Goal: Information Seeking & Learning: Learn about a topic

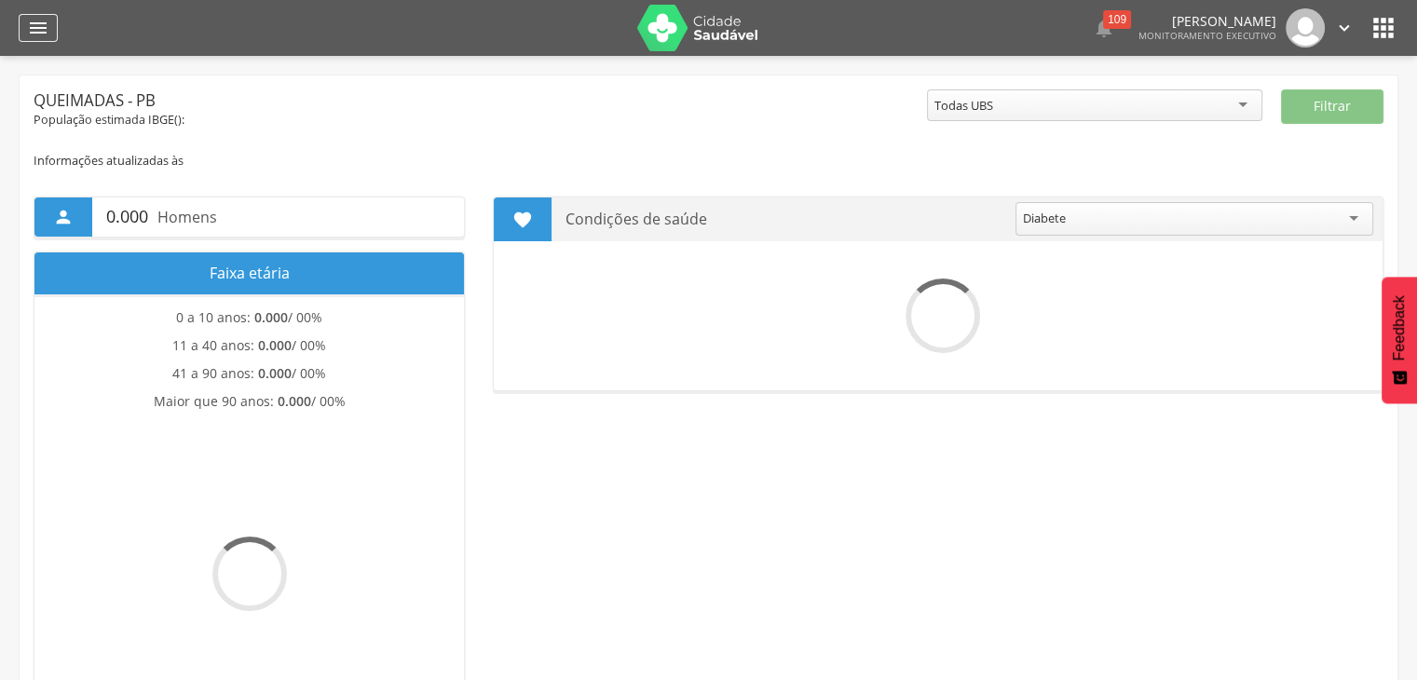
click at [37, 30] on icon "" at bounding box center [38, 28] width 22 height 22
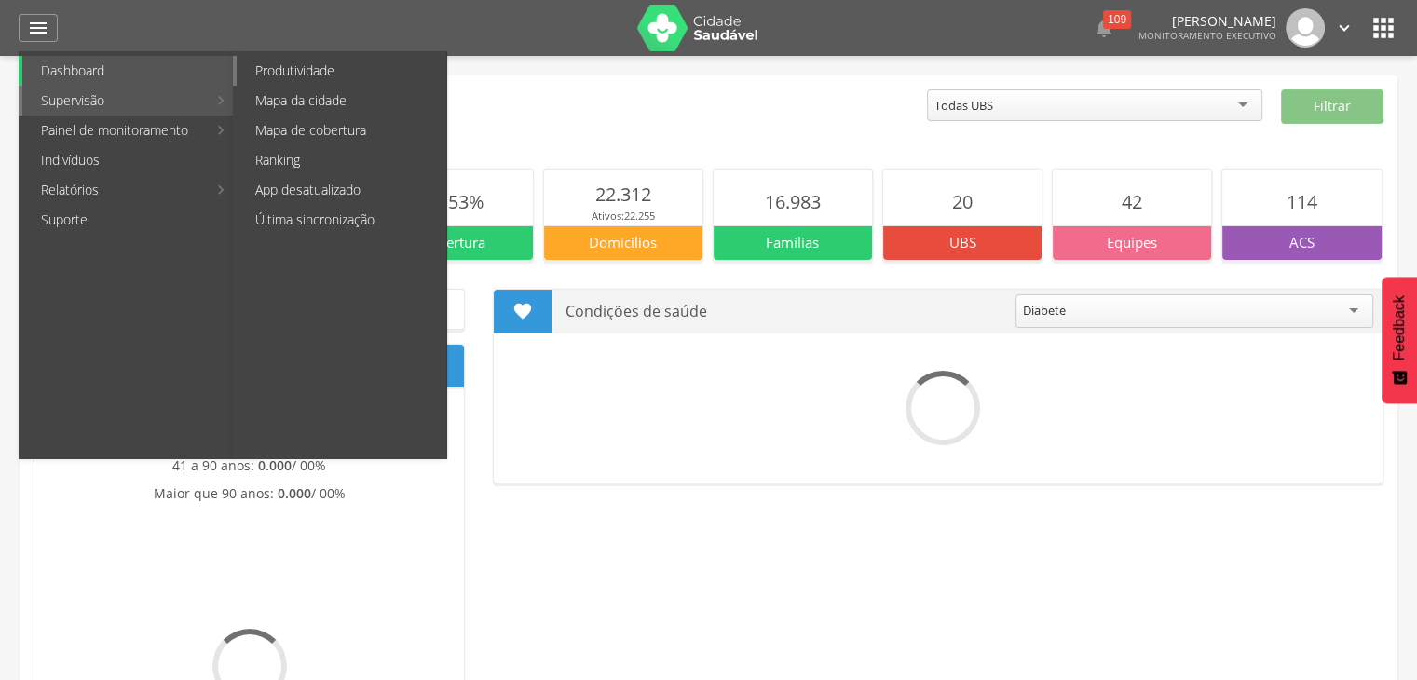
click at [290, 72] on link "Produtividade" at bounding box center [342, 71] width 210 height 30
type input "**********"
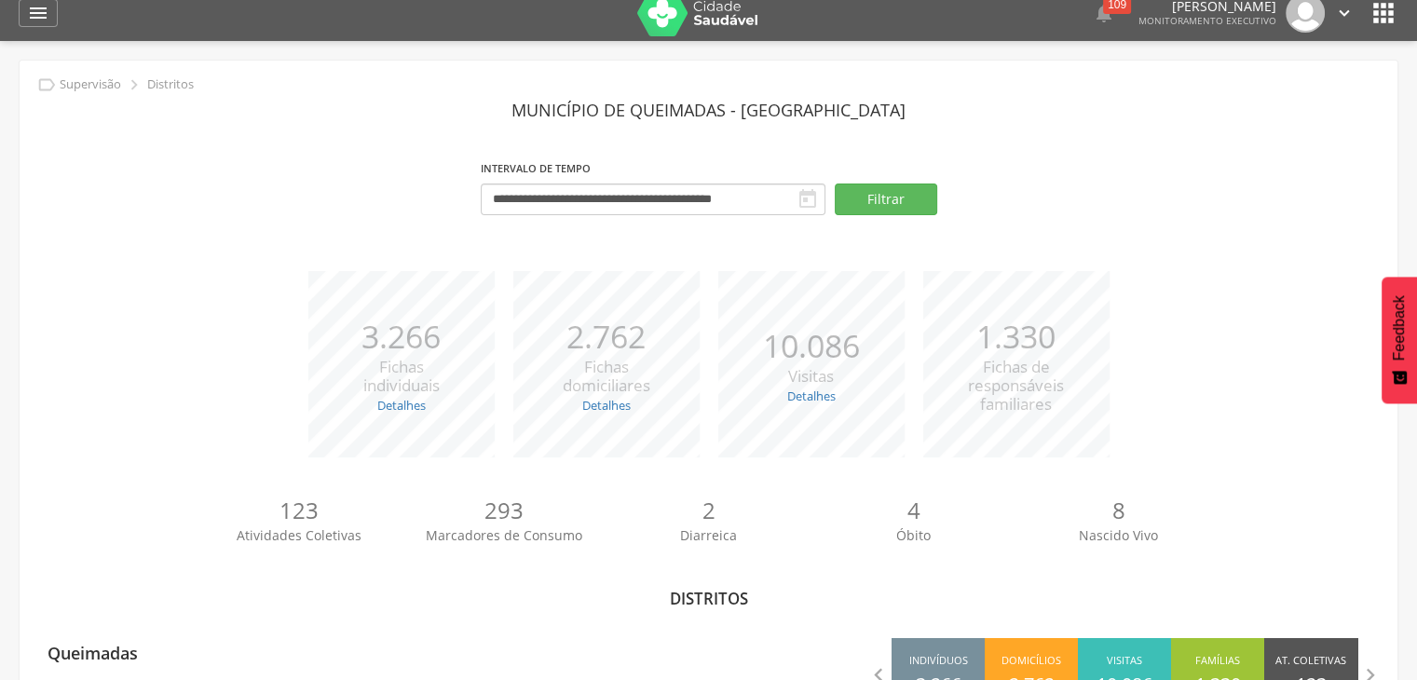
scroll to position [14, 0]
click at [865, 204] on button "Filtrar" at bounding box center [886, 200] width 102 height 32
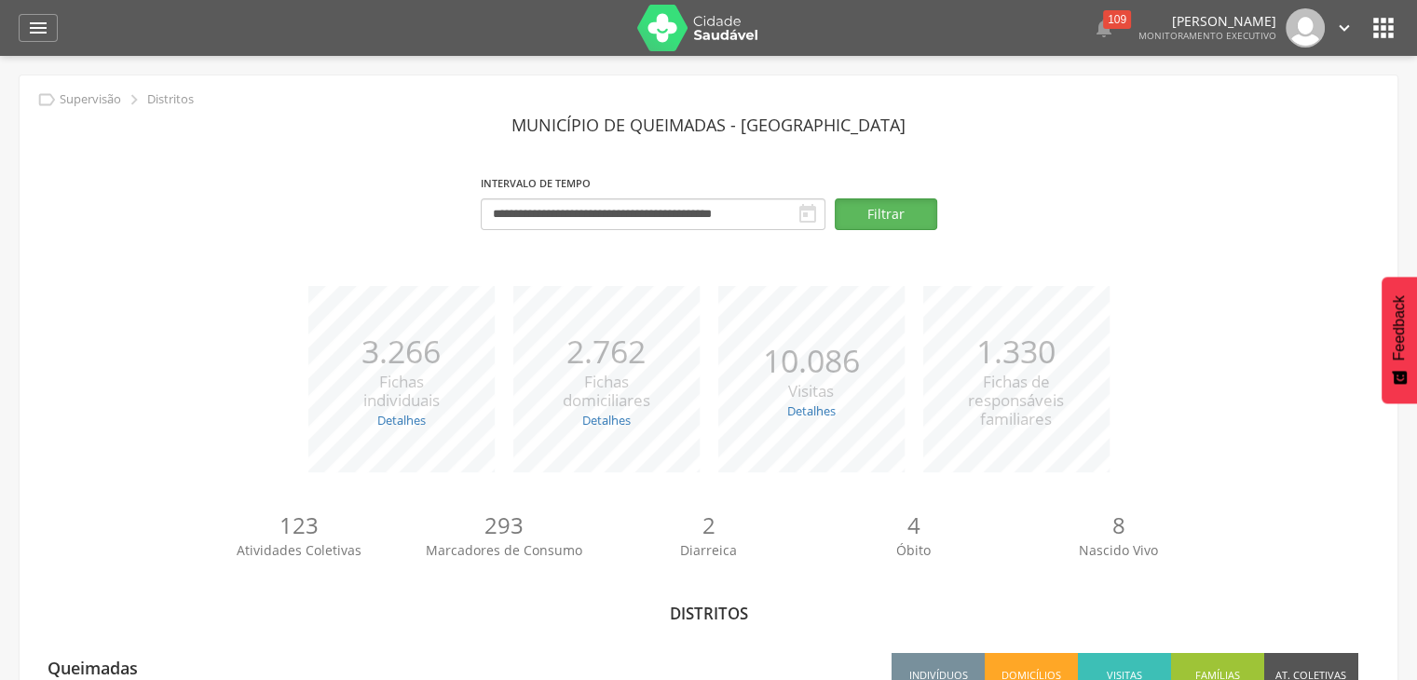
scroll to position [89, 0]
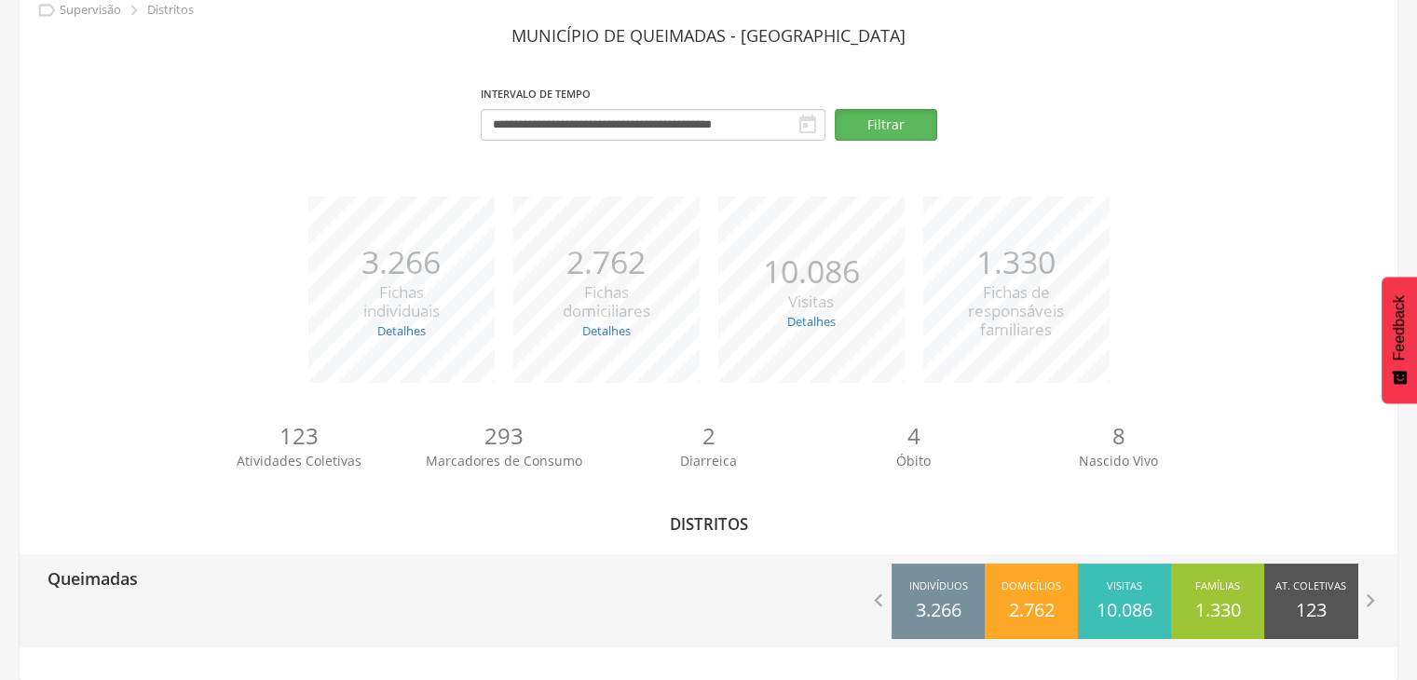
drag, startPoint x: 939, startPoint y: 592, endPoint x: 983, endPoint y: 563, distance: 53.0
click at [983, 564] on div "Indivíduos 3.266" at bounding box center [937, 601] width 93 height 75
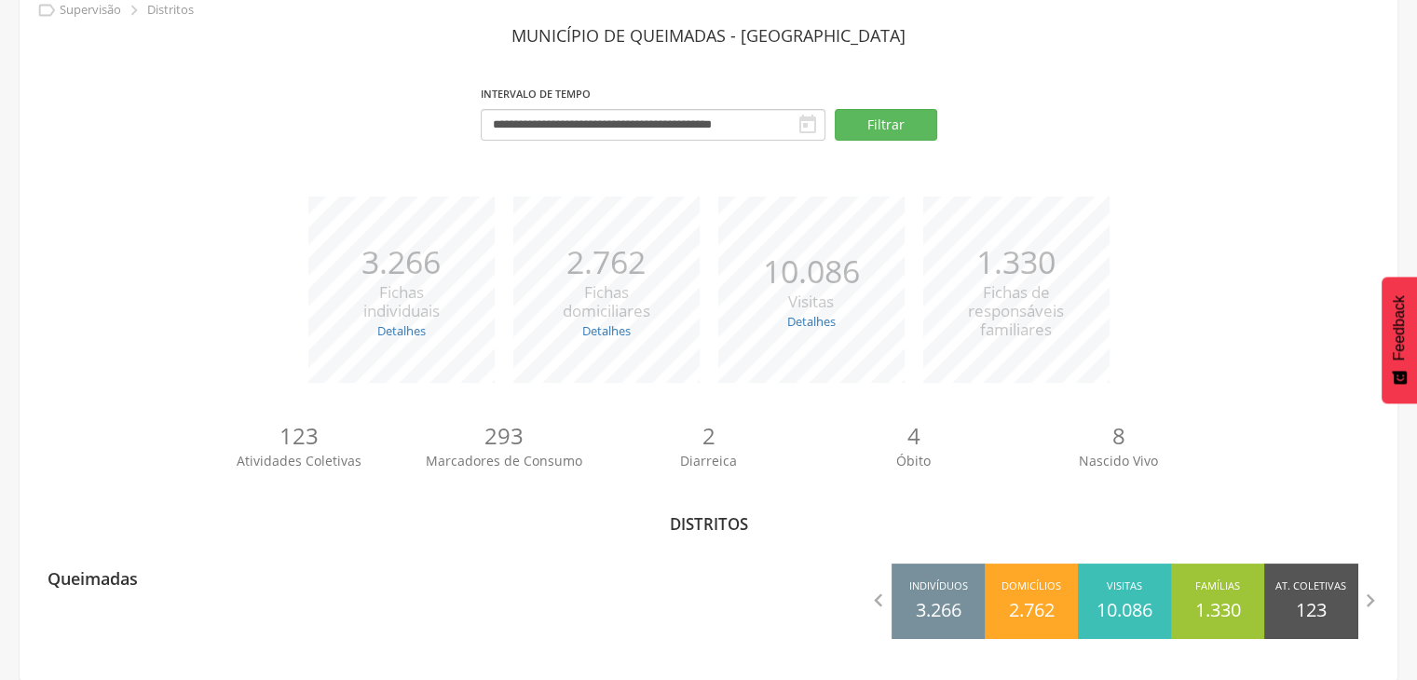
click at [630, 292] on div "2.762 Fichas domiciliares" at bounding box center [607, 280] width 88 height 83
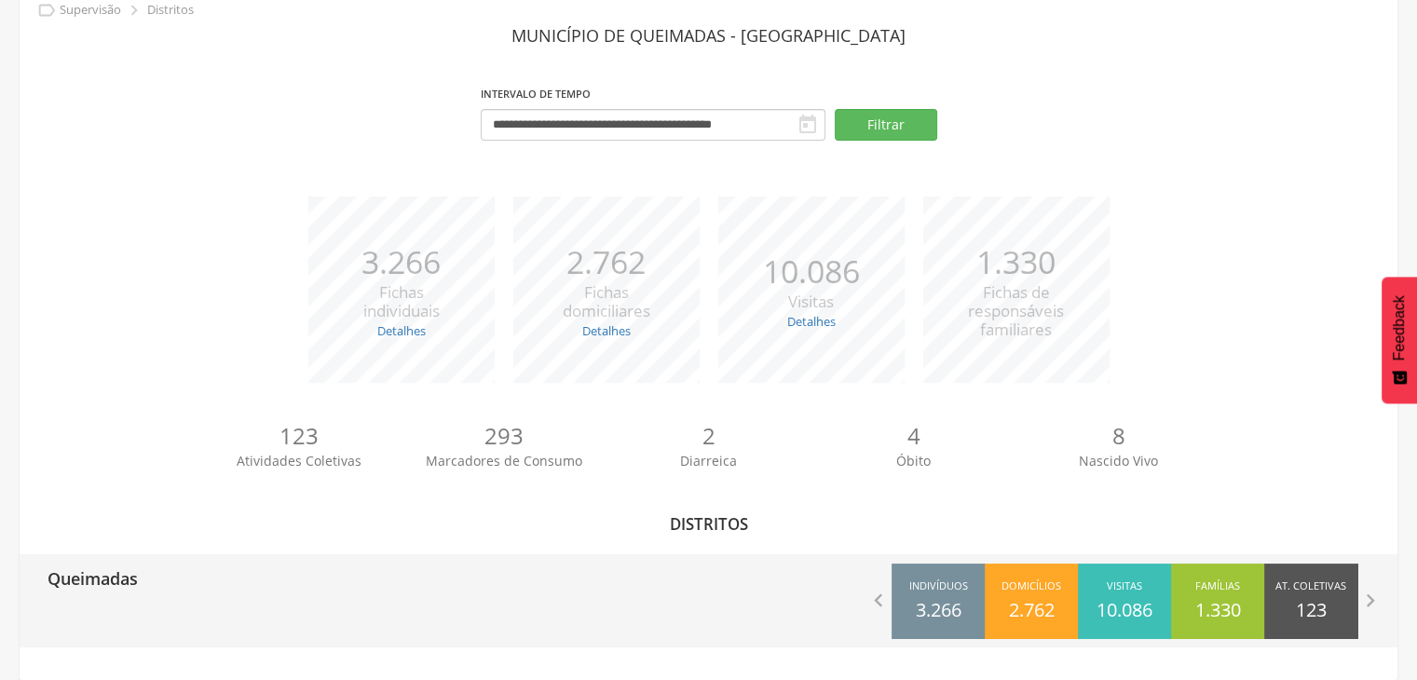
click at [137, 587] on p "Queimadas" at bounding box center [93, 572] width 90 height 37
type input "**********"
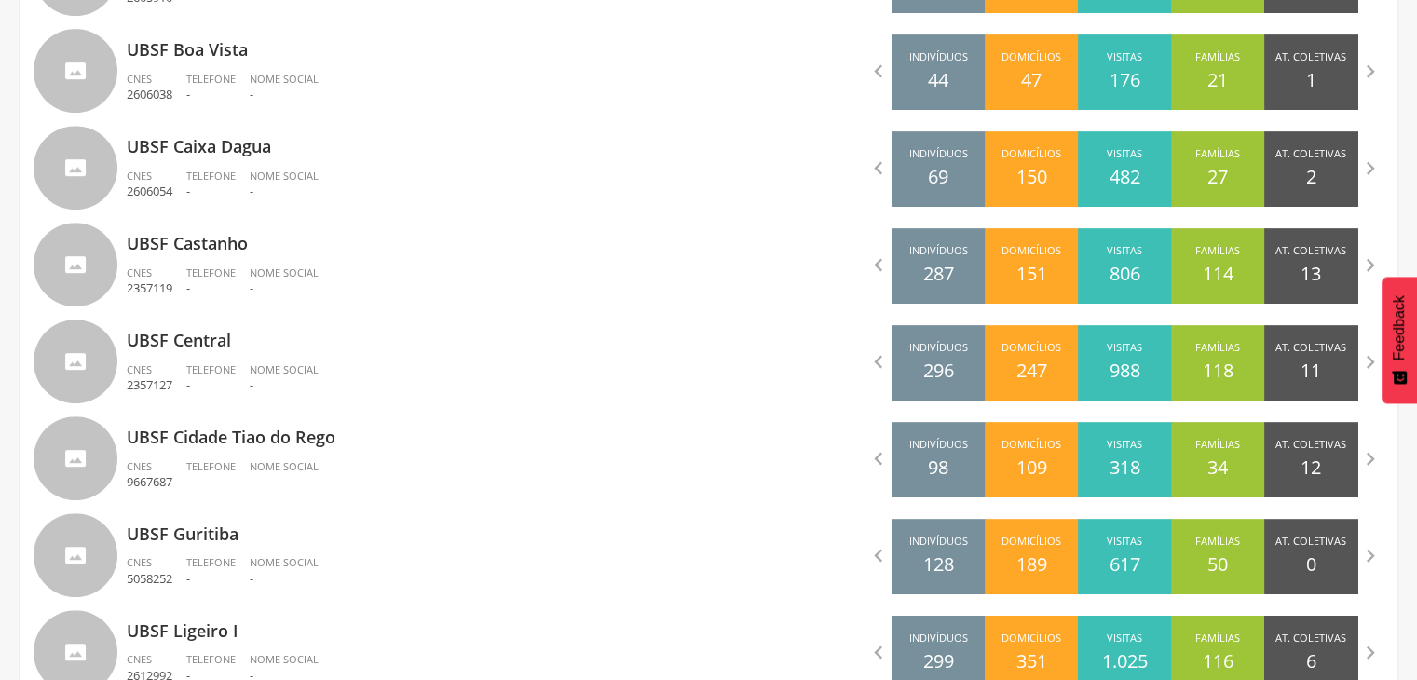
scroll to position [934, 0]
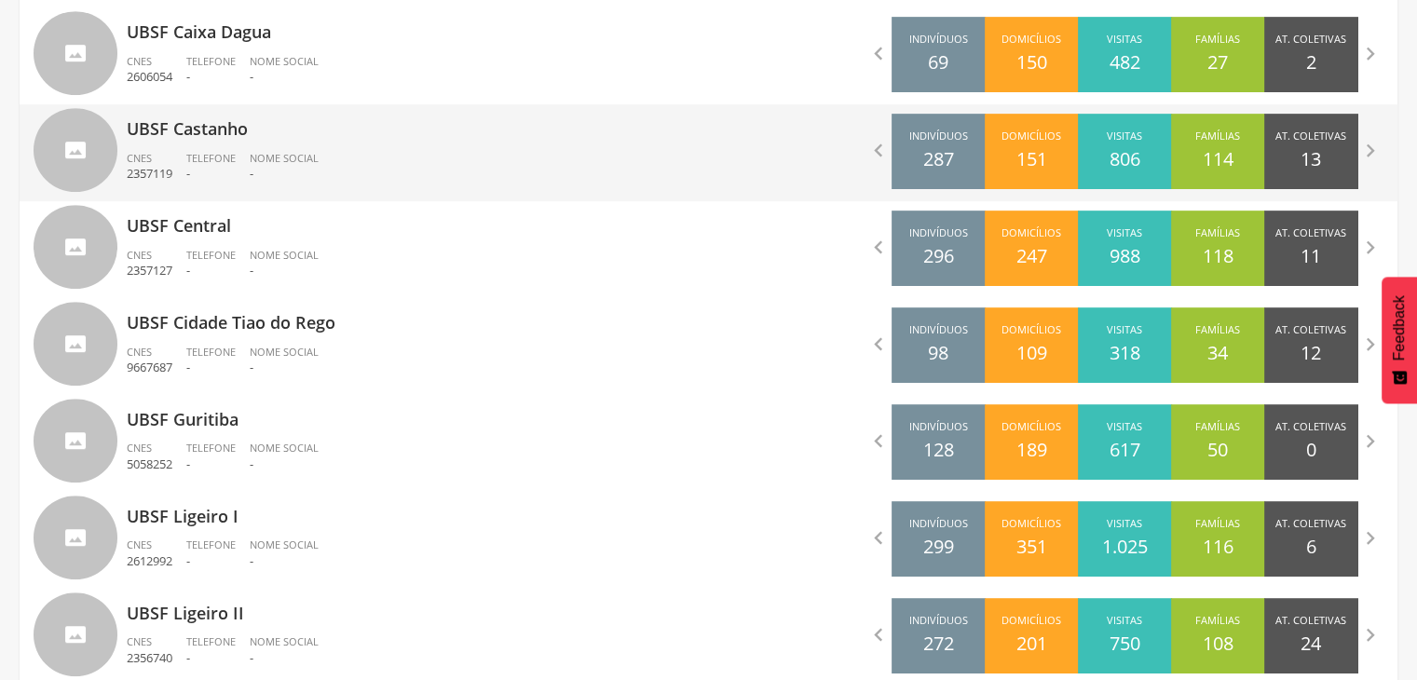
click at [243, 134] on p "UBSF Castanho" at bounding box center [411, 122] width 568 height 37
type input "**********"
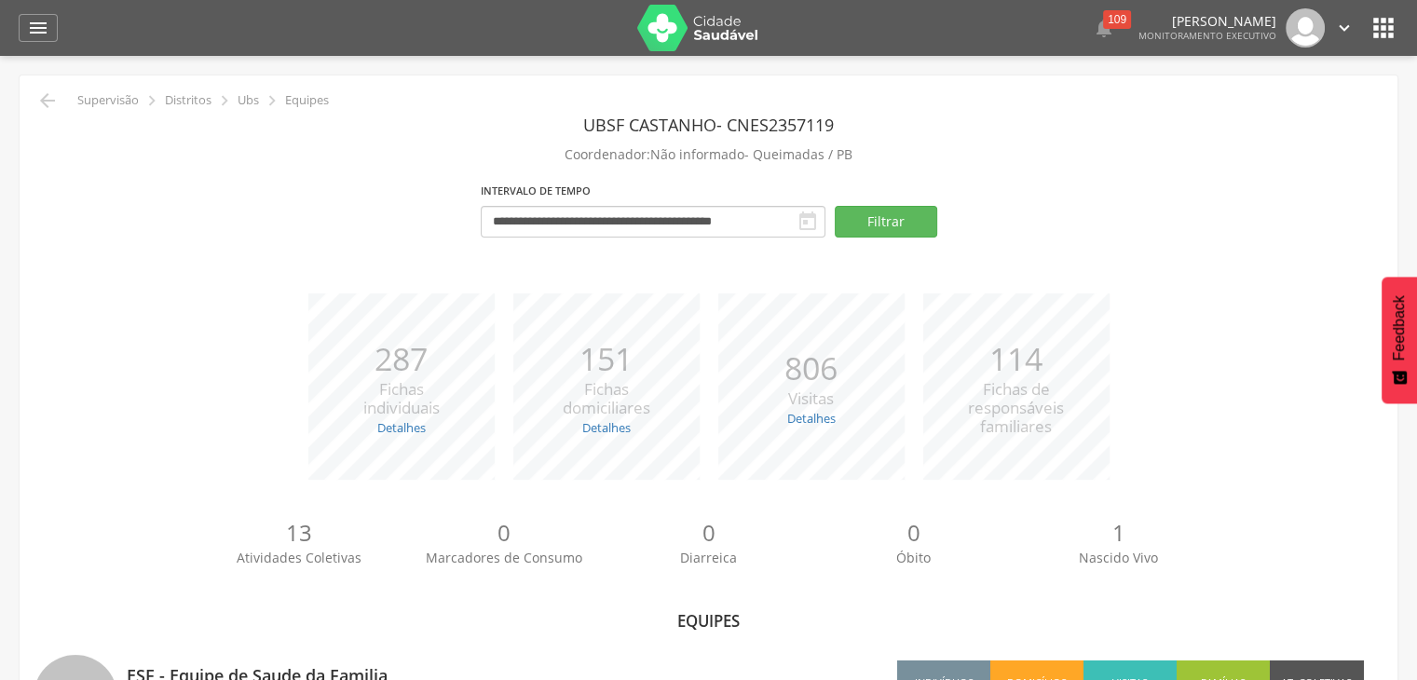
scroll to position [197, 0]
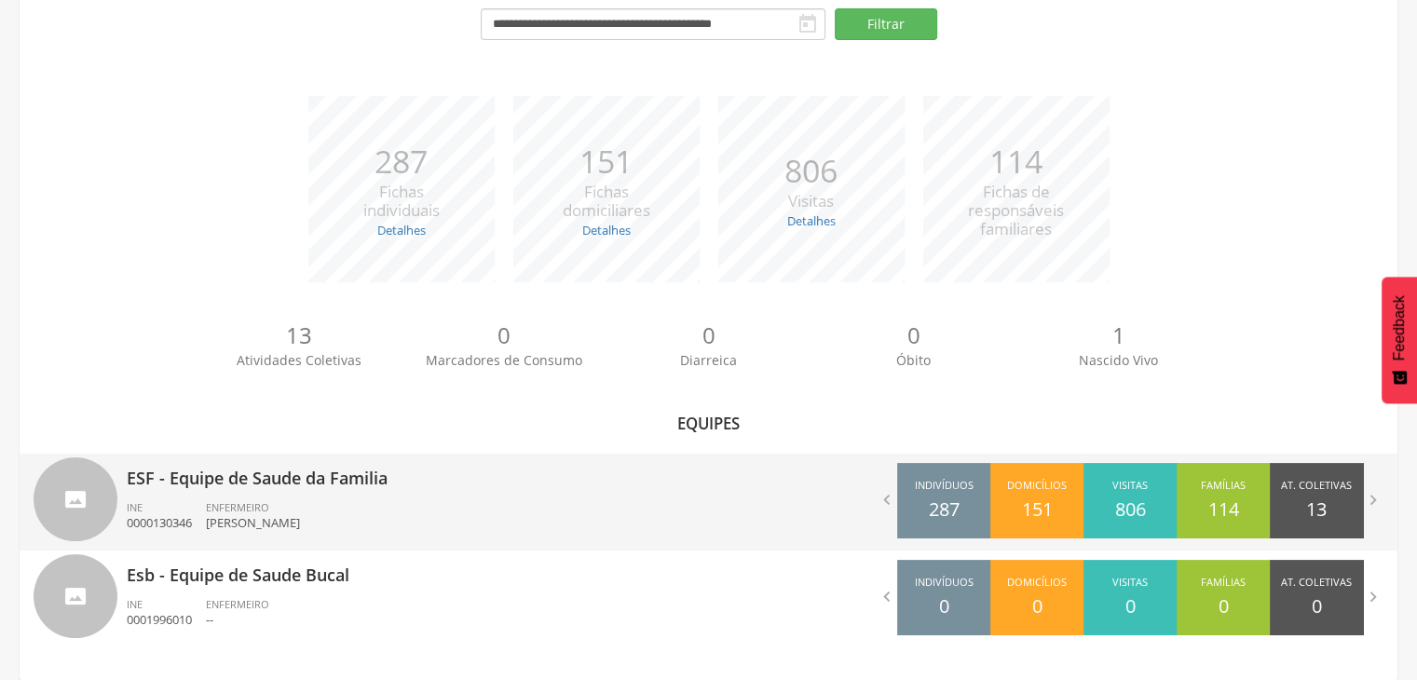
click at [346, 496] on div "ESF - Equipe de Saude da Familia INE 0000130346 ENFERMEIRO Lidia Suzana de [PER…" at bounding box center [411, 502] width 568 height 97
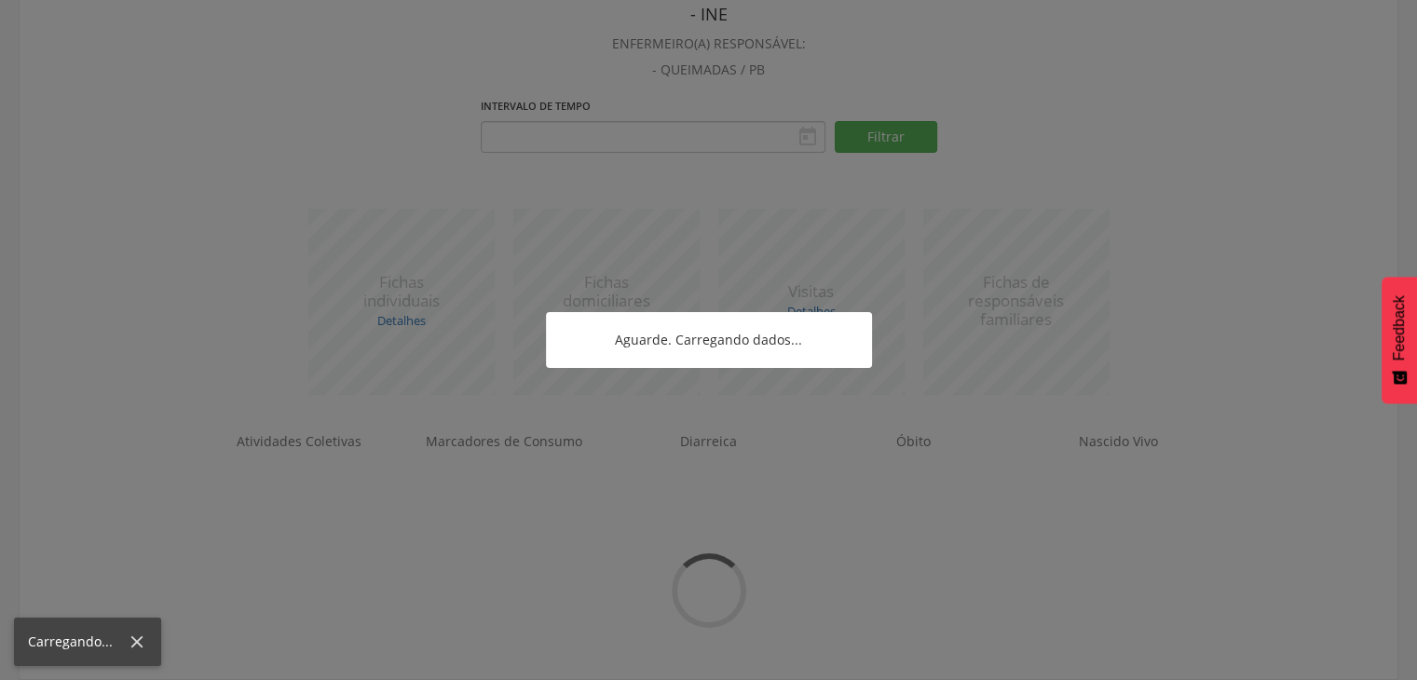
type input "**********"
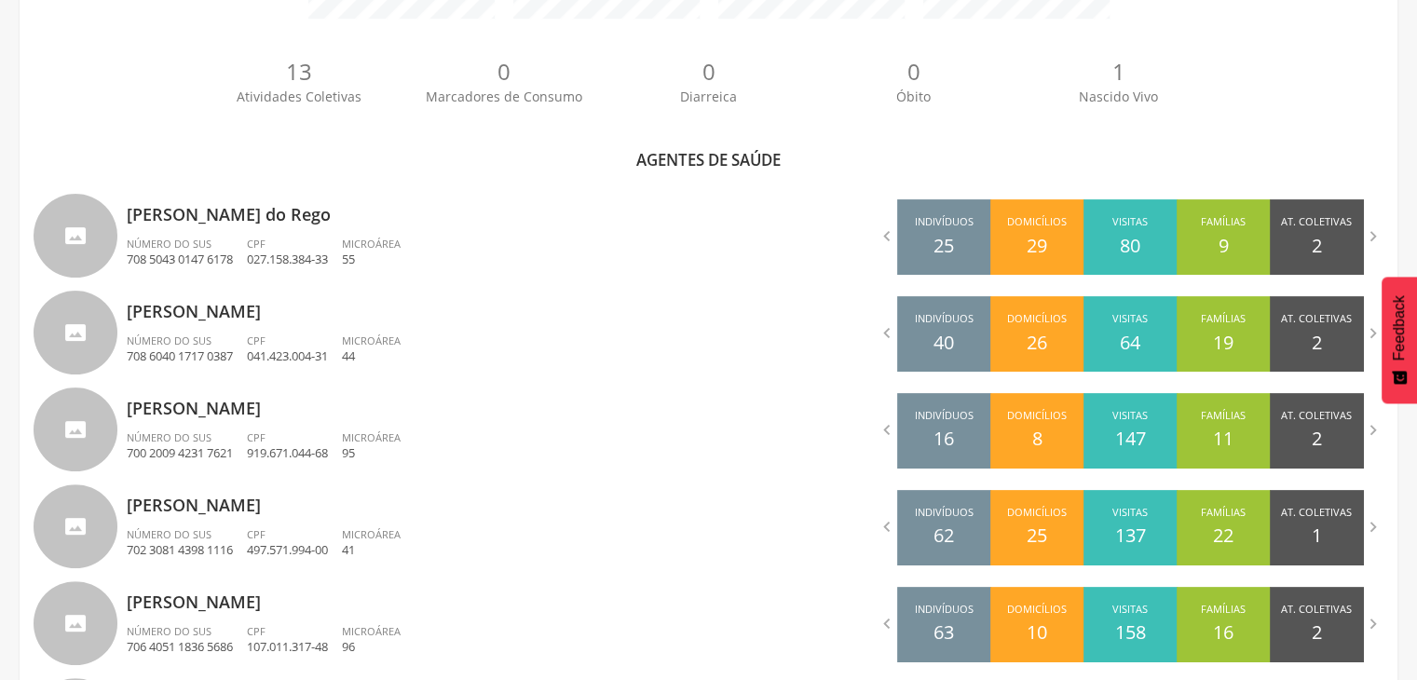
scroll to position [483, 0]
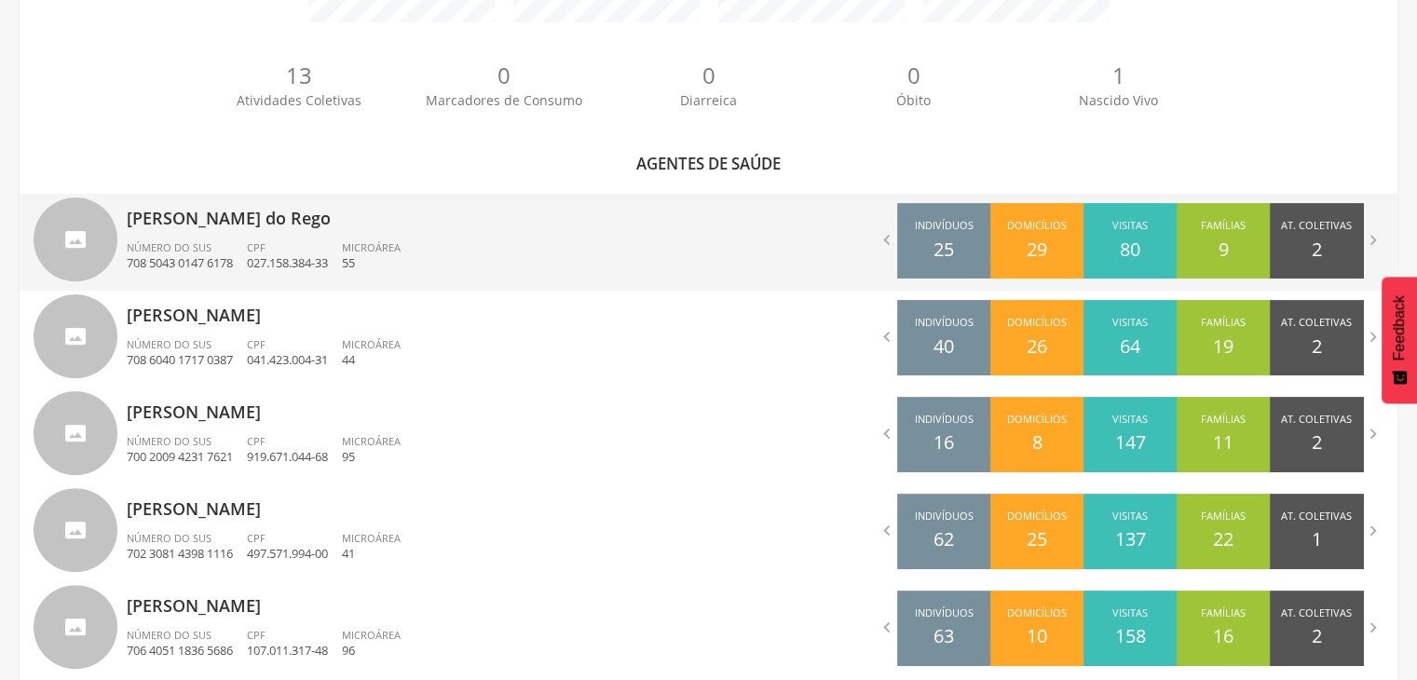
click at [293, 221] on p "[PERSON_NAME] do Rego" at bounding box center [411, 212] width 568 height 37
type input "**********"
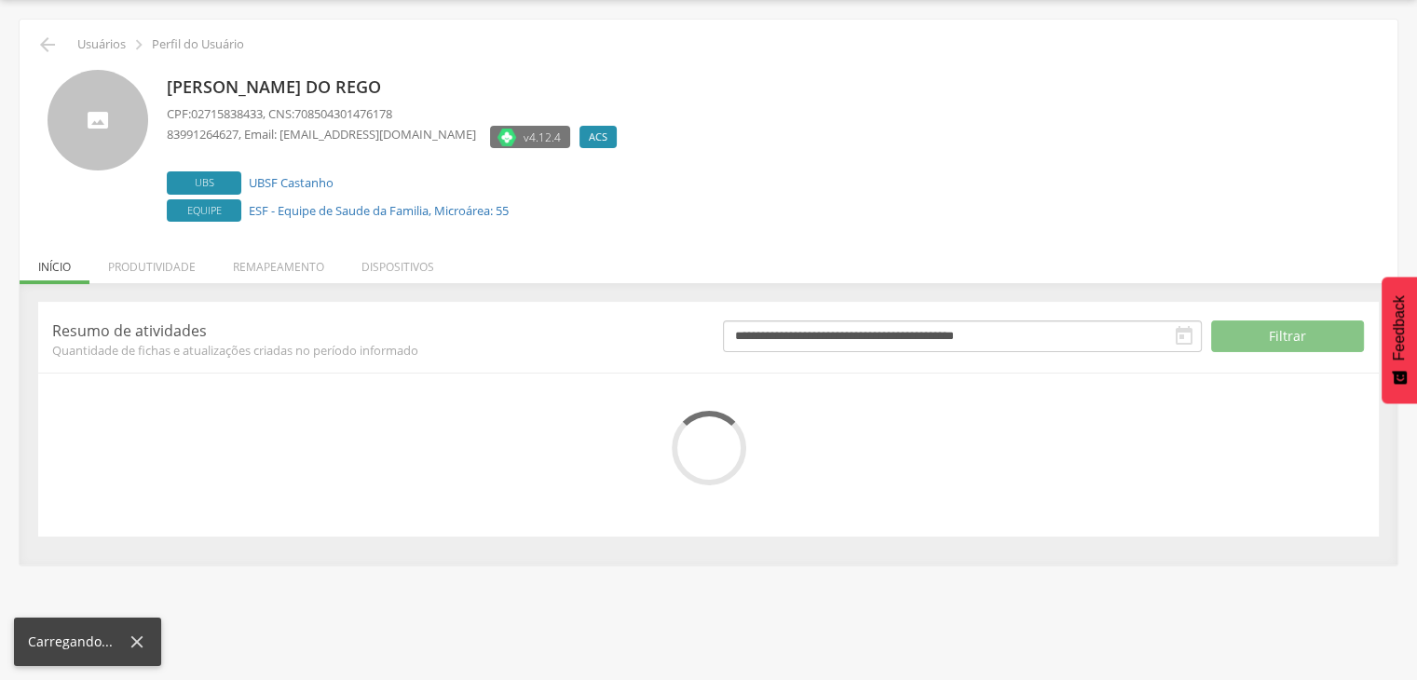
scroll to position [113, 0]
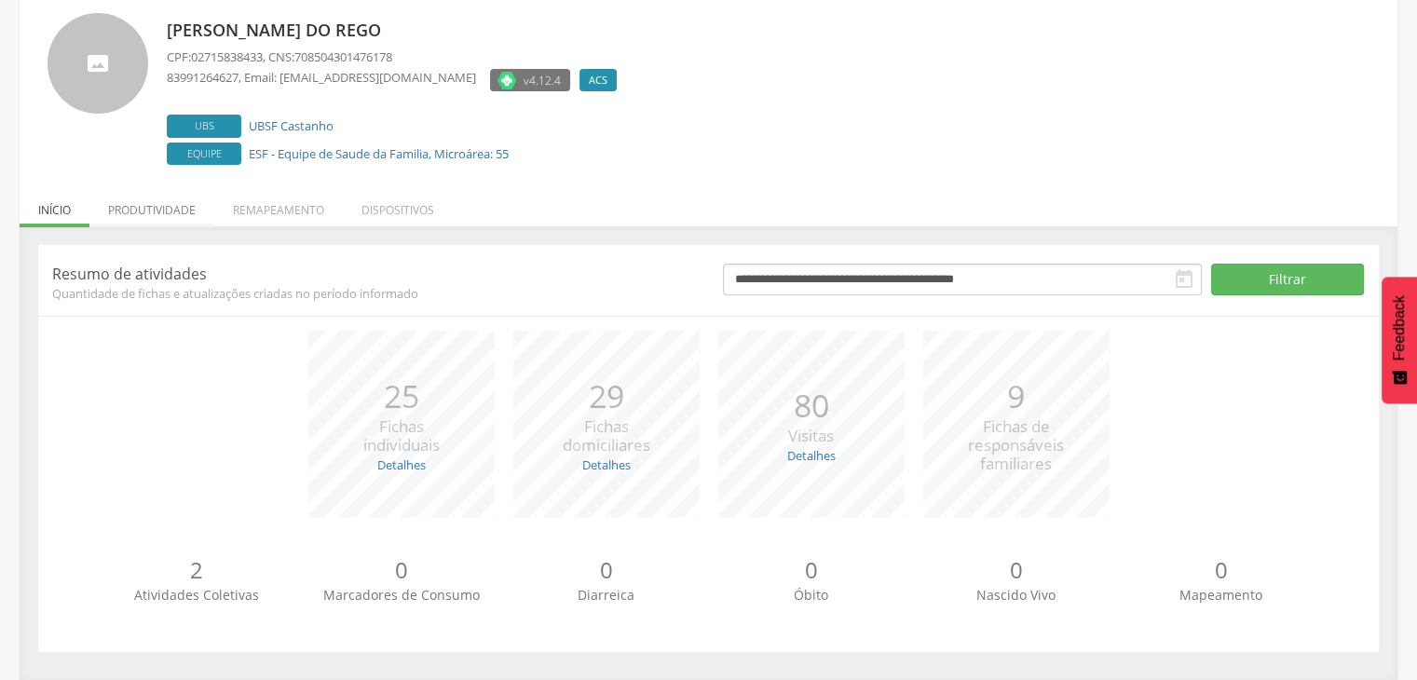
click at [164, 210] on li "Produtividade" at bounding box center [151, 205] width 125 height 44
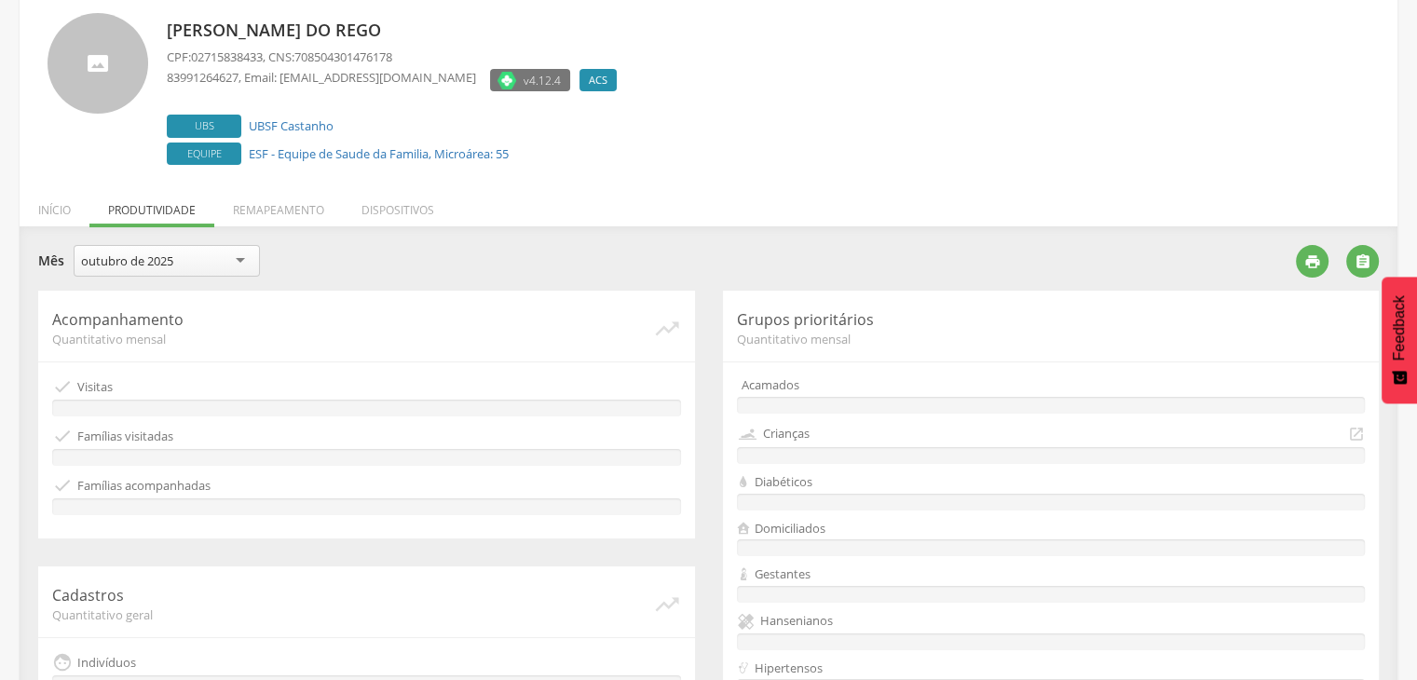
scroll to position [483, 0]
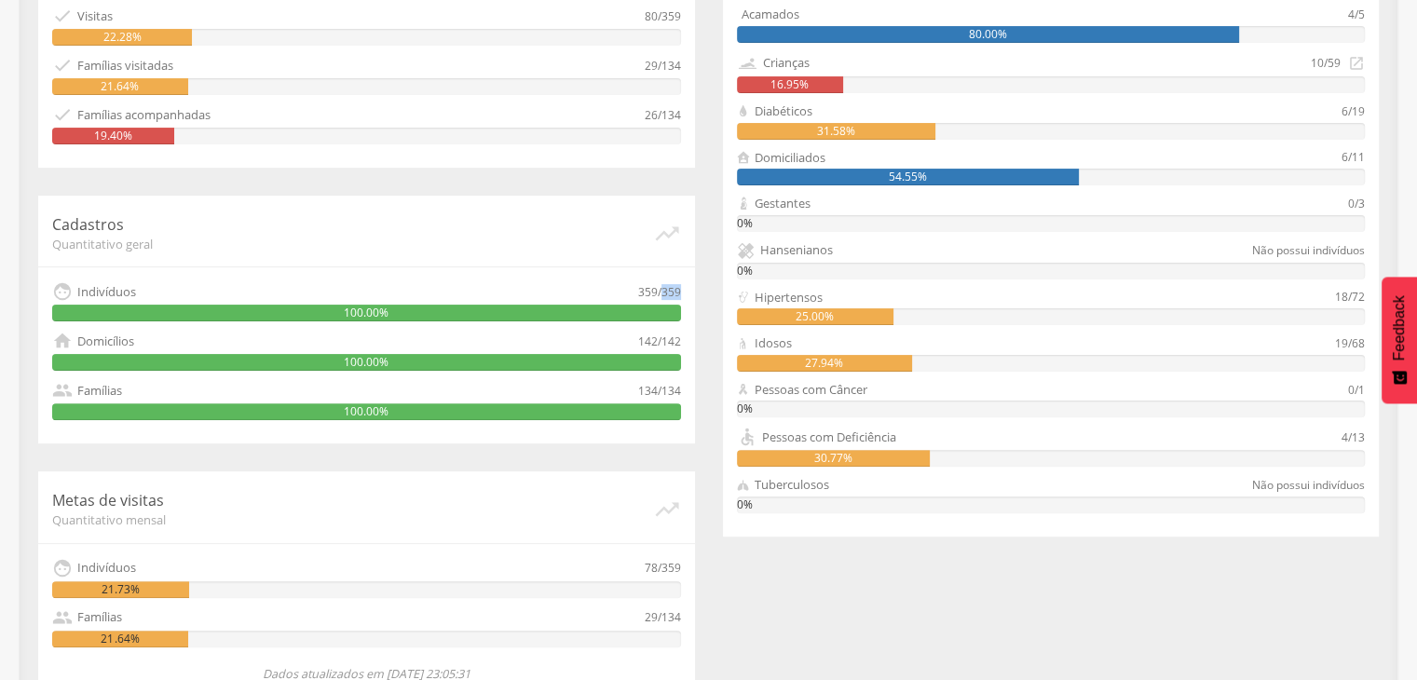
drag, startPoint x: 661, startPoint y: 291, endPoint x: 687, endPoint y: 285, distance: 26.7
click at [687, 285] on div "Cadastros Quantitativo geral   Indivíduos 359/359 100.00%  Domicílios 142/14…" at bounding box center [366, 320] width 657 height 248
copy div "359"
click at [656, 294] on div "359/359" at bounding box center [659, 291] width 43 height 20
drag, startPoint x: 665, startPoint y: 389, endPoint x: 681, endPoint y: 389, distance: 15.8
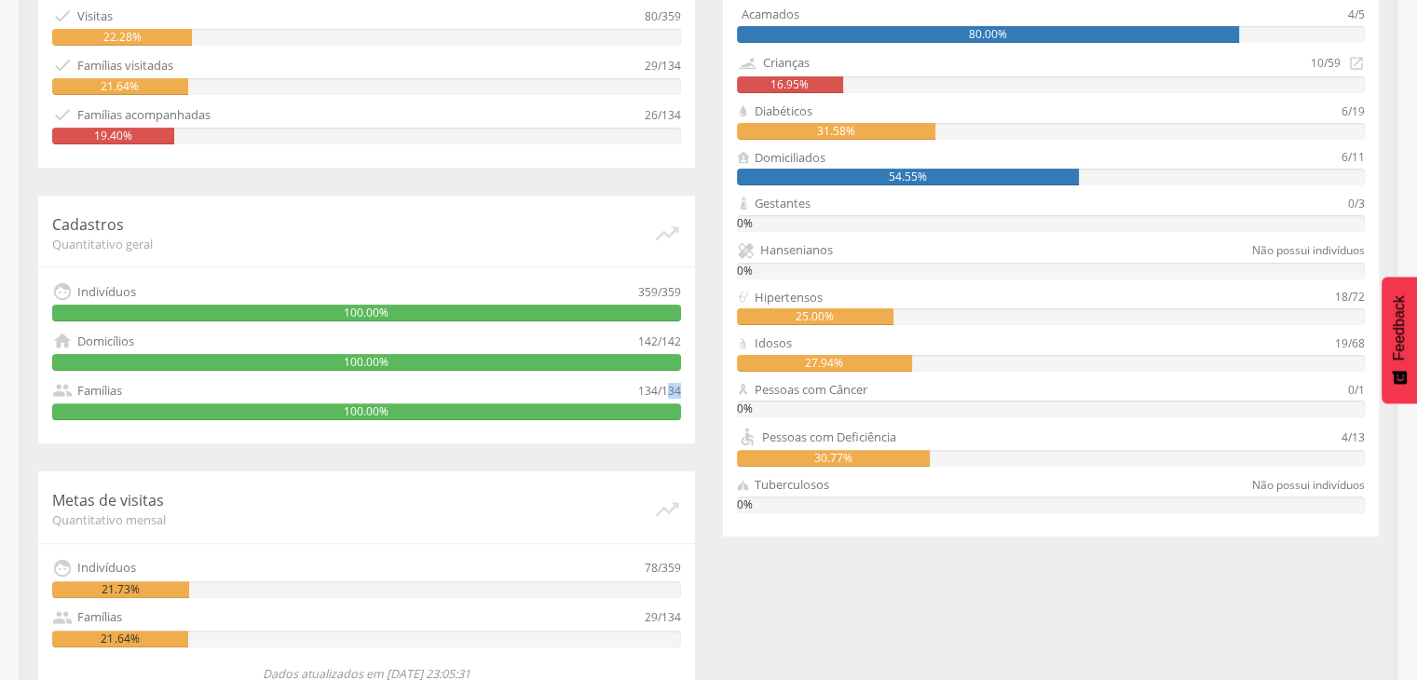
click at [681, 389] on div "Cadastros Quantitativo geral   Indivíduos 359/359 100.00%  Domicílios 142/14…" at bounding box center [366, 320] width 657 height 248
drag, startPoint x: 663, startPoint y: 391, endPoint x: 691, endPoint y: 388, distance: 28.1
click at [691, 388] on div "Cadastros Quantitativo geral   Indivíduos 359/359 100.00%  Domicílios 142/14…" at bounding box center [366, 320] width 657 height 248
copy div "134"
click at [663, 290] on div "359/359" at bounding box center [659, 291] width 43 height 20
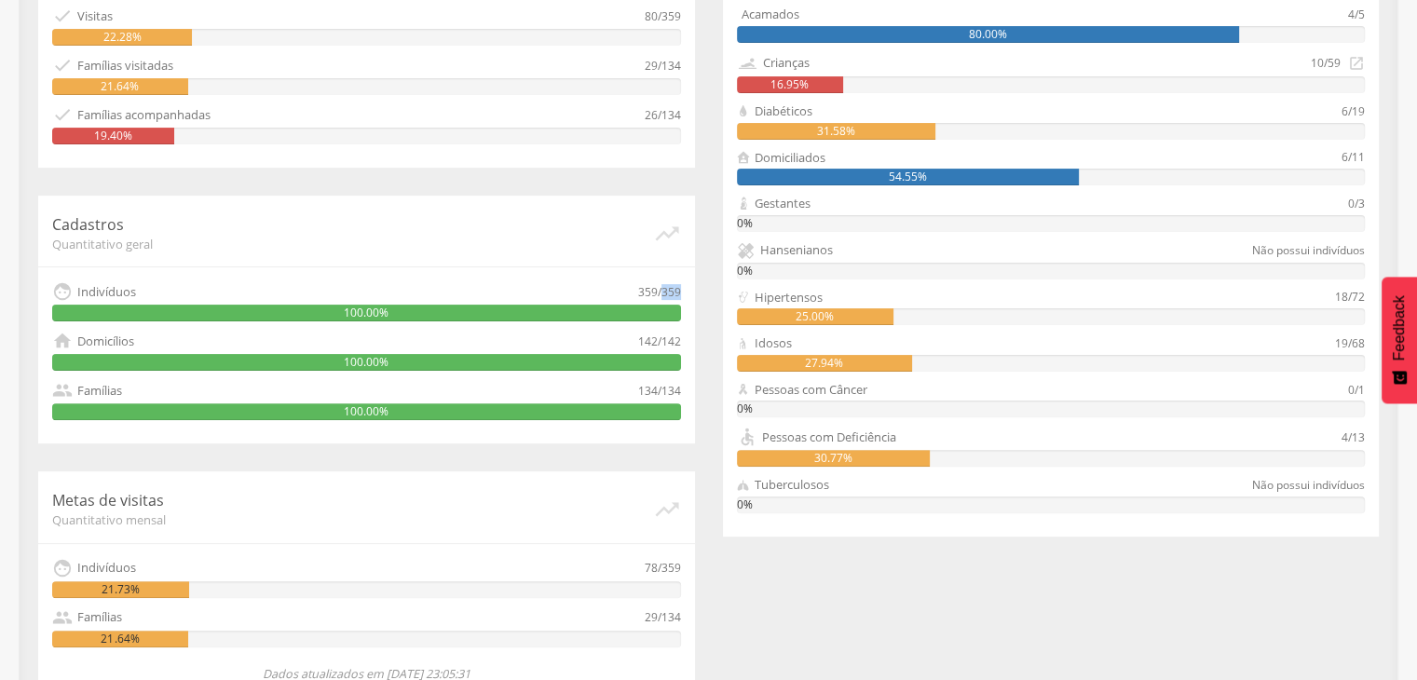
drag, startPoint x: 663, startPoint y: 289, endPoint x: 701, endPoint y: 289, distance: 38.2
click at [701, 289] on div "Acompanhamento Quantitativo mensal   Visitas 80/359 22.28%  Famílias visitad…" at bounding box center [366, 316] width 685 height 793
copy div "359"
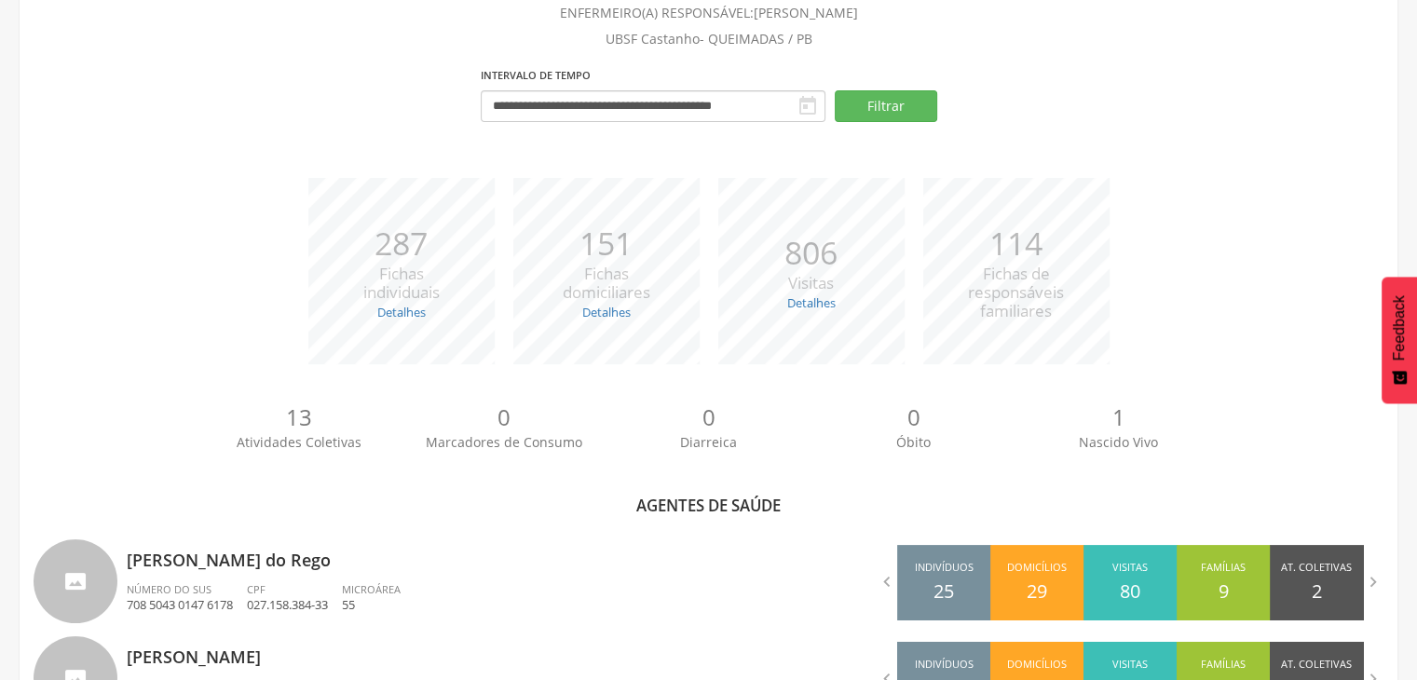
scroll to position [483, 0]
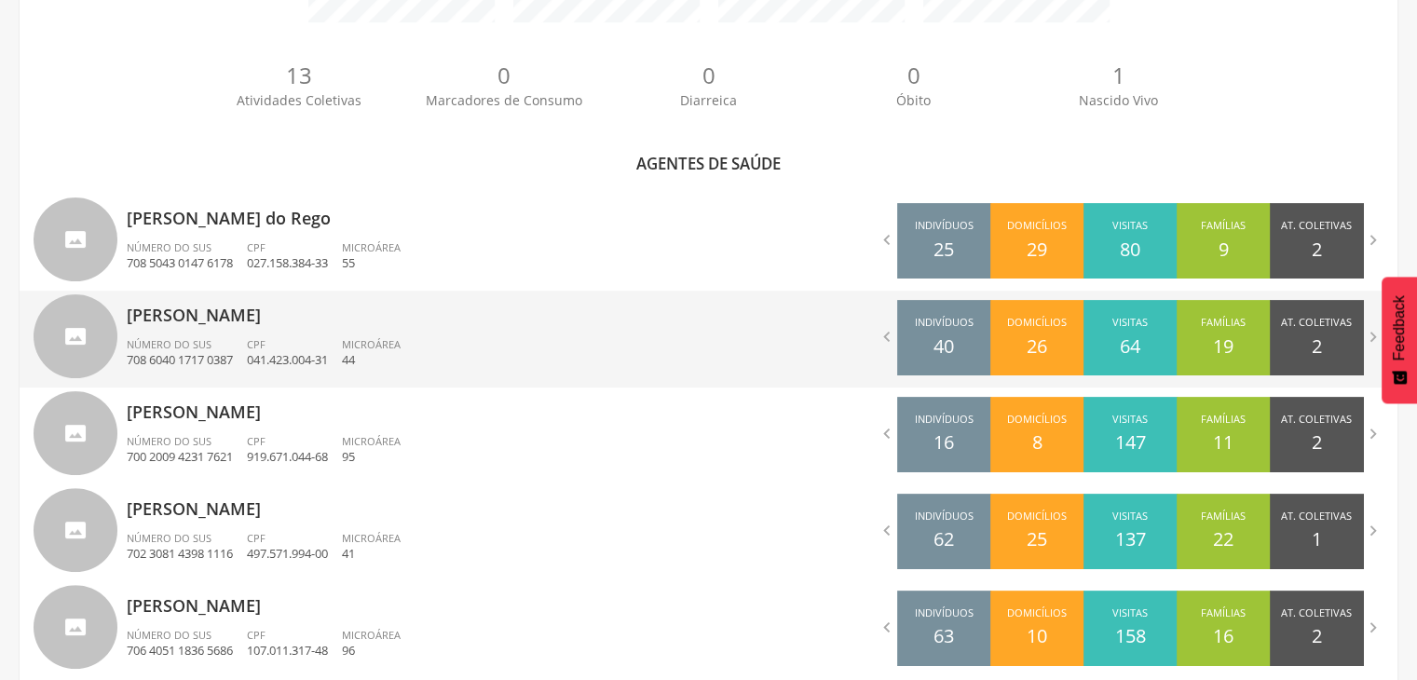
click at [361, 327] on div "[PERSON_NAME] Número do SUS 708 6040 1717 0387 CPF 041.423.004-31 Microárea 44" at bounding box center [411, 339] width 568 height 97
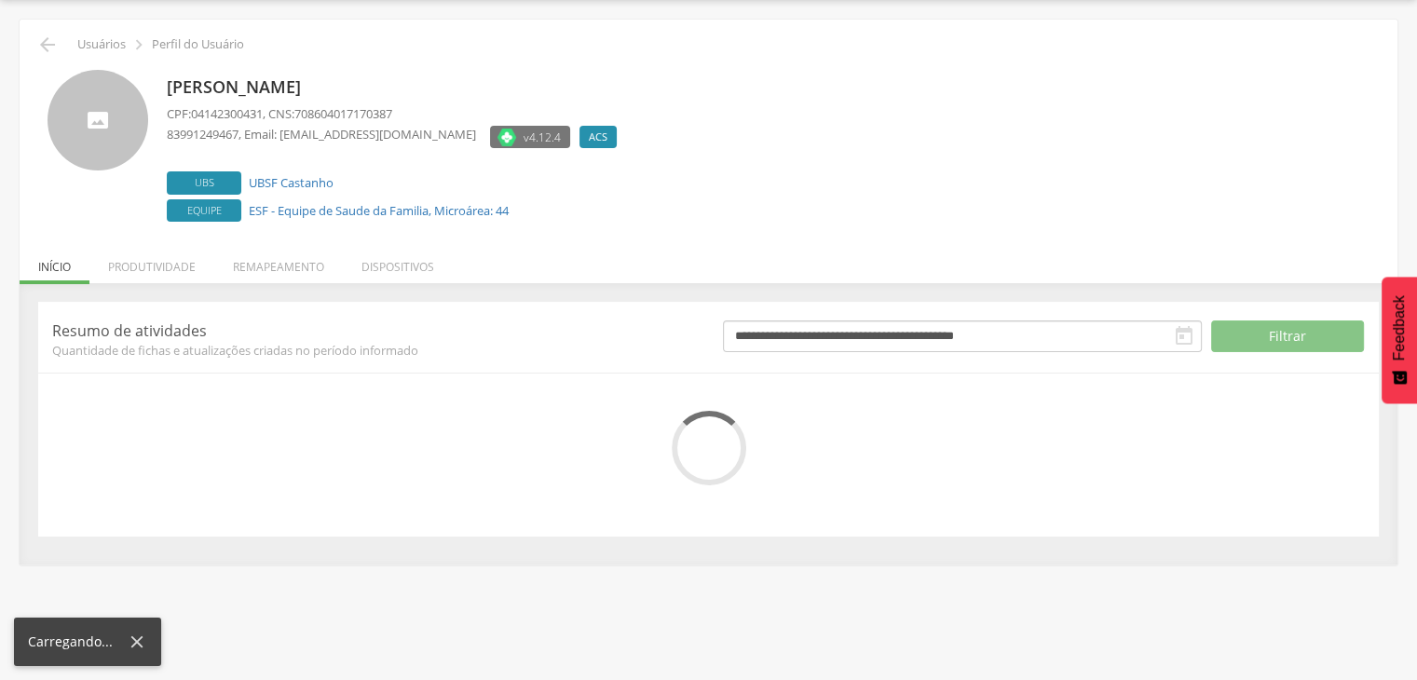
scroll to position [113, 0]
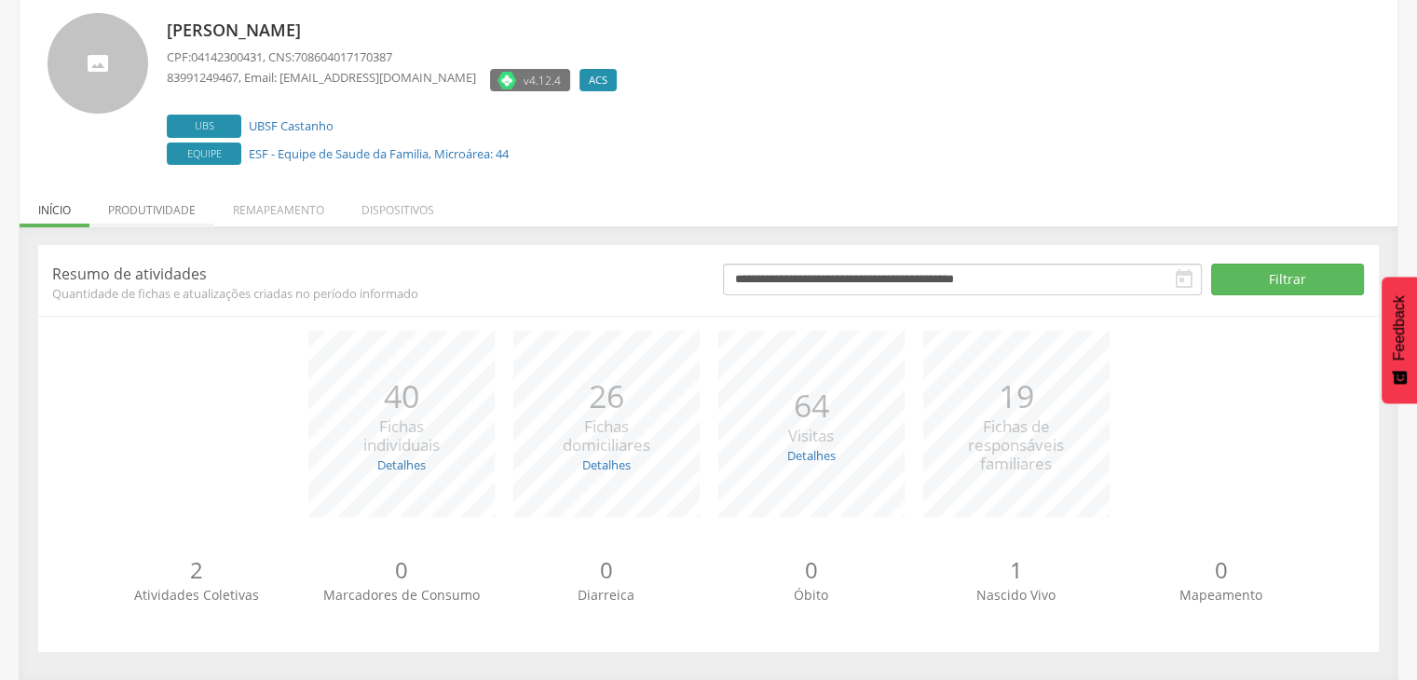
click at [157, 202] on li "Produtividade" at bounding box center [151, 205] width 125 height 44
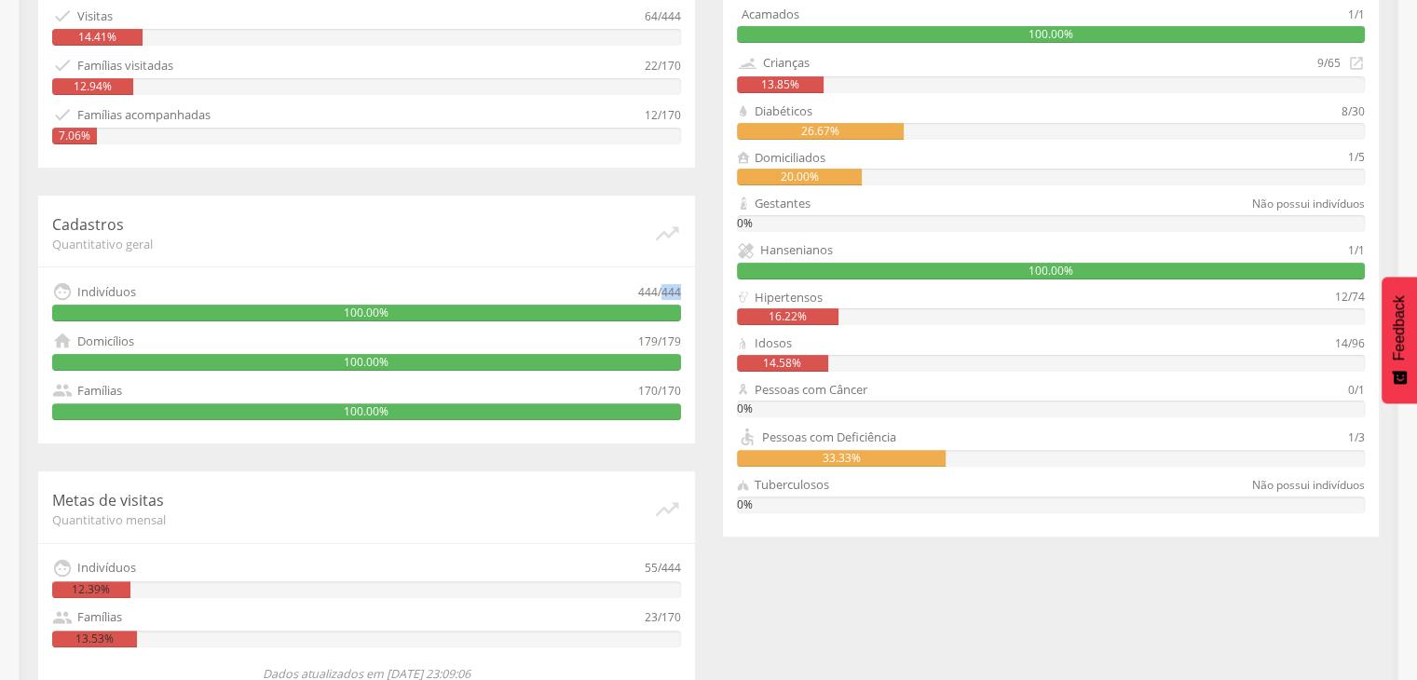
drag, startPoint x: 663, startPoint y: 288, endPoint x: 682, endPoint y: 291, distance: 18.8
click at [682, 291] on div "Cadastros Quantitativo geral   Indivíduos 444/444 100.00%  Domicílios 179/17…" at bounding box center [366, 320] width 657 height 248
copy div "444"
drag, startPoint x: 659, startPoint y: 387, endPoint x: 678, endPoint y: 387, distance: 18.7
click at [678, 387] on div "170/170" at bounding box center [659, 390] width 43 height 20
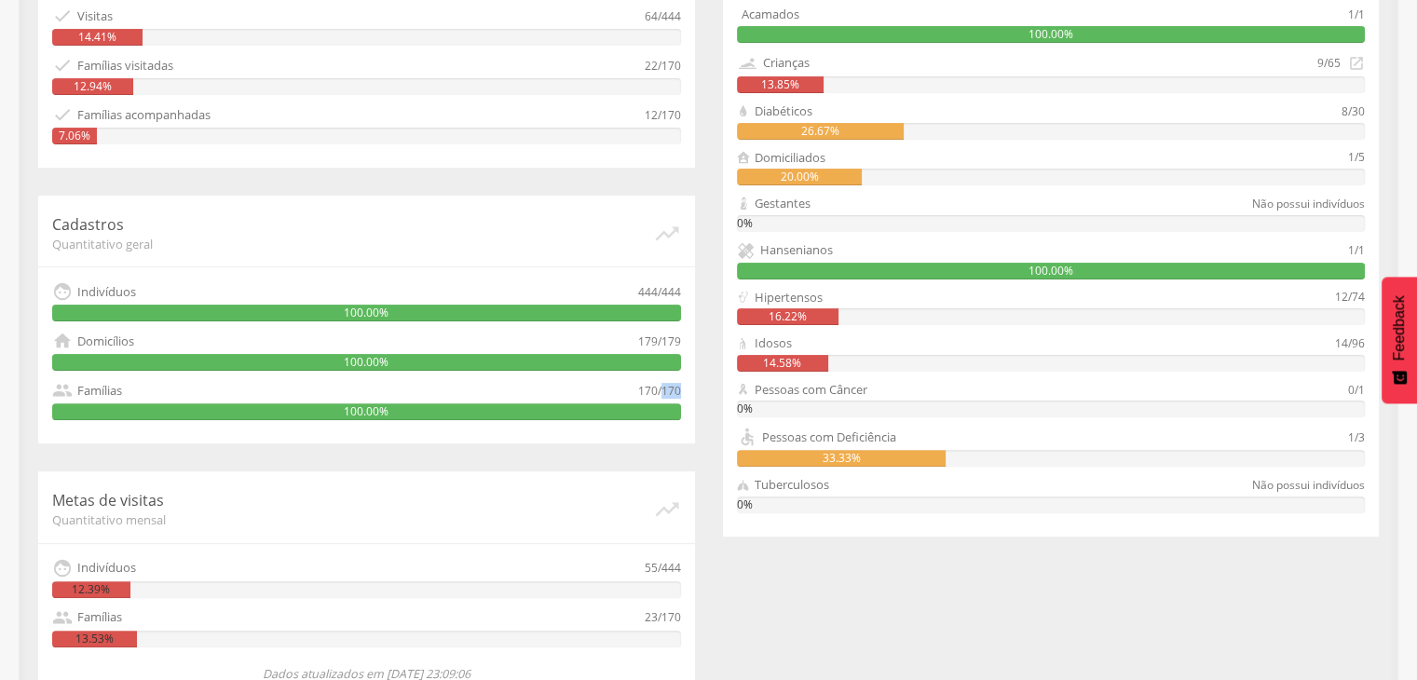
copy div "170"
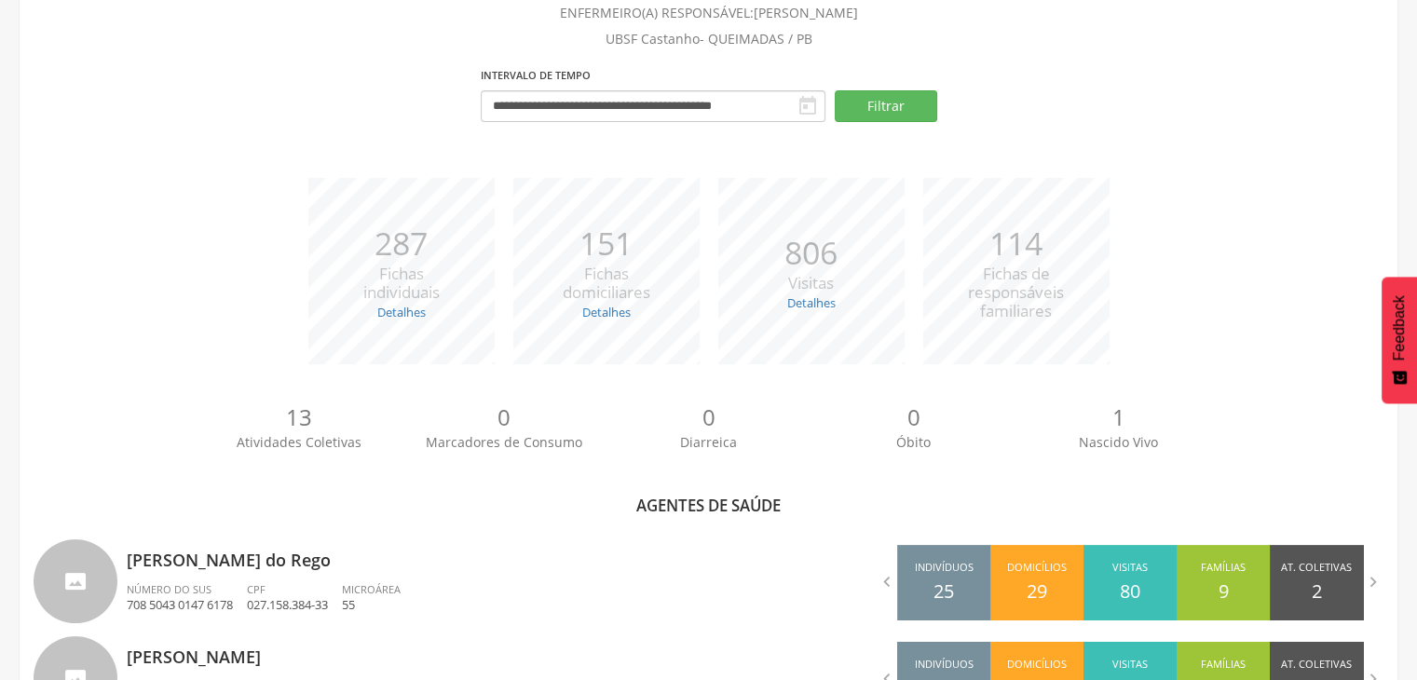
scroll to position [483, 0]
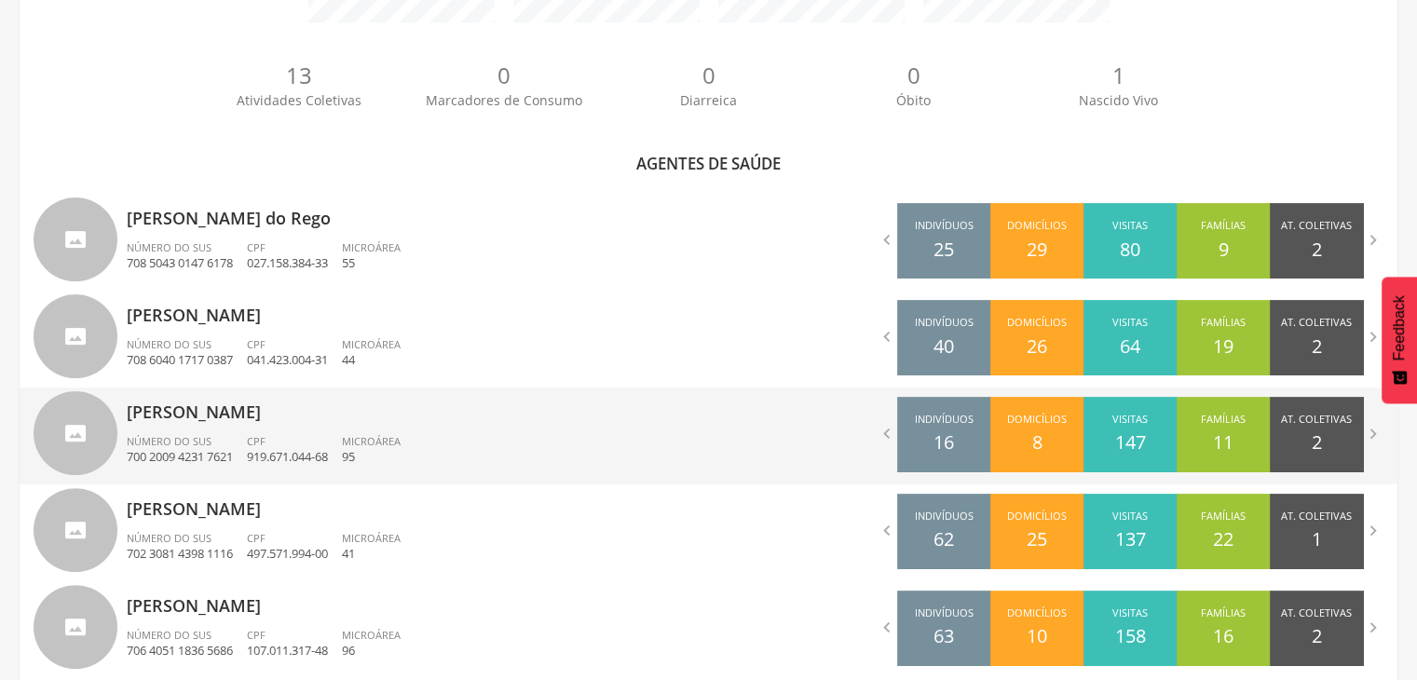
click at [296, 429] on div "[PERSON_NAME] Número do SUS 700 2009 4231 7621 CPF 919.671.044-68 Microárea 95" at bounding box center [411, 435] width 568 height 97
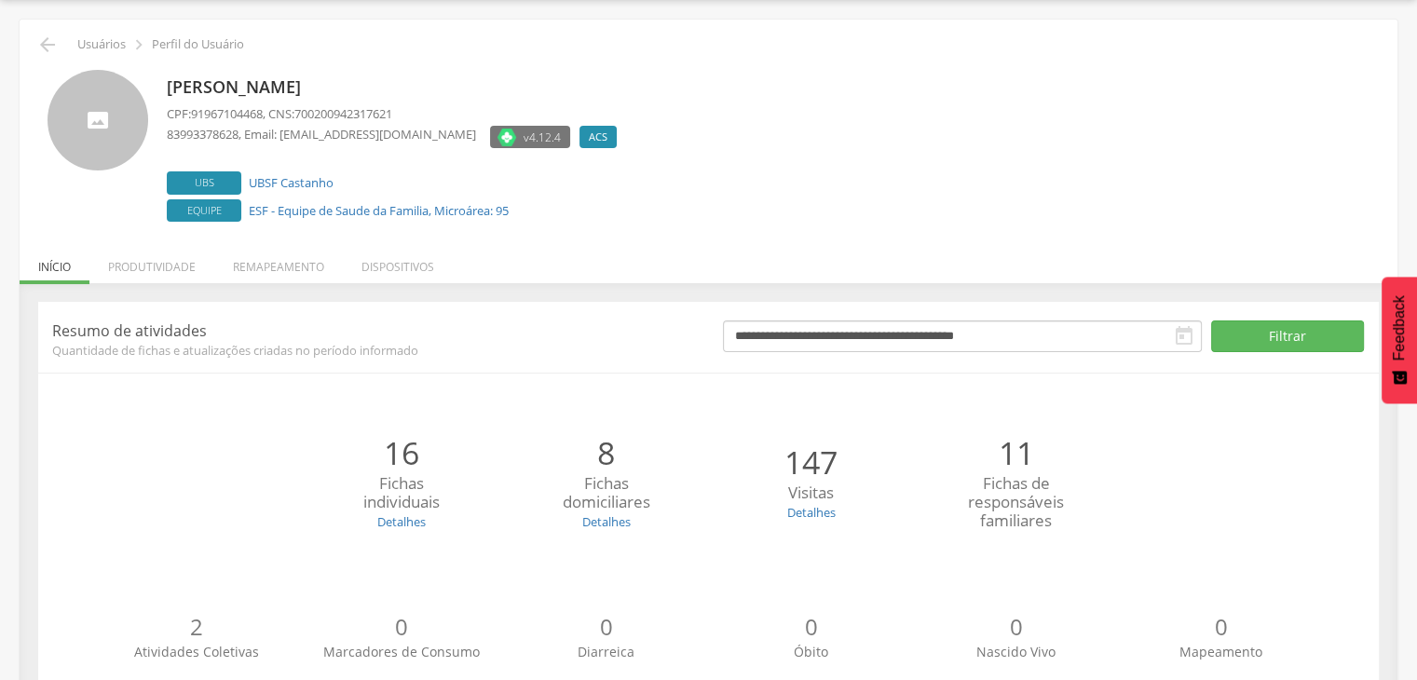
scroll to position [113, 0]
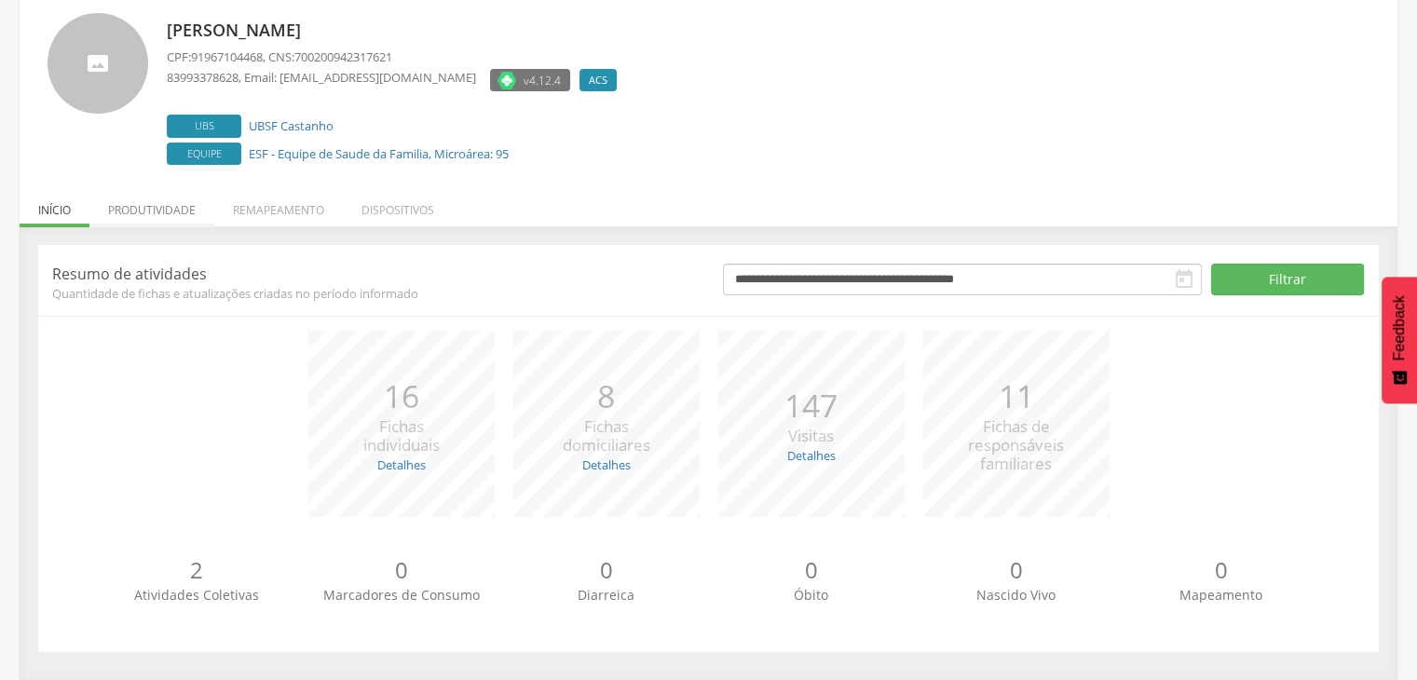
click at [182, 202] on li "Produtividade" at bounding box center [151, 205] width 125 height 44
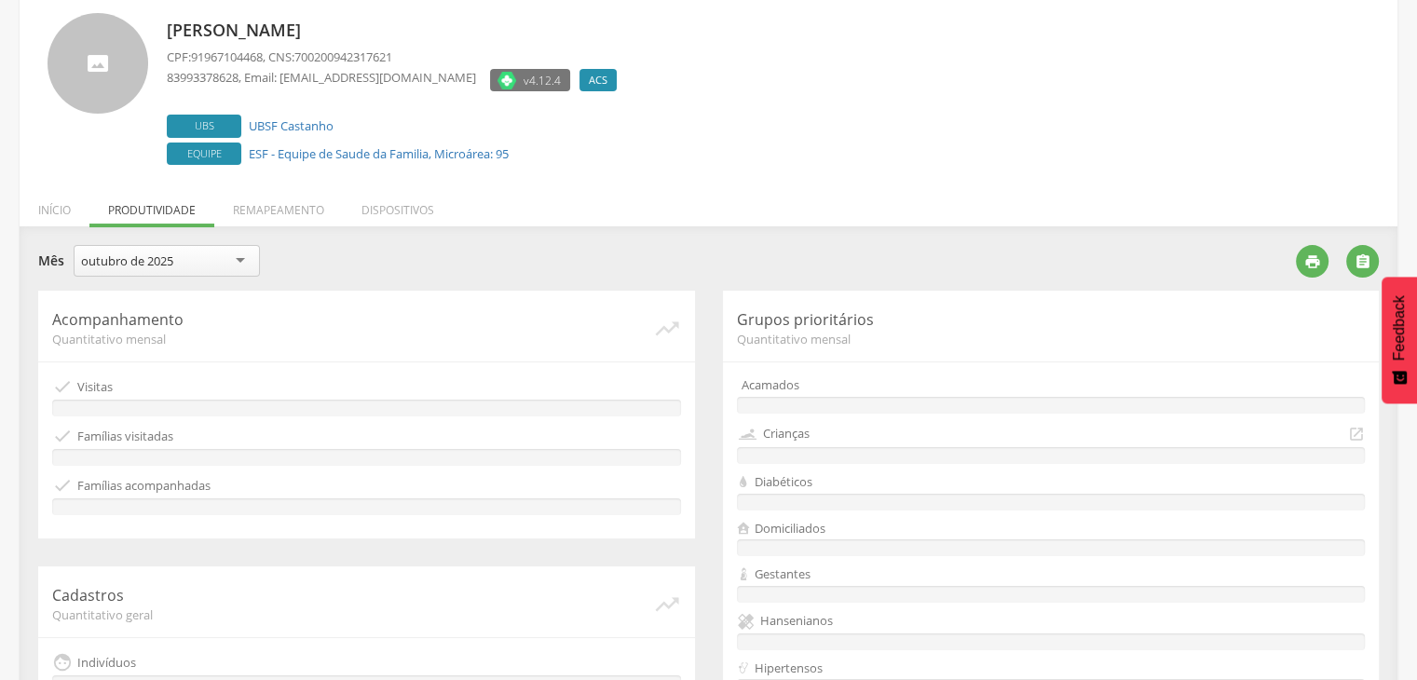
scroll to position [483, 0]
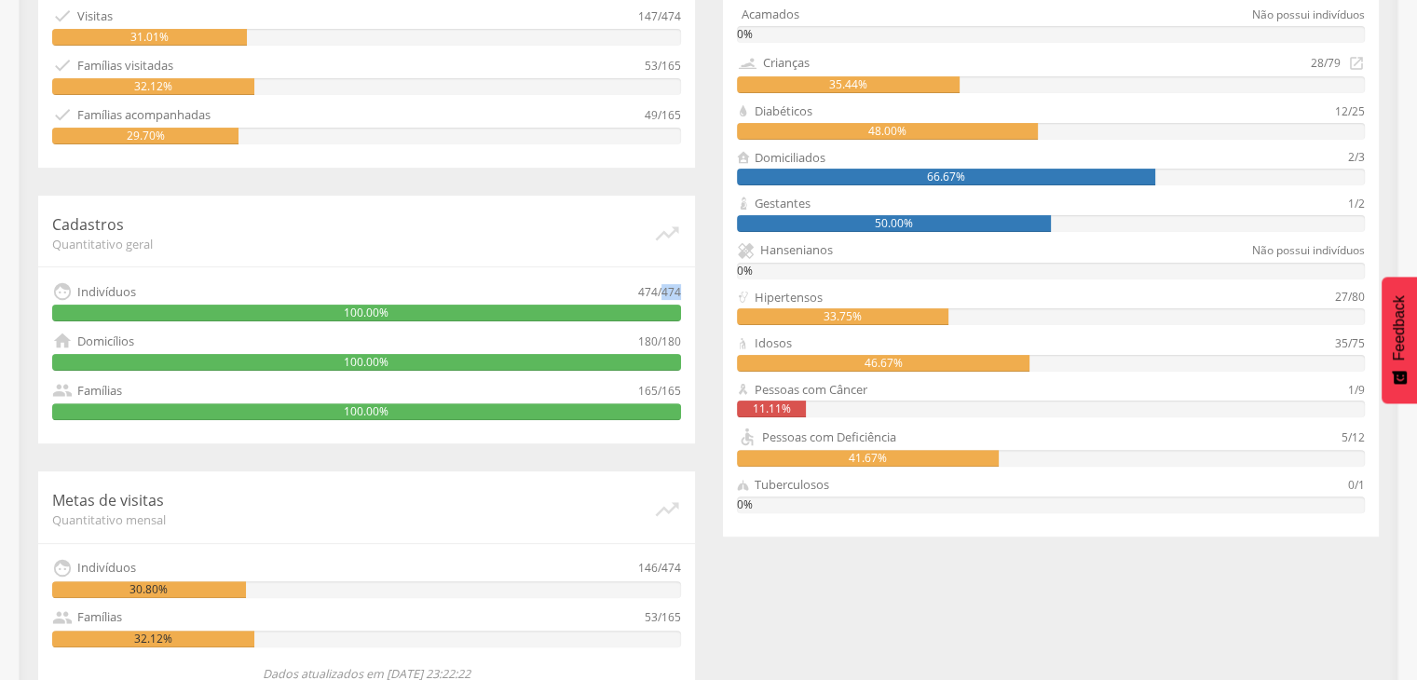
drag, startPoint x: 663, startPoint y: 291, endPoint x: 689, endPoint y: 290, distance: 26.1
click at [689, 290] on div "Cadastros Quantitativo geral   Indivíduos 474/474 100.00%  Domicílios 180/18…" at bounding box center [366, 320] width 657 height 248
copy div "474"
drag, startPoint x: 663, startPoint y: 388, endPoint x: 684, endPoint y: 386, distance: 20.7
click at [684, 386] on div "Cadastros Quantitativo geral   Indivíduos 474/474 100.00%  Domicílios 180/18…" at bounding box center [366, 320] width 657 height 248
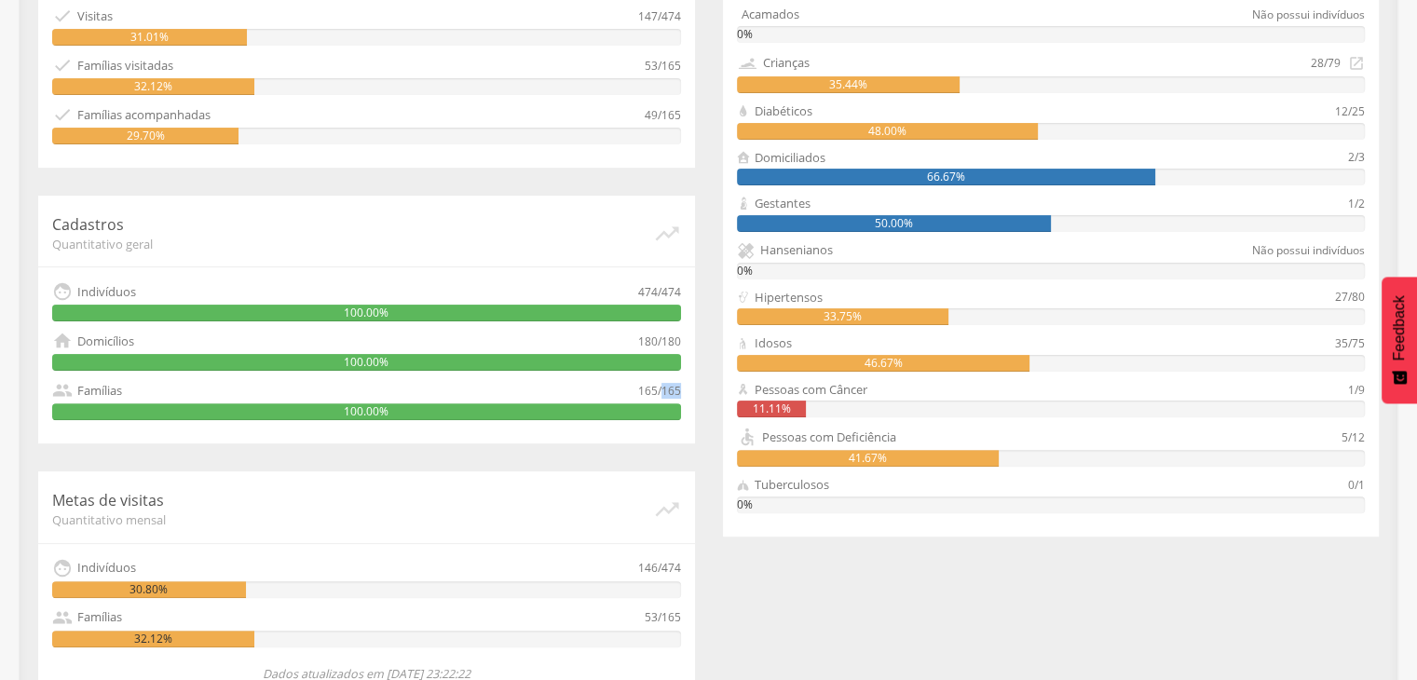
copy div "165"
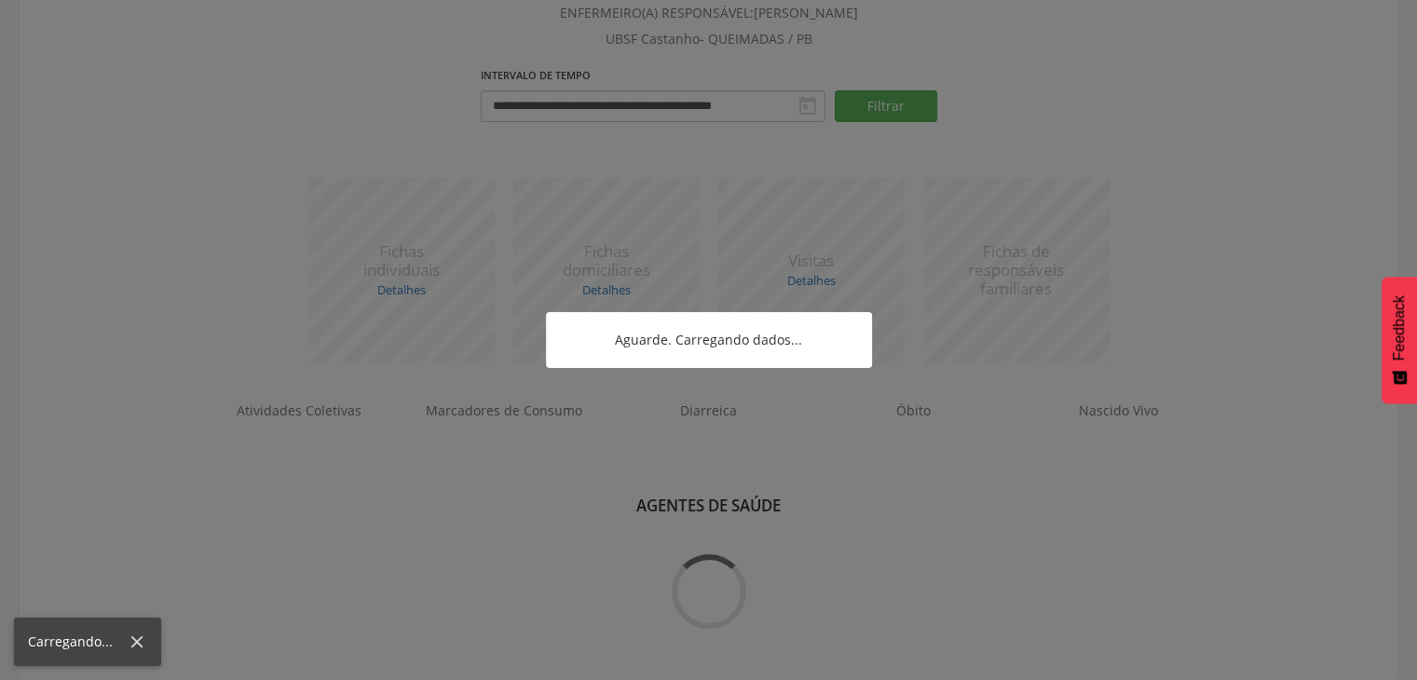
scroll to position [483, 0]
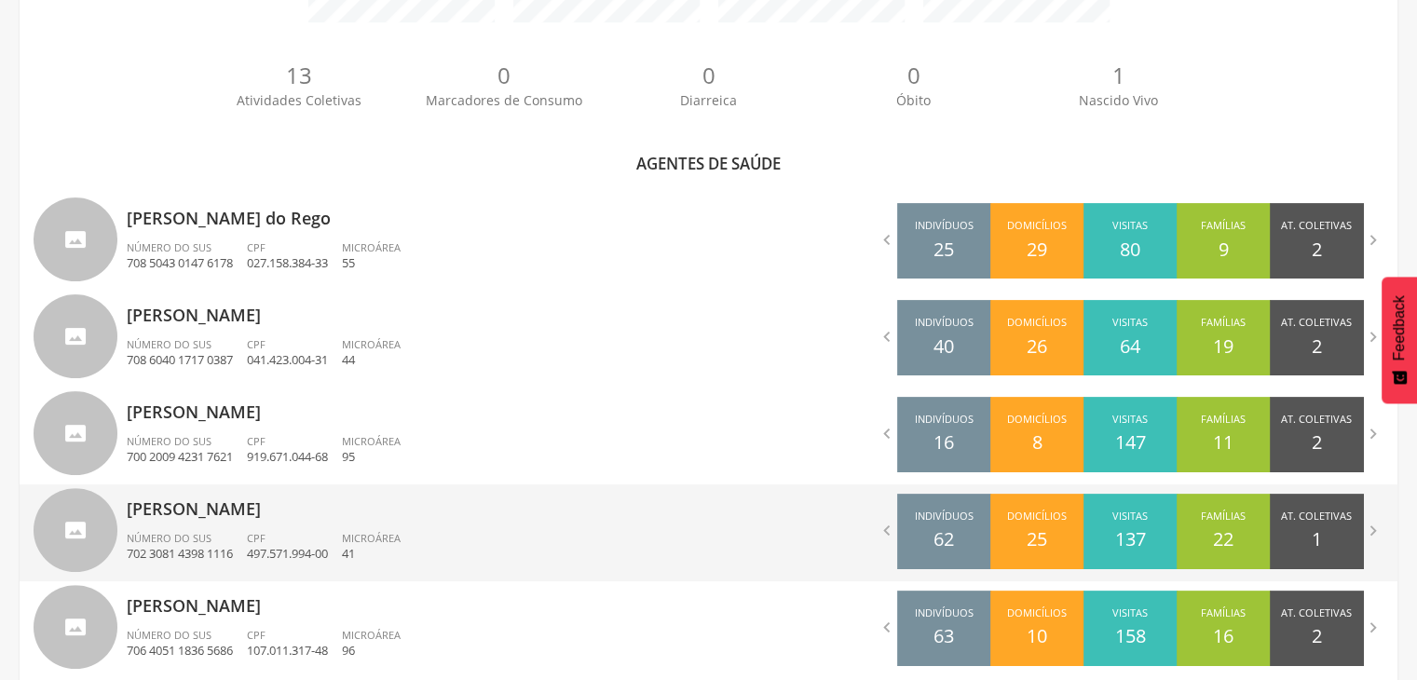
click at [347, 513] on p "[PERSON_NAME]" at bounding box center [411, 502] width 568 height 37
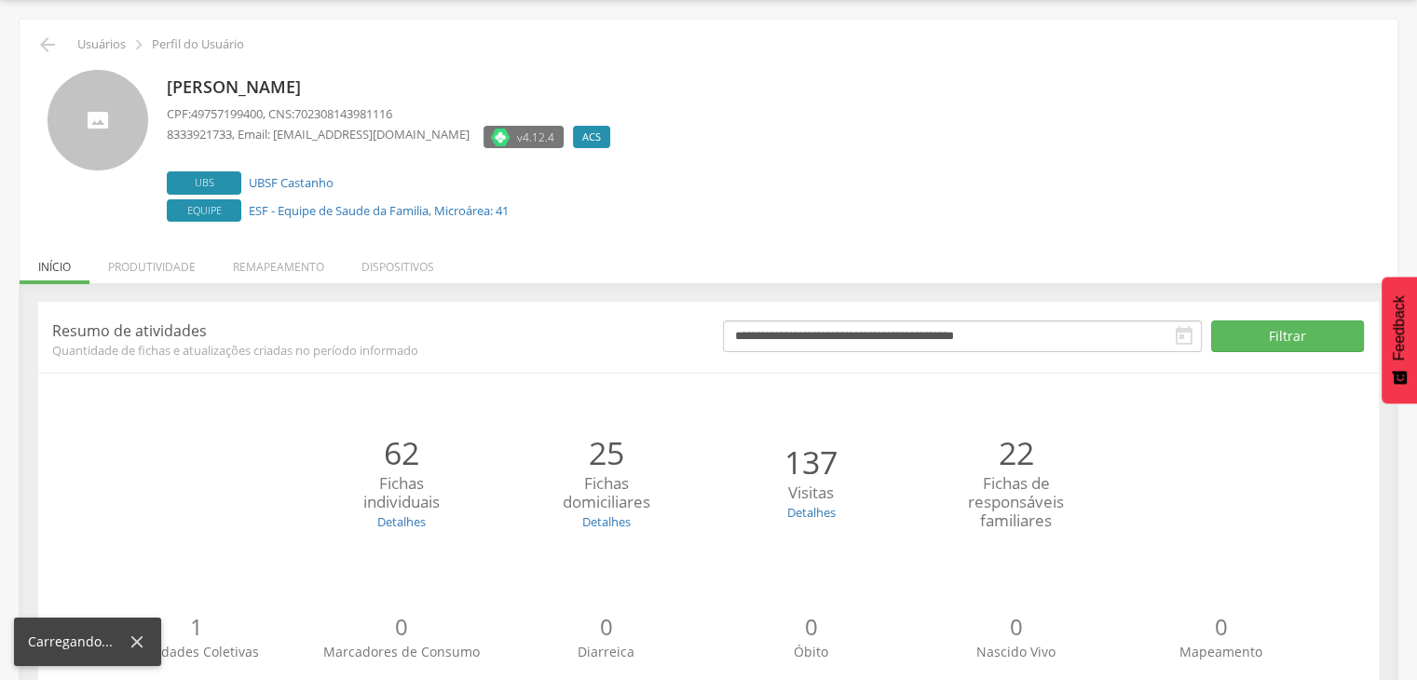
scroll to position [113, 0]
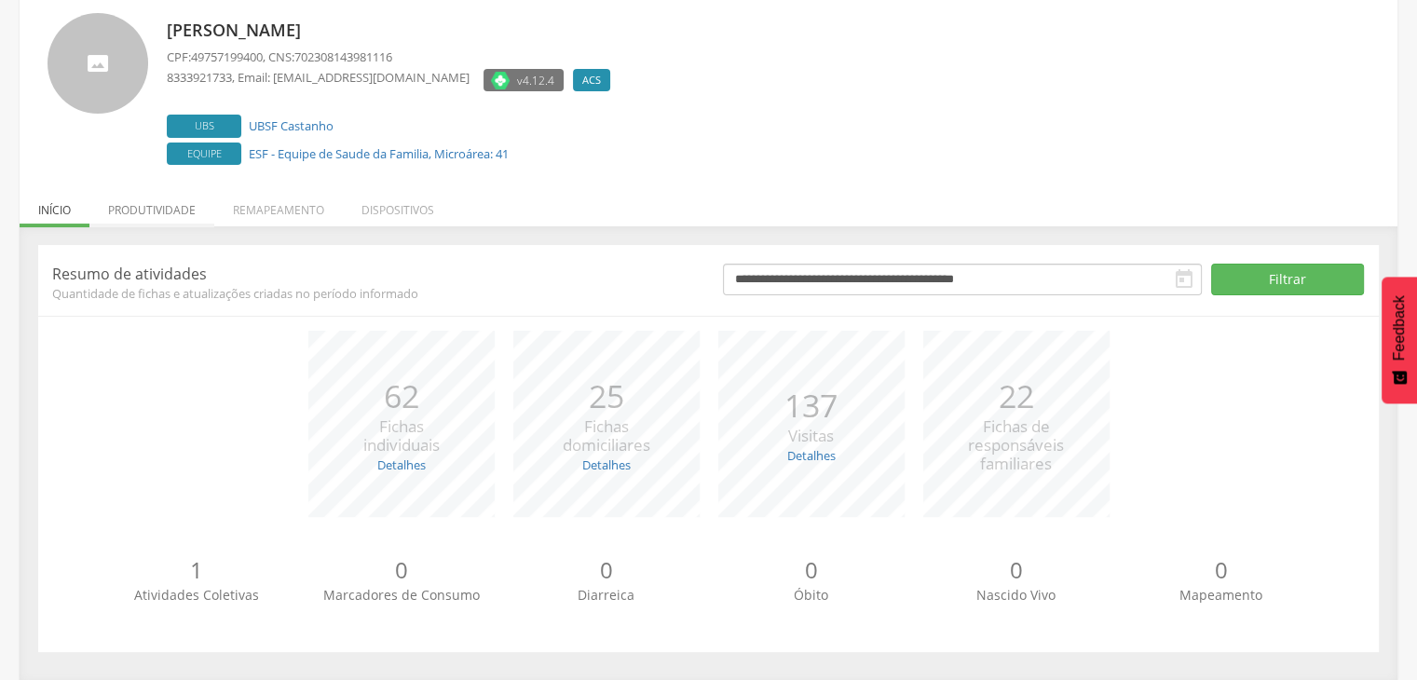
click at [171, 209] on li "Produtividade" at bounding box center [151, 205] width 125 height 44
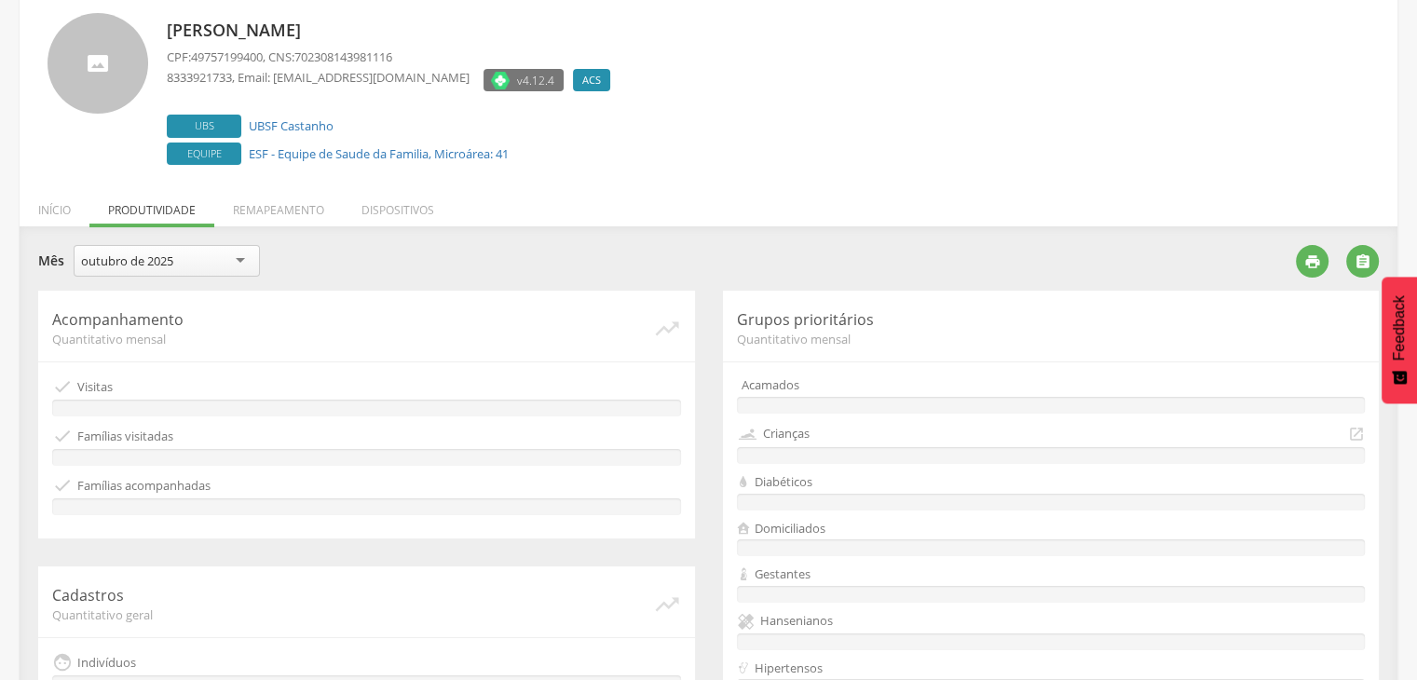
scroll to position [483, 0]
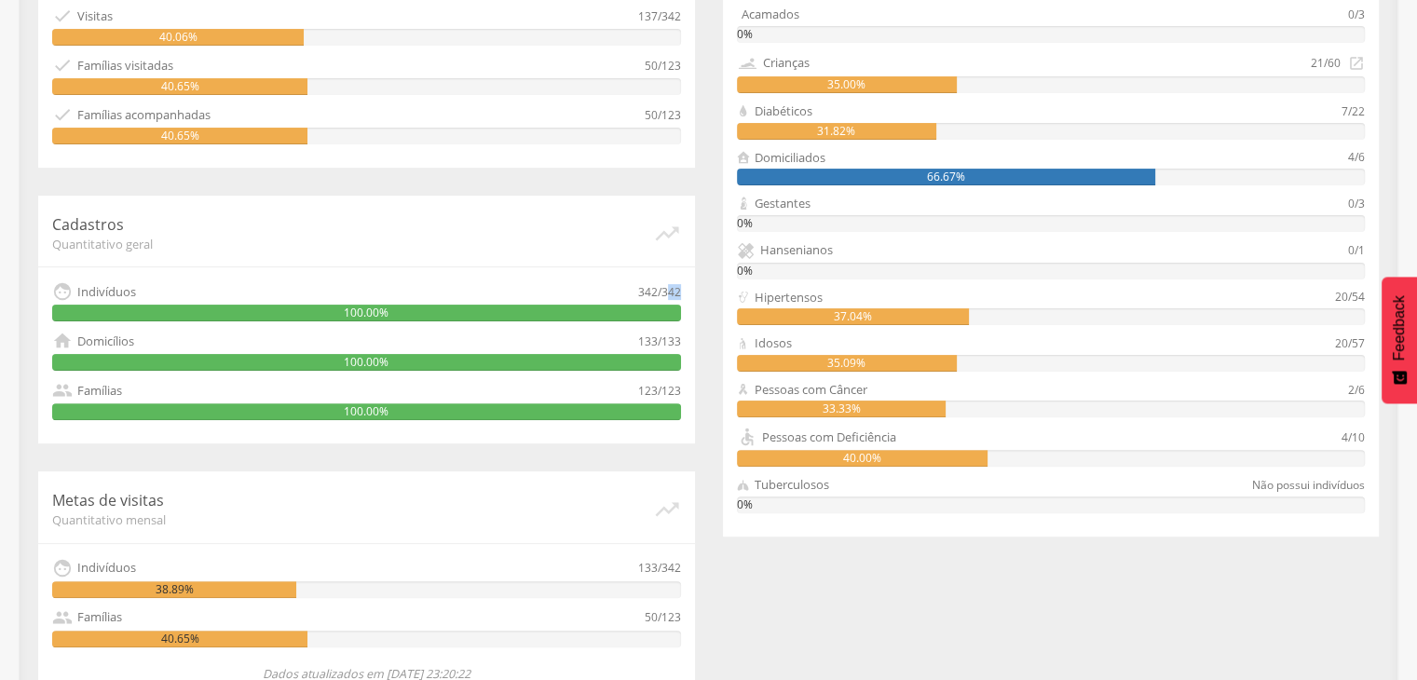
click at [671, 289] on div "342/342" at bounding box center [659, 291] width 43 height 20
drag, startPoint x: 661, startPoint y: 292, endPoint x: 692, endPoint y: 288, distance: 31.0
click at [692, 288] on div "Cadastros Quantitativo geral   Indivíduos 342/342 100.00%  Domicílios 133/13…" at bounding box center [366, 320] width 657 height 248
copy div "342"
drag, startPoint x: 627, startPoint y: 388, endPoint x: 660, endPoint y: 388, distance: 33.5
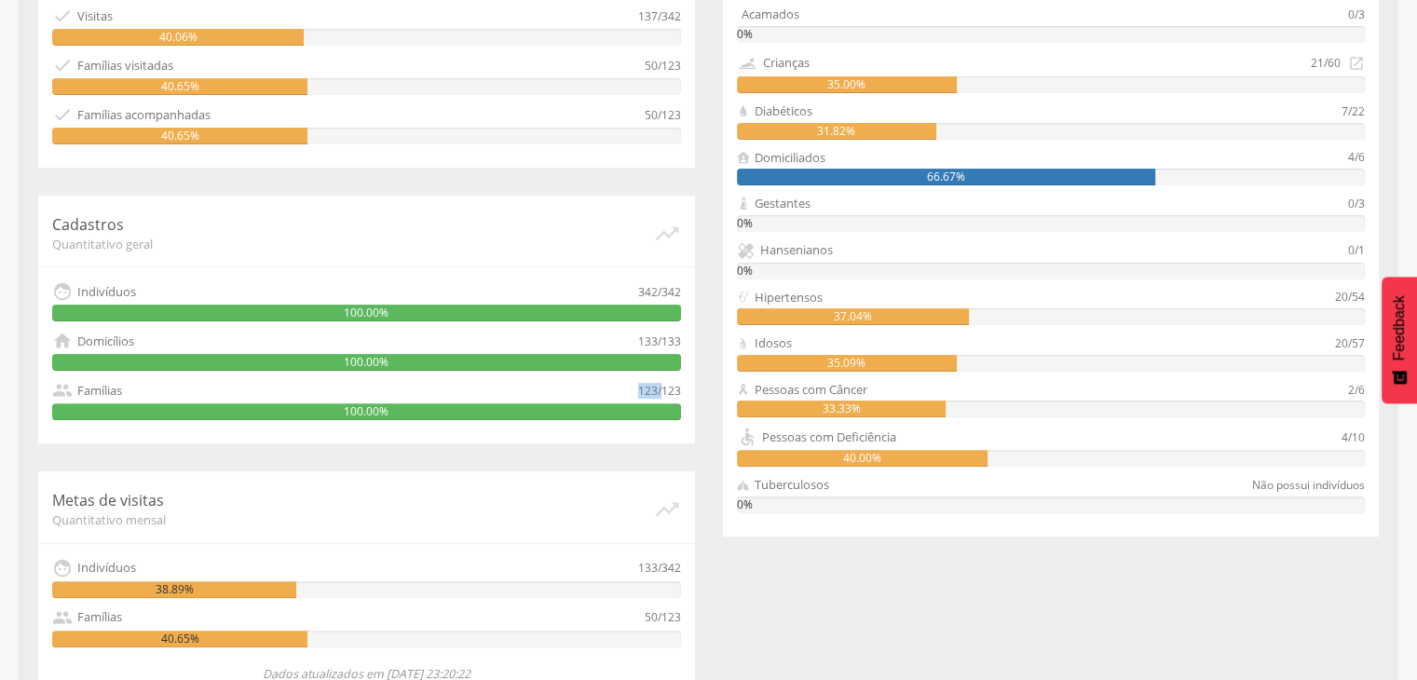
click at [660, 388] on div " Famílias 123/123" at bounding box center [366, 390] width 629 height 20
copy div "Famílias 123/"
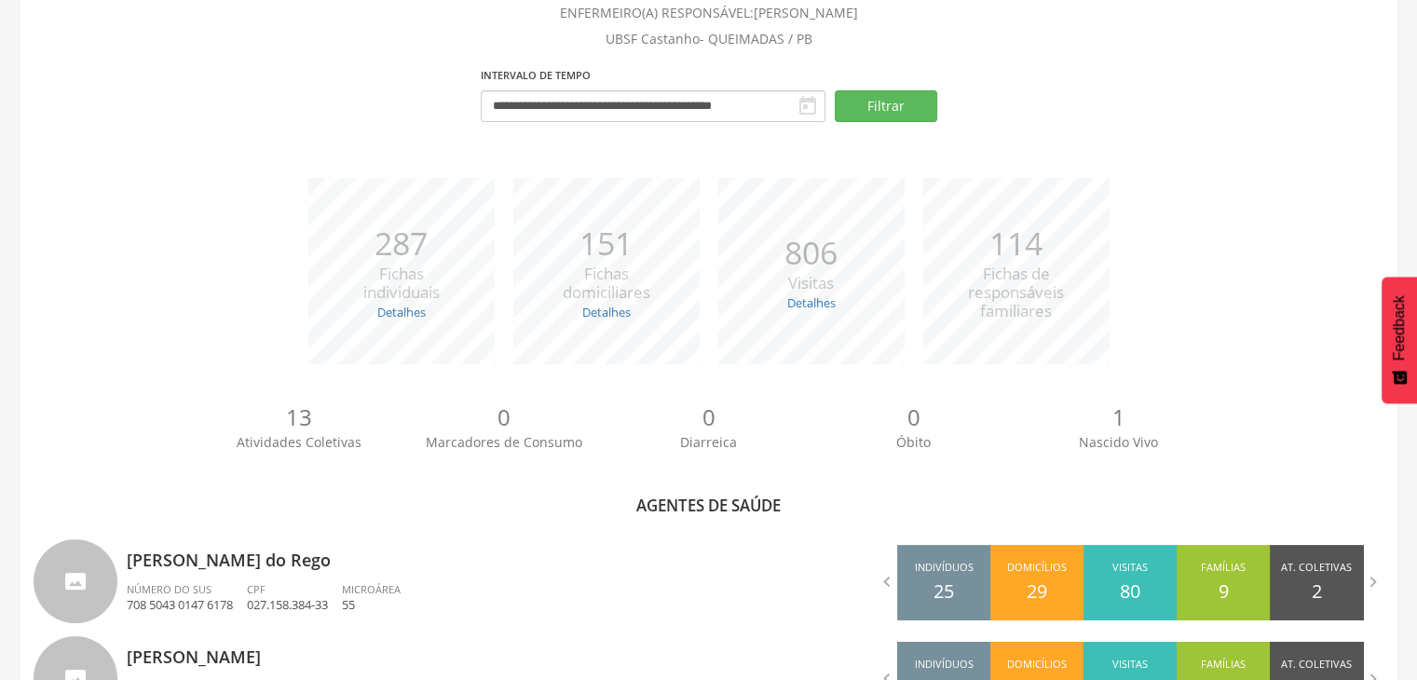
scroll to position [483, 0]
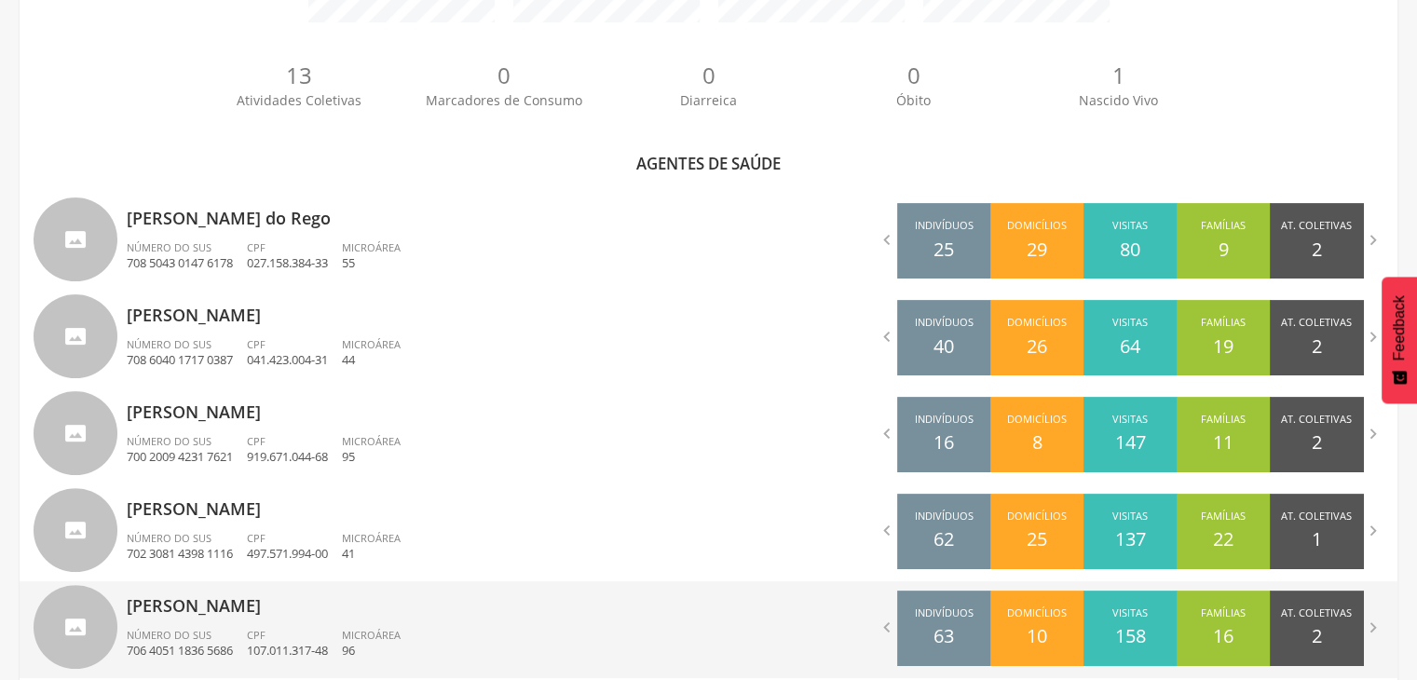
click at [251, 615] on p "[PERSON_NAME]" at bounding box center [411, 599] width 568 height 37
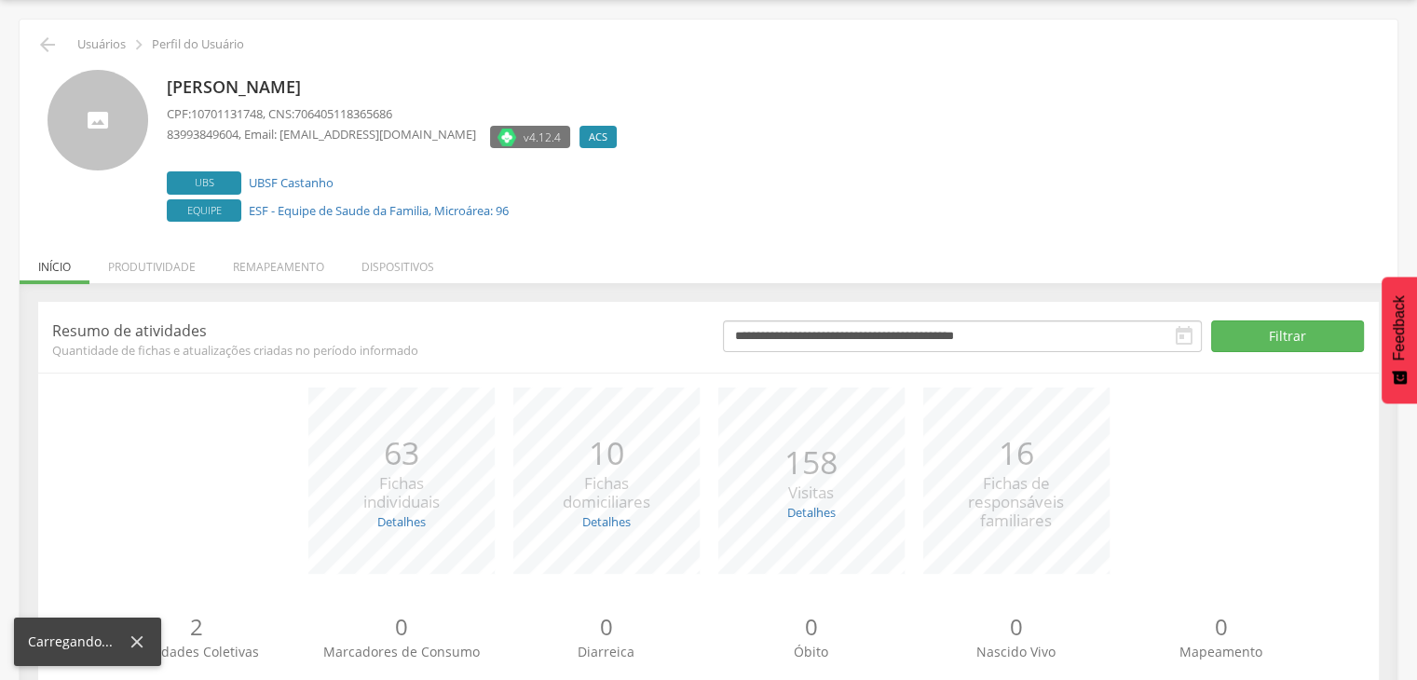
scroll to position [113, 0]
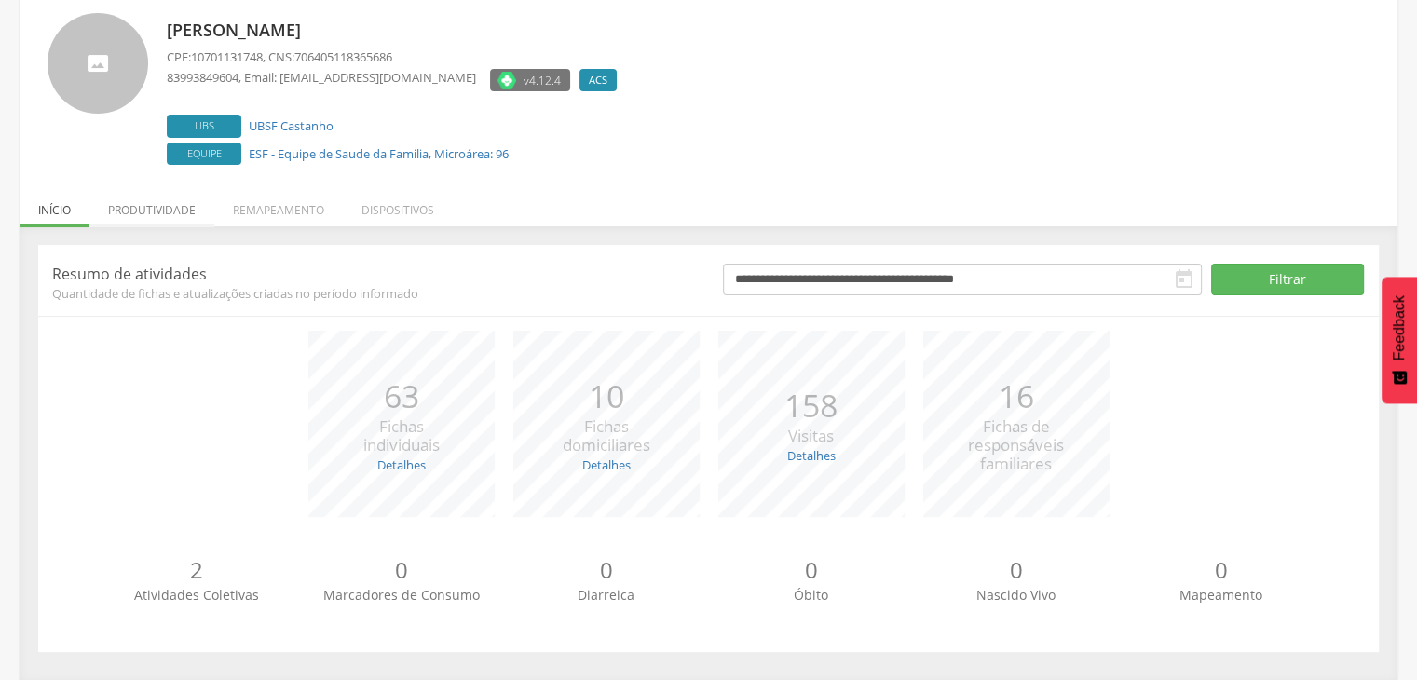
click at [166, 216] on li "Produtividade" at bounding box center [151, 205] width 125 height 44
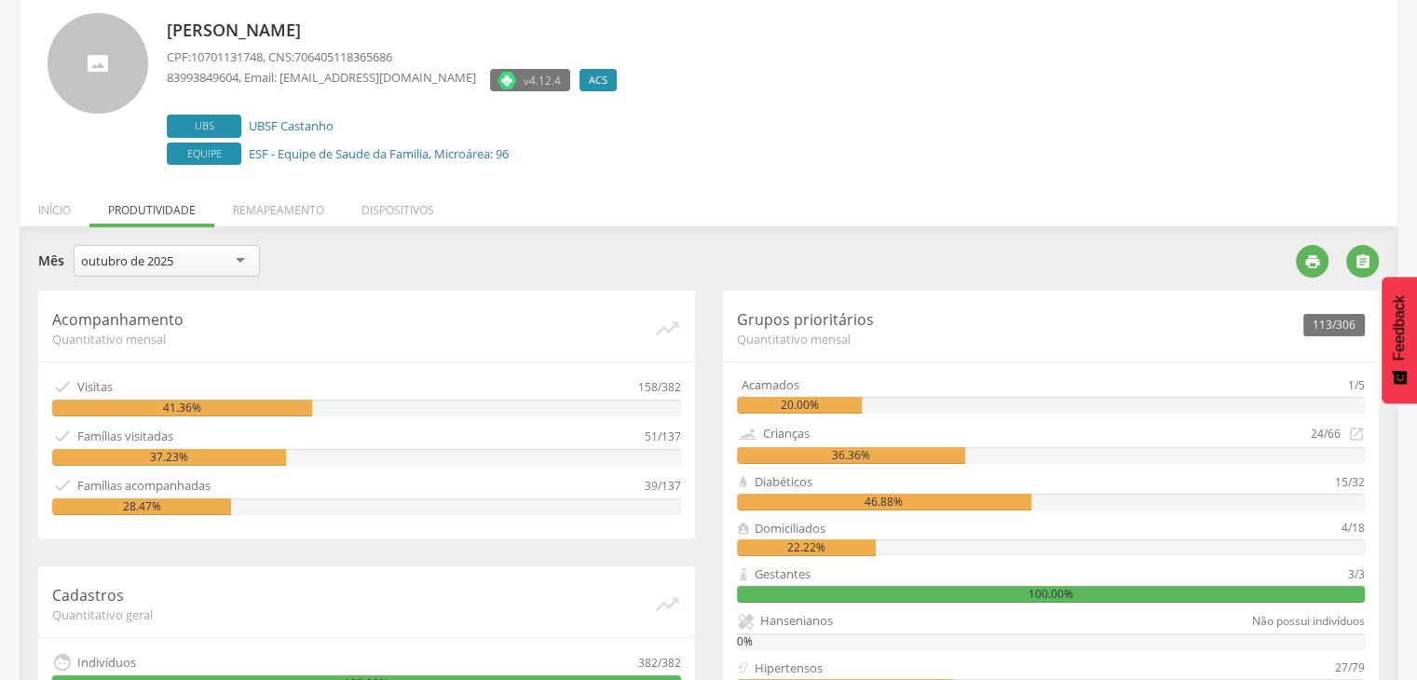
scroll to position [483, 0]
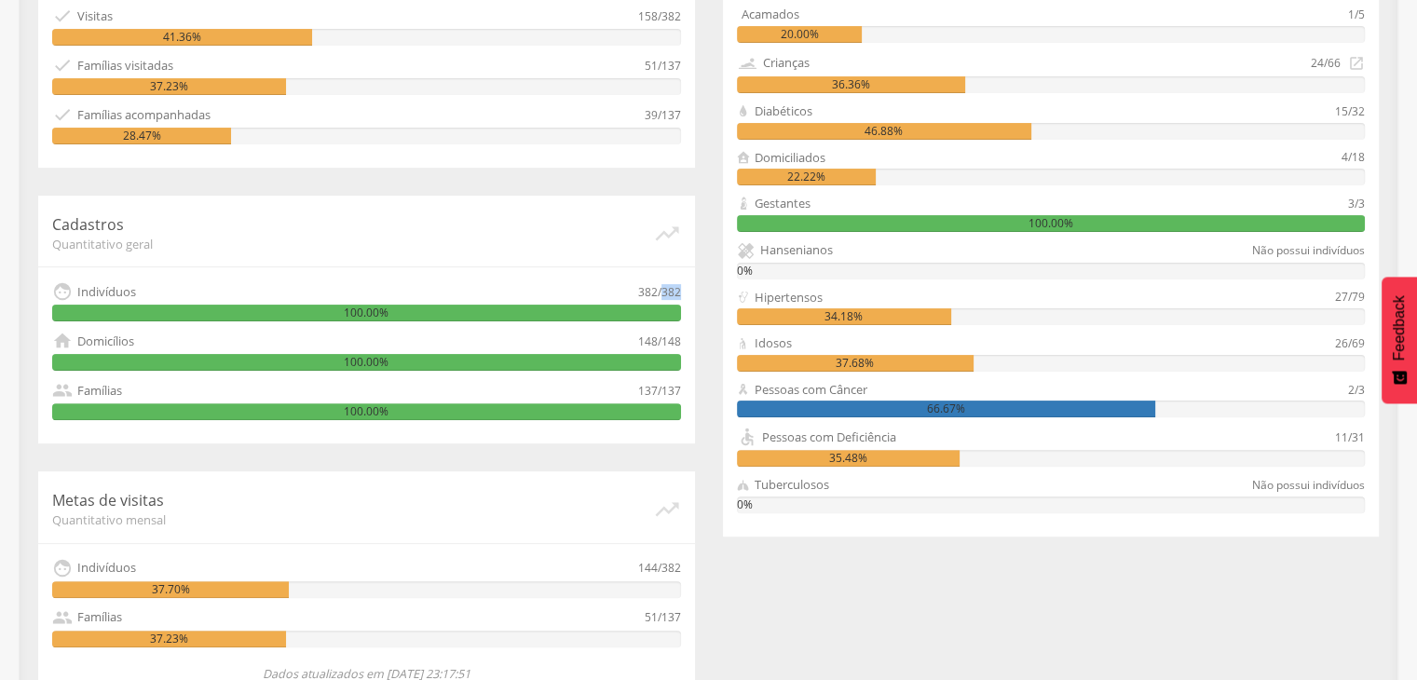
drag, startPoint x: 661, startPoint y: 292, endPoint x: 685, endPoint y: 292, distance: 23.3
click at [685, 292] on div "Cadastros Quantitativo geral   Indivíduos 382/382 100.00%  Domicílios 148/14…" at bounding box center [366, 320] width 657 height 248
copy div "382"
drag, startPoint x: 45, startPoint y: 1, endPoint x: 484, endPoint y: 90, distance: 448.6
click at [484, 90] on div "37.23%" at bounding box center [366, 86] width 629 height 17
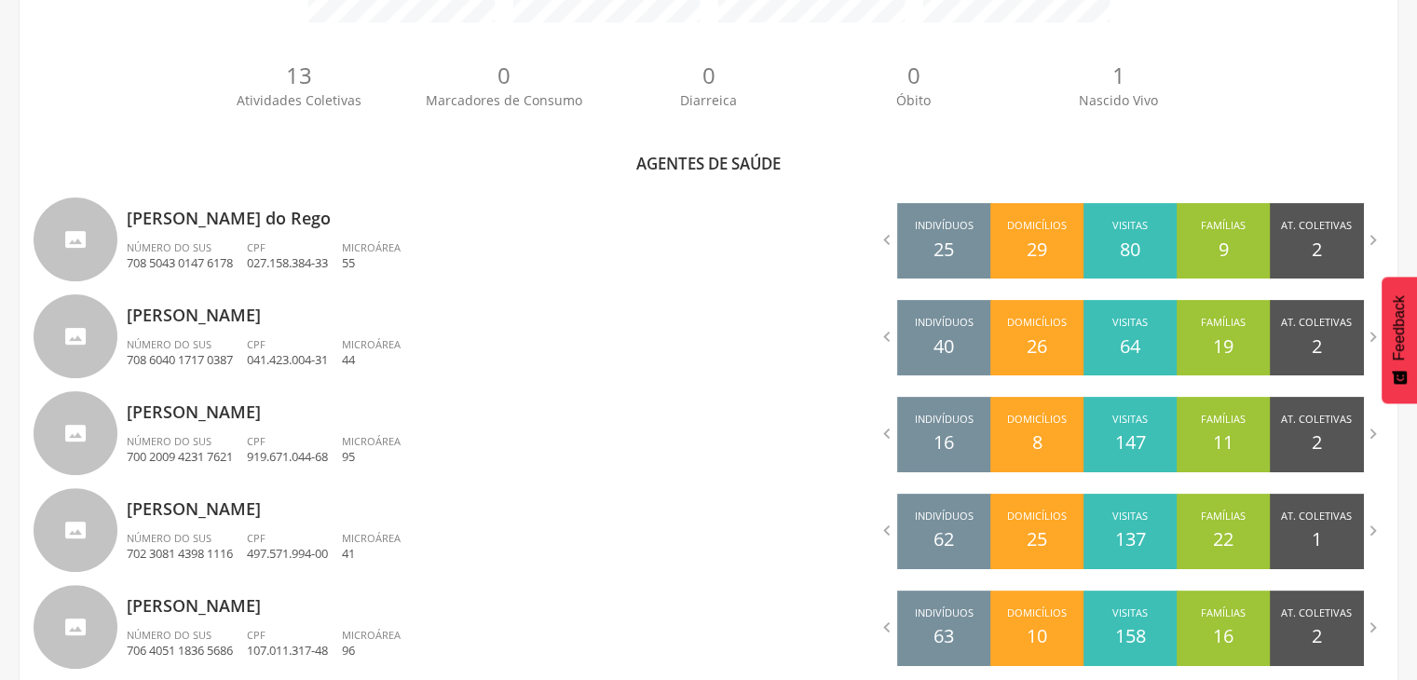
scroll to position [811, 0]
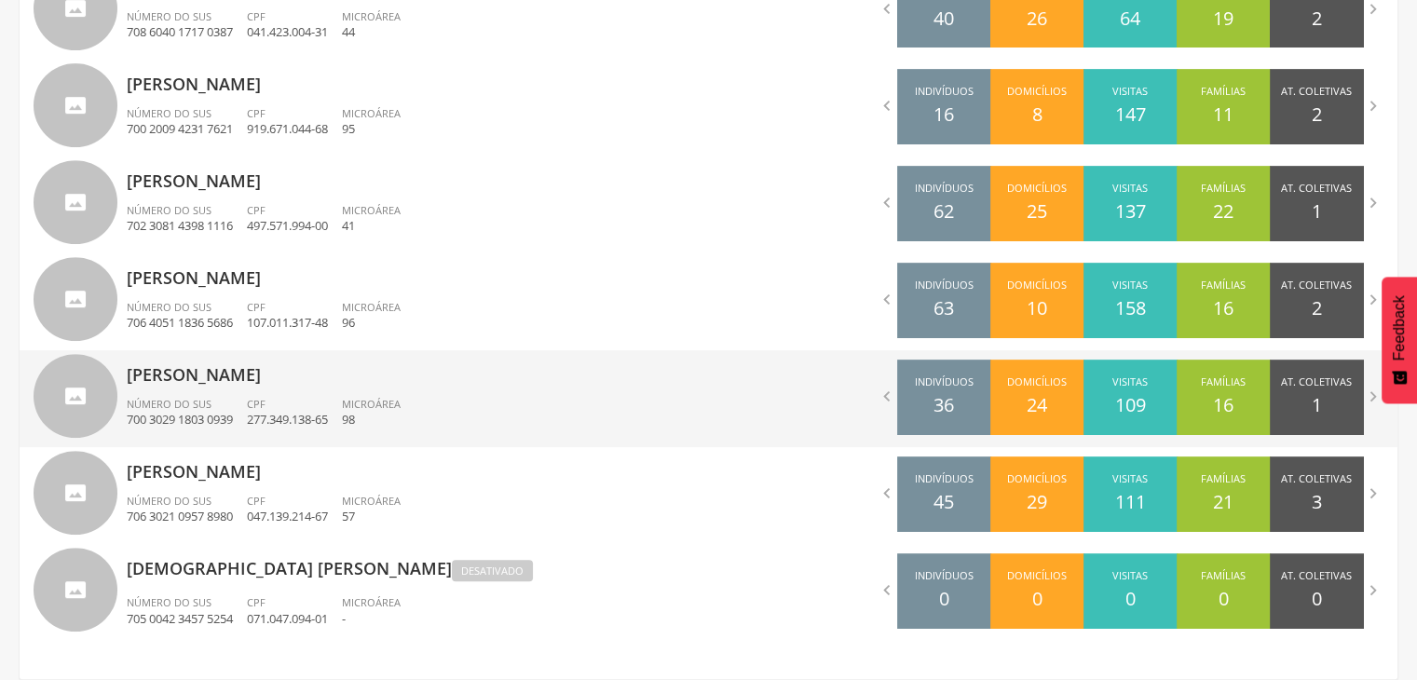
click at [306, 397] on div "CPF 277.349.138-65" at bounding box center [294, 413] width 95 height 32
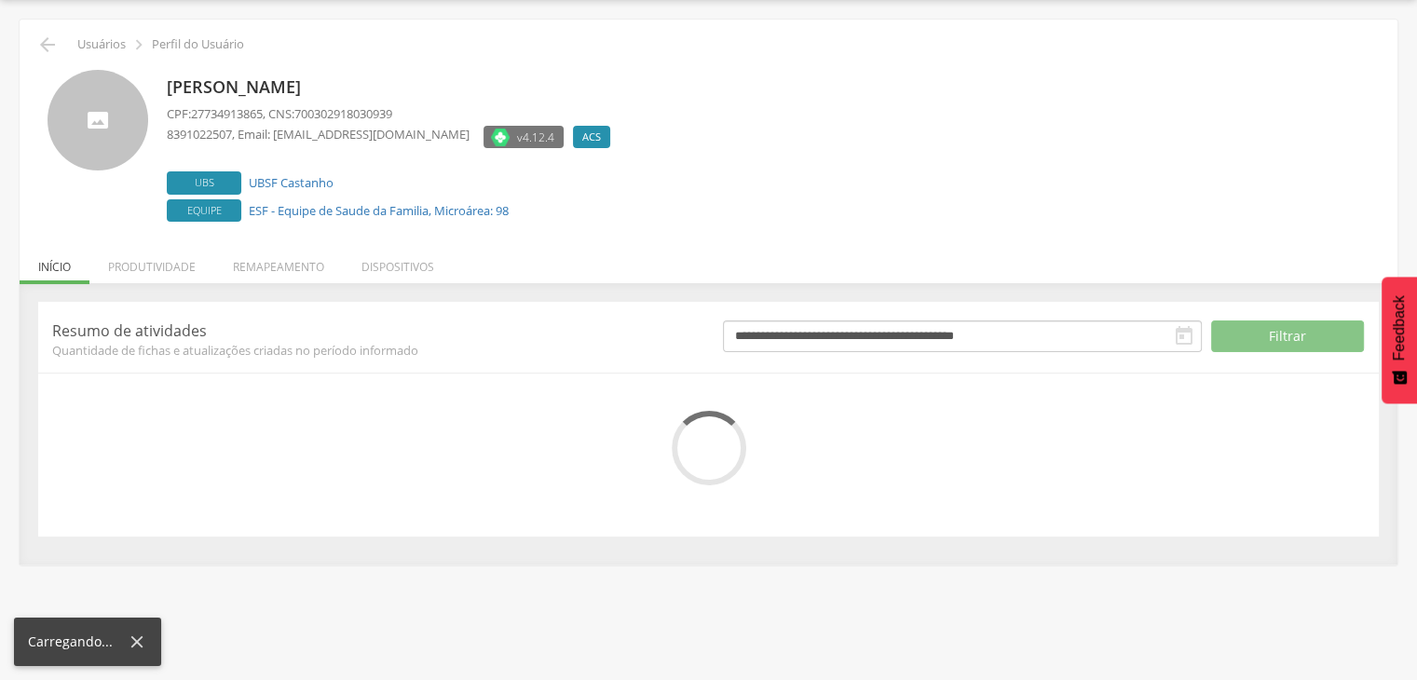
scroll to position [113, 0]
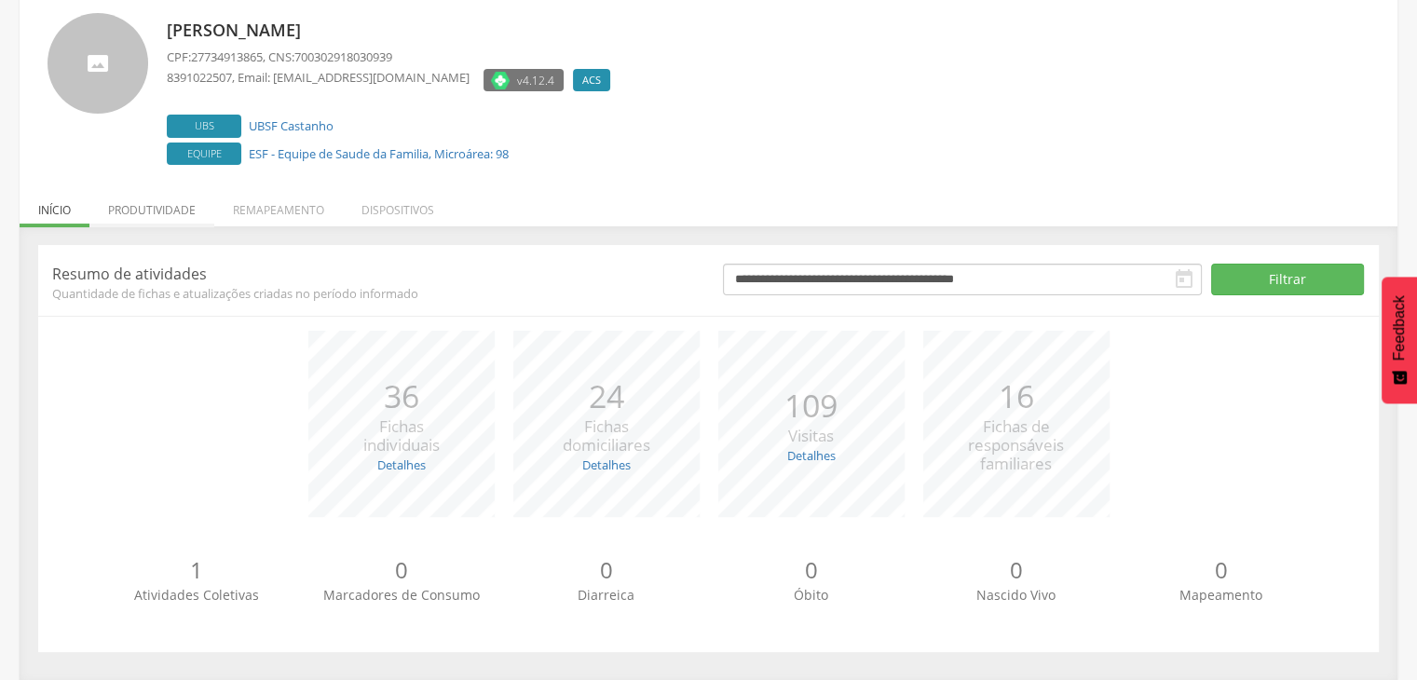
click at [191, 214] on li "Produtividade" at bounding box center [151, 205] width 125 height 44
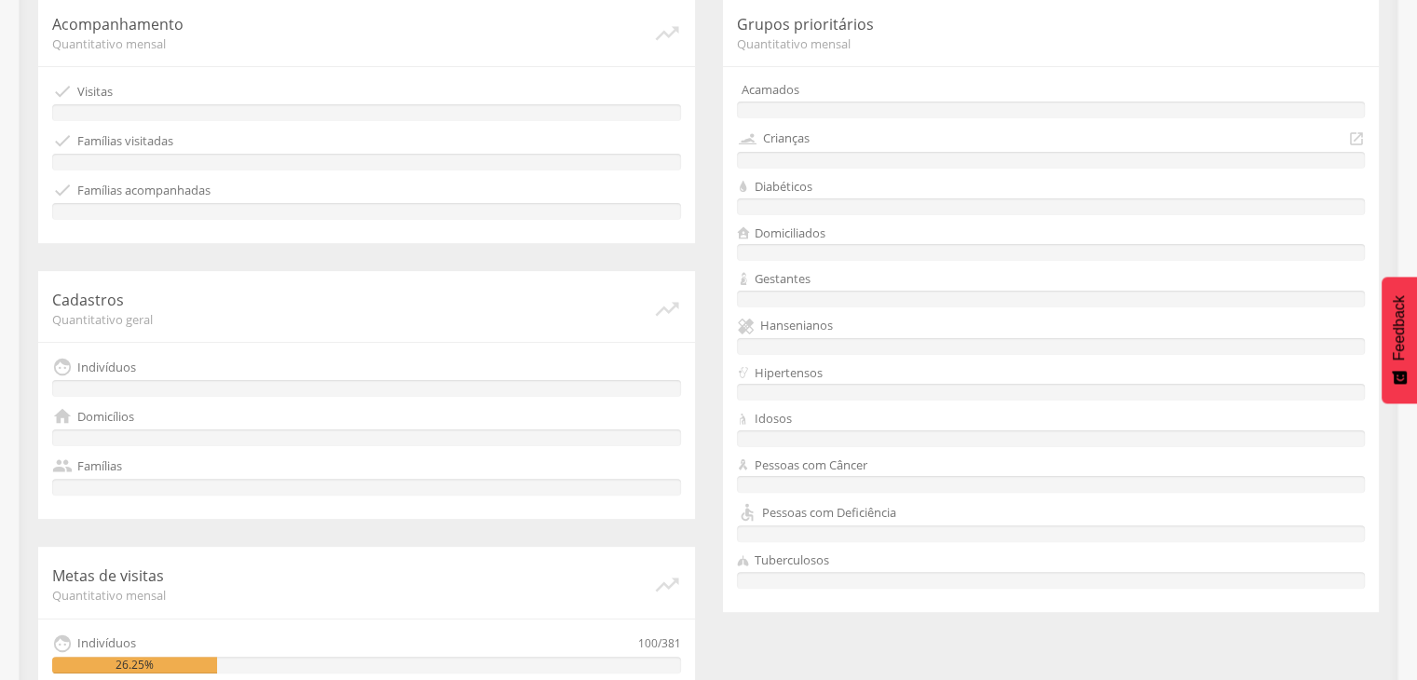
scroll to position [365, 0]
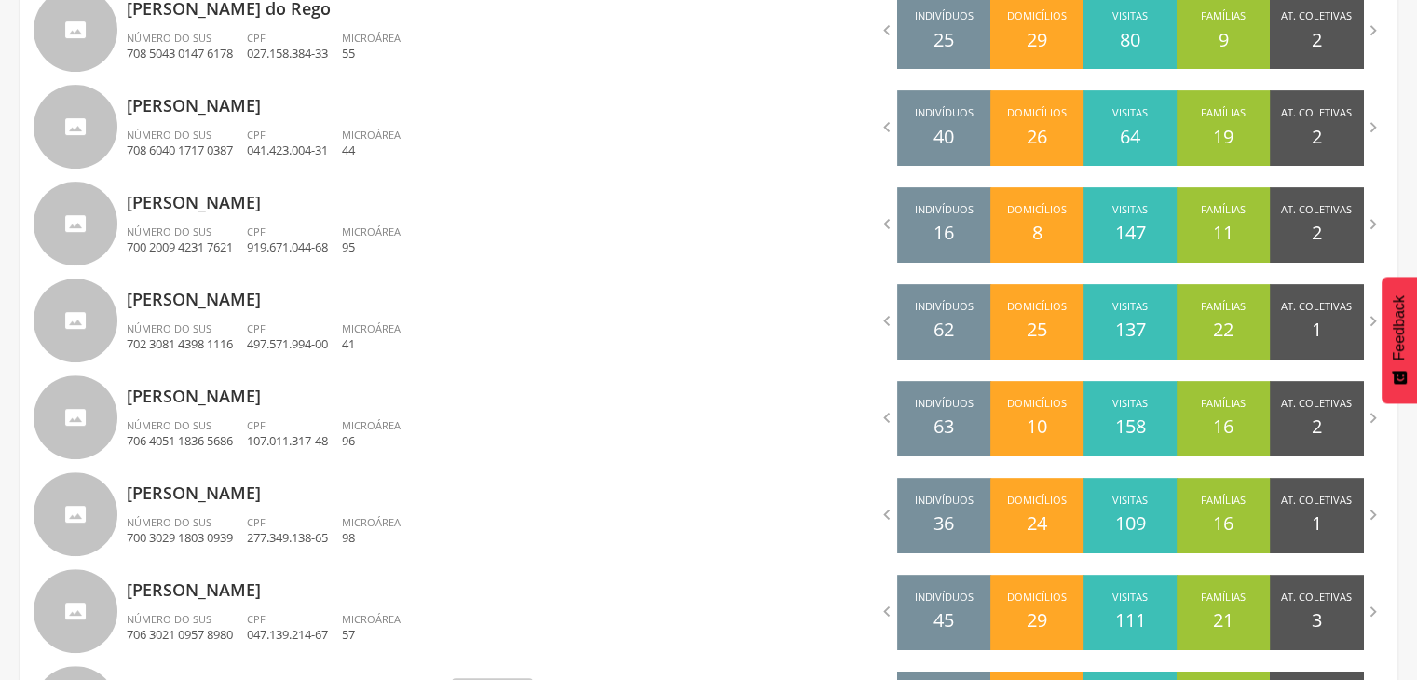
scroll to position [811, 0]
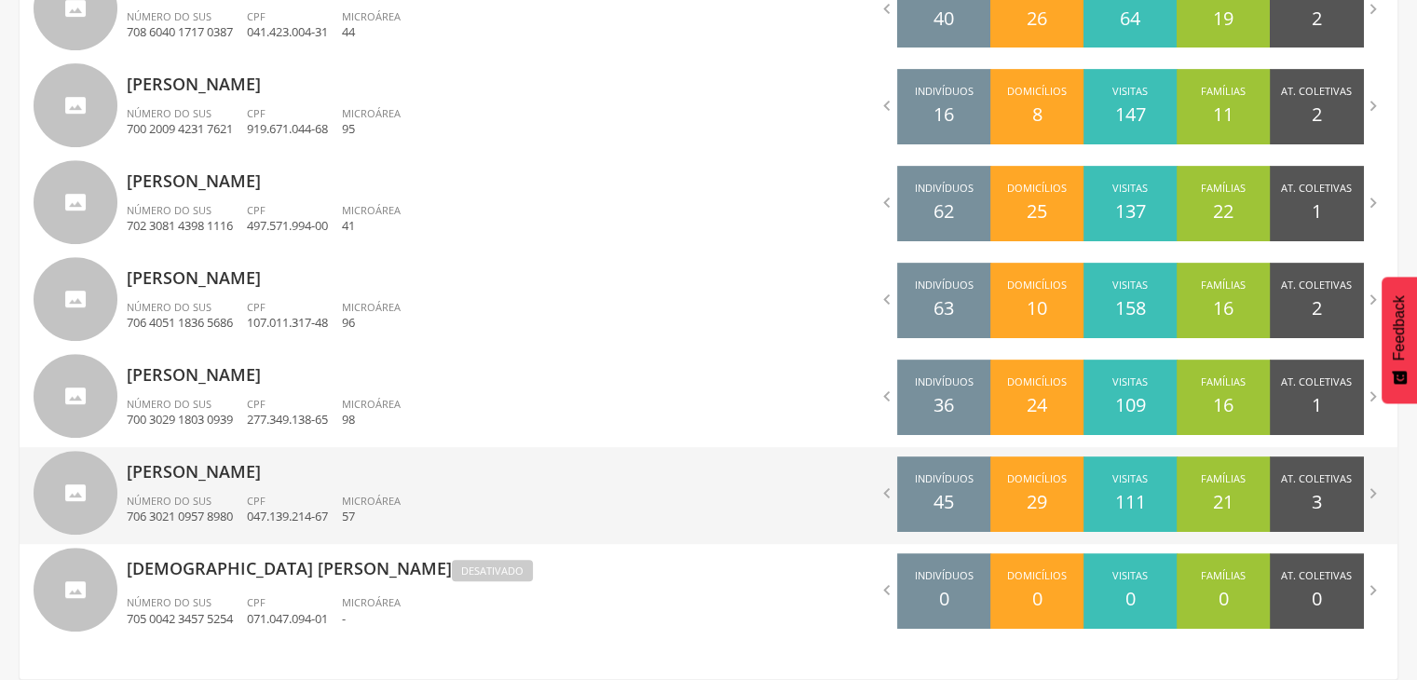
click at [237, 503] on div "Número do SUS 706 3021 0957 8980" at bounding box center [187, 510] width 120 height 32
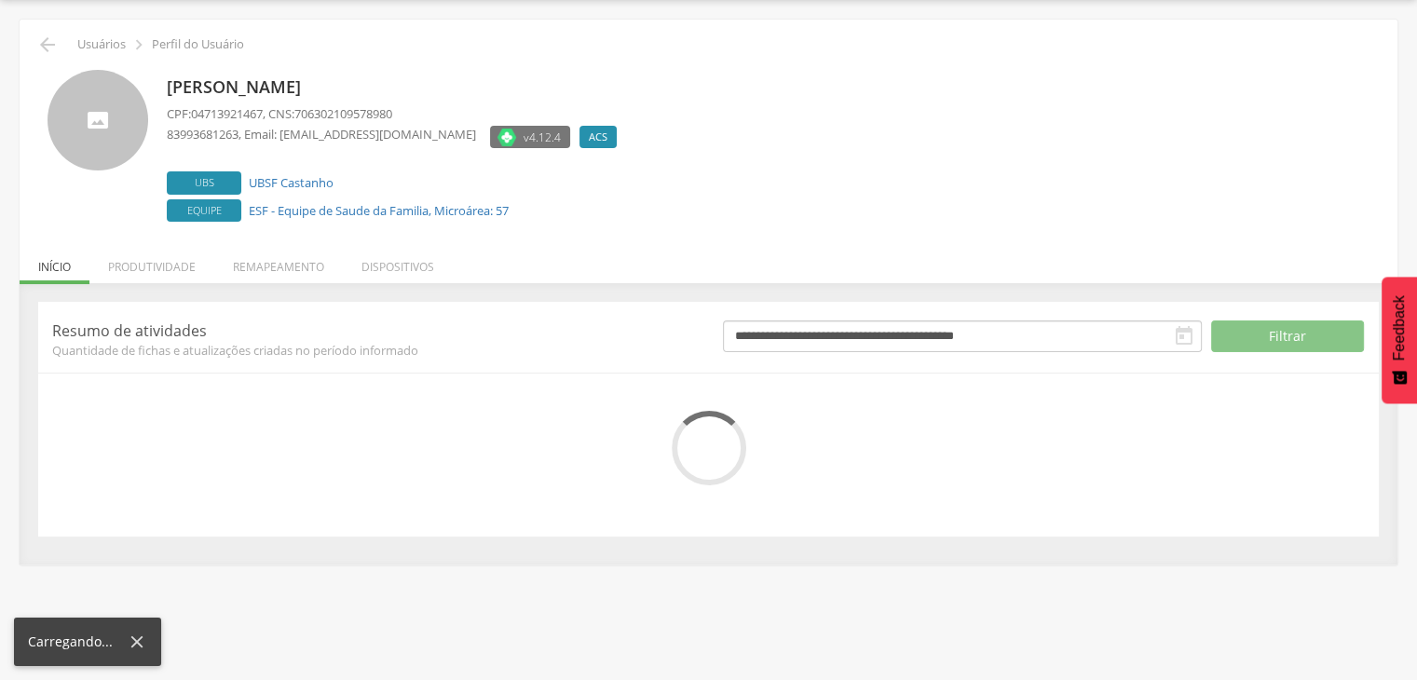
scroll to position [113, 0]
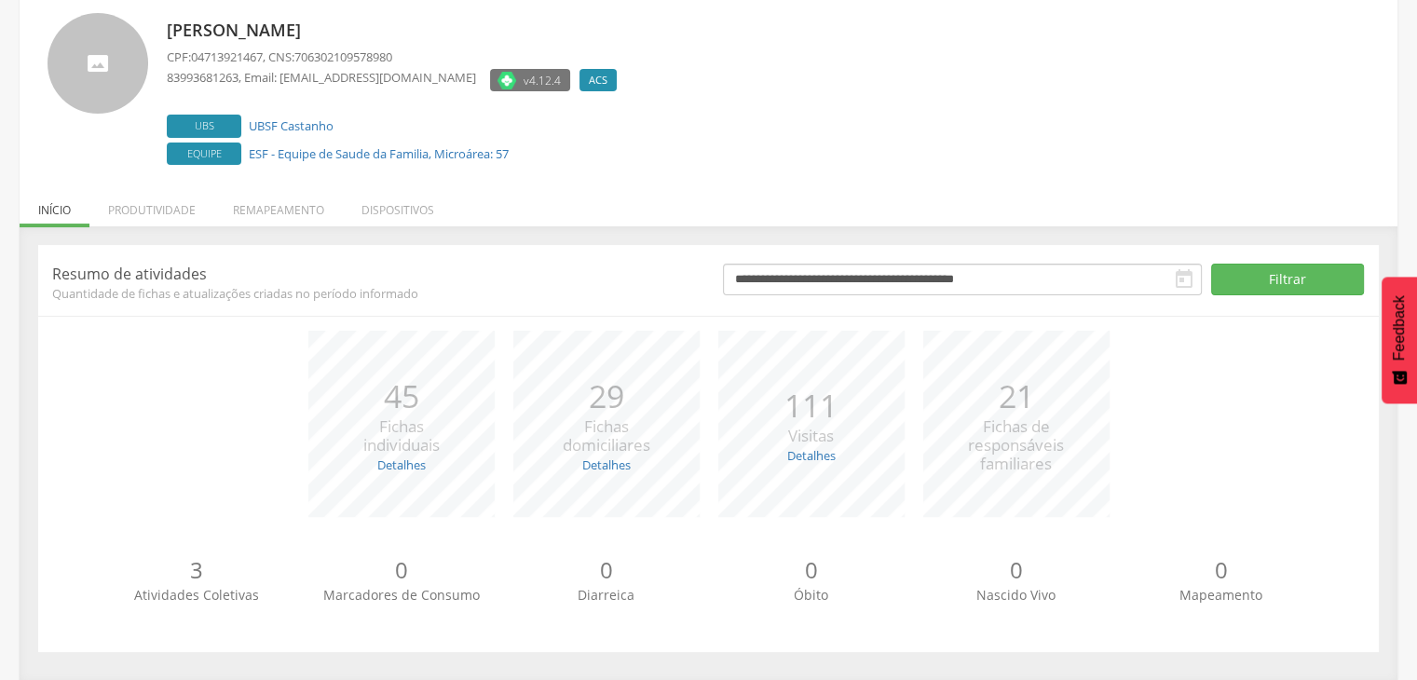
click at [437, 556] on p "0" at bounding box center [401, 570] width 205 height 32
click at [183, 214] on li "Produtividade" at bounding box center [151, 205] width 125 height 44
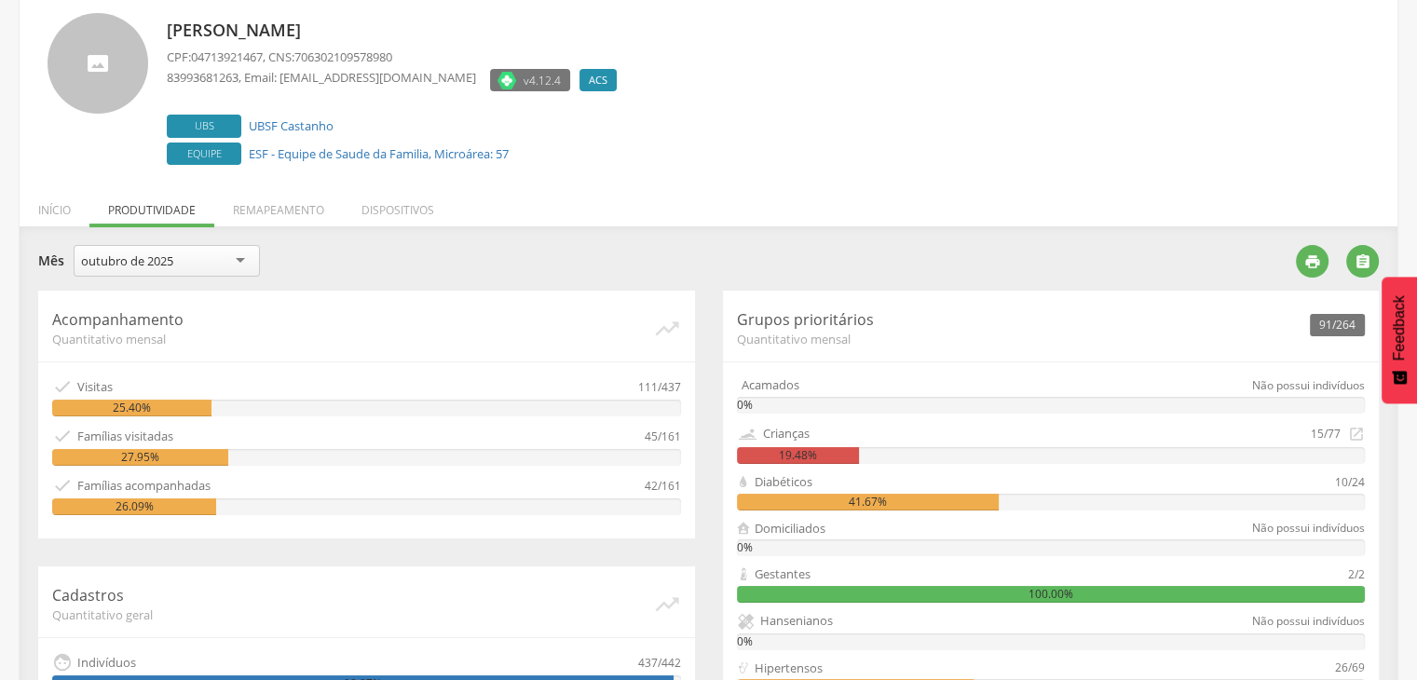
scroll to position [535, 0]
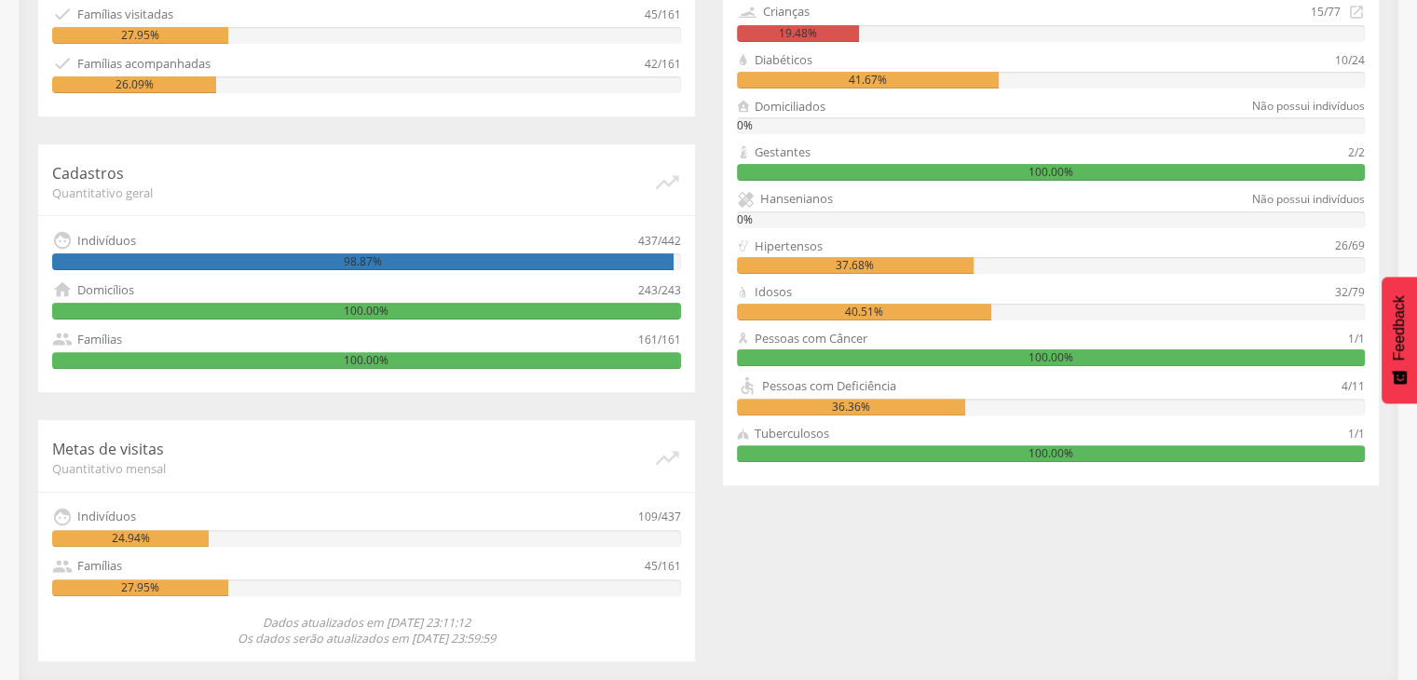
click at [507, 405] on div "Acompanhamento Quantitativo mensal   Visitas 111/437 25.40%  Famílias visita…" at bounding box center [366, 265] width 685 height 793
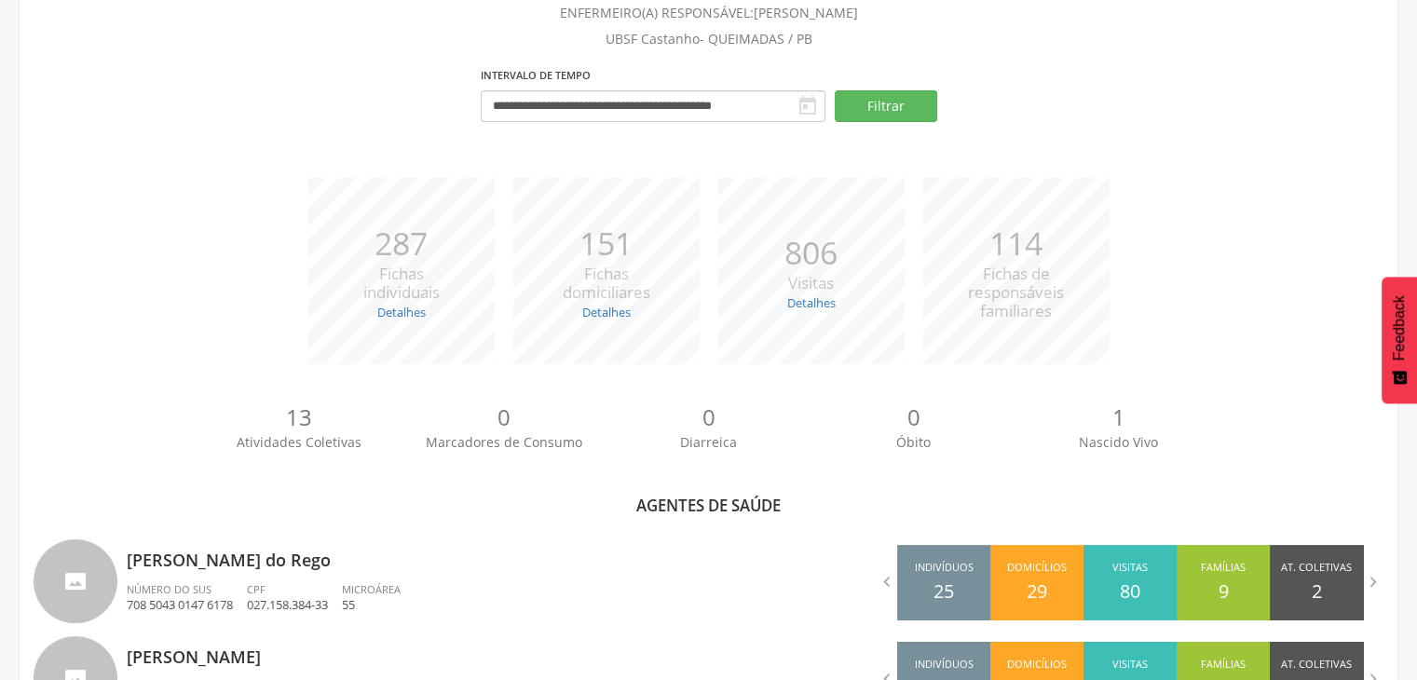
scroll to position [811, 0]
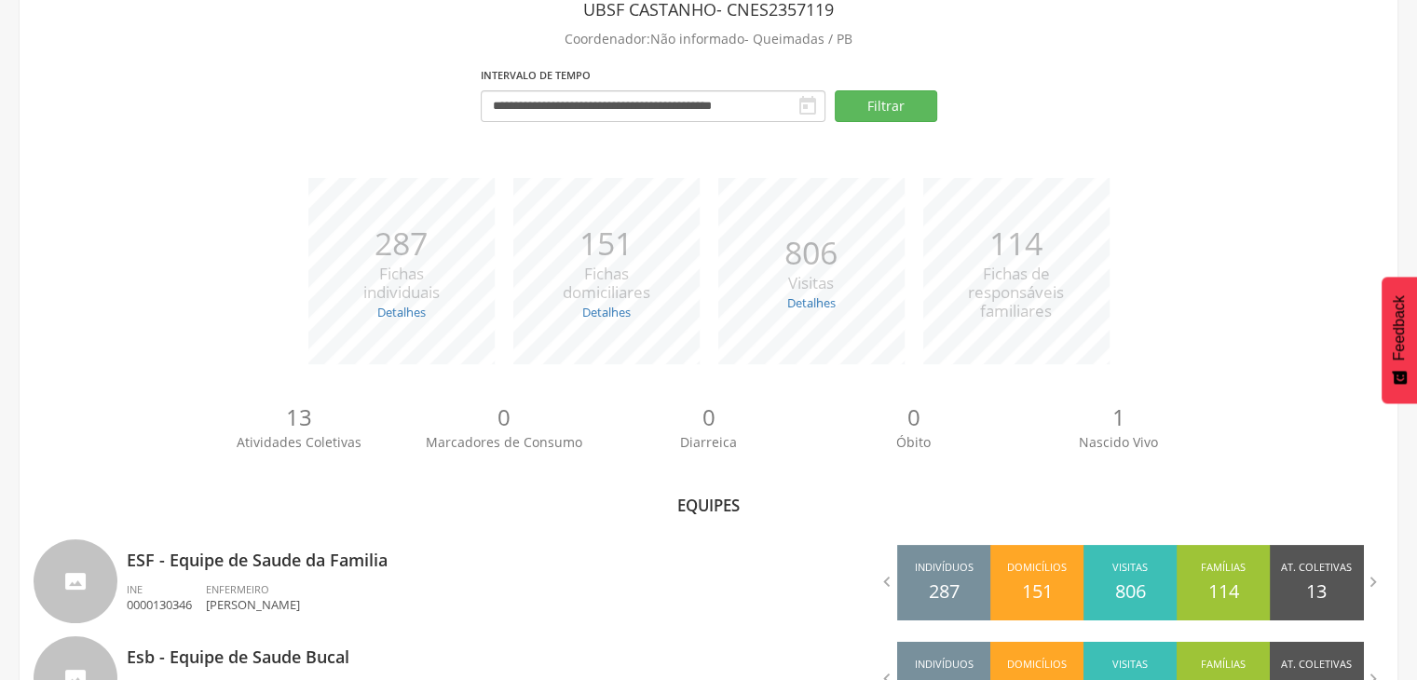
scroll to position [197, 0]
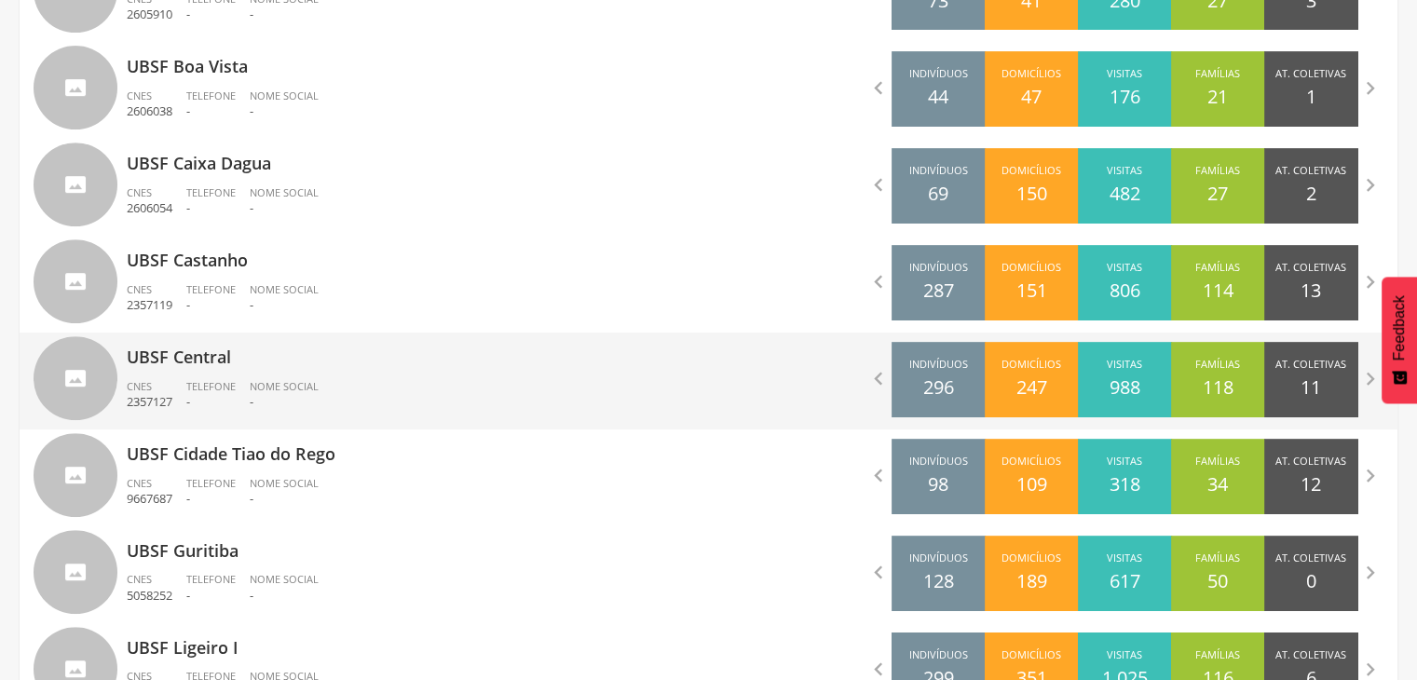
scroll to position [824, 0]
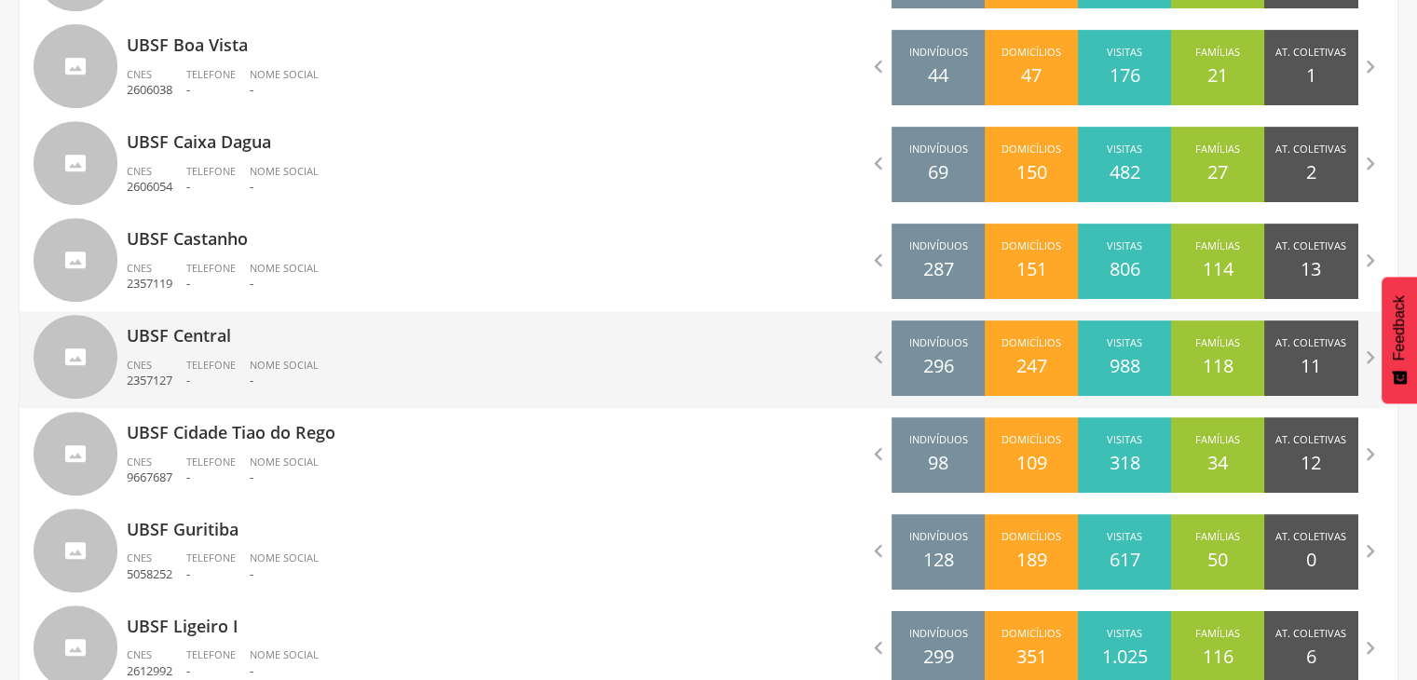
click at [313, 315] on p "UBSF Central" at bounding box center [411, 329] width 568 height 37
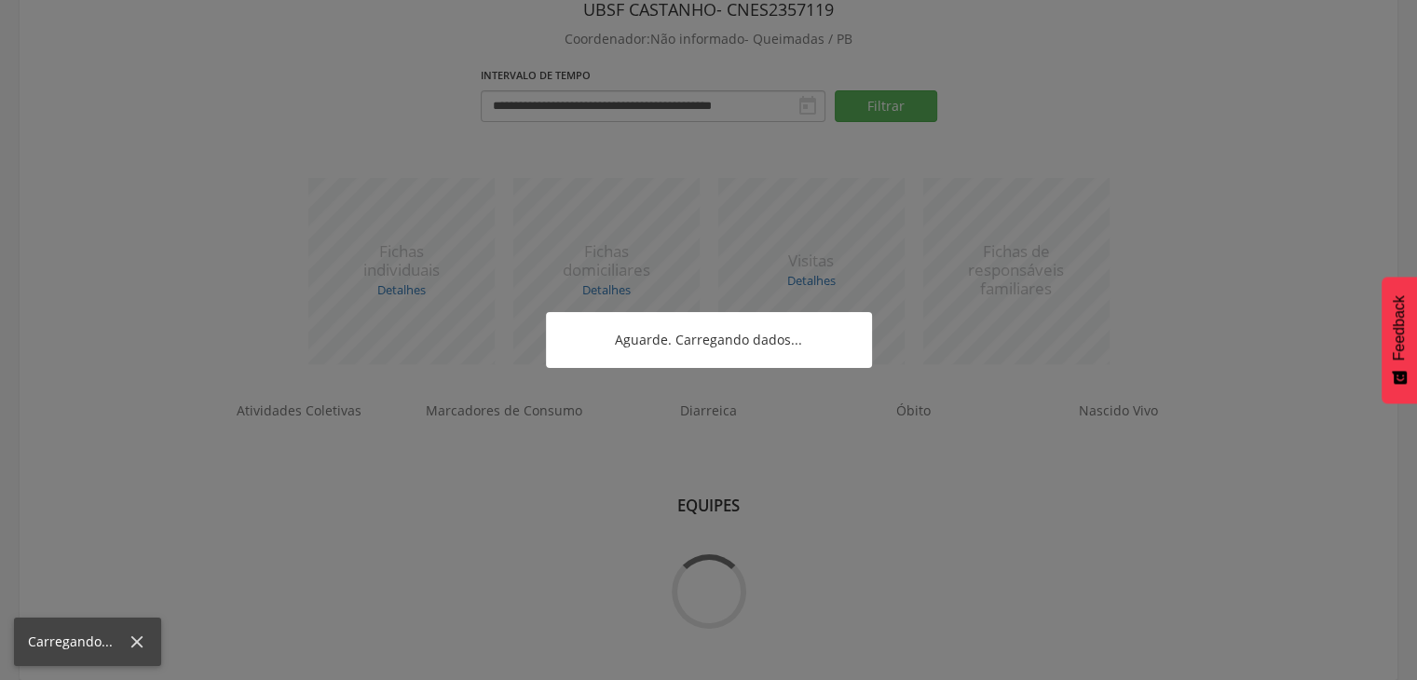
scroll to position [197, 0]
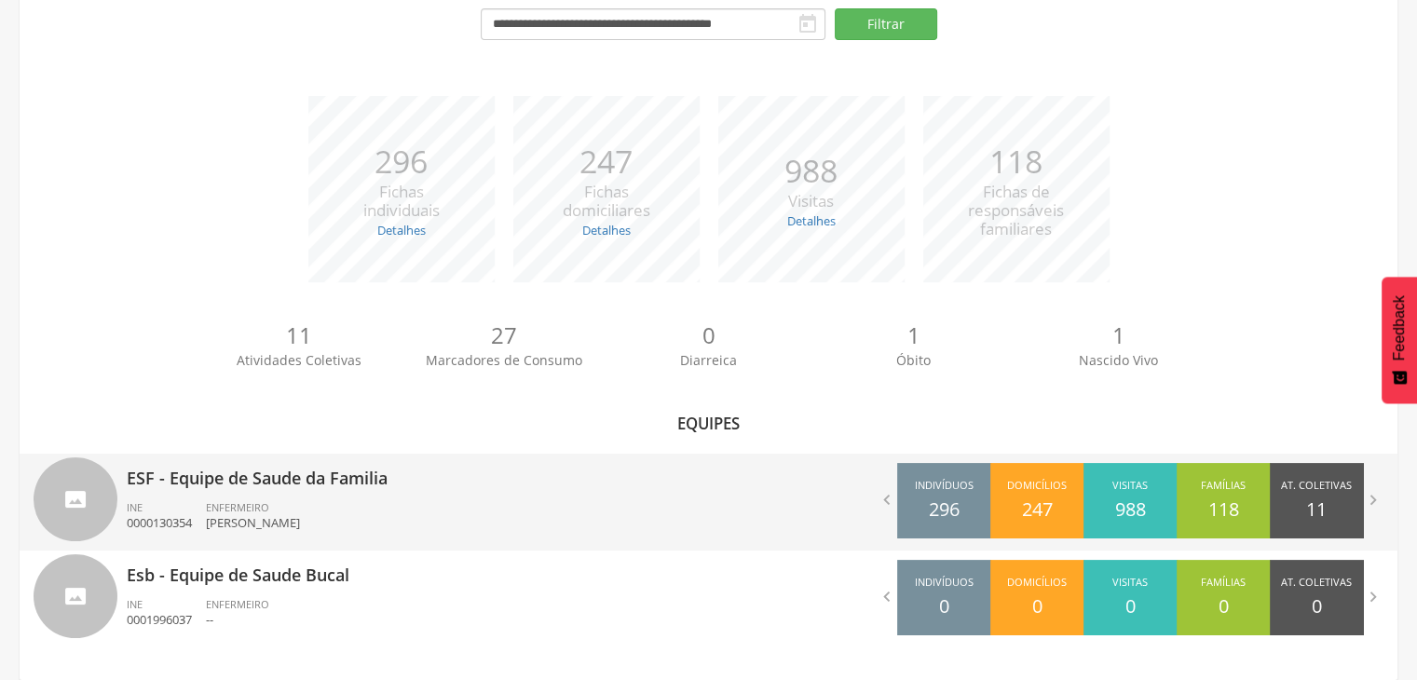
click at [304, 477] on p "ESF - Equipe de Saude da Familia" at bounding box center [411, 472] width 568 height 37
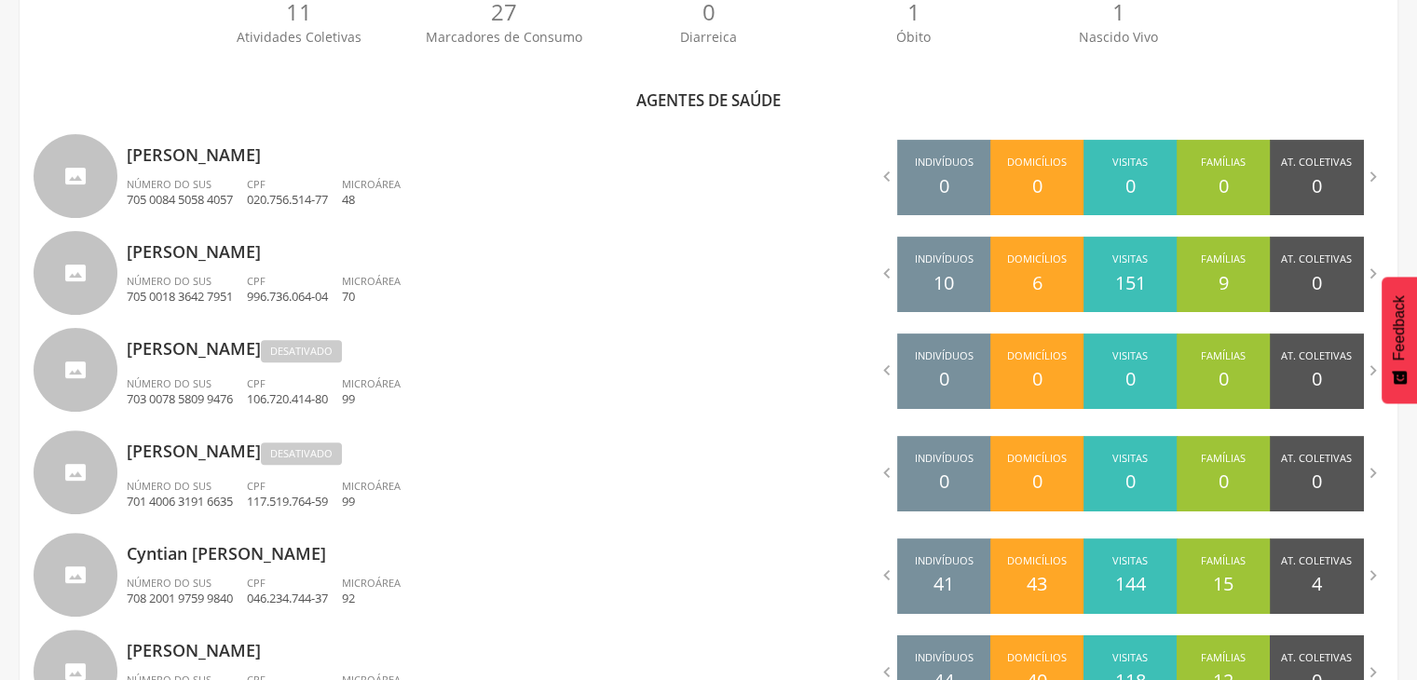
scroll to position [522, 0]
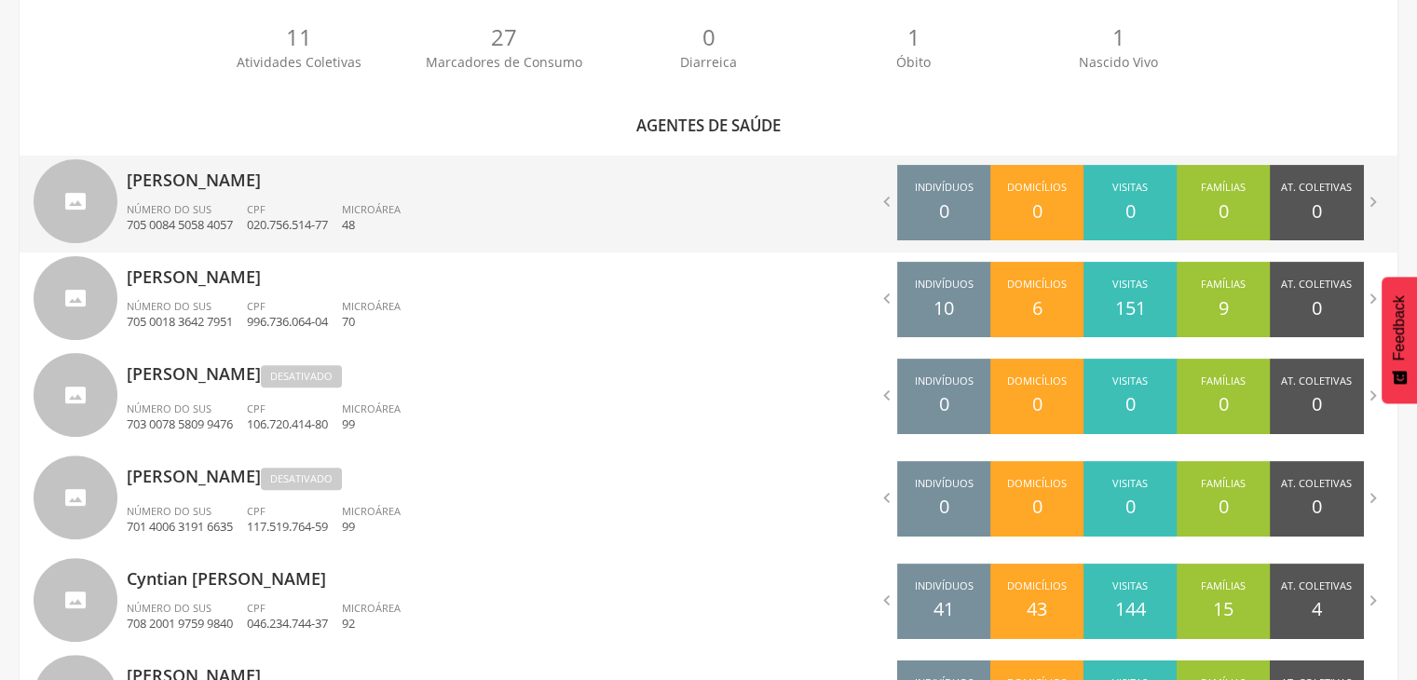
click at [195, 206] on span "Número do SUS" at bounding box center [169, 209] width 85 height 14
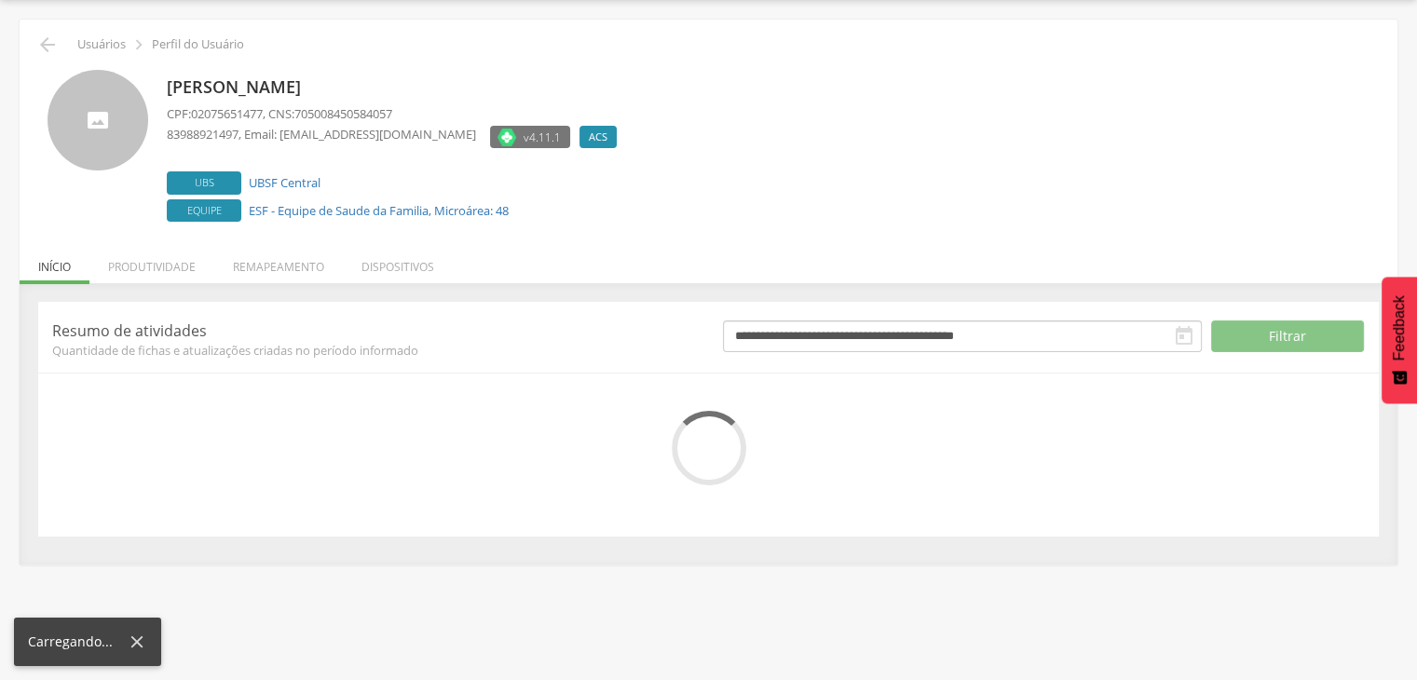
scroll to position [113, 0]
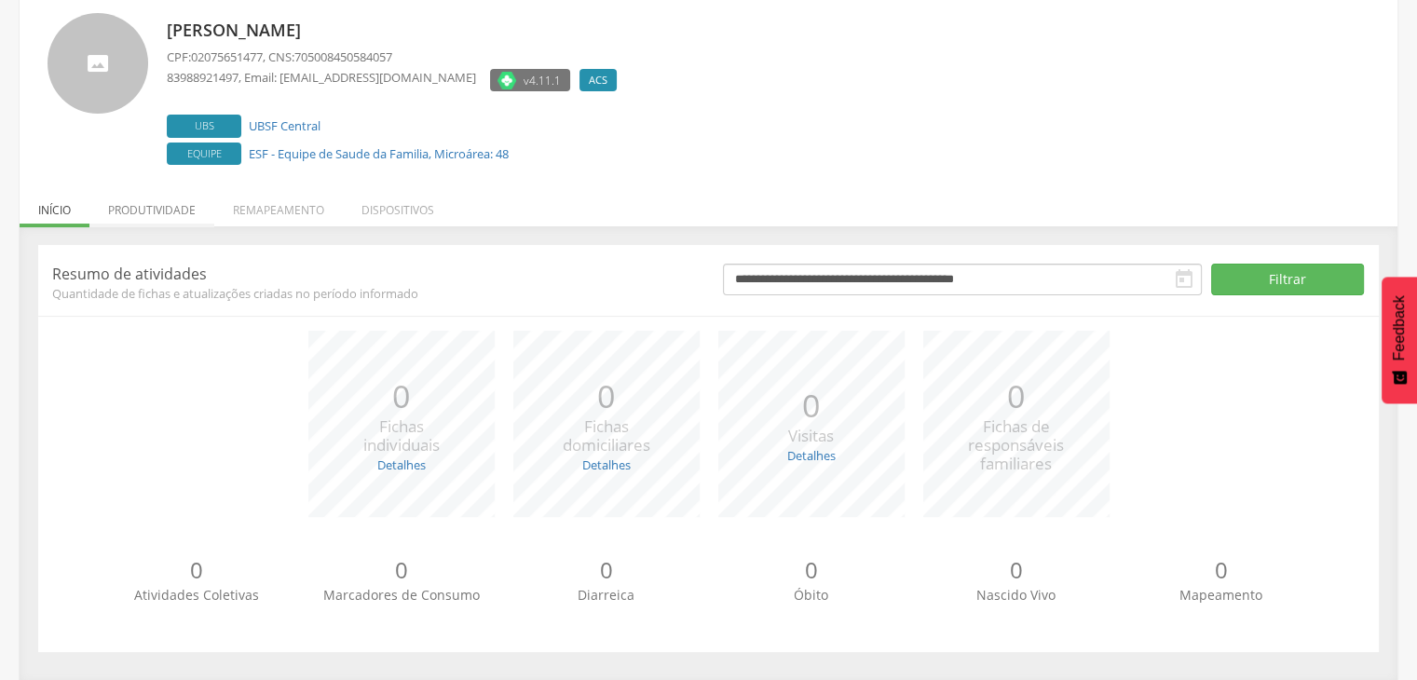
click at [156, 212] on li "Produtividade" at bounding box center [151, 205] width 125 height 44
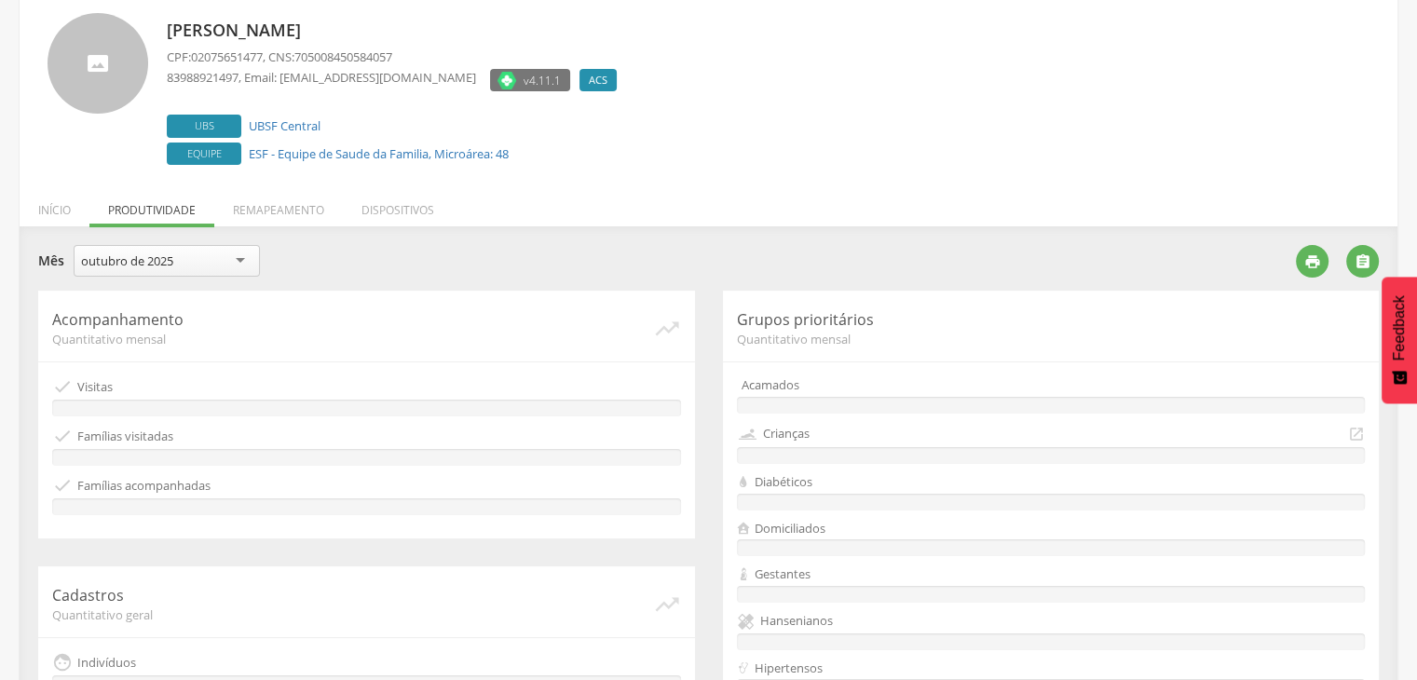
scroll to position [522, 0]
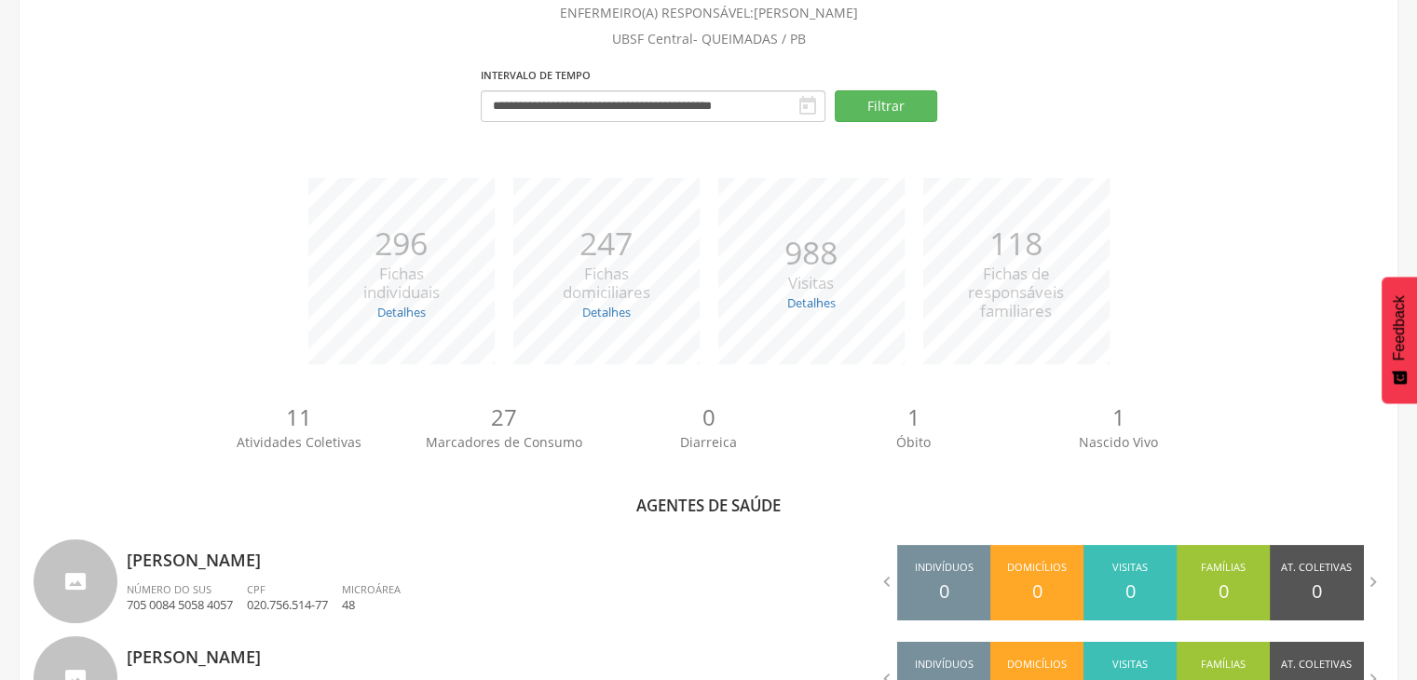
scroll to position [522, 0]
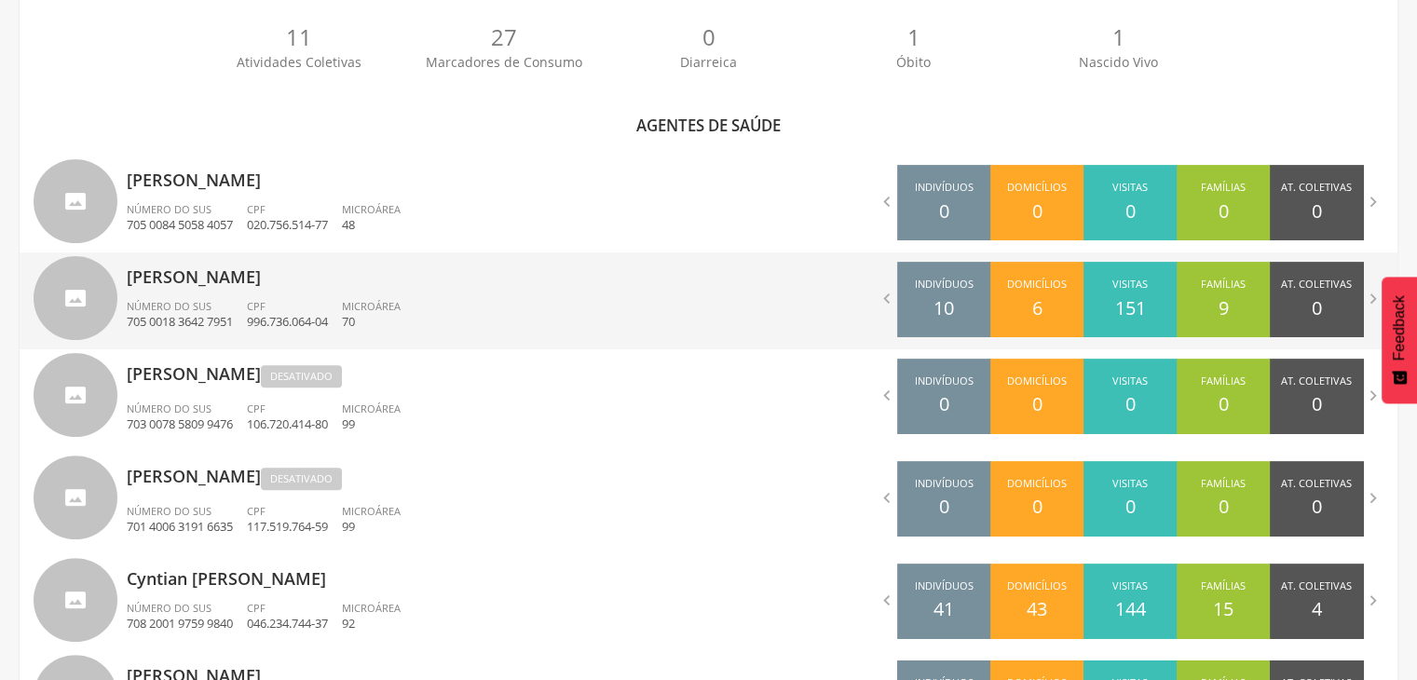
click at [291, 284] on p "[PERSON_NAME]" at bounding box center [411, 270] width 568 height 37
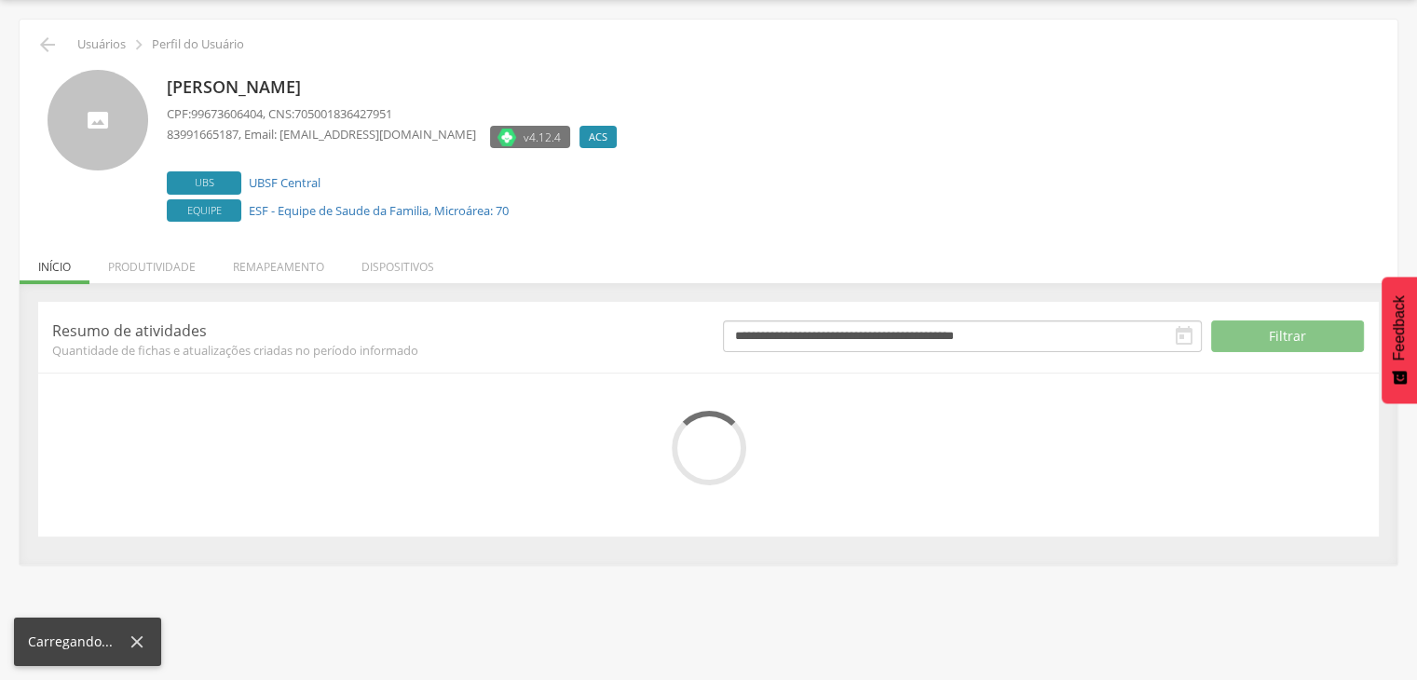
scroll to position [113, 0]
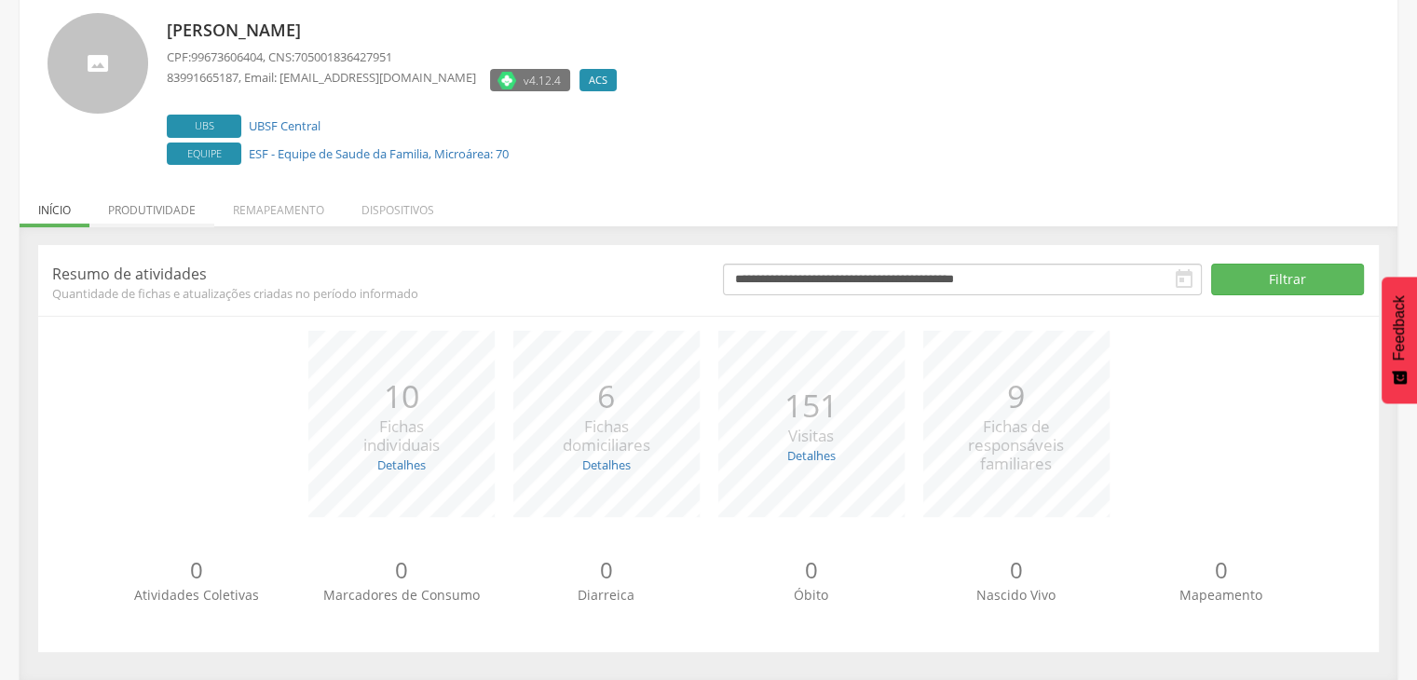
click at [169, 217] on li "Produtividade" at bounding box center [151, 205] width 125 height 44
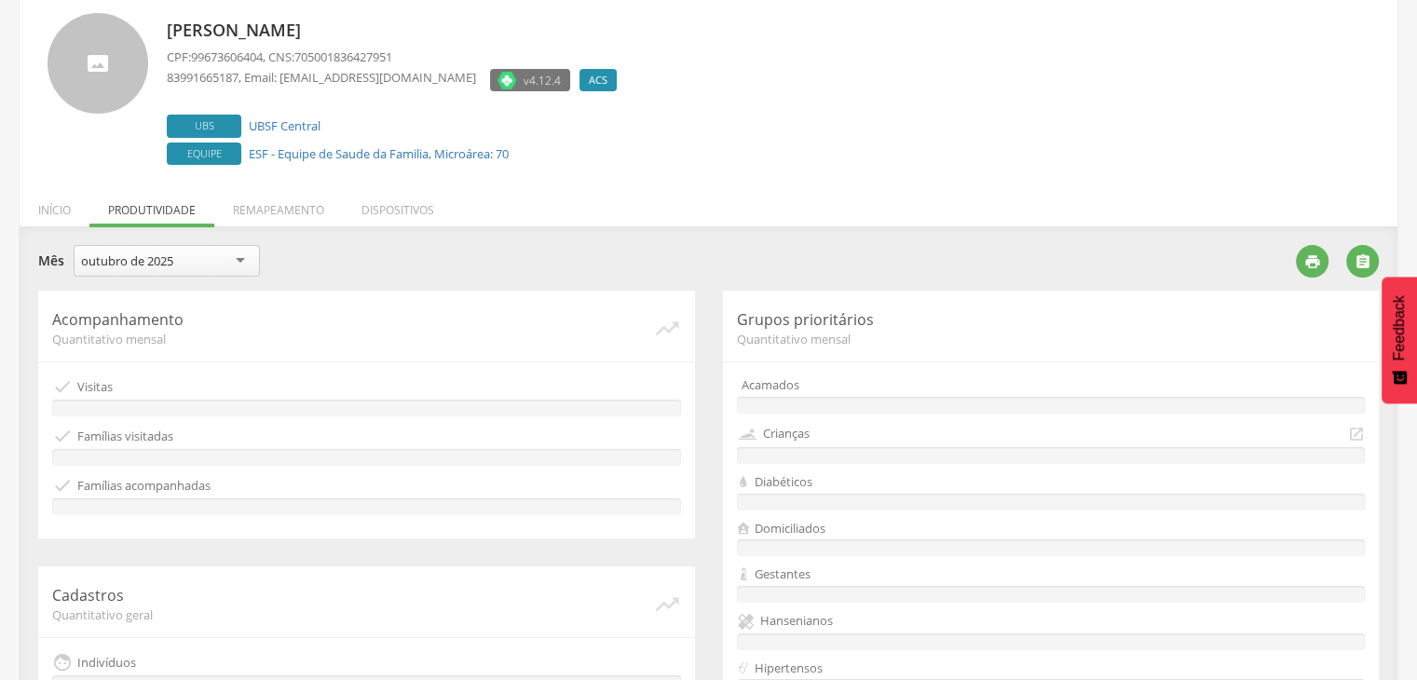
scroll to position [522, 0]
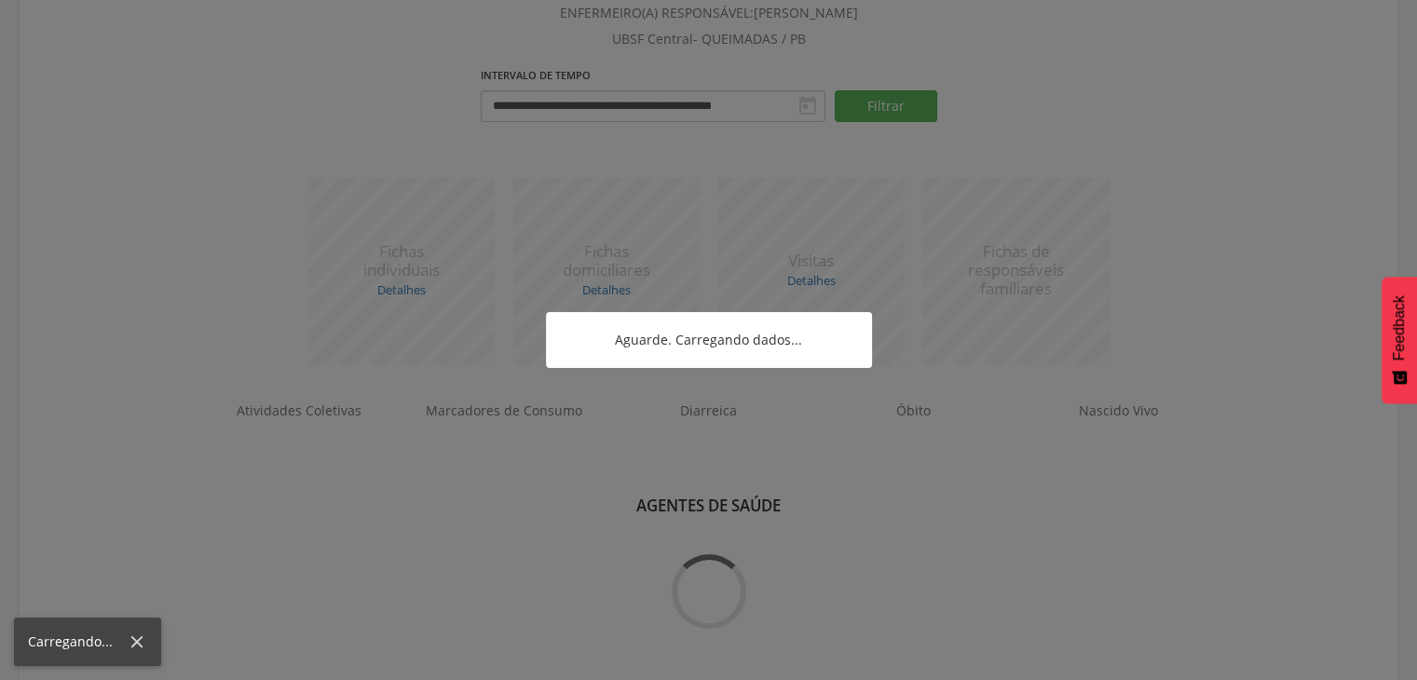
scroll to position [522, 0]
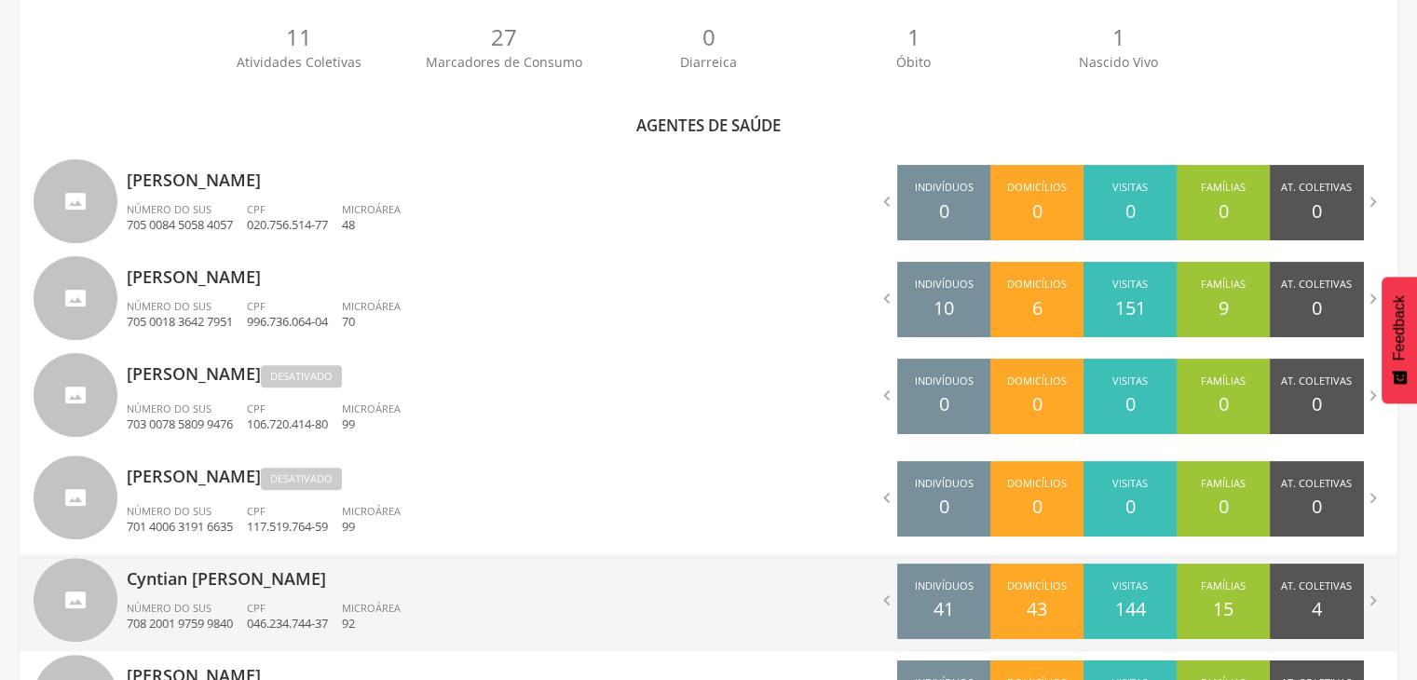
click at [334, 586] on p "Cyntian [PERSON_NAME]" at bounding box center [411, 572] width 568 height 37
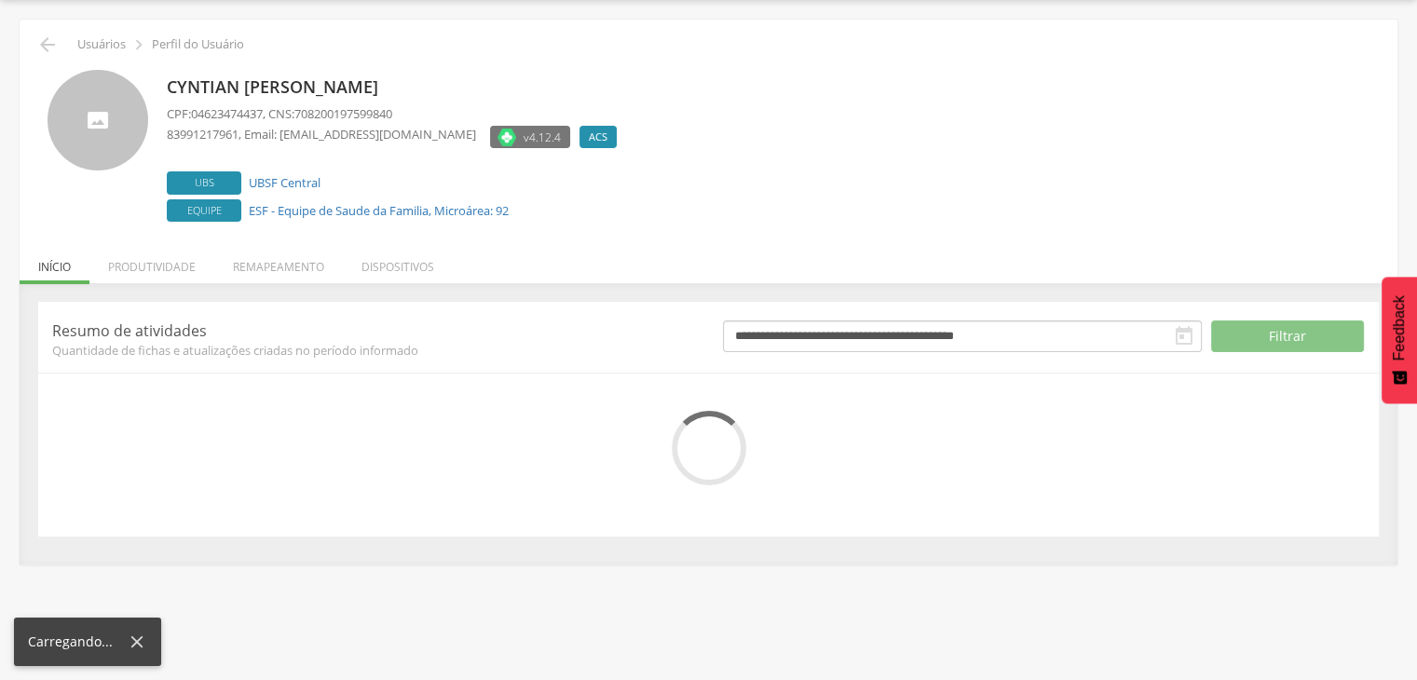
scroll to position [113, 0]
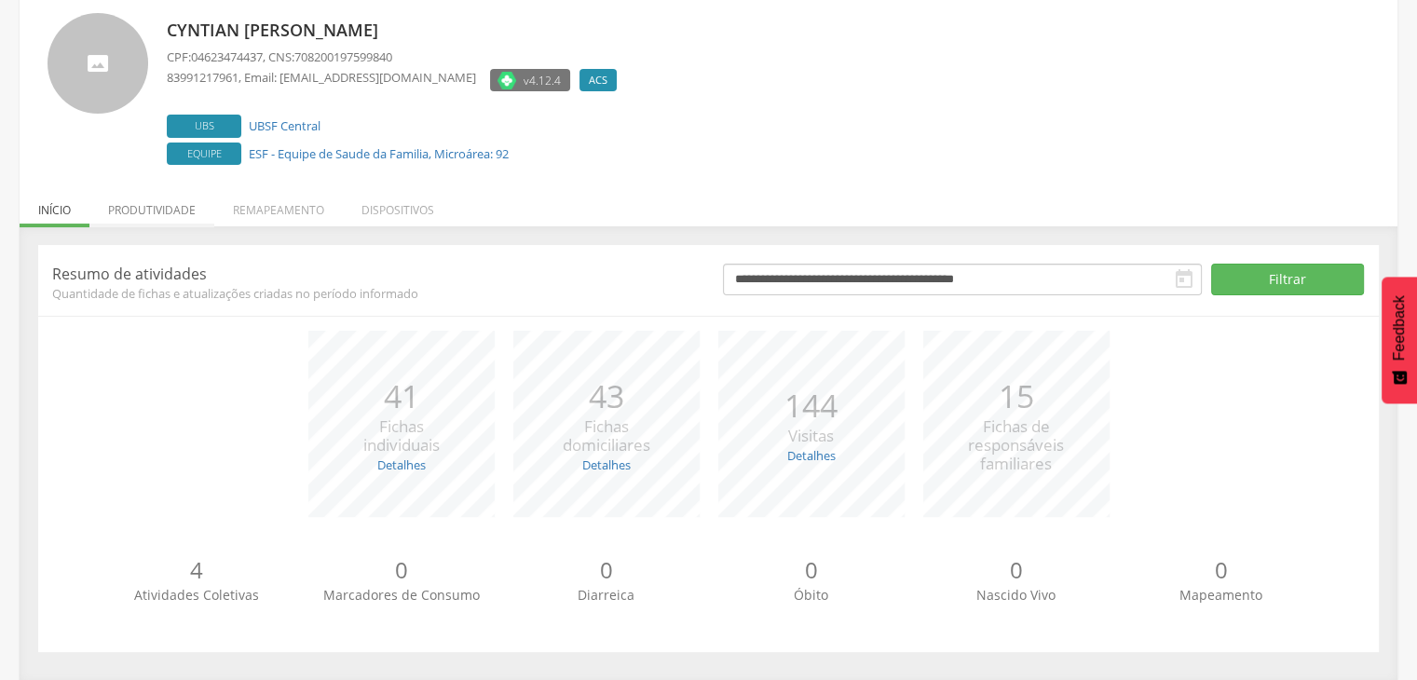
click at [174, 213] on li "Produtividade" at bounding box center [151, 205] width 125 height 44
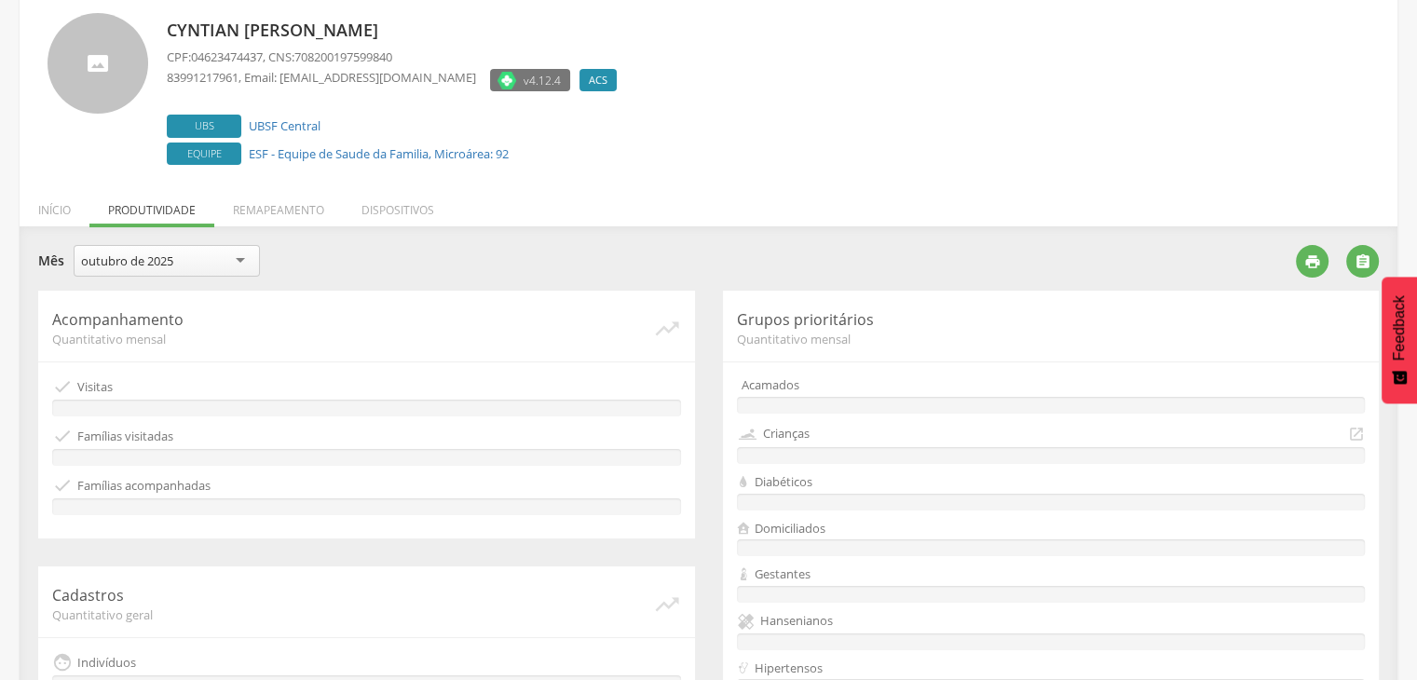
scroll to position [522, 0]
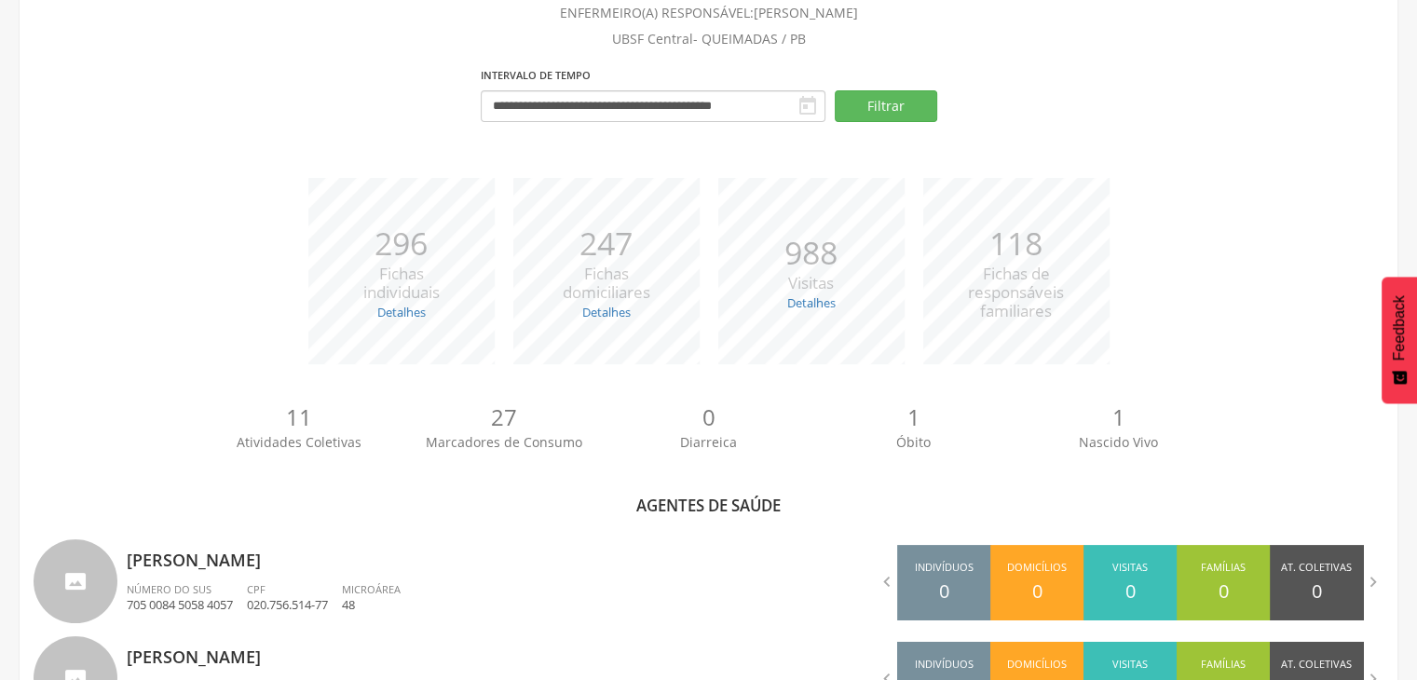
scroll to position [522, 0]
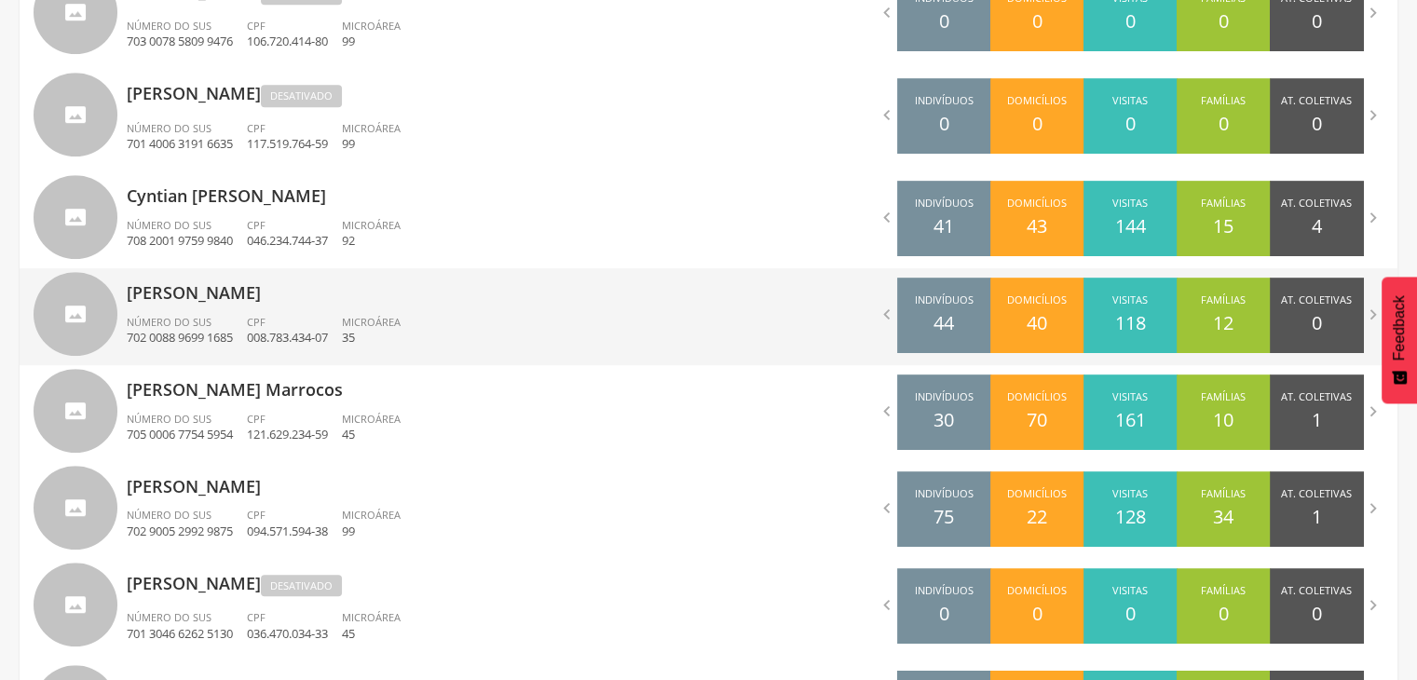
click at [279, 321] on div "CPF 008.783.434-07" at bounding box center [294, 331] width 95 height 32
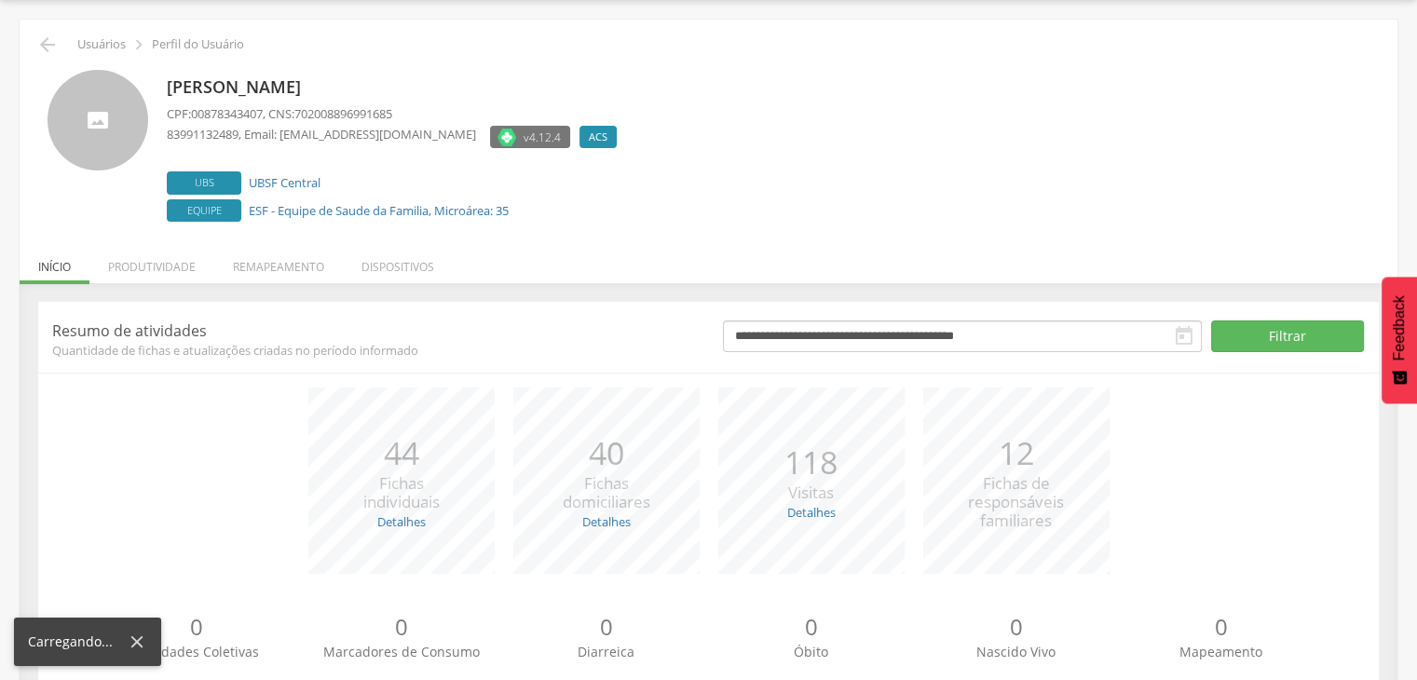
scroll to position [113, 0]
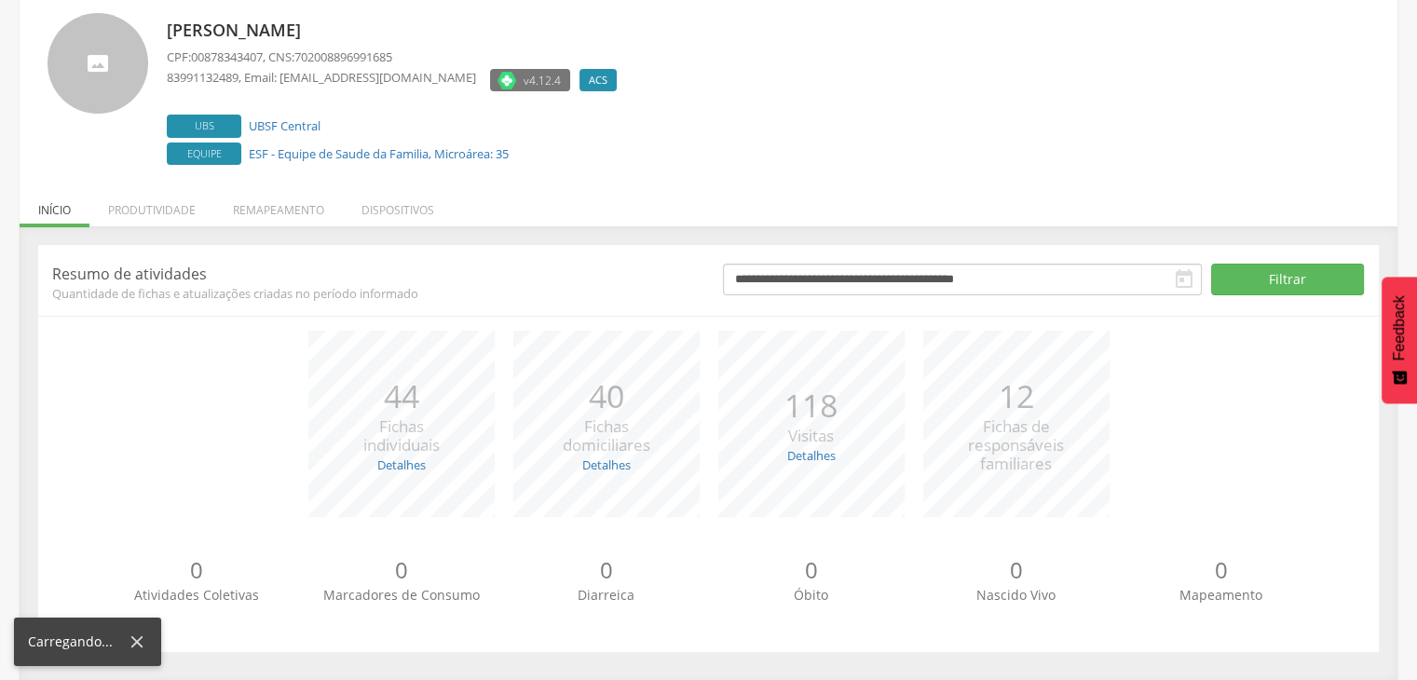
click at [178, 273] on p "Resumo de atividades" at bounding box center [373, 274] width 643 height 20
click at [169, 221] on li "Produtividade" at bounding box center [151, 205] width 125 height 44
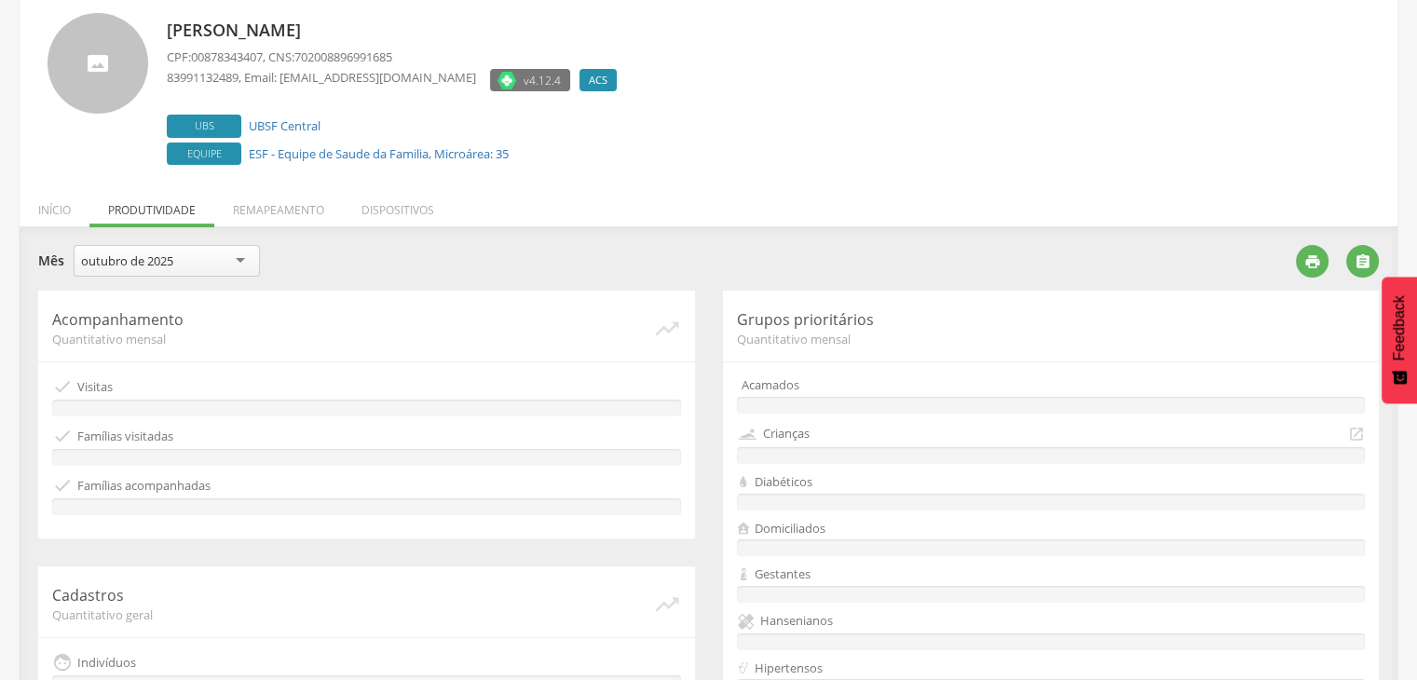
scroll to position [535, 0]
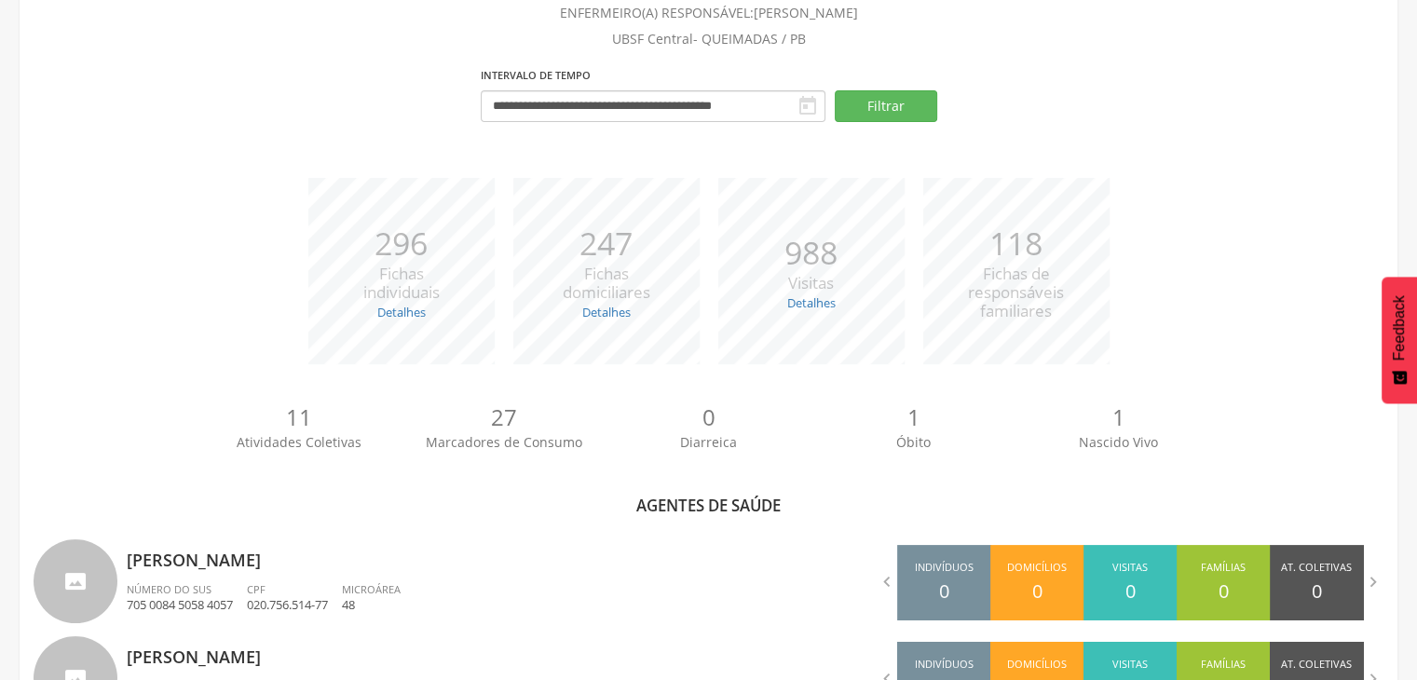
scroll to position [904, 0]
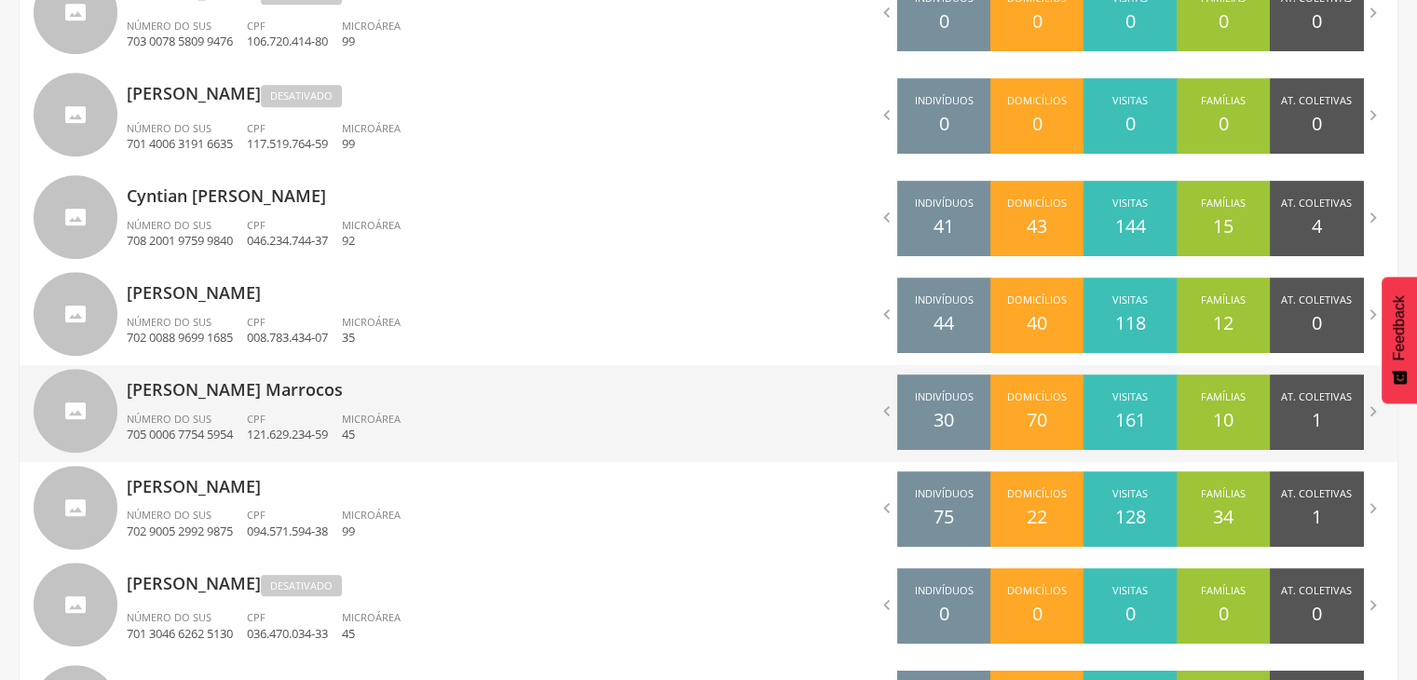
click at [346, 401] on p "[PERSON_NAME] Marrocos" at bounding box center [411, 383] width 568 height 37
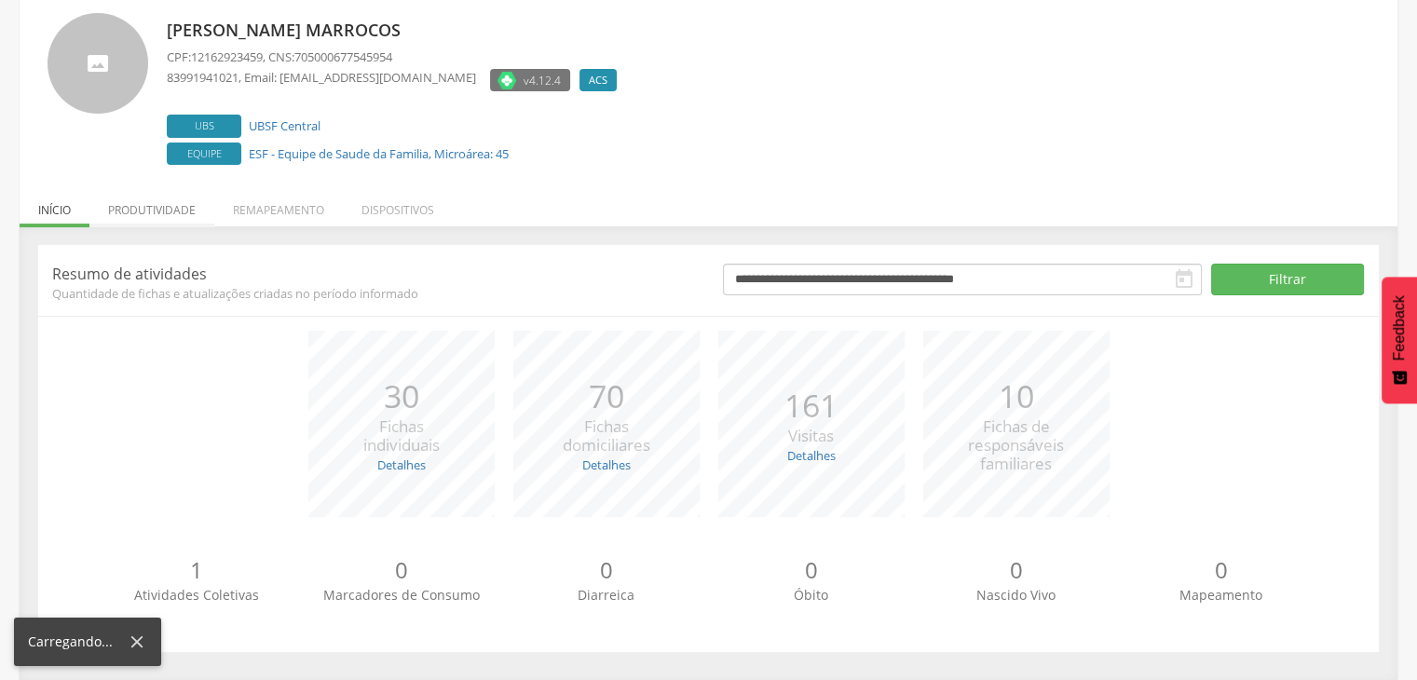
click at [134, 210] on li "Produtividade" at bounding box center [151, 205] width 125 height 44
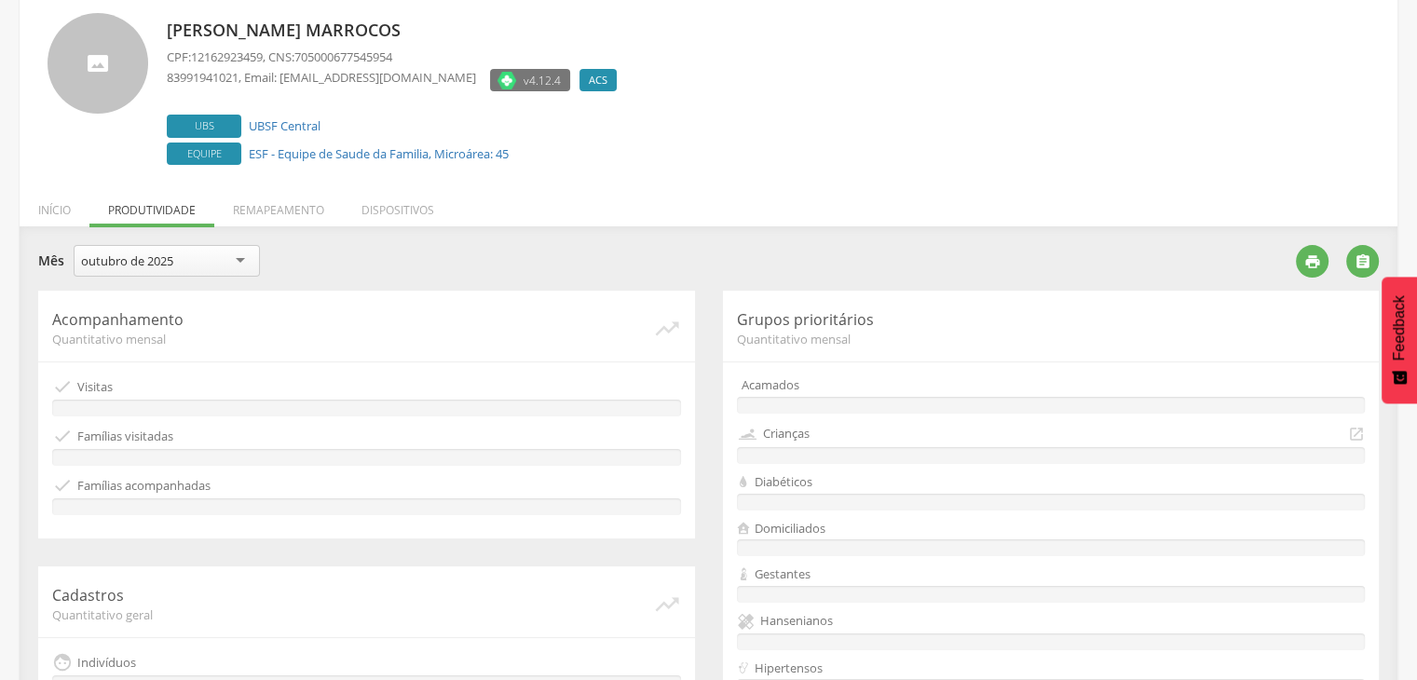
scroll to position [535, 0]
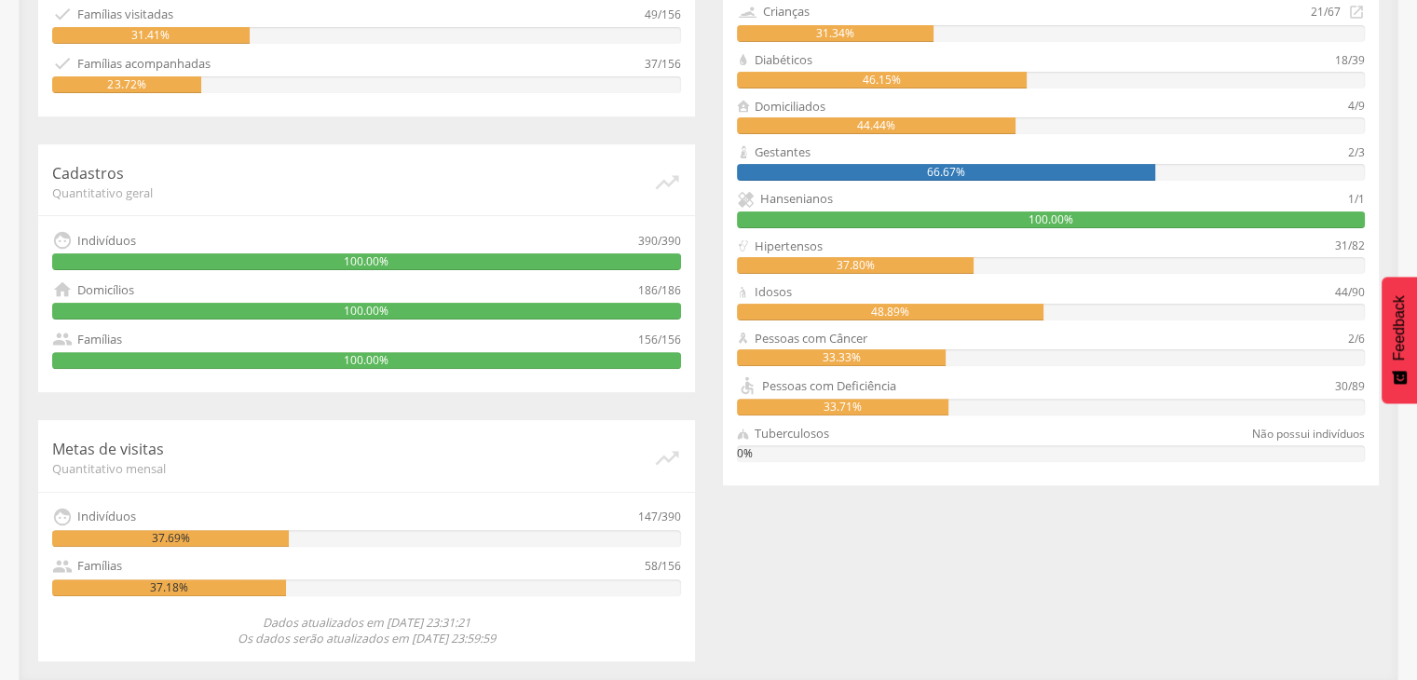
click at [559, 325] on div "Cadastros Quantitativo geral   Indivíduos 390/390 100.00%  Domicílios 186/18…" at bounding box center [366, 268] width 657 height 248
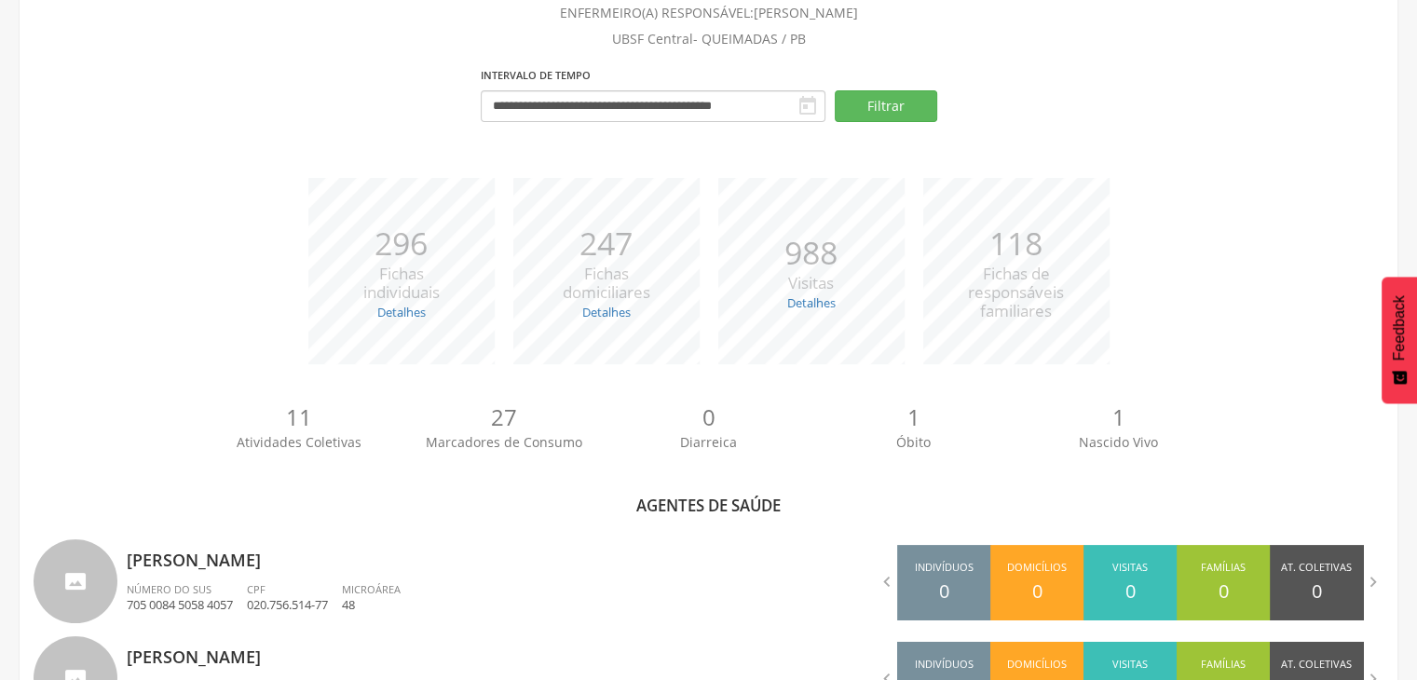
scroll to position [904, 0]
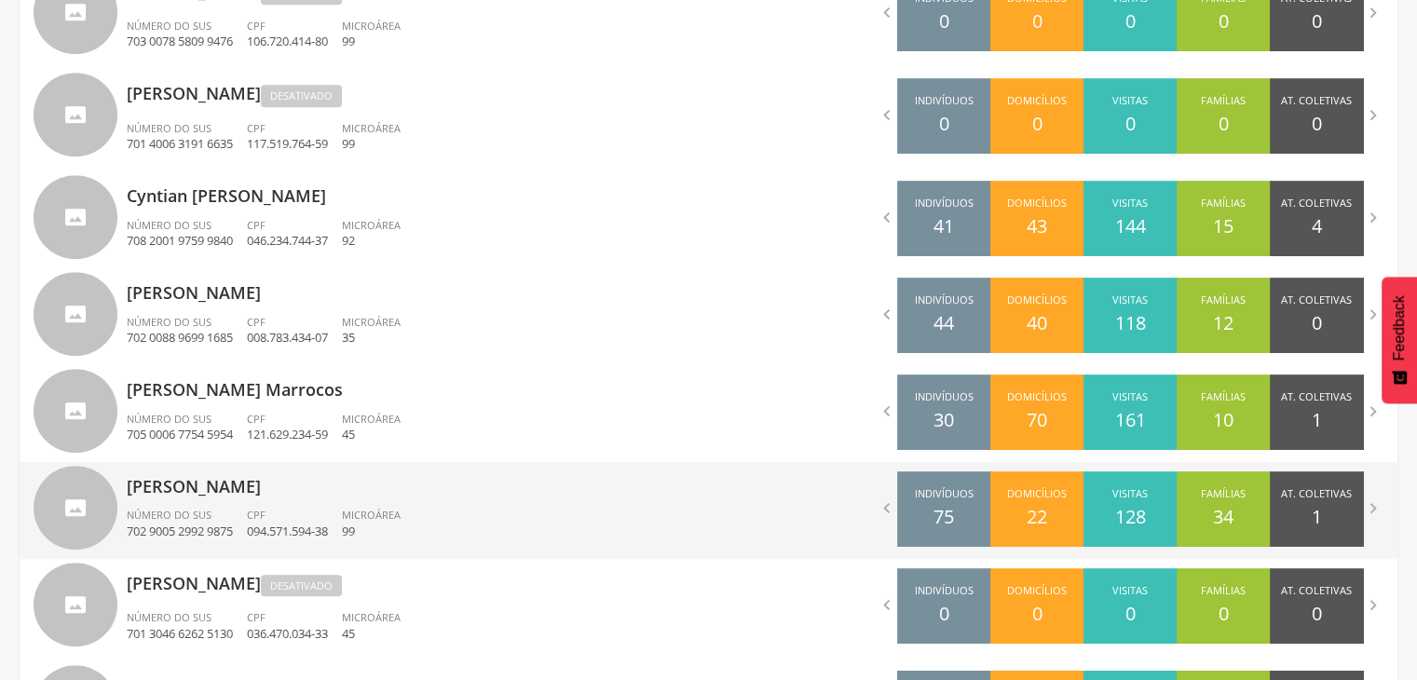
click at [350, 501] on div "[PERSON_NAME] Número do SUS 702 9005 2992 9875 CPF 094.571.594-38 Microárea 99" at bounding box center [411, 510] width 568 height 97
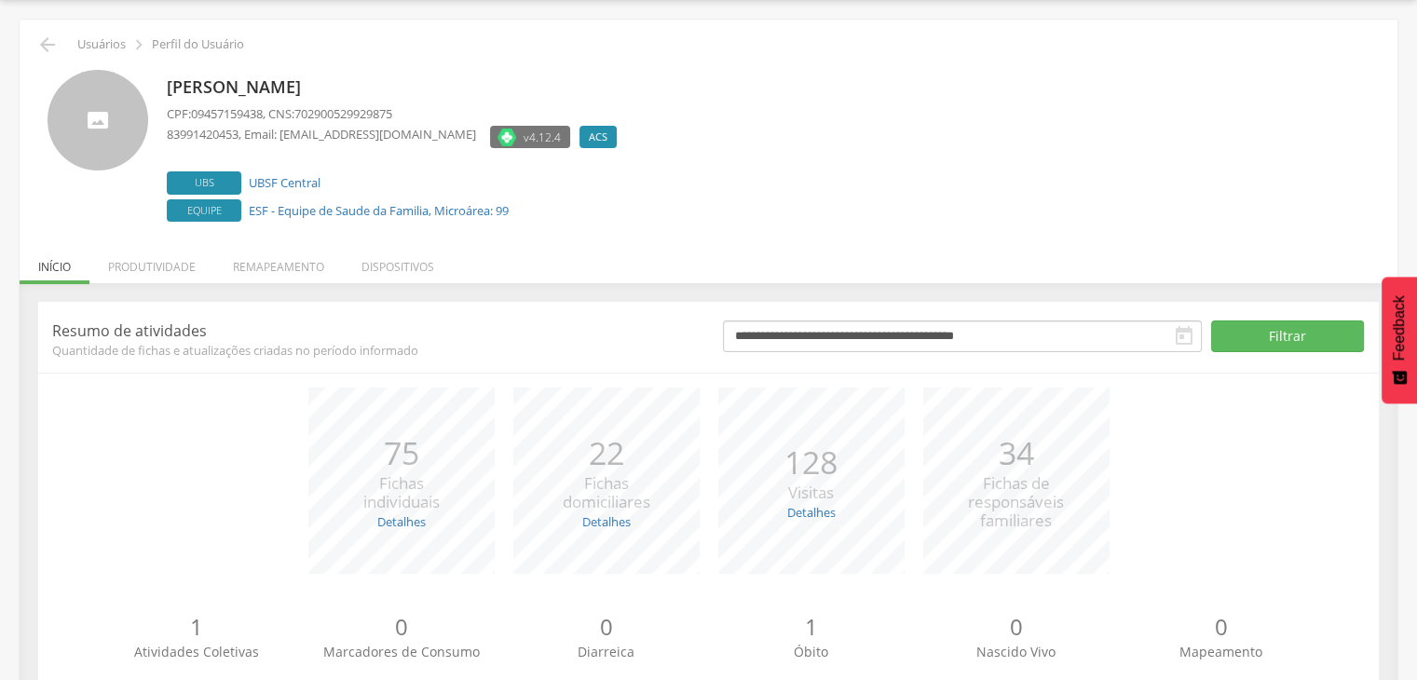
scroll to position [113, 0]
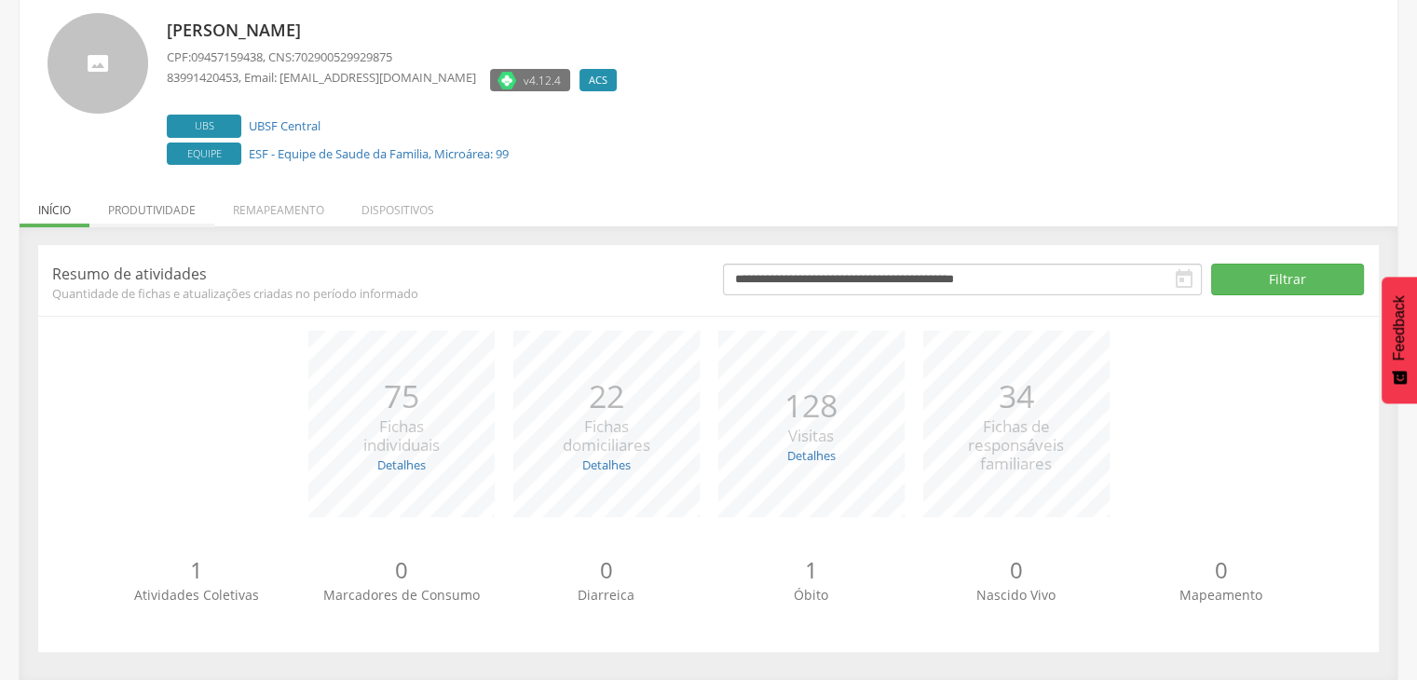
click at [164, 216] on li "Produtividade" at bounding box center [151, 205] width 125 height 44
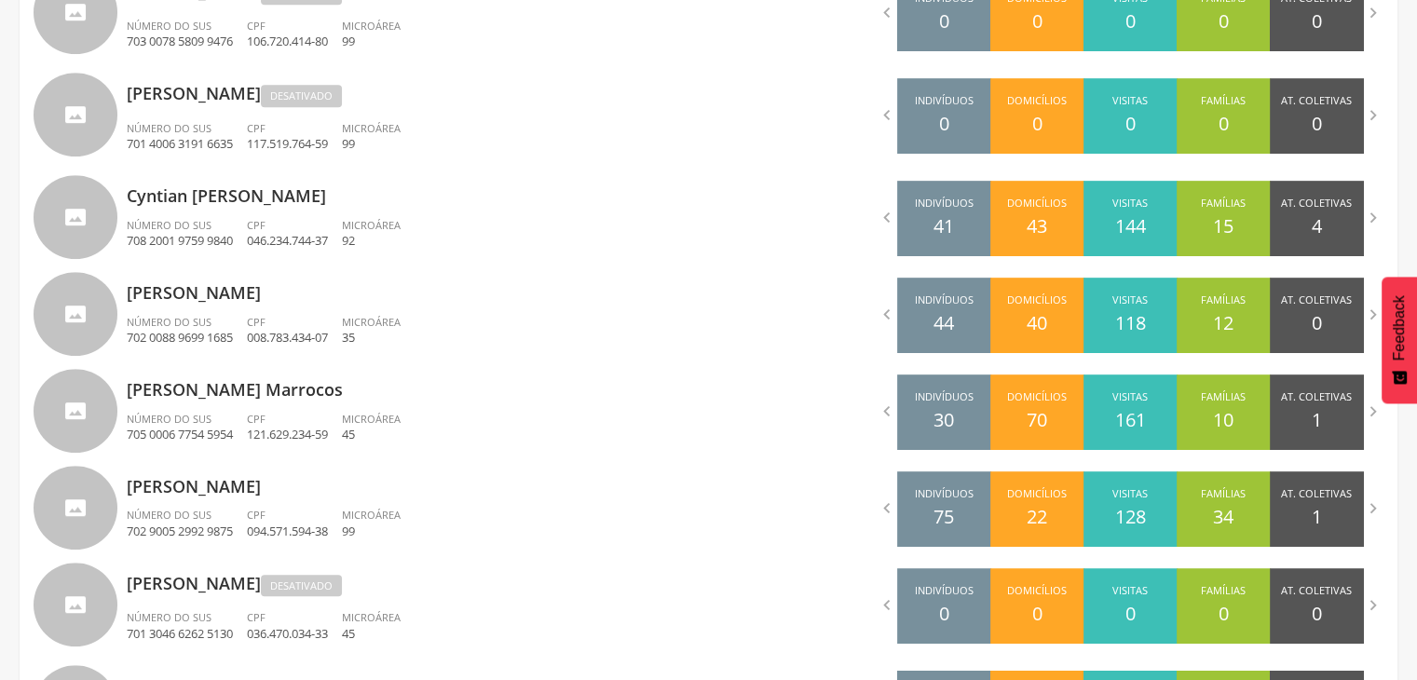
scroll to position [1113, 0]
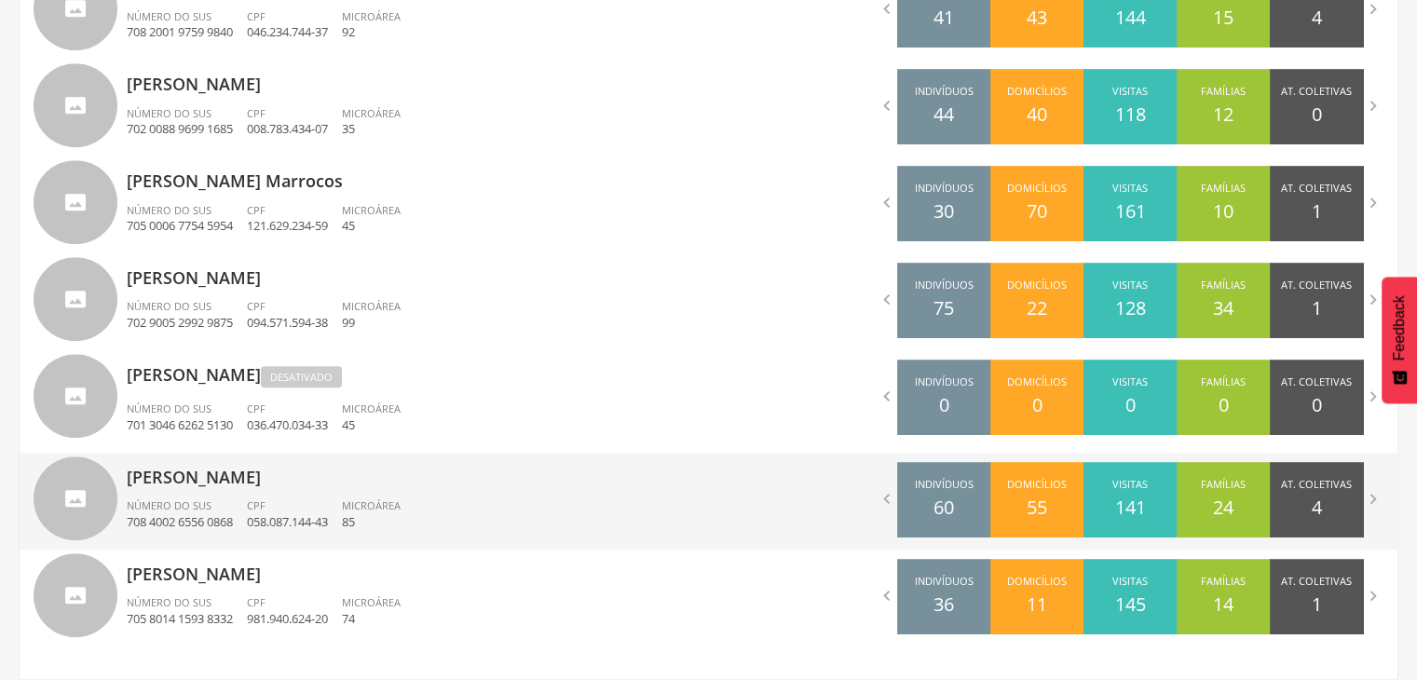
click at [378, 485] on p "[PERSON_NAME]" at bounding box center [411, 471] width 568 height 37
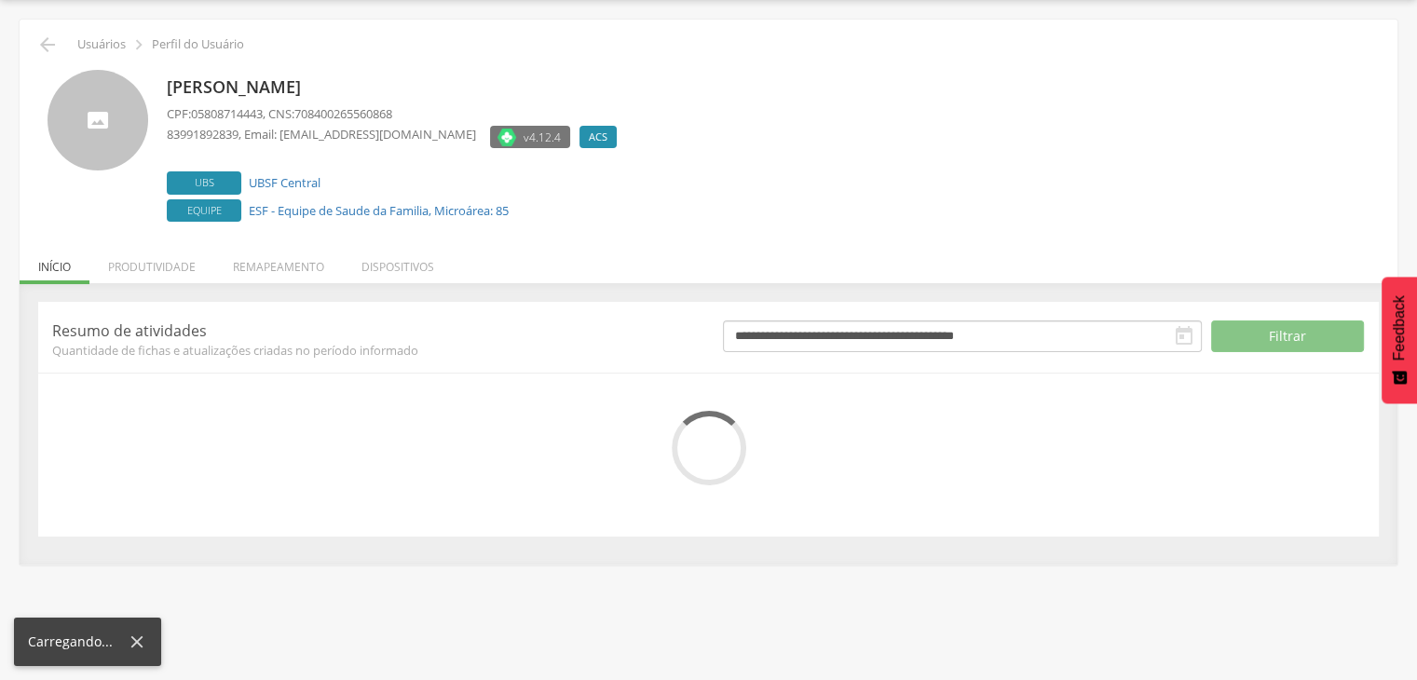
scroll to position [113, 0]
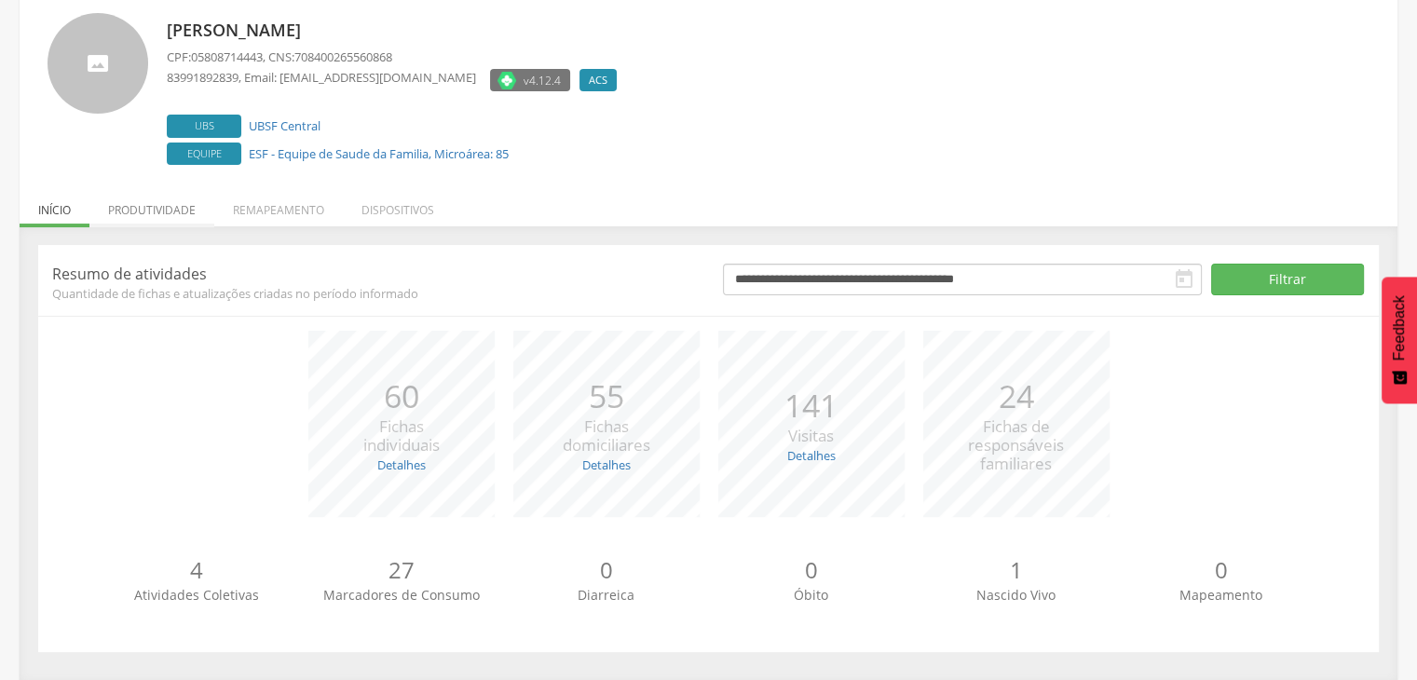
click at [171, 206] on li "Produtividade" at bounding box center [151, 205] width 125 height 44
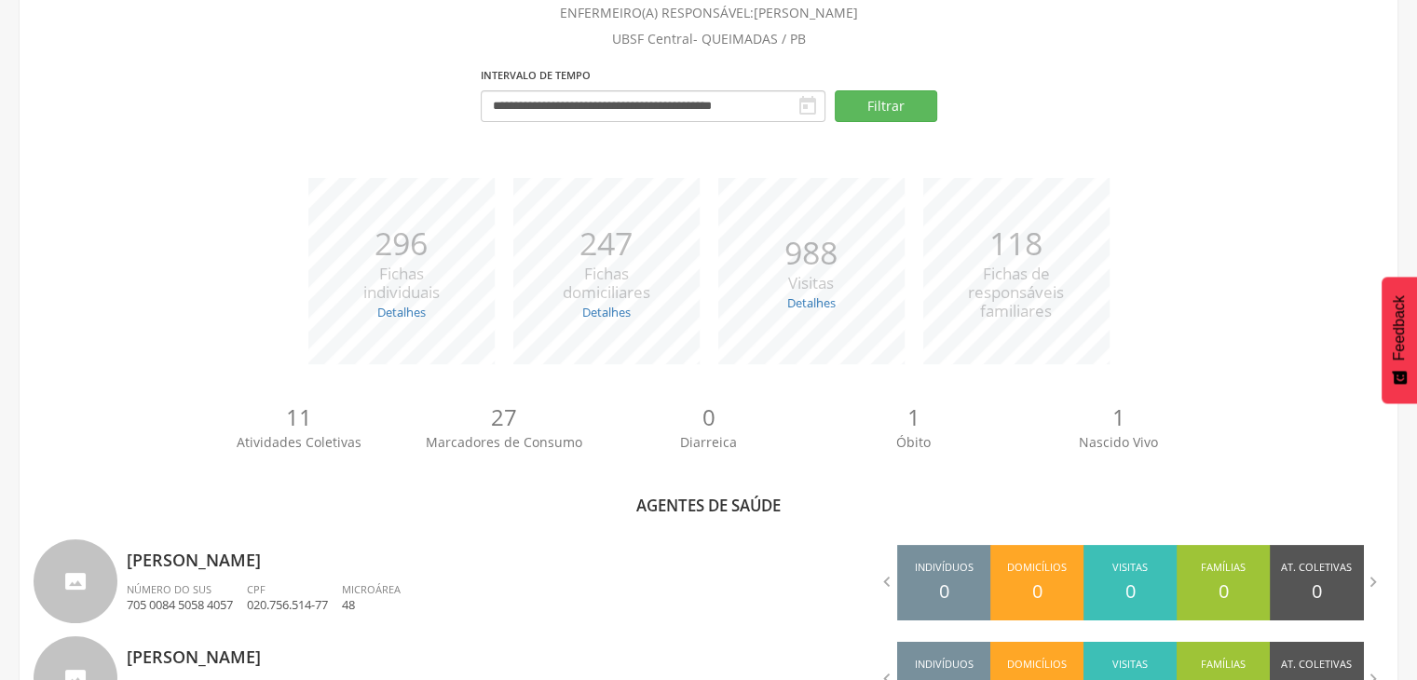
scroll to position [1113, 0]
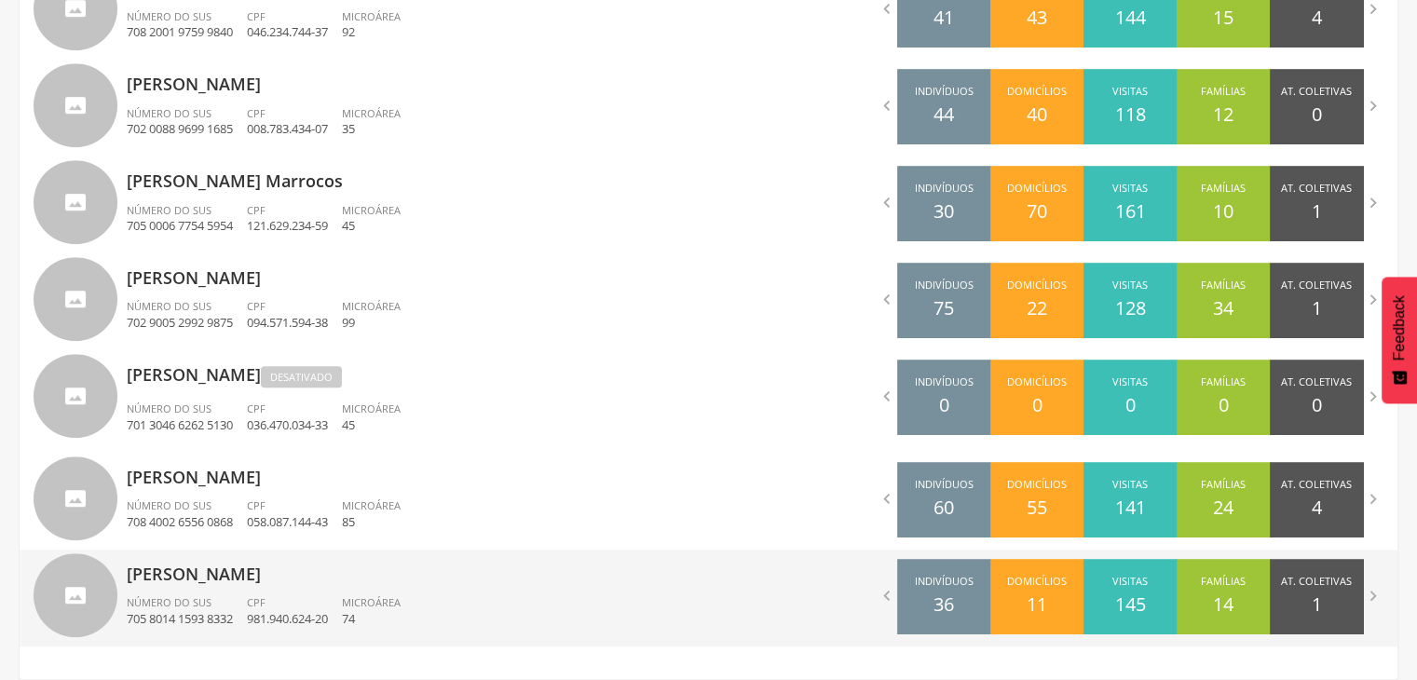
click at [383, 576] on p "[PERSON_NAME]" at bounding box center [411, 568] width 568 height 37
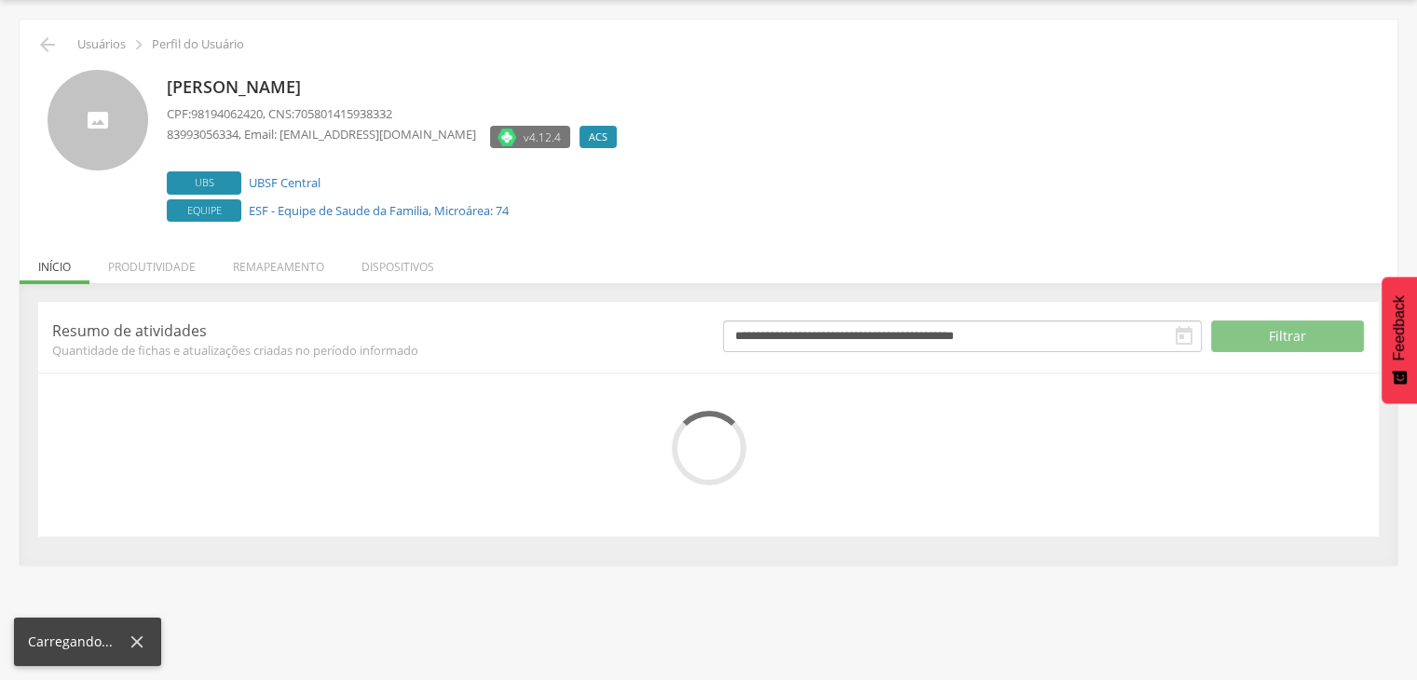
scroll to position [113, 0]
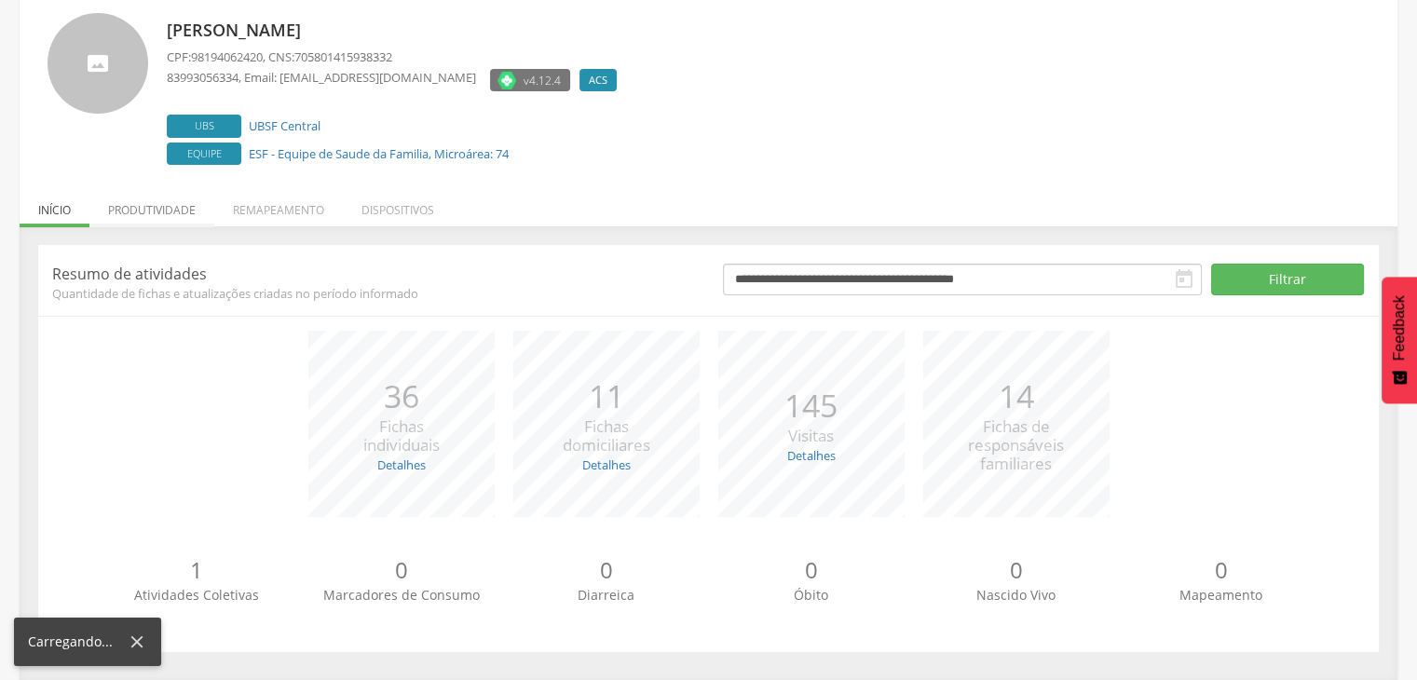
click at [172, 217] on li "Produtividade" at bounding box center [151, 205] width 125 height 44
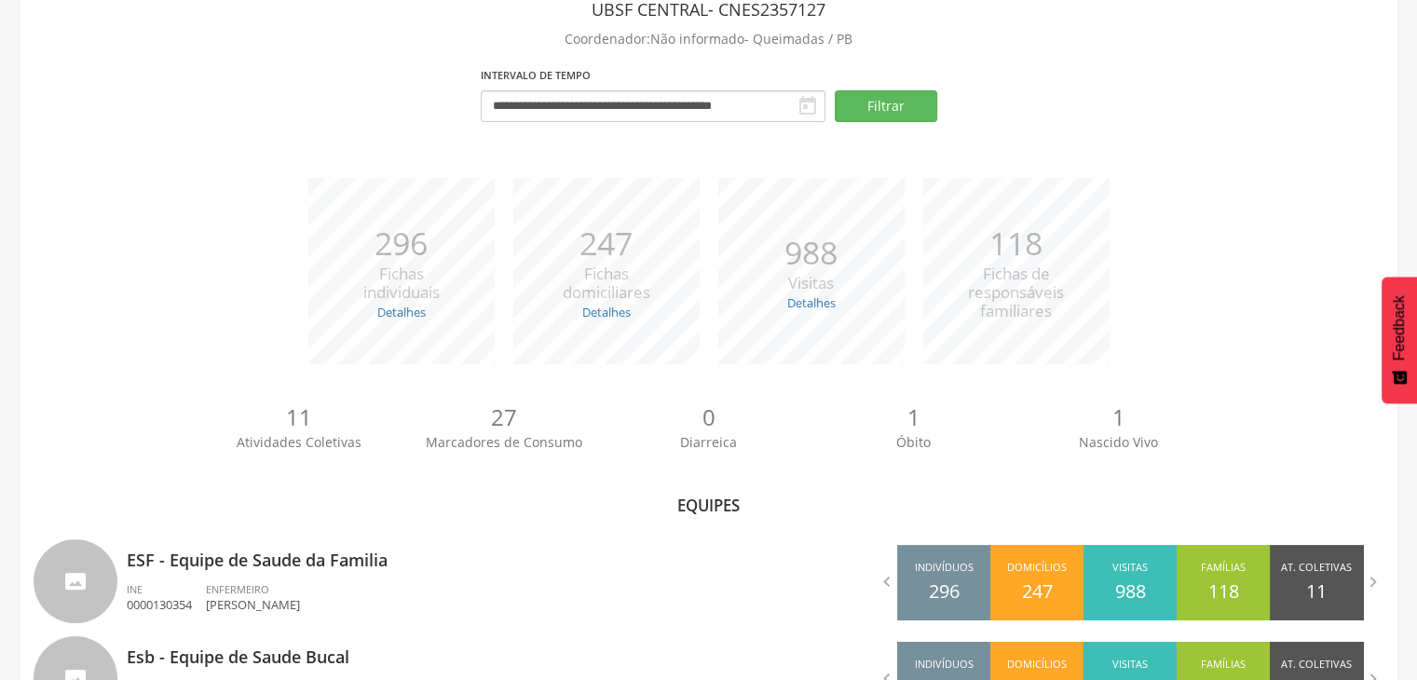
scroll to position [197, 0]
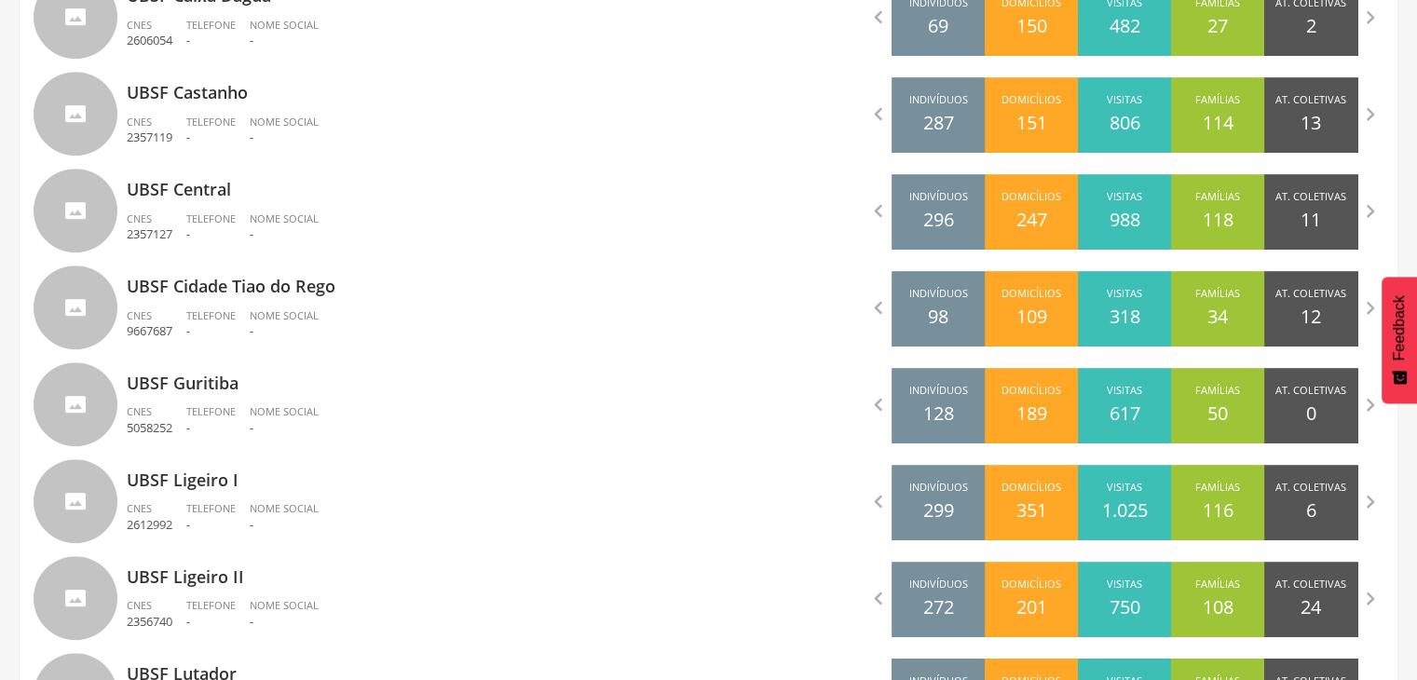
scroll to position [931, 0]
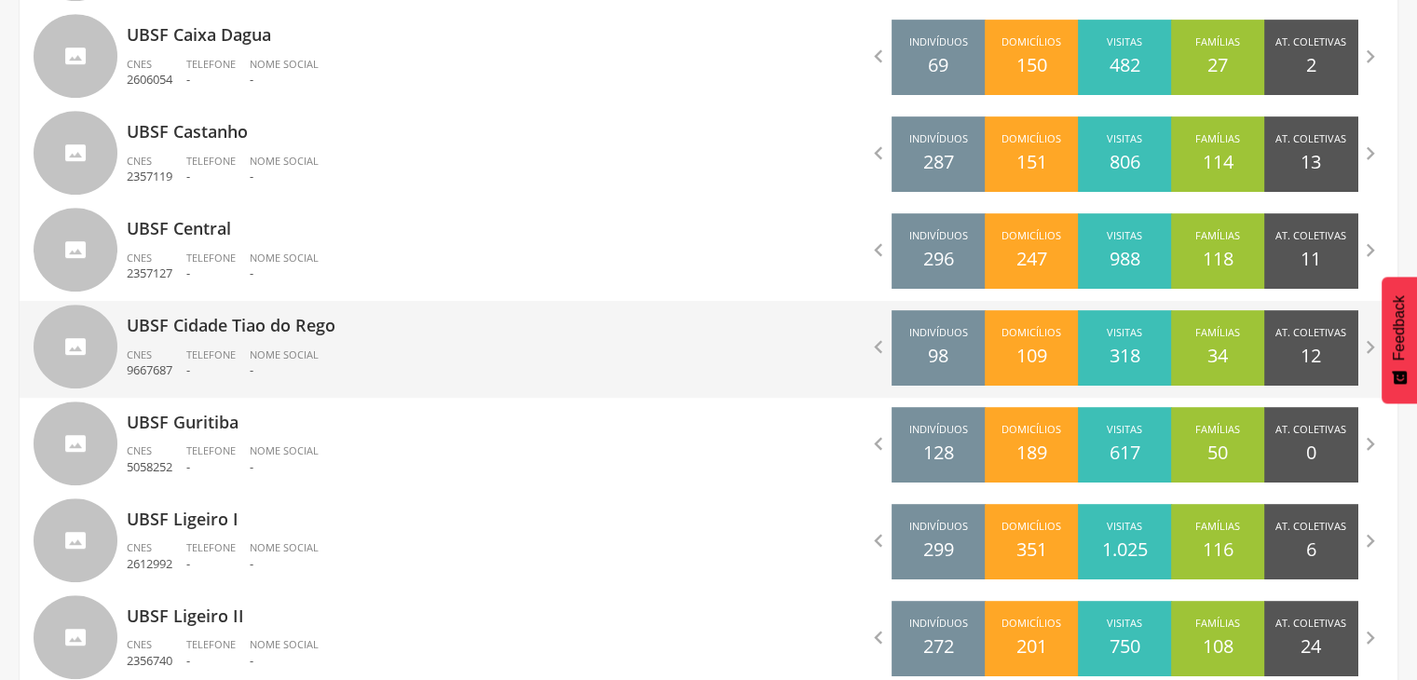
click at [341, 334] on p "UBSF Cidade Tiao do Rego" at bounding box center [411, 319] width 568 height 37
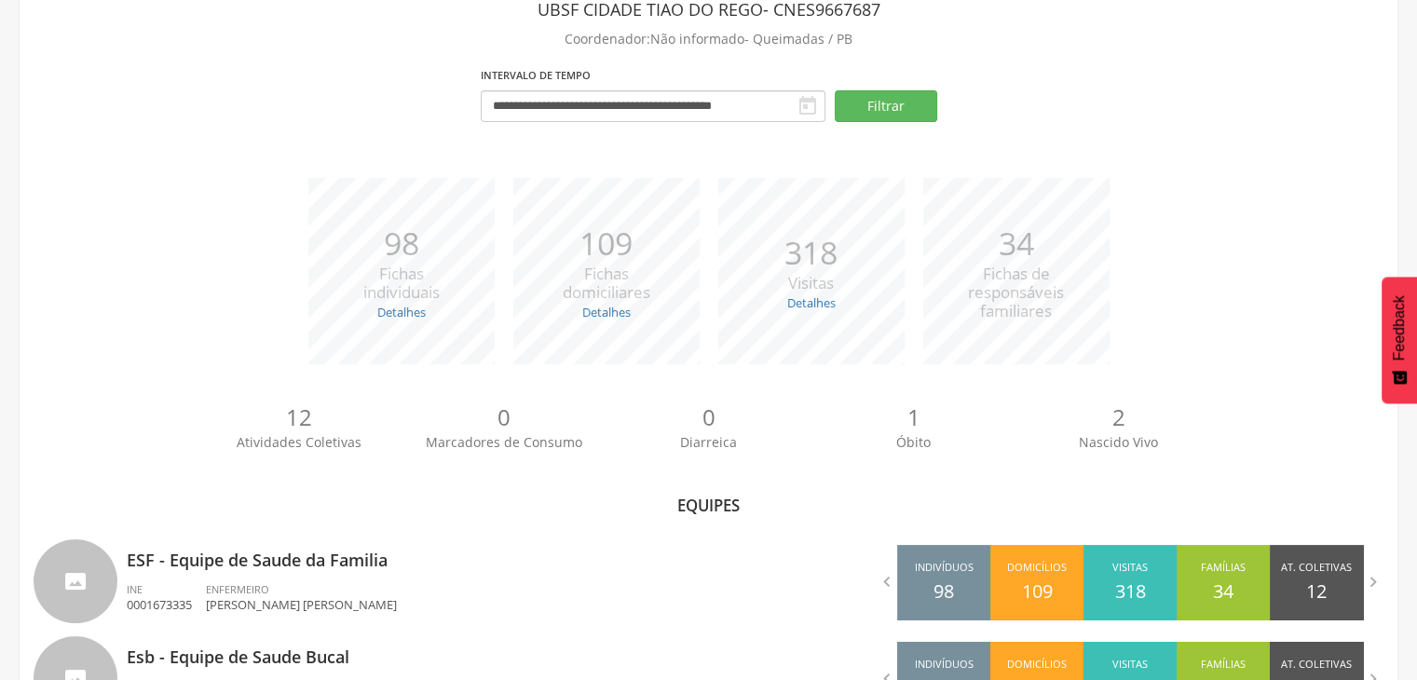
scroll to position [197, 0]
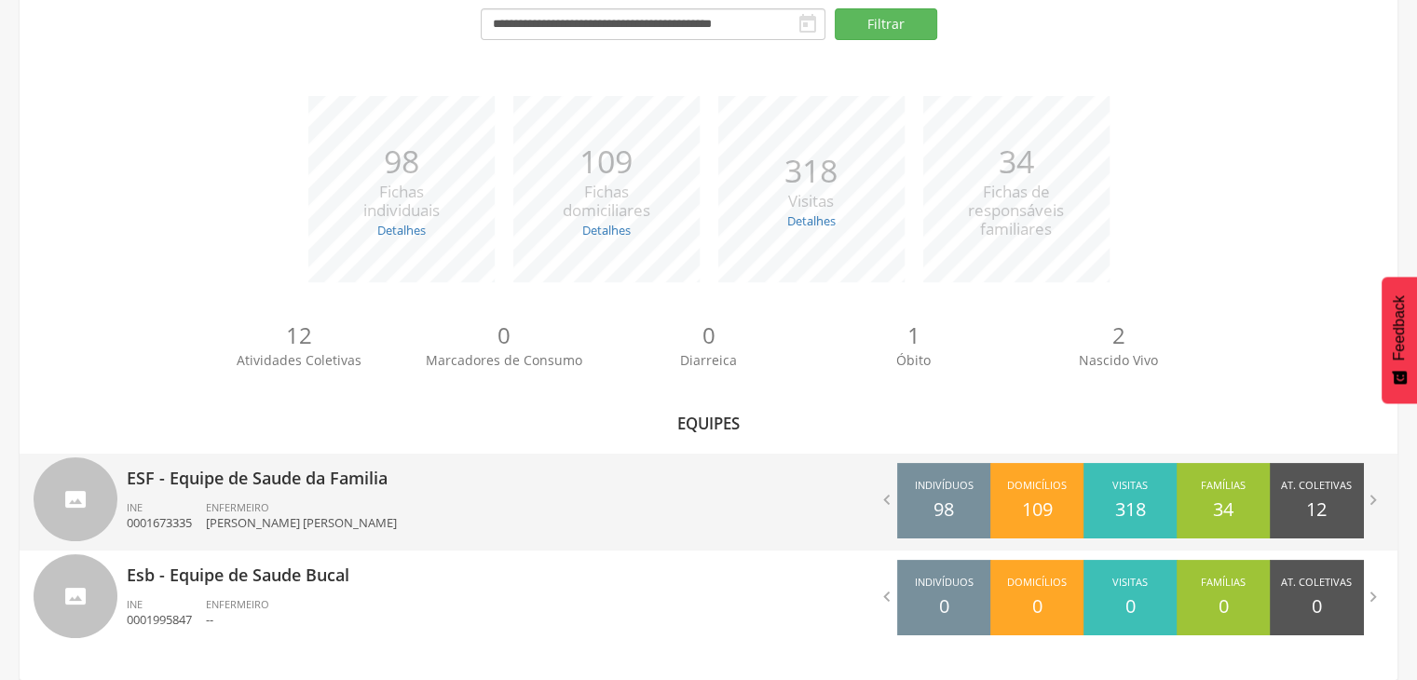
click at [354, 505] on div "ENFERMEIRO [PERSON_NAME] [PERSON_NAME]" at bounding box center [308, 516] width 205 height 32
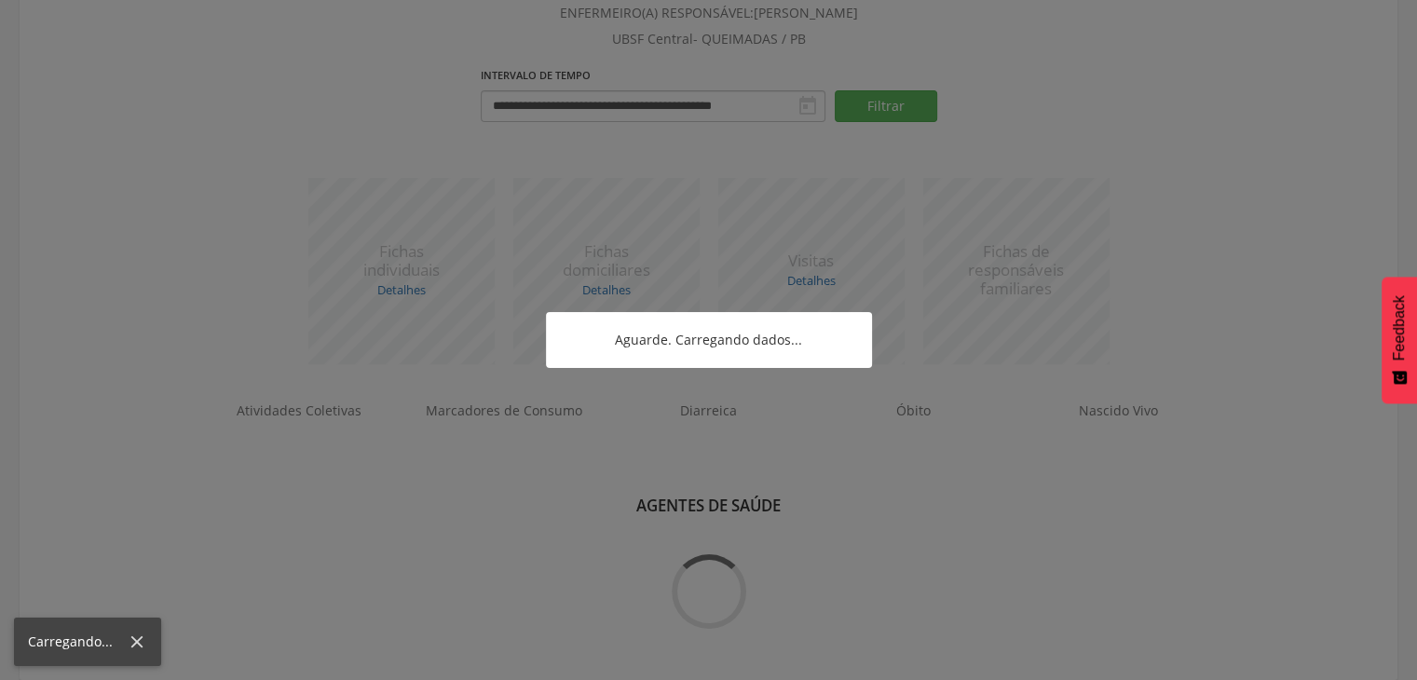
scroll to position [828, 0]
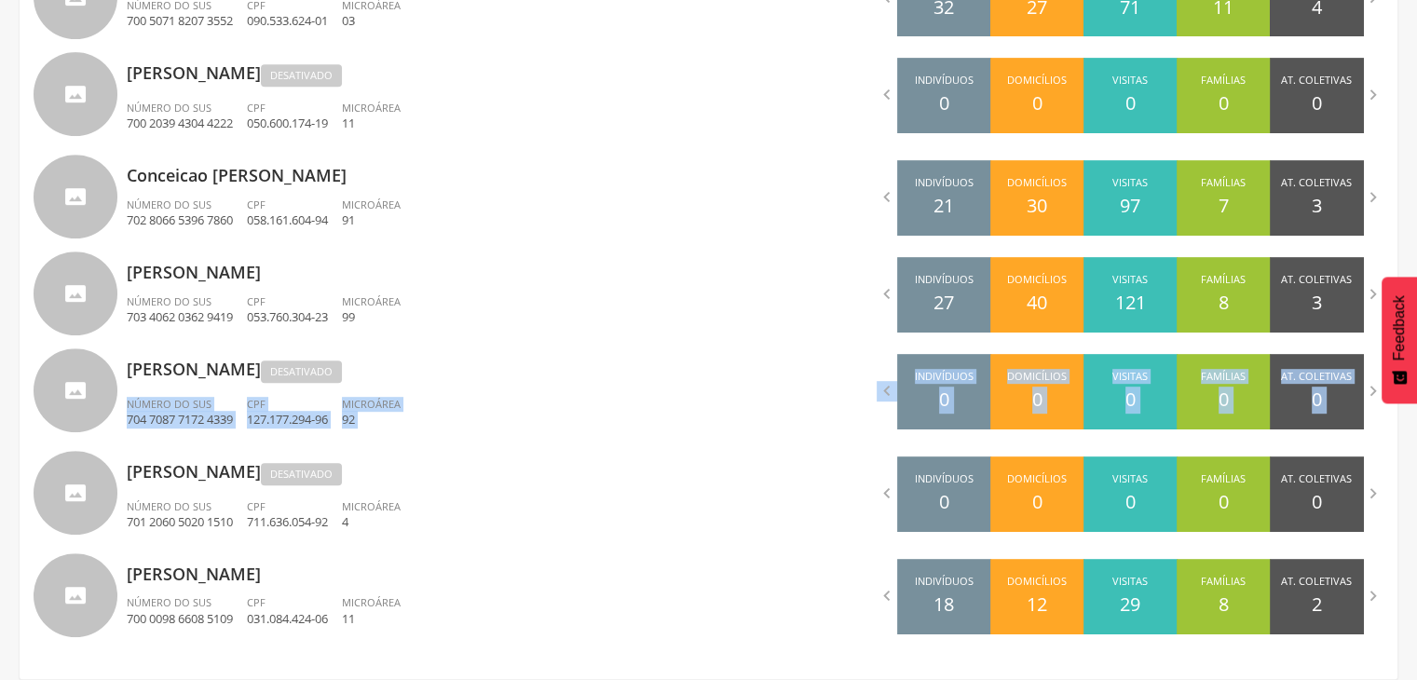
drag, startPoint x: 568, startPoint y: 344, endPoint x: 1408, endPoint y: 394, distance: 841.7
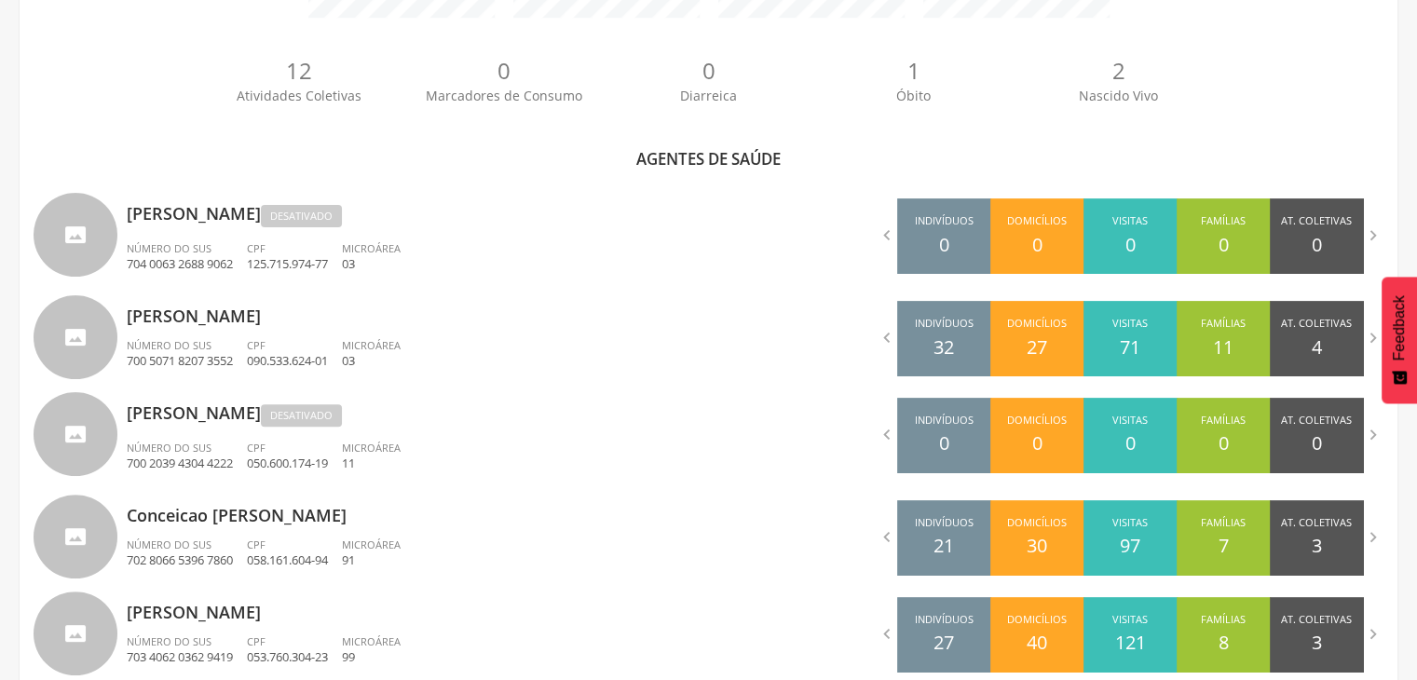
scroll to position [484, 0]
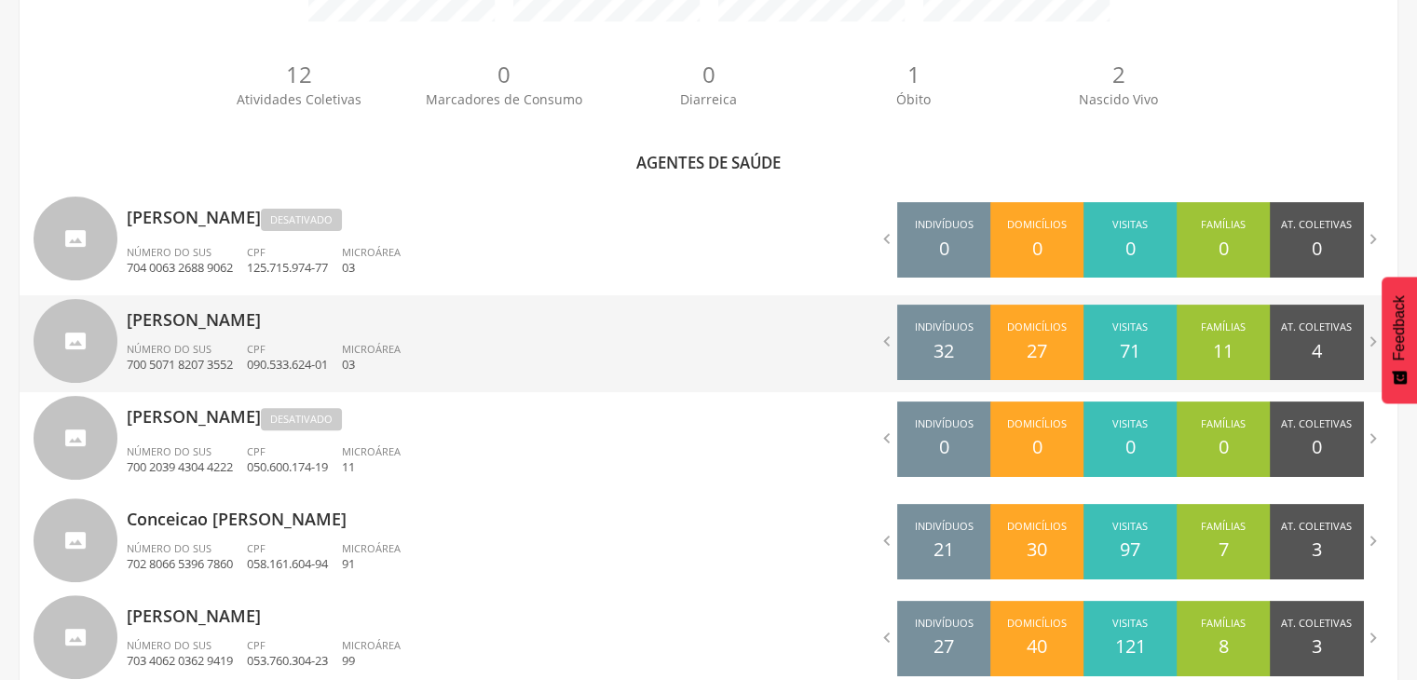
click at [372, 359] on p "03" at bounding box center [371, 365] width 59 height 18
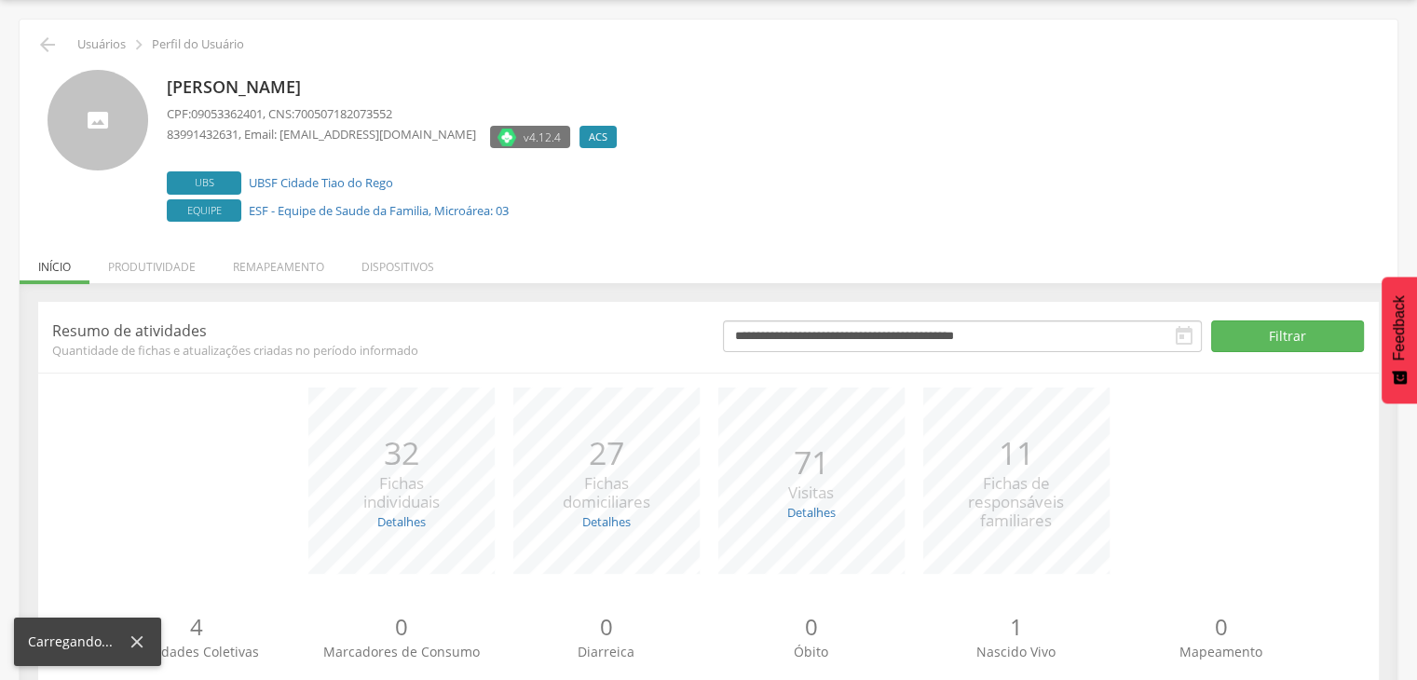
scroll to position [113, 0]
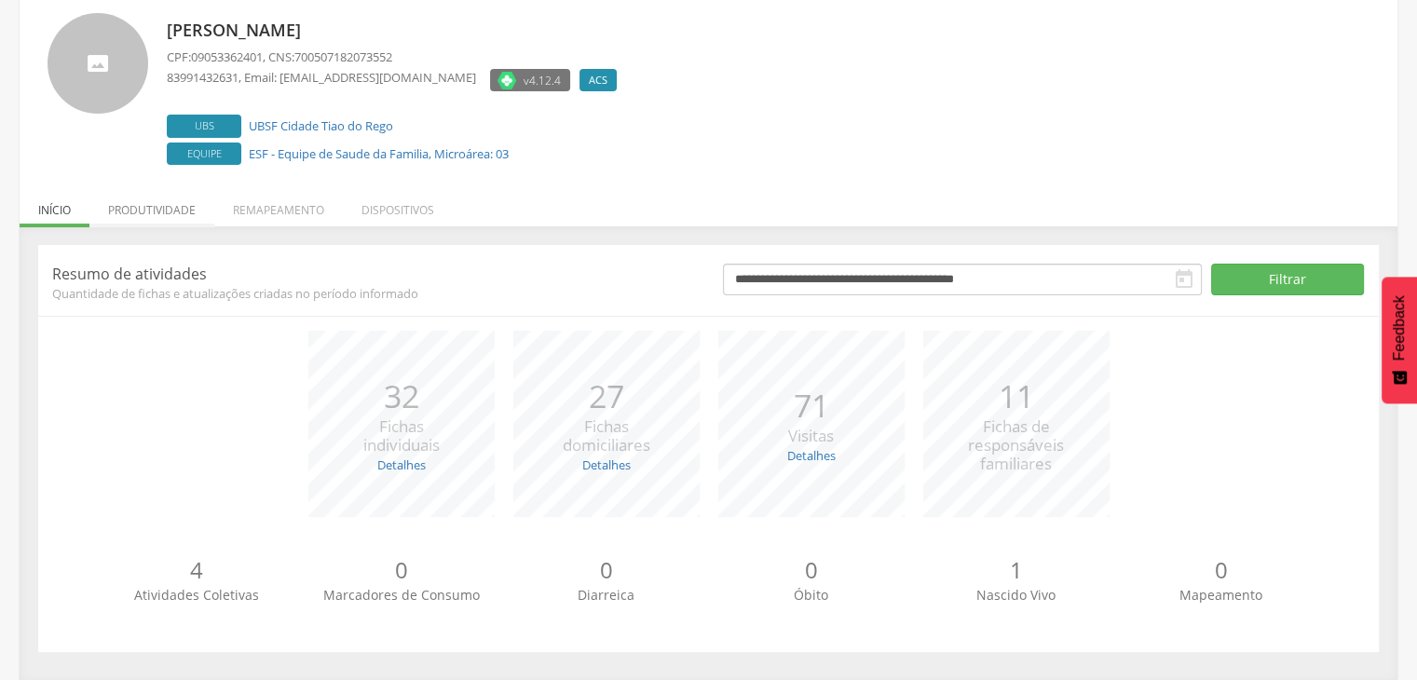
click at [164, 222] on li "Produtividade" at bounding box center [151, 205] width 125 height 44
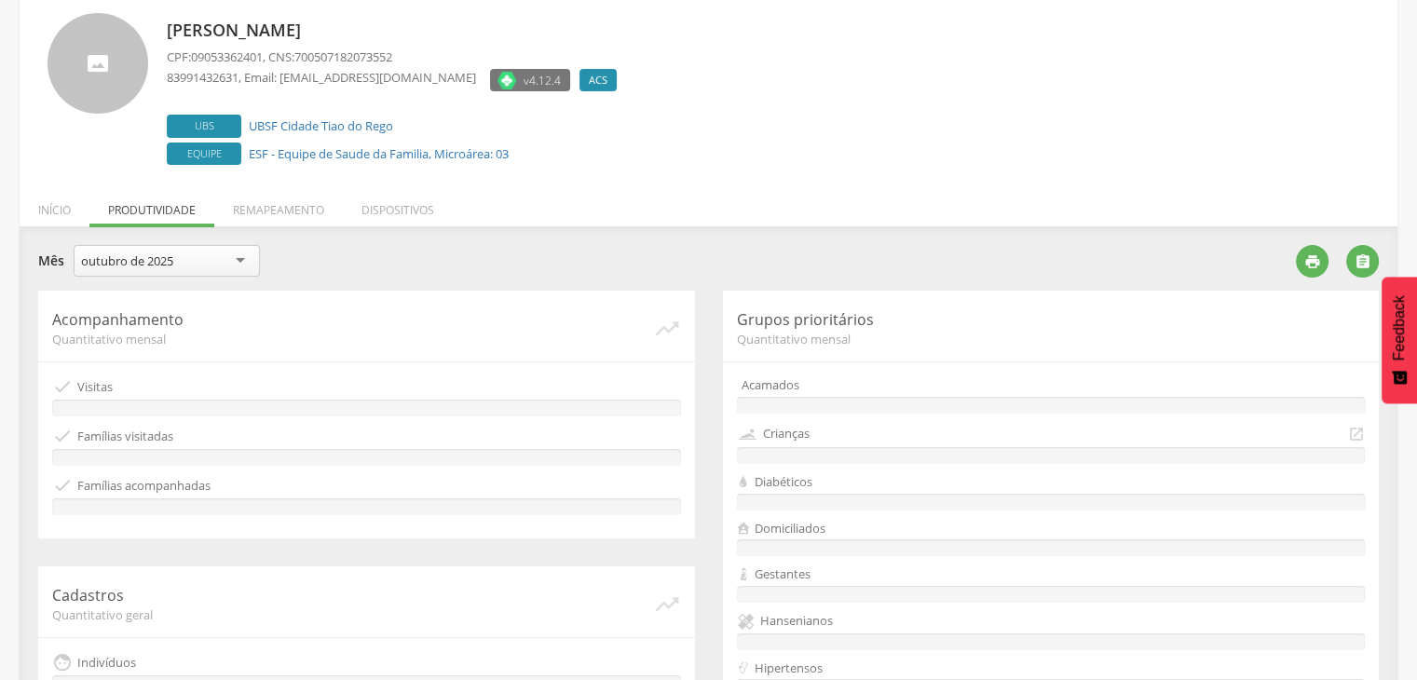
scroll to position [484, 0]
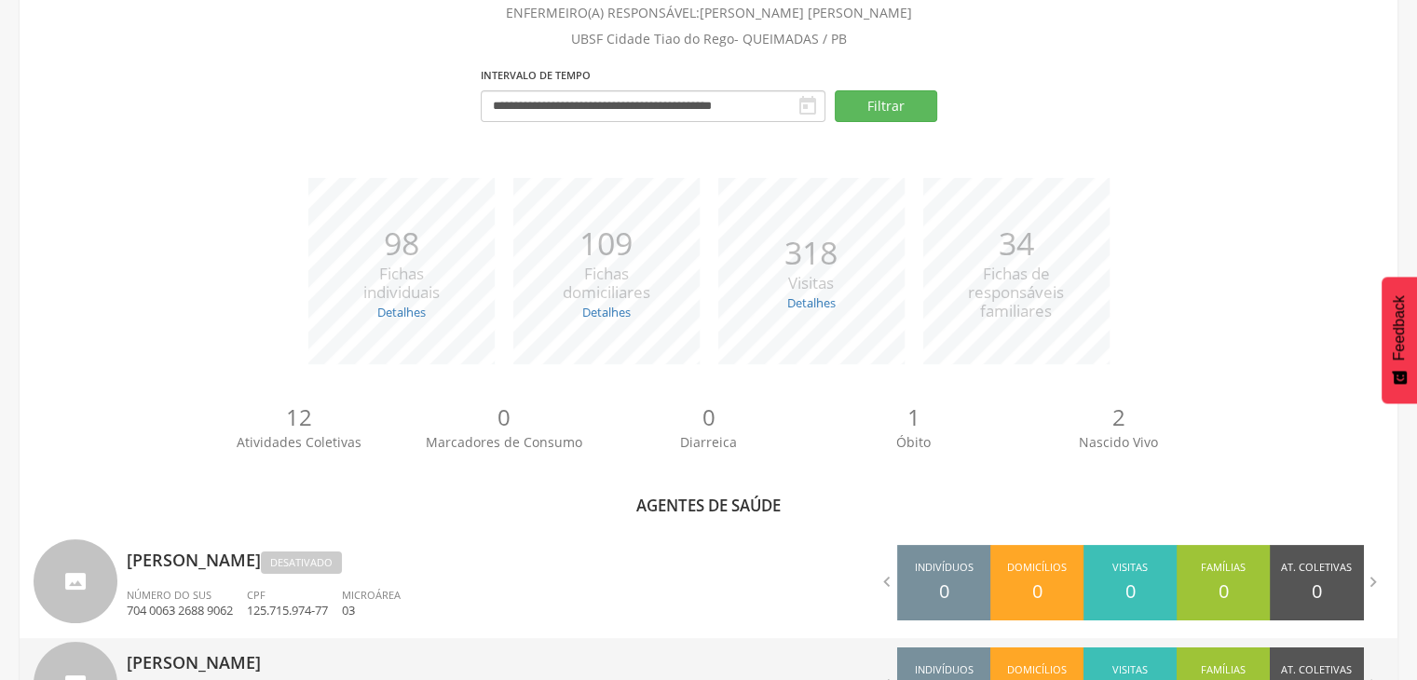
scroll to position [484, 0]
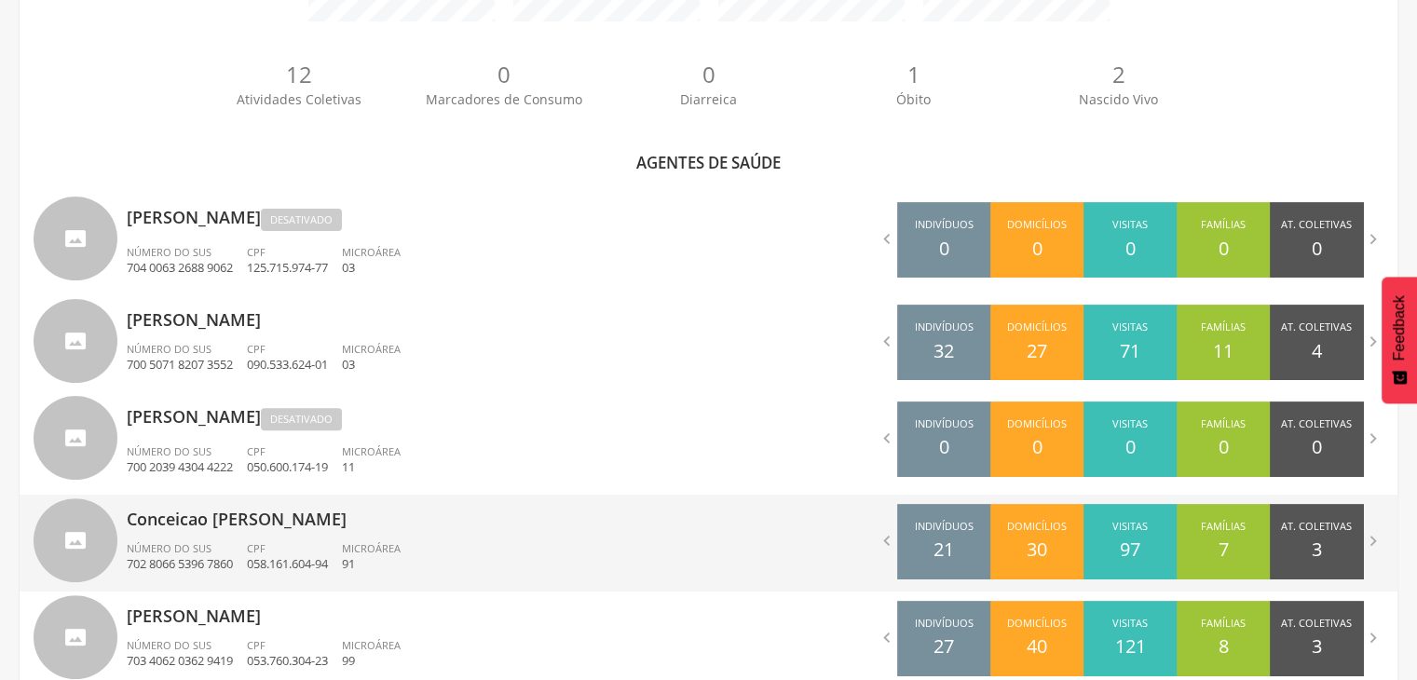
click at [362, 550] on span "Microárea" at bounding box center [371, 548] width 59 height 14
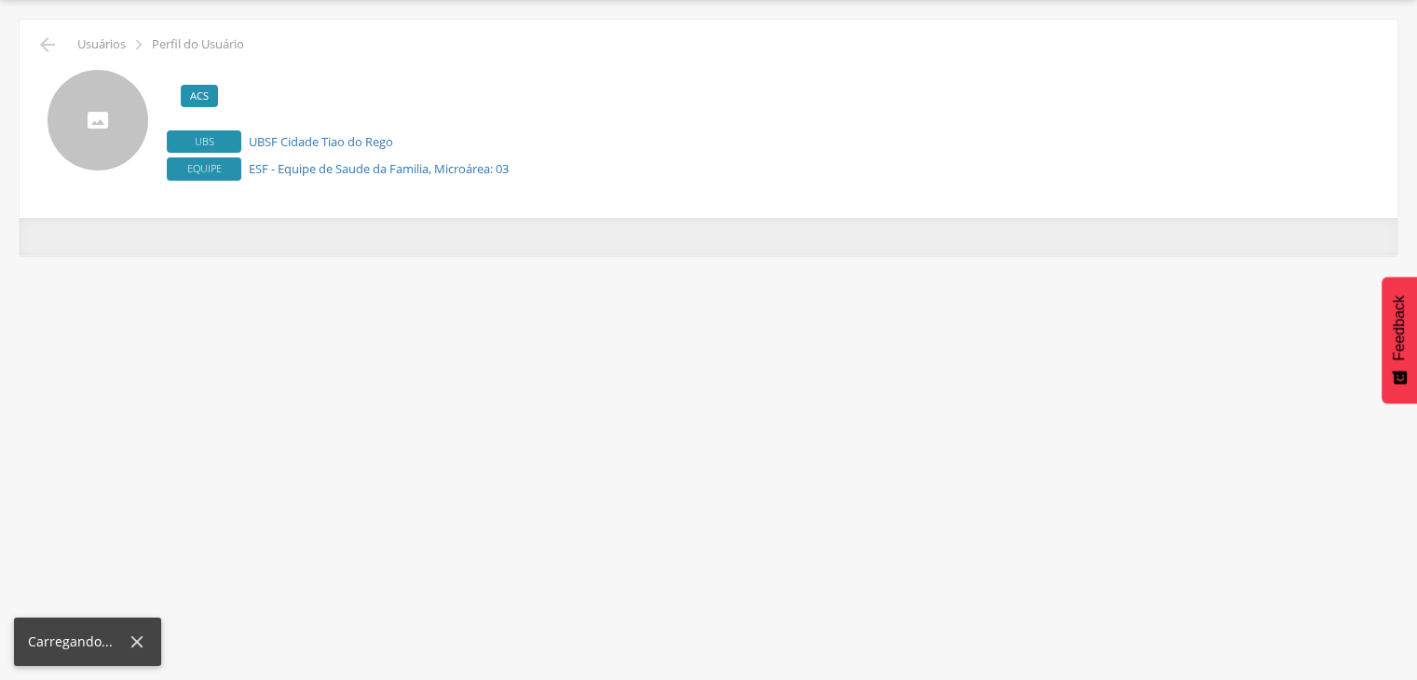
scroll to position [56, 0]
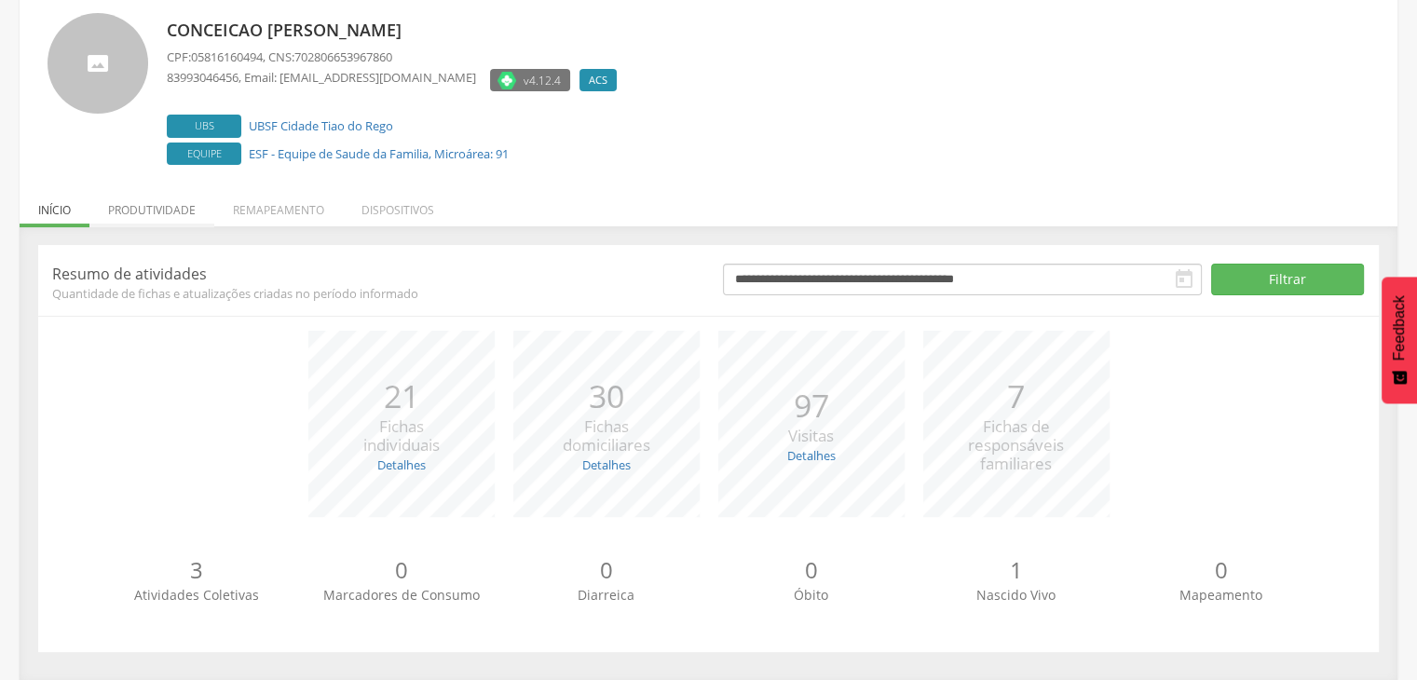
click at [156, 205] on li "Produtividade" at bounding box center [151, 205] width 125 height 44
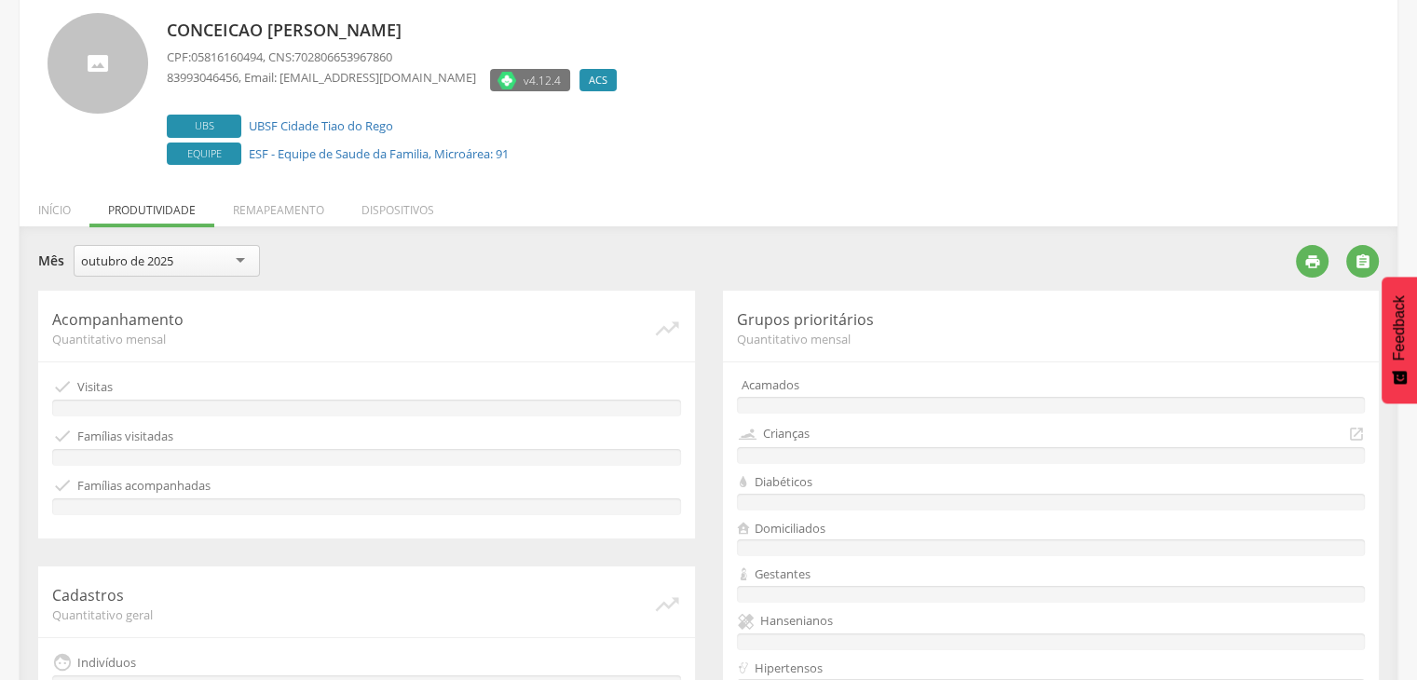
scroll to position [484, 0]
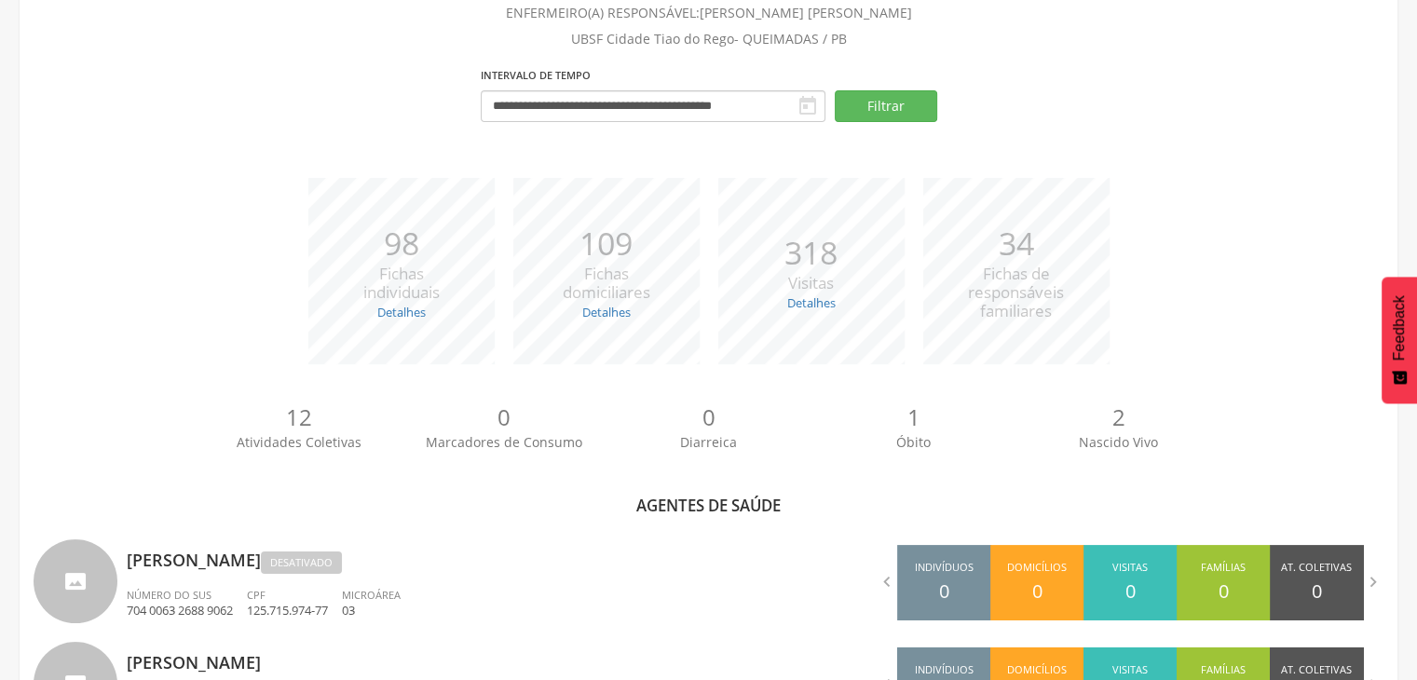
scroll to position [484, 0]
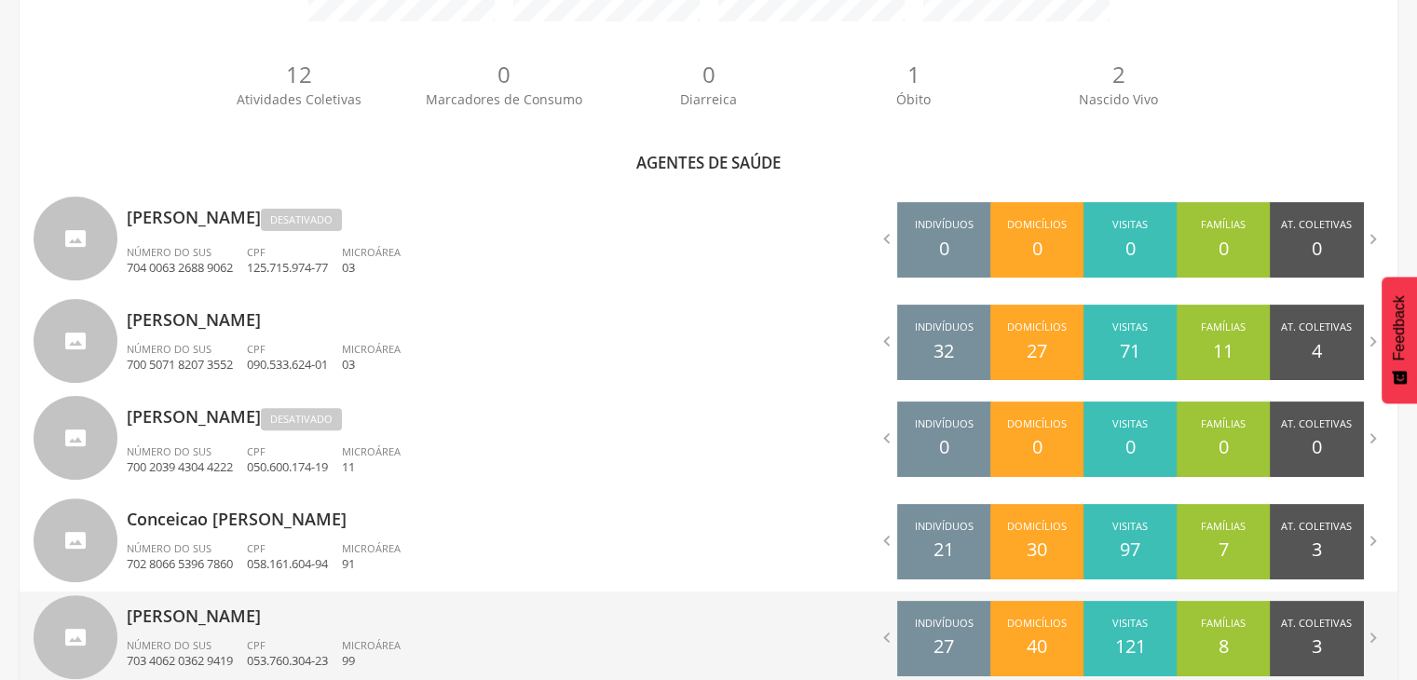
click at [243, 618] on p "[PERSON_NAME]" at bounding box center [411, 609] width 568 height 37
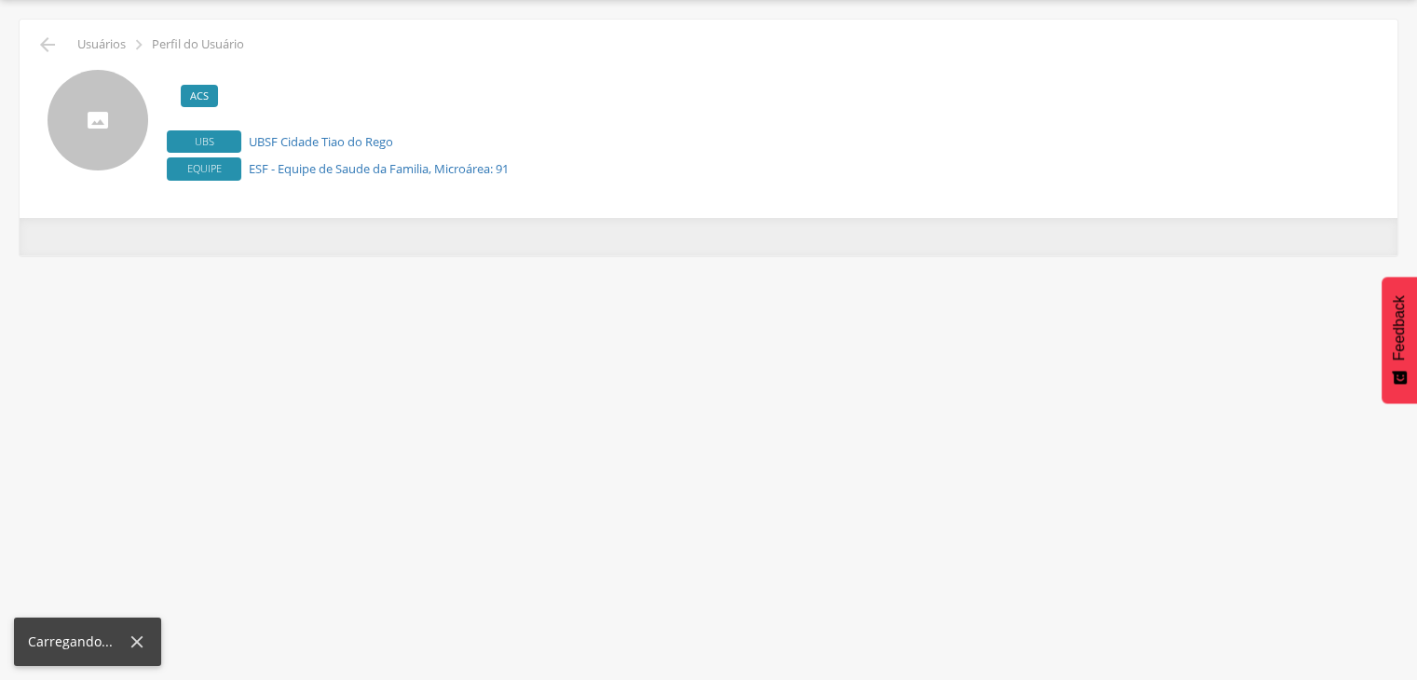
scroll to position [56, 0]
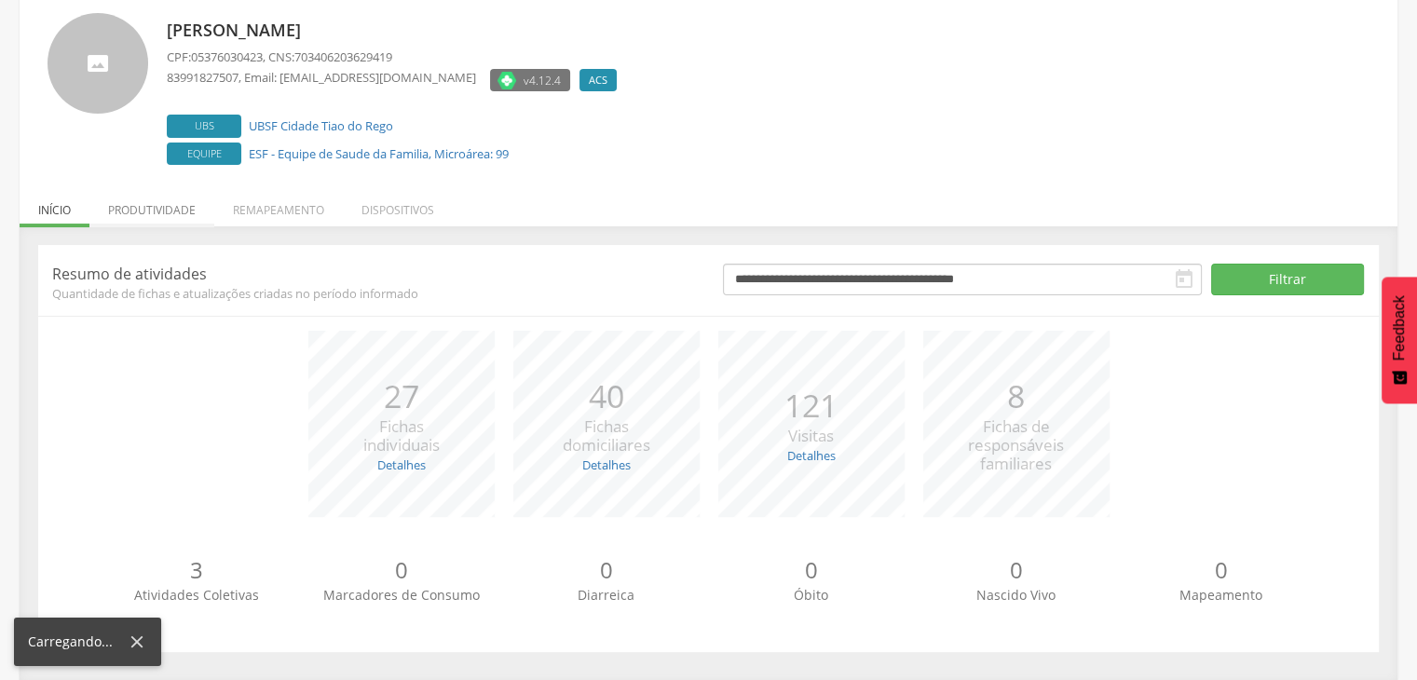
click at [170, 204] on li "Produtividade" at bounding box center [151, 205] width 125 height 44
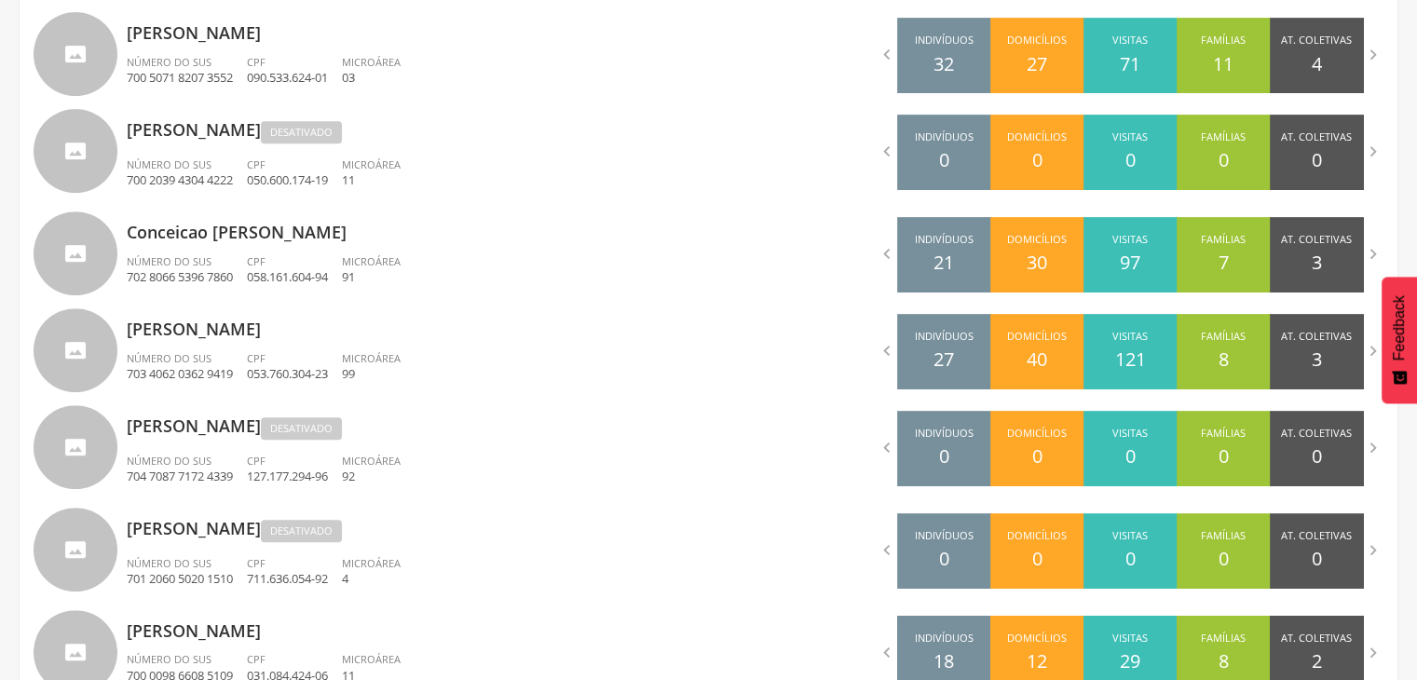
scroll to position [828, 0]
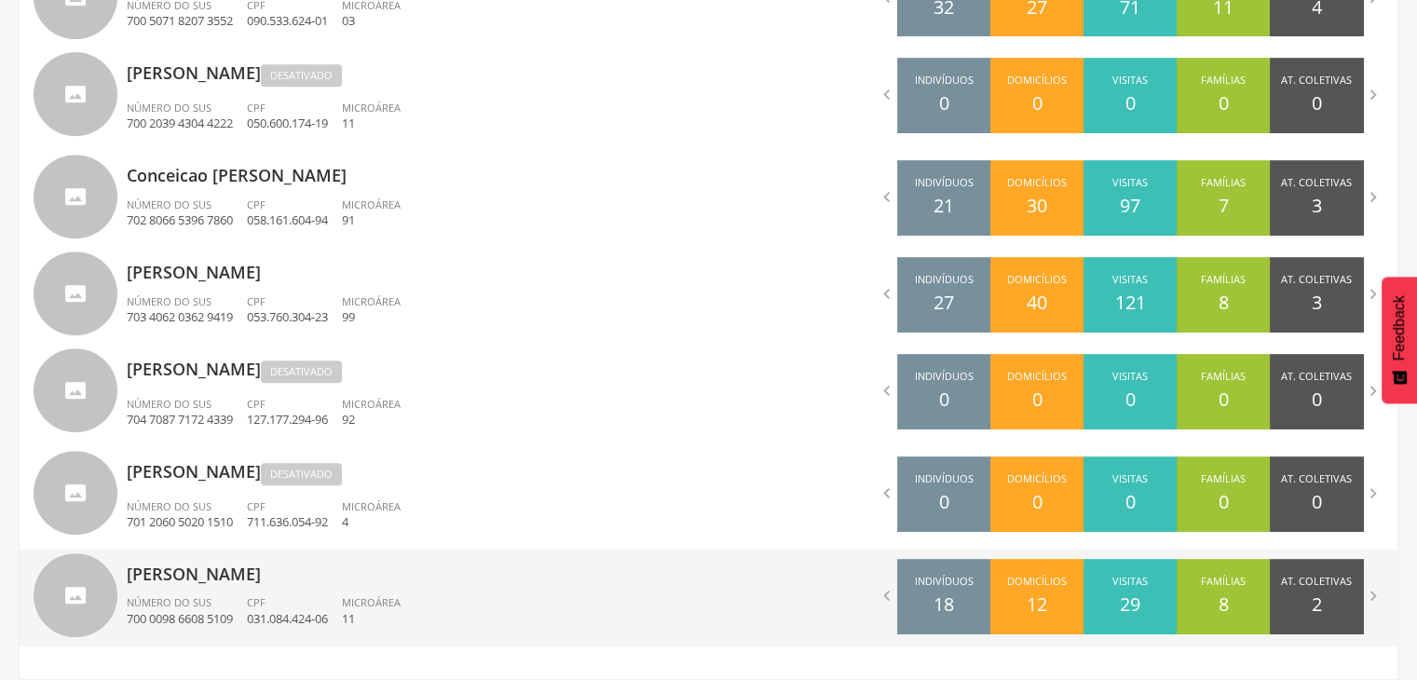
click at [399, 583] on p "[PERSON_NAME]" at bounding box center [411, 568] width 568 height 37
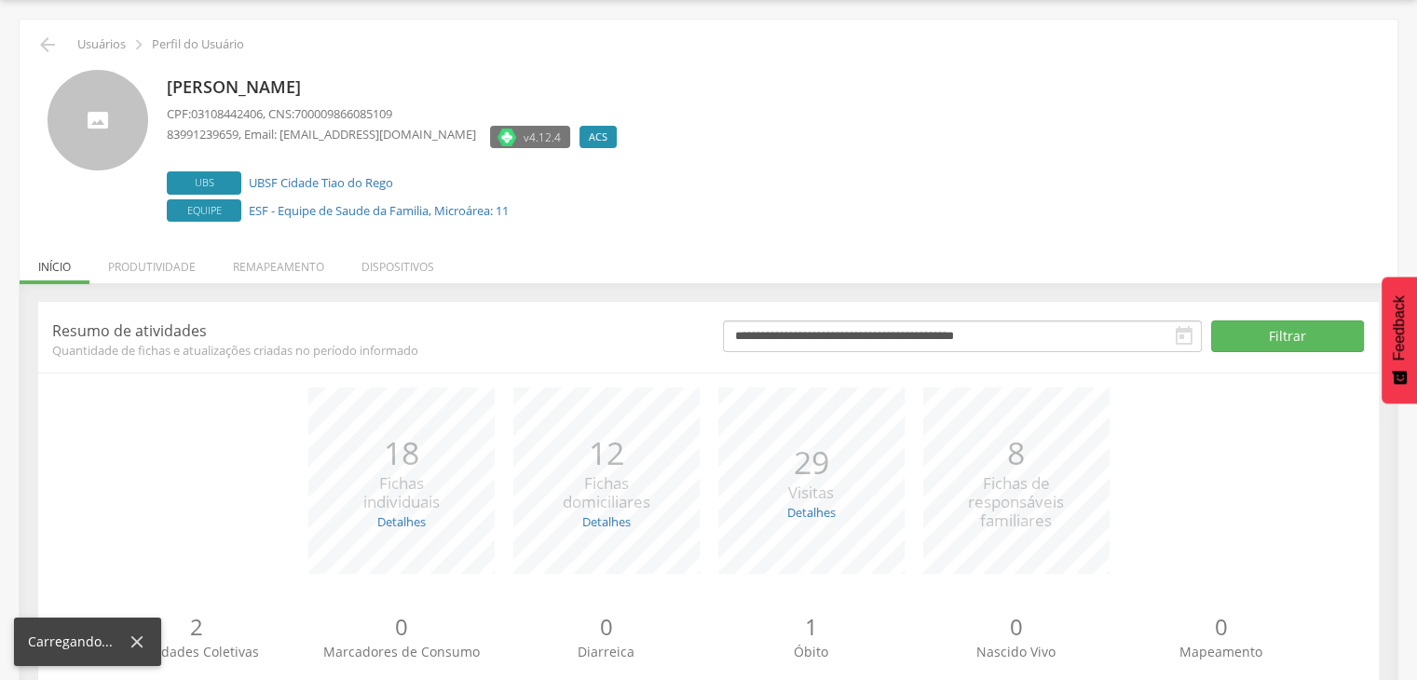
scroll to position [113, 0]
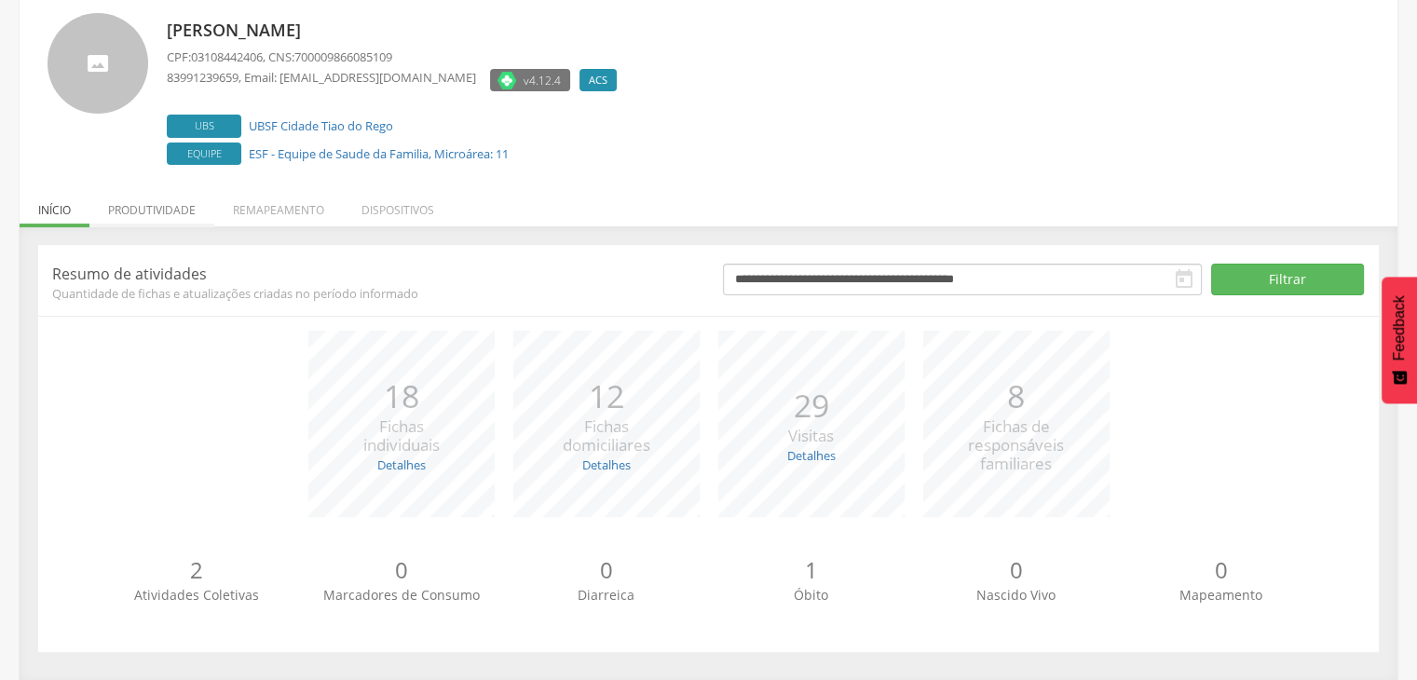
click at [189, 211] on li "Produtividade" at bounding box center [151, 205] width 125 height 44
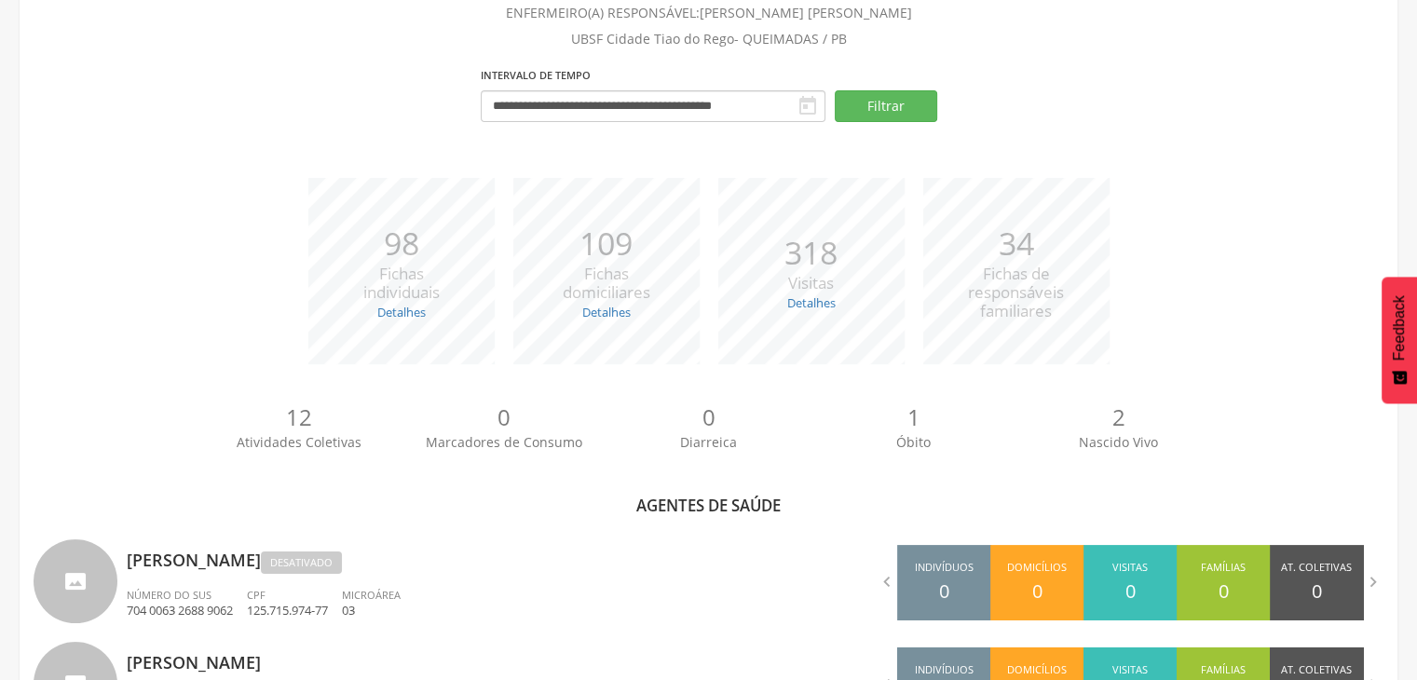
scroll to position [828, 0]
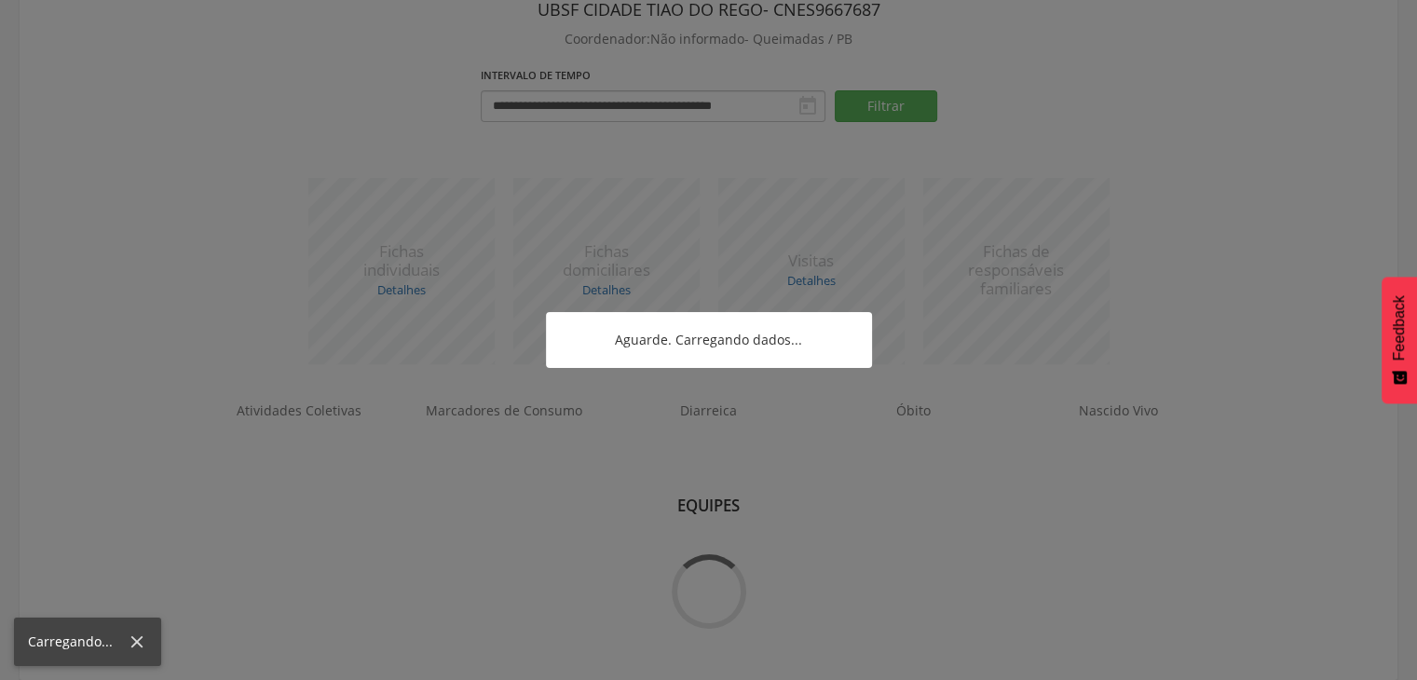
scroll to position [197, 0]
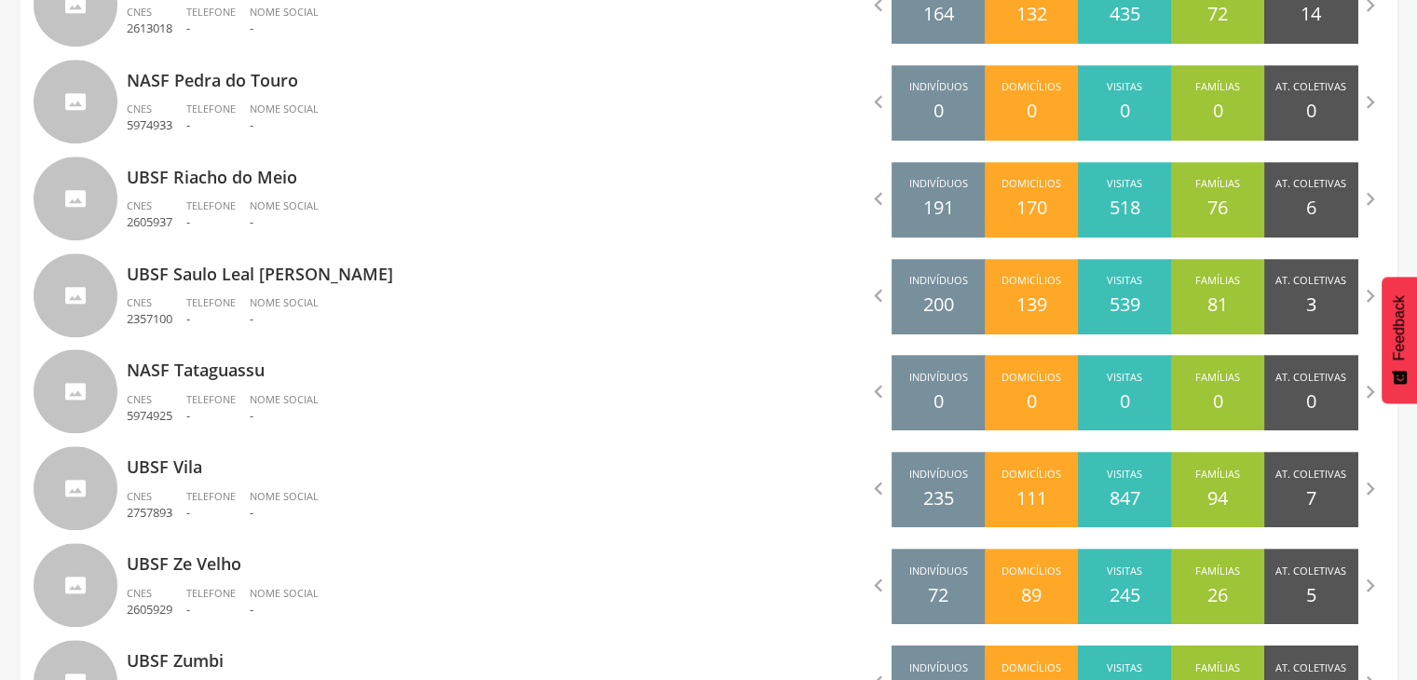
scroll to position [1941, 0]
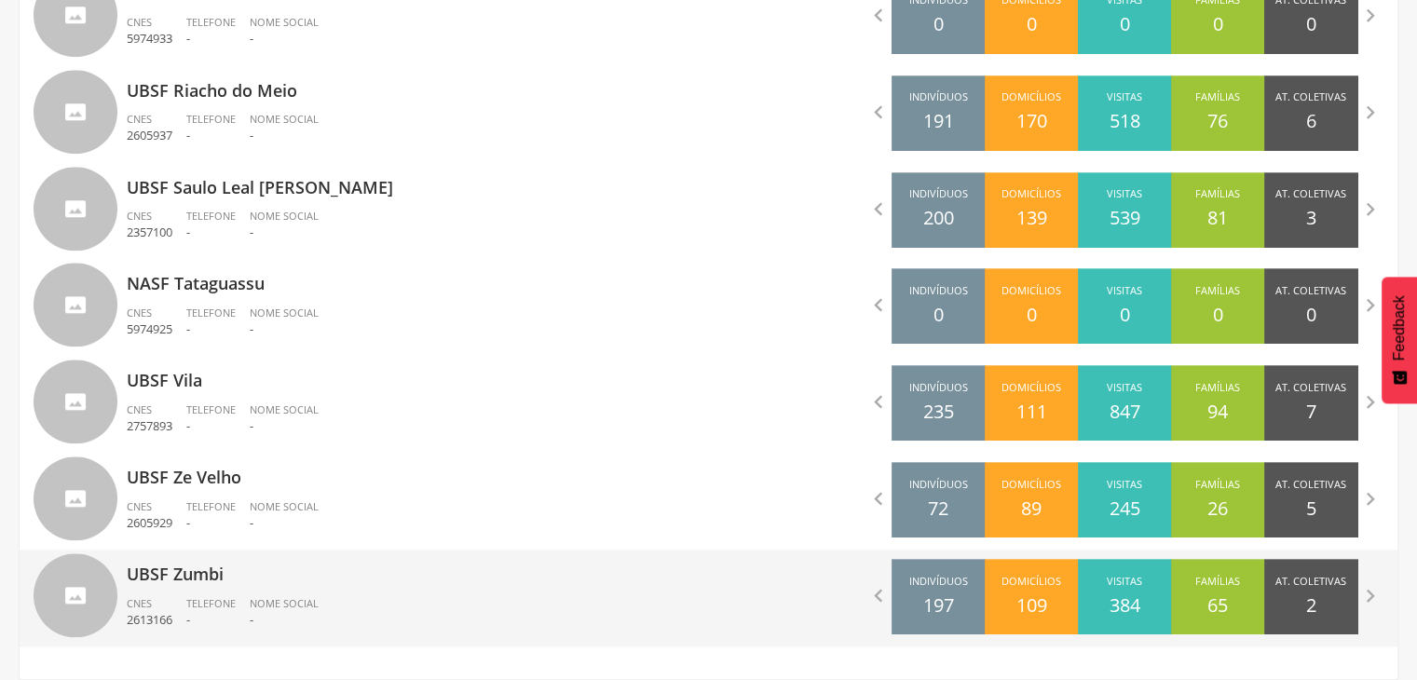
click at [194, 596] on span "Telefone" at bounding box center [210, 603] width 49 height 14
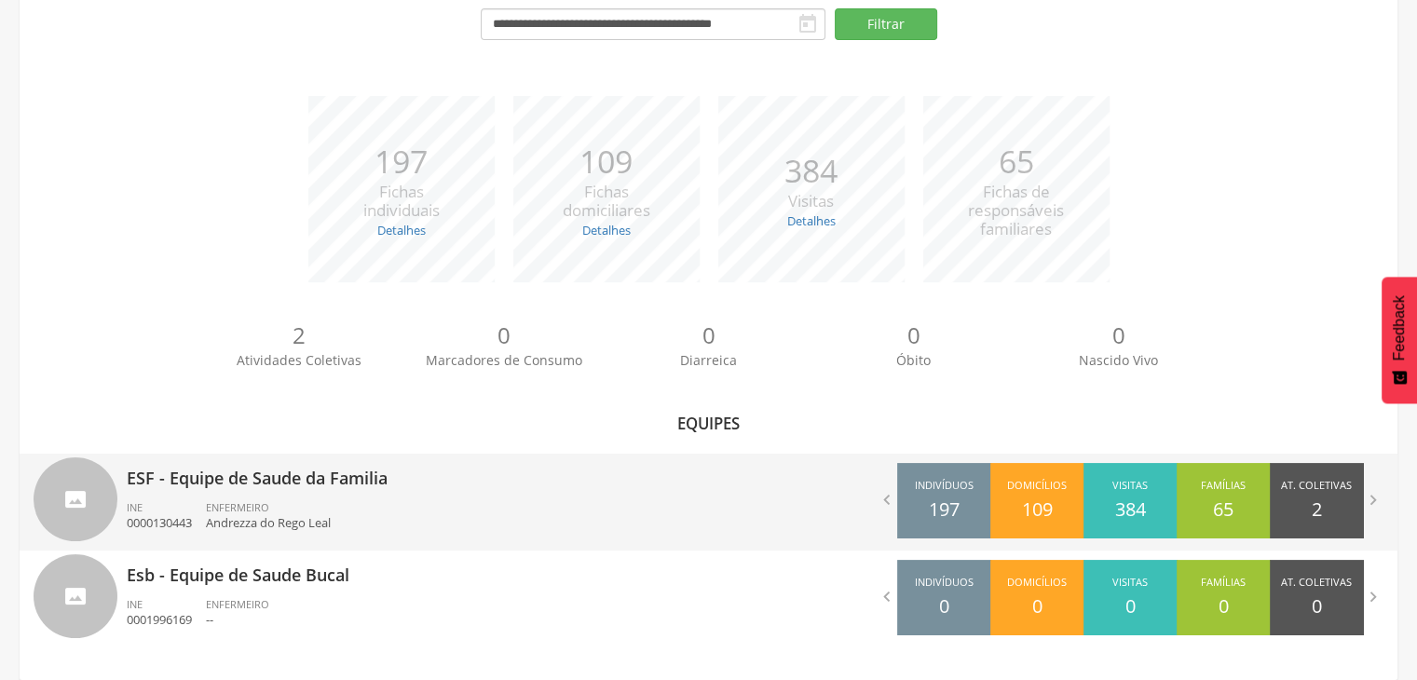
click at [315, 501] on div "ENFERMEIRO [PERSON_NAME] do Rego Leal" at bounding box center [275, 516] width 139 height 32
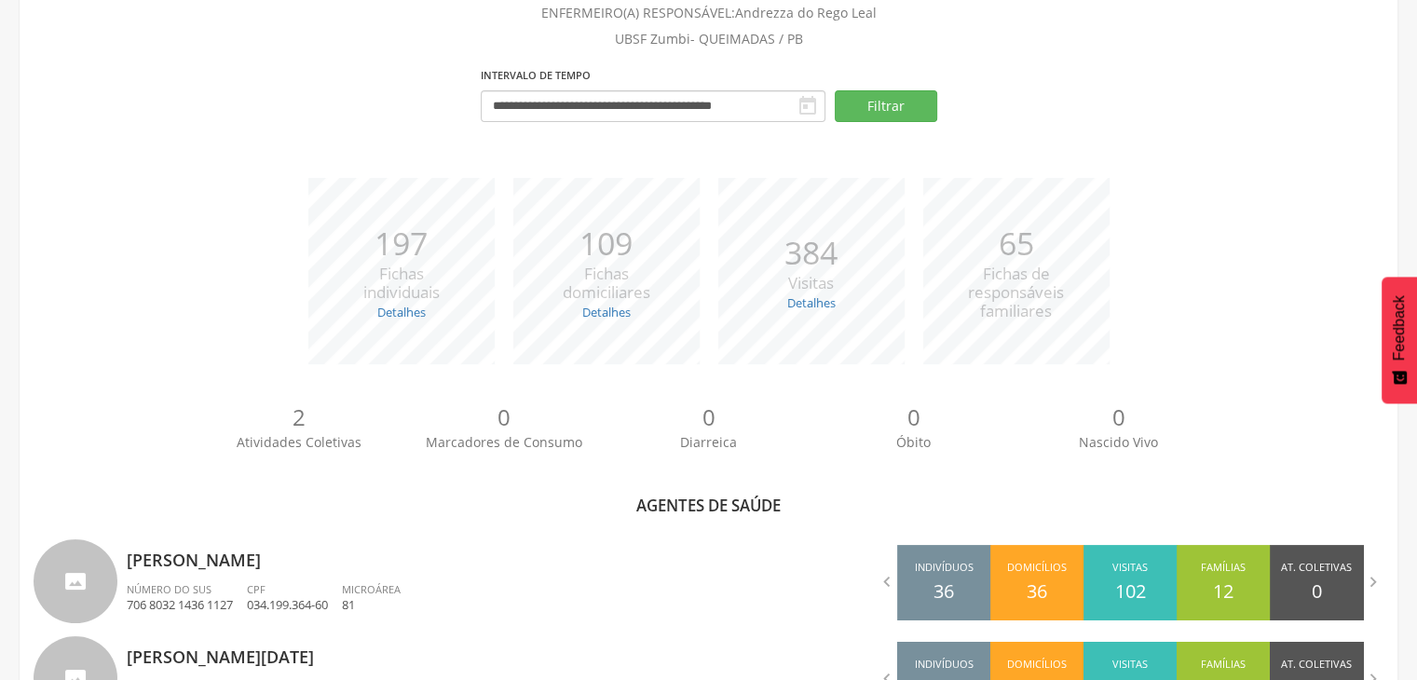
scroll to position [417, 0]
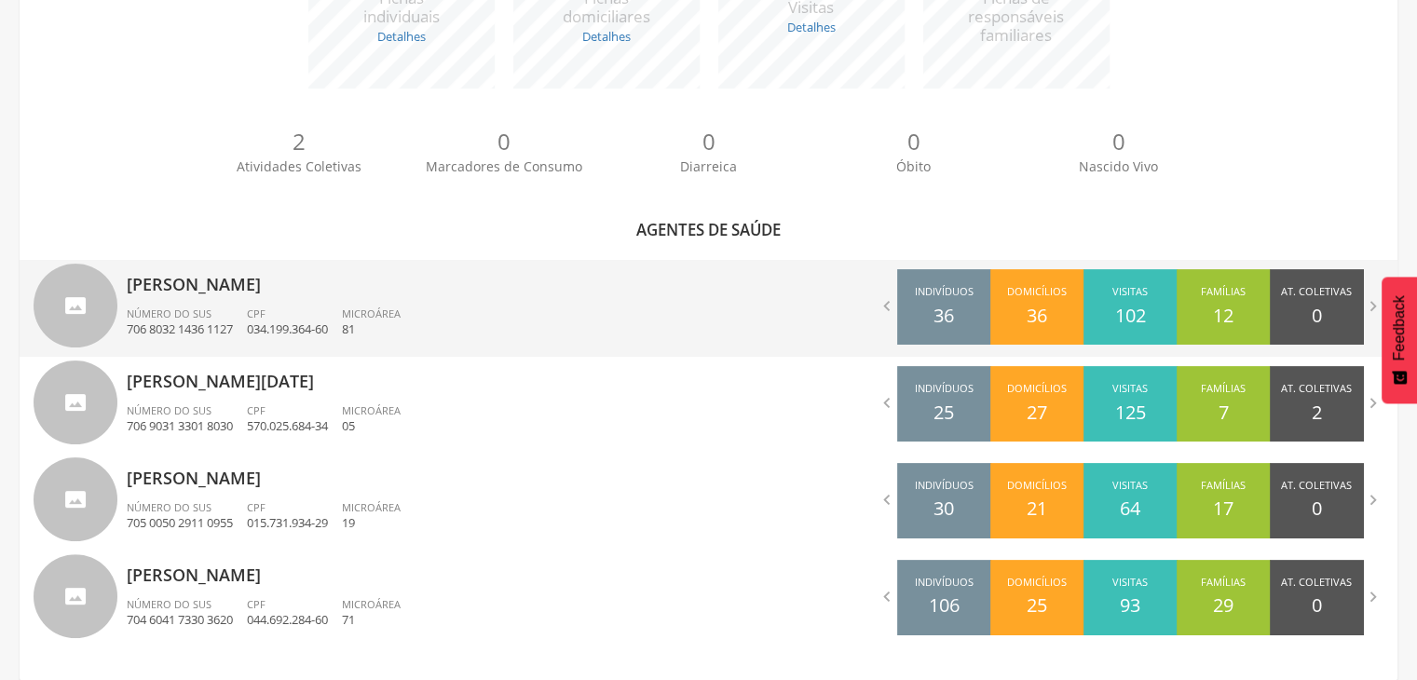
click at [342, 314] on div "CPF 034.199.364-60" at bounding box center [294, 322] width 95 height 32
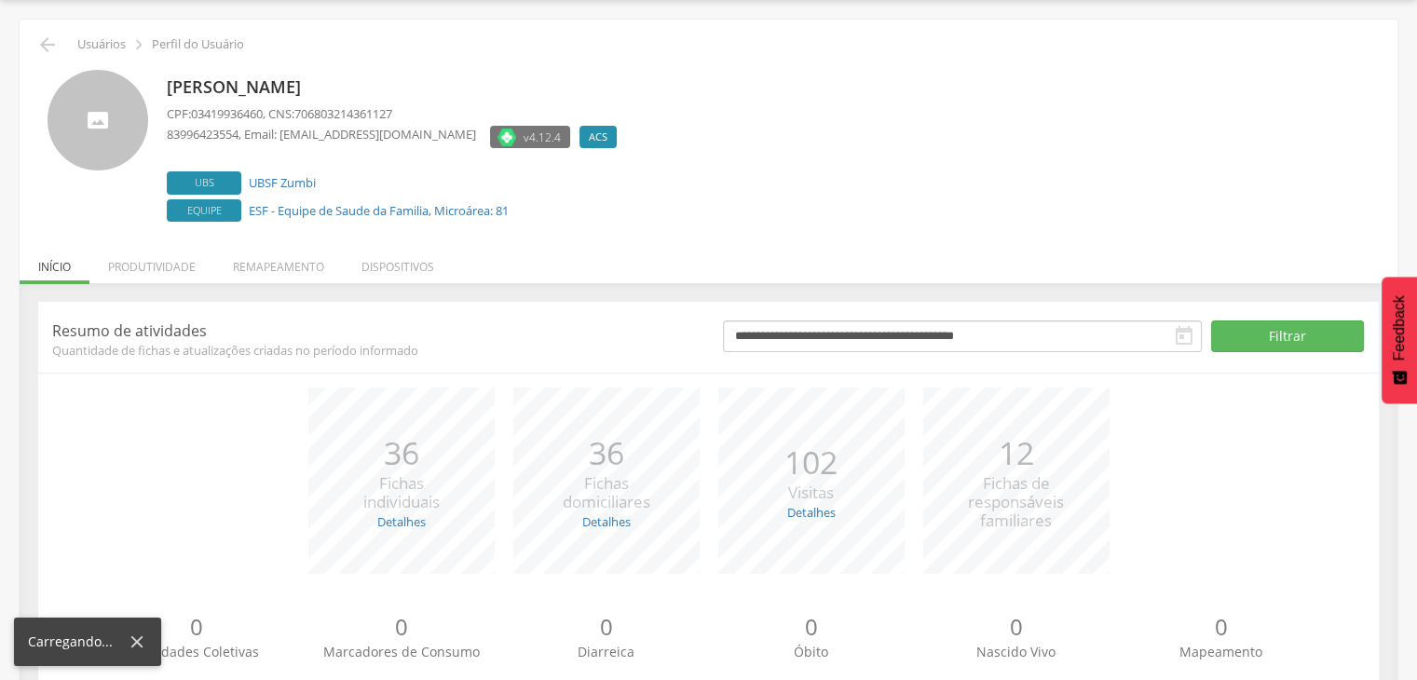
scroll to position [113, 0]
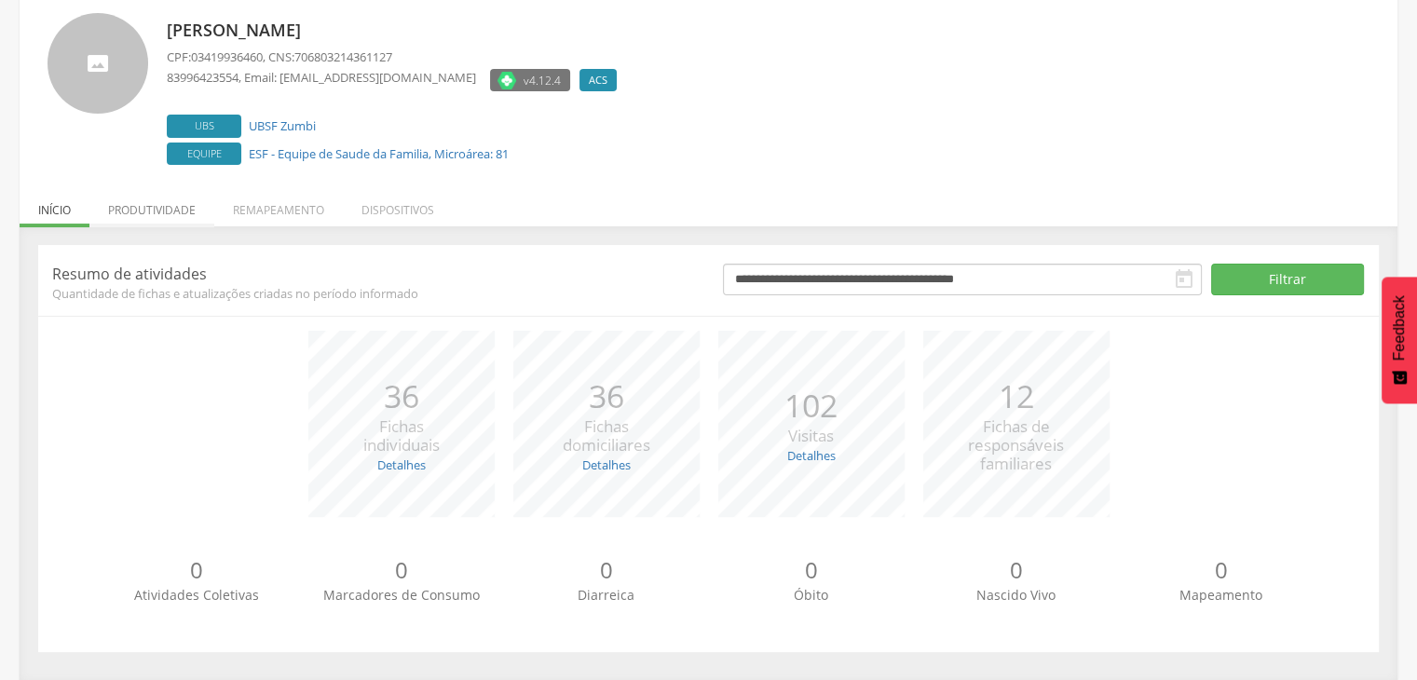
click at [144, 205] on li "Produtividade" at bounding box center [151, 205] width 125 height 44
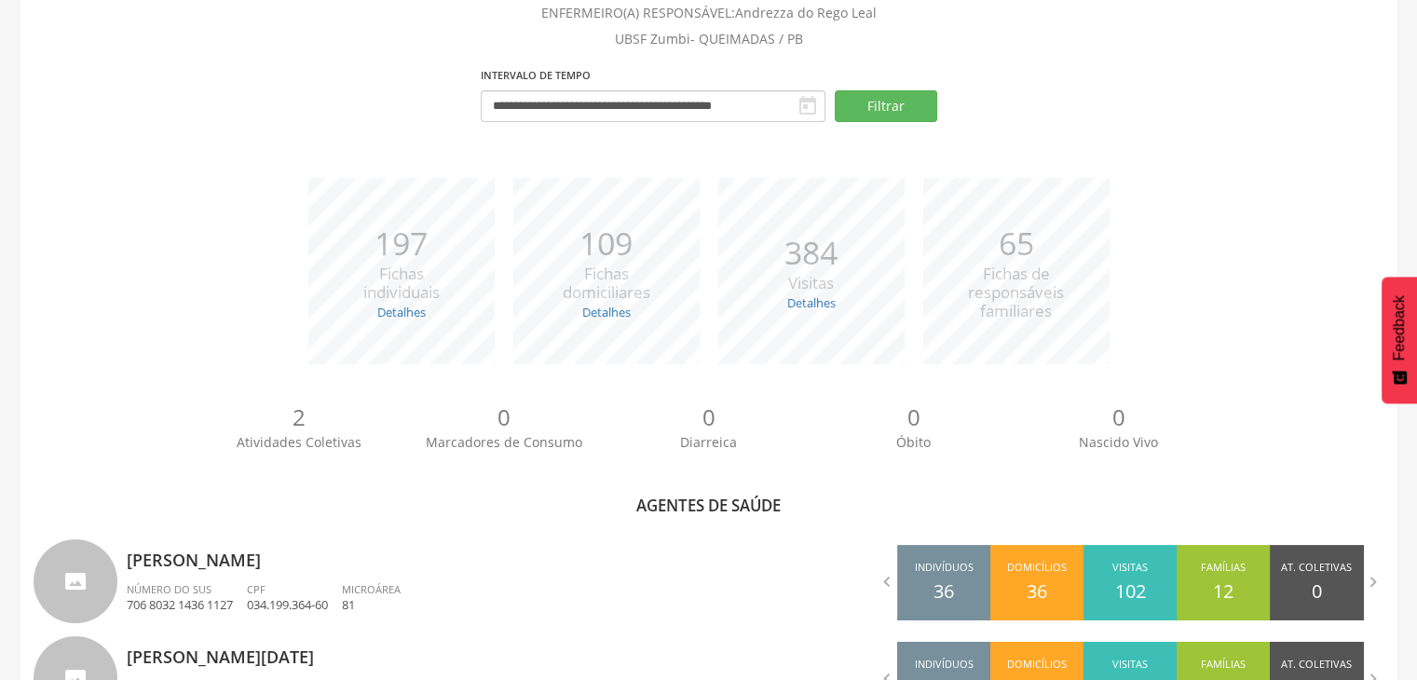
scroll to position [417, 0]
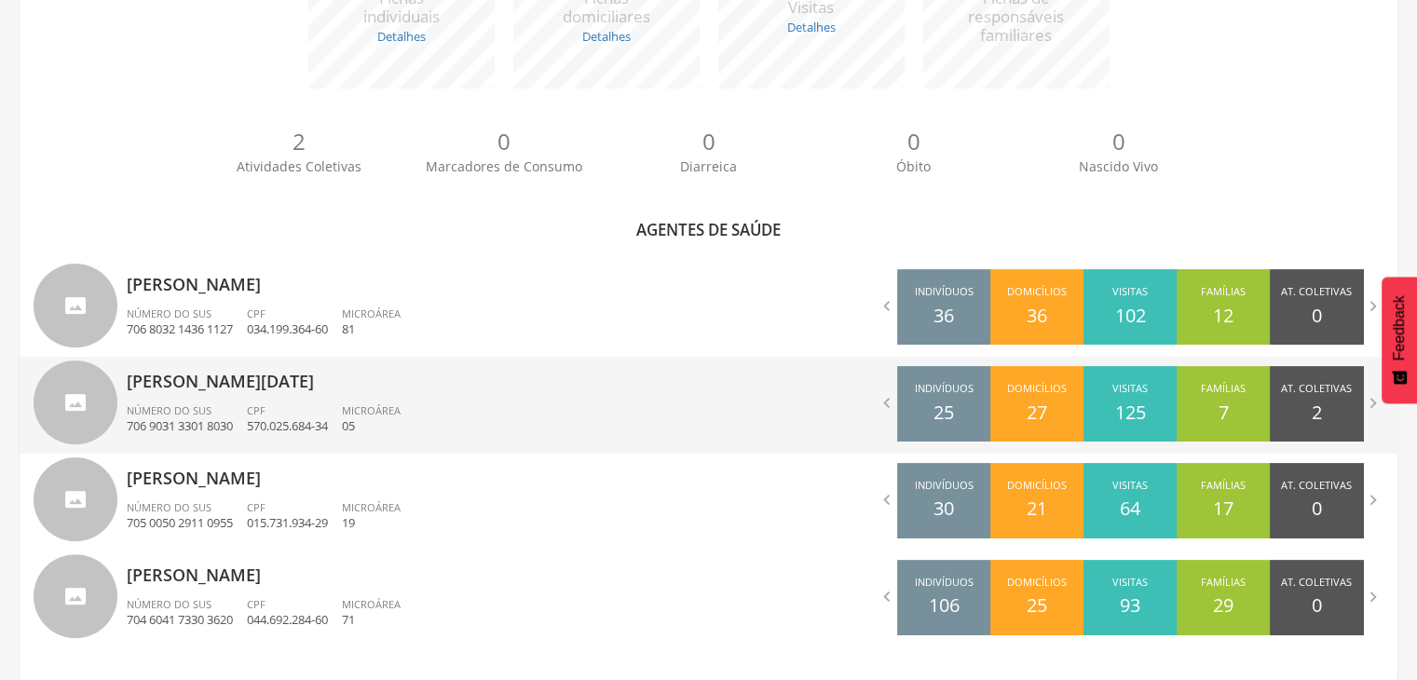
click at [302, 374] on p "[PERSON_NAME][DATE]" at bounding box center [411, 375] width 568 height 37
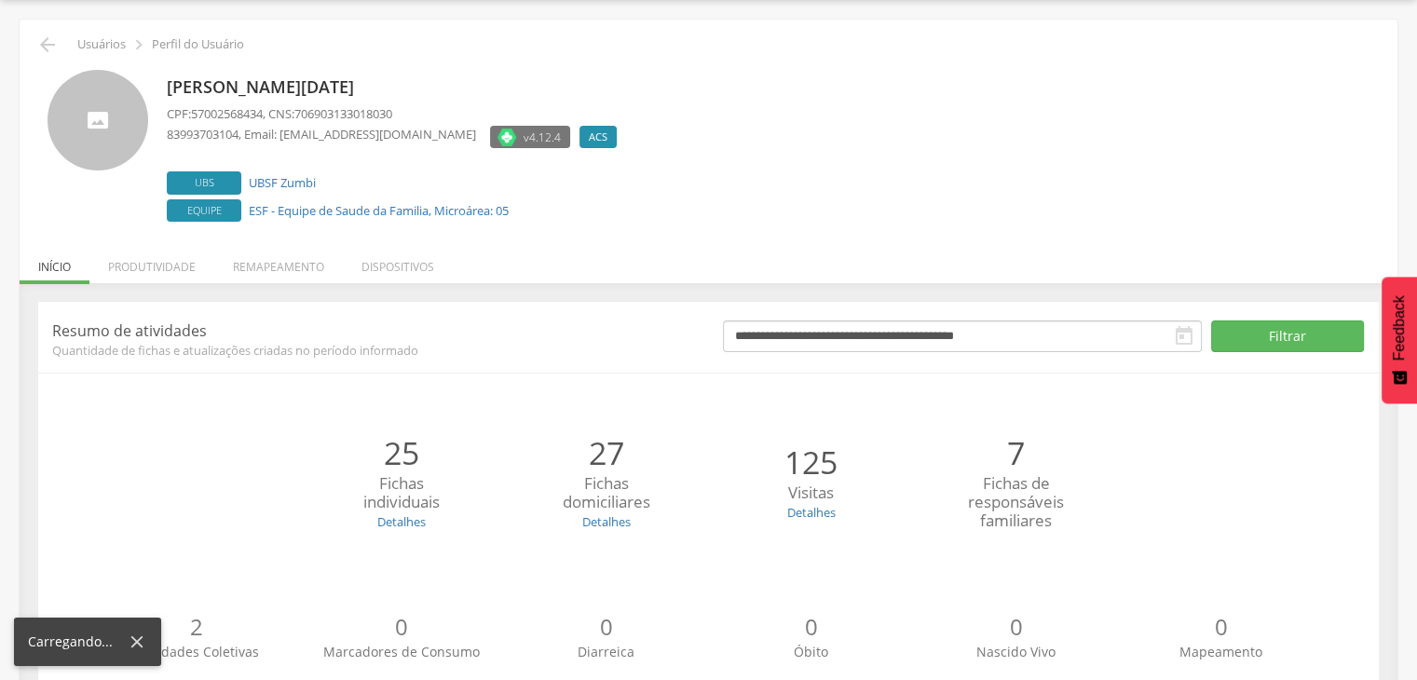
scroll to position [113, 0]
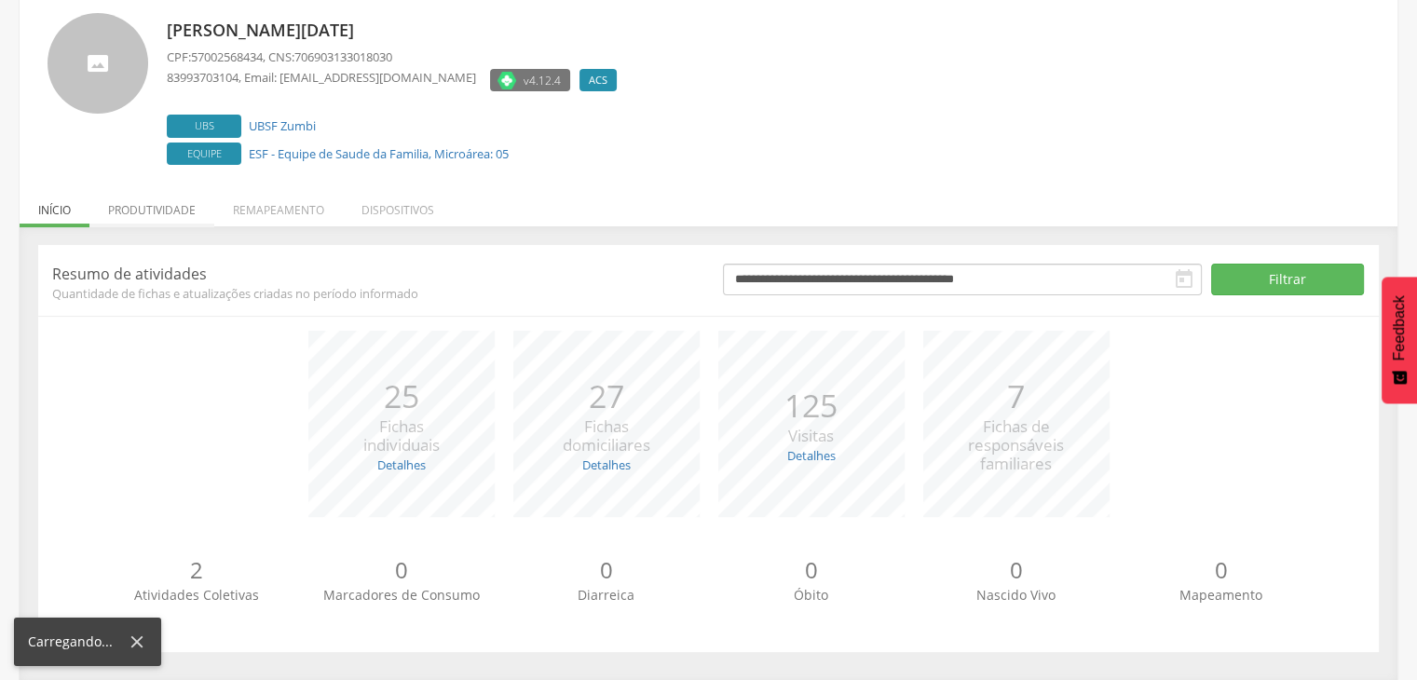
click at [168, 218] on li "Produtividade" at bounding box center [151, 205] width 125 height 44
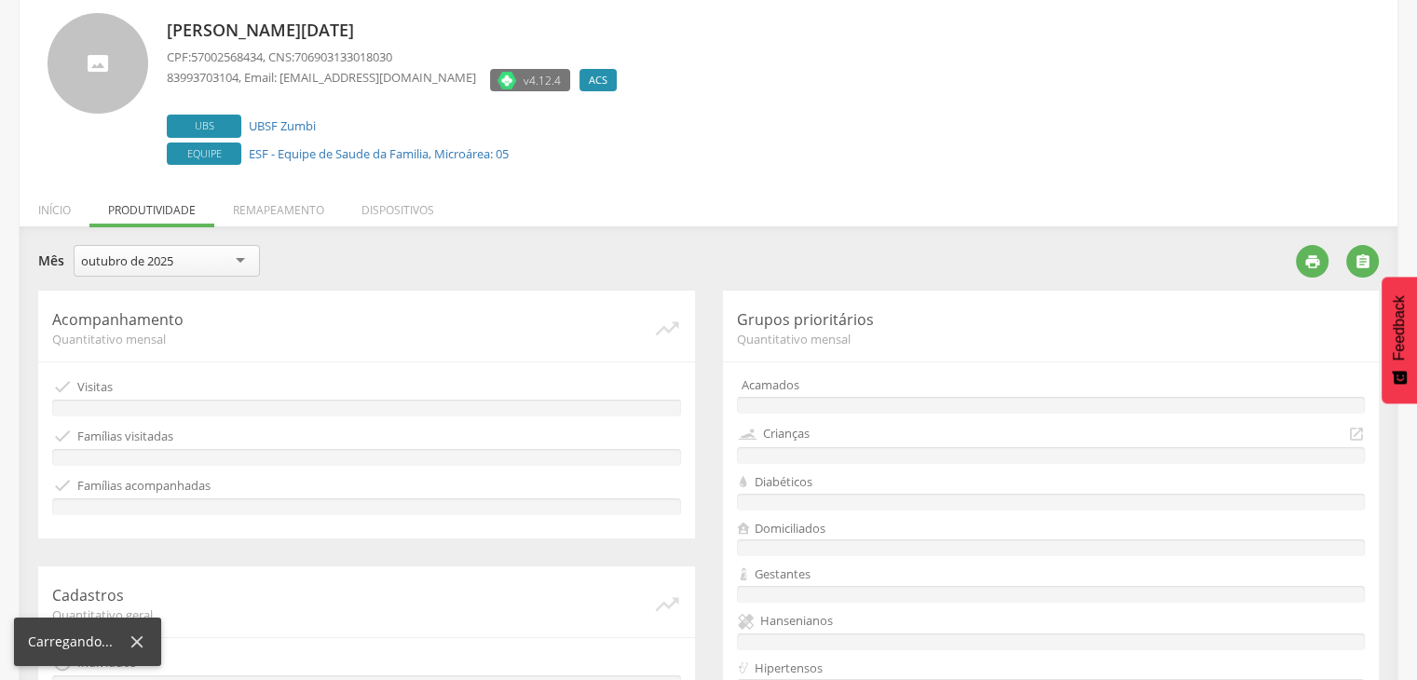
scroll to position [535, 0]
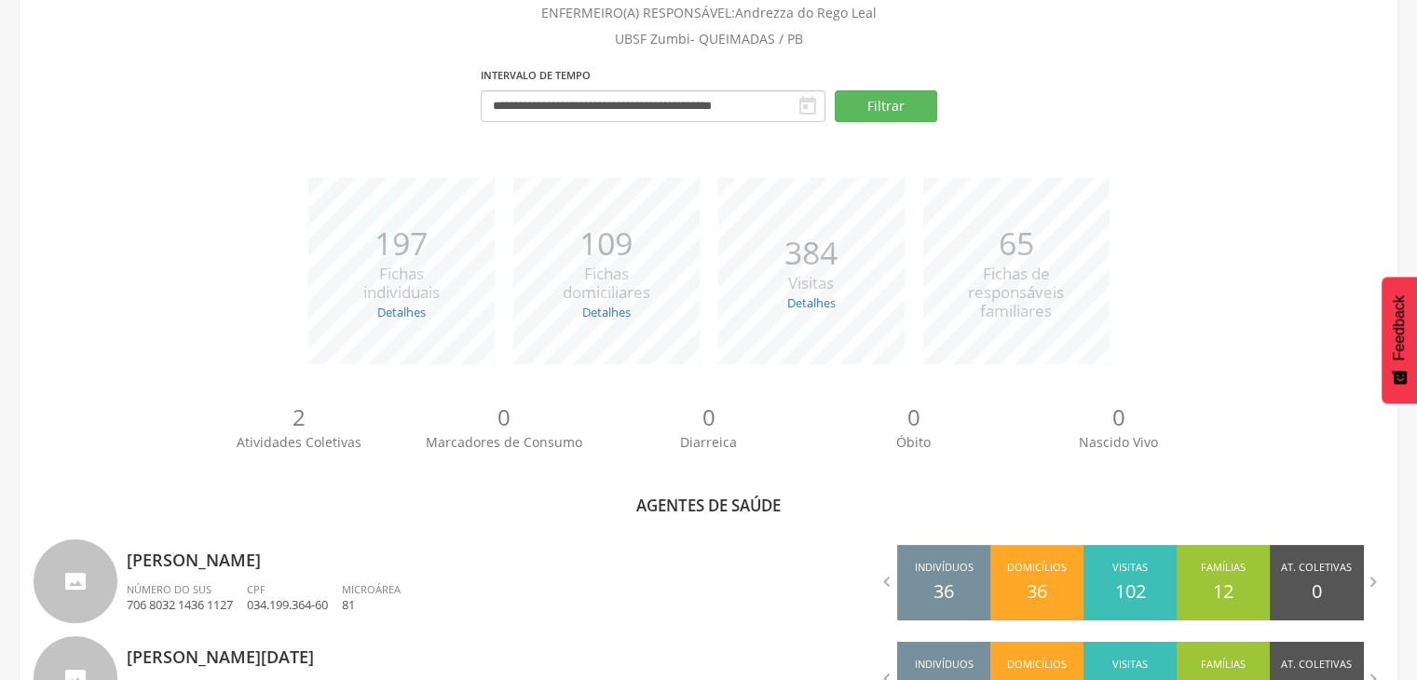
scroll to position [417, 0]
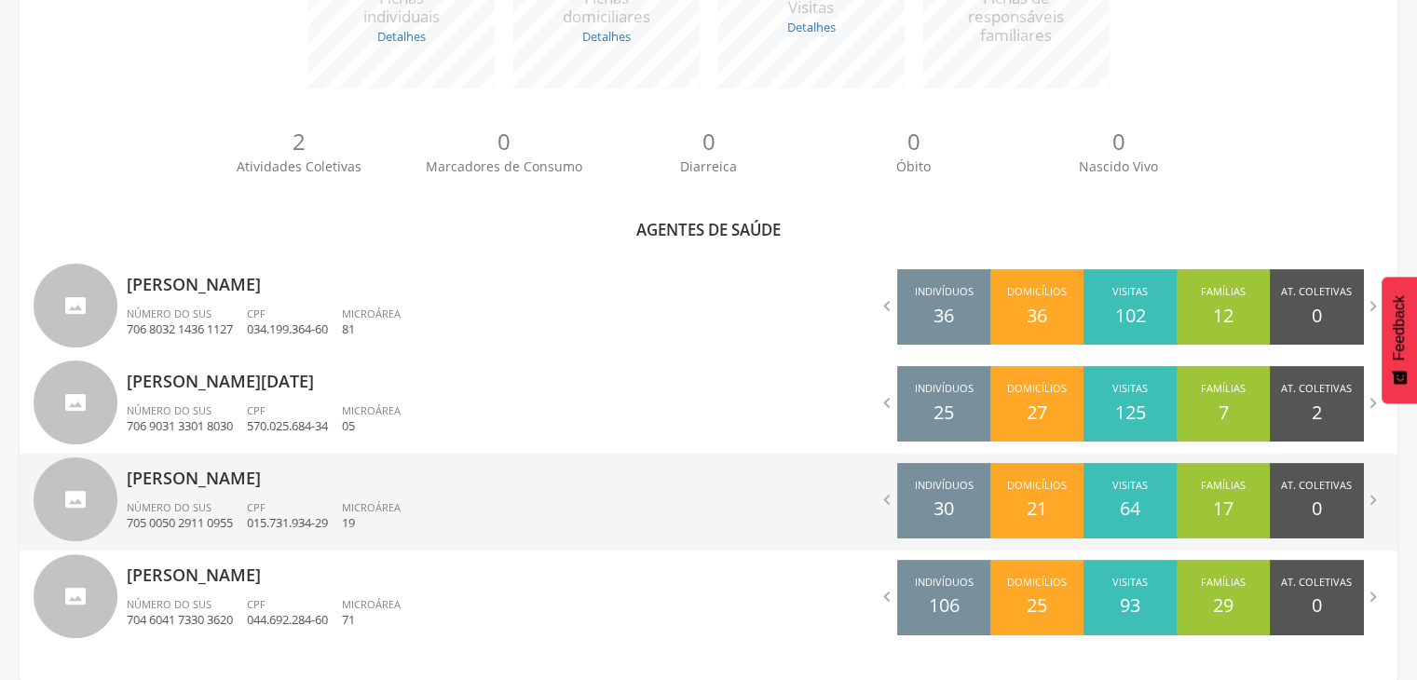
click at [308, 500] on div "CPF 015.731.934-29" at bounding box center [294, 516] width 95 height 32
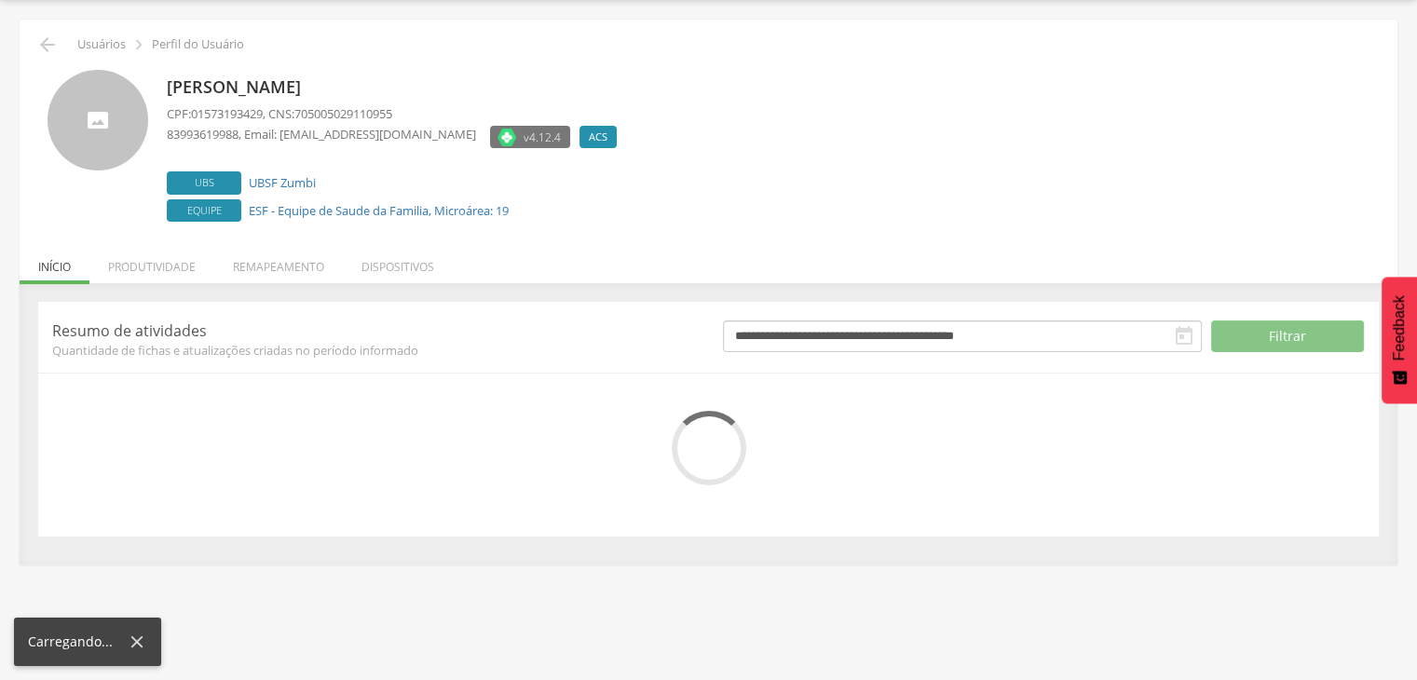
scroll to position [113, 0]
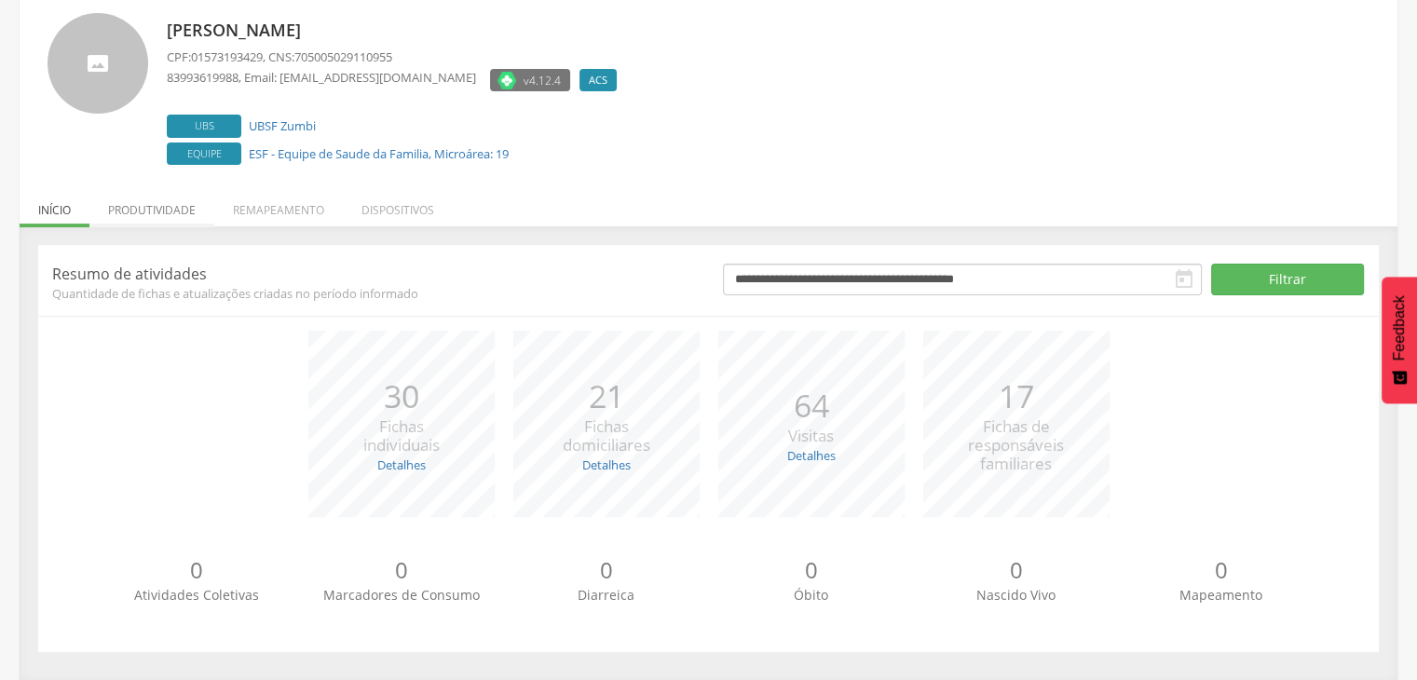
click at [180, 202] on li "Produtividade" at bounding box center [151, 205] width 125 height 44
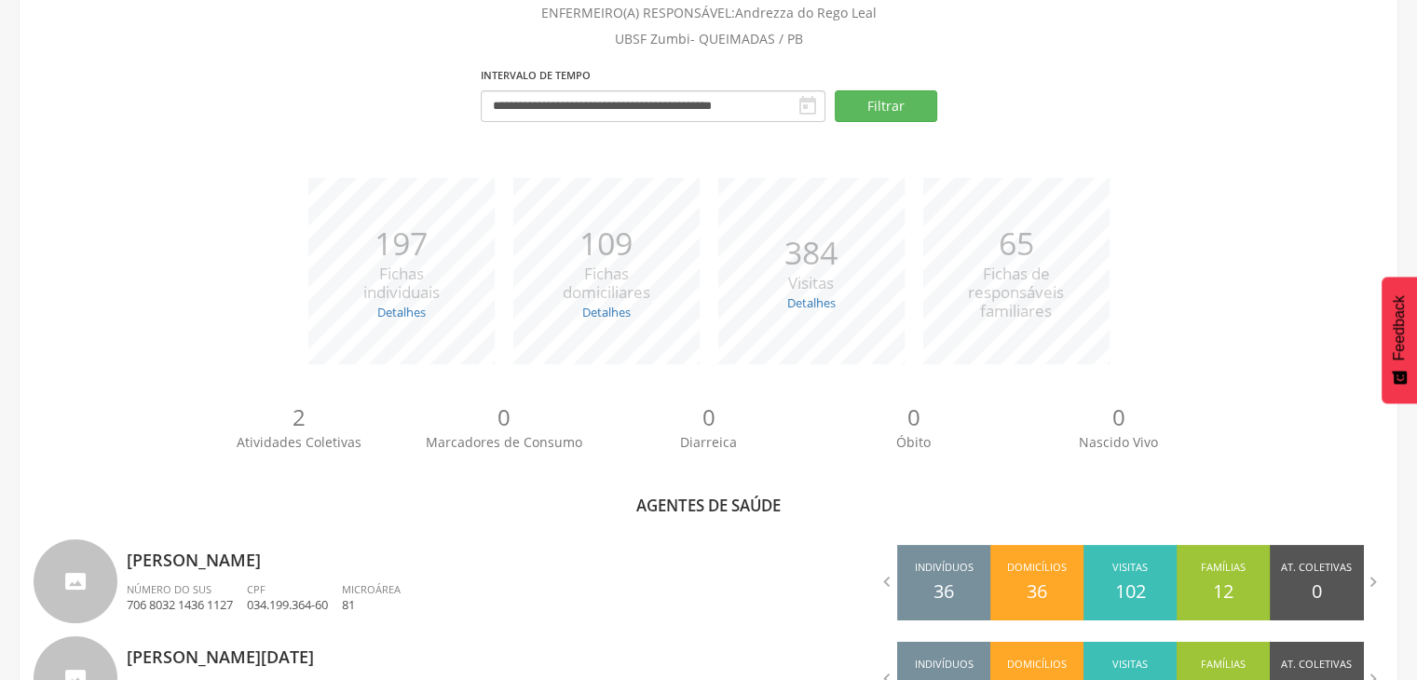
scroll to position [417, 0]
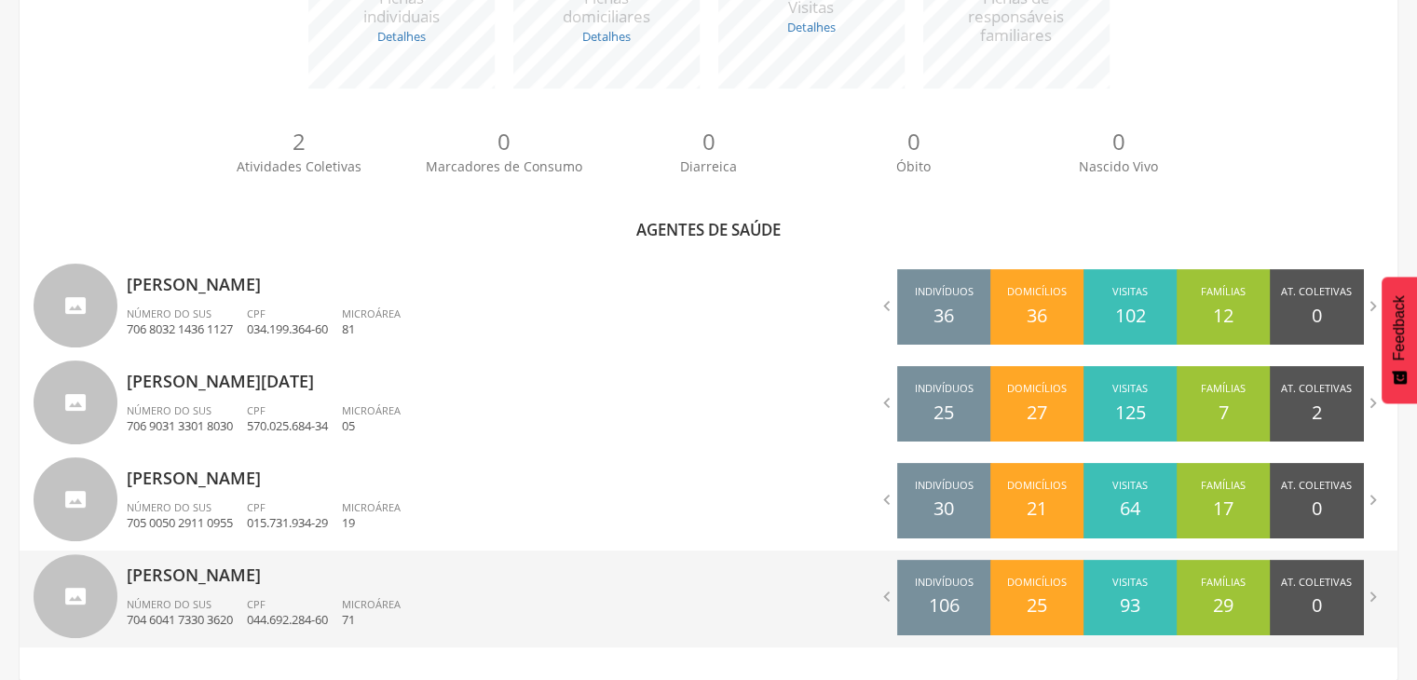
click at [290, 591] on div "[PERSON_NAME] Número do SUS 704 6041 7330 3620 CPF 044.692.284-60 Microárea 71" at bounding box center [411, 598] width 568 height 97
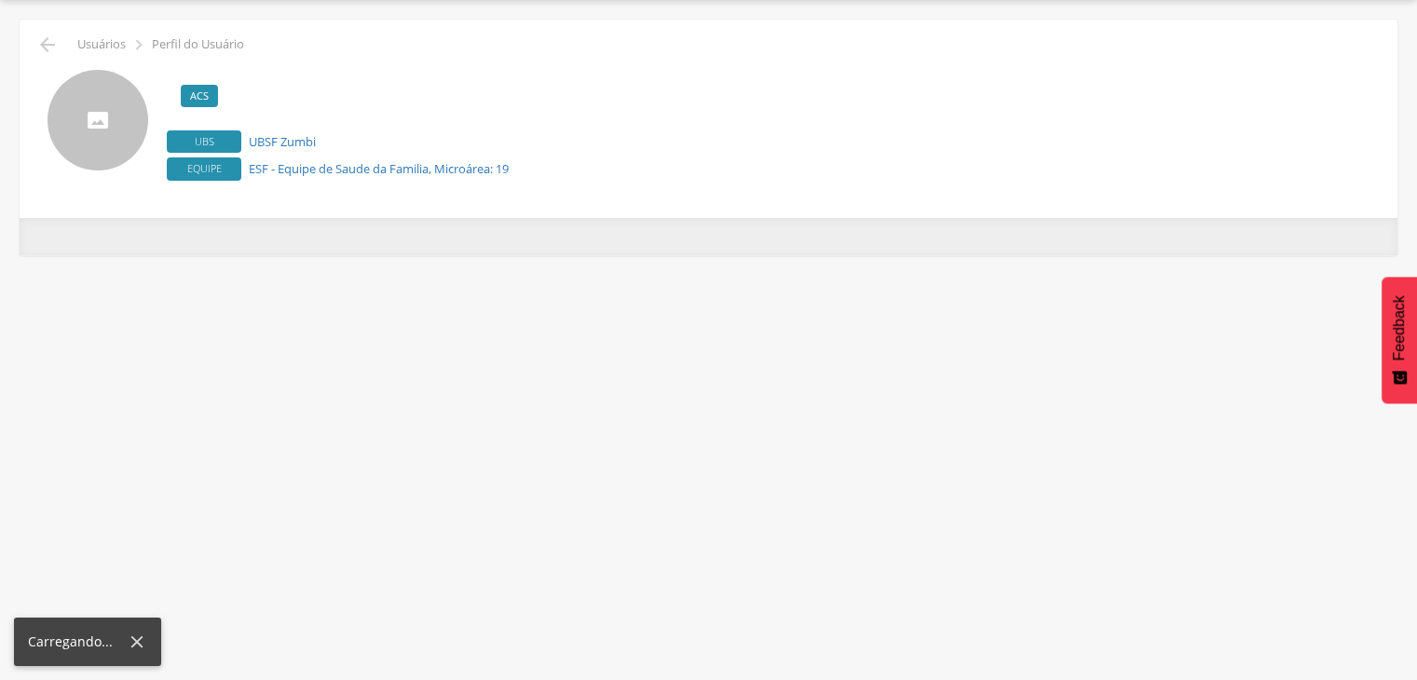
scroll to position [56, 0]
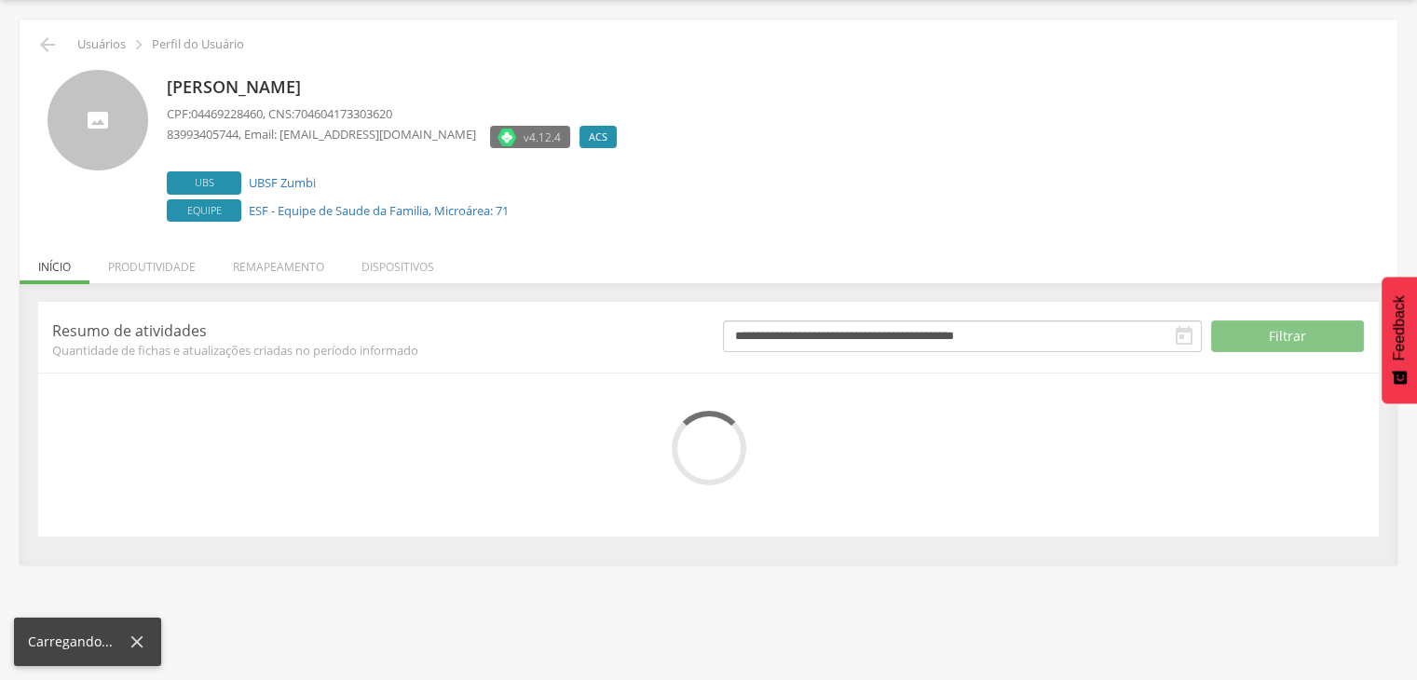
click at [782, 509] on div "**********" at bounding box center [708, 419] width 1340 height 235
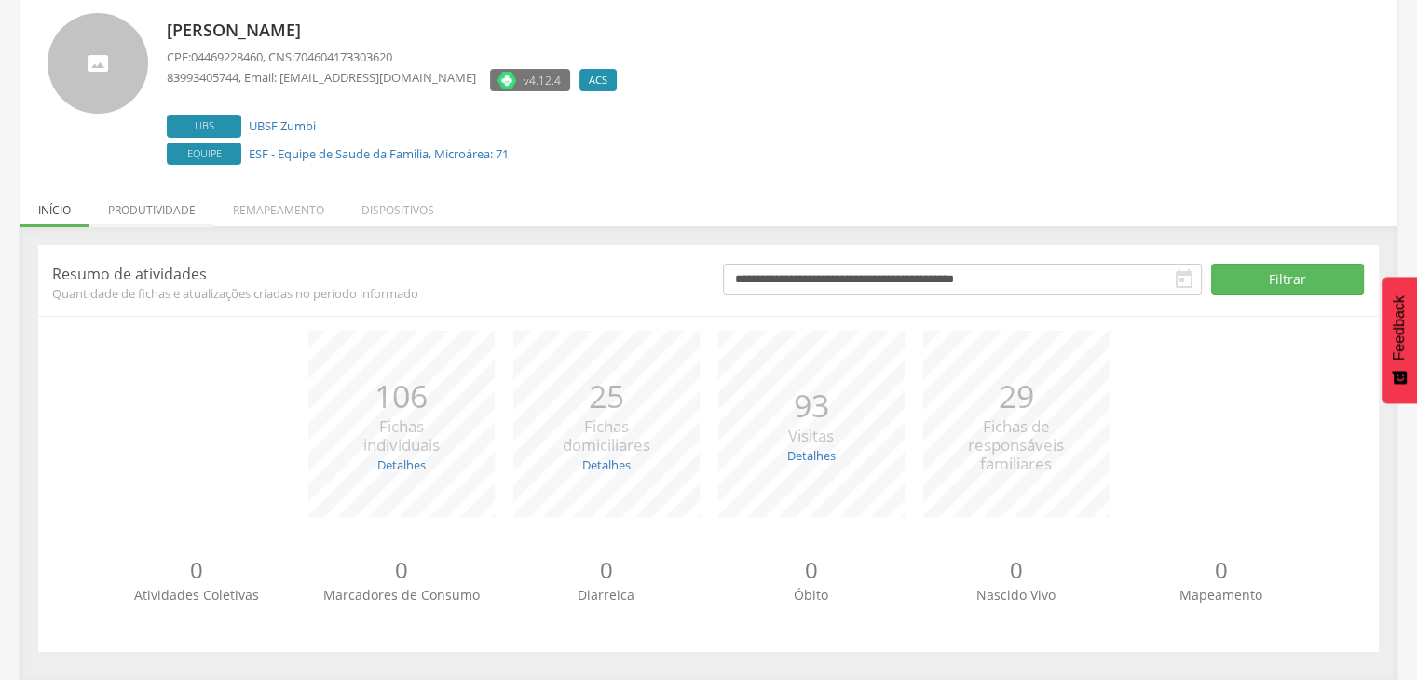
click at [170, 211] on li "Produtividade" at bounding box center [151, 205] width 125 height 44
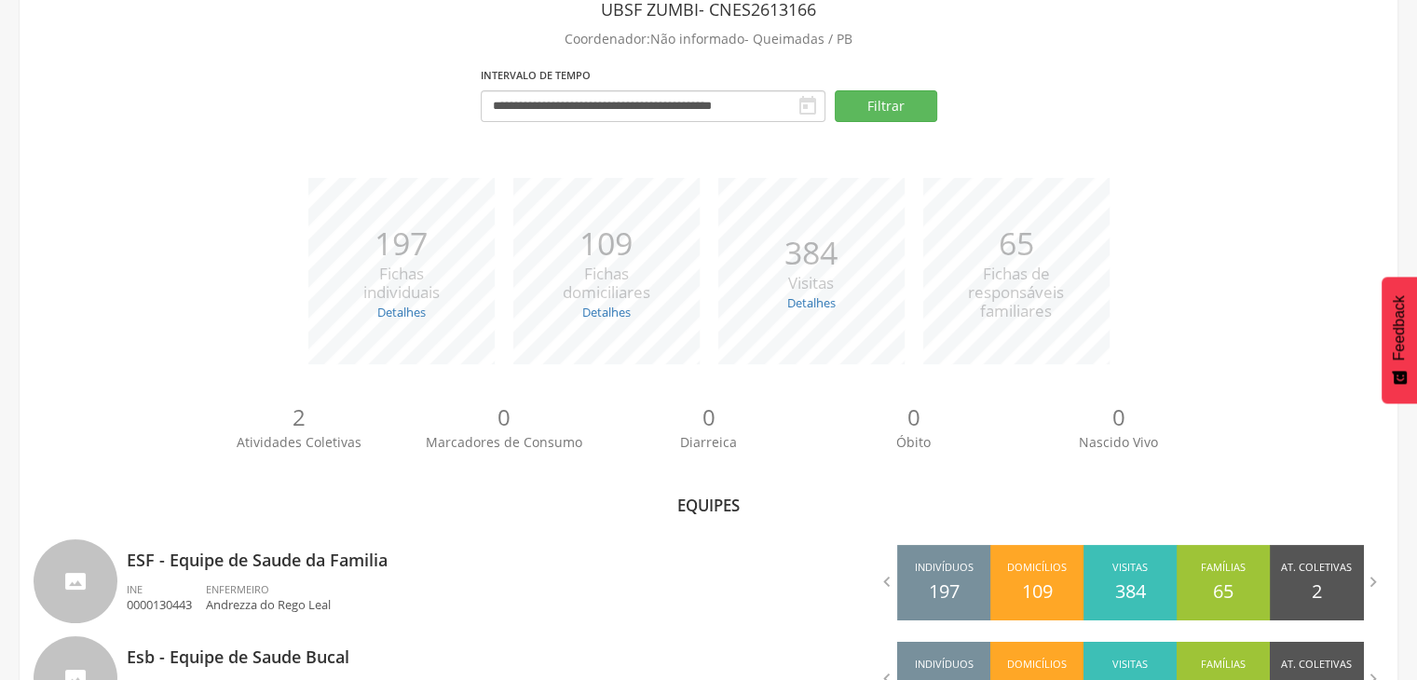
scroll to position [197, 0]
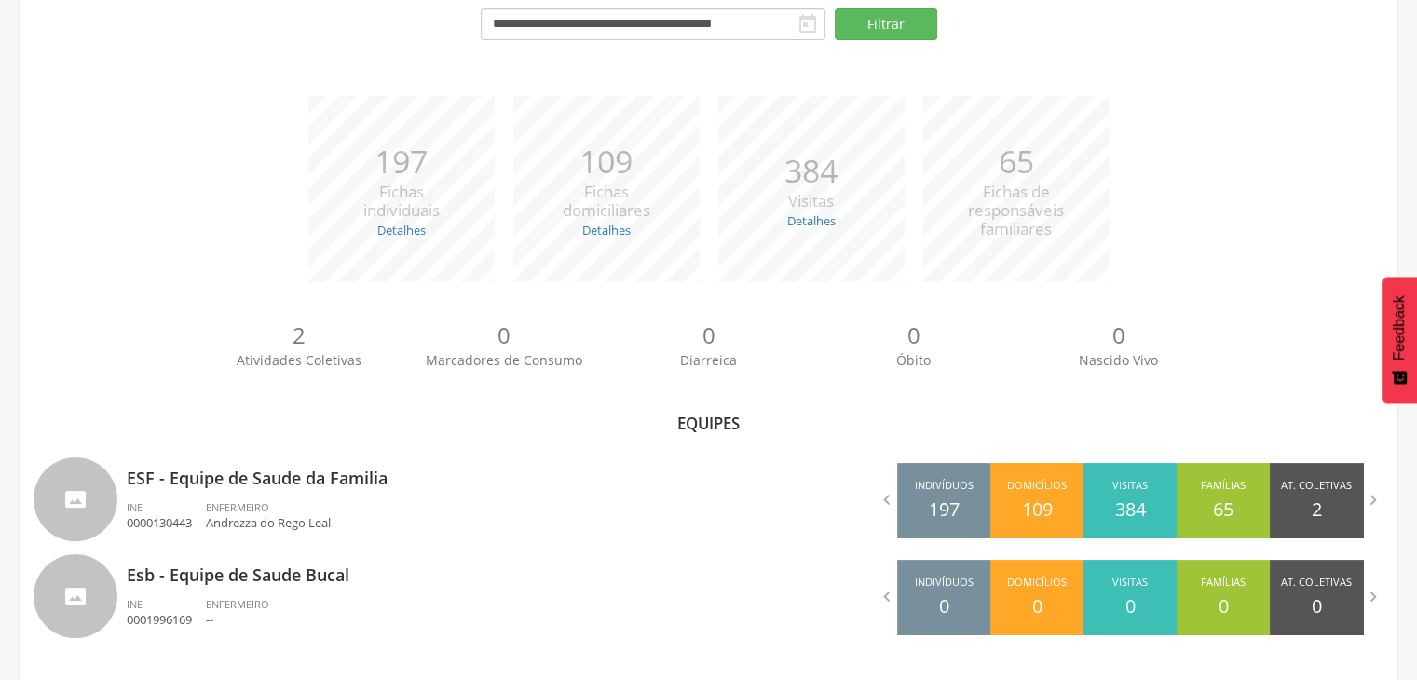
scroll to position [1941, 0]
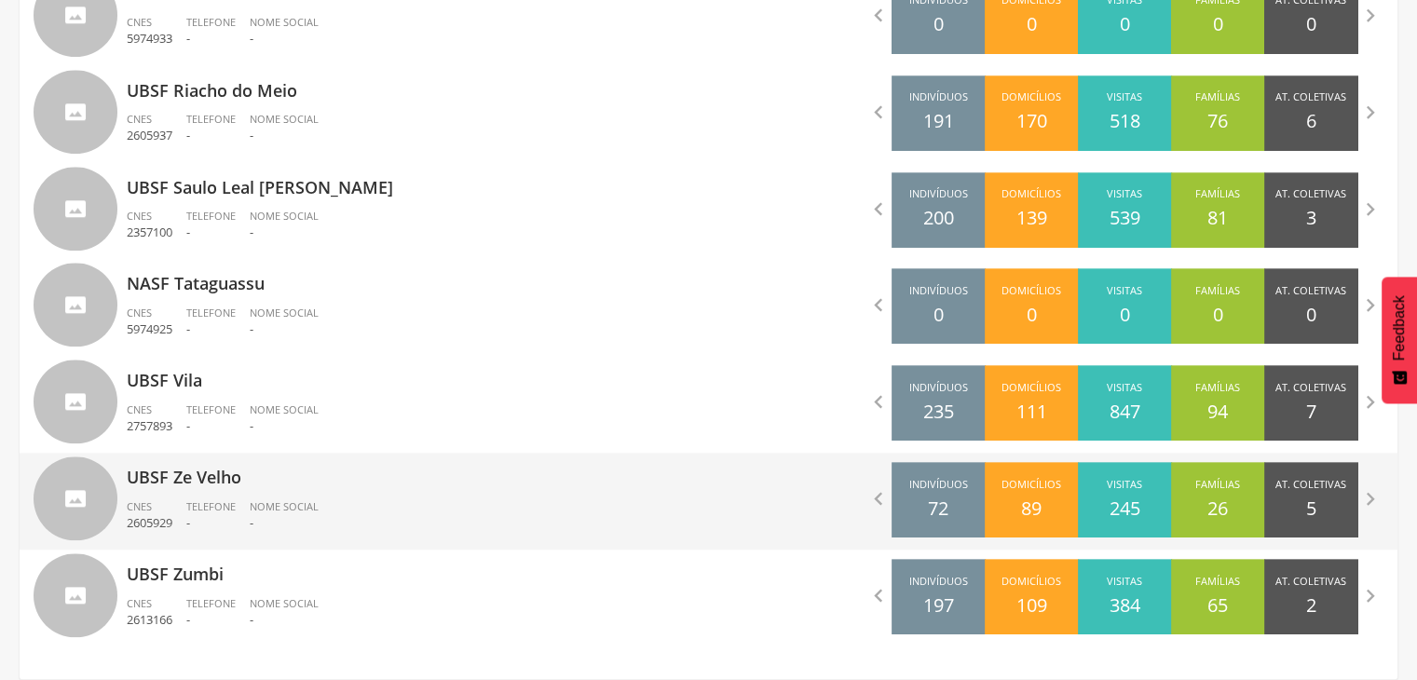
click at [230, 469] on p "UBSF Ze Velho" at bounding box center [411, 471] width 568 height 37
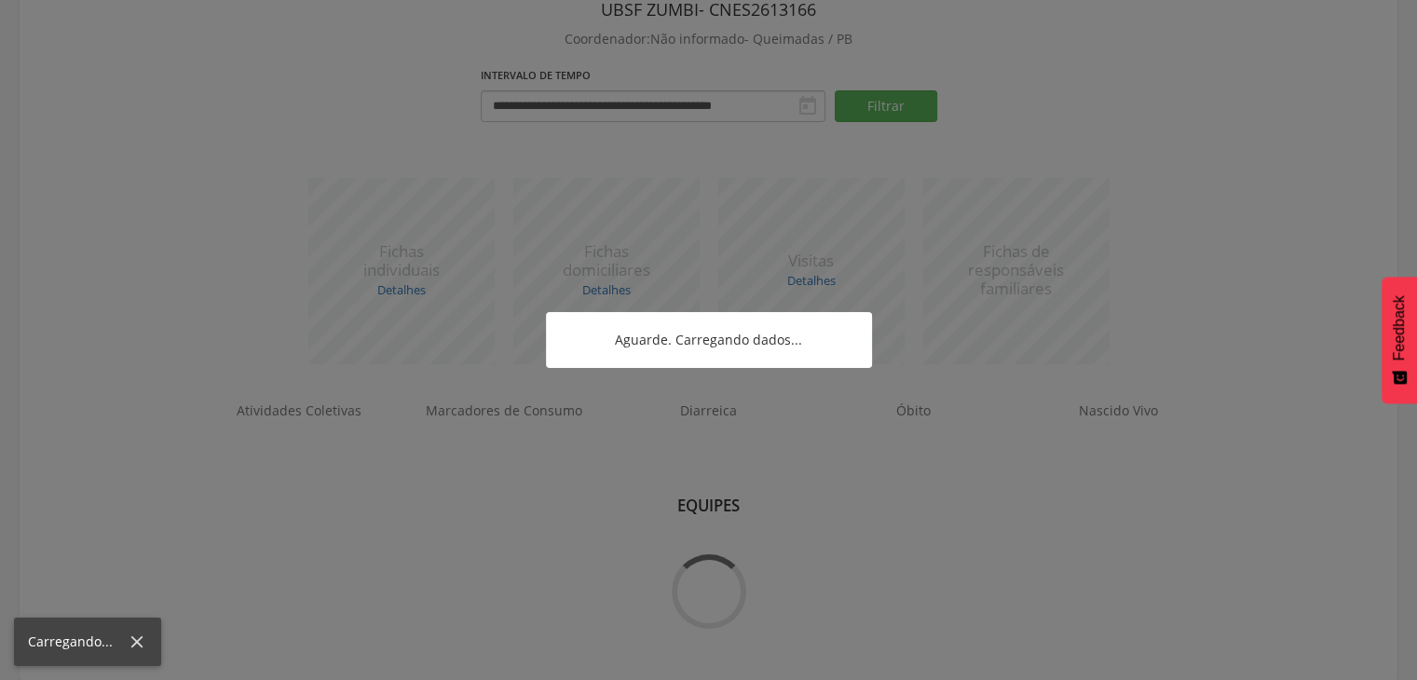
scroll to position [197, 0]
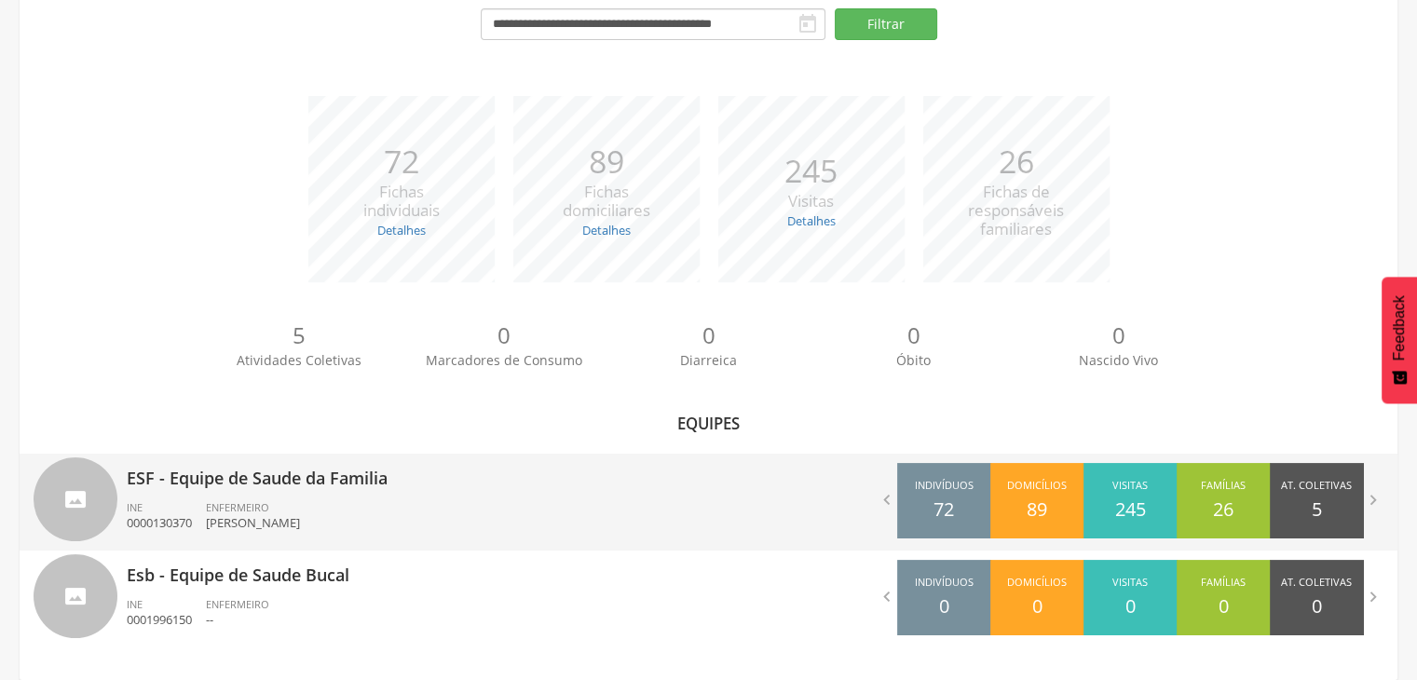
click at [267, 489] on p "ESF - Equipe de Saude da Familia" at bounding box center [411, 472] width 568 height 37
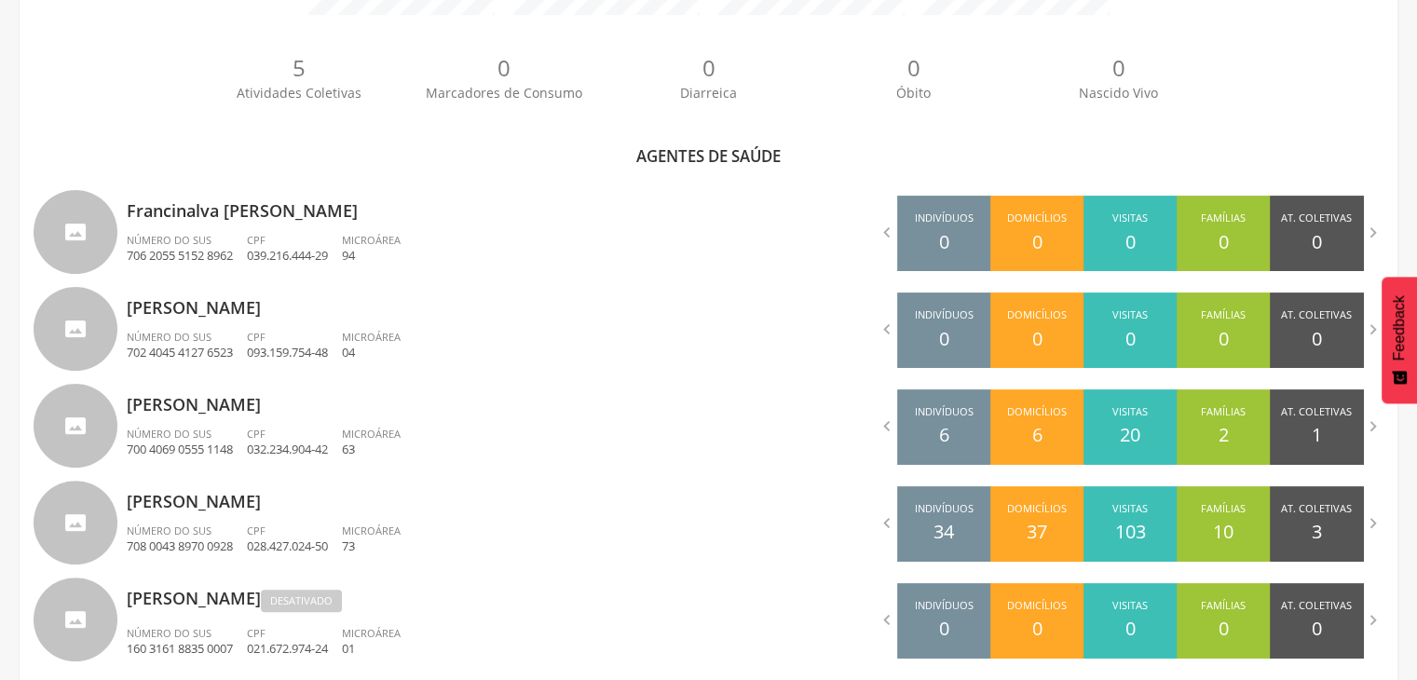
scroll to position [475, 0]
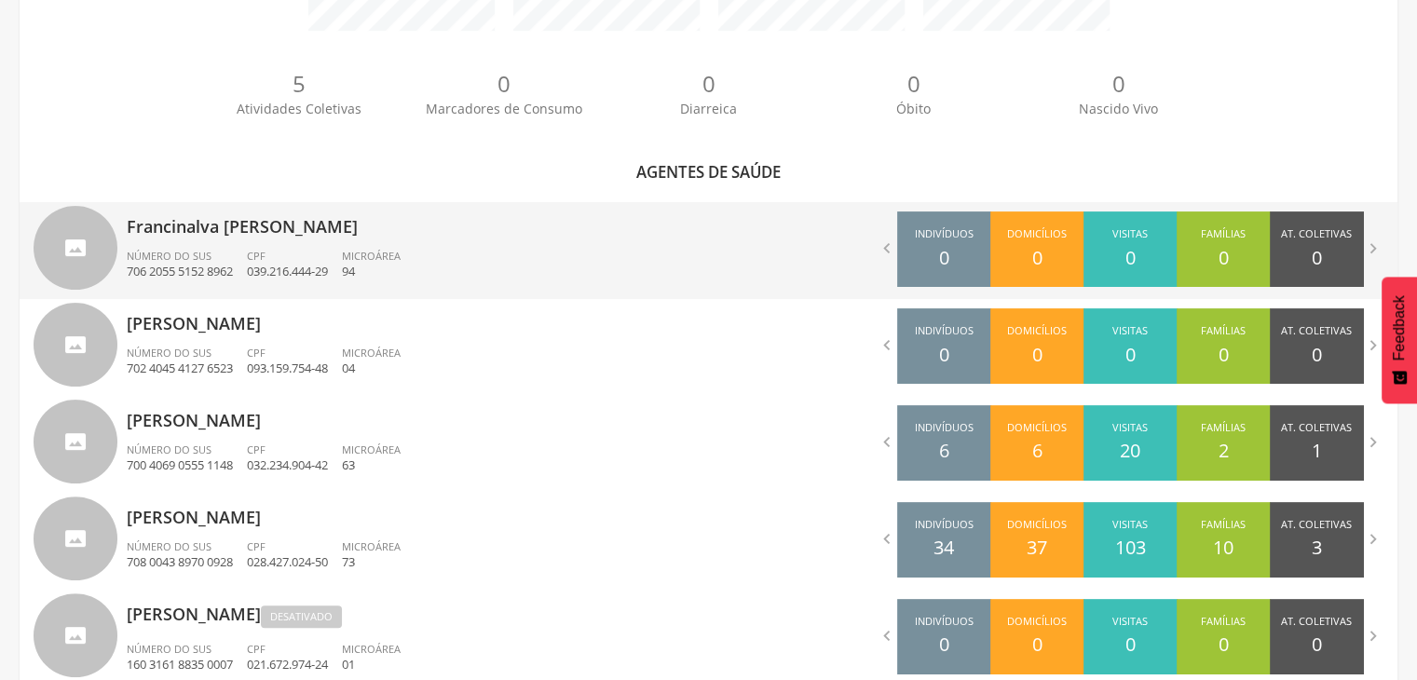
click at [467, 256] on ul "Número do SUS 706 2055 5152 8962 CPF 039.216.444-29 Microárea 94" at bounding box center [411, 269] width 568 height 41
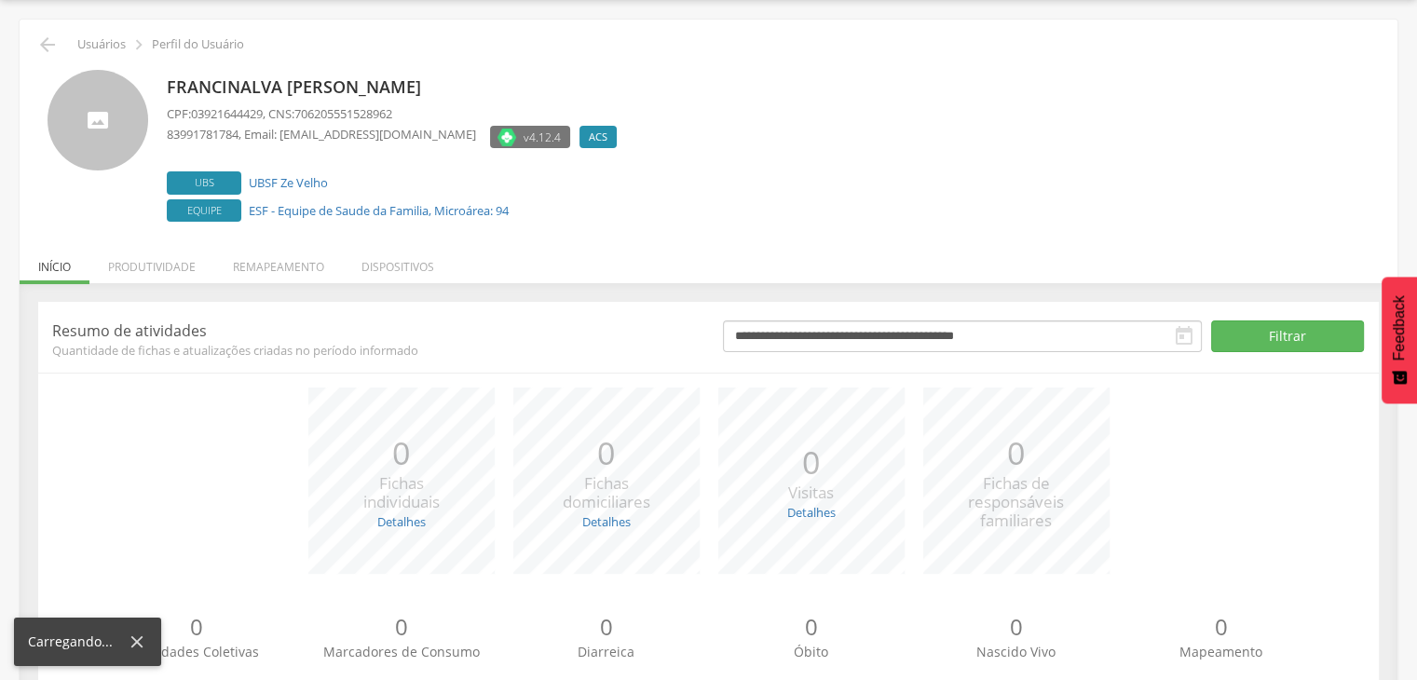
scroll to position [113, 0]
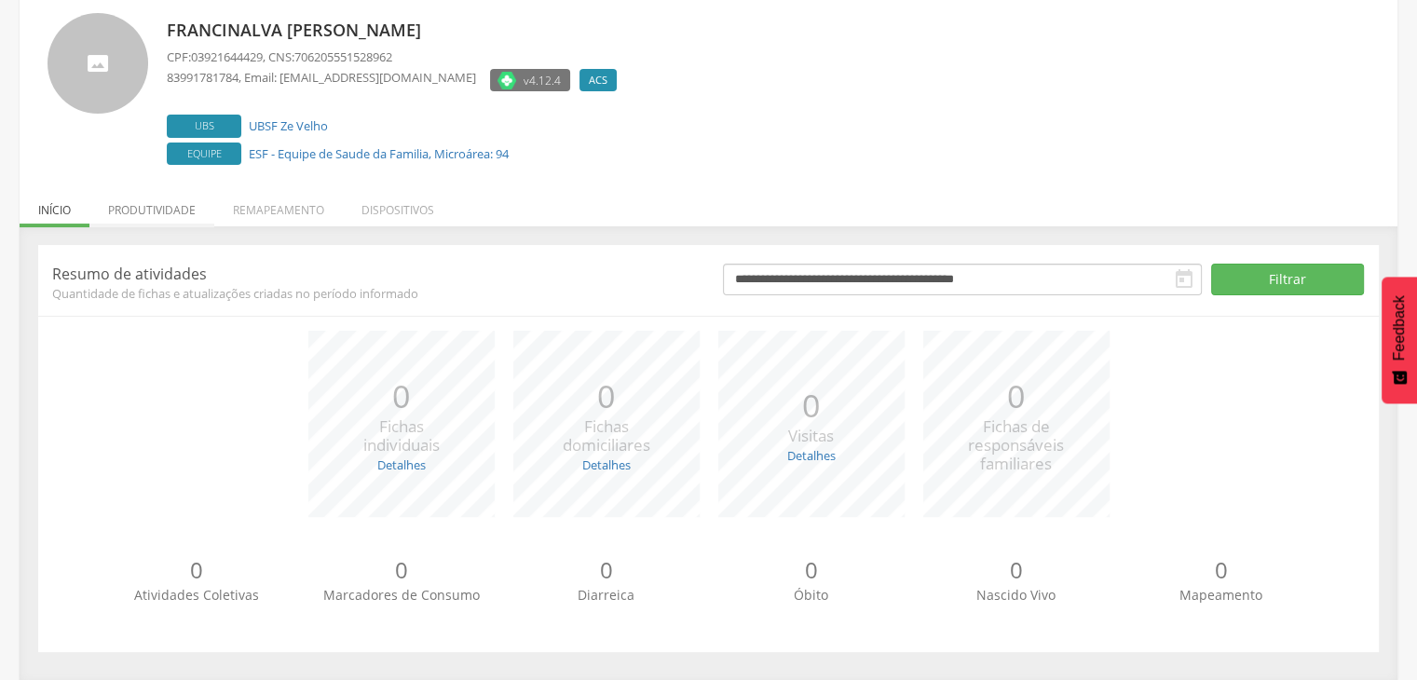
click at [165, 211] on li "Produtividade" at bounding box center [151, 205] width 125 height 44
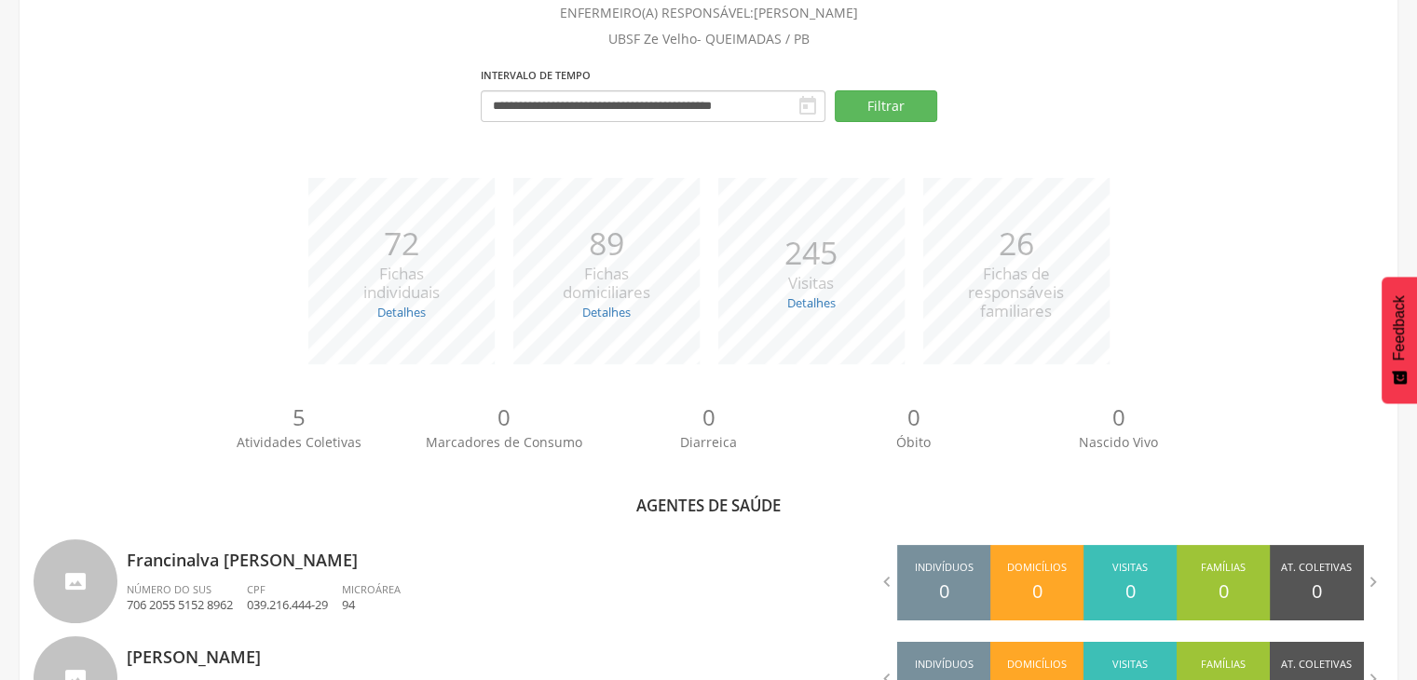
scroll to position [475, 0]
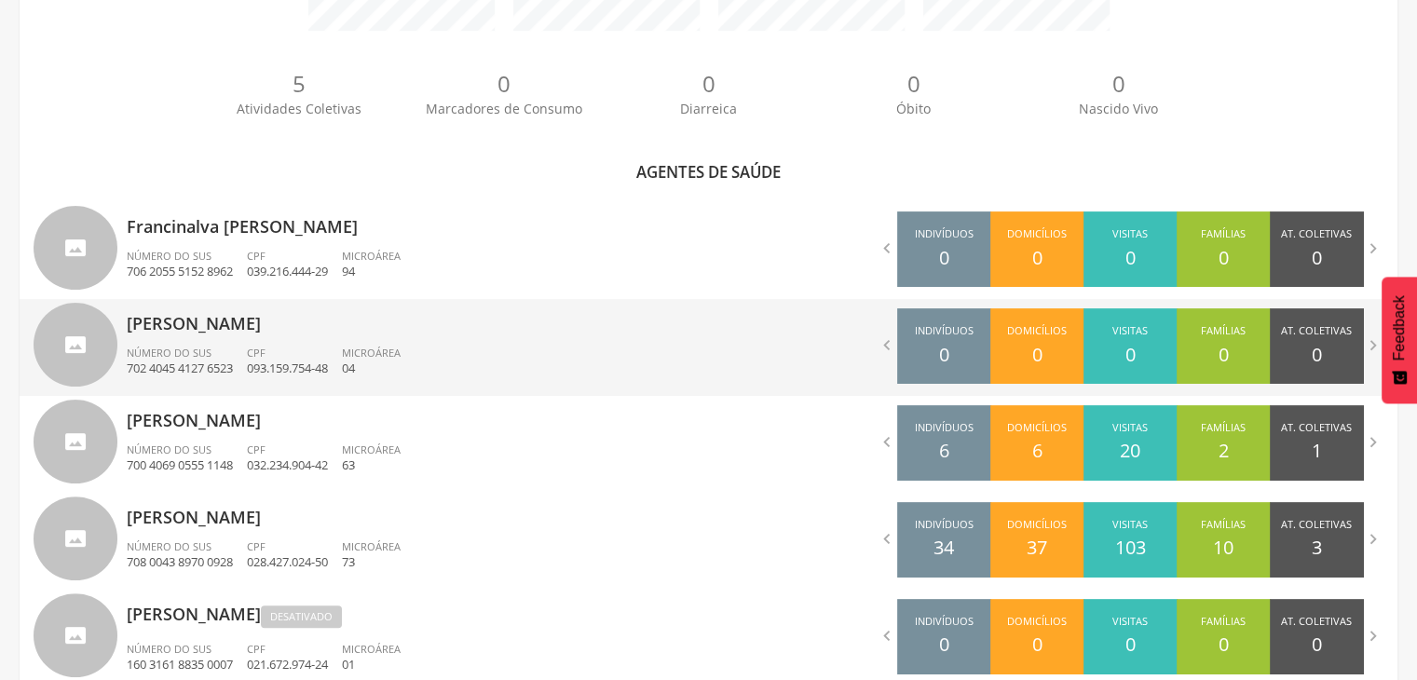
click at [534, 347] on ul "Número do SUS 702 4045 4127 6523 CPF 093.159.754-48 Microárea 04" at bounding box center [411, 366] width 568 height 41
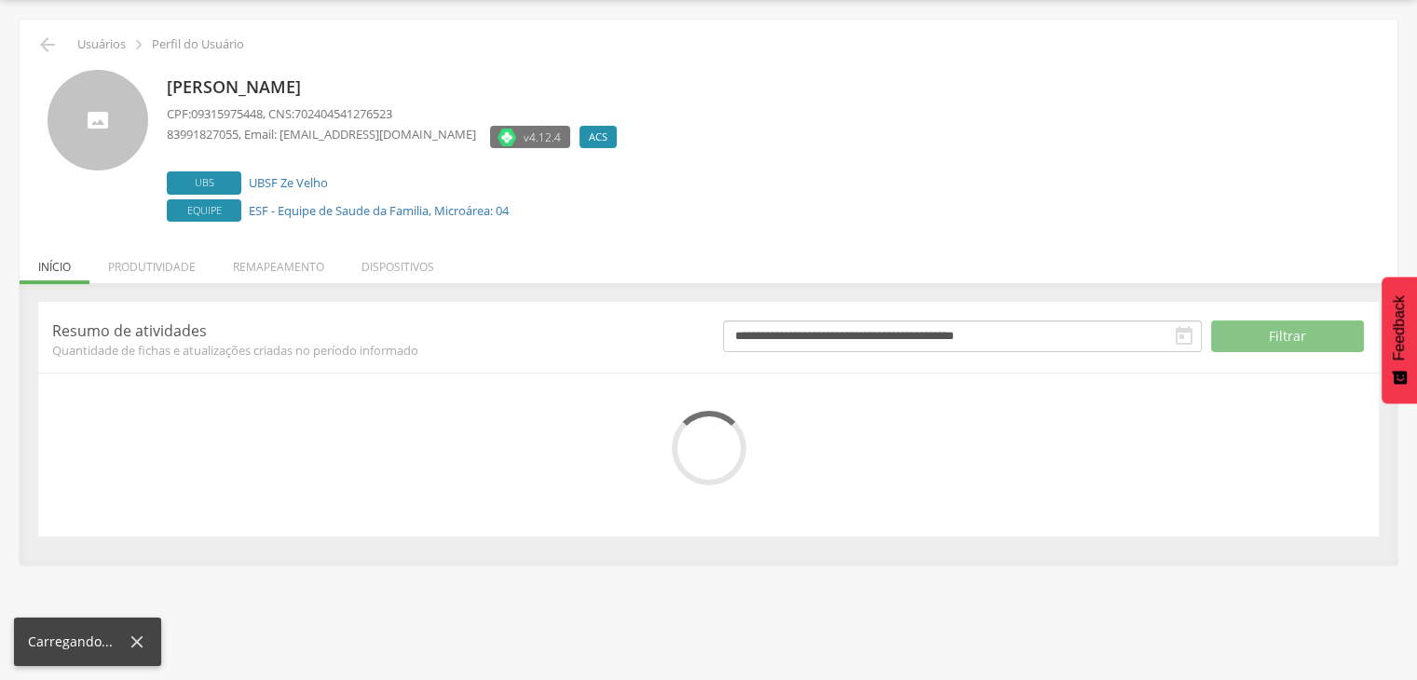
scroll to position [113, 0]
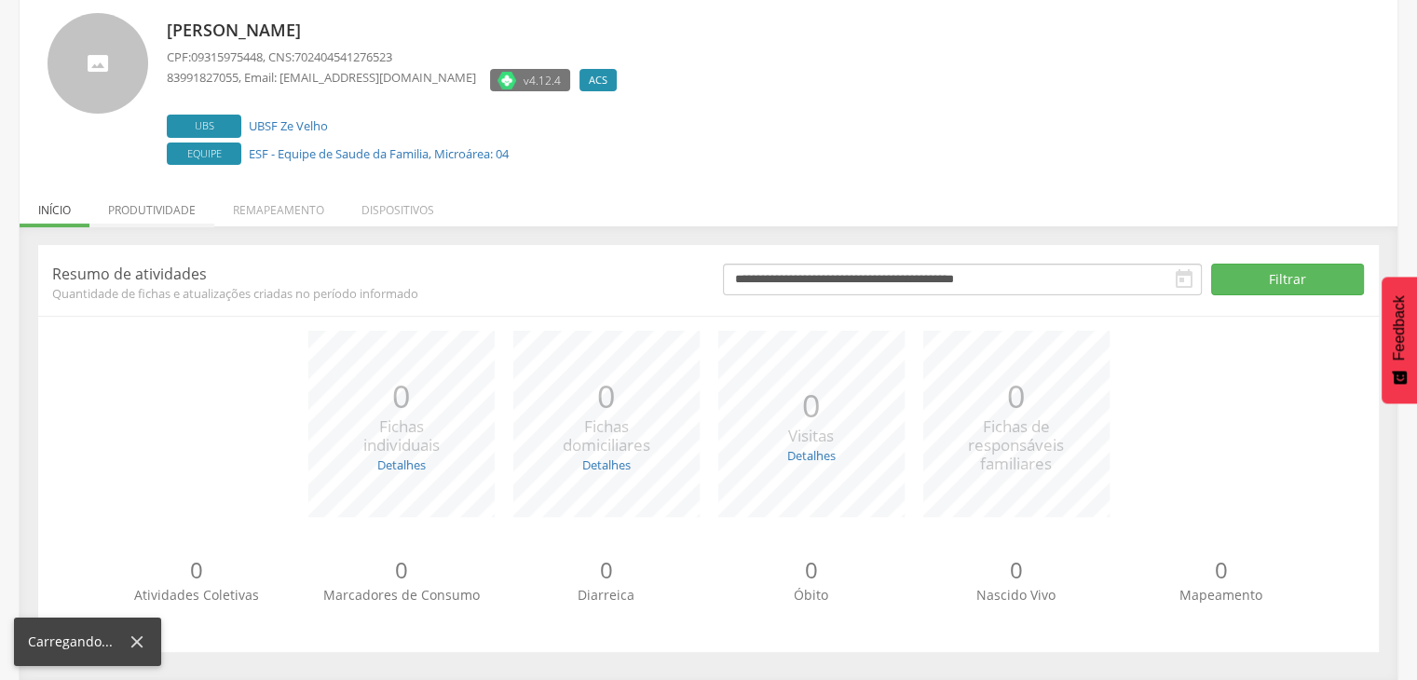
click at [172, 220] on li "Produtividade" at bounding box center [151, 205] width 125 height 44
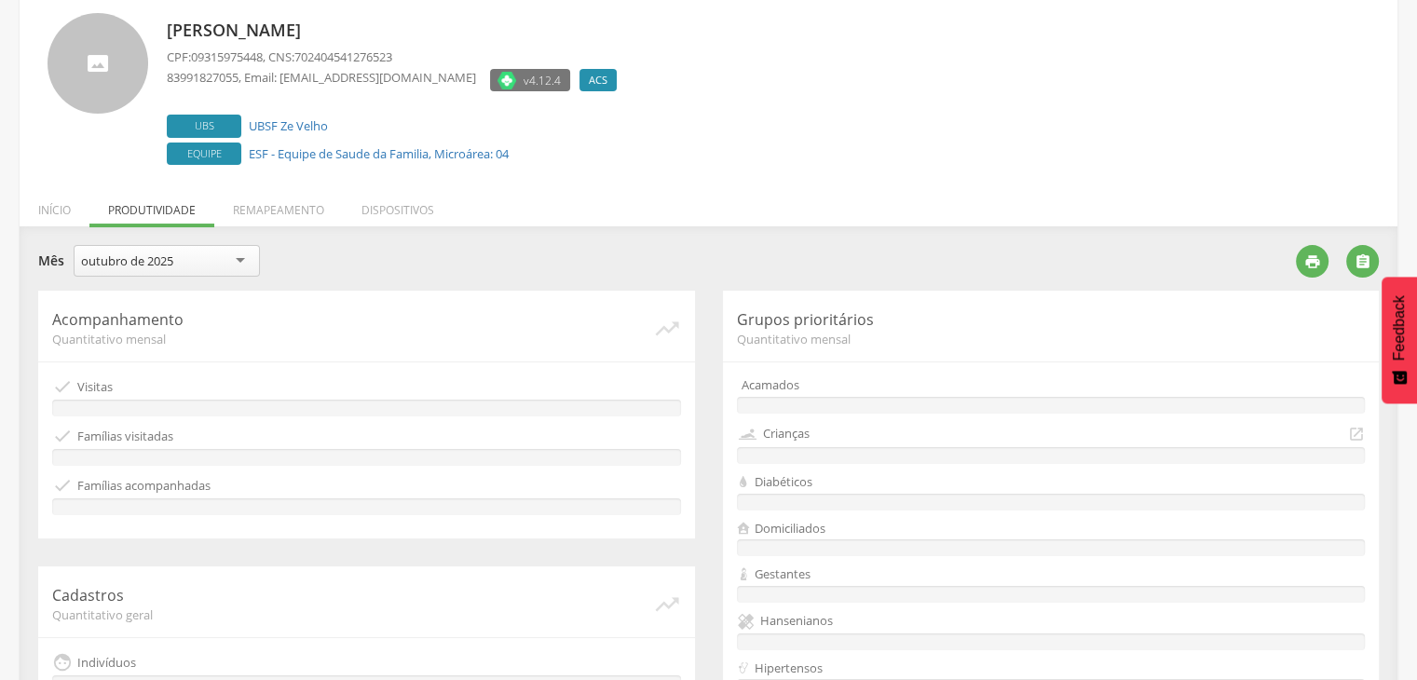
scroll to position [475, 0]
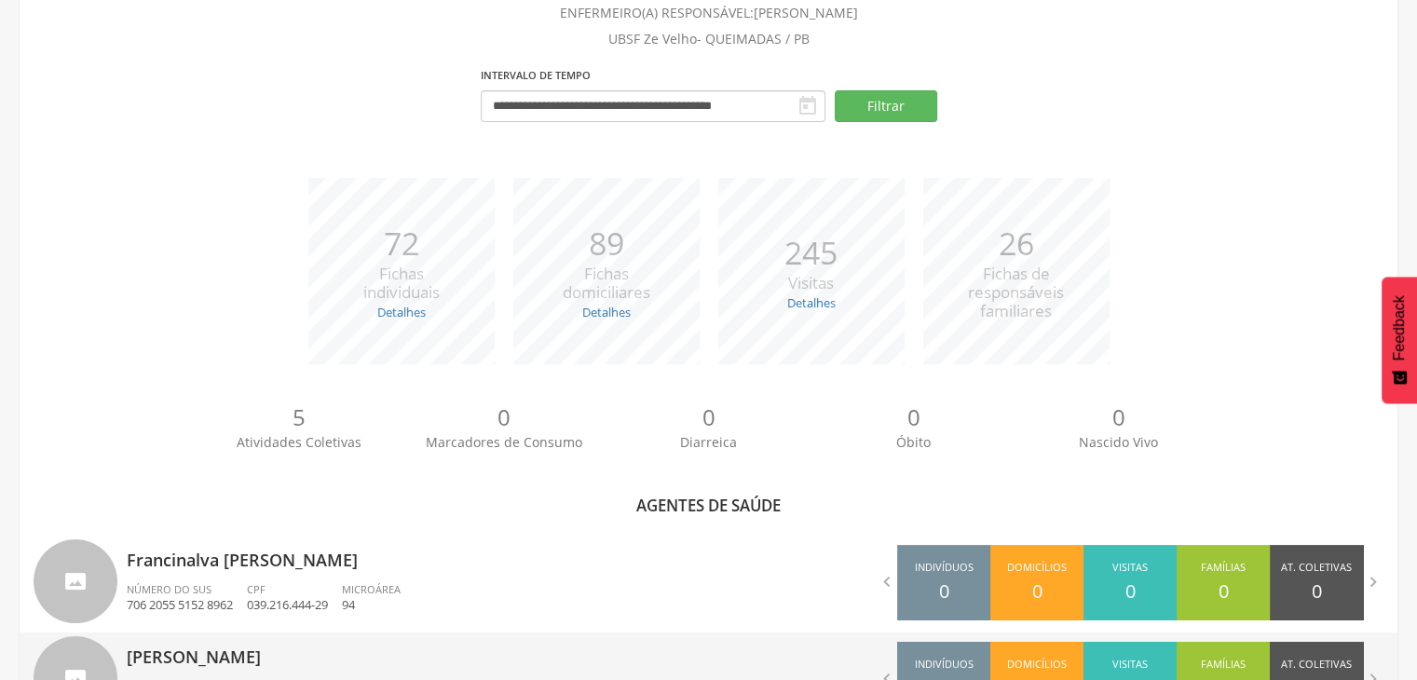
scroll to position [475, 0]
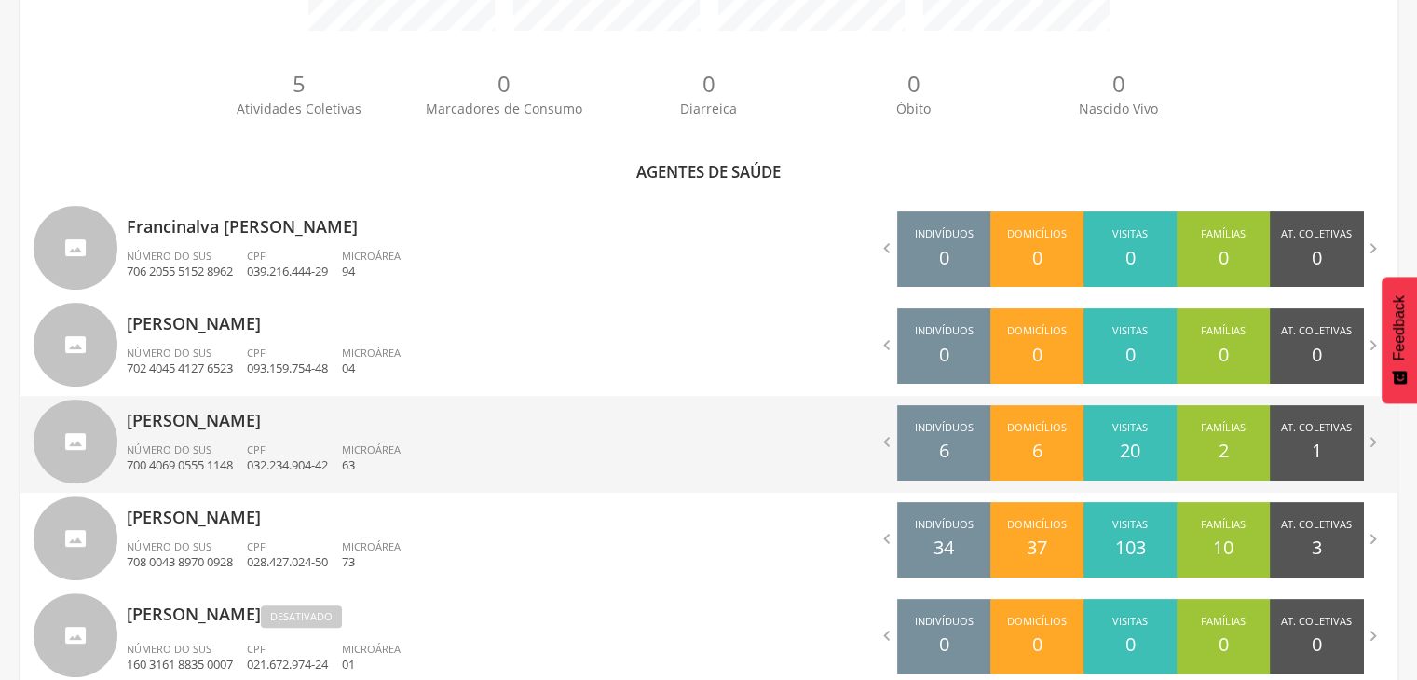
click at [388, 442] on span "Microárea" at bounding box center [371, 449] width 59 height 14
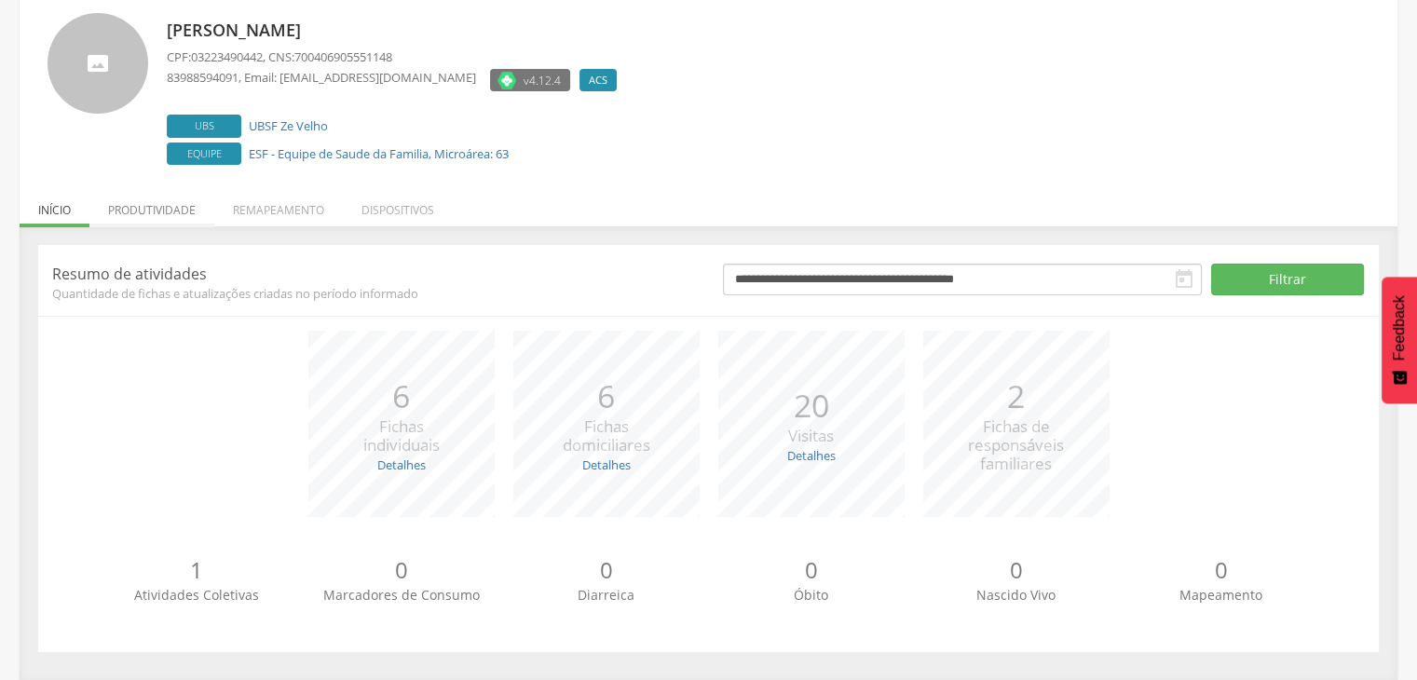
click at [160, 203] on li "Produtividade" at bounding box center [151, 205] width 125 height 44
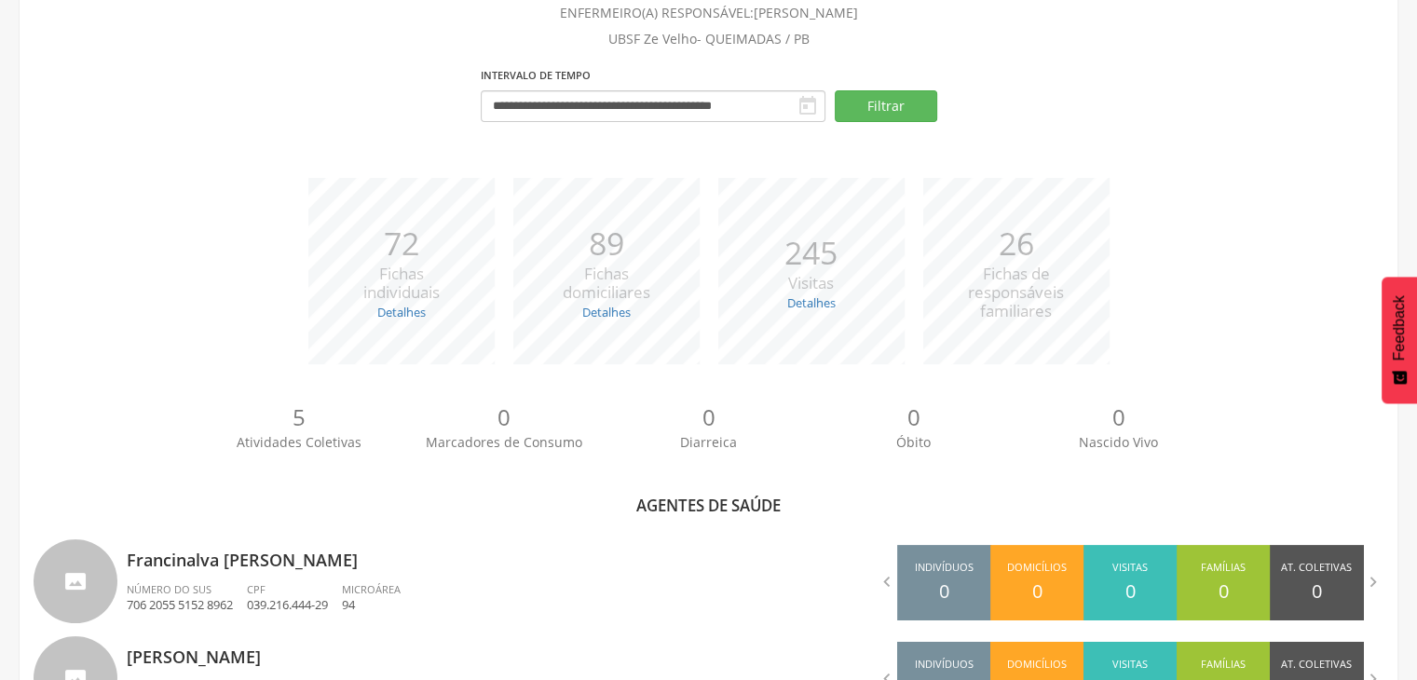
scroll to position [475, 0]
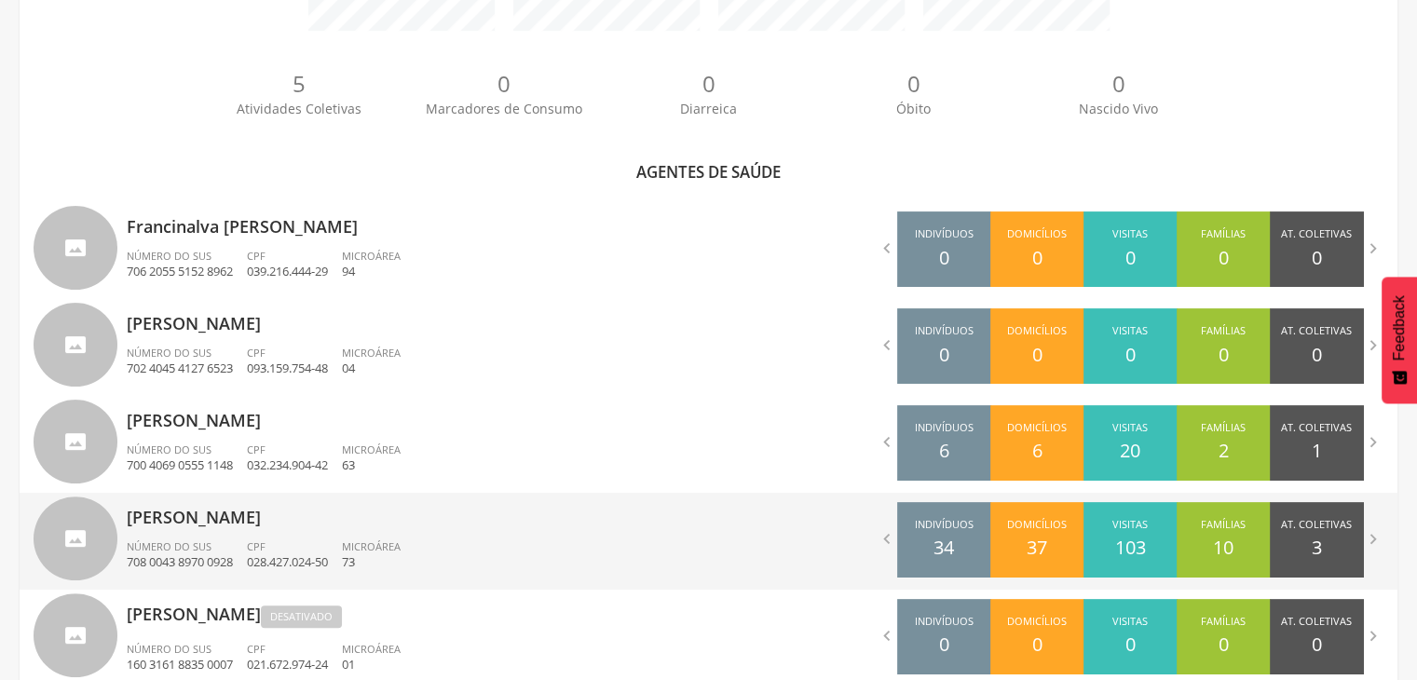
click at [361, 528] on p "[PERSON_NAME]" at bounding box center [411, 511] width 568 height 37
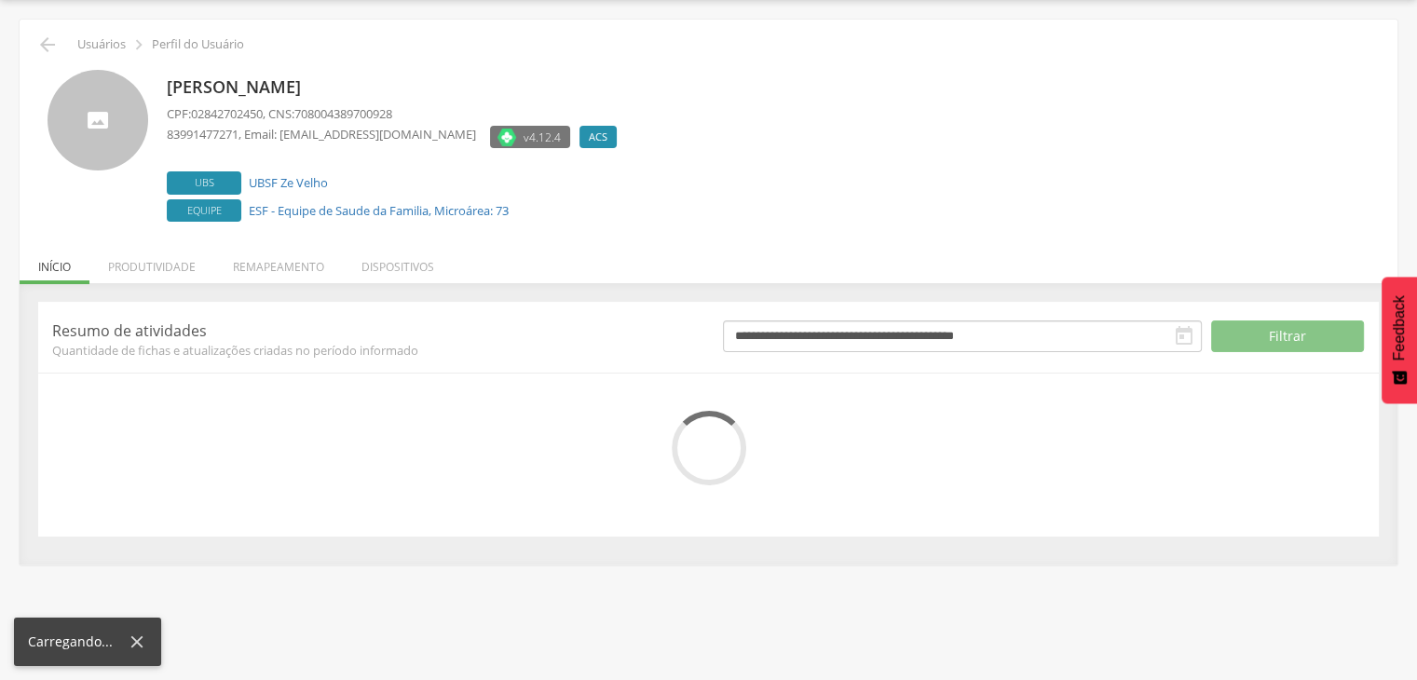
scroll to position [113, 0]
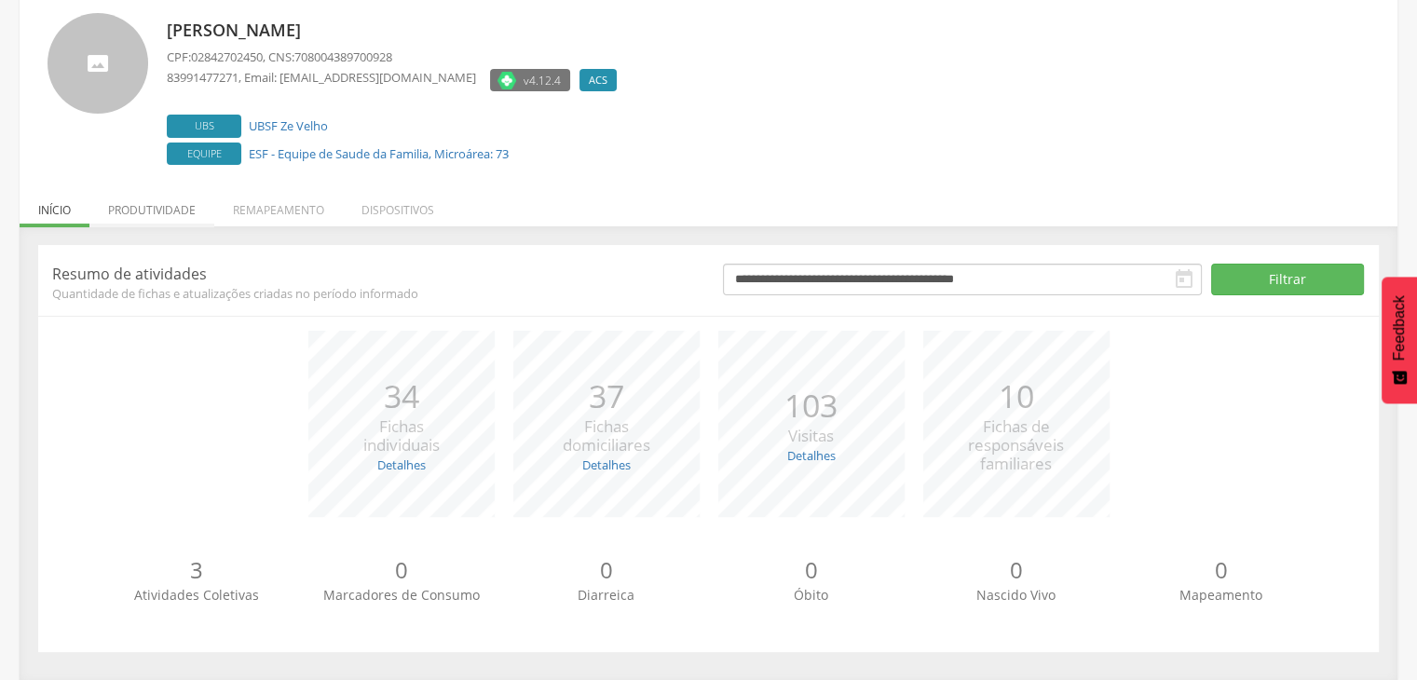
click at [187, 209] on li "Produtividade" at bounding box center [151, 205] width 125 height 44
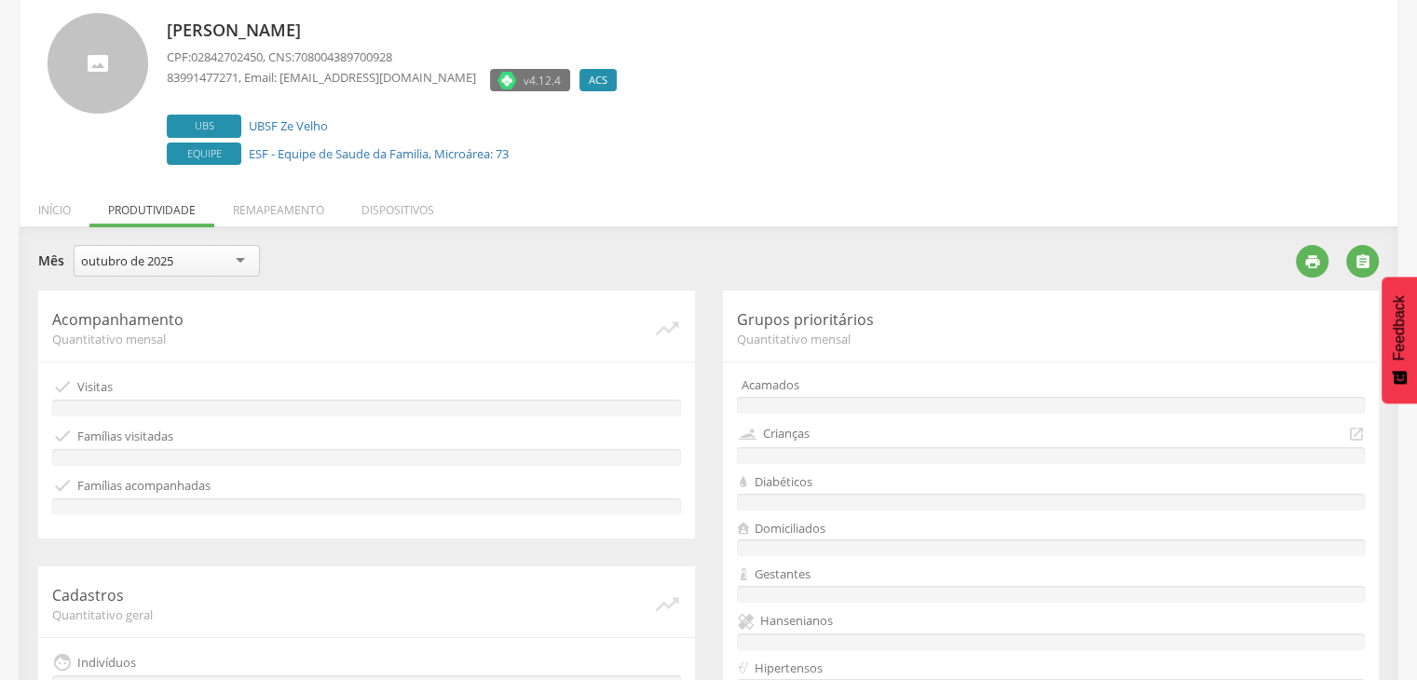
scroll to position [475, 0]
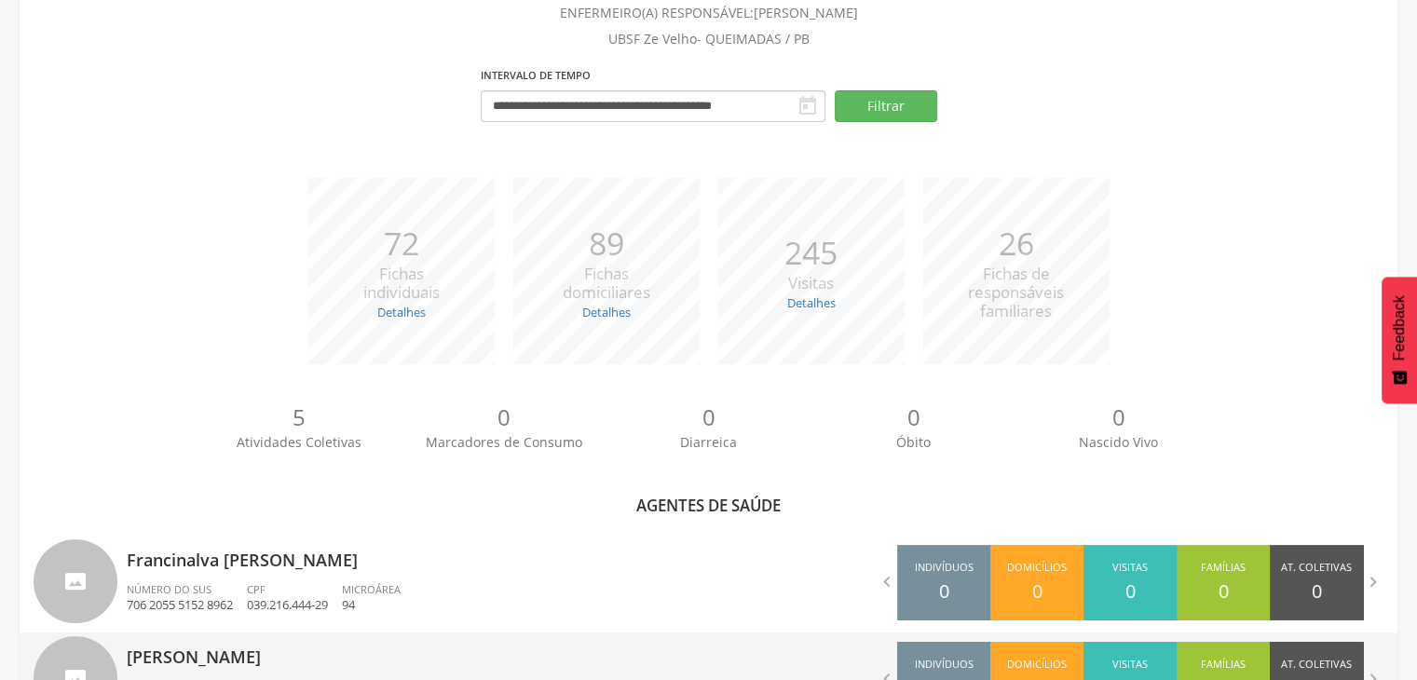
scroll to position [475, 0]
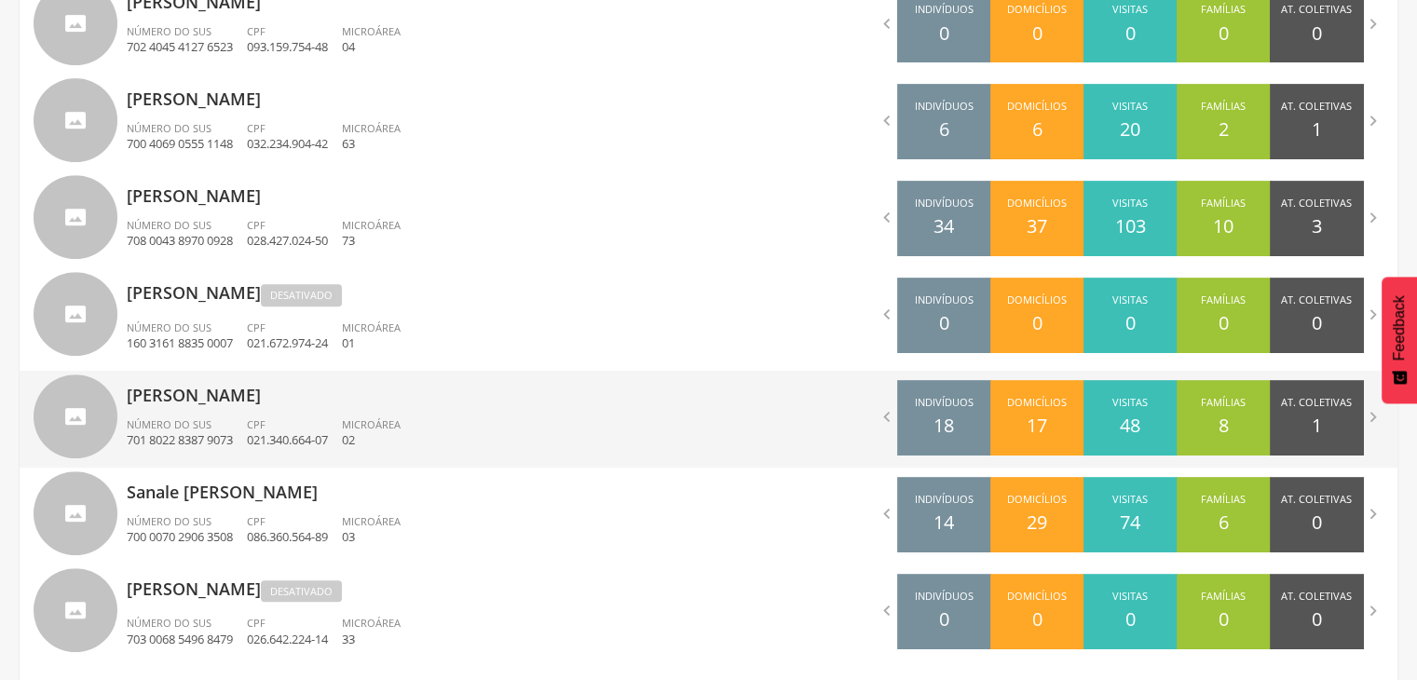
click at [459, 417] on ul "Número do SUS 701 8022 8387 9073 CPF 021.340.664-07 Microárea 02" at bounding box center [411, 437] width 568 height 41
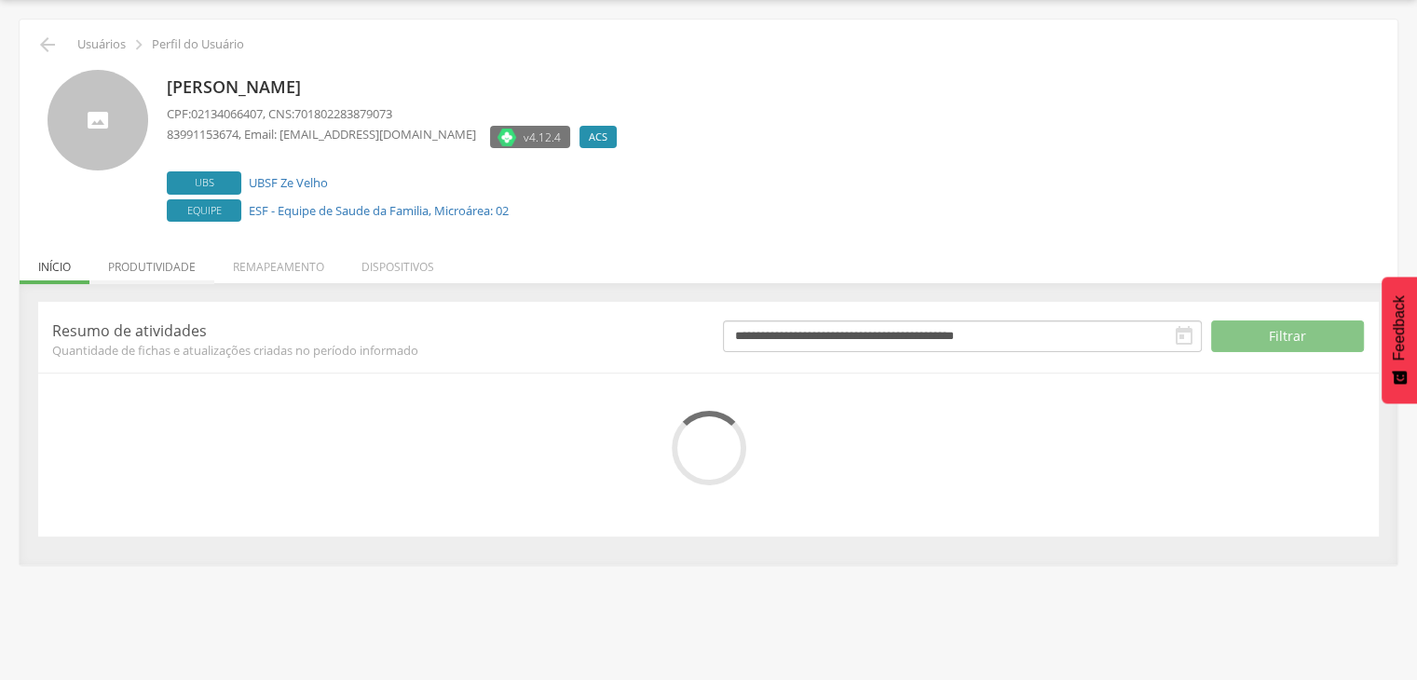
click at [186, 261] on li "Produtividade" at bounding box center [151, 262] width 125 height 44
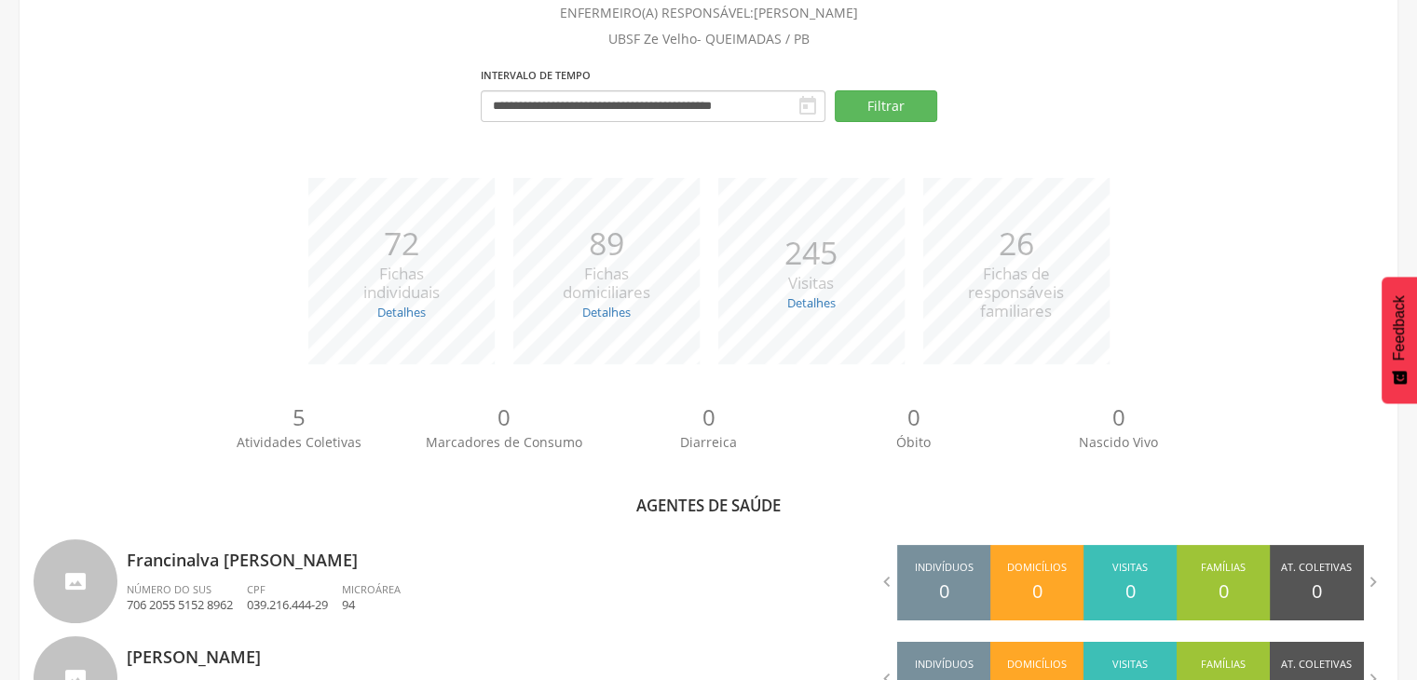
scroll to position [796, 0]
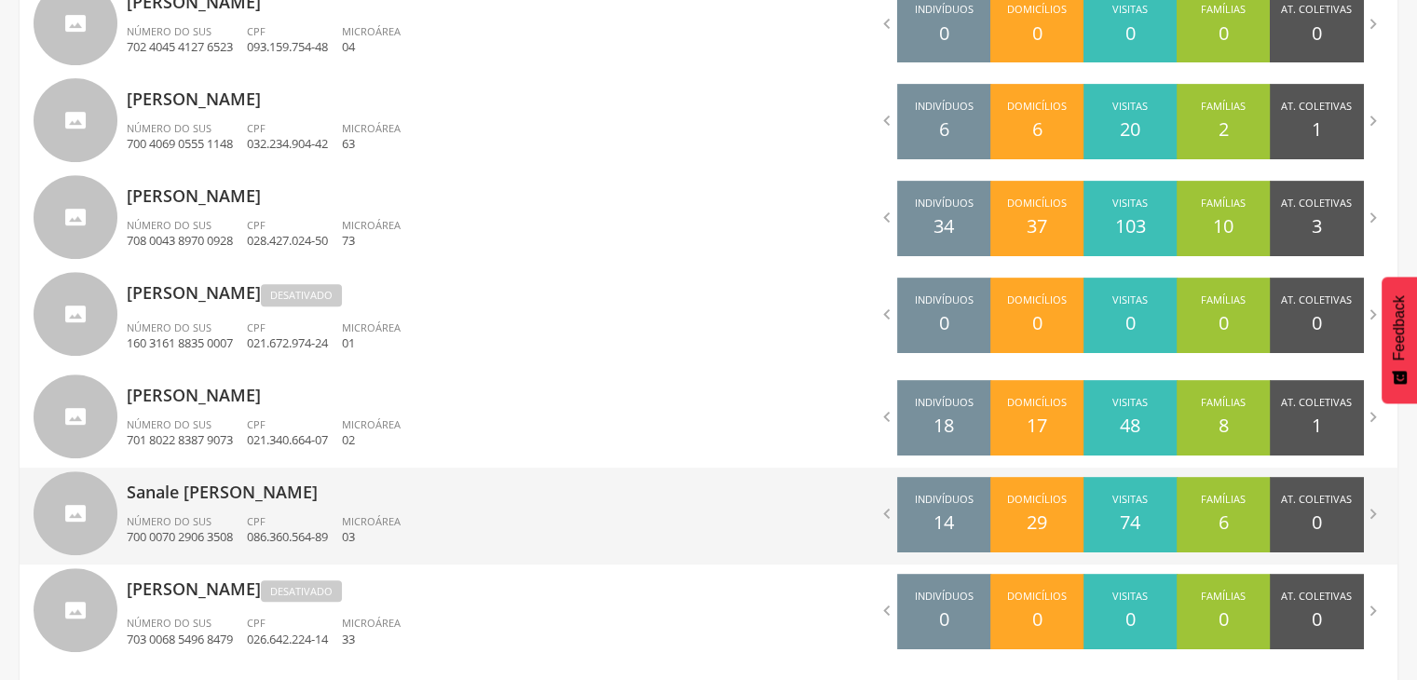
click at [337, 493] on p "Sanale [PERSON_NAME]" at bounding box center [411, 486] width 568 height 37
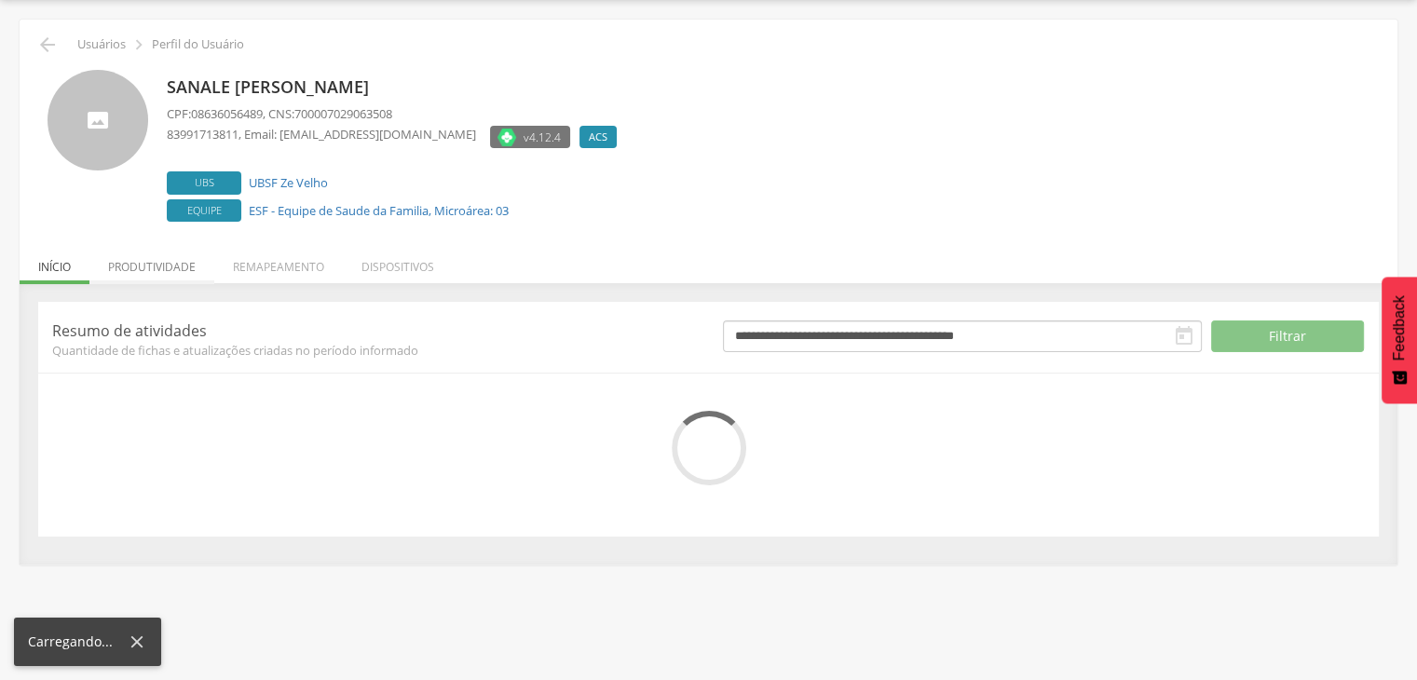
scroll to position [113, 0]
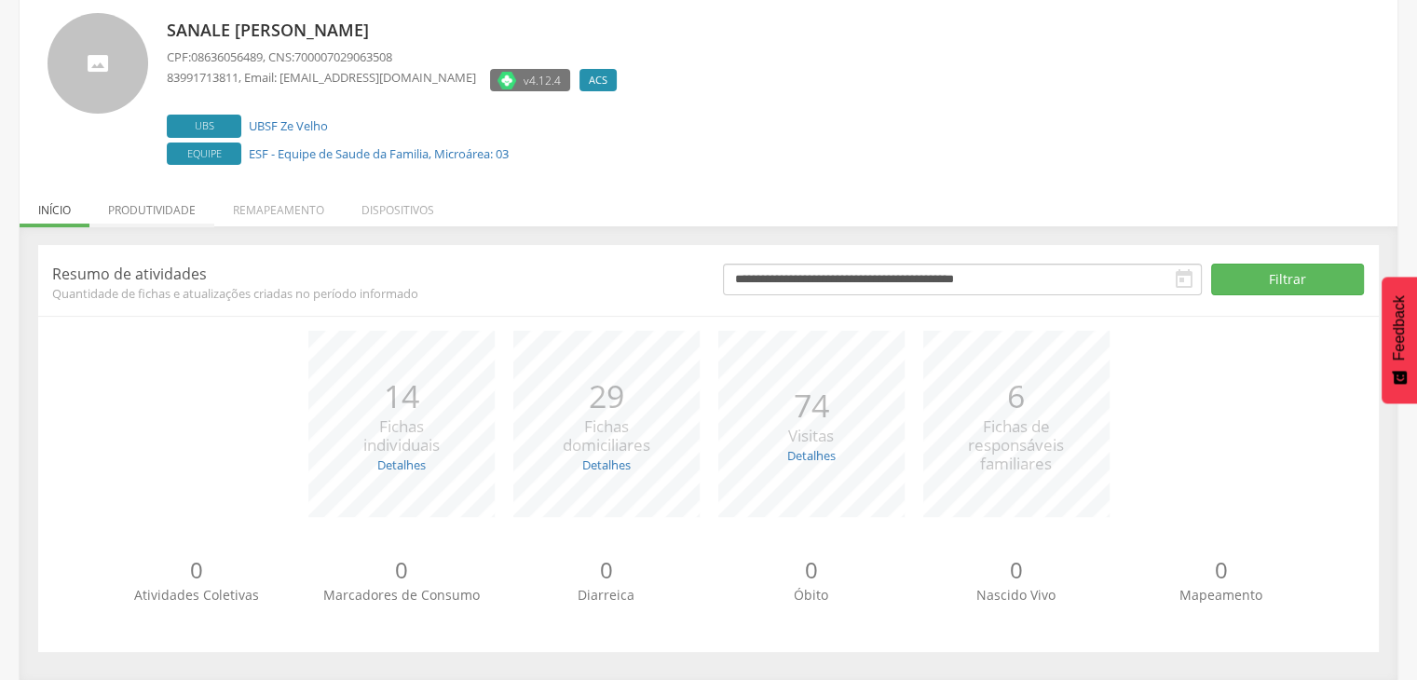
click at [150, 275] on p "Resumo de atividades" at bounding box center [373, 274] width 643 height 20
click at [164, 211] on li "Produtividade" at bounding box center [151, 205] width 125 height 44
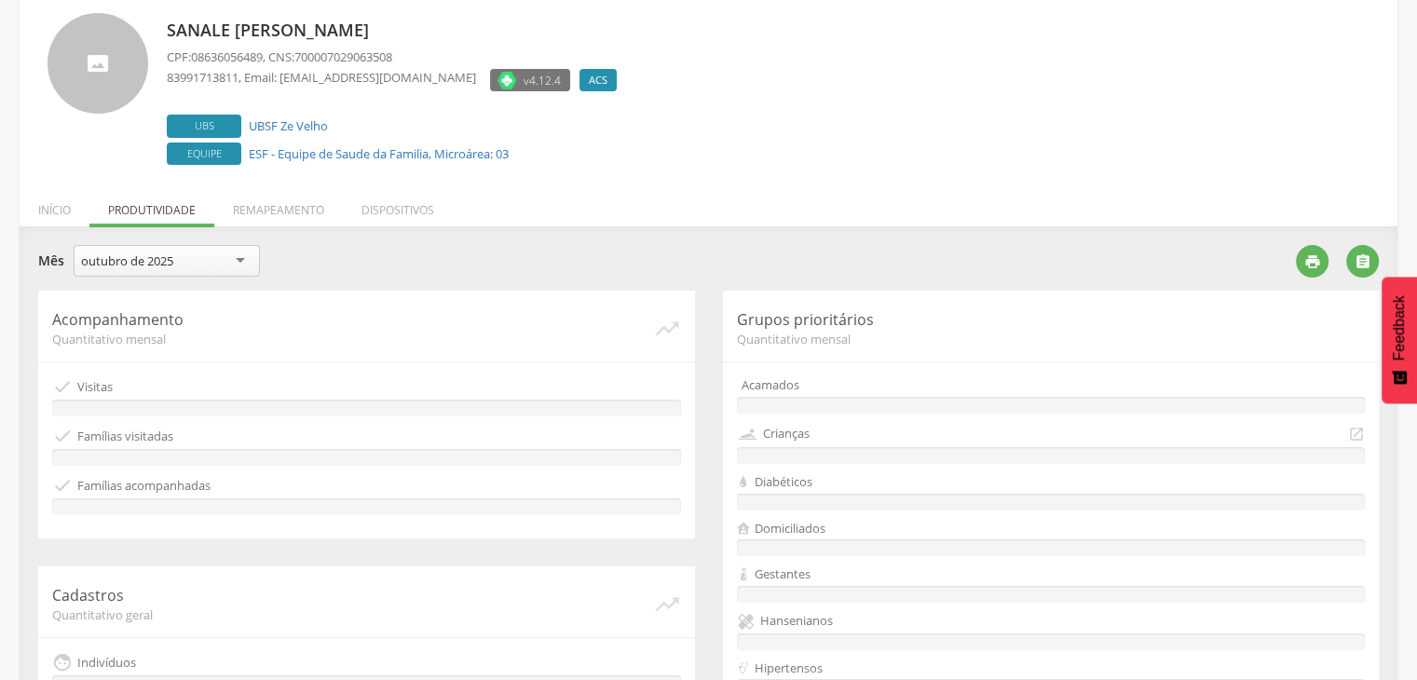
scroll to position [535, 0]
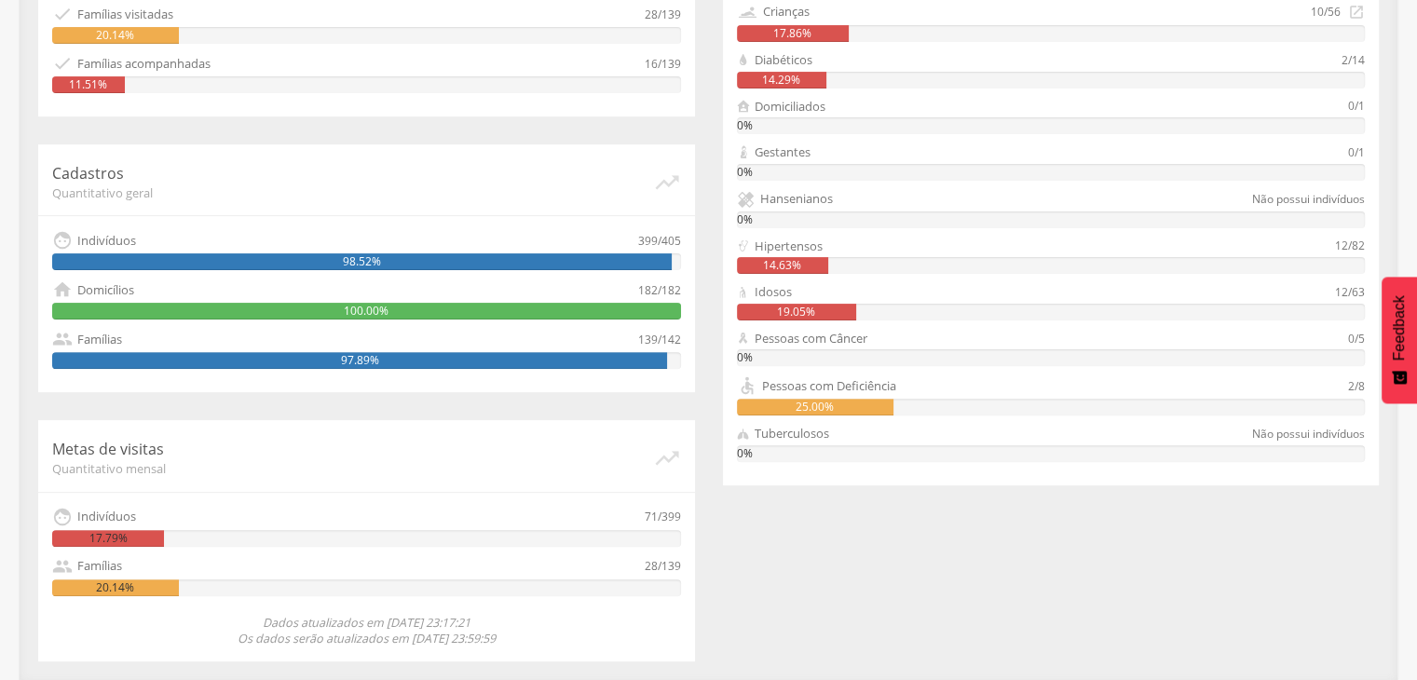
click at [220, 171] on p "Cadastros" at bounding box center [352, 173] width 601 height 21
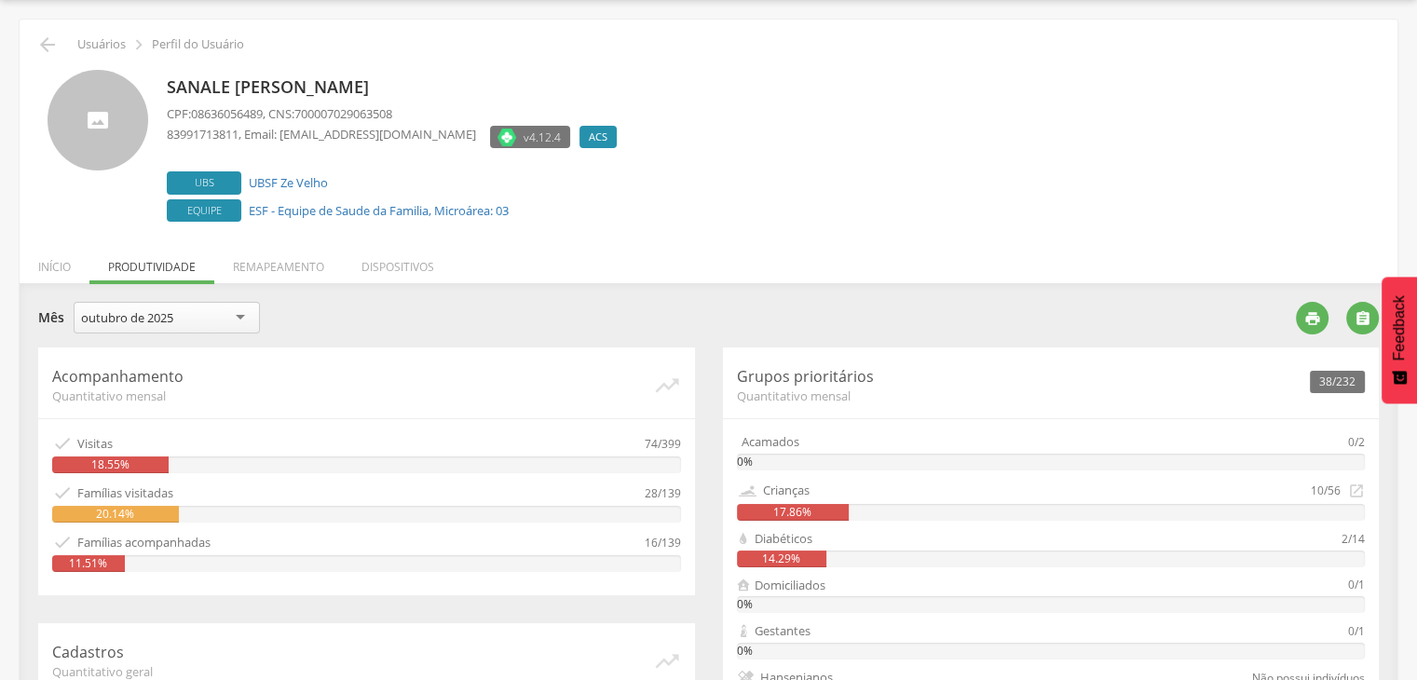
scroll to position [50, 0]
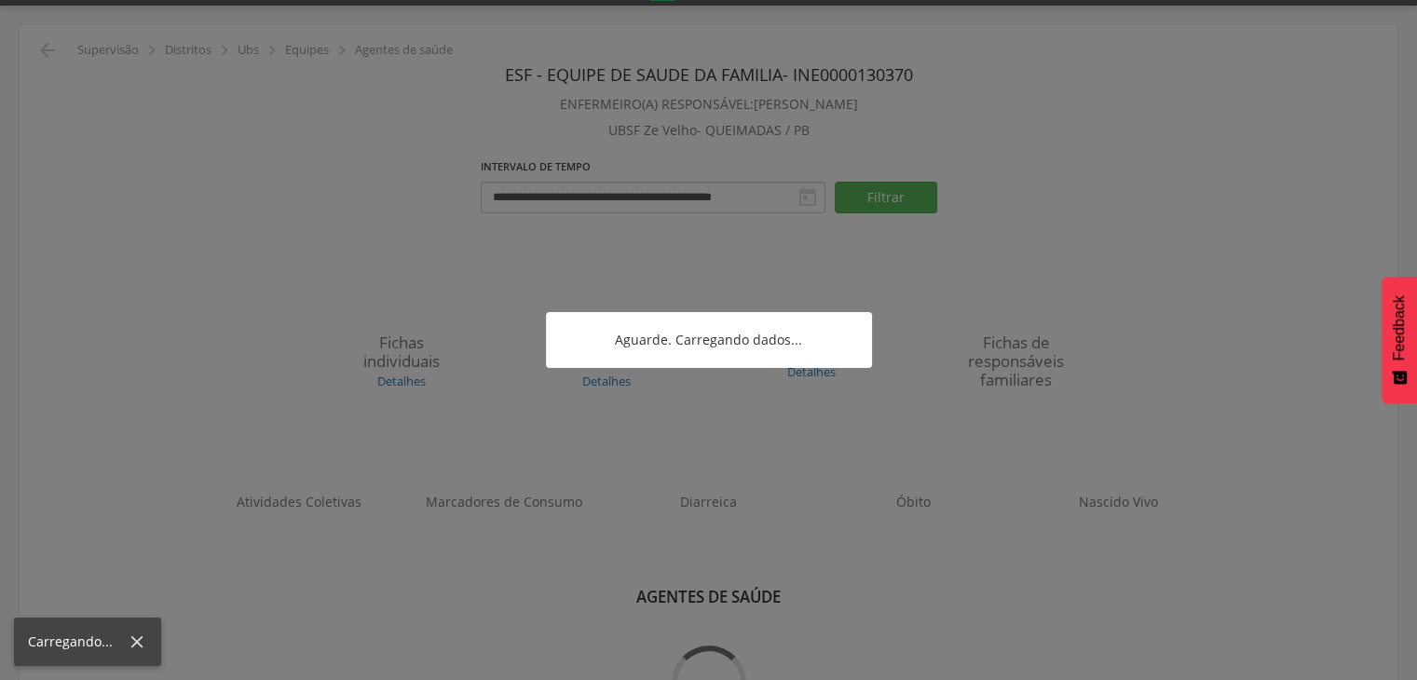
scroll to position [56, 0]
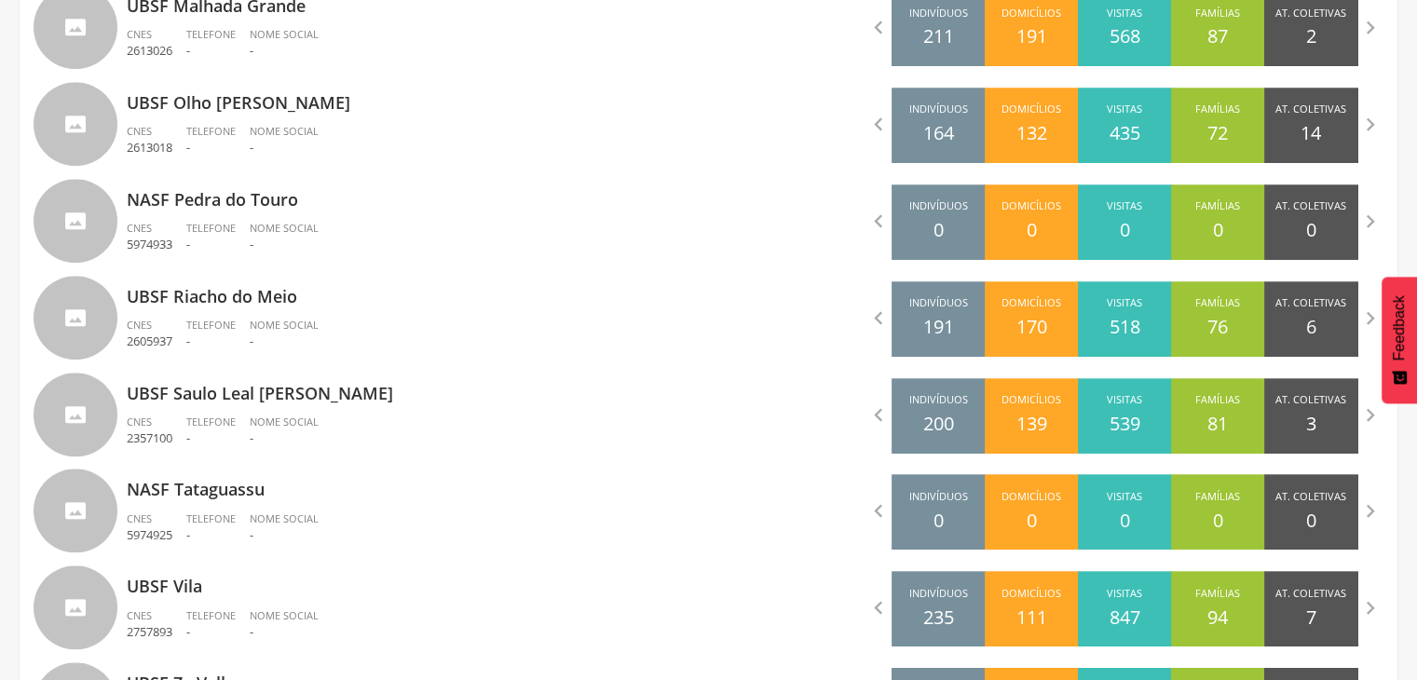
scroll to position [1848, 0]
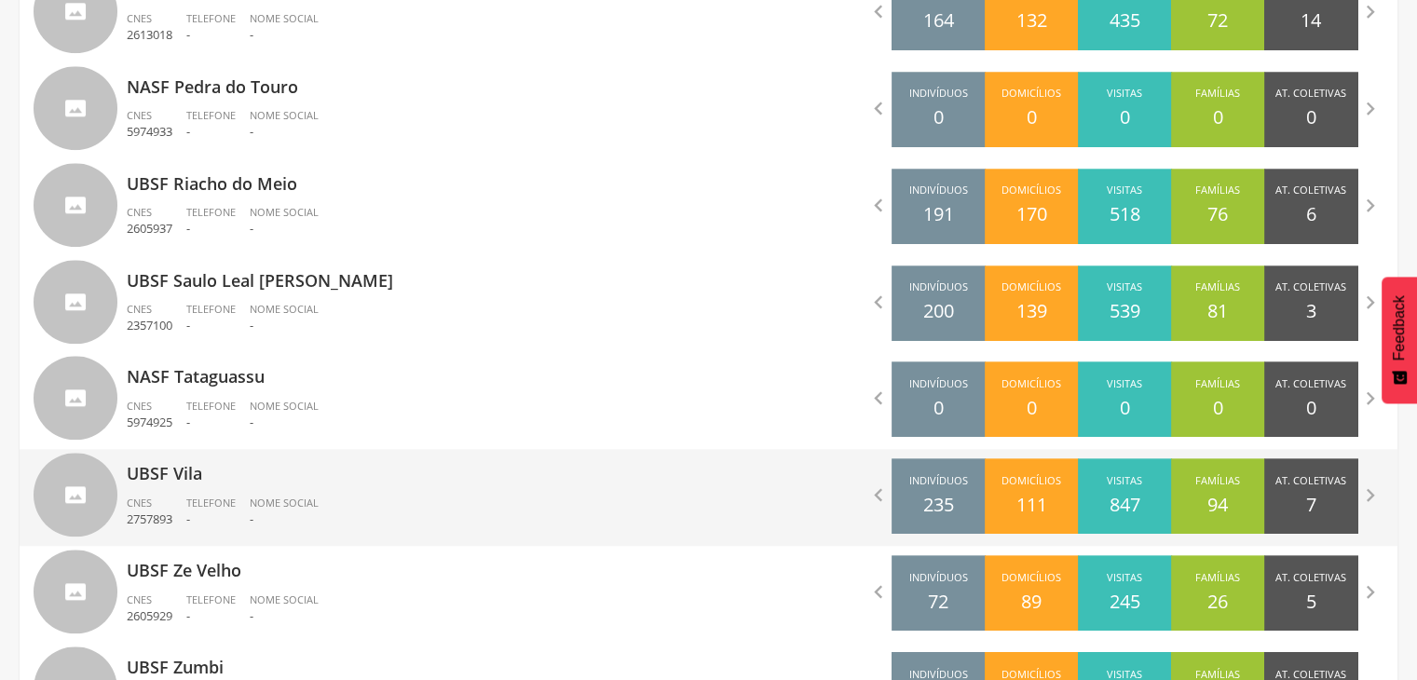
click at [308, 511] on p "-" at bounding box center [284, 519] width 69 height 18
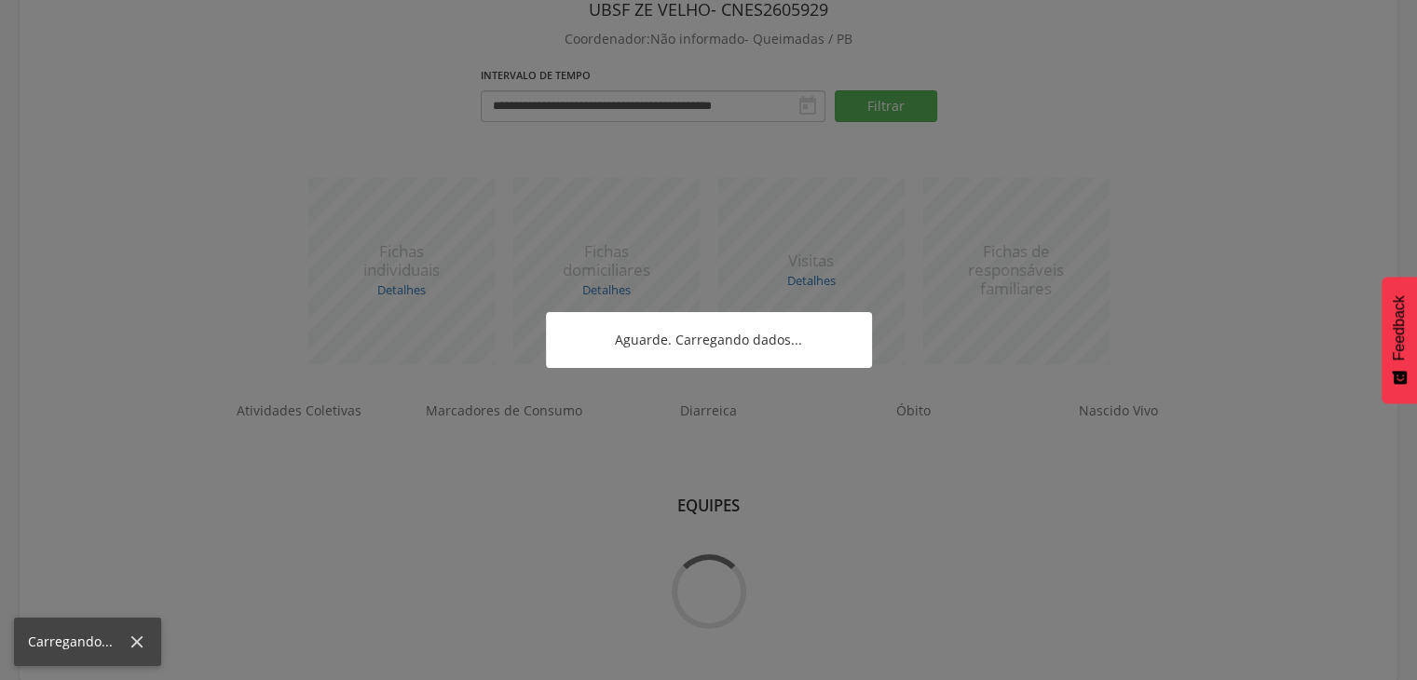
scroll to position [197, 0]
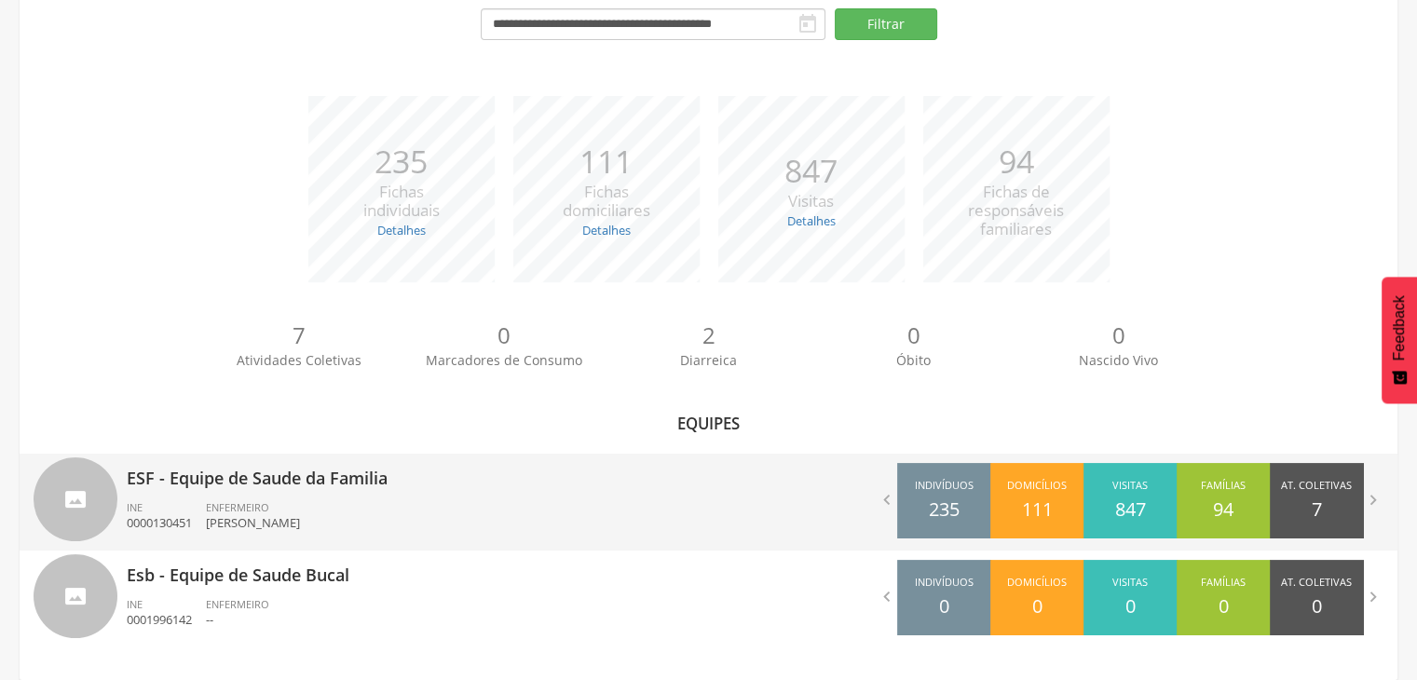
click at [314, 501] on div "ENFERMEIRO [PERSON_NAME]" at bounding box center [260, 516] width 108 height 32
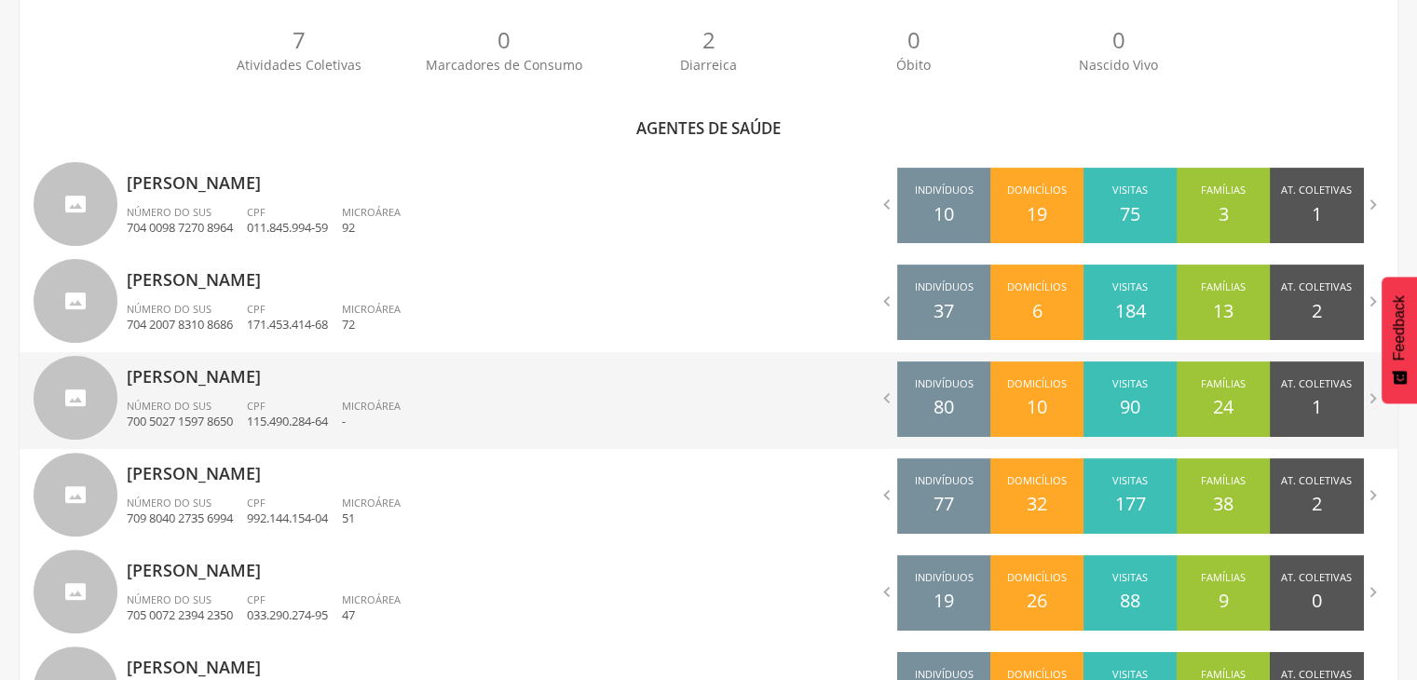
scroll to position [509, 0]
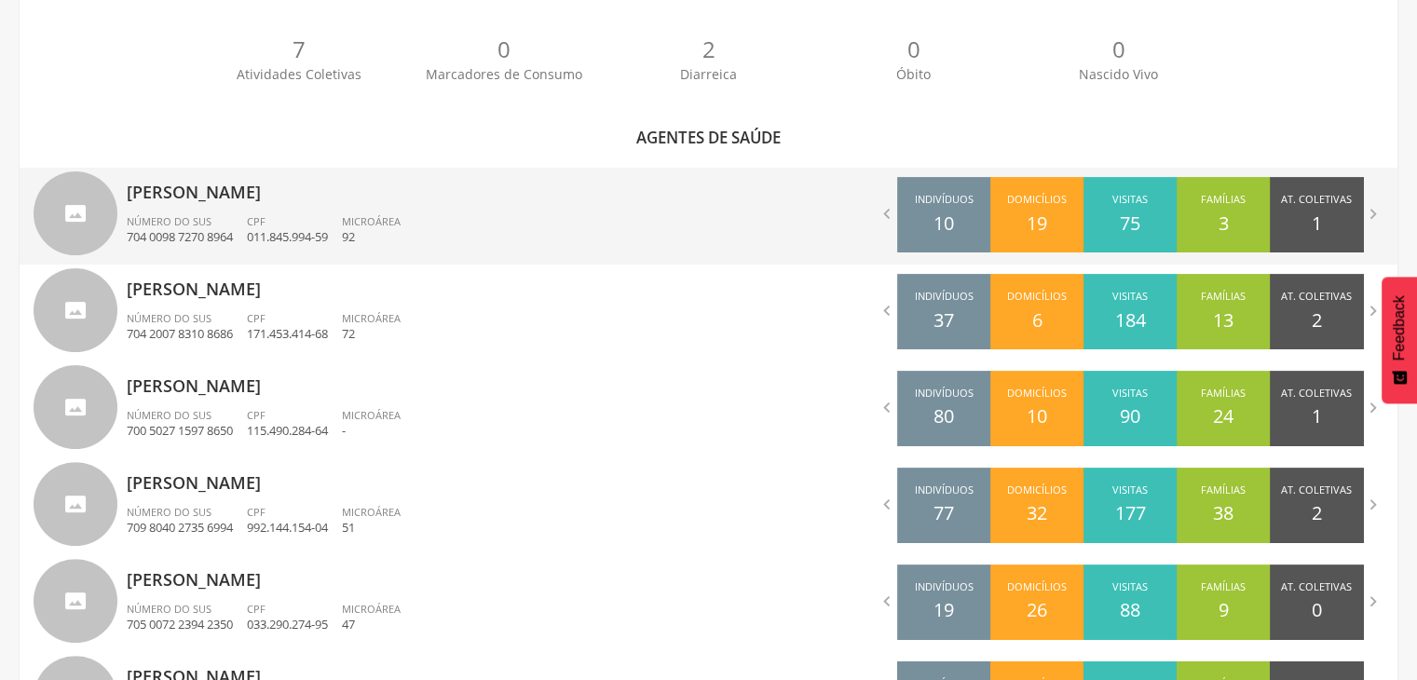
click at [314, 199] on p "[PERSON_NAME]" at bounding box center [411, 186] width 568 height 37
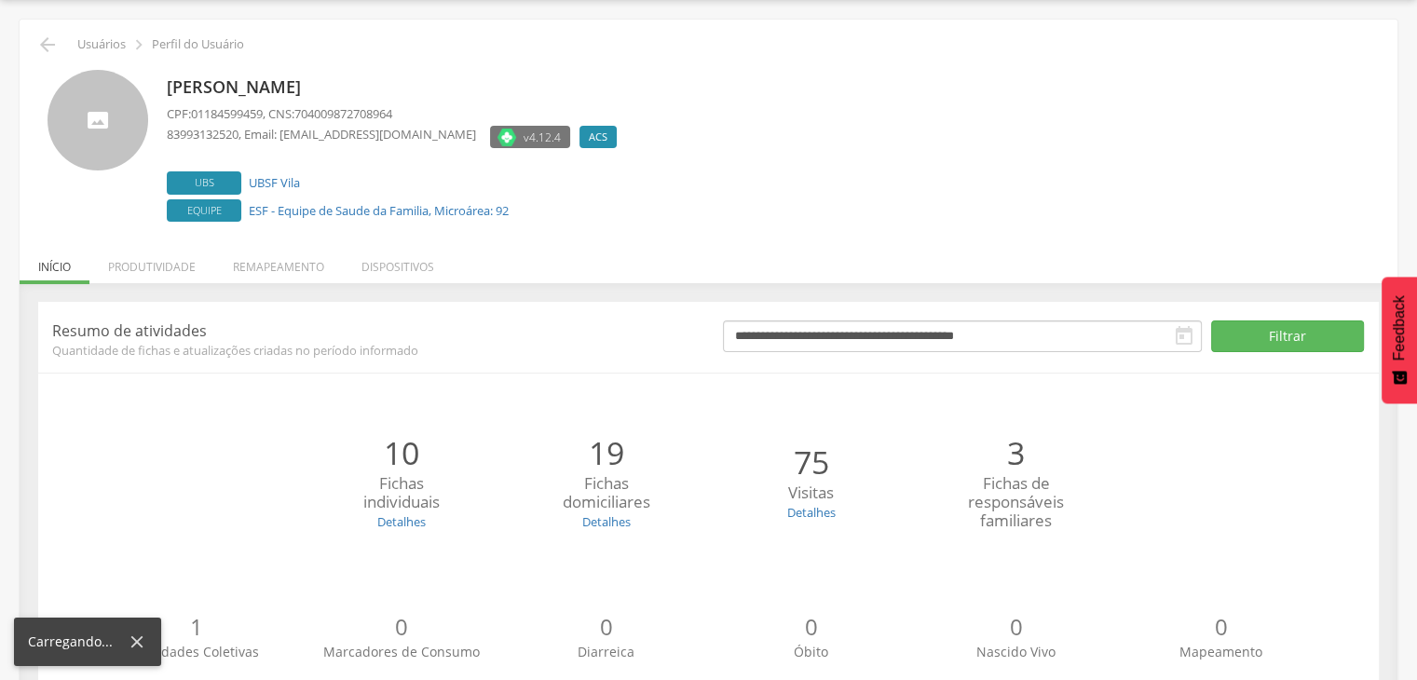
scroll to position [113, 0]
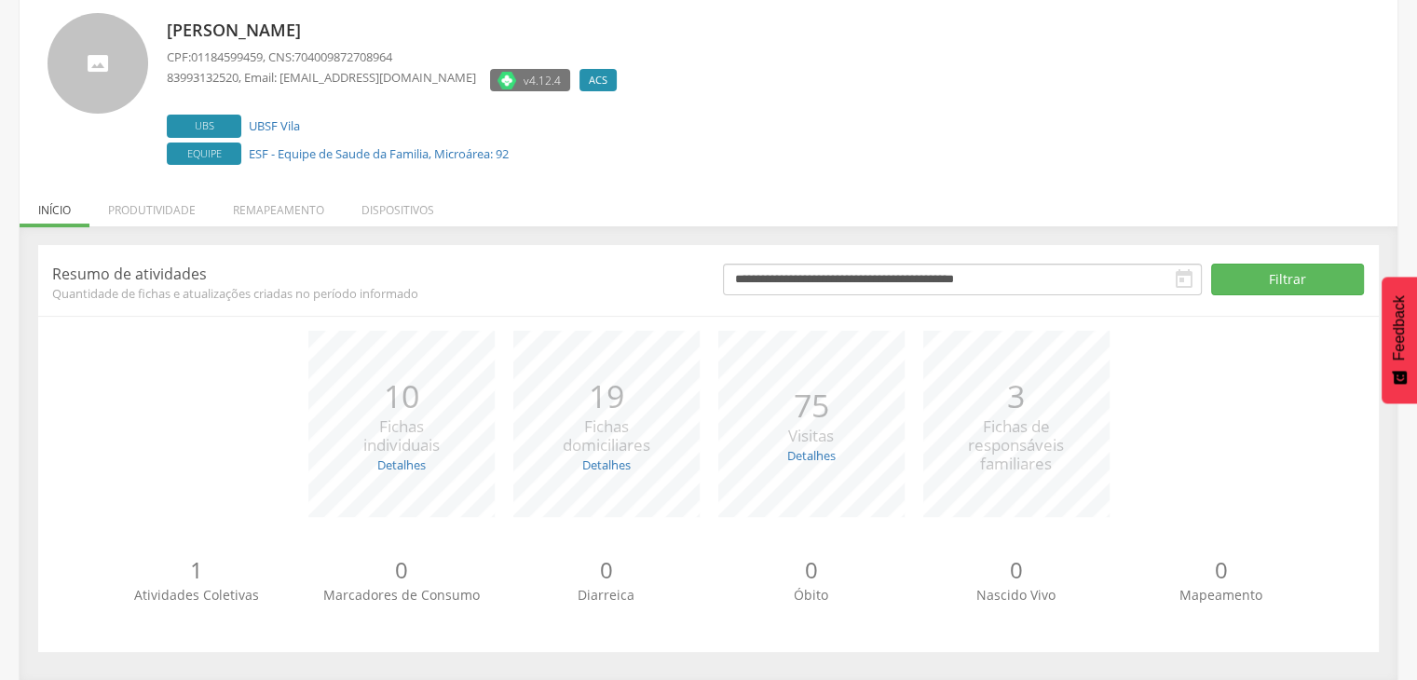
click at [161, 285] on span "Quantidade de fichas e atualizações criadas no período informado" at bounding box center [373, 293] width 643 height 17
click at [153, 217] on li "Produtividade" at bounding box center [151, 205] width 125 height 44
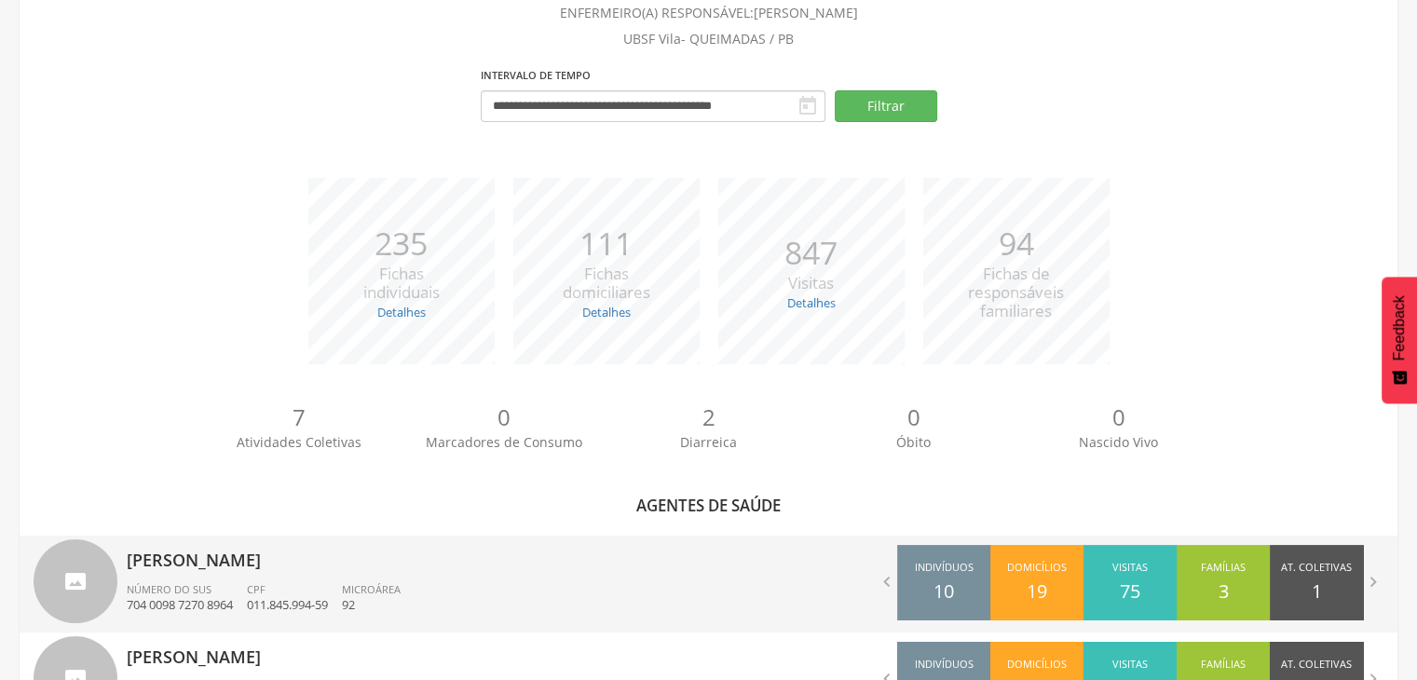
scroll to position [509, 0]
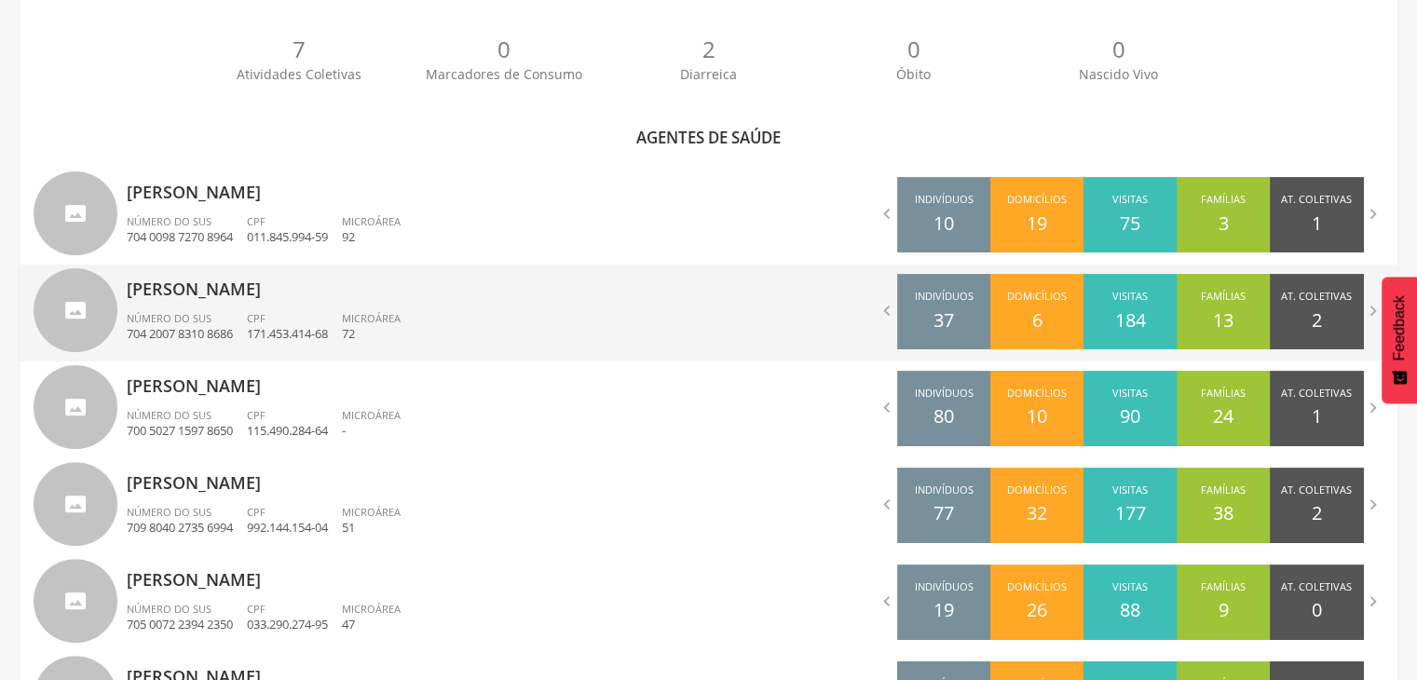
click at [471, 320] on ul "Número do SUS 704 2007 8310 8686 CPF 171.453.414-68 Microárea 72" at bounding box center [411, 331] width 568 height 41
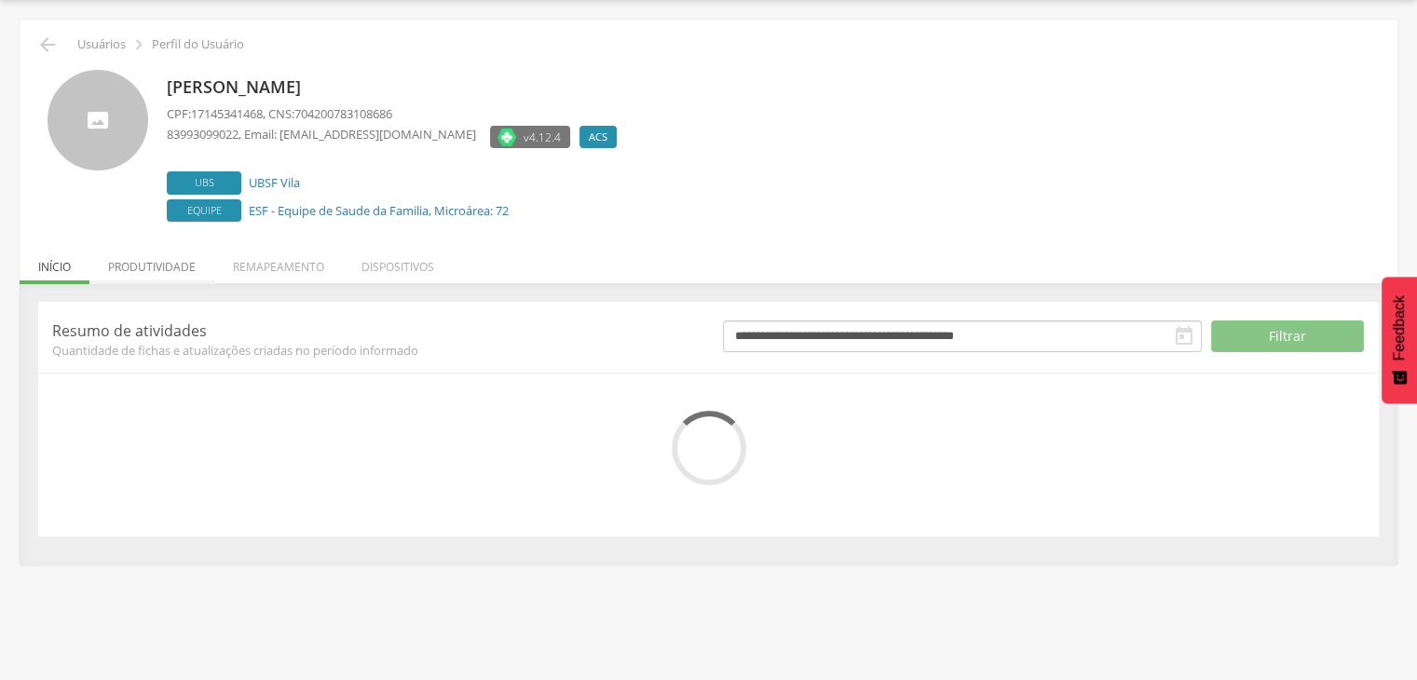
click at [171, 273] on li "Produtividade" at bounding box center [151, 262] width 125 height 44
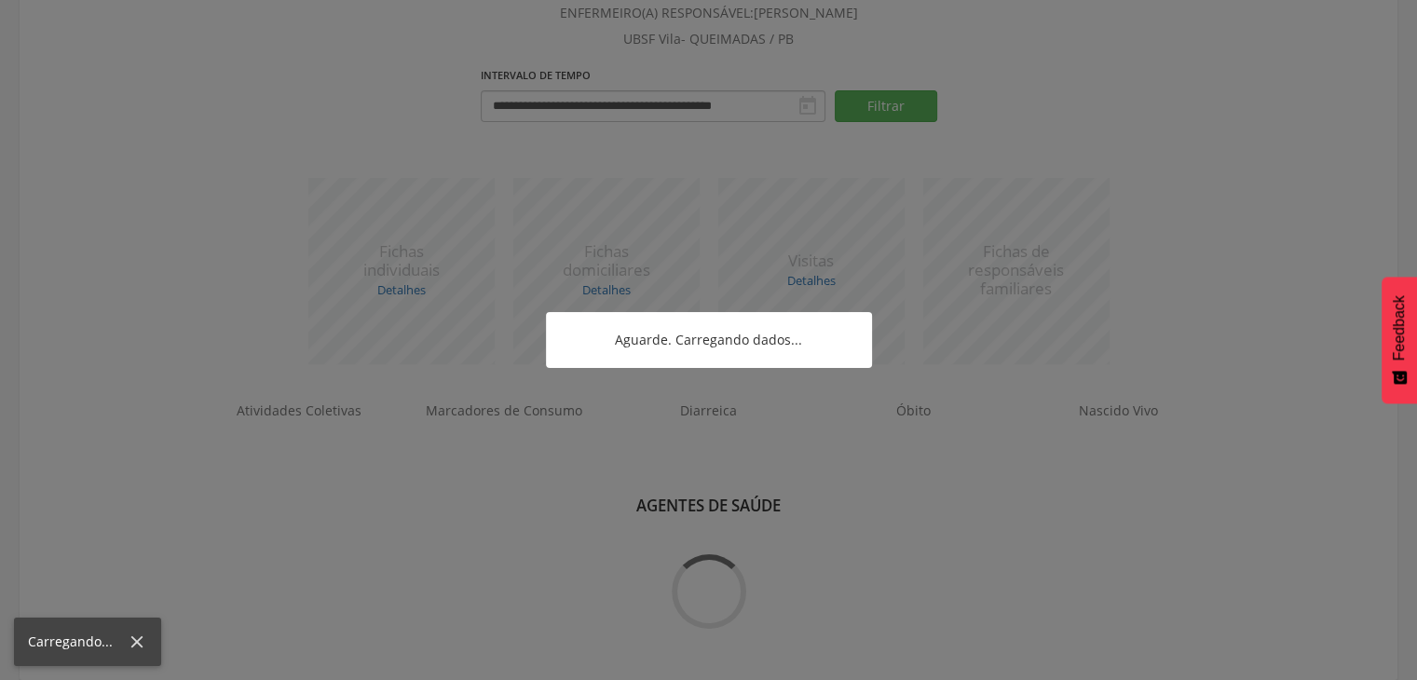
scroll to position [509, 0]
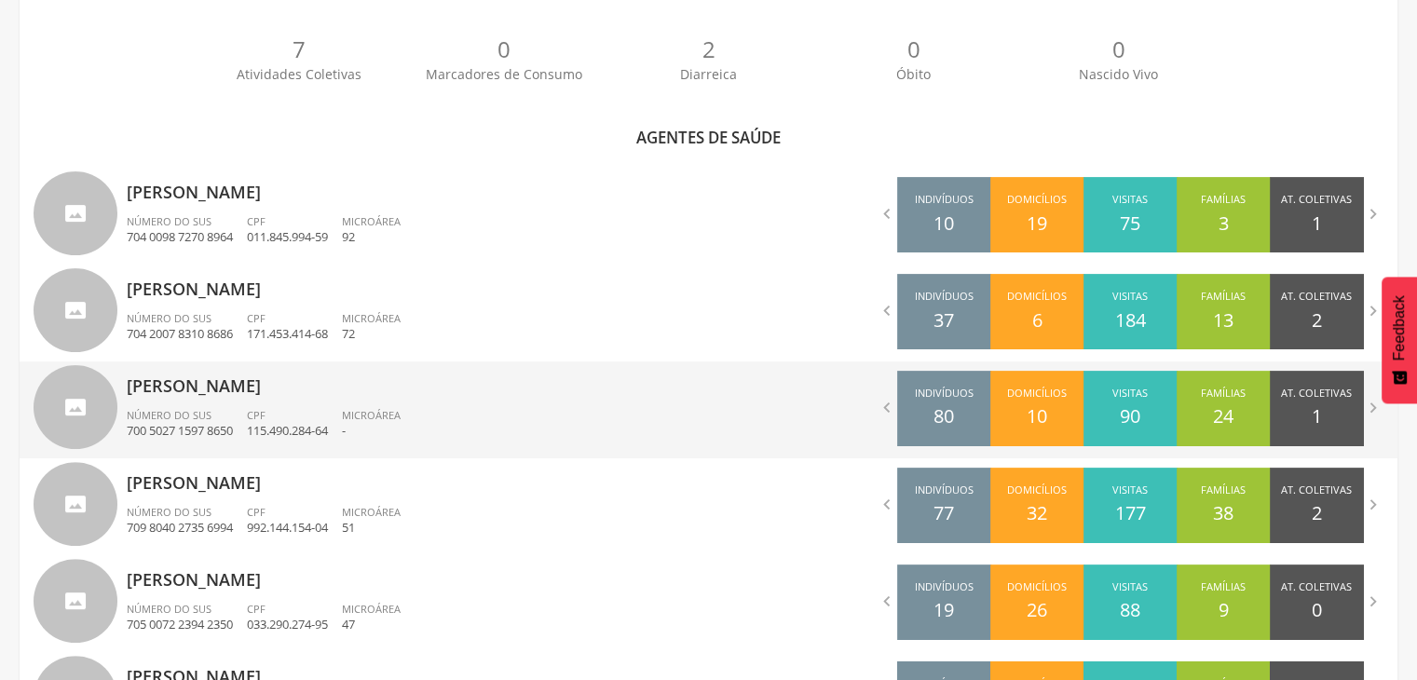
click at [330, 406] on div "[PERSON_NAME] Número do SUS 700 5027 1597 8650 CPF 115.490.284-64 Microárea -" at bounding box center [411, 409] width 568 height 97
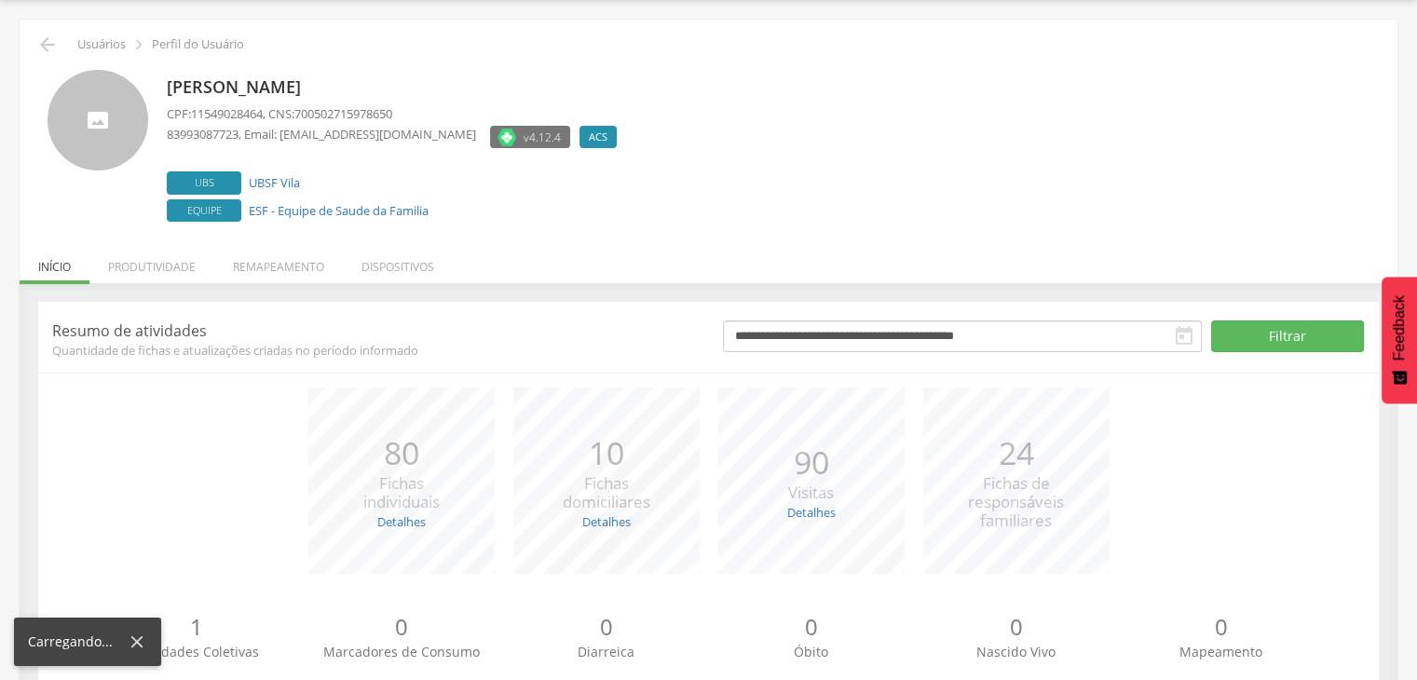
scroll to position [113, 0]
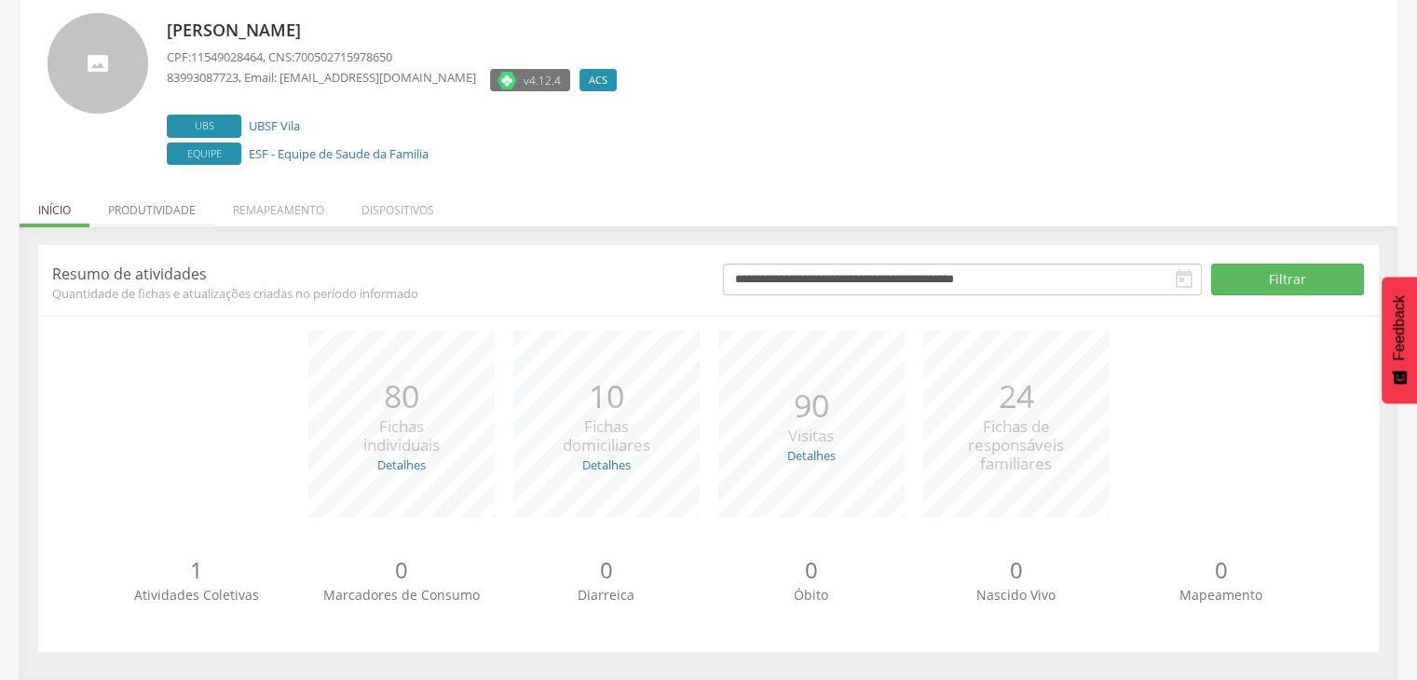
click at [150, 214] on li "Produtividade" at bounding box center [151, 205] width 125 height 44
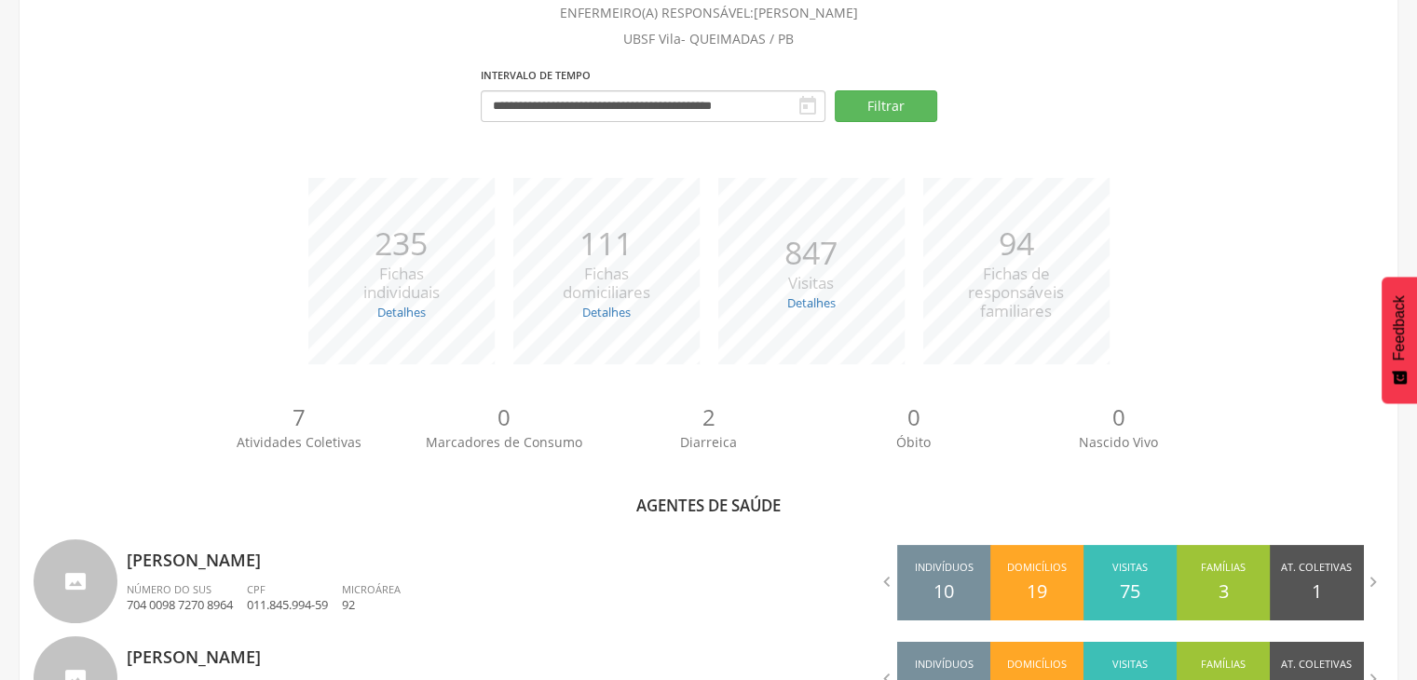
scroll to position [509, 0]
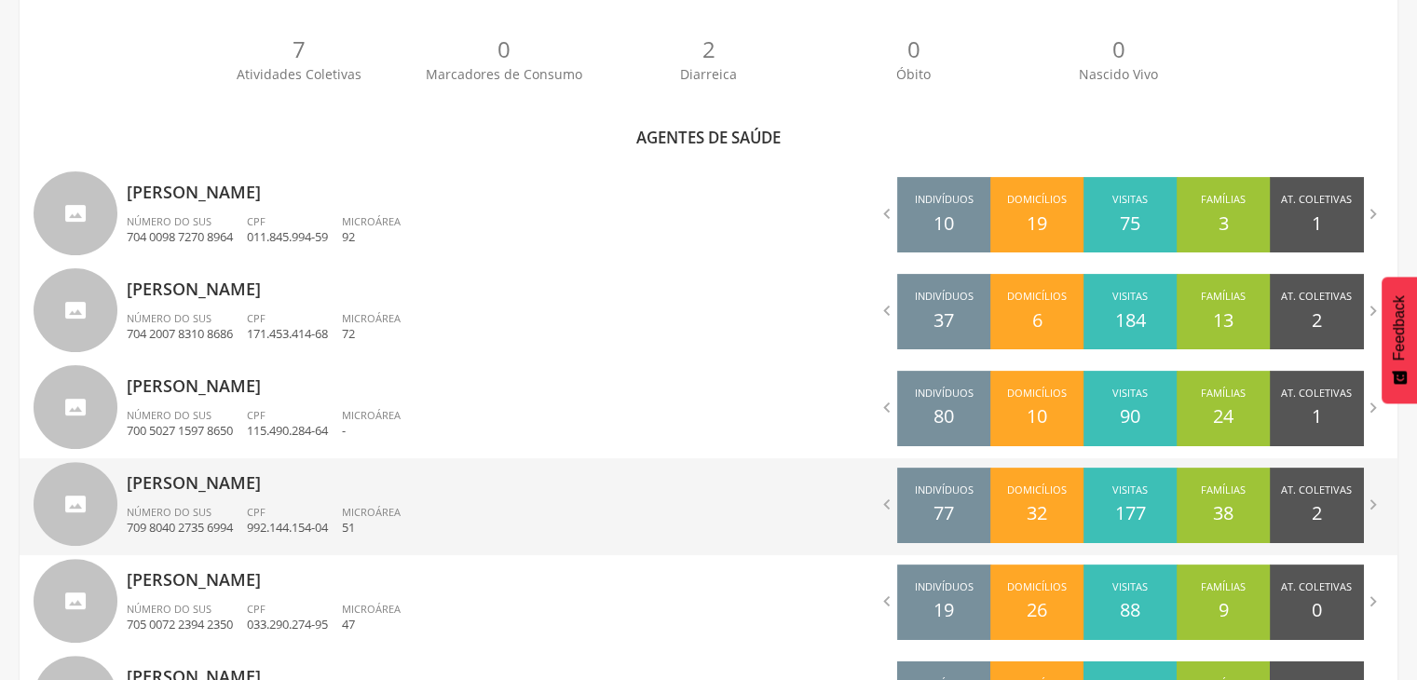
click at [328, 529] on p "992.144.154-04" at bounding box center [287, 528] width 81 height 18
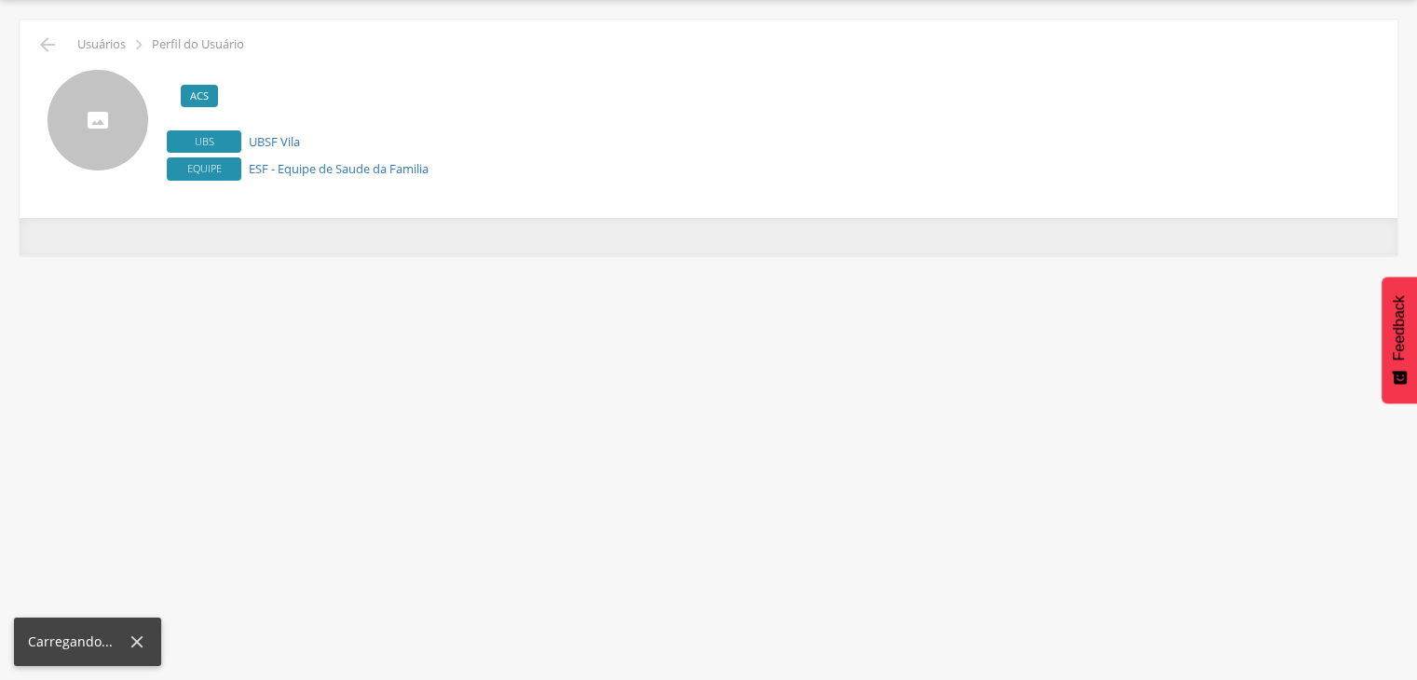
scroll to position [56, 0]
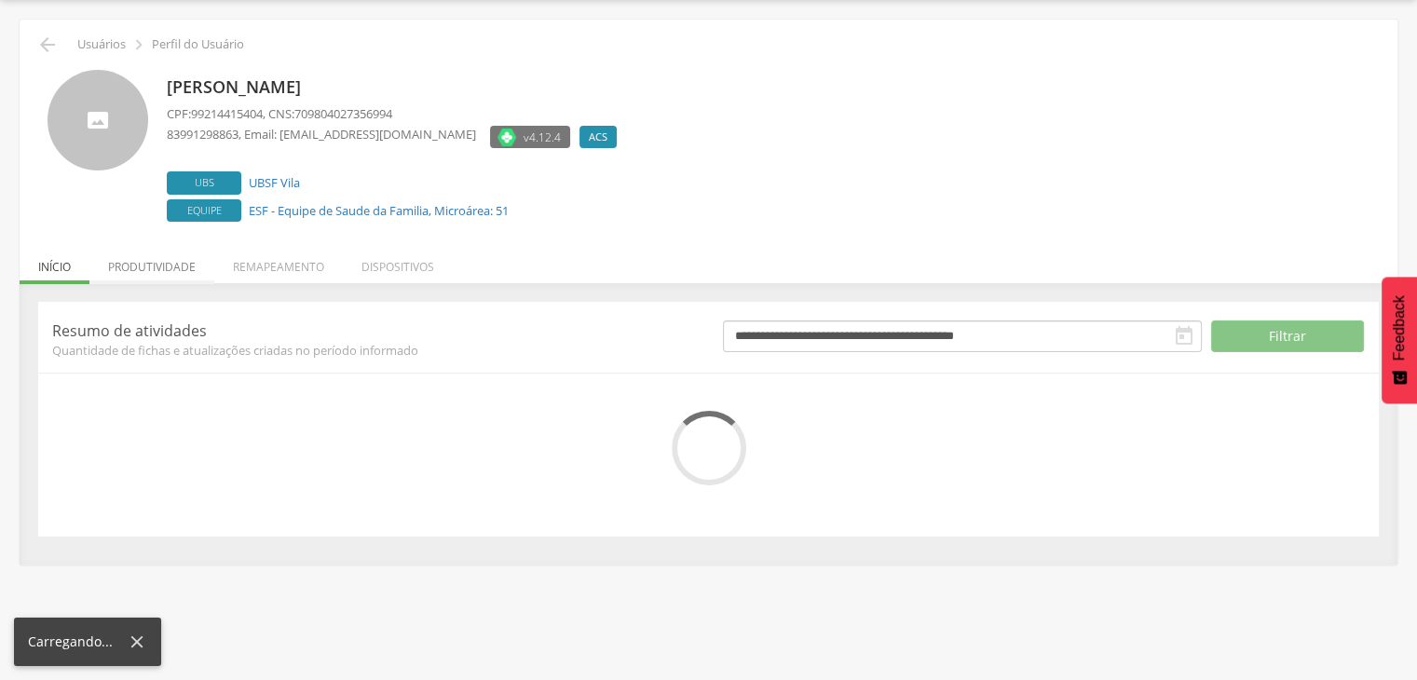
click at [176, 276] on div " Usuários  Perfil do Usuário [PERSON_NAME] CPF: 99214415404 , CNS: 7098040273…" at bounding box center [709, 292] width 1378 height 545
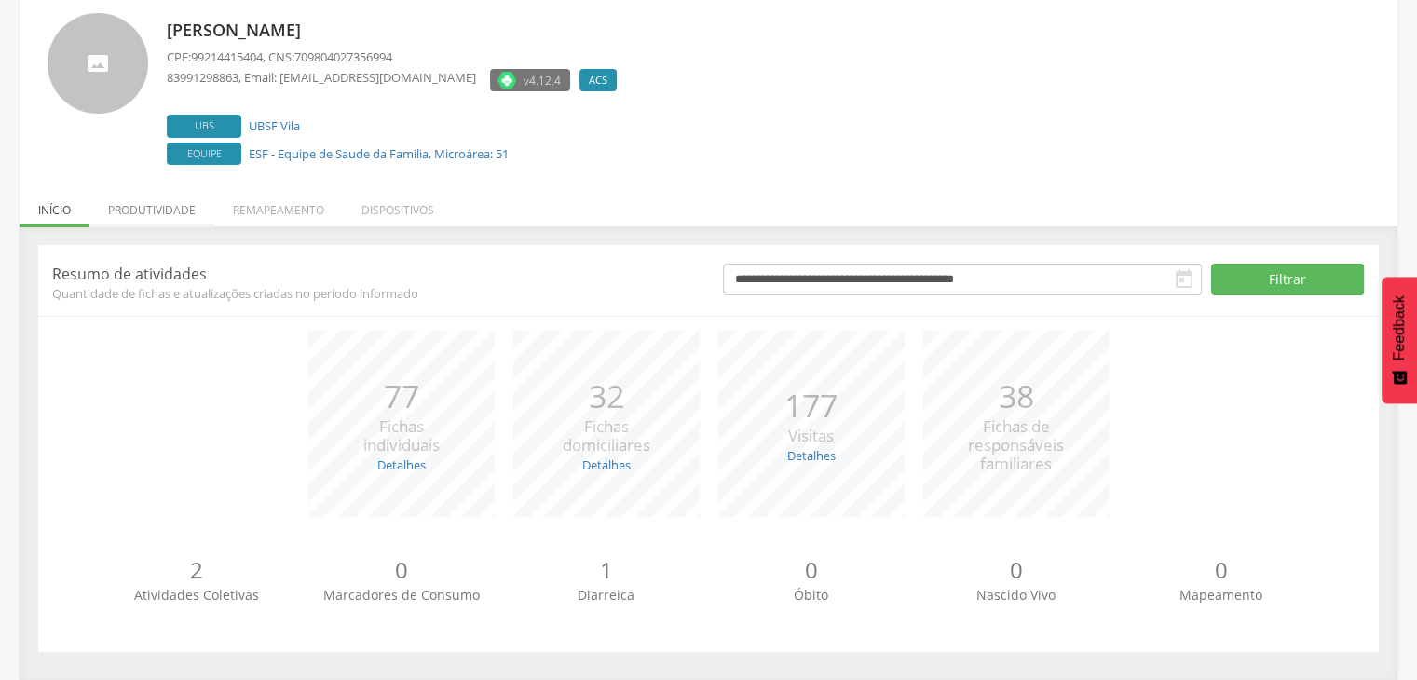
click at [170, 202] on li "Produtividade" at bounding box center [151, 205] width 125 height 44
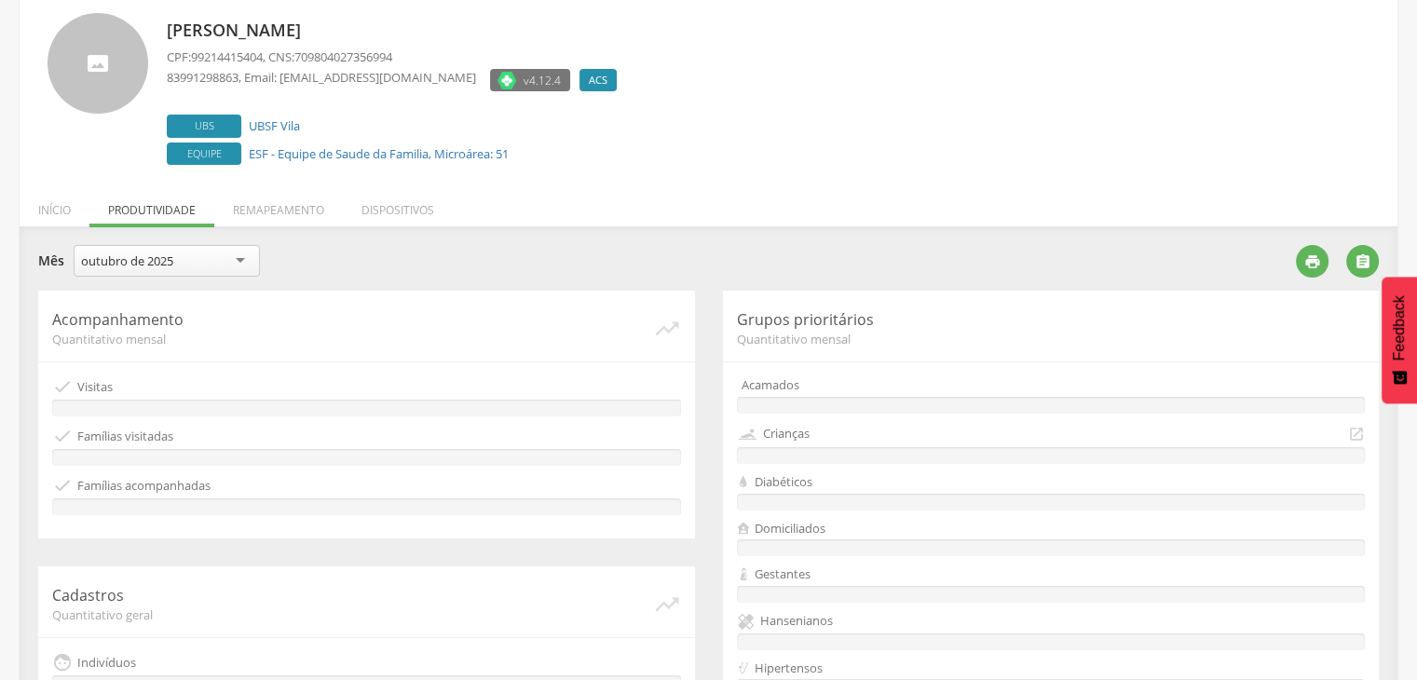
scroll to position [509, 0]
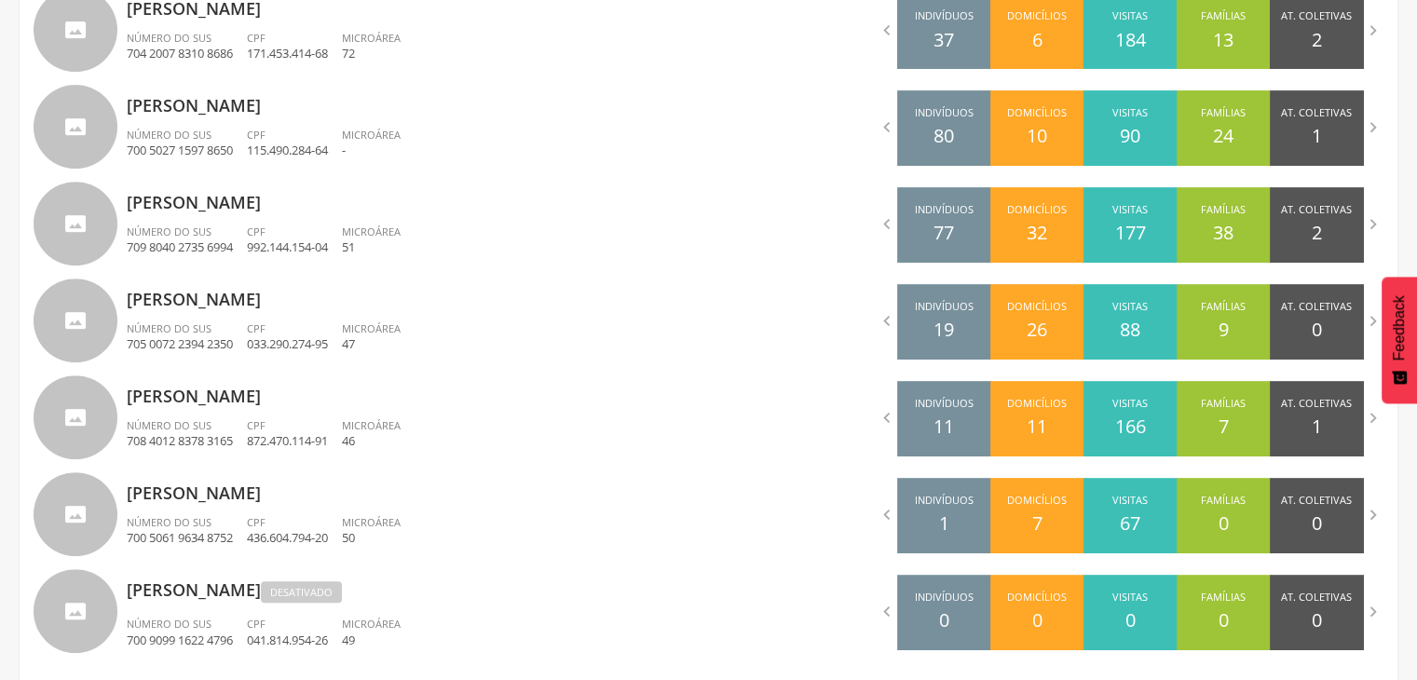
scroll to position [811, 0]
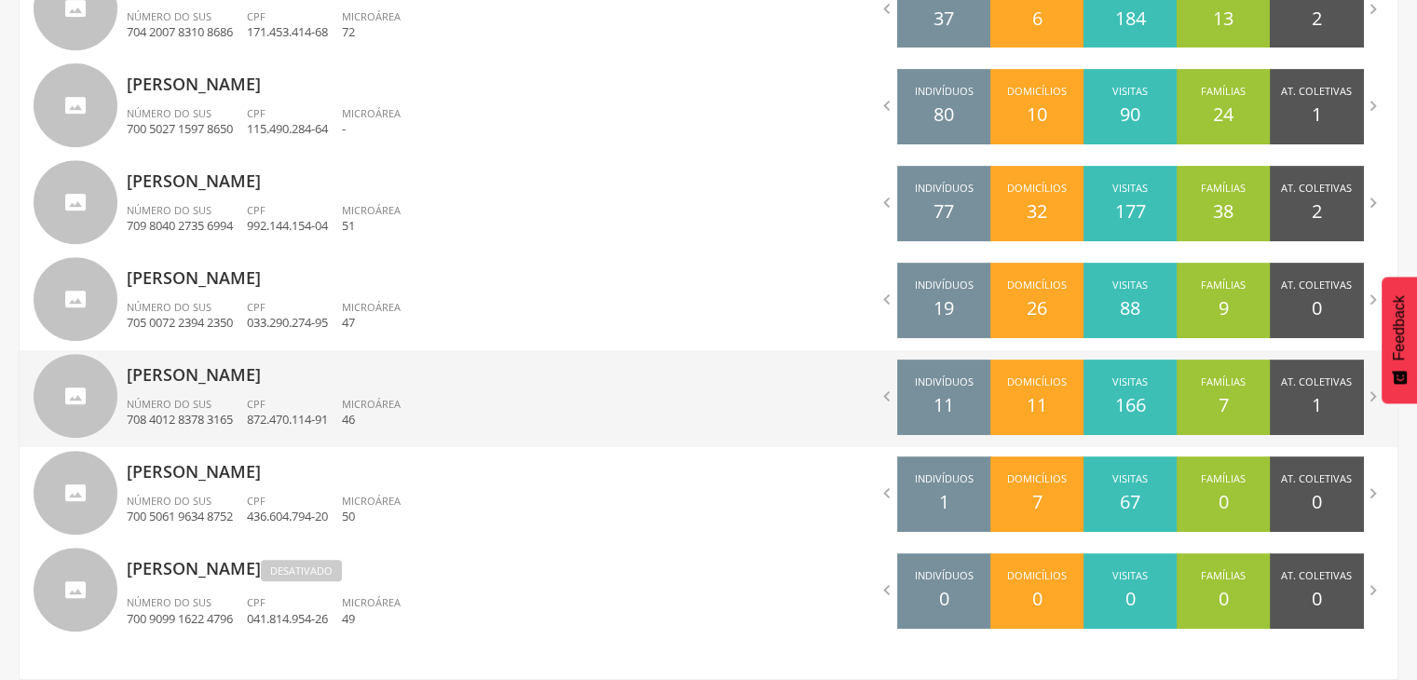
click at [471, 408] on ul "Número do SUS 708 4012 8378 3165 CPF 872.470.114-91 Microárea 46" at bounding box center [411, 417] width 568 height 41
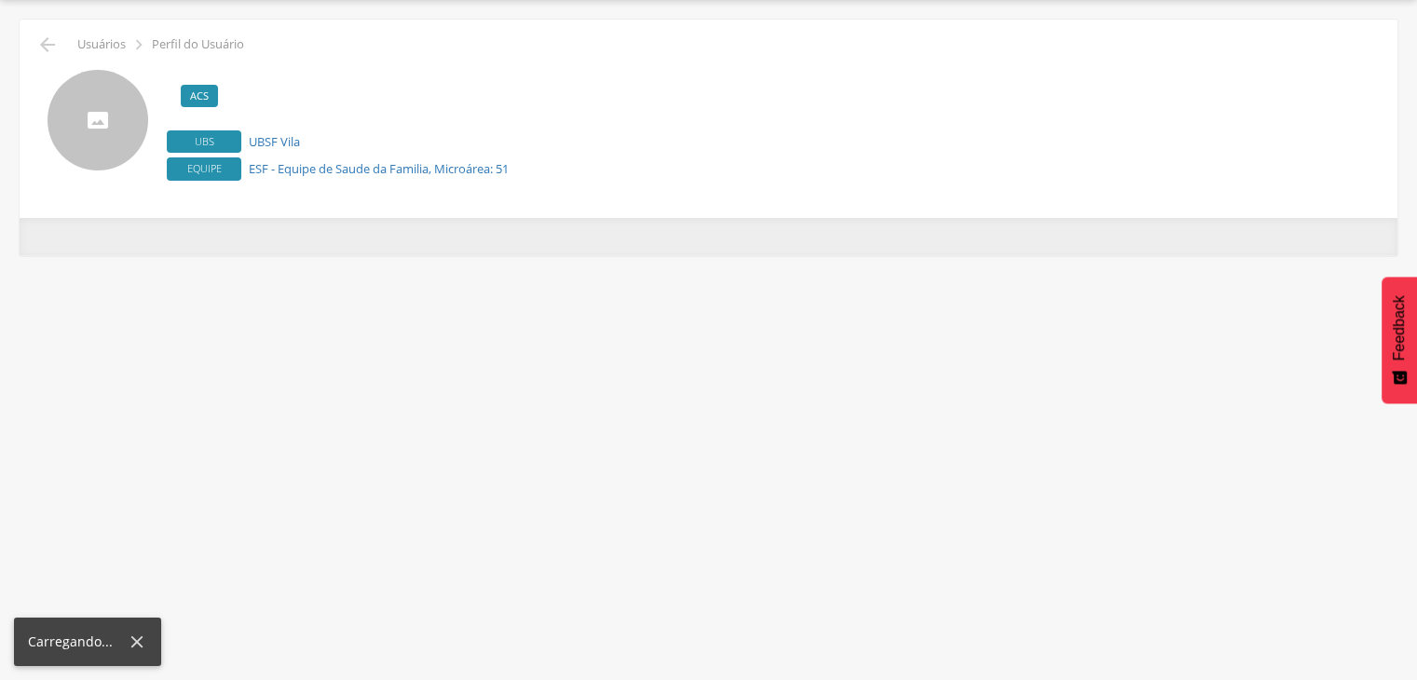
scroll to position [56, 0]
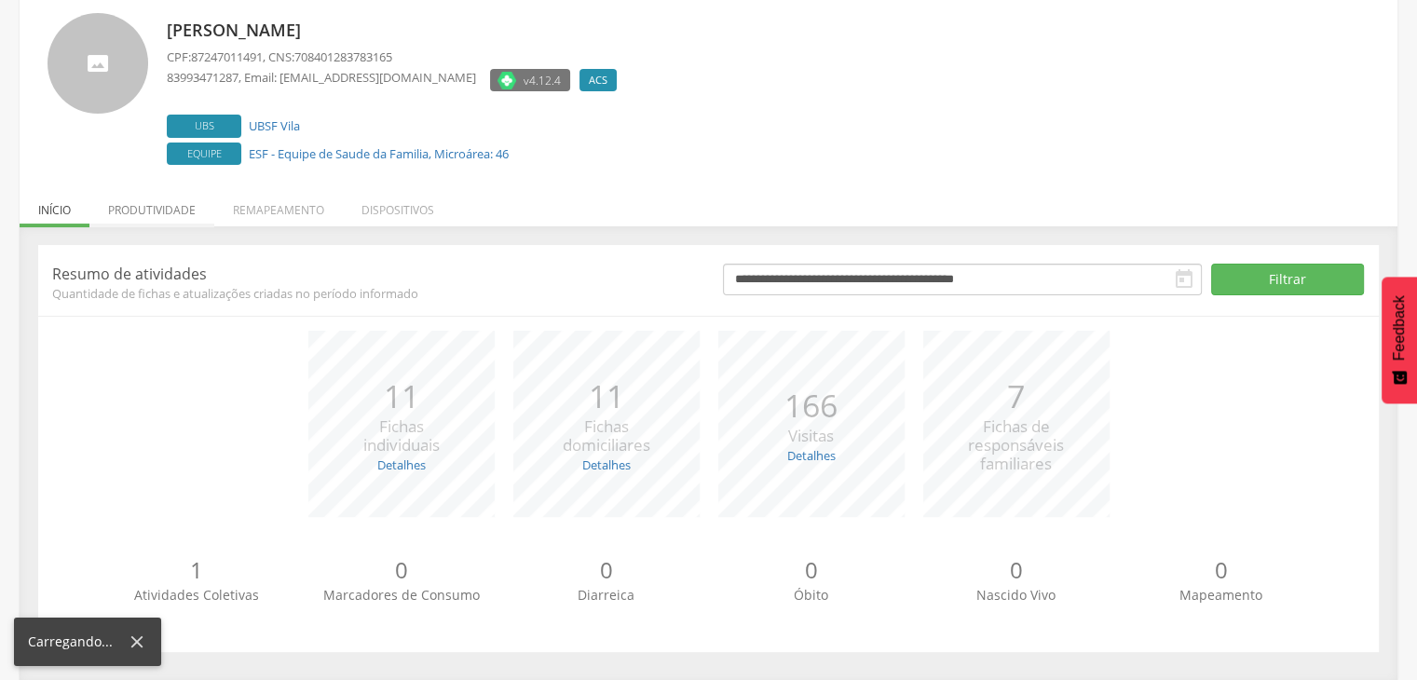
click at [168, 274] on p "Resumo de atividades" at bounding box center [373, 274] width 643 height 20
click at [156, 217] on li "Produtividade" at bounding box center [151, 205] width 125 height 44
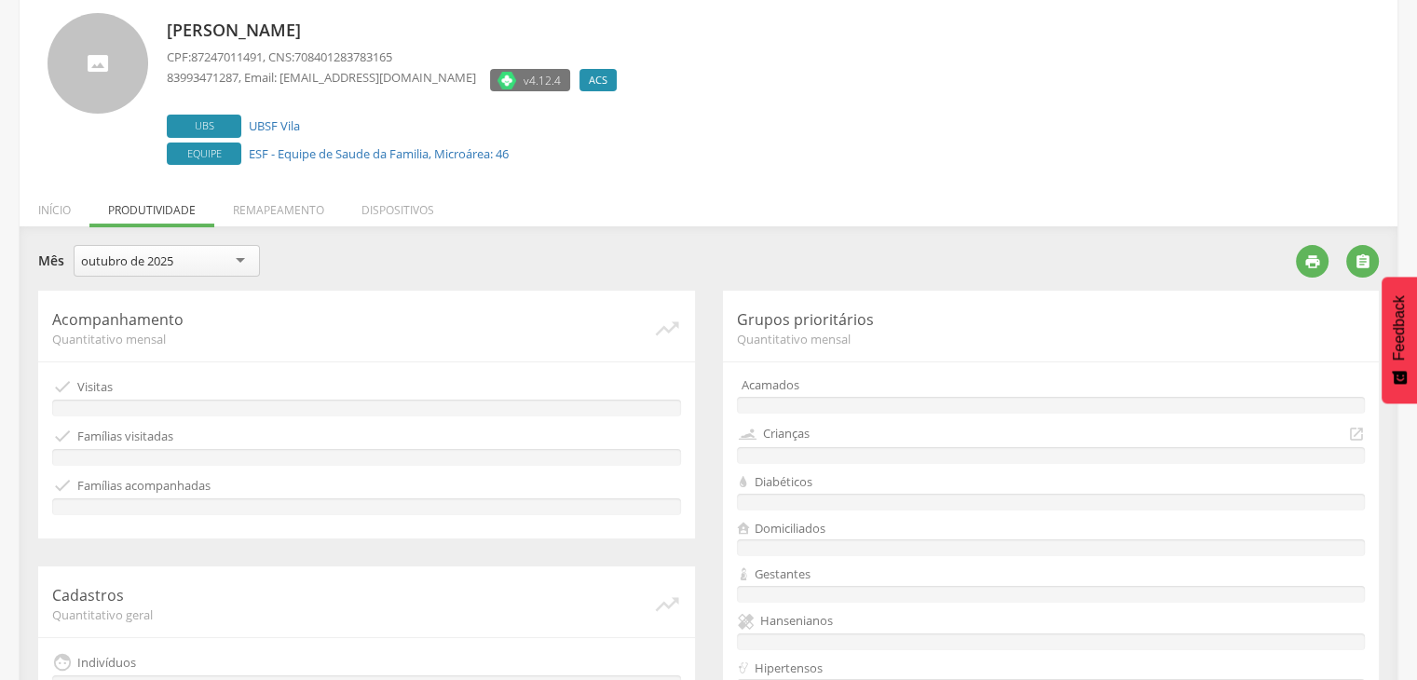
scroll to position [535, 0]
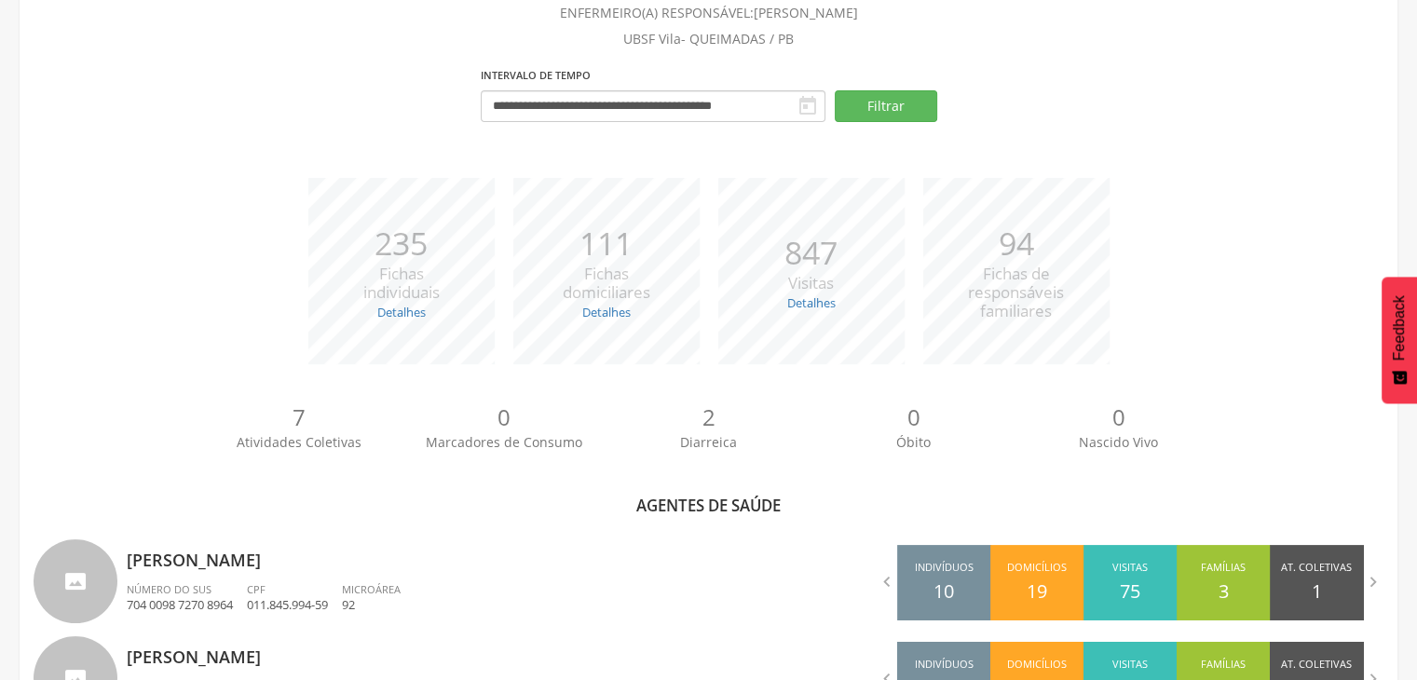
scroll to position [811, 0]
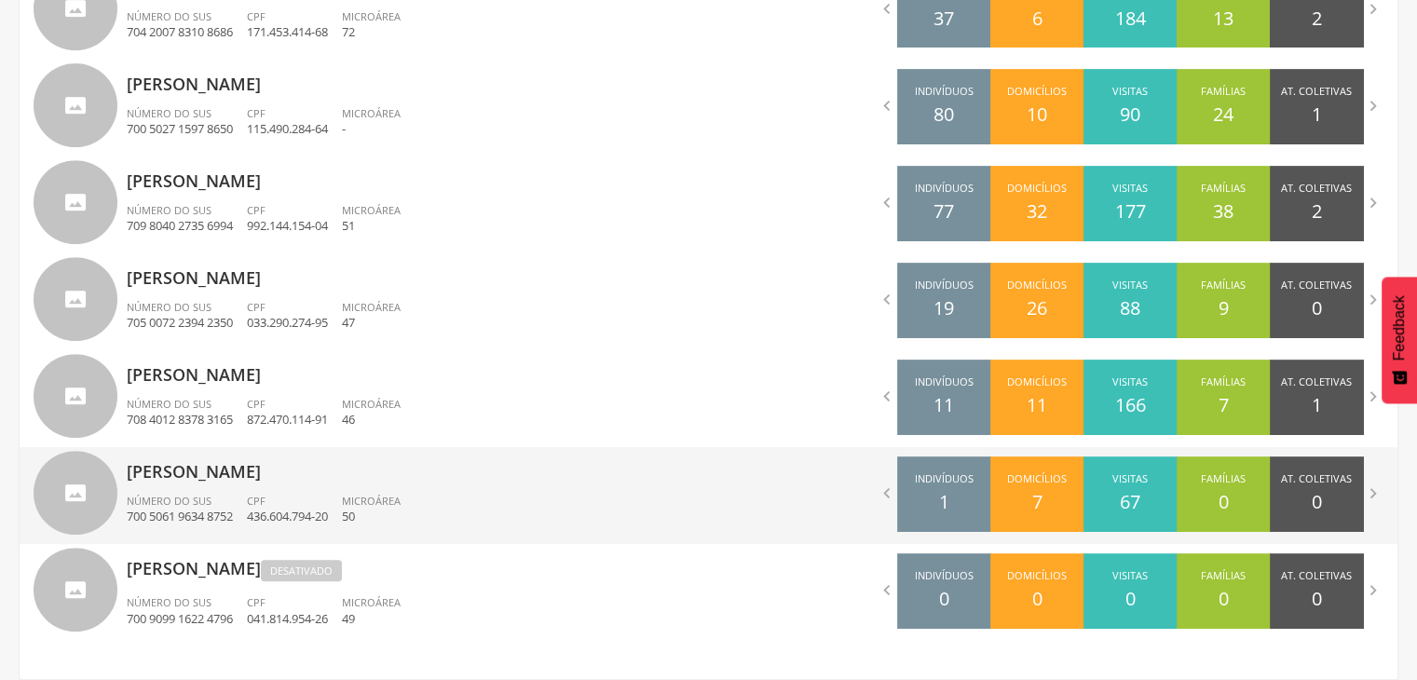
click at [325, 469] on p "[PERSON_NAME]" at bounding box center [411, 465] width 568 height 37
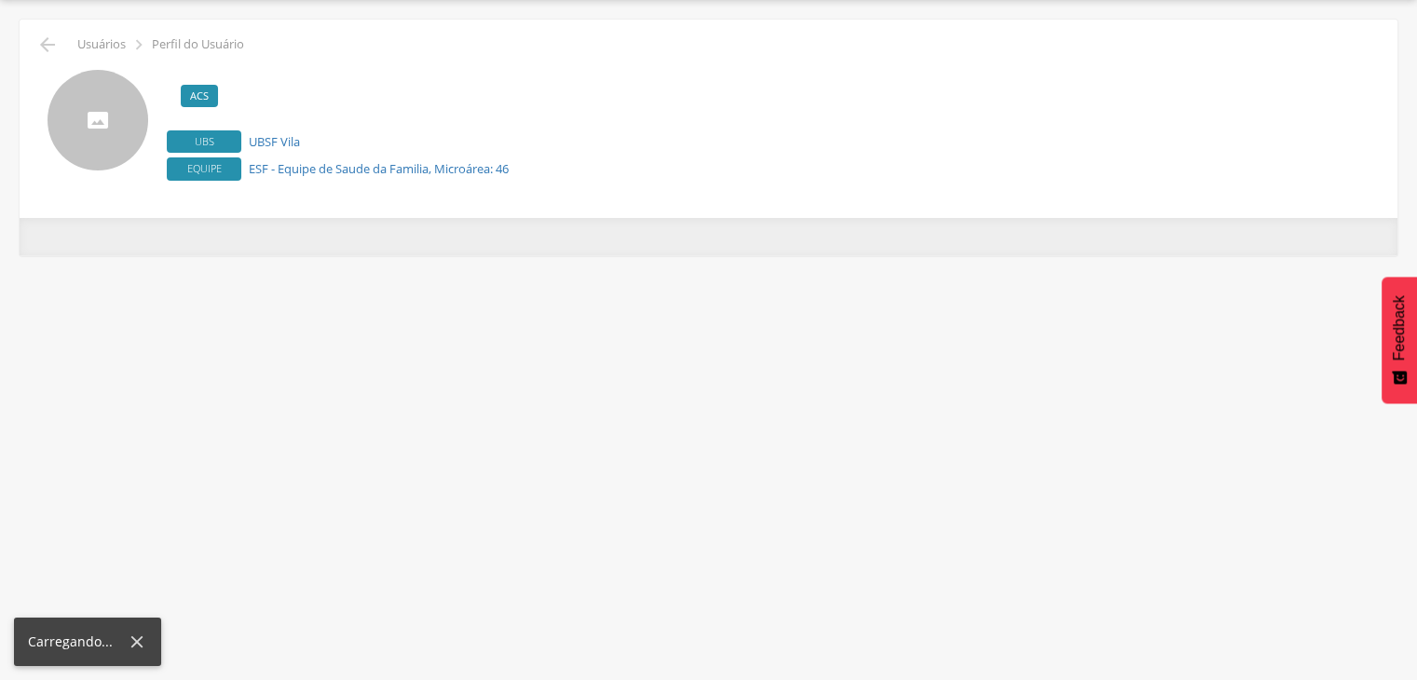
scroll to position [56, 0]
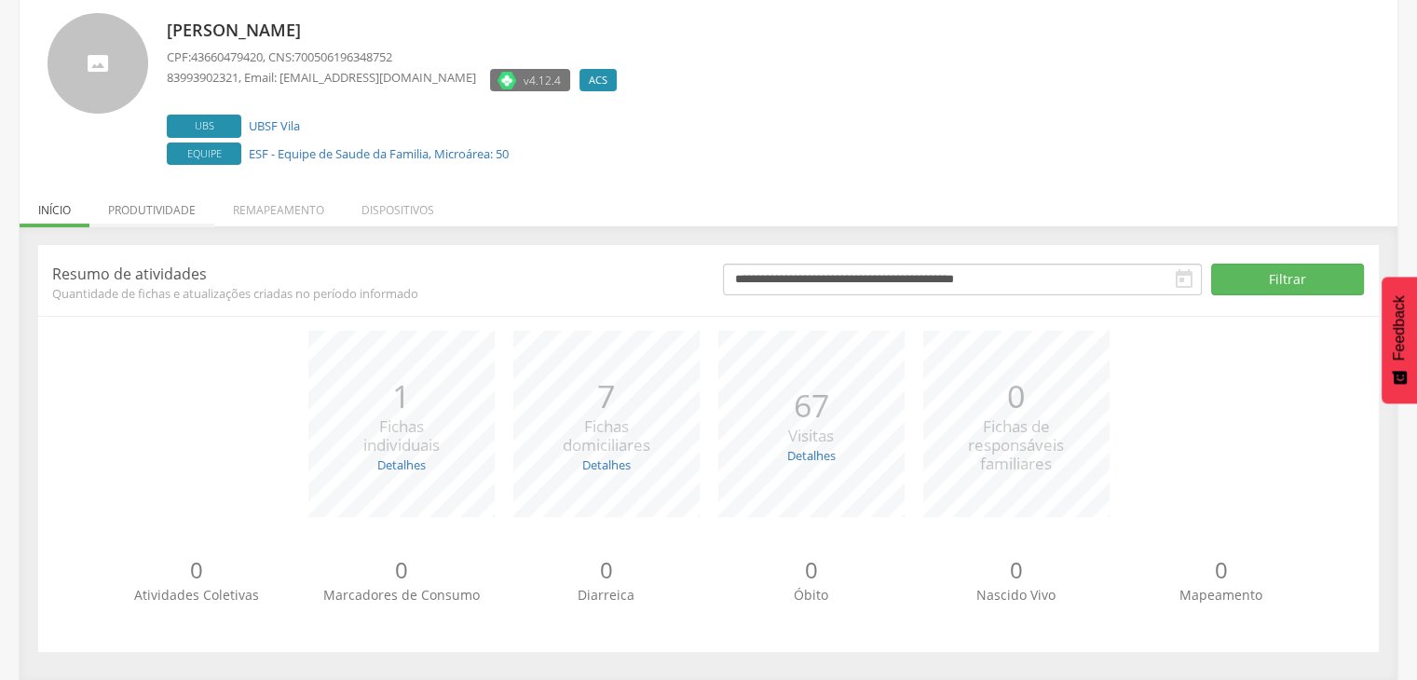
click at [164, 214] on li "Produtividade" at bounding box center [151, 205] width 125 height 44
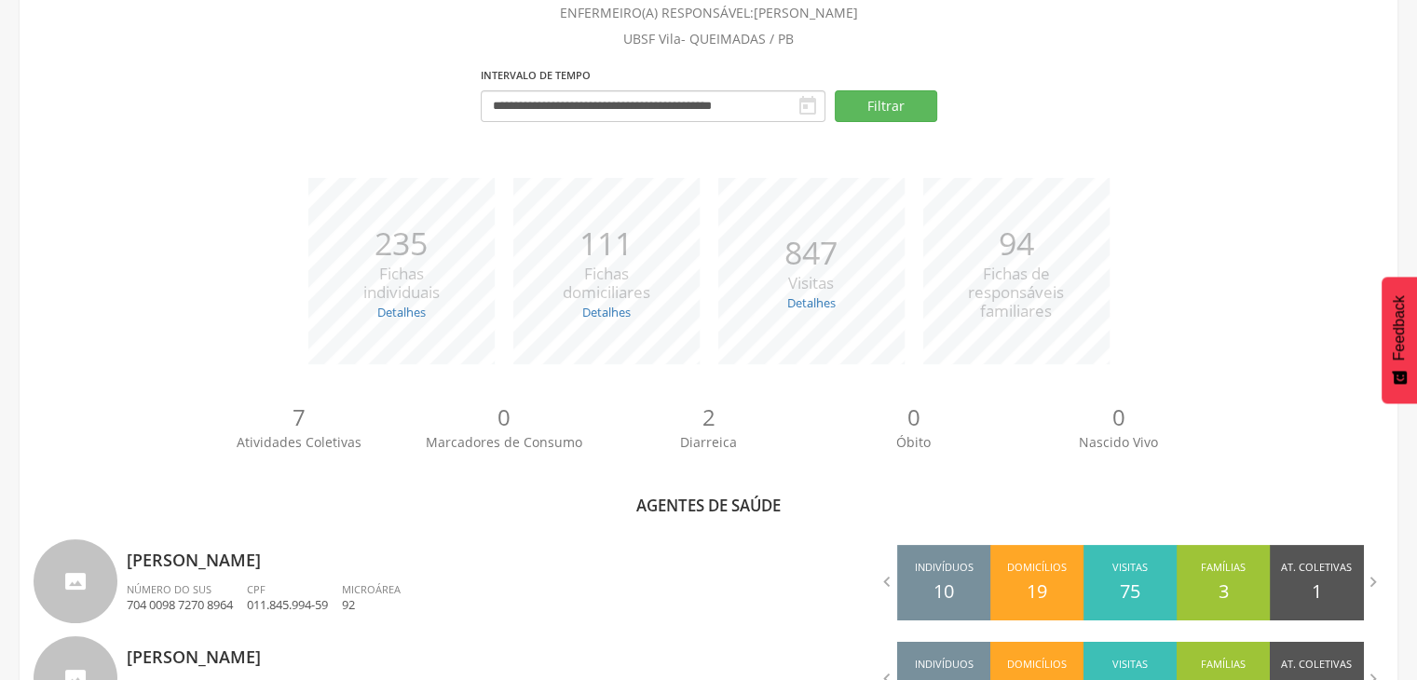
scroll to position [811, 0]
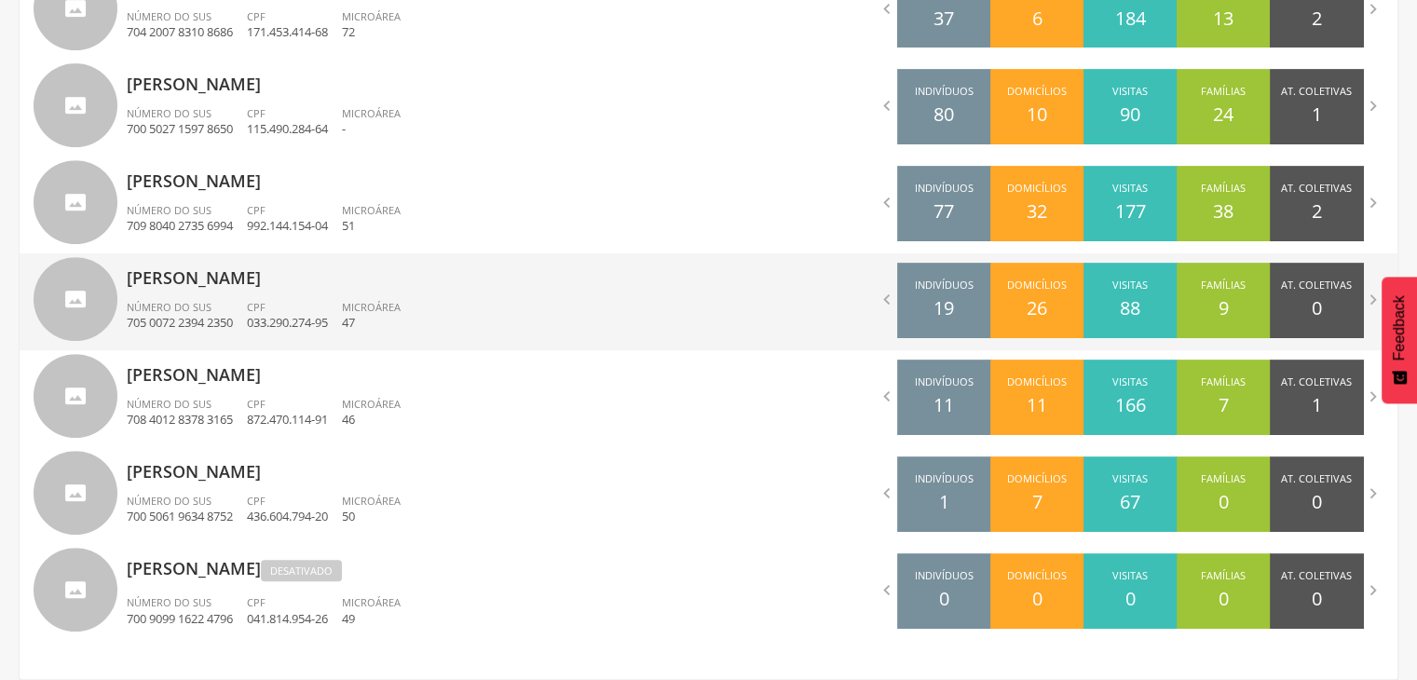
click at [316, 300] on div "CPF 033.290.274-95" at bounding box center [294, 316] width 95 height 32
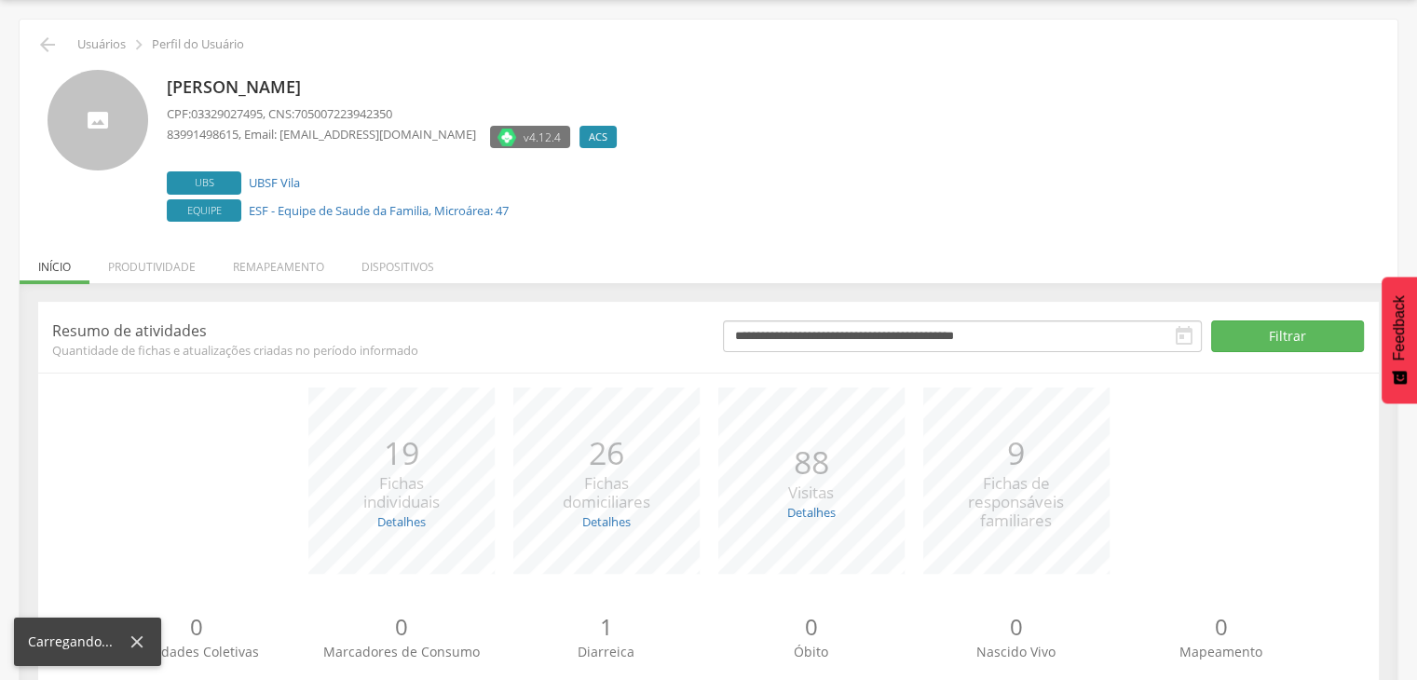
scroll to position [113, 0]
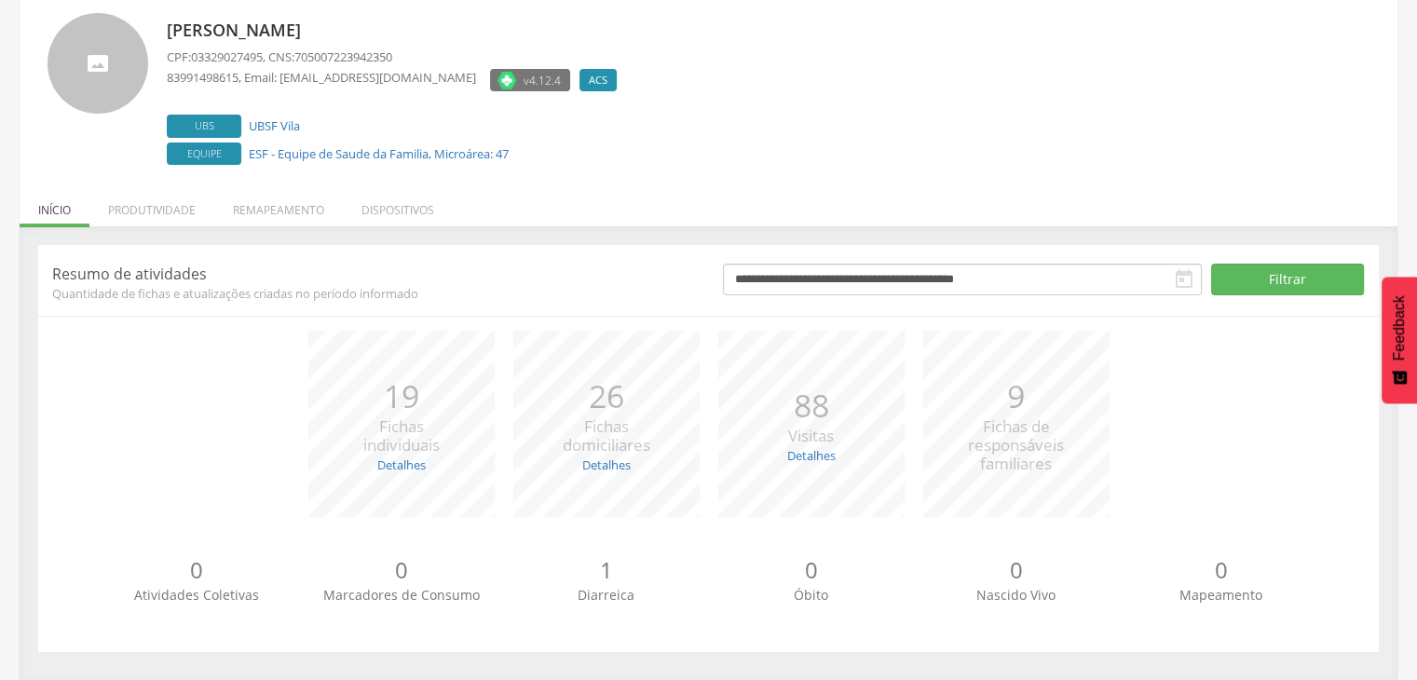
click at [175, 262] on header "**********" at bounding box center [708, 280] width 1340 height 43
click at [164, 226] on div "**********" at bounding box center [709, 453] width 1378 height 454
click at [161, 216] on li "Produtividade" at bounding box center [151, 205] width 125 height 44
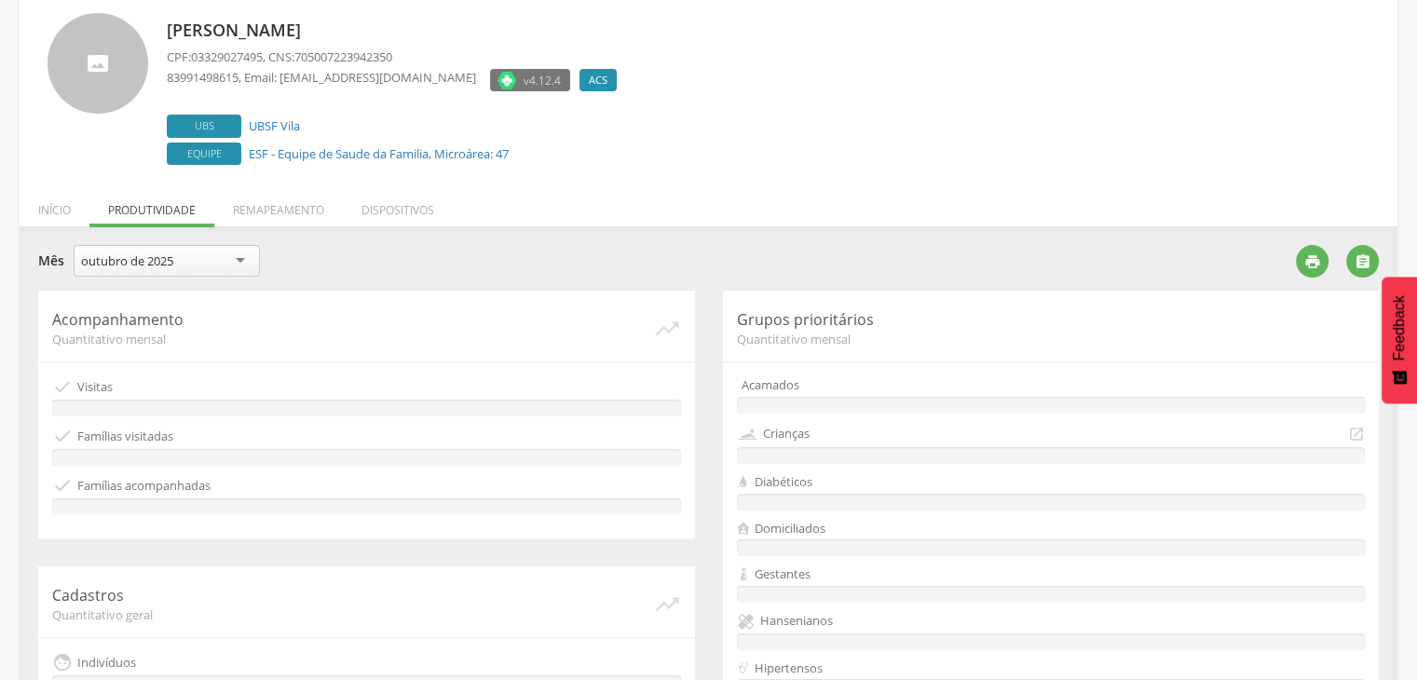
scroll to position [535, 0]
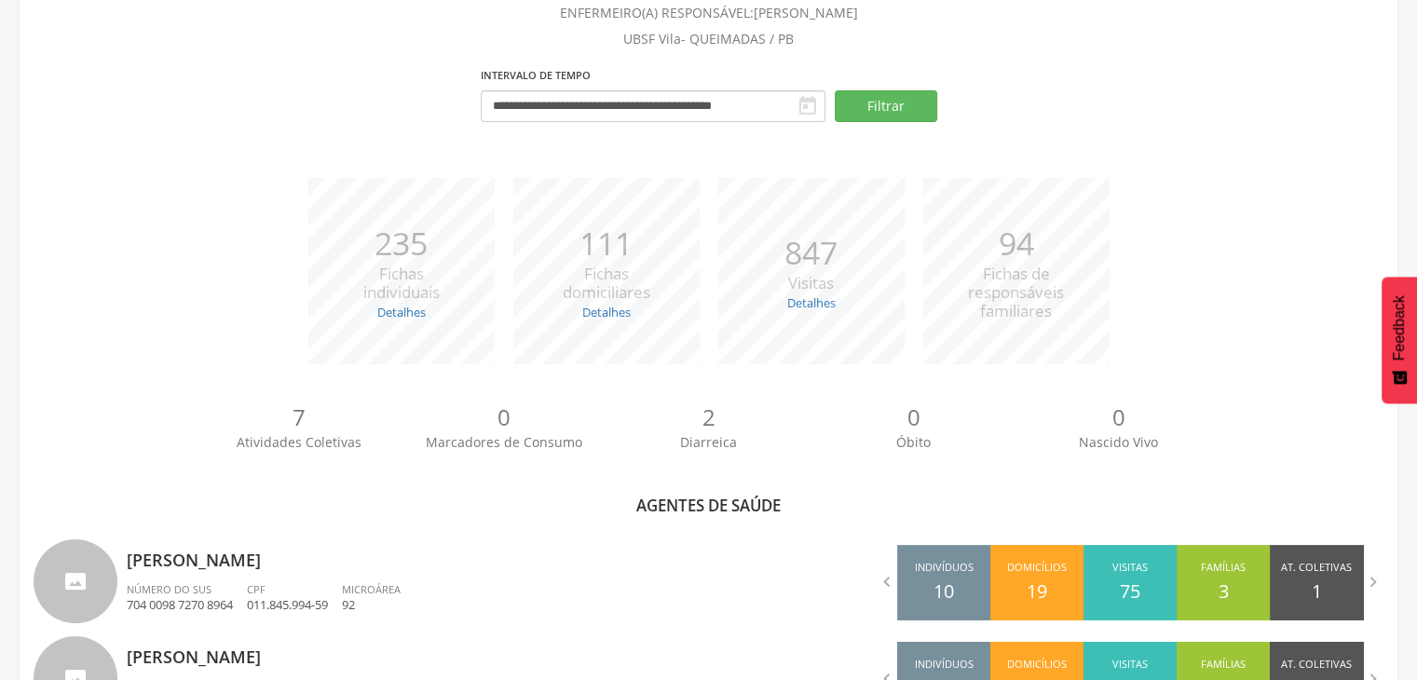
scroll to position [811, 0]
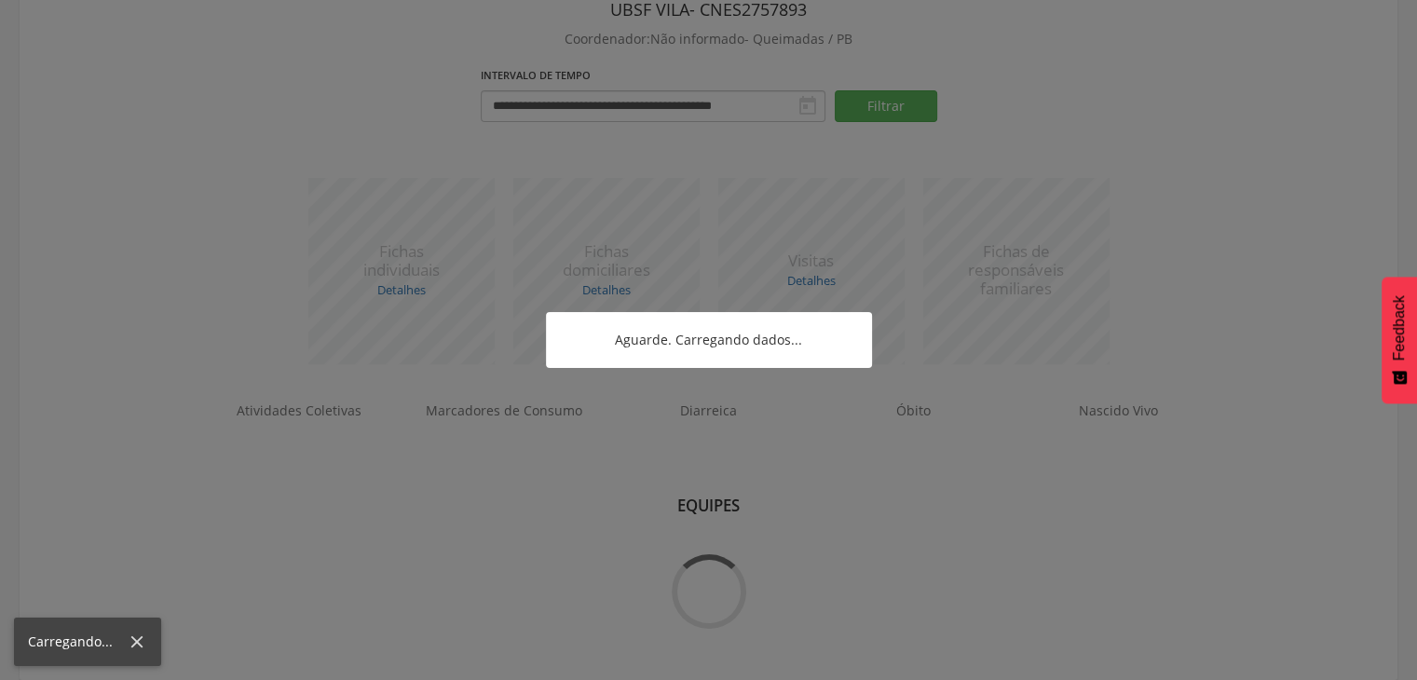
scroll to position [197, 0]
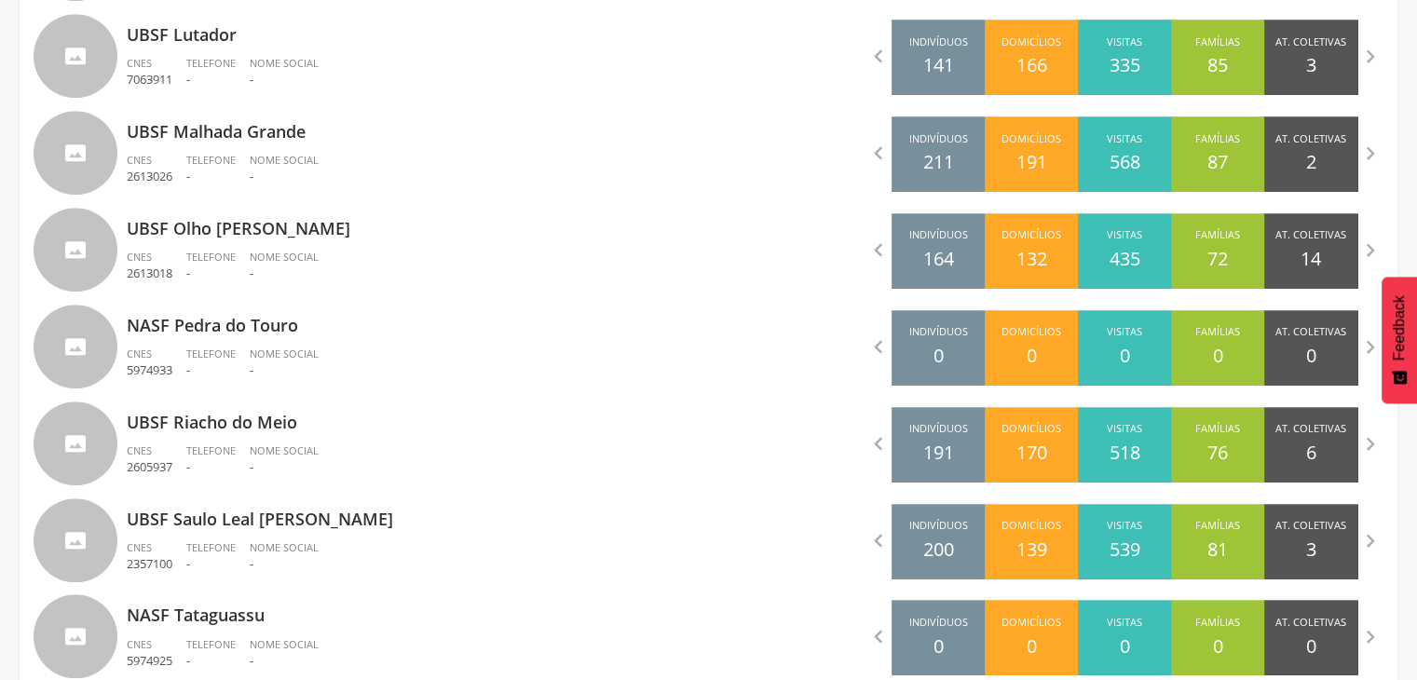
scroll to position [1619, 0]
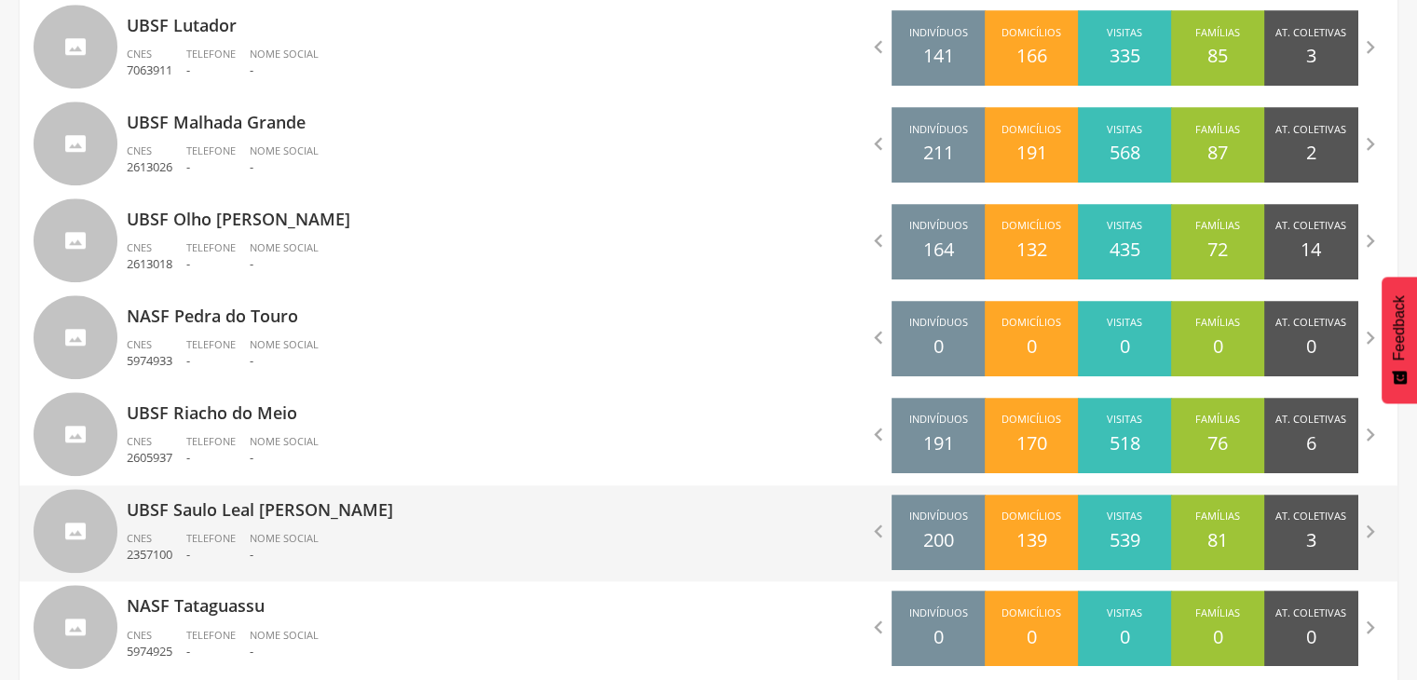
click at [365, 529] on div "UBSF Saulo Leal [PERSON_NAME] CNES 2357100 Telefone - Nome Social -" at bounding box center [411, 533] width 568 height 97
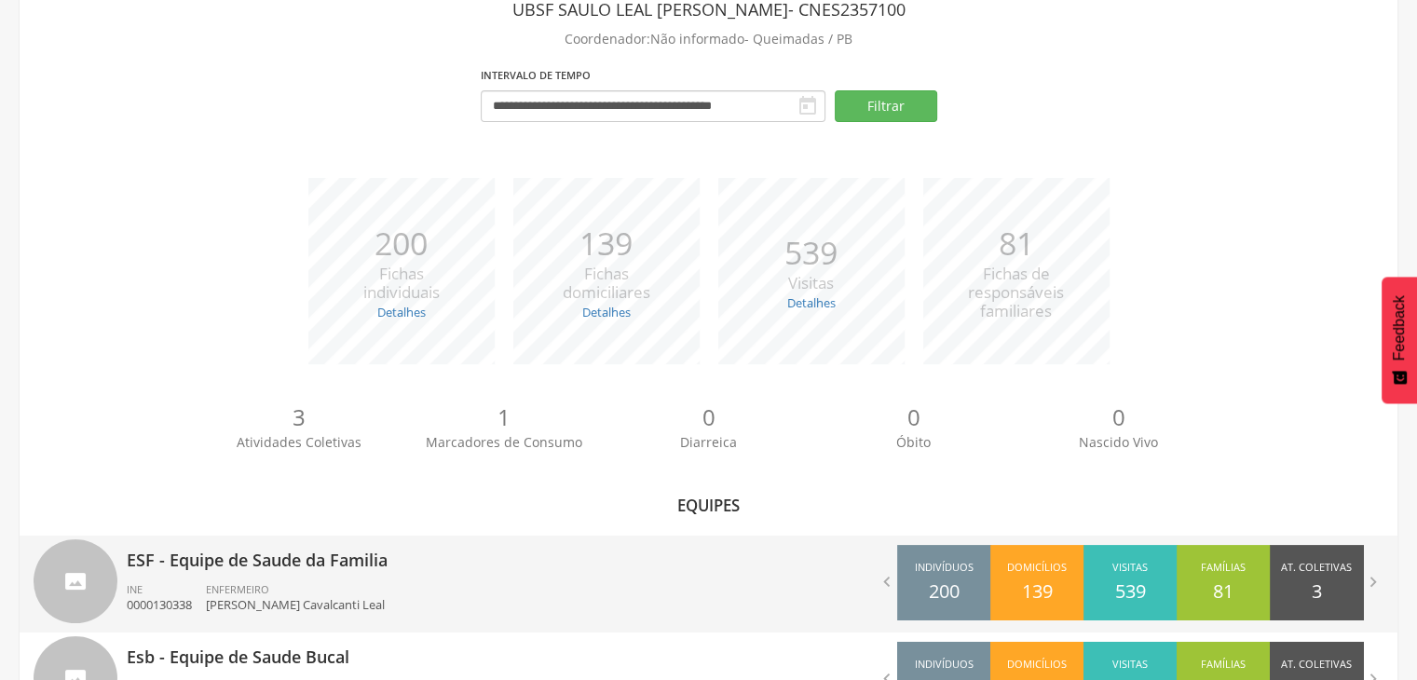
scroll to position [197, 0]
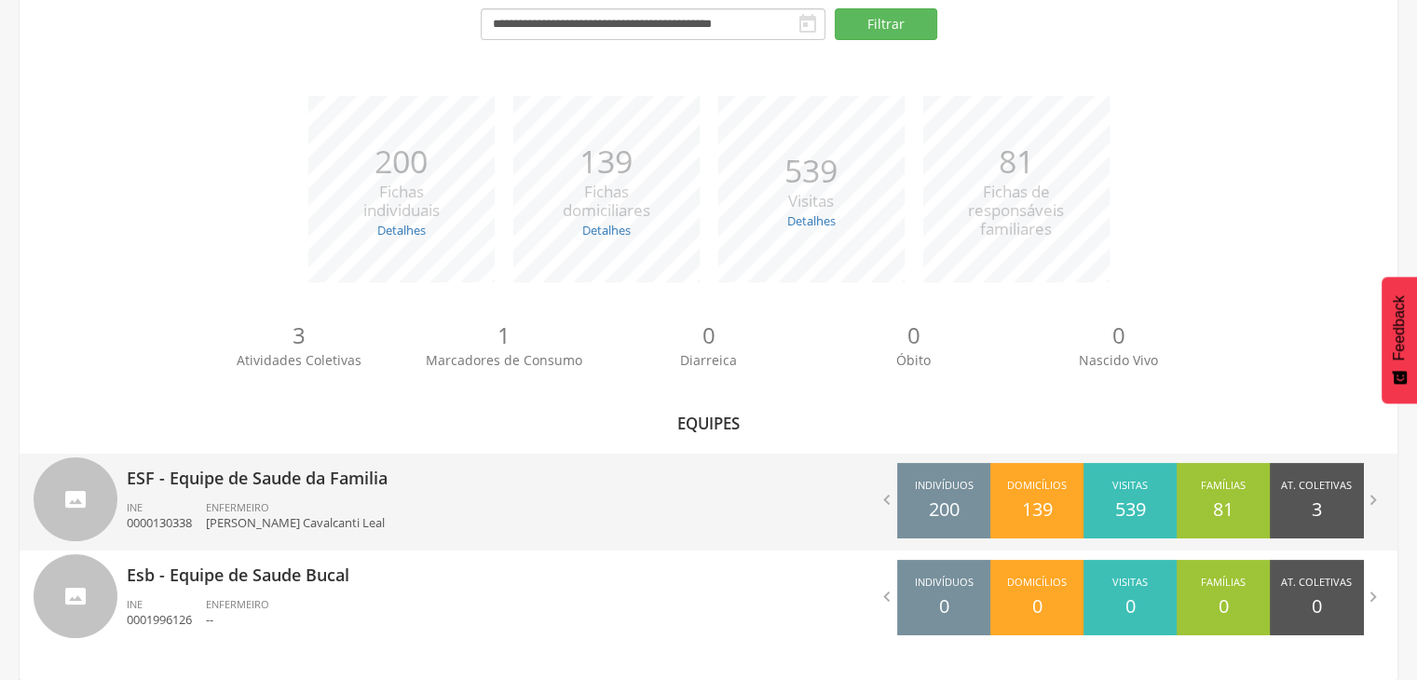
click at [274, 500] on div "ENFERMEIRO [PERSON_NAME] Cavalcanti Leal" at bounding box center [302, 516] width 193 height 32
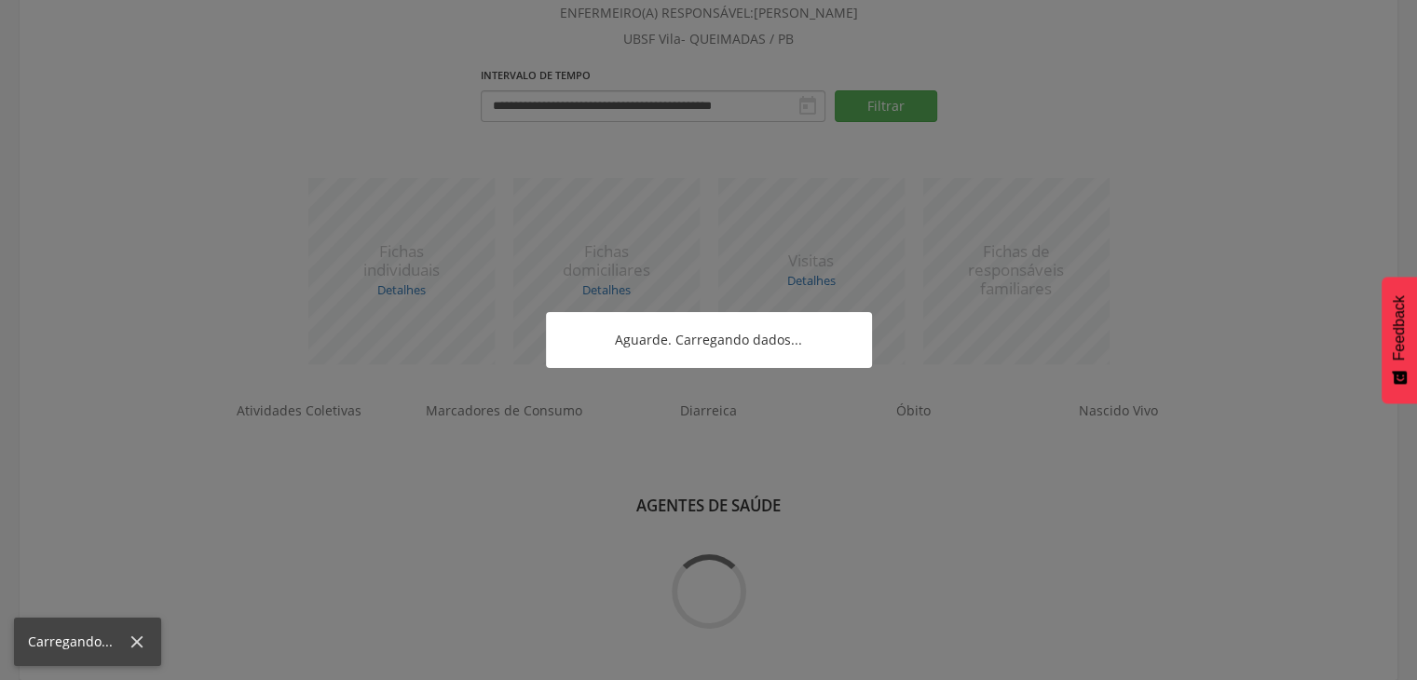
scroll to position [1022, 0]
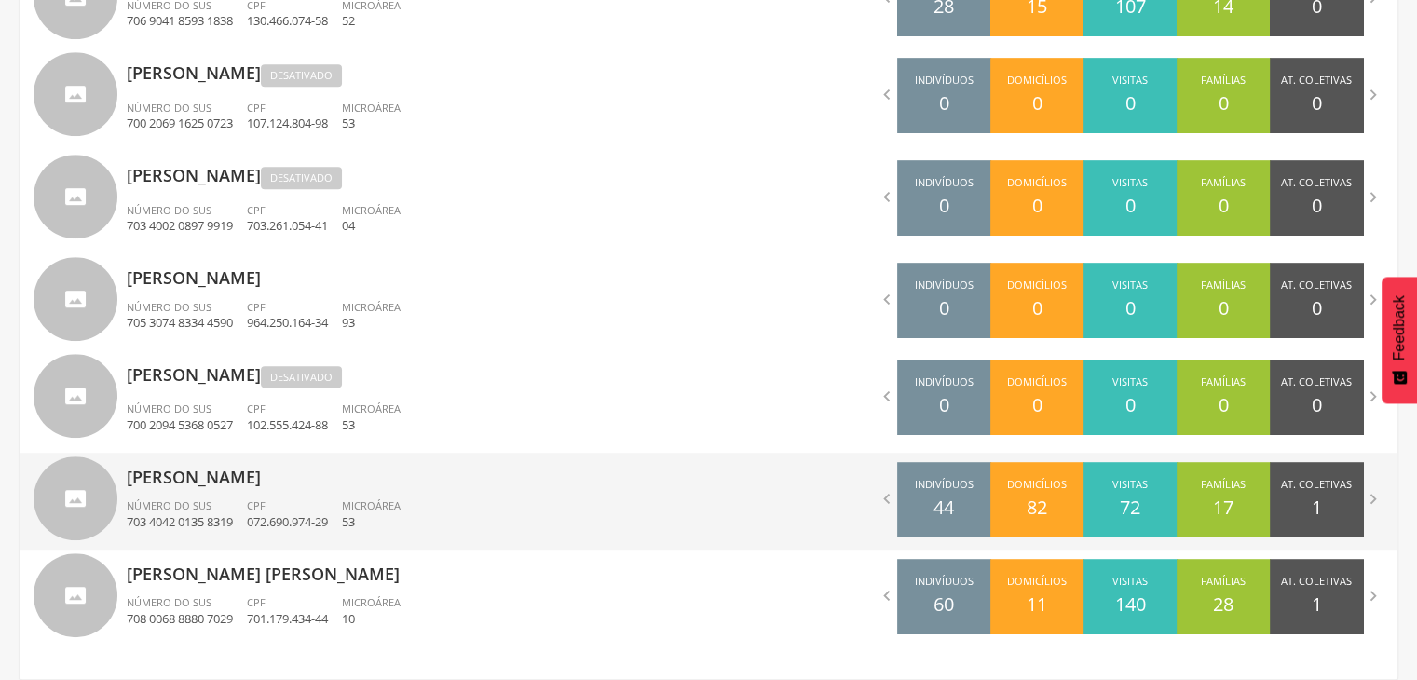
click at [418, 475] on p "[PERSON_NAME]" at bounding box center [411, 471] width 568 height 37
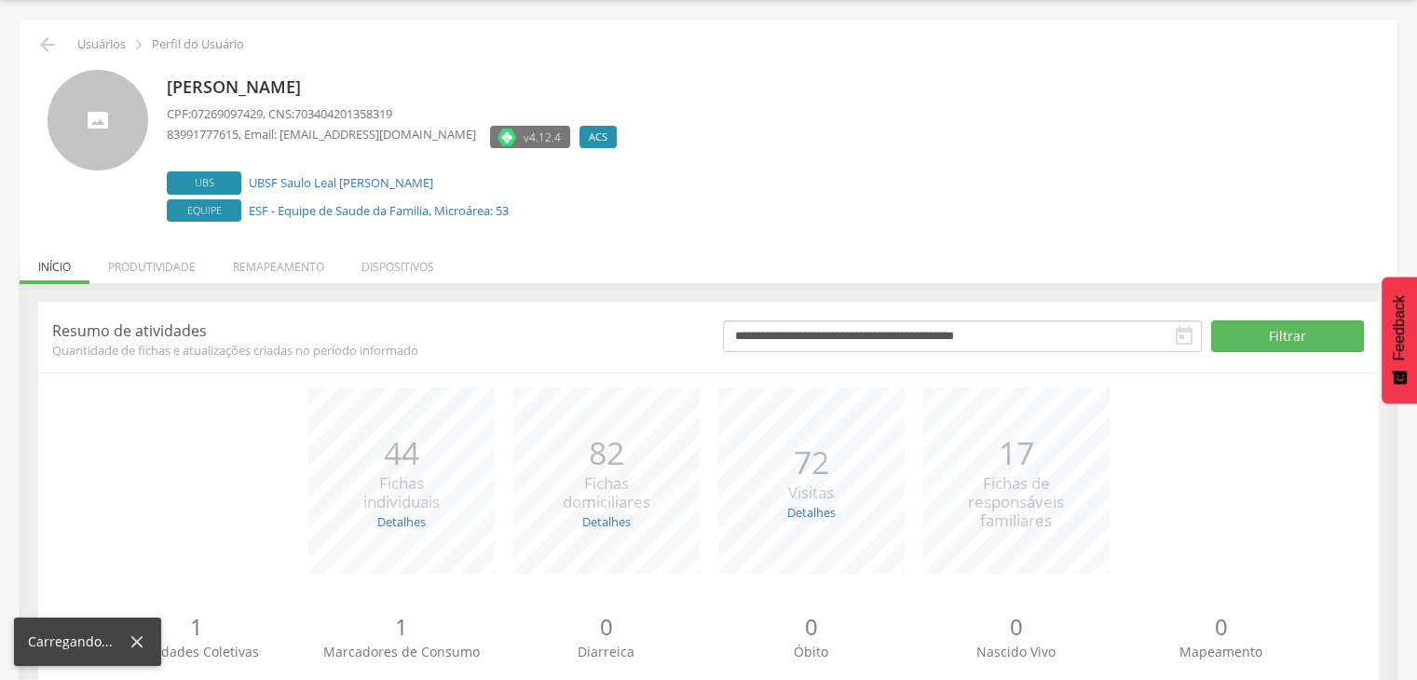
scroll to position [113, 0]
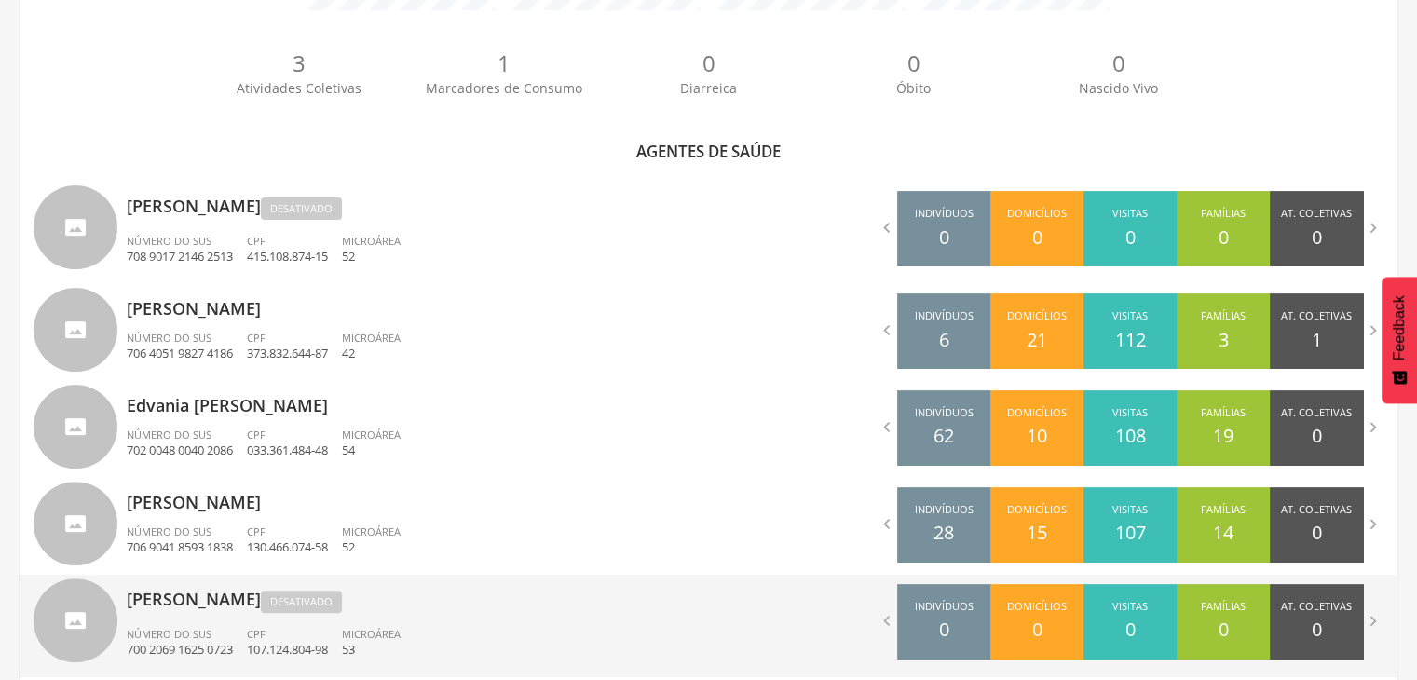
scroll to position [426, 0]
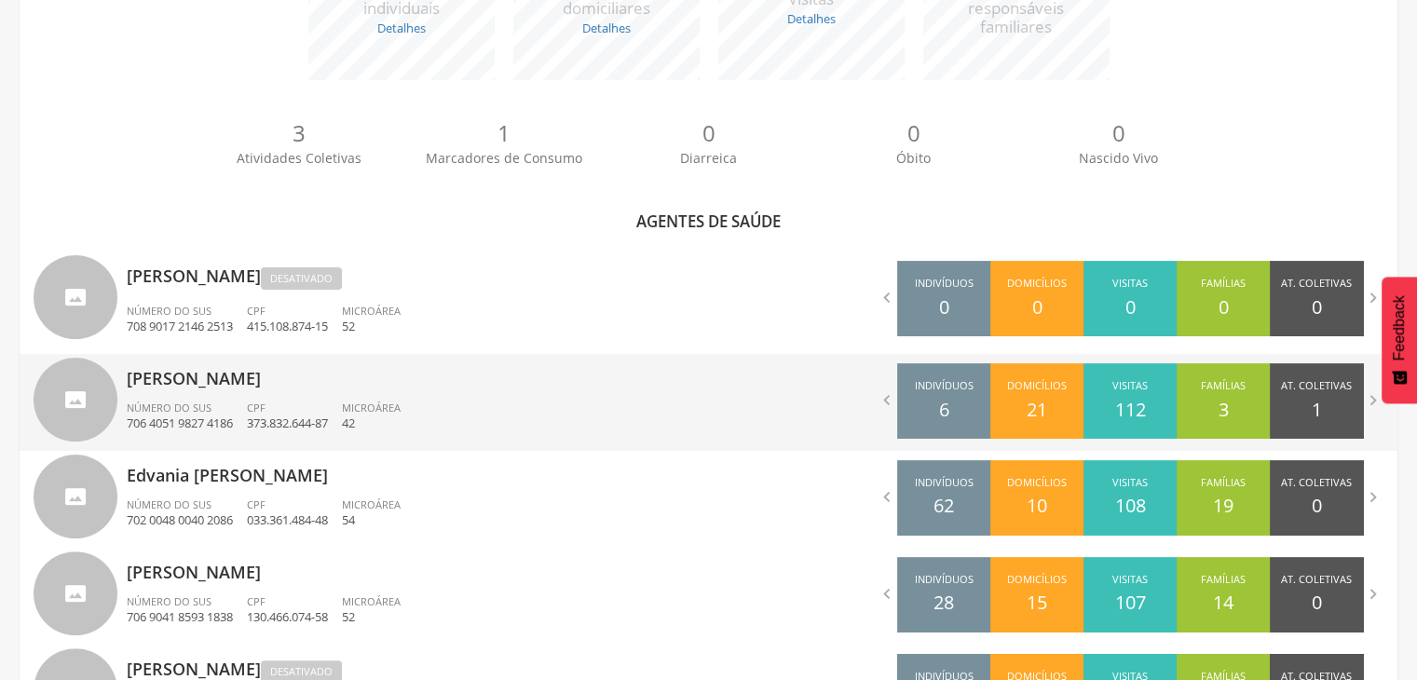
click at [237, 406] on div "Número do SUS 706 4051 9827 4186" at bounding box center [187, 417] width 120 height 32
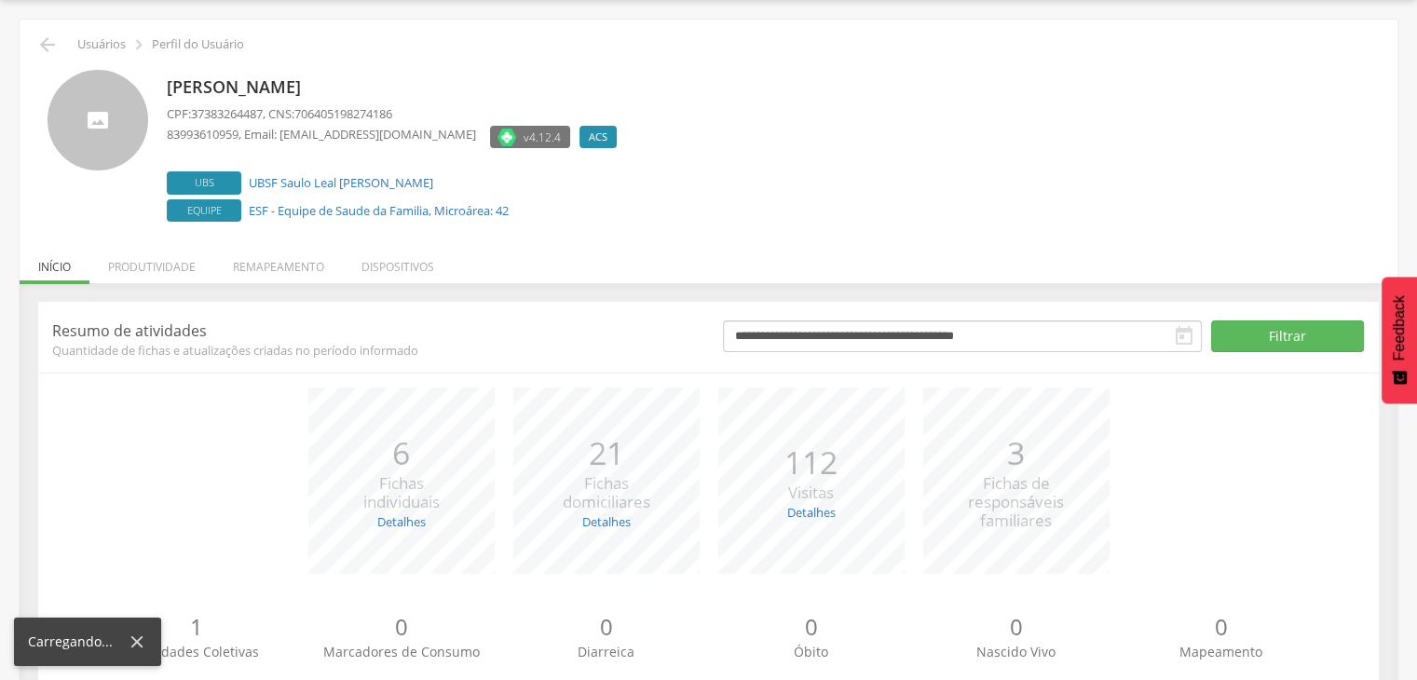
scroll to position [113, 0]
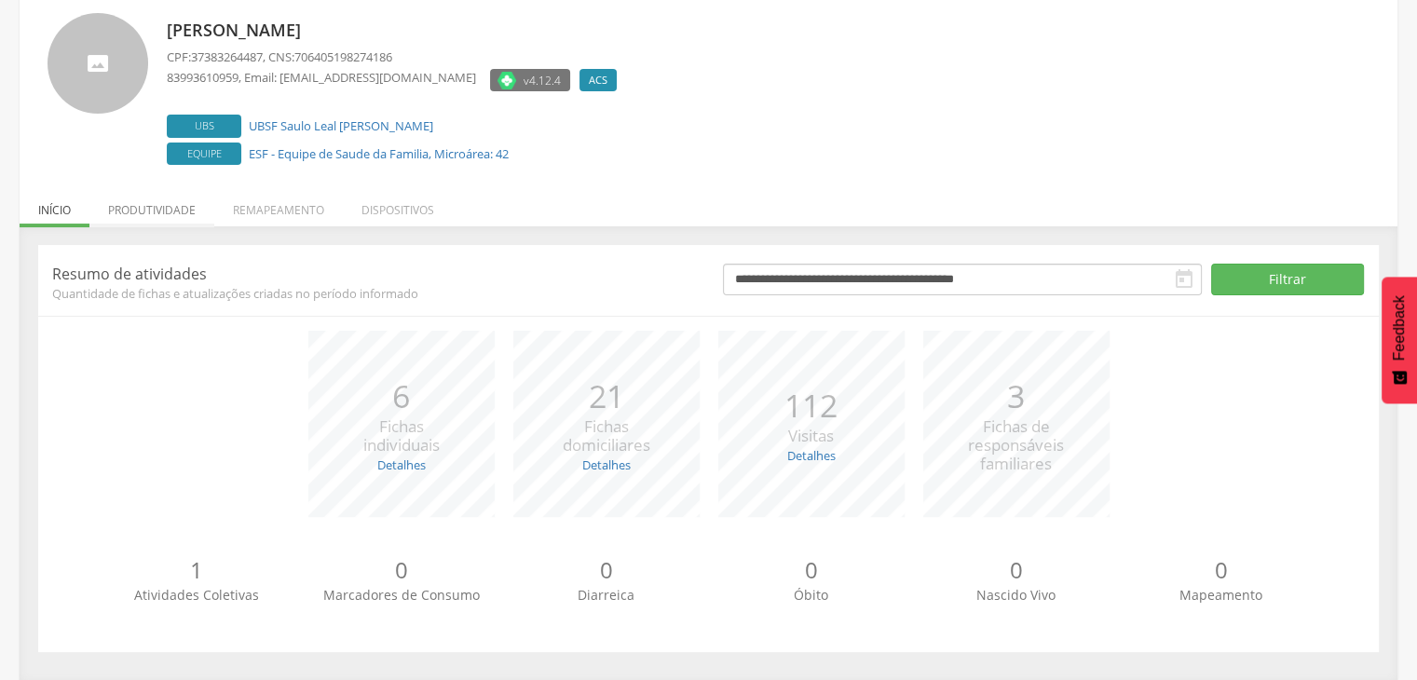
click at [150, 213] on li "Produtividade" at bounding box center [151, 205] width 125 height 44
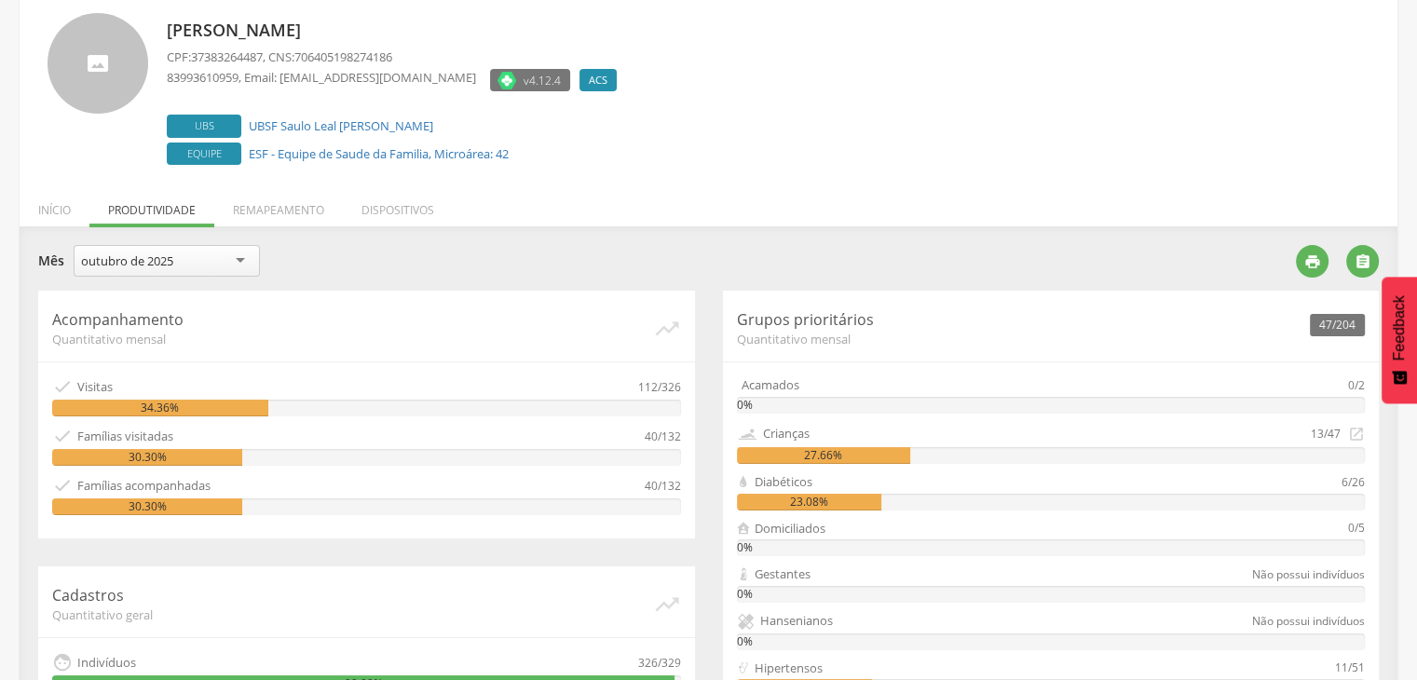
scroll to position [426, 0]
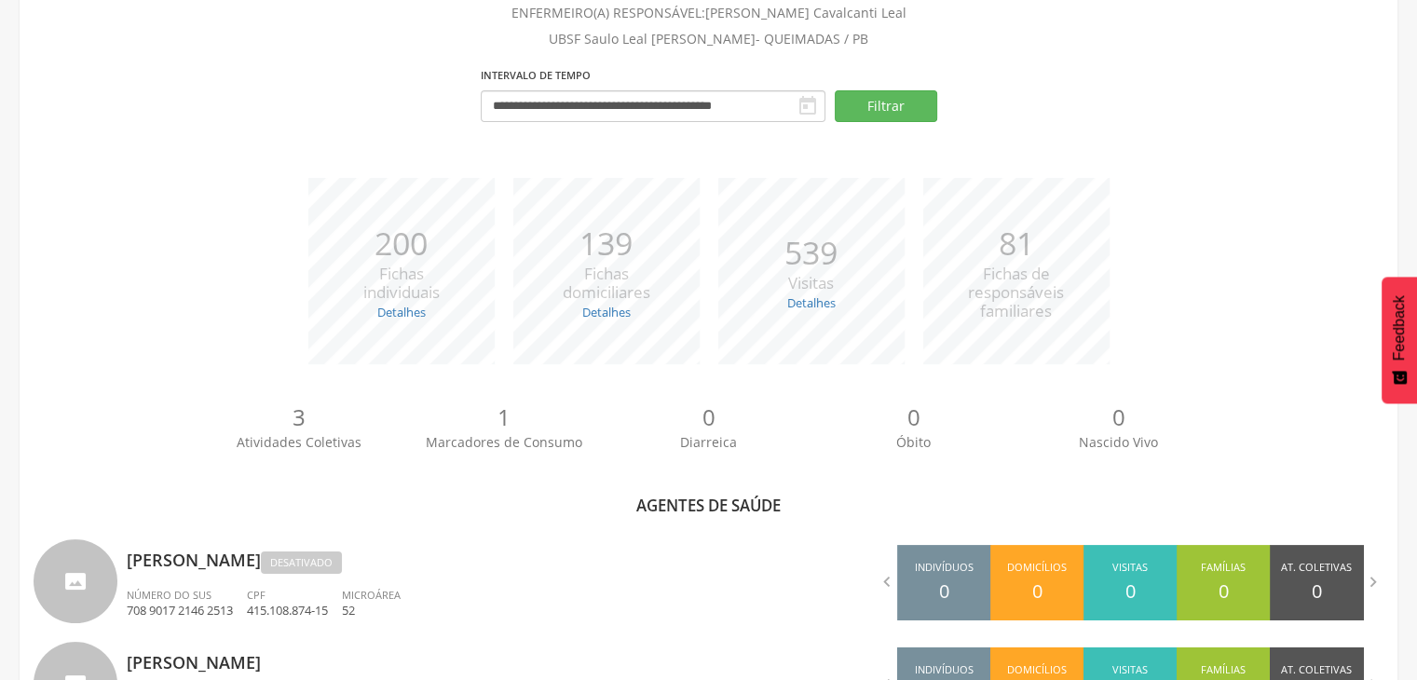
scroll to position [426, 0]
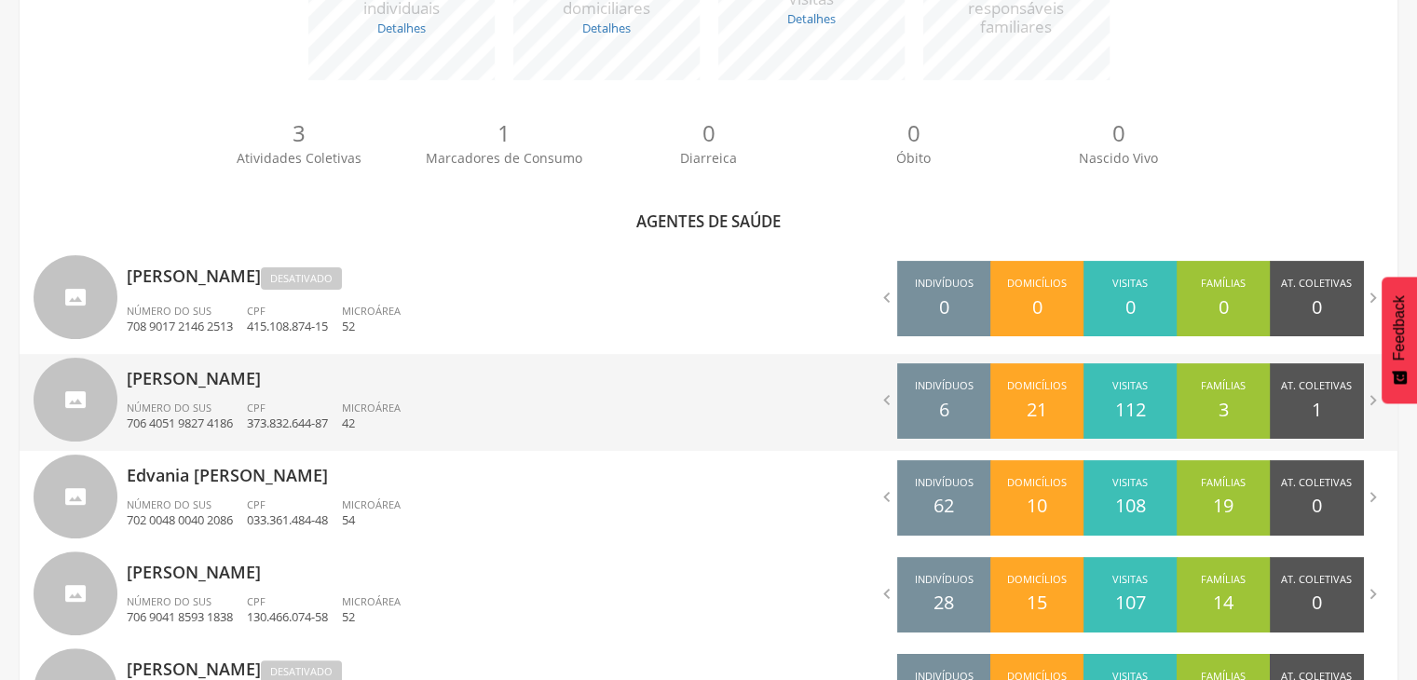
click at [219, 397] on div "[PERSON_NAME] Número do SUS 706 4051 9827 4186 CPF 373.832.644-87 Microárea 42" at bounding box center [411, 402] width 568 height 97
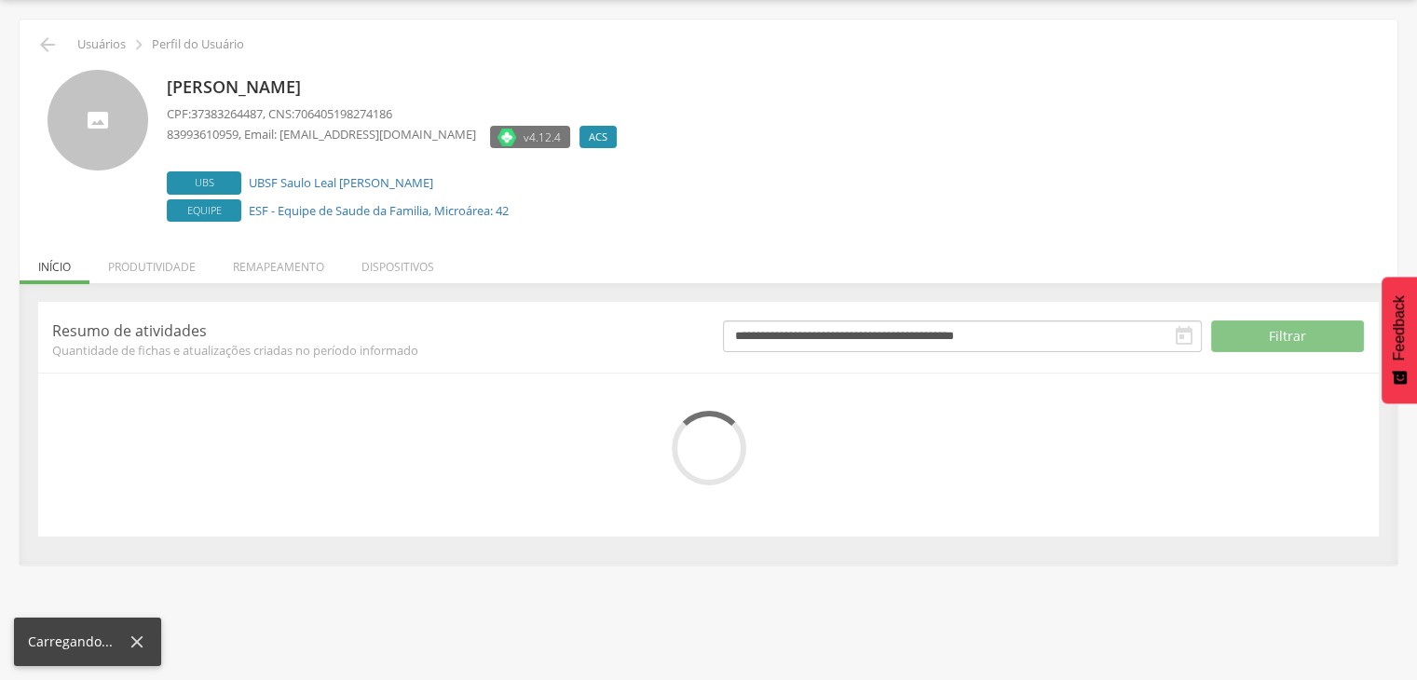
scroll to position [113, 0]
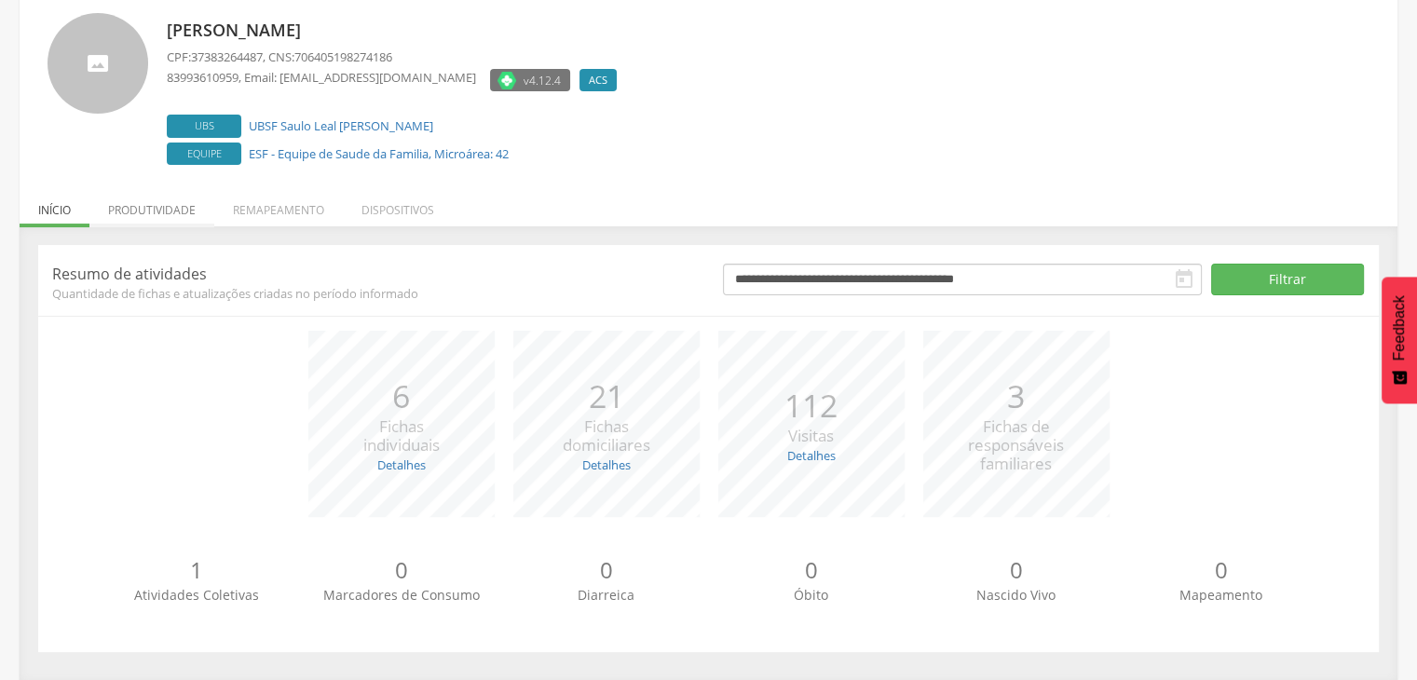
click at [167, 217] on li "Produtividade" at bounding box center [151, 205] width 125 height 44
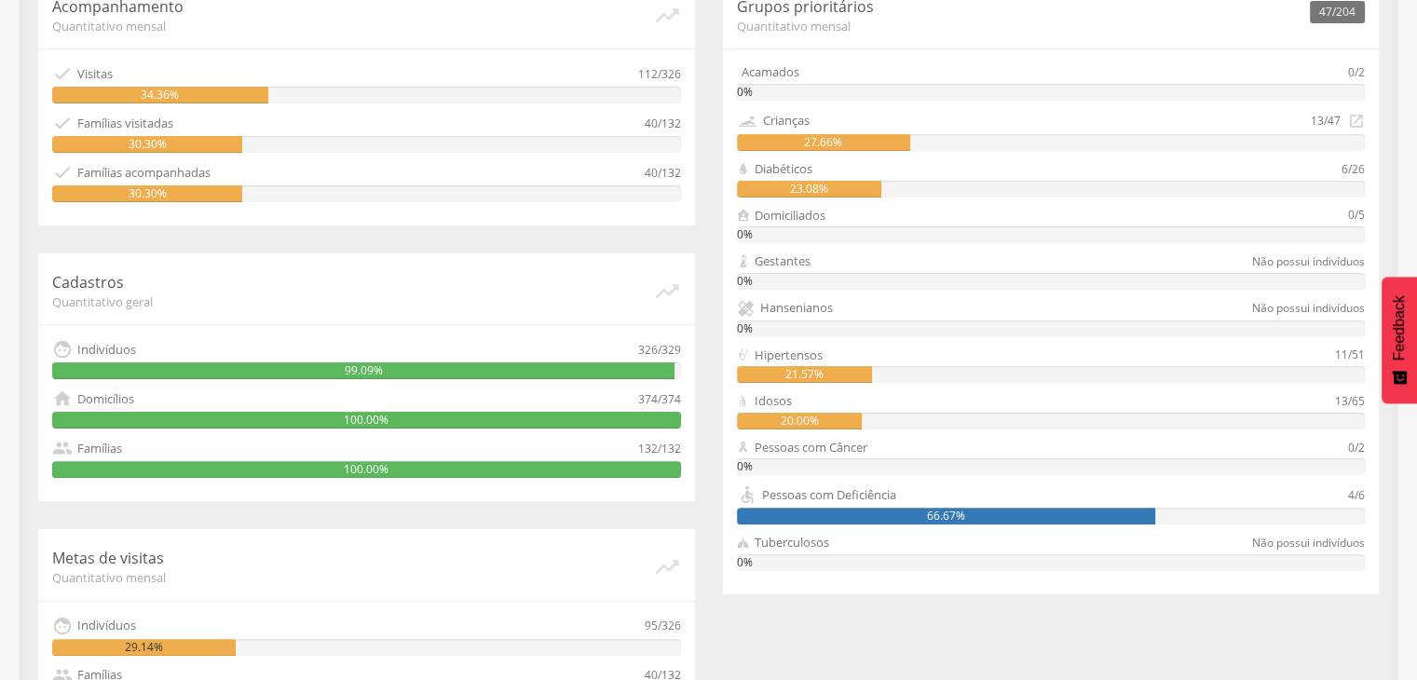
scroll to position [535, 0]
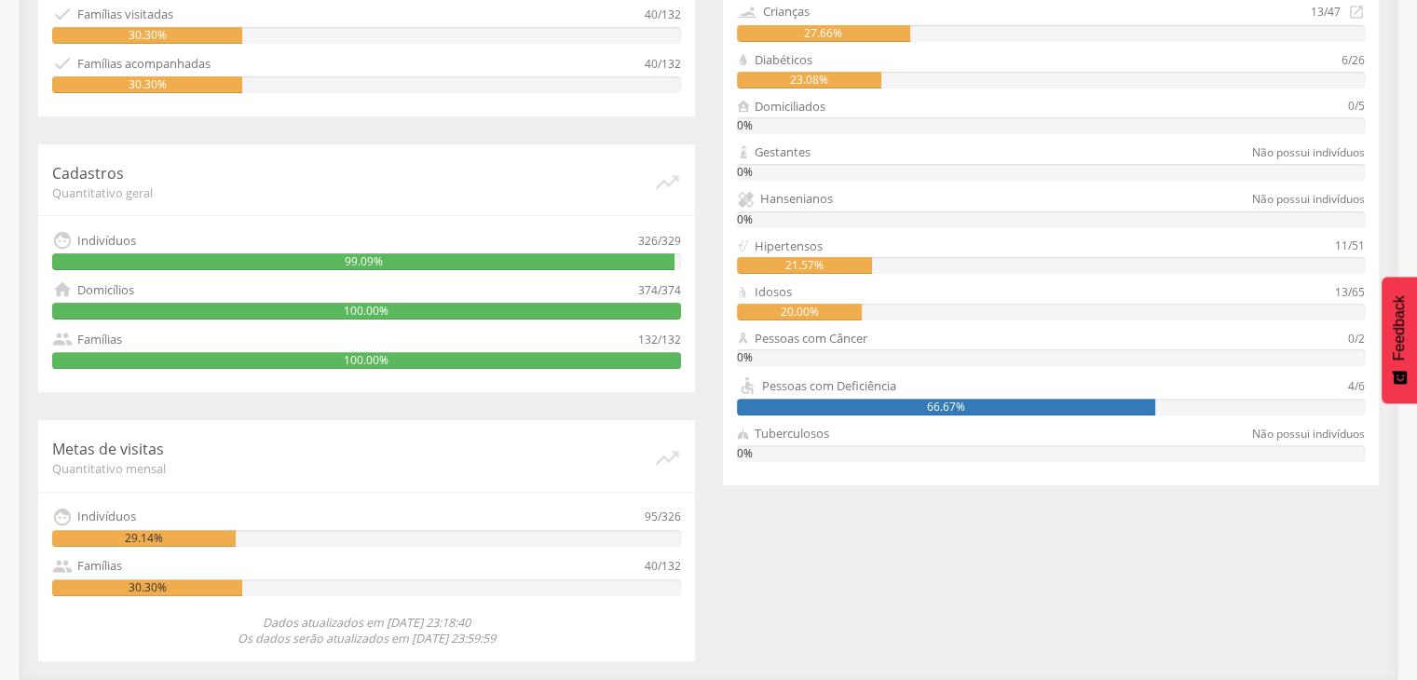
click at [495, 217] on div "Cadastros Quantitativo geral   Indivíduos 326/329 99.09%  Domicílios 374/374…" at bounding box center [366, 268] width 657 height 248
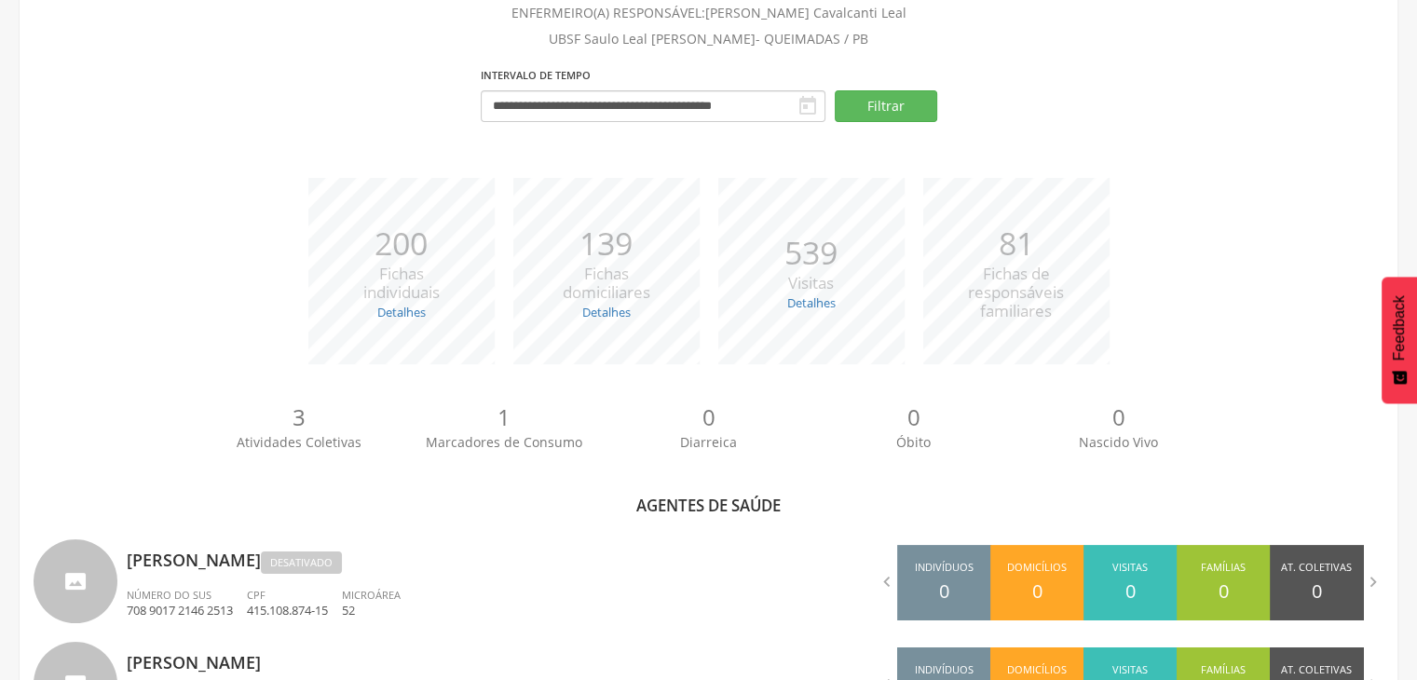
scroll to position [426, 0]
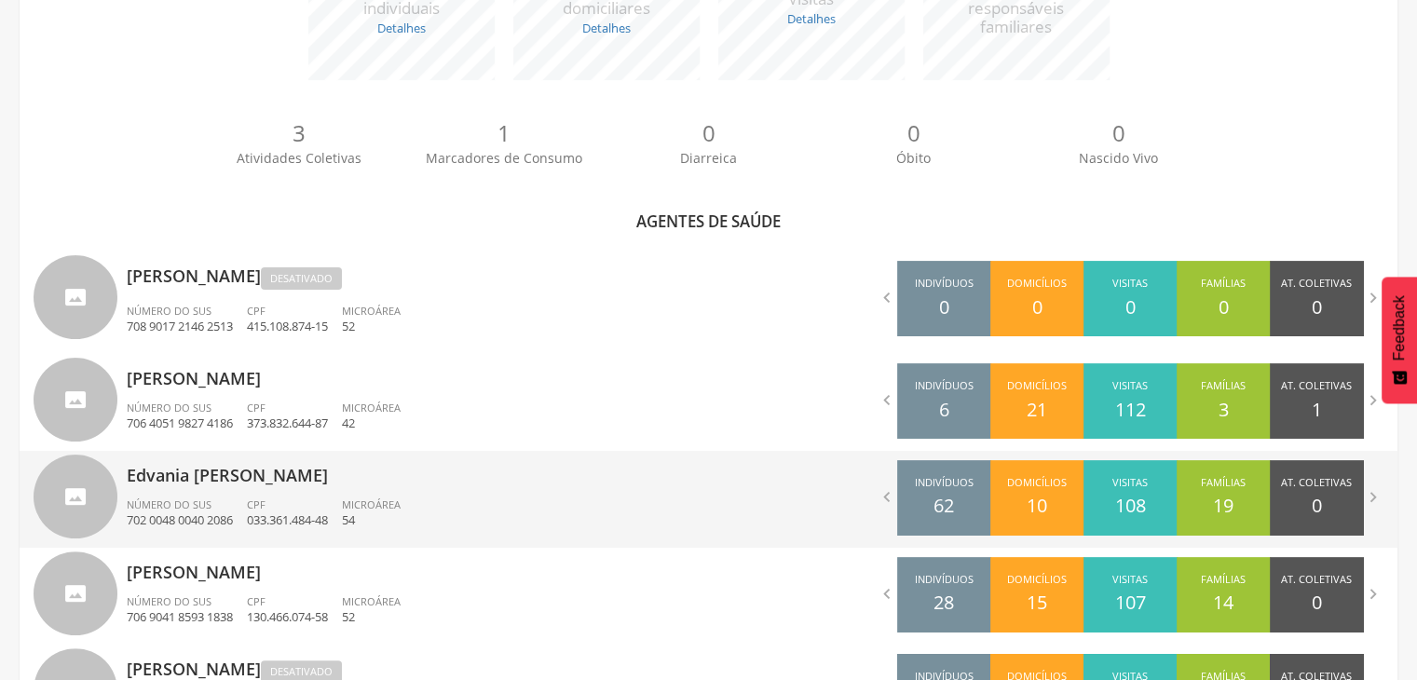
click at [310, 485] on p "Edvania [PERSON_NAME]" at bounding box center [411, 469] width 568 height 37
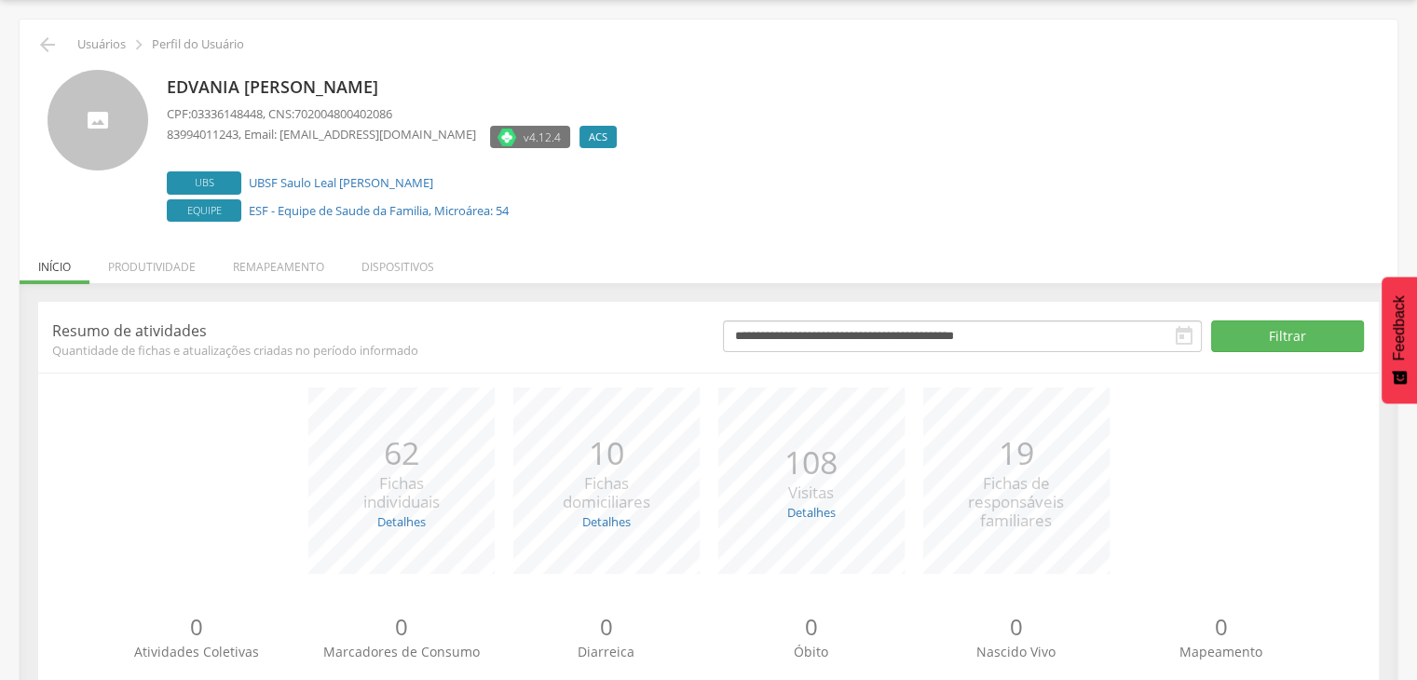
scroll to position [113, 0]
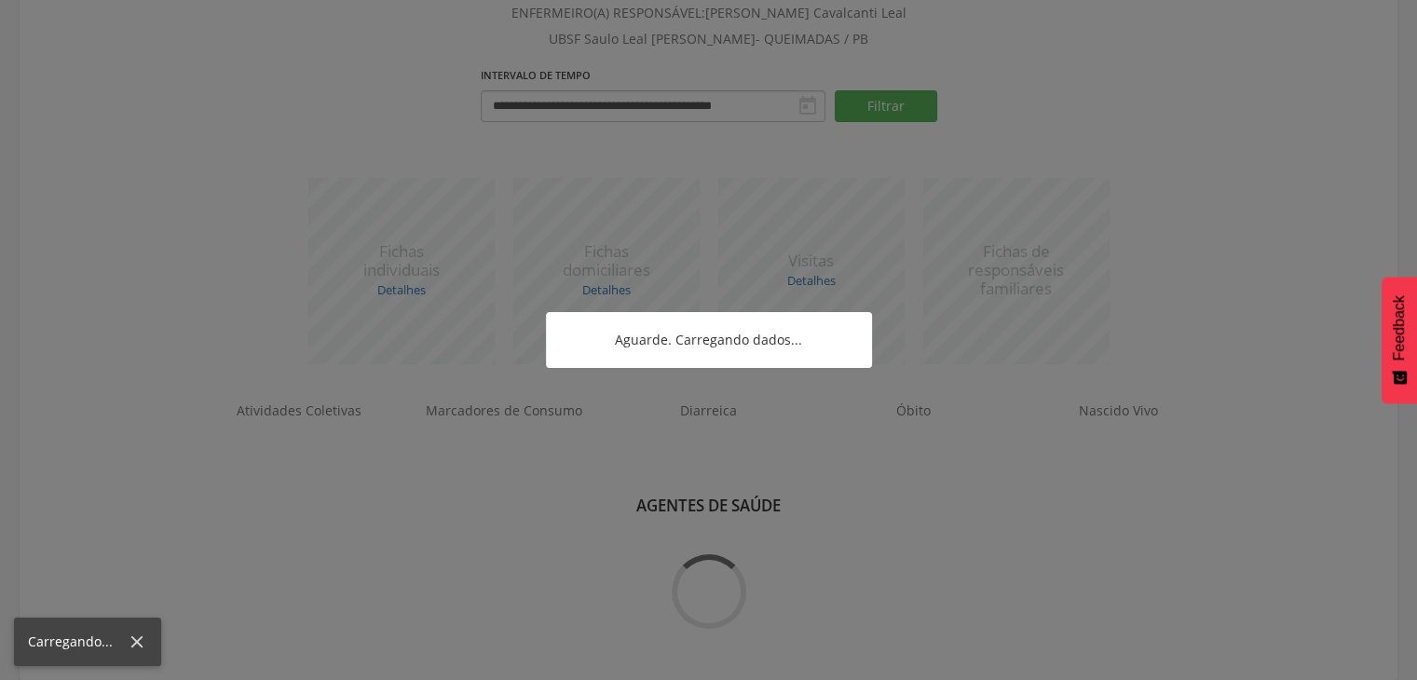
scroll to position [426, 0]
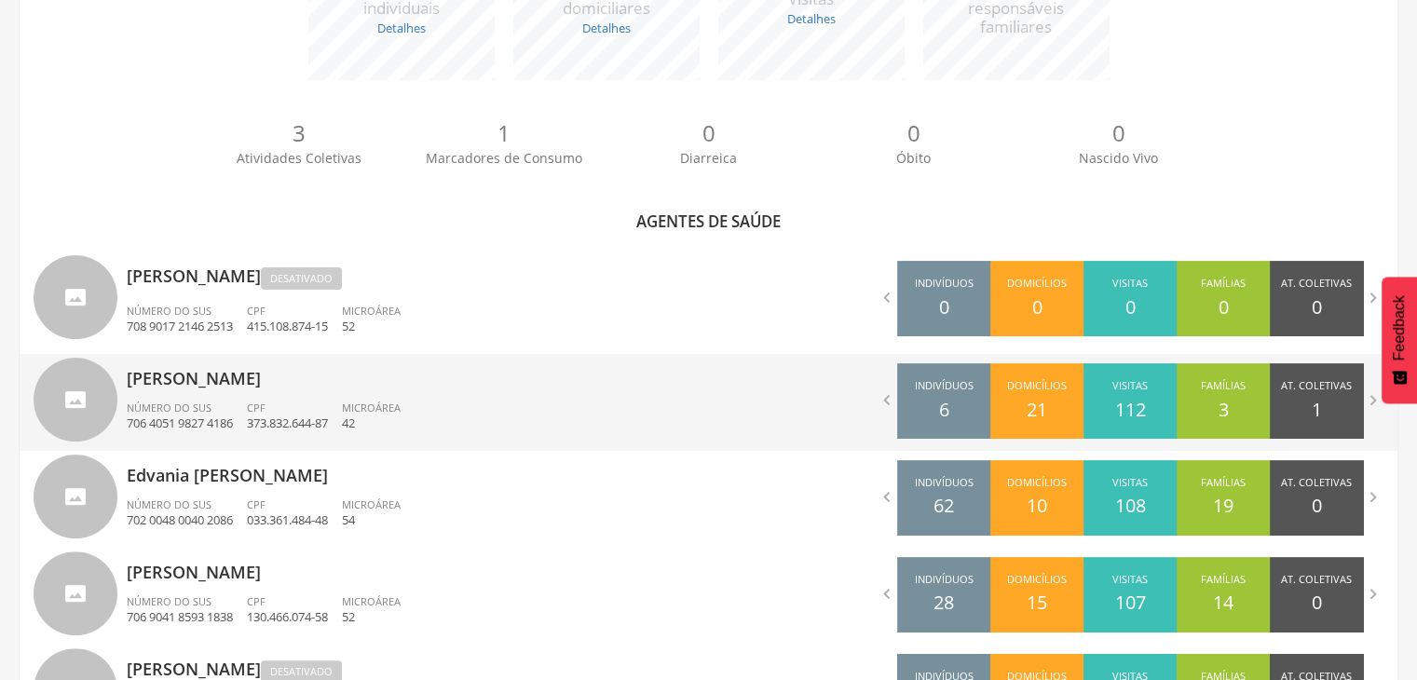
click at [310, 406] on div "CPF 373.832.644-87" at bounding box center [294, 417] width 95 height 32
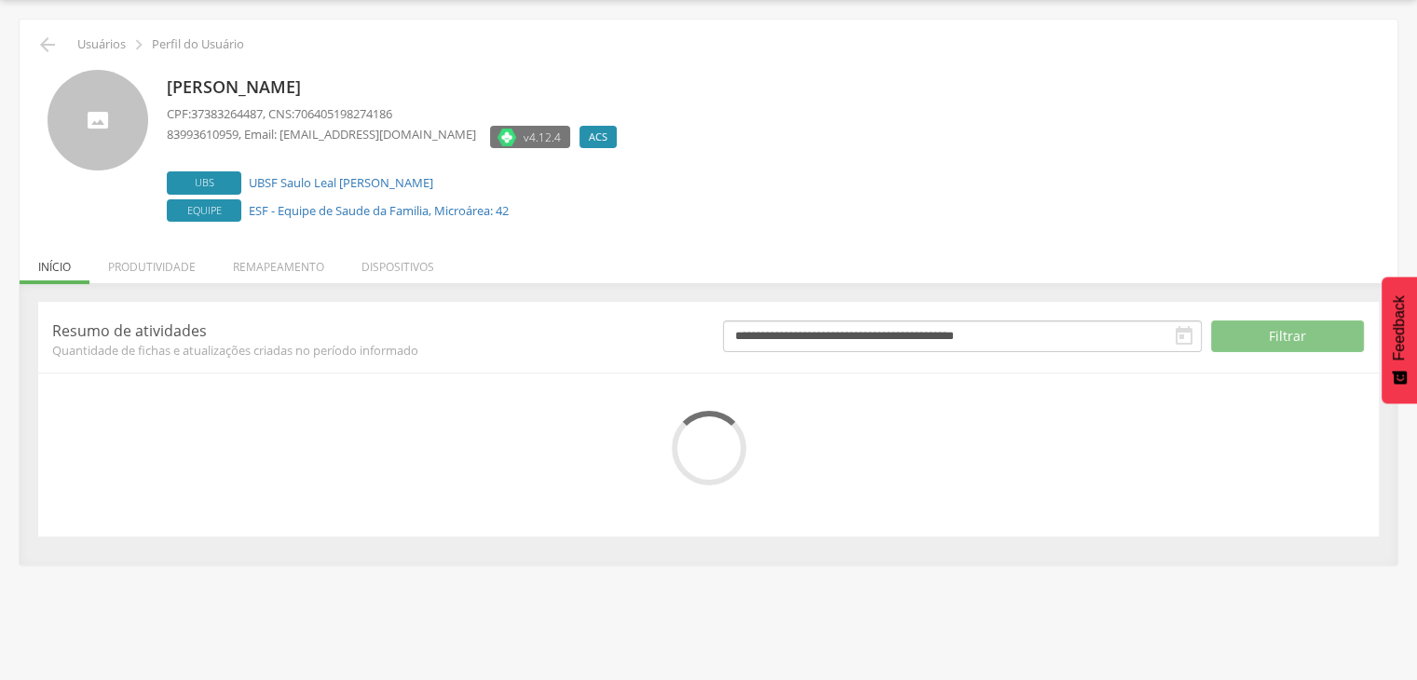
scroll to position [113, 0]
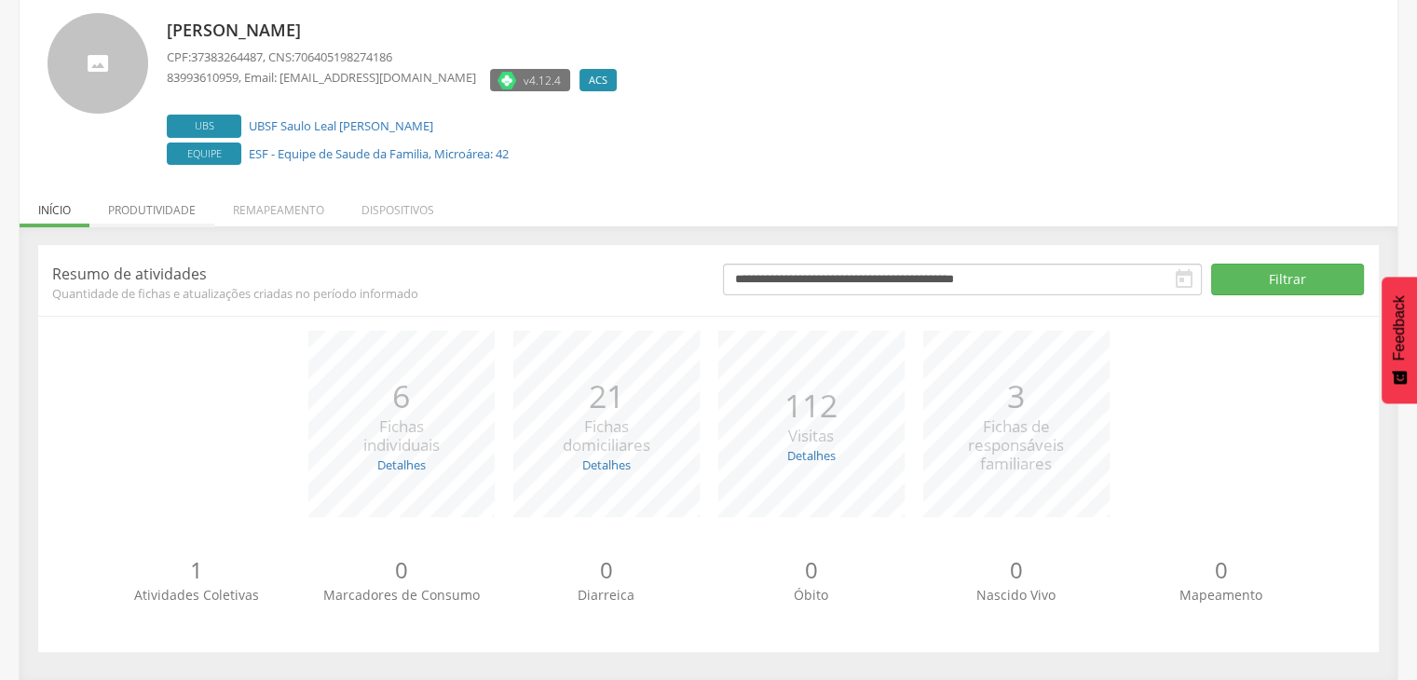
click at [170, 202] on li "Produtividade" at bounding box center [151, 205] width 125 height 44
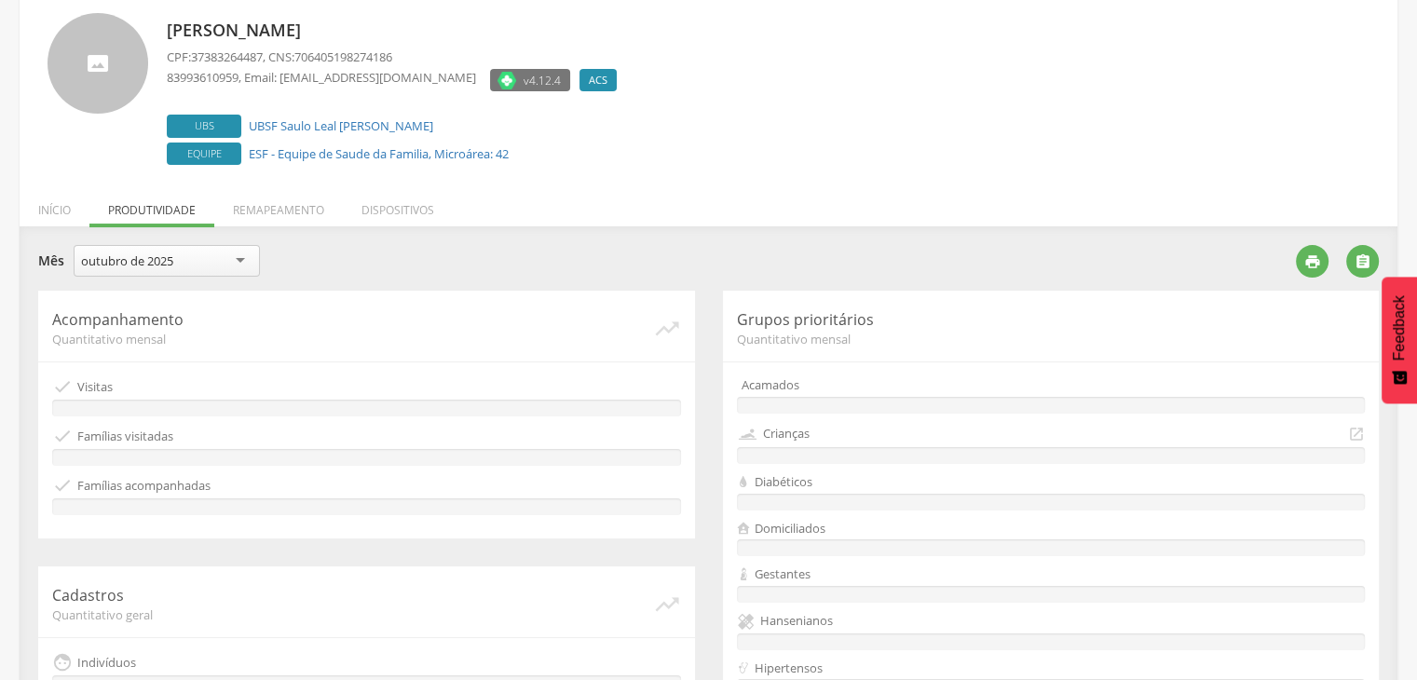
scroll to position [426, 0]
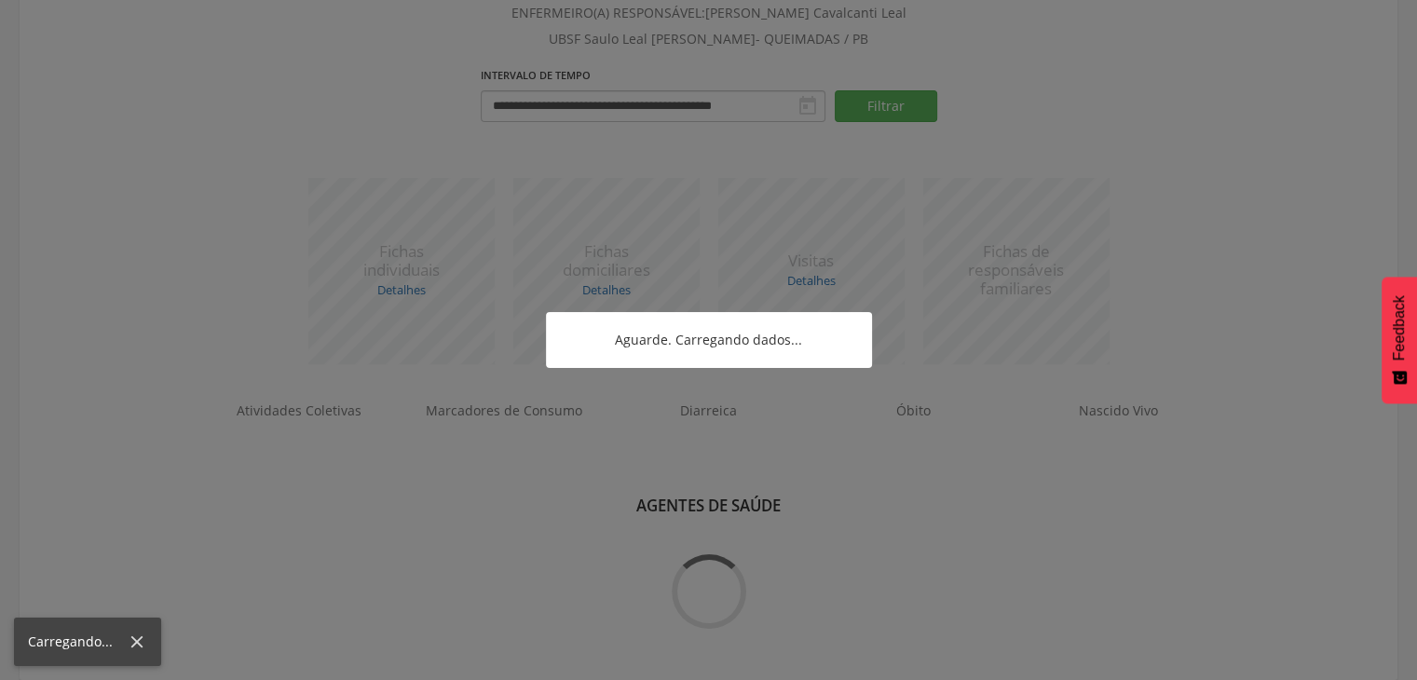
scroll to position [426, 0]
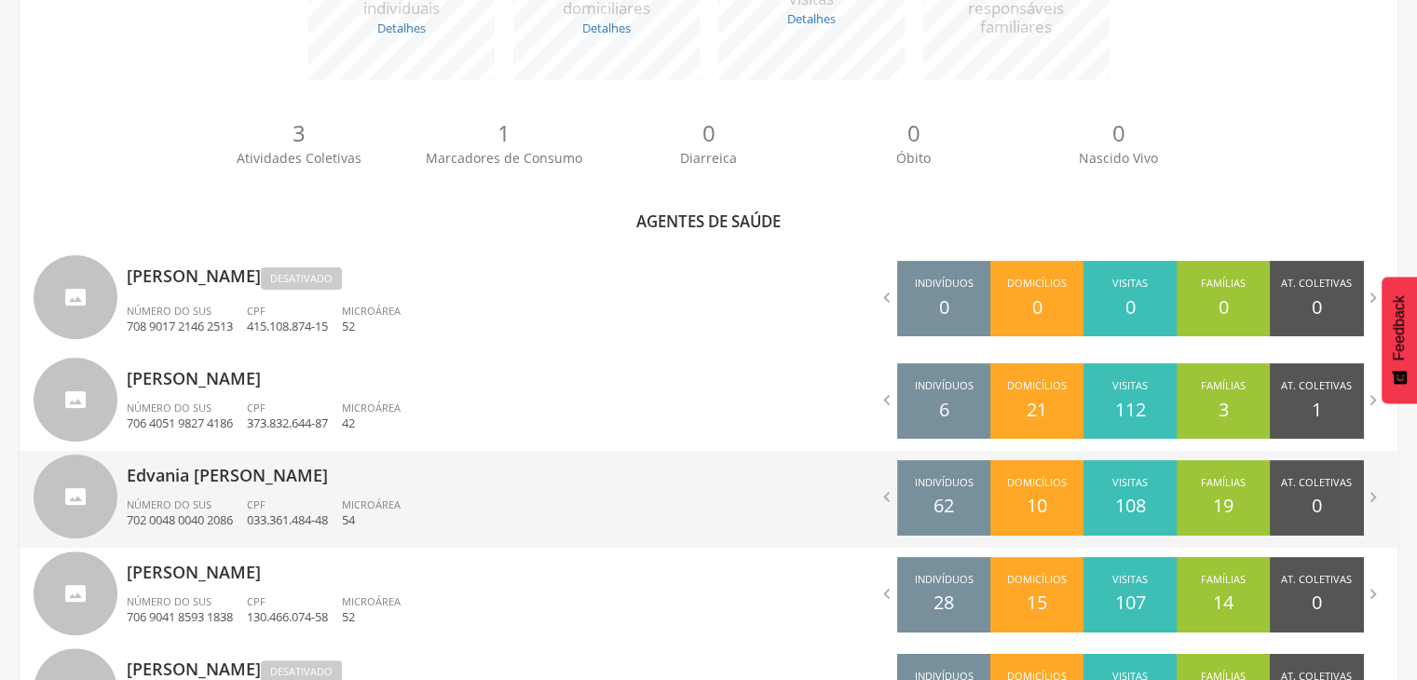
click at [257, 499] on span "CPF" at bounding box center [256, 504] width 19 height 14
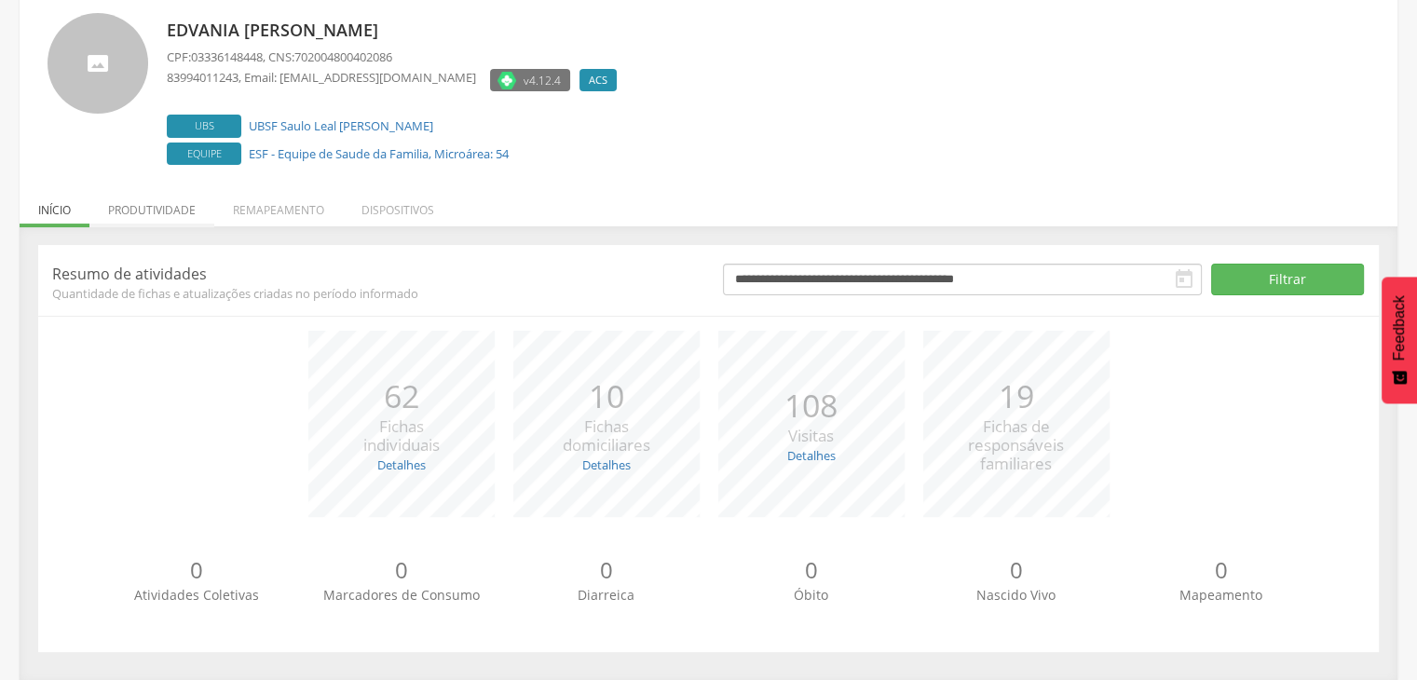
click at [158, 216] on li "Produtividade" at bounding box center [151, 205] width 125 height 44
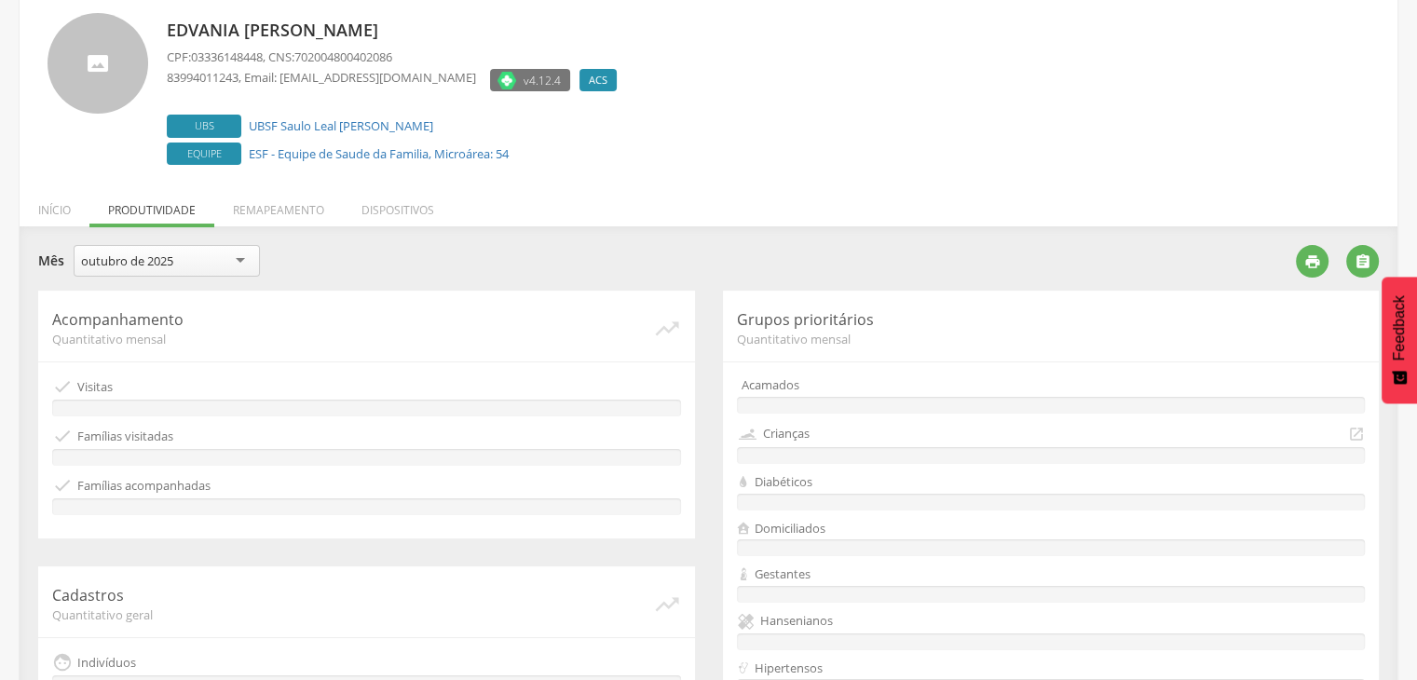
scroll to position [426, 0]
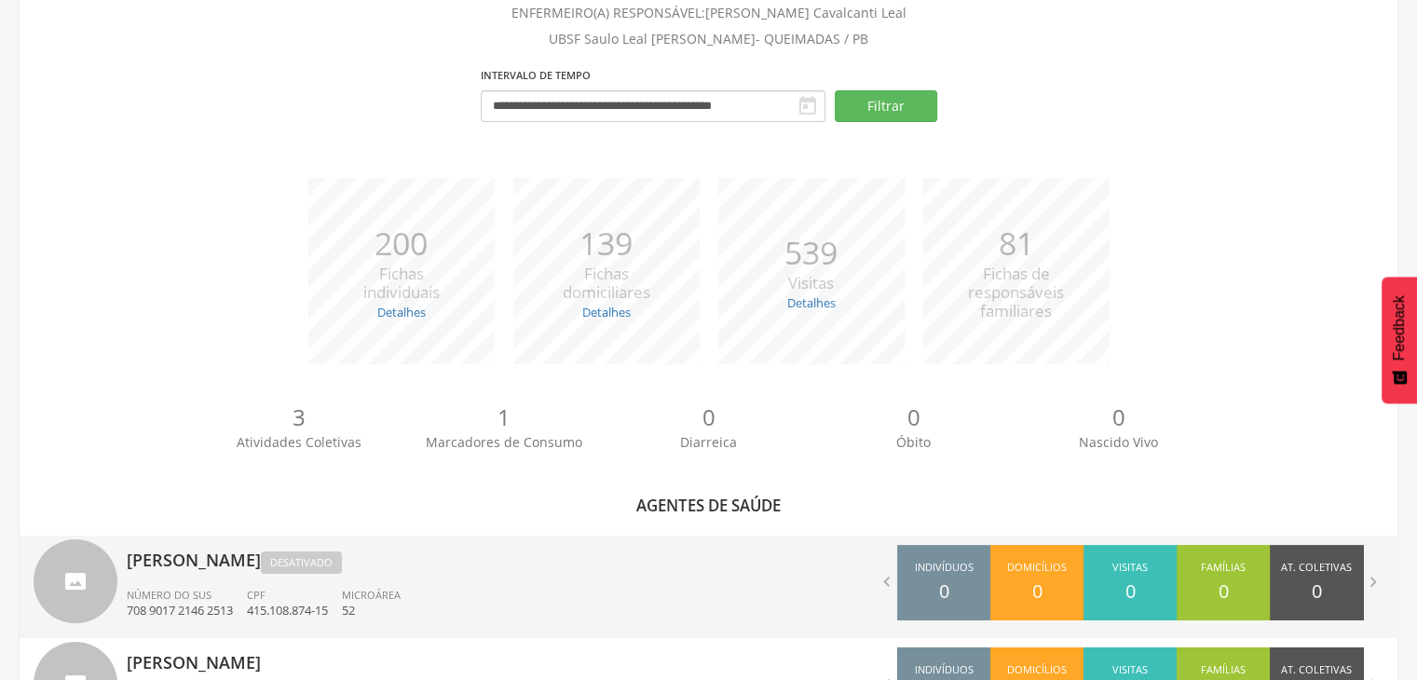
scroll to position [426, 0]
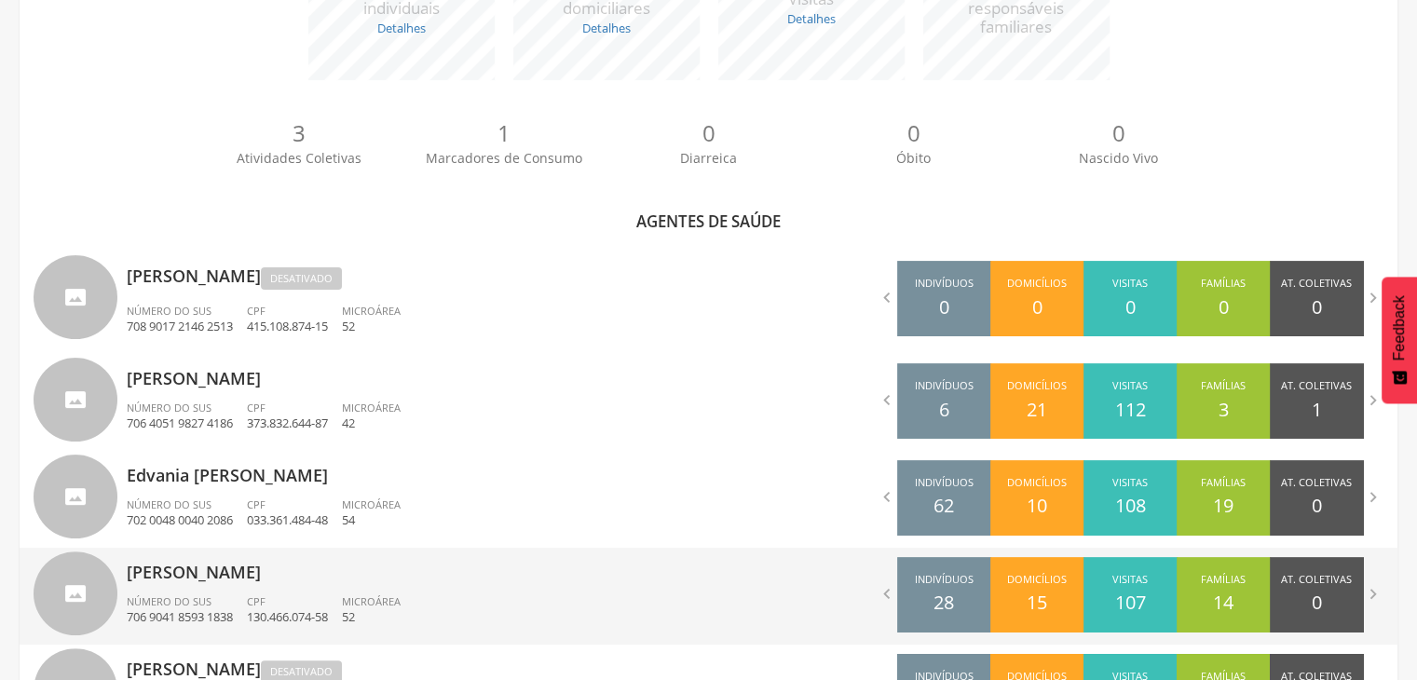
click at [333, 588] on div "[PERSON_NAME] Número do SUS 706 9041 8593 1838 CPF 130.466.074-58 Microárea 52" at bounding box center [411, 596] width 568 height 97
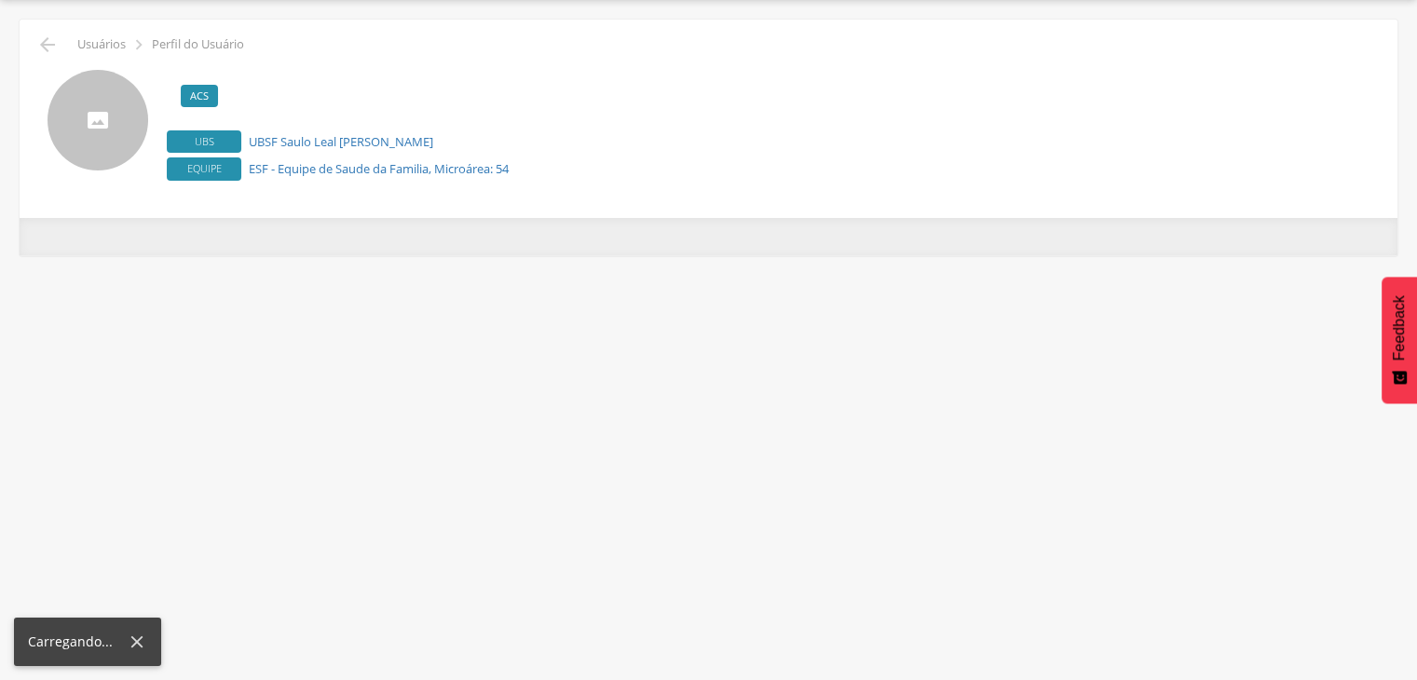
scroll to position [56, 0]
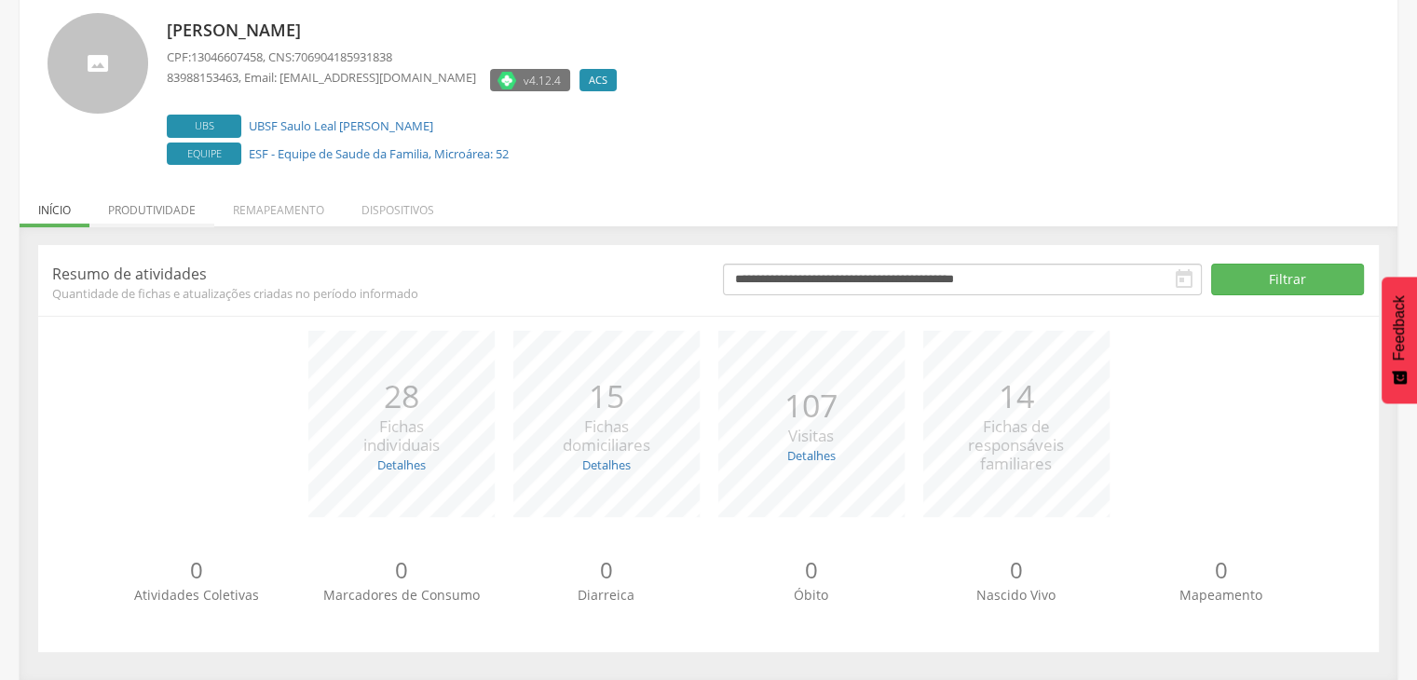
click at [149, 216] on li "Produtividade" at bounding box center [151, 205] width 125 height 44
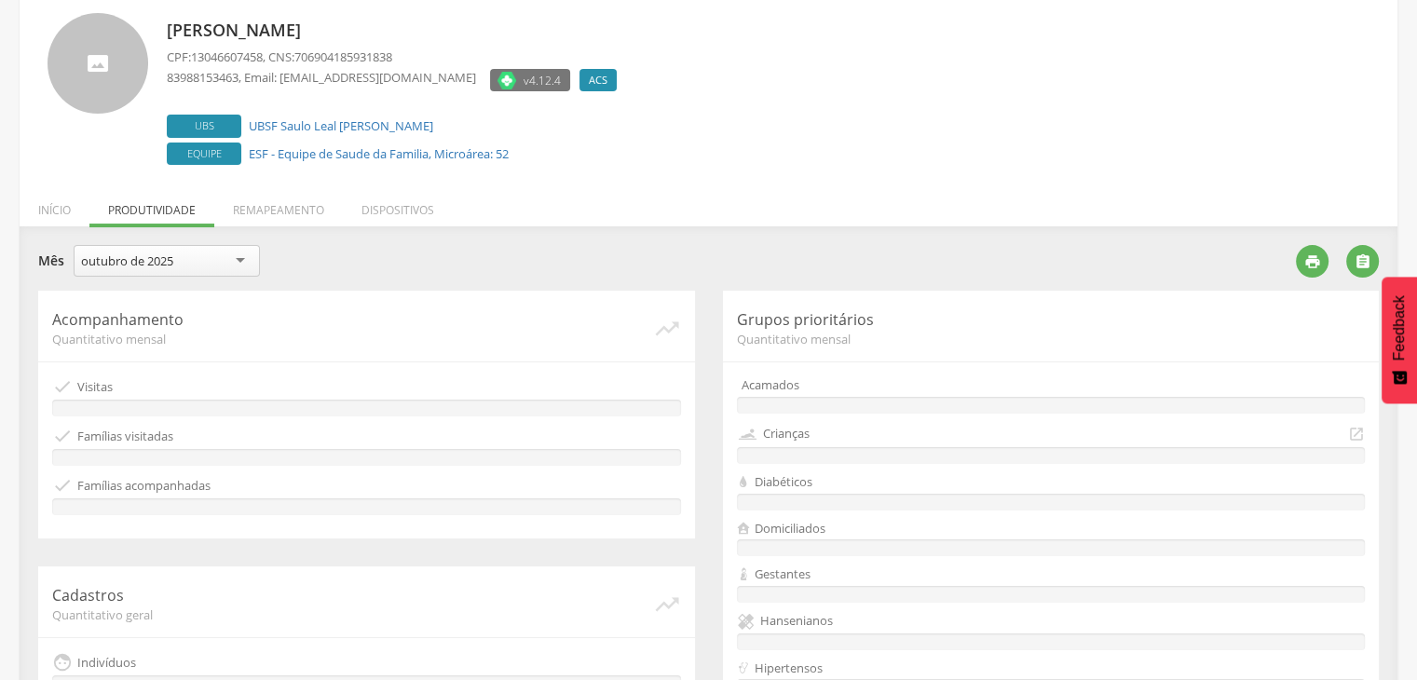
scroll to position [426, 0]
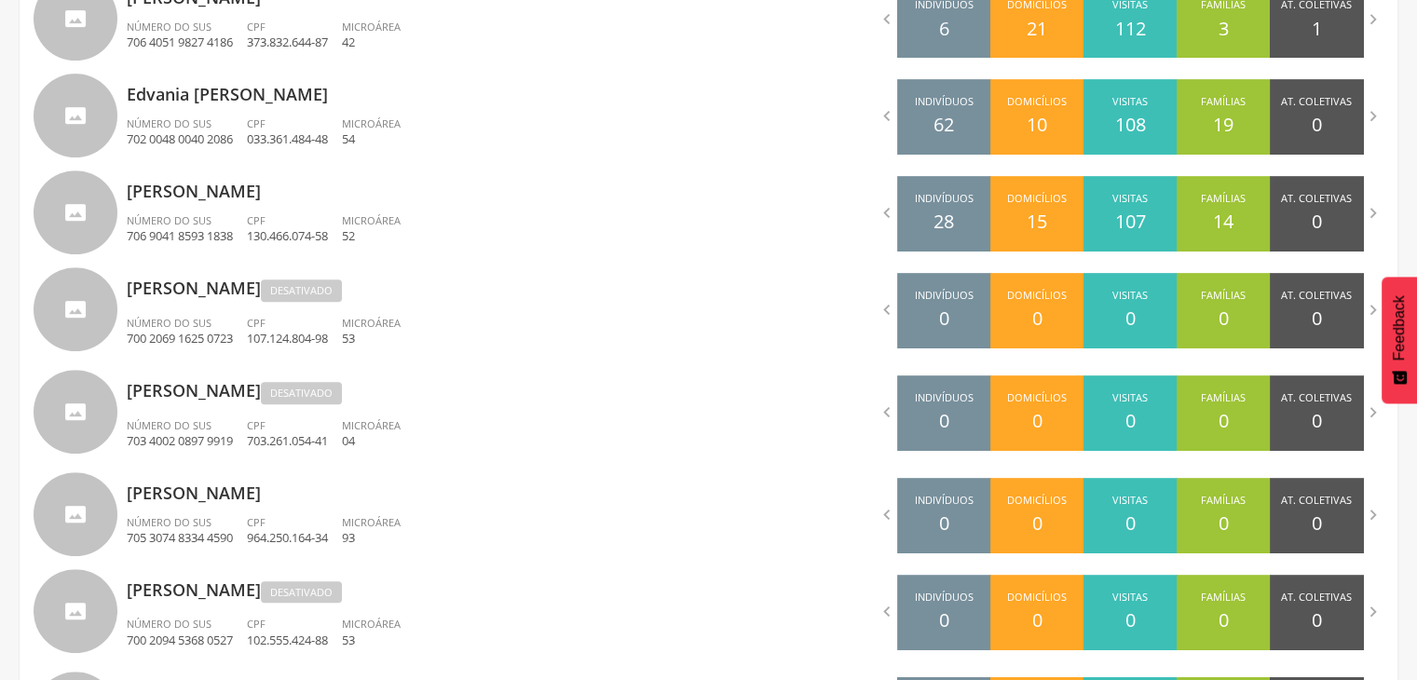
scroll to position [815, 0]
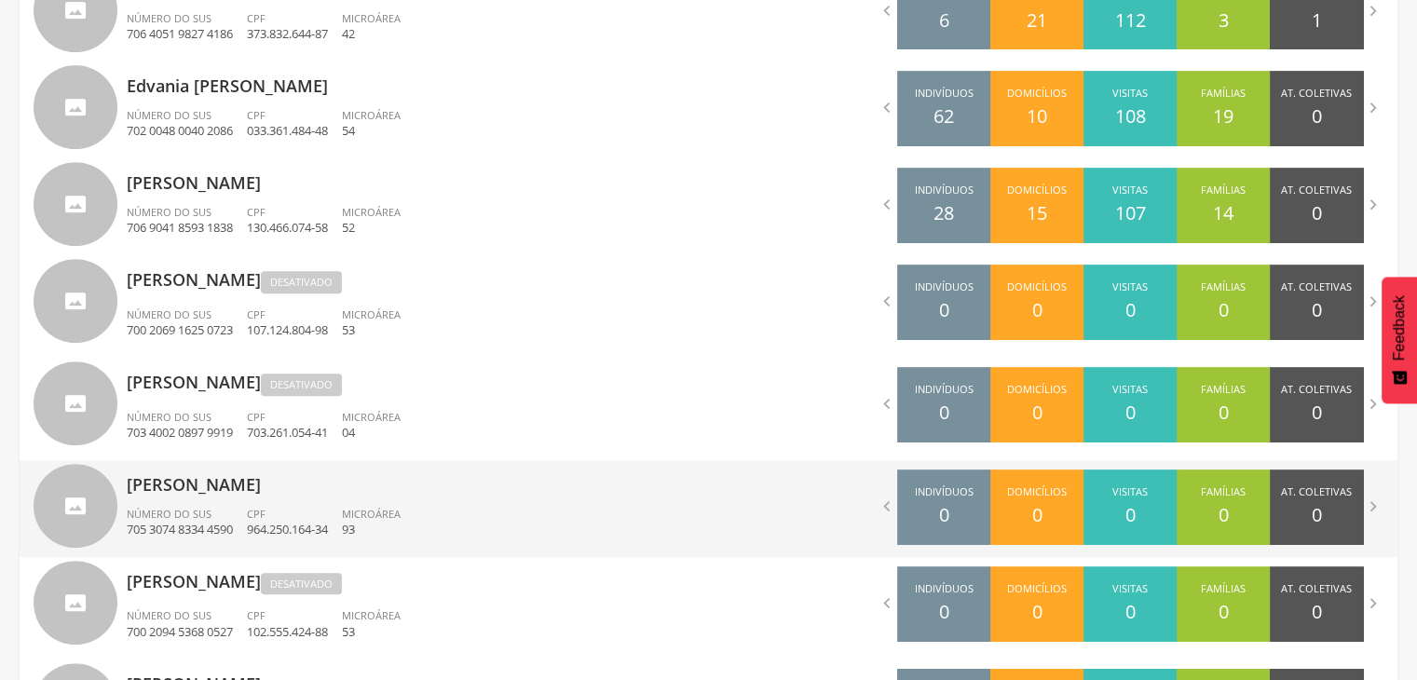
click at [393, 537] on p "93" at bounding box center [371, 530] width 59 height 18
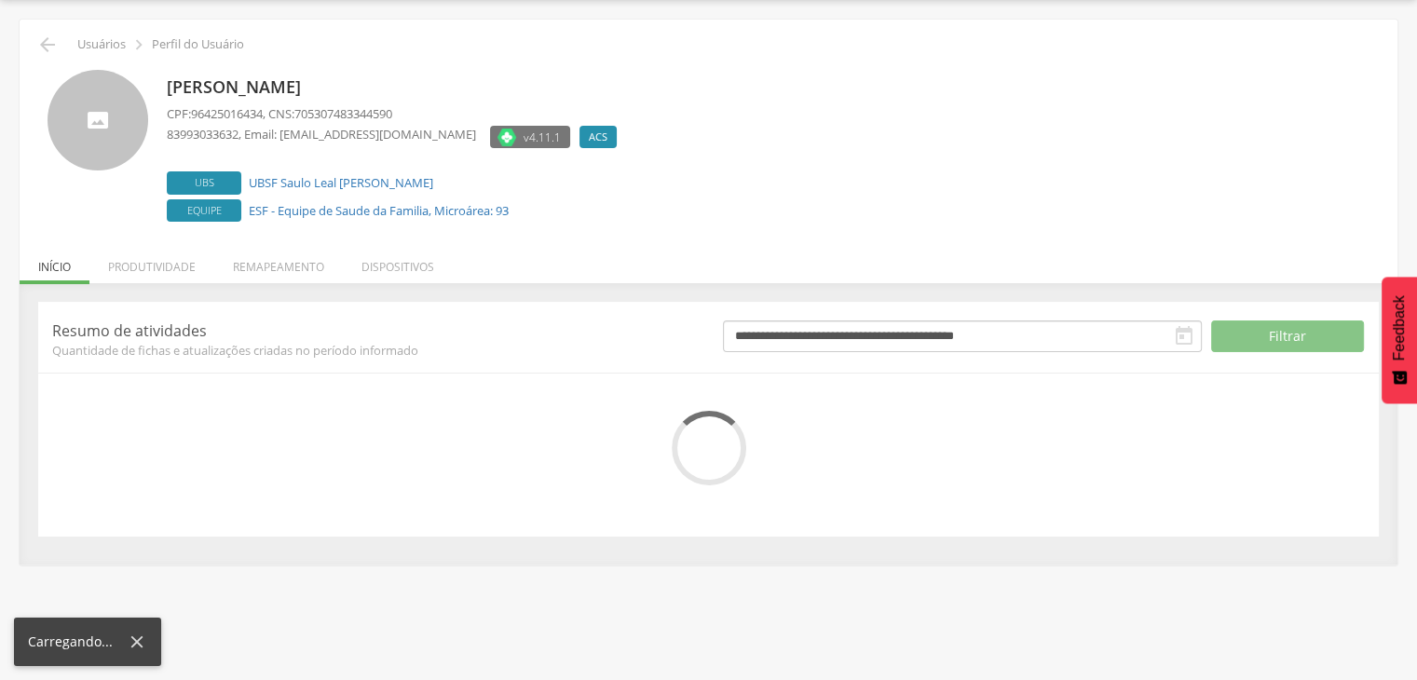
scroll to position [113, 0]
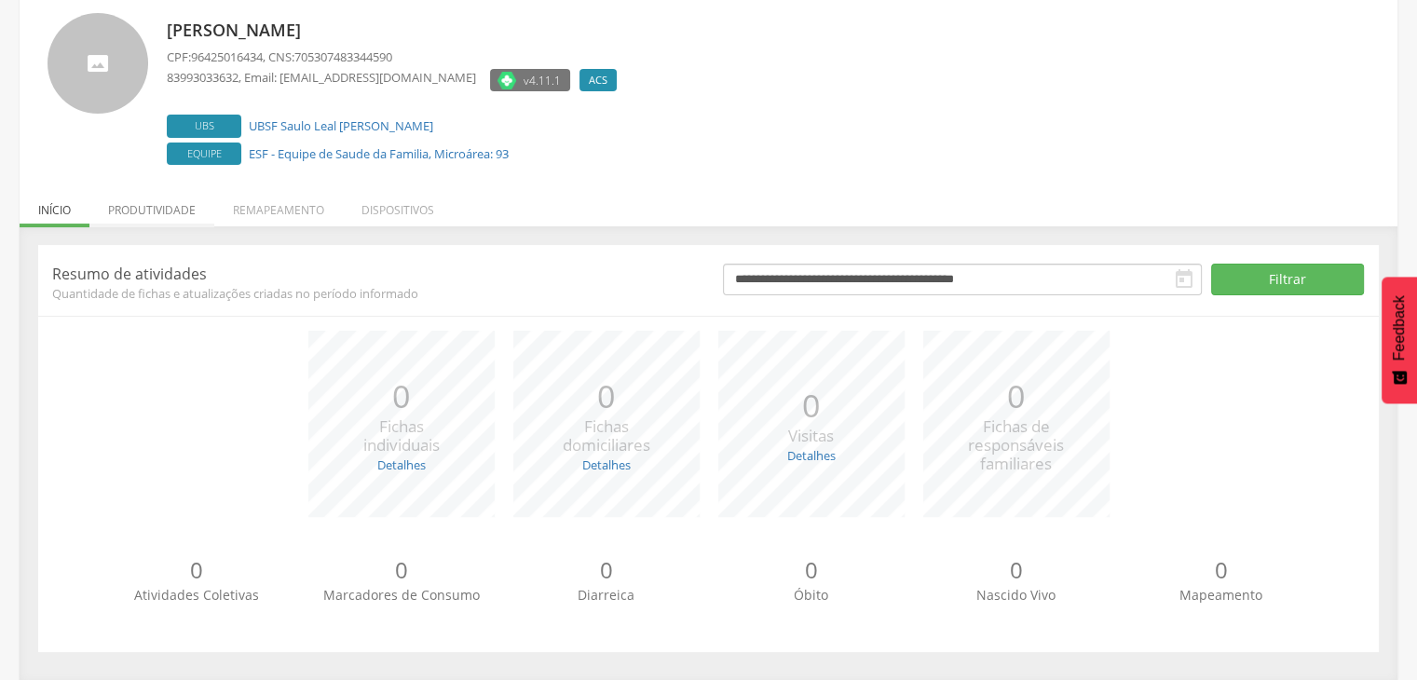
click at [160, 211] on li "Produtividade" at bounding box center [151, 205] width 125 height 44
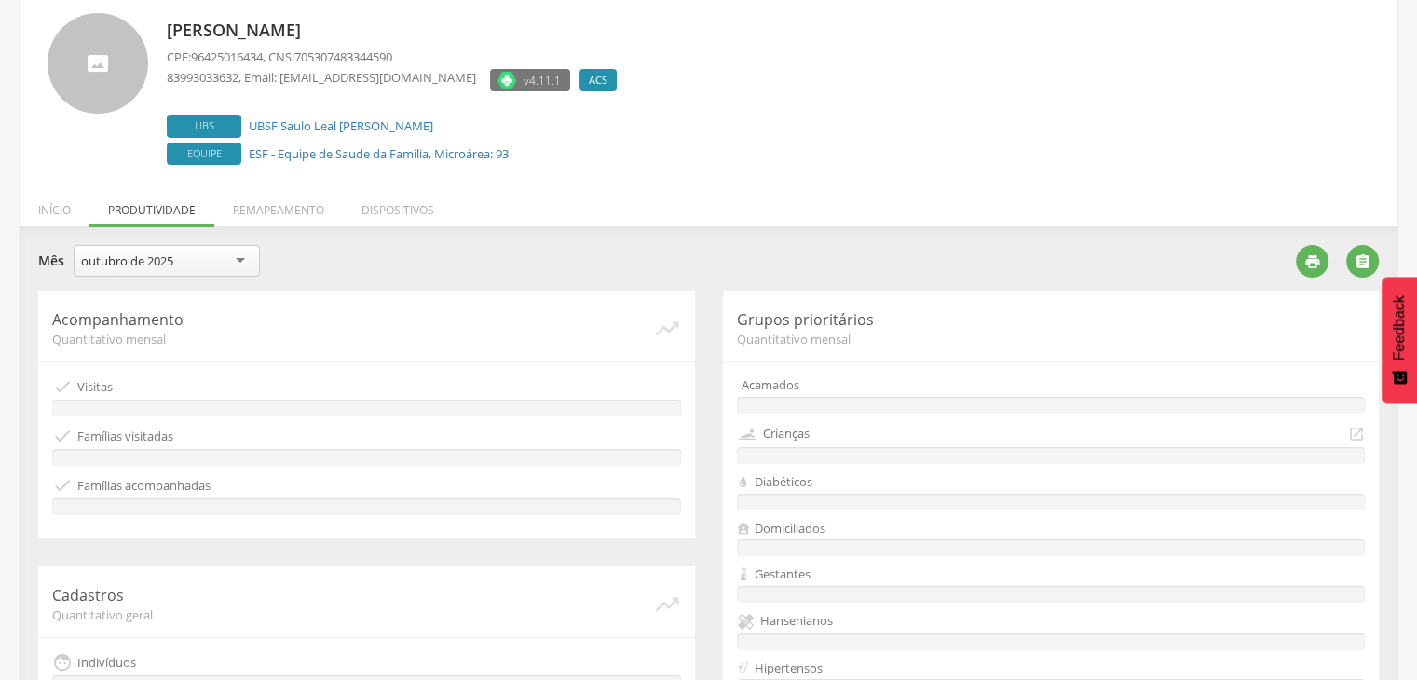
scroll to position [535, 0]
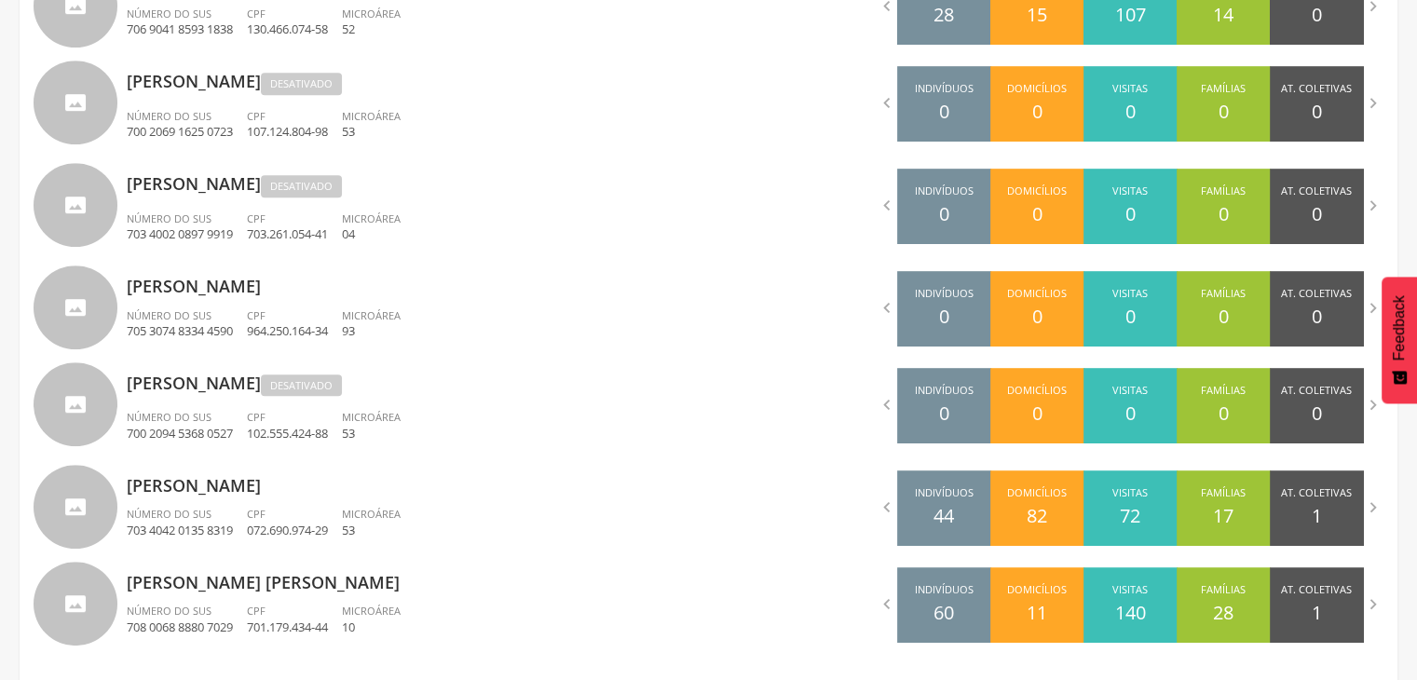
scroll to position [1022, 0]
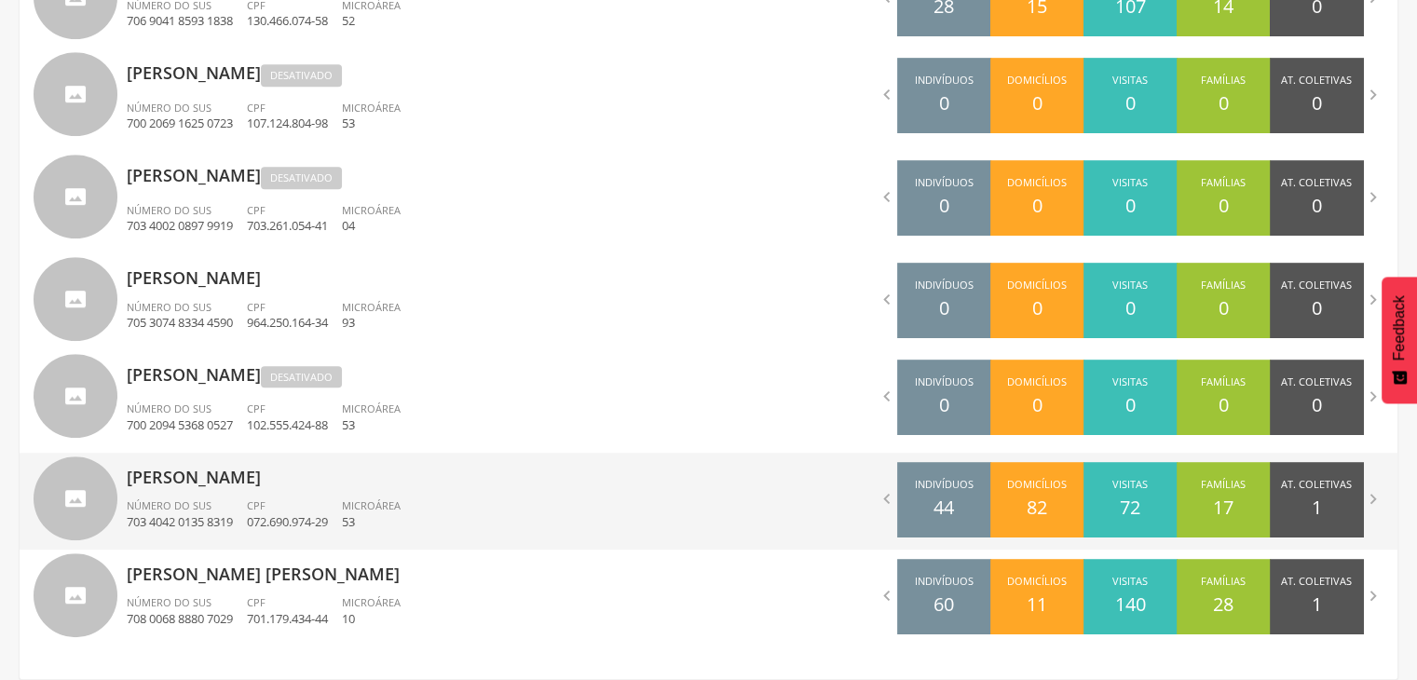
click at [496, 521] on ul "Número do SUS 703 4042 0135 8319 CPF 072.690.974-29 Microárea 53" at bounding box center [411, 518] width 568 height 41
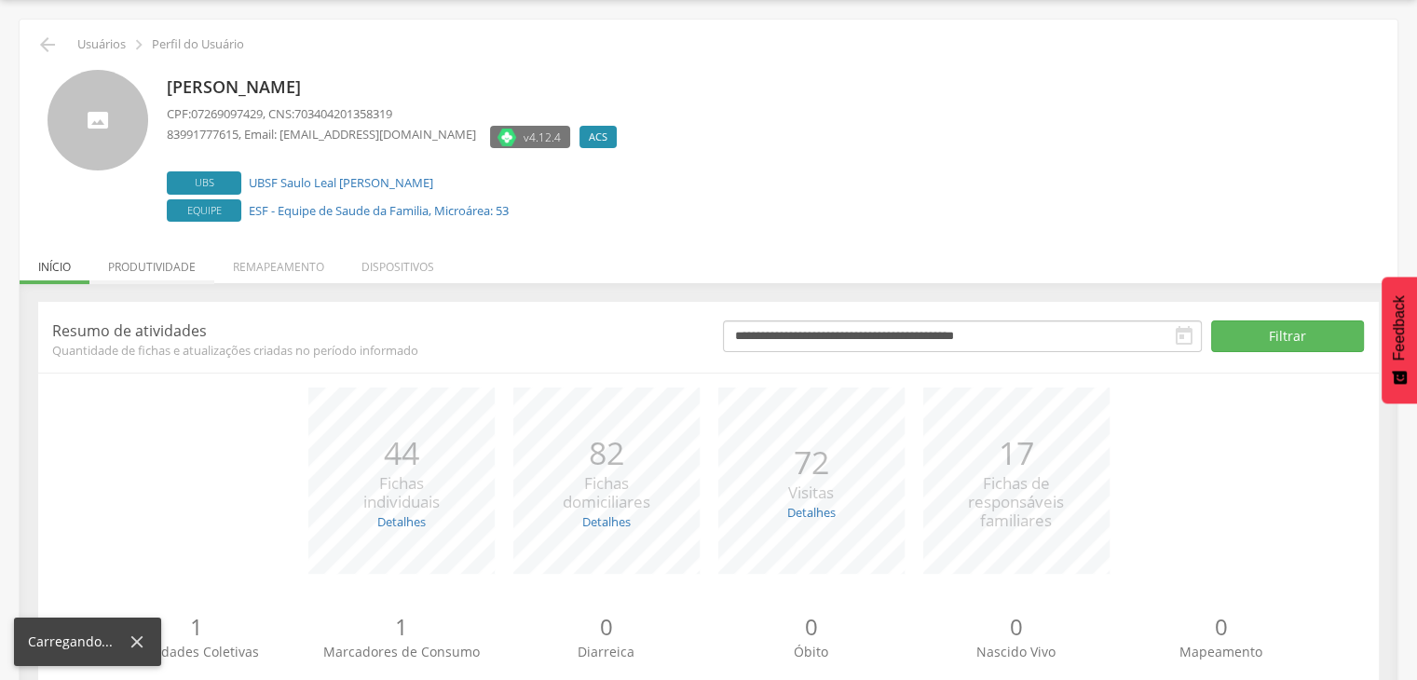
scroll to position [113, 0]
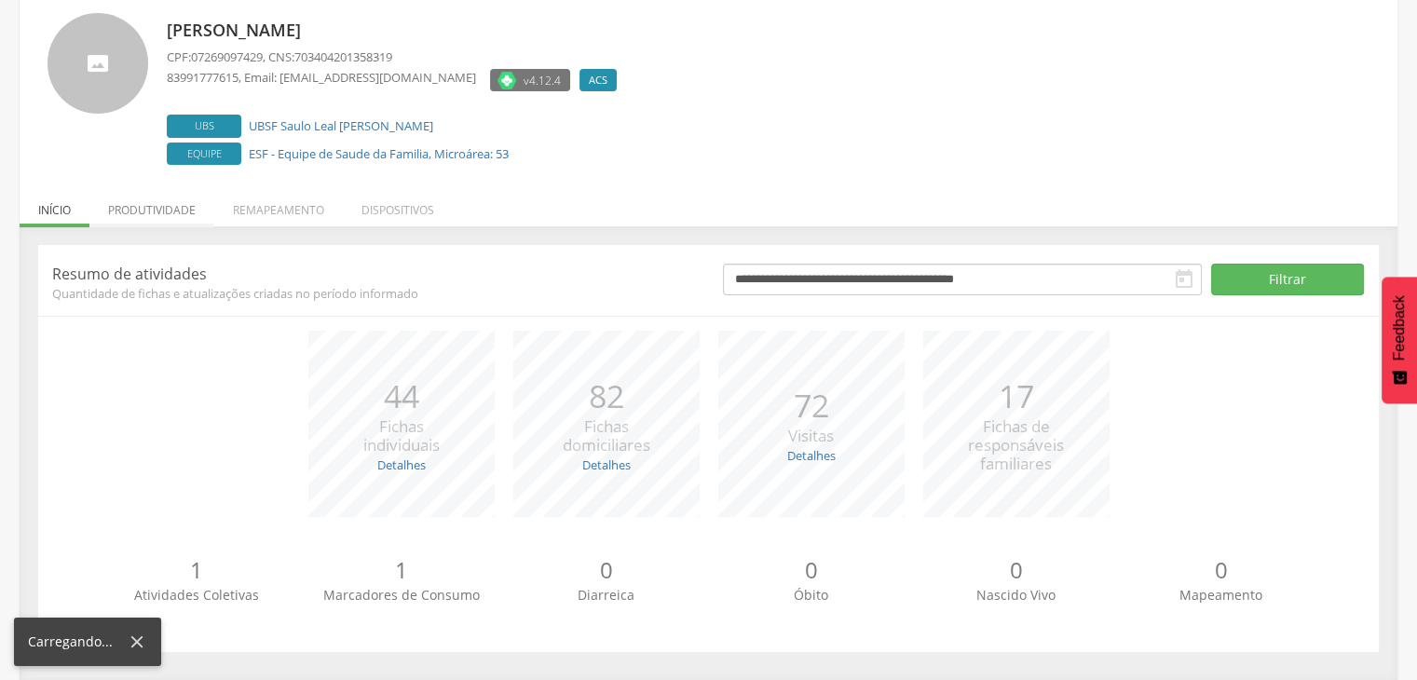
click at [178, 274] on p "Resumo de atividades" at bounding box center [373, 274] width 643 height 20
click at [171, 213] on li "Produtividade" at bounding box center [151, 205] width 125 height 44
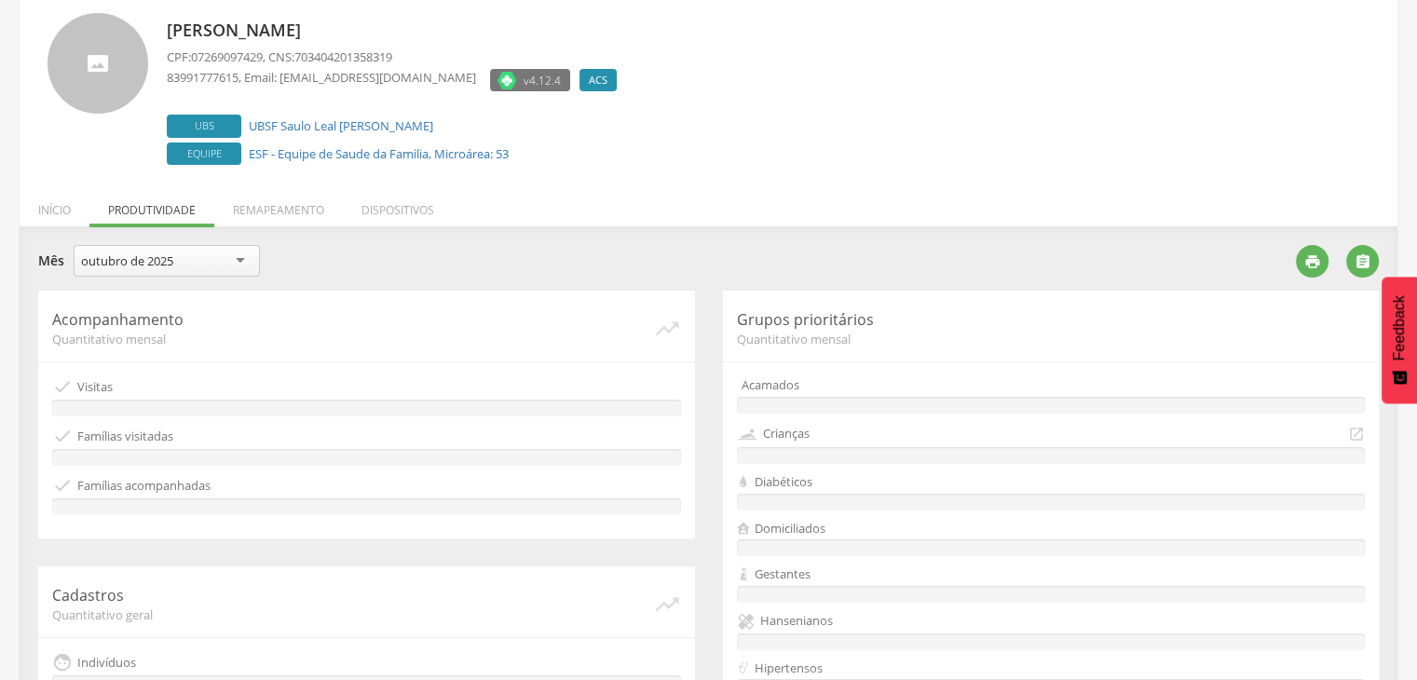
scroll to position [535, 0]
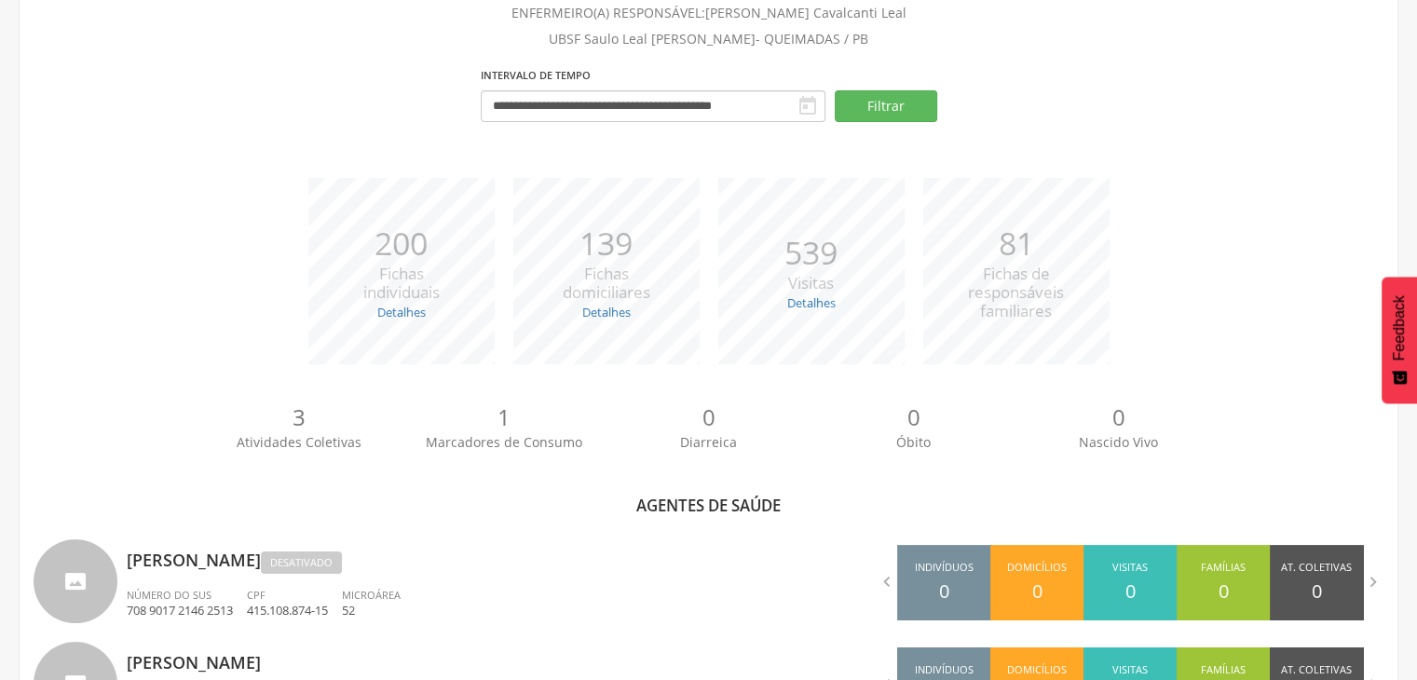
scroll to position [1022, 0]
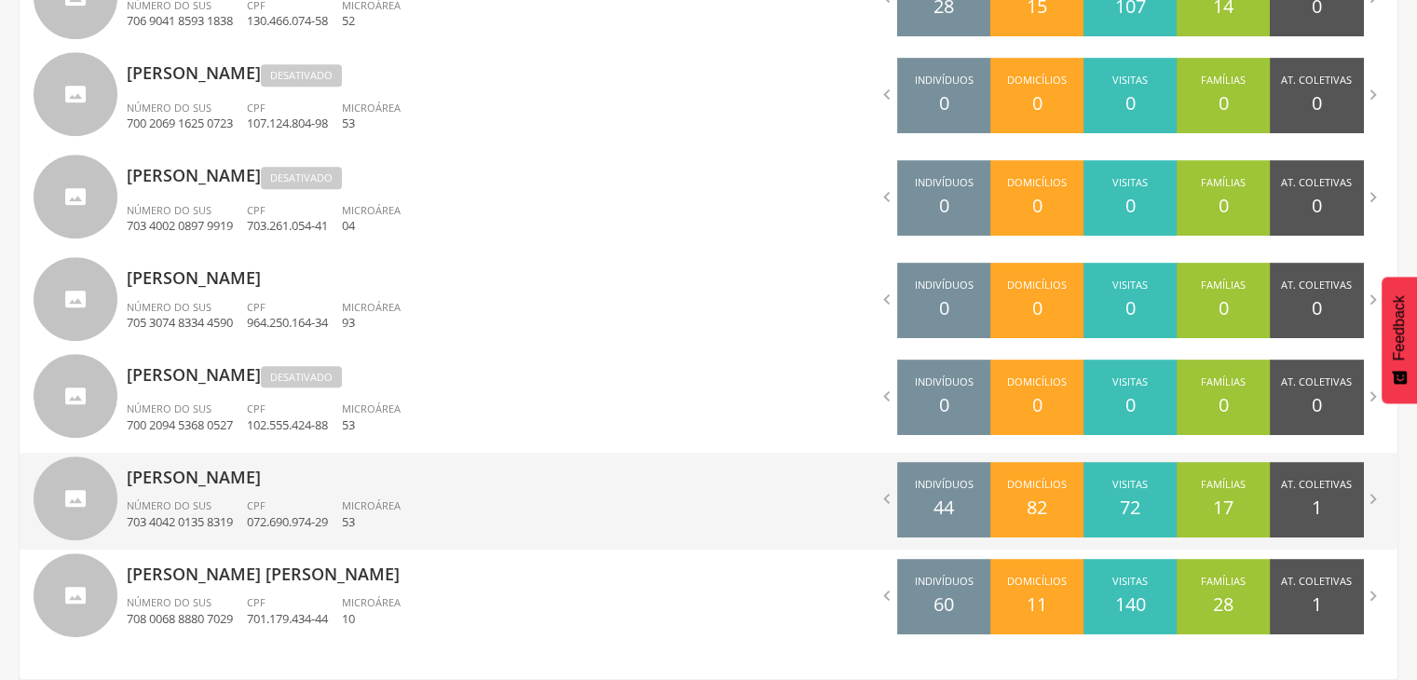
click at [417, 494] on div "[PERSON_NAME] Tenorio Número do SUS 703 4042 0135 8319 CPF 072.690.974-29 Micro…" at bounding box center [411, 501] width 568 height 97
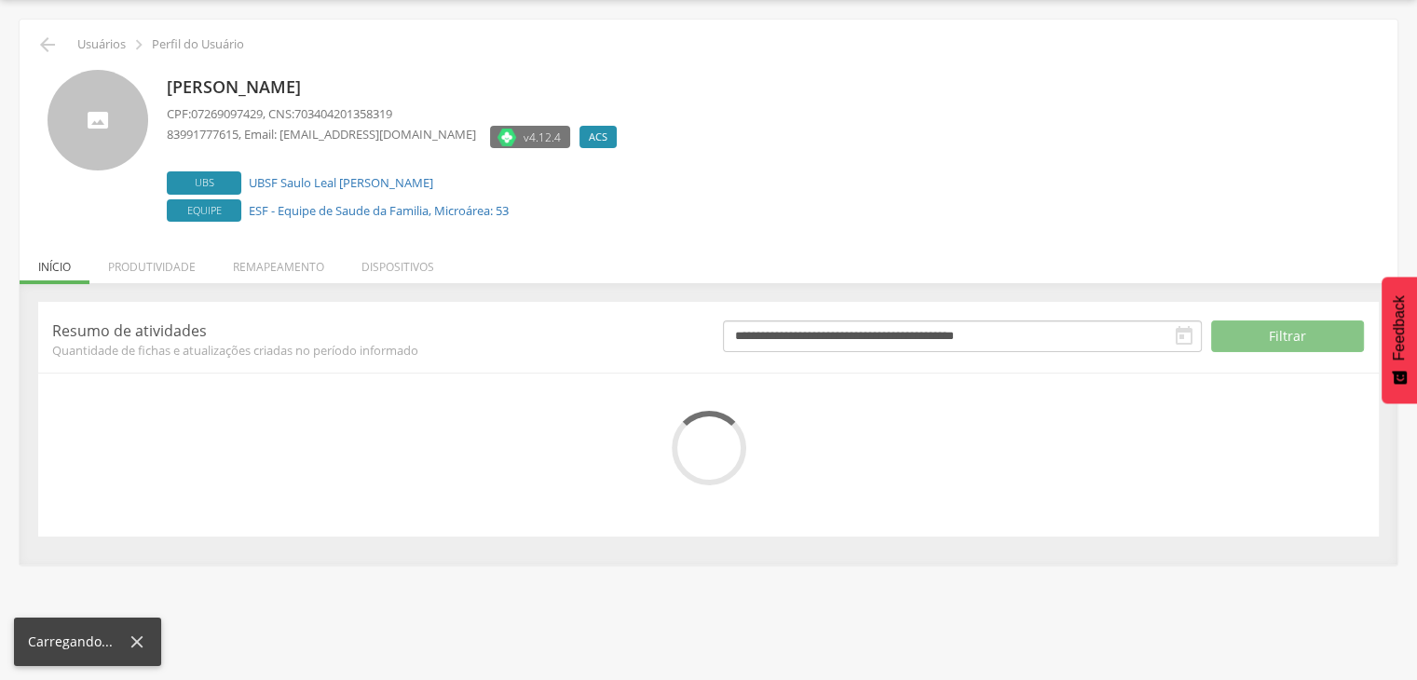
scroll to position [113, 0]
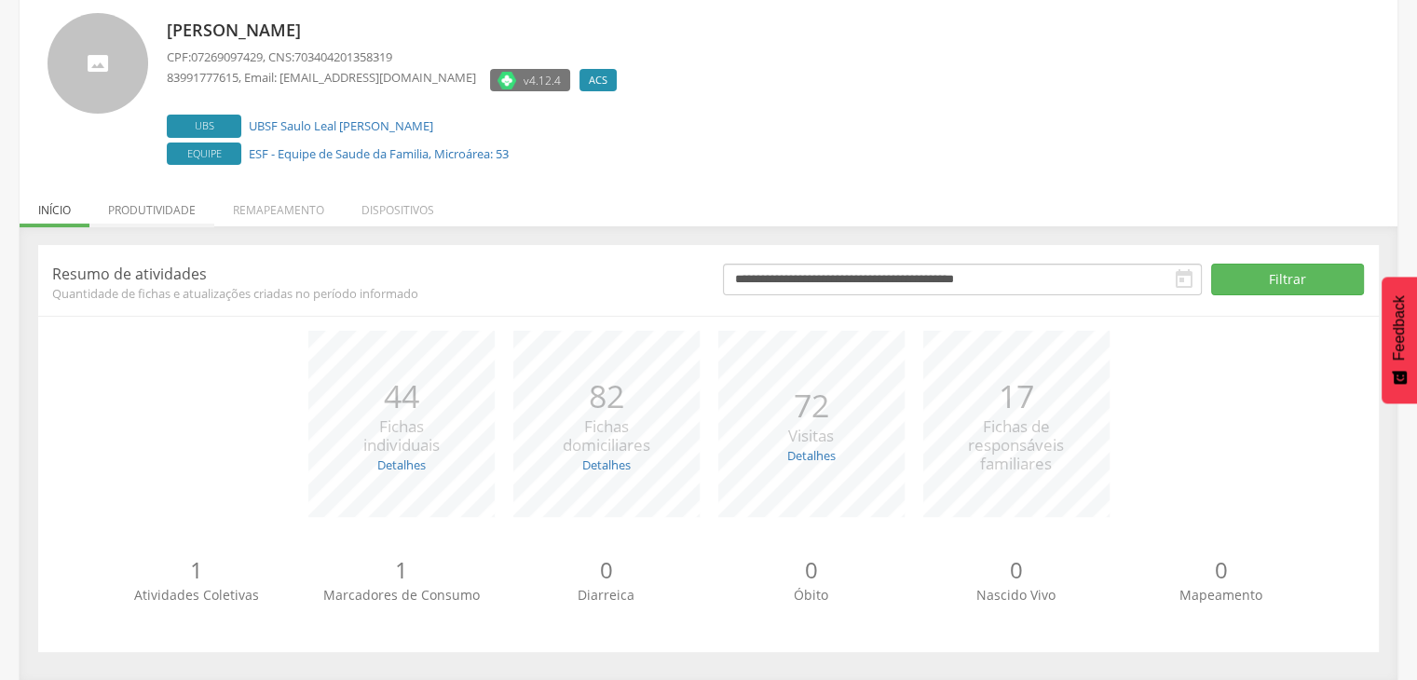
click at [136, 208] on li "Produtividade" at bounding box center [151, 205] width 125 height 44
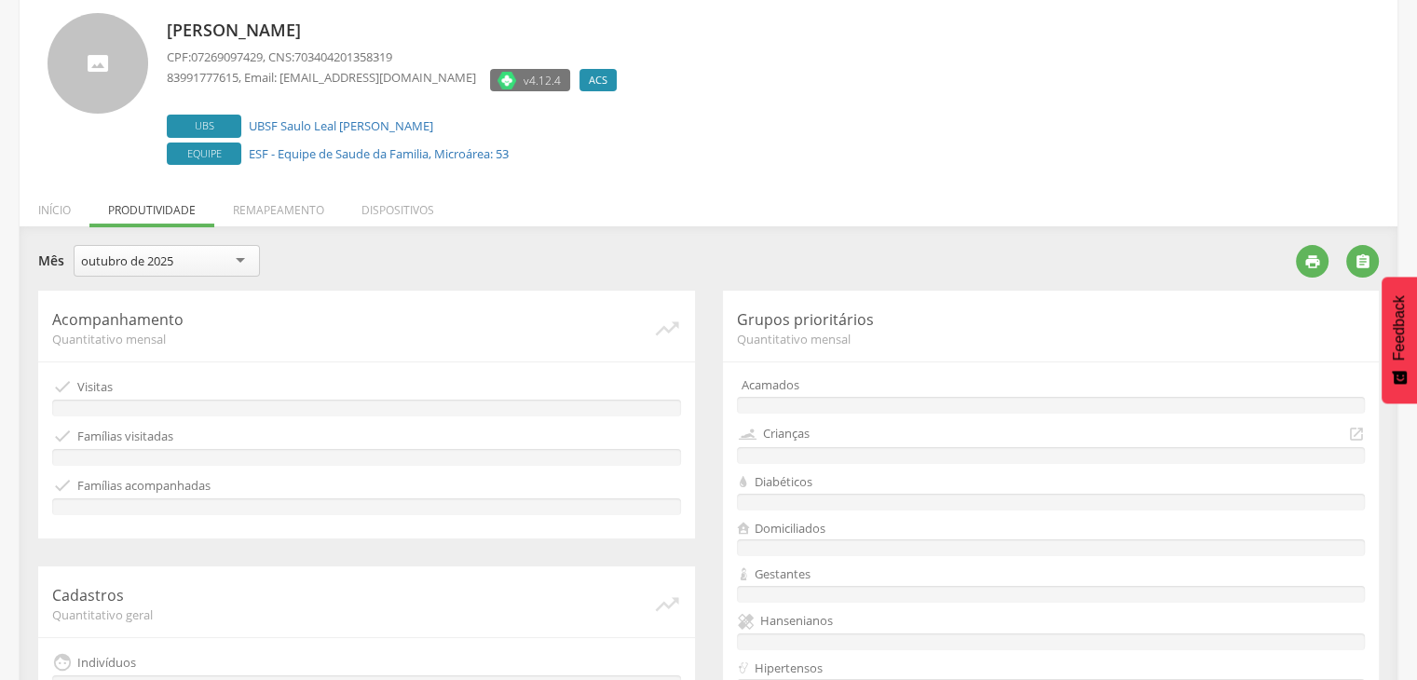
scroll to position [535, 0]
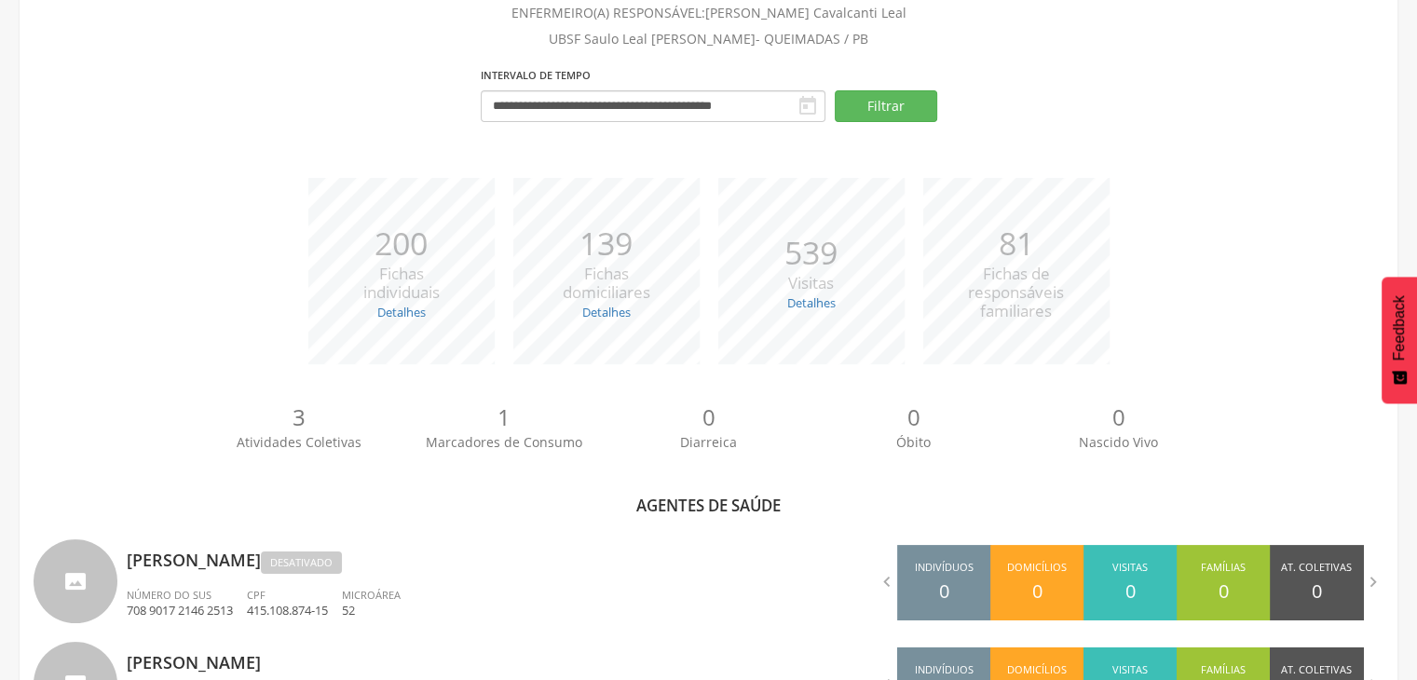
scroll to position [1022, 0]
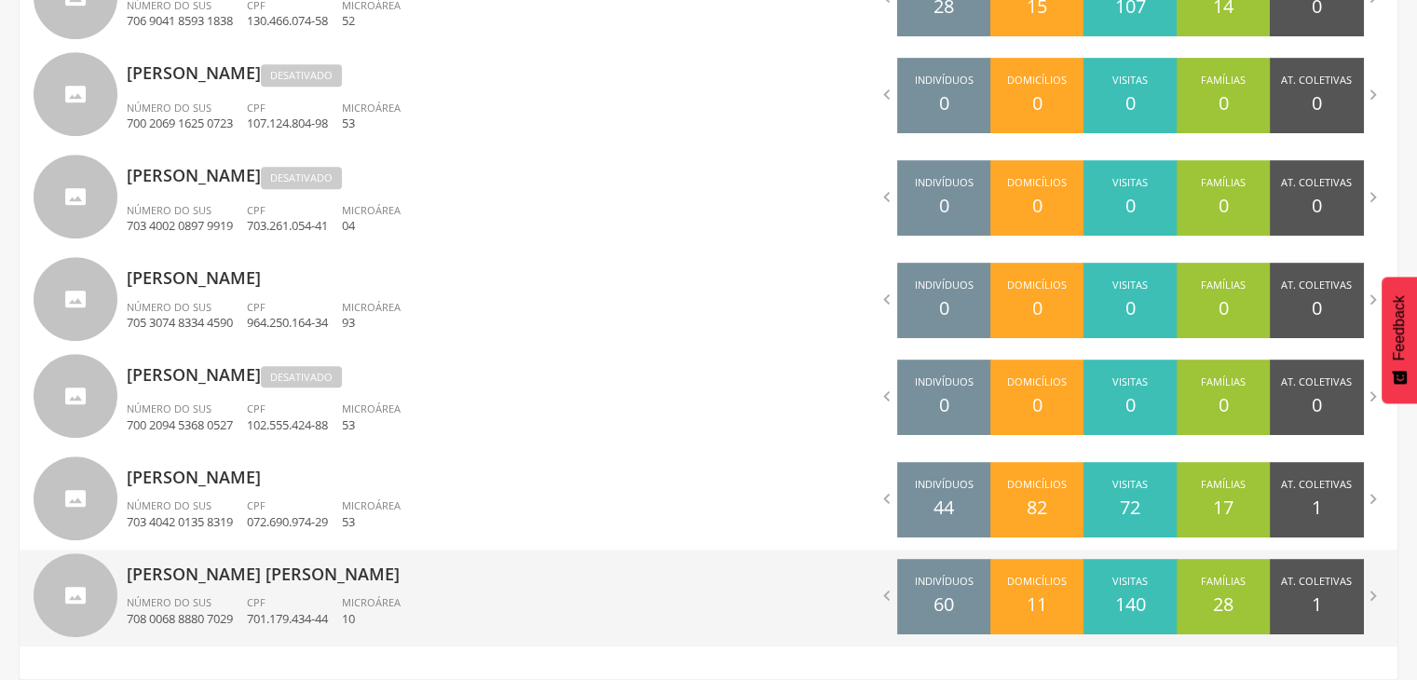
click at [319, 582] on p "[PERSON_NAME] [PERSON_NAME]" at bounding box center [411, 568] width 568 height 37
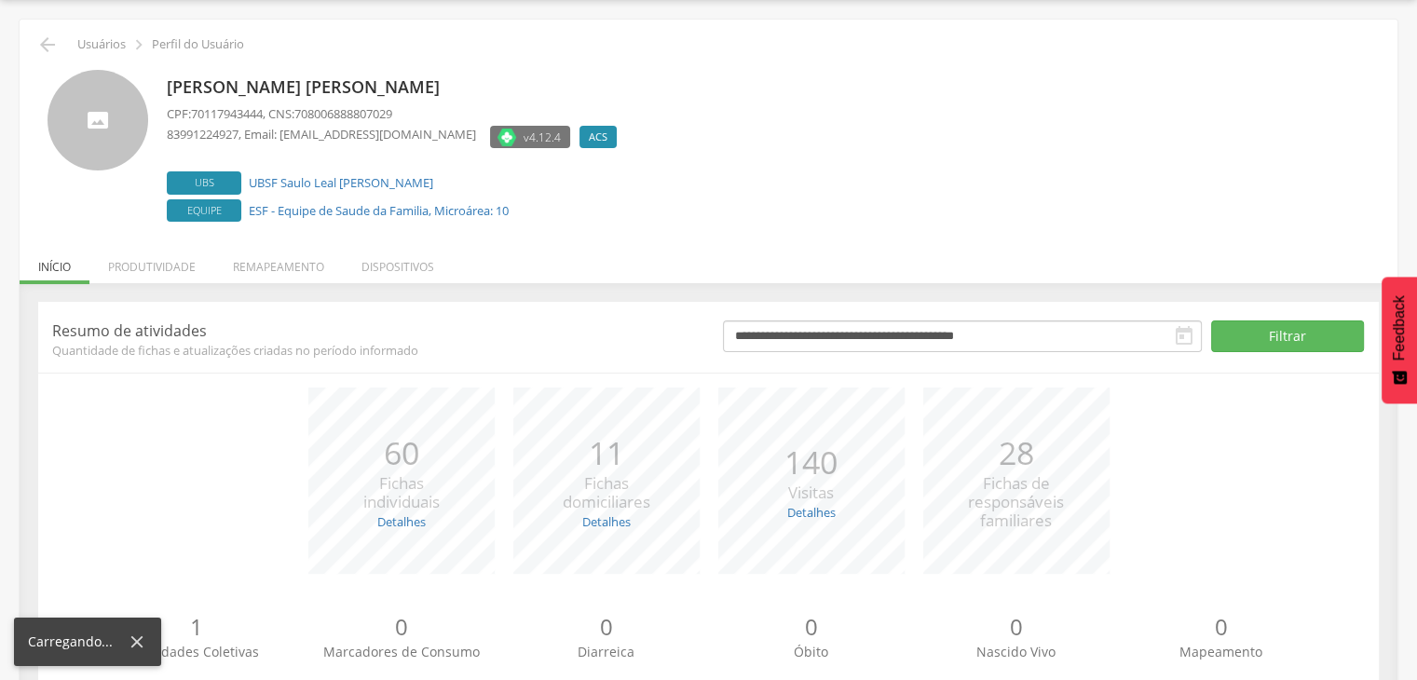
scroll to position [113, 0]
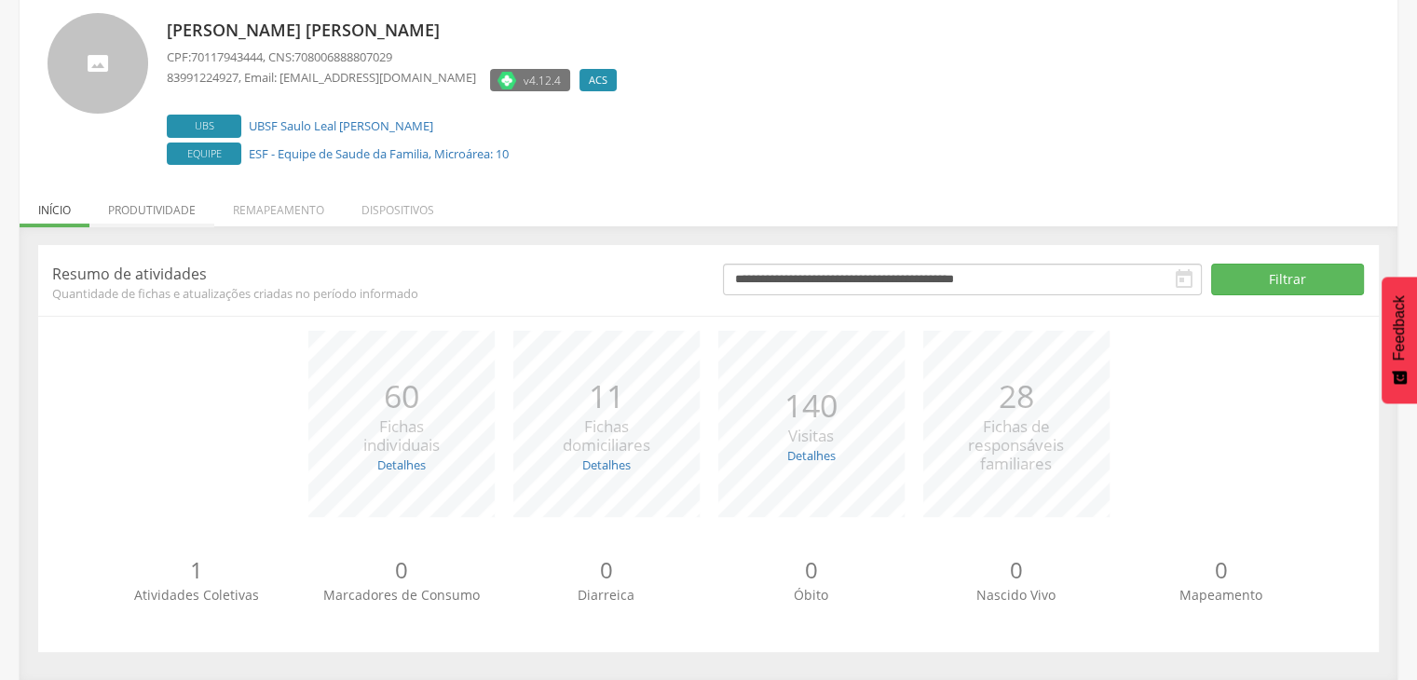
click at [175, 213] on li "Produtividade" at bounding box center [151, 205] width 125 height 44
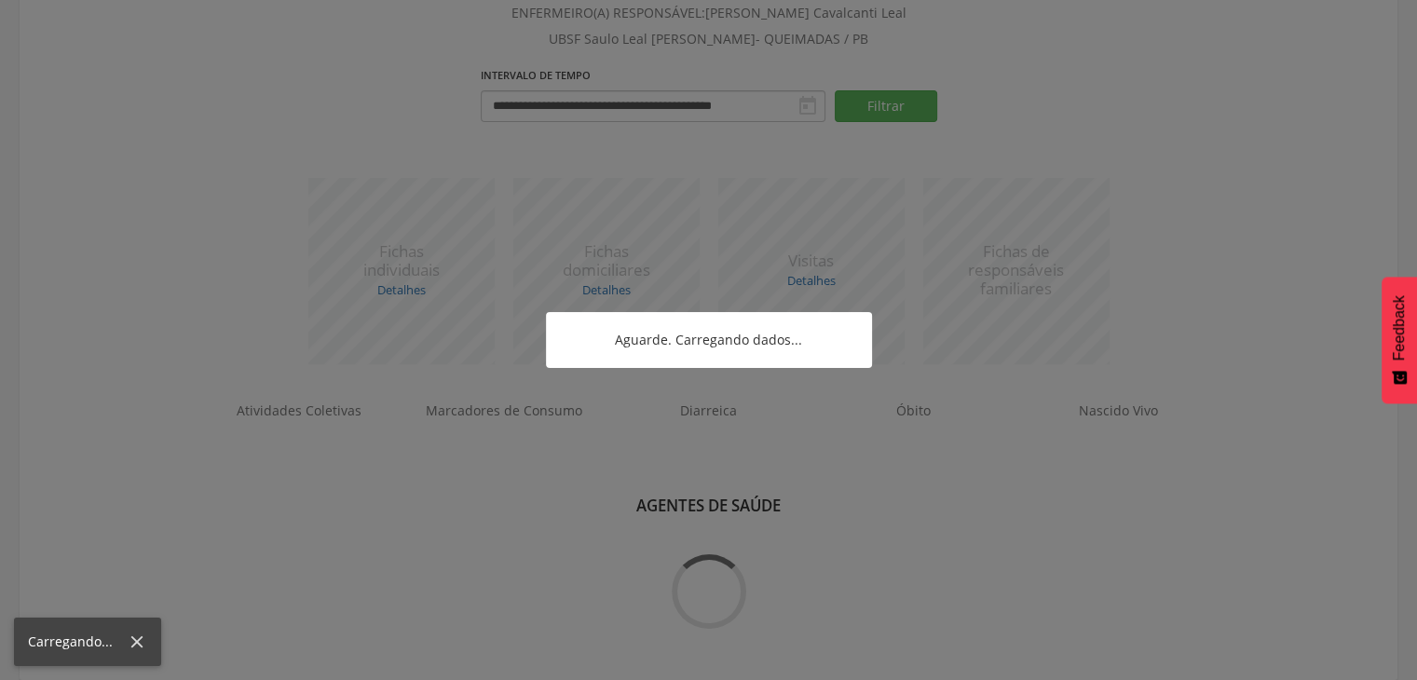
scroll to position [1022, 0]
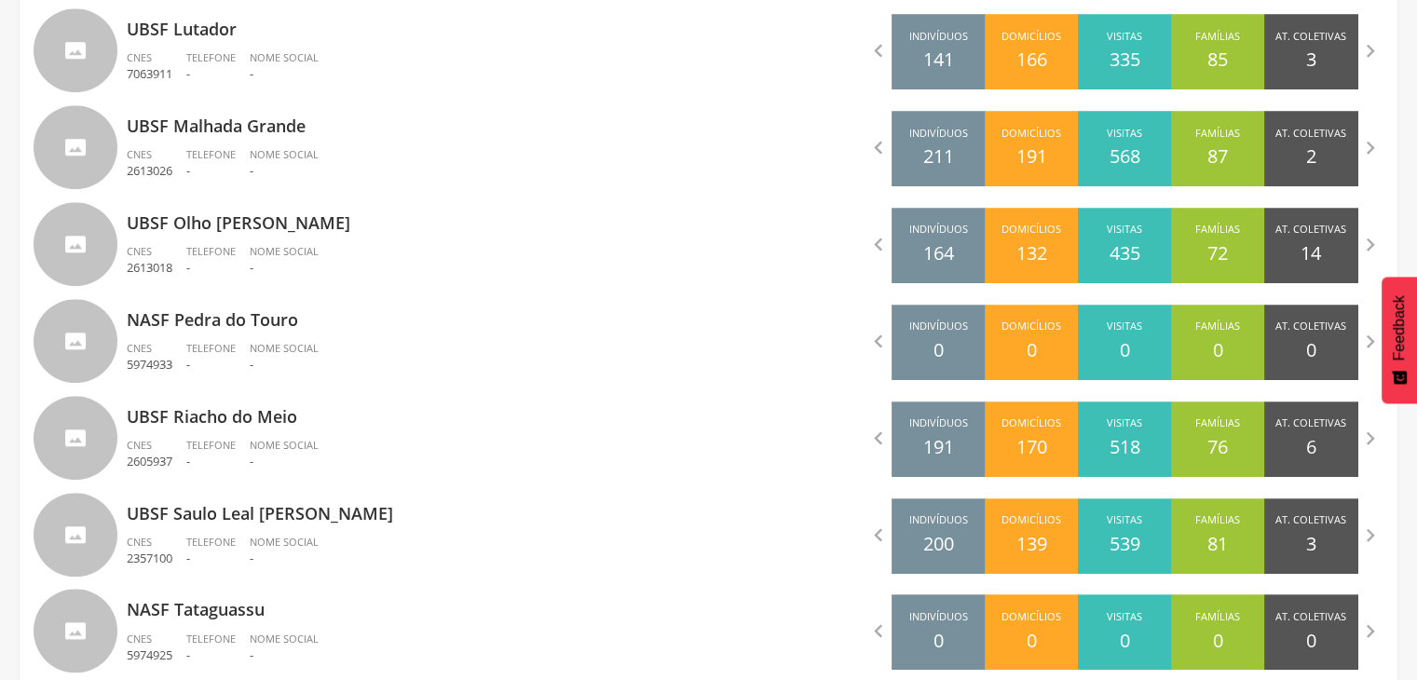
scroll to position [1618, 0]
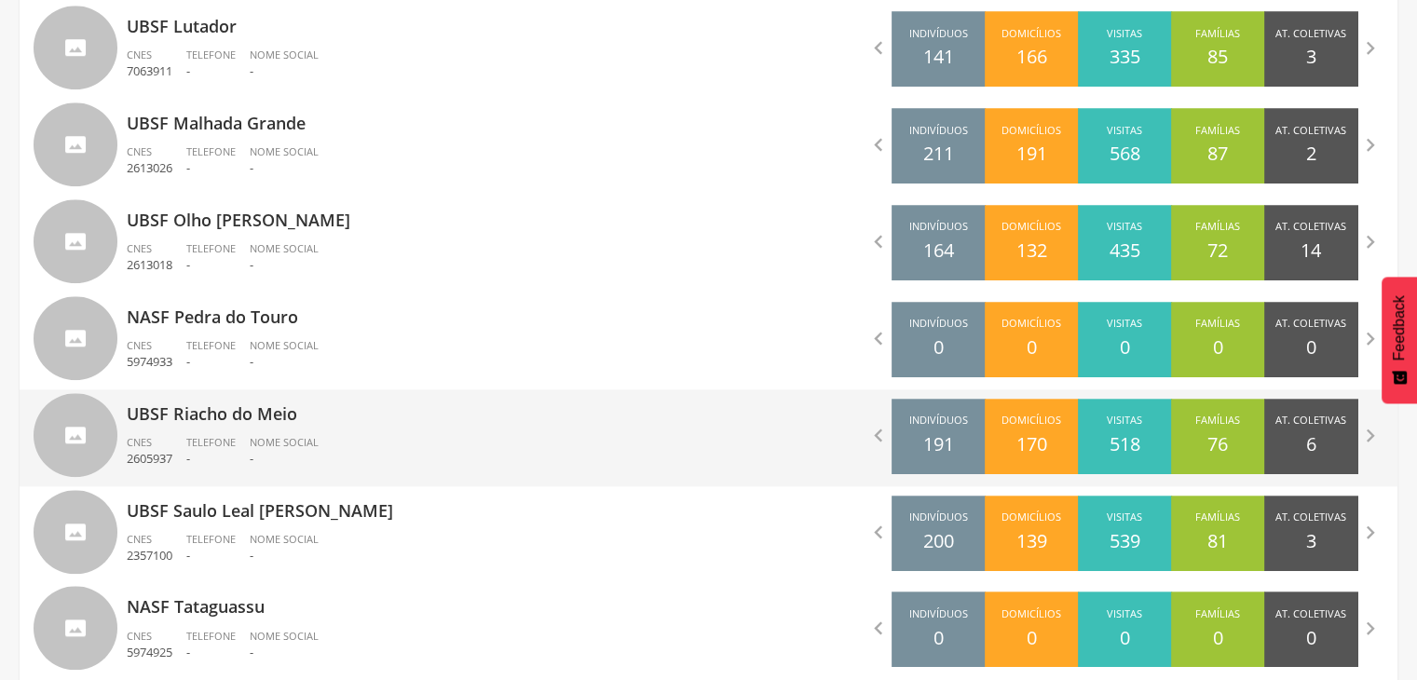
click at [356, 415] on p "UBSF Riacho do Meio" at bounding box center [411, 407] width 568 height 37
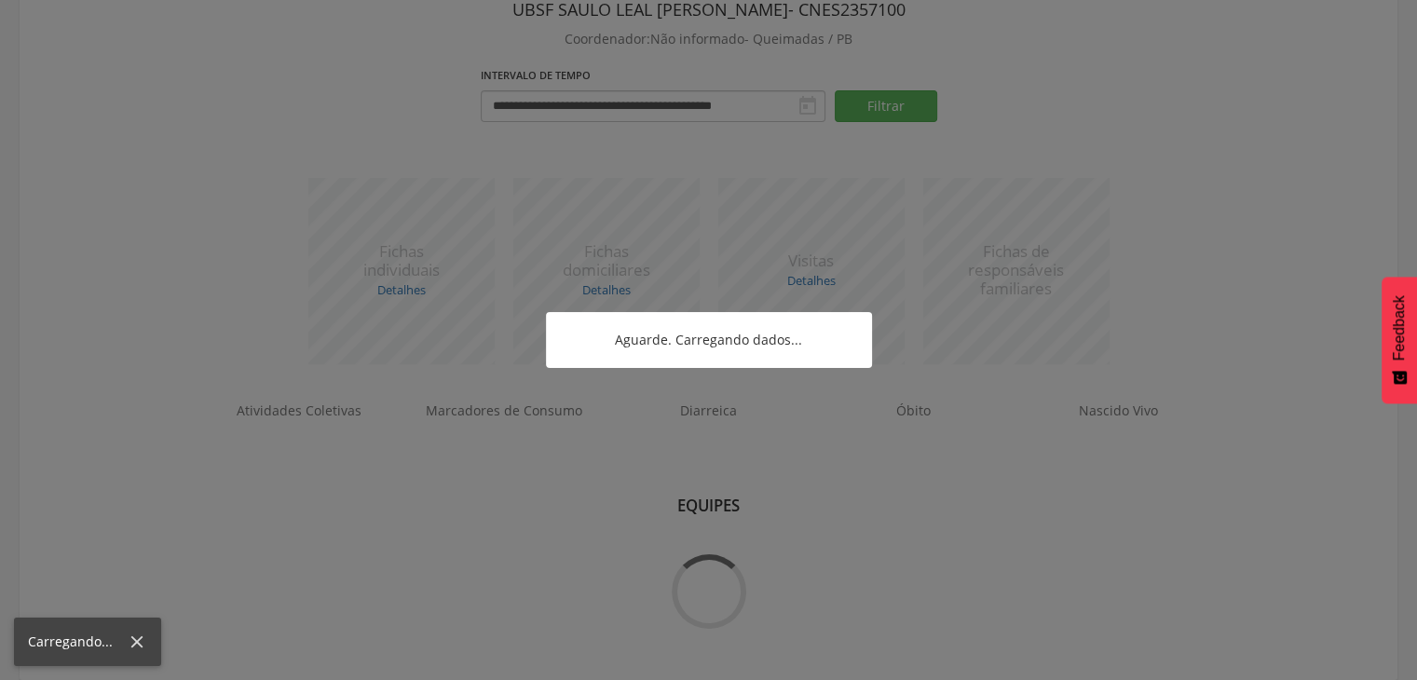
scroll to position [197, 0]
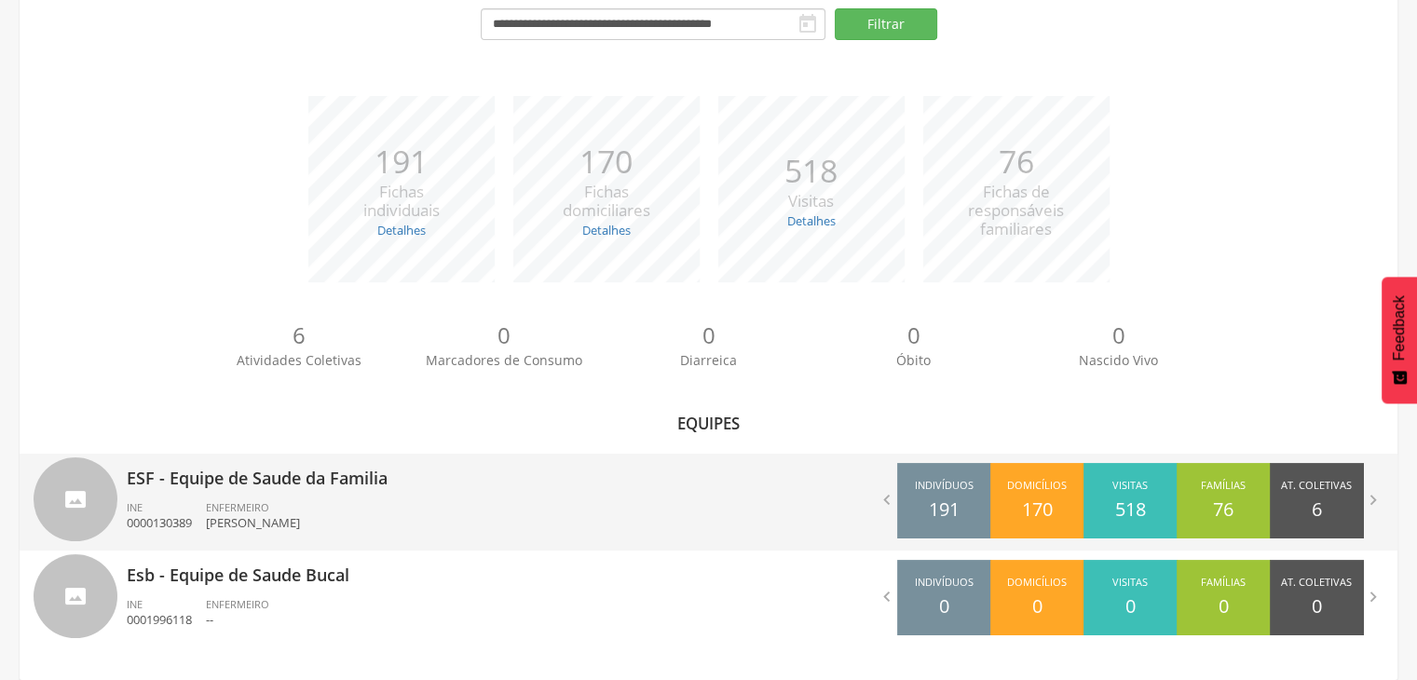
click at [313, 471] on p "ESF - Equipe de Saude da Familia" at bounding box center [411, 472] width 568 height 37
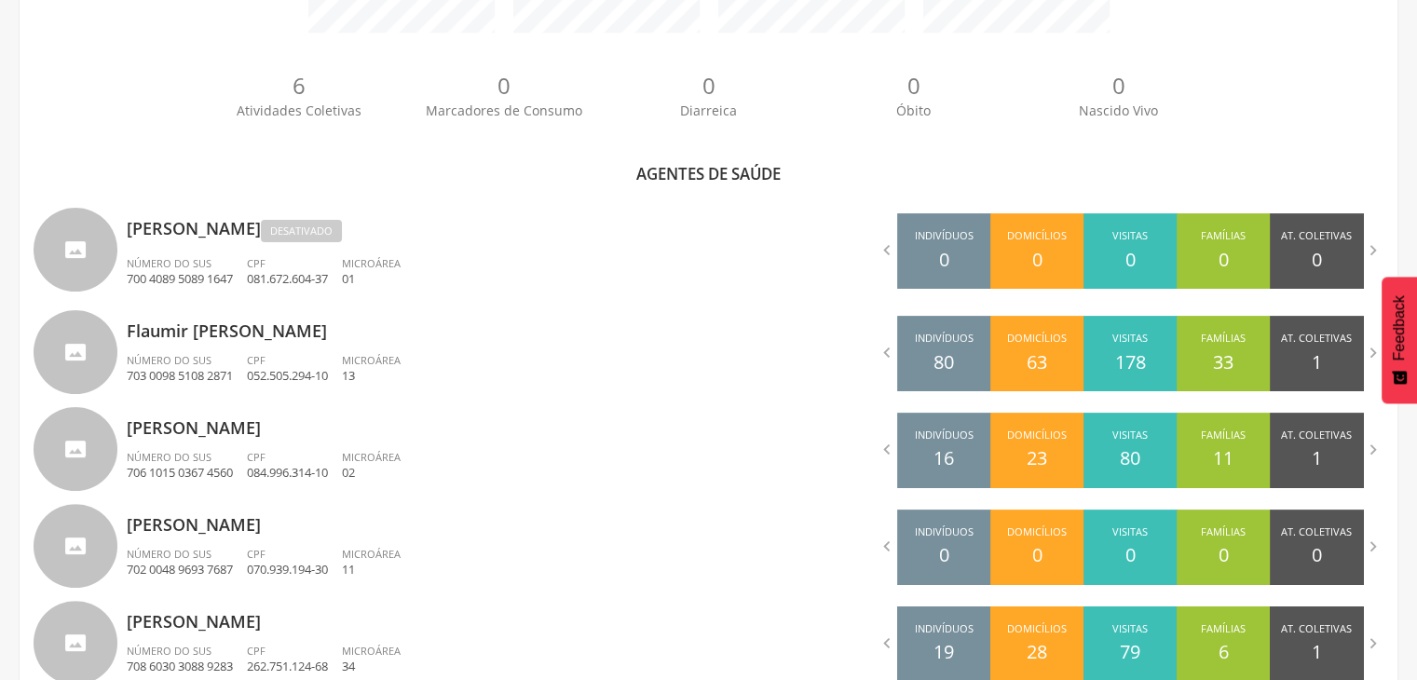
scroll to position [471, 0]
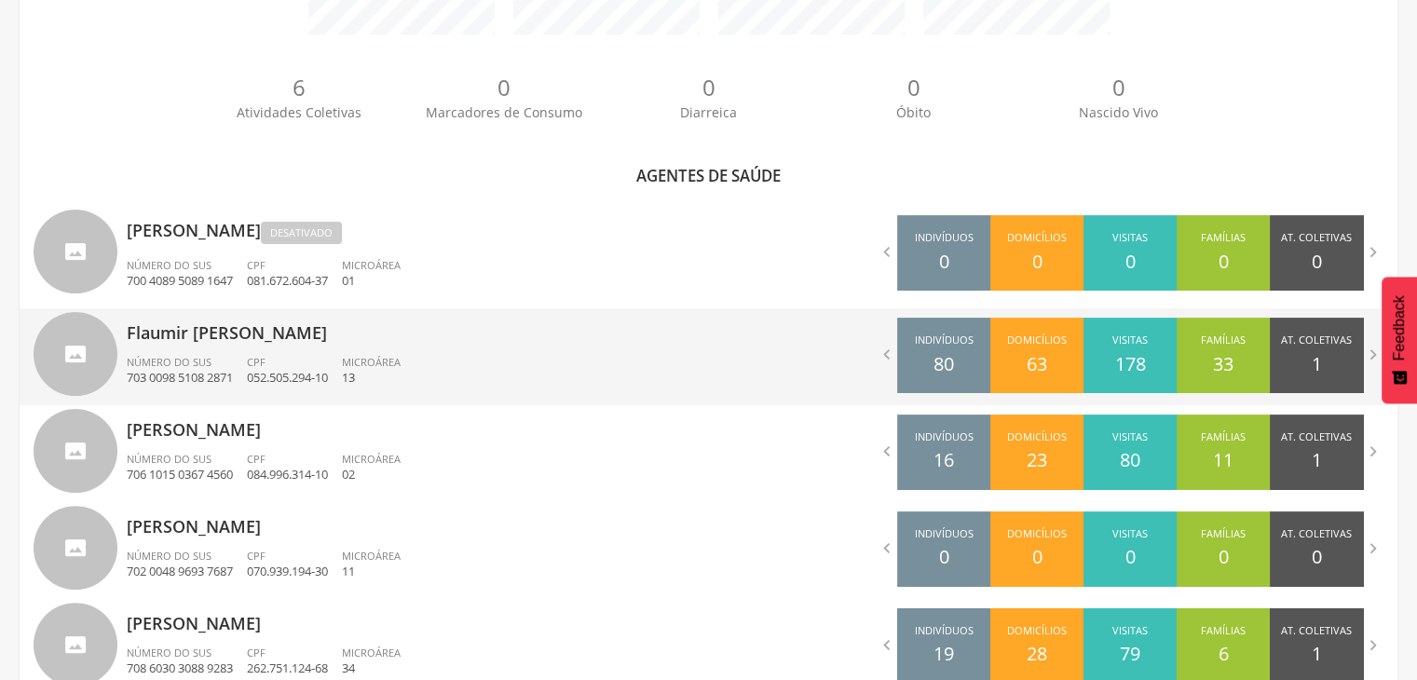
click at [302, 345] on div "Flaumir [PERSON_NAME] Número do SUS 703 0098 5108 2871 CPF 052.505.294-10 Micro…" at bounding box center [411, 356] width 568 height 97
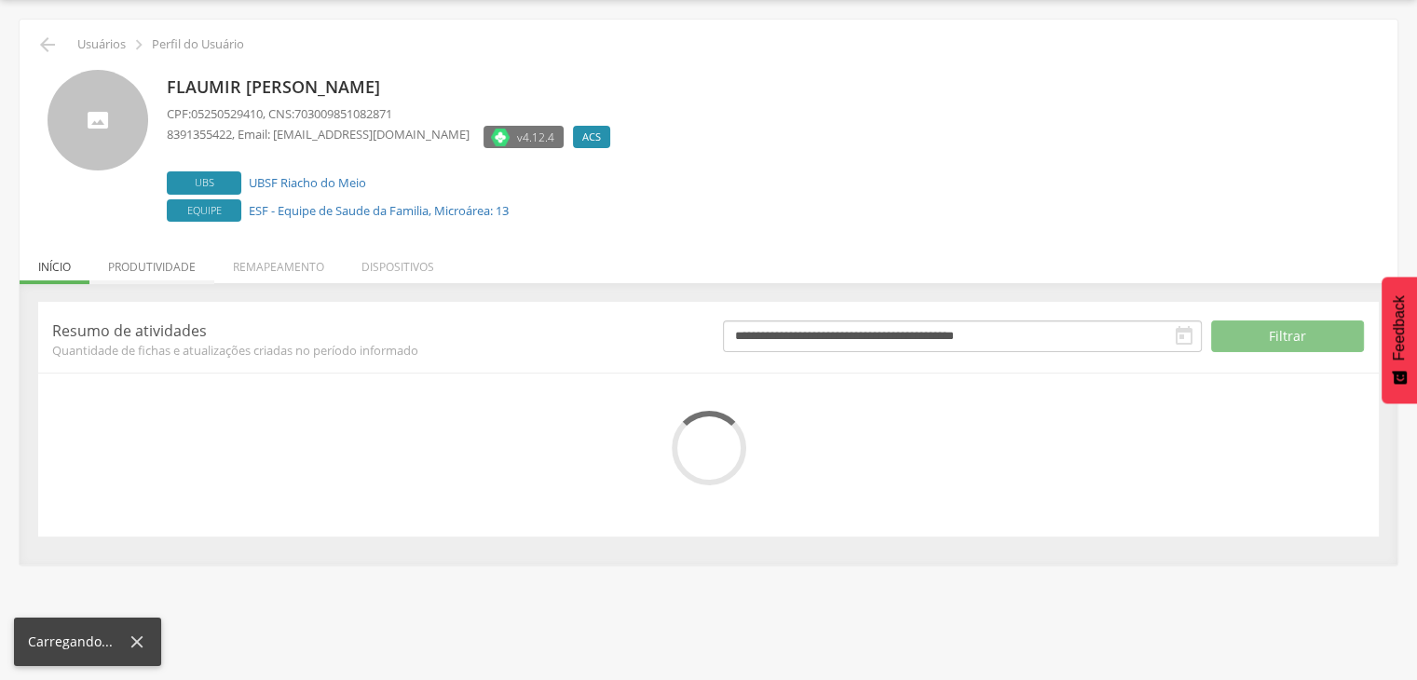
scroll to position [113, 0]
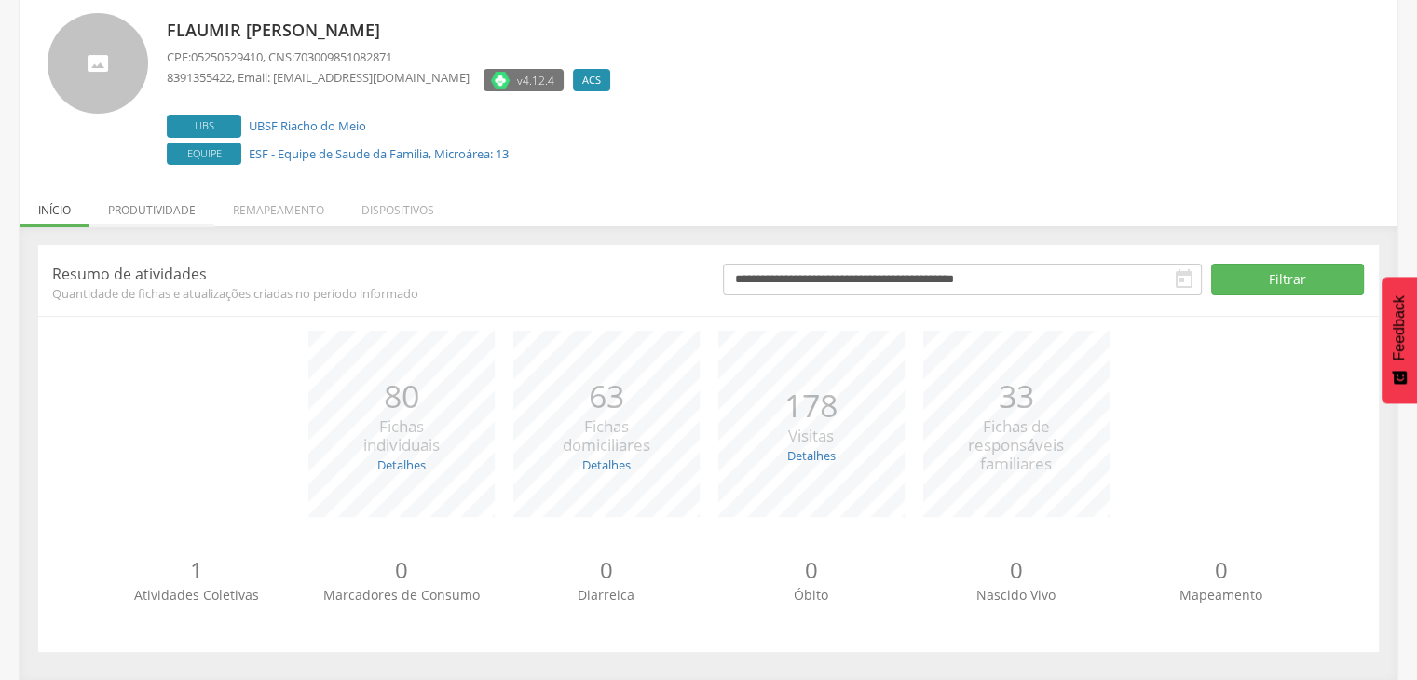
click at [151, 222] on li "Produtividade" at bounding box center [151, 205] width 125 height 44
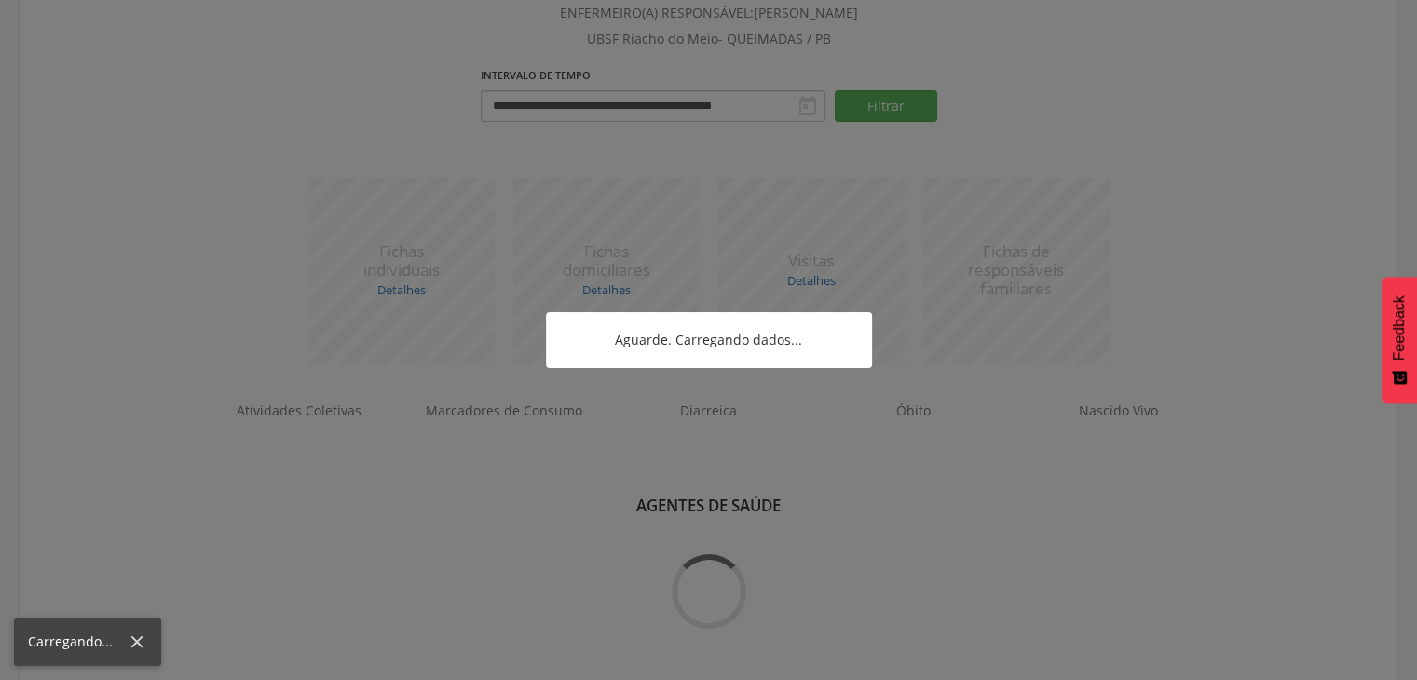
scroll to position [471, 0]
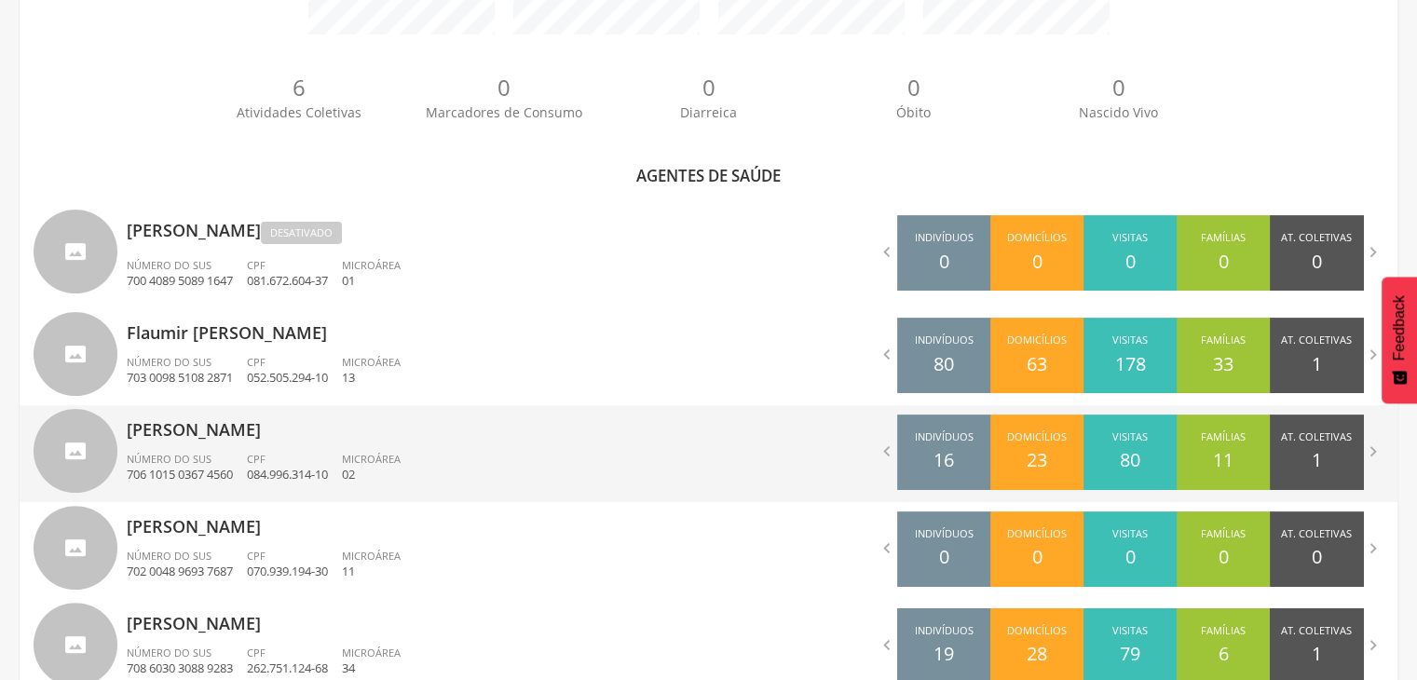
click at [399, 469] on p "02" at bounding box center [371, 475] width 59 height 18
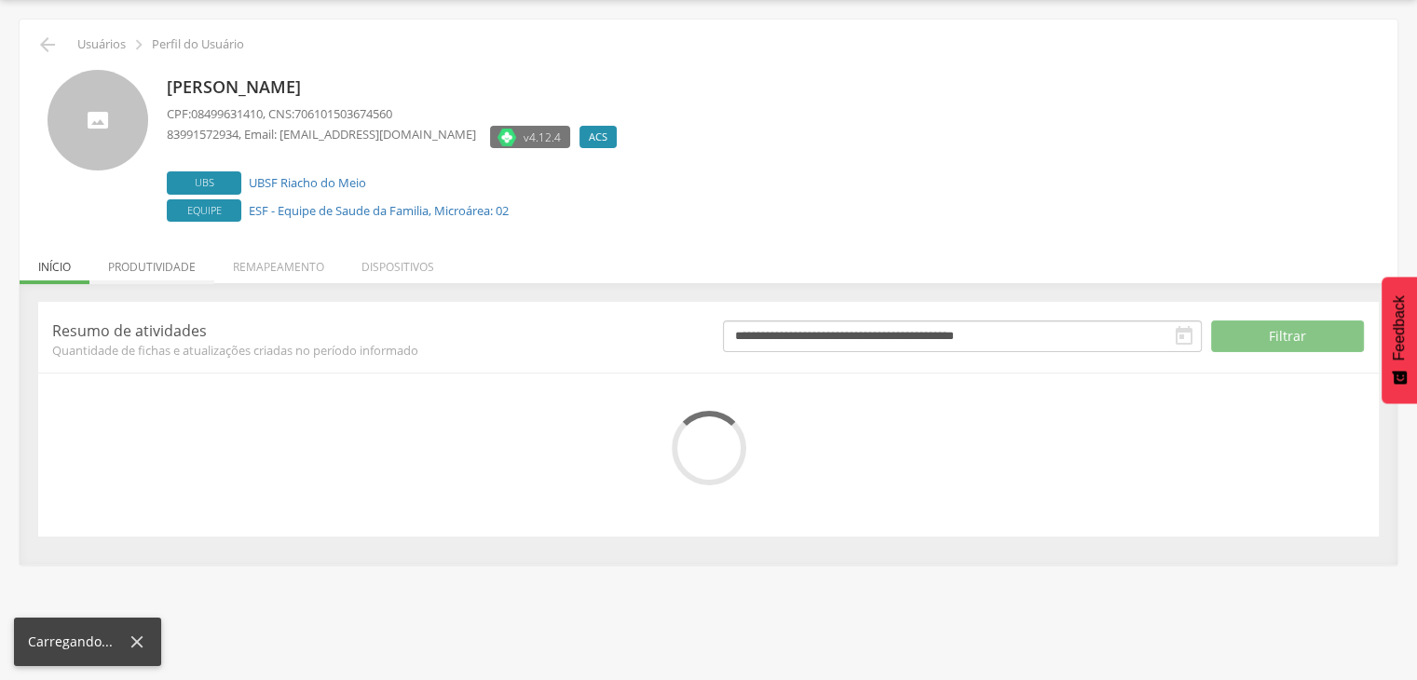
scroll to position [113, 0]
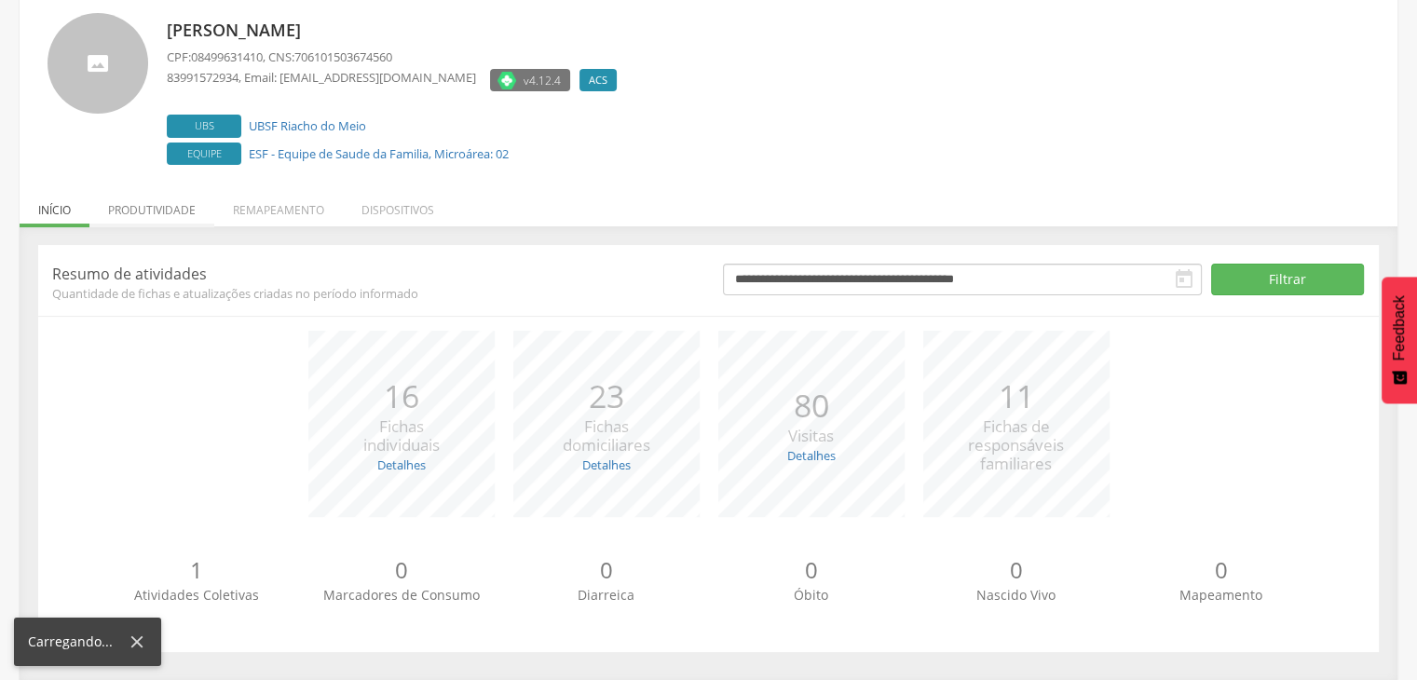
click at [167, 269] on p "Resumo de atividades" at bounding box center [373, 274] width 643 height 20
click at [156, 213] on li "Produtividade" at bounding box center [151, 205] width 125 height 44
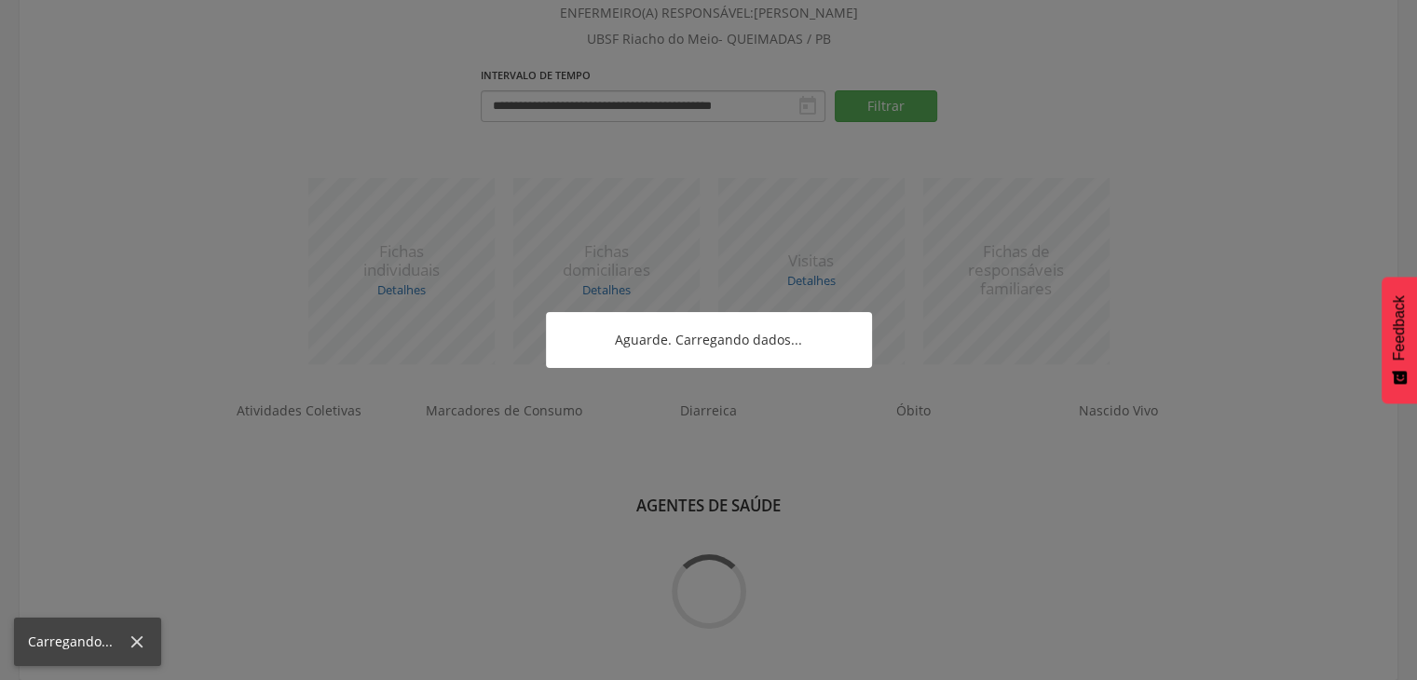
scroll to position [471, 0]
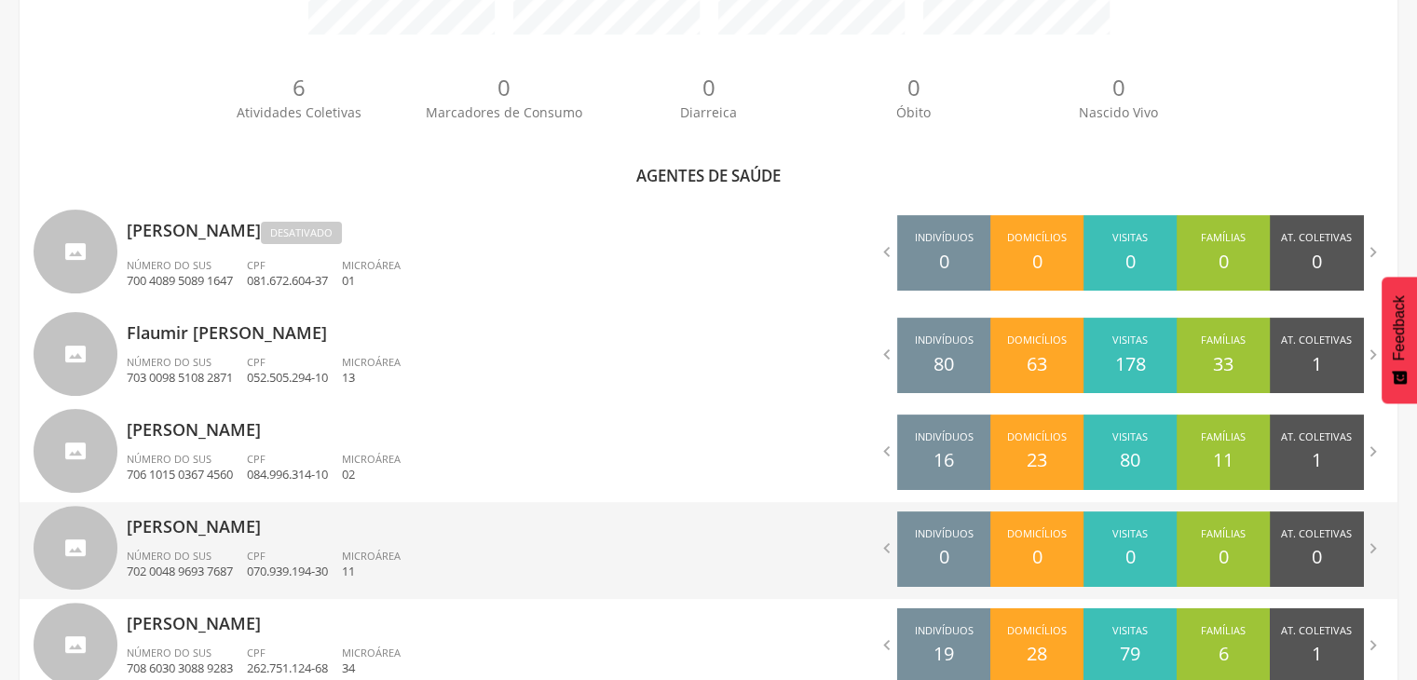
click at [317, 550] on div "CPF 070.939.194-30" at bounding box center [294, 565] width 95 height 32
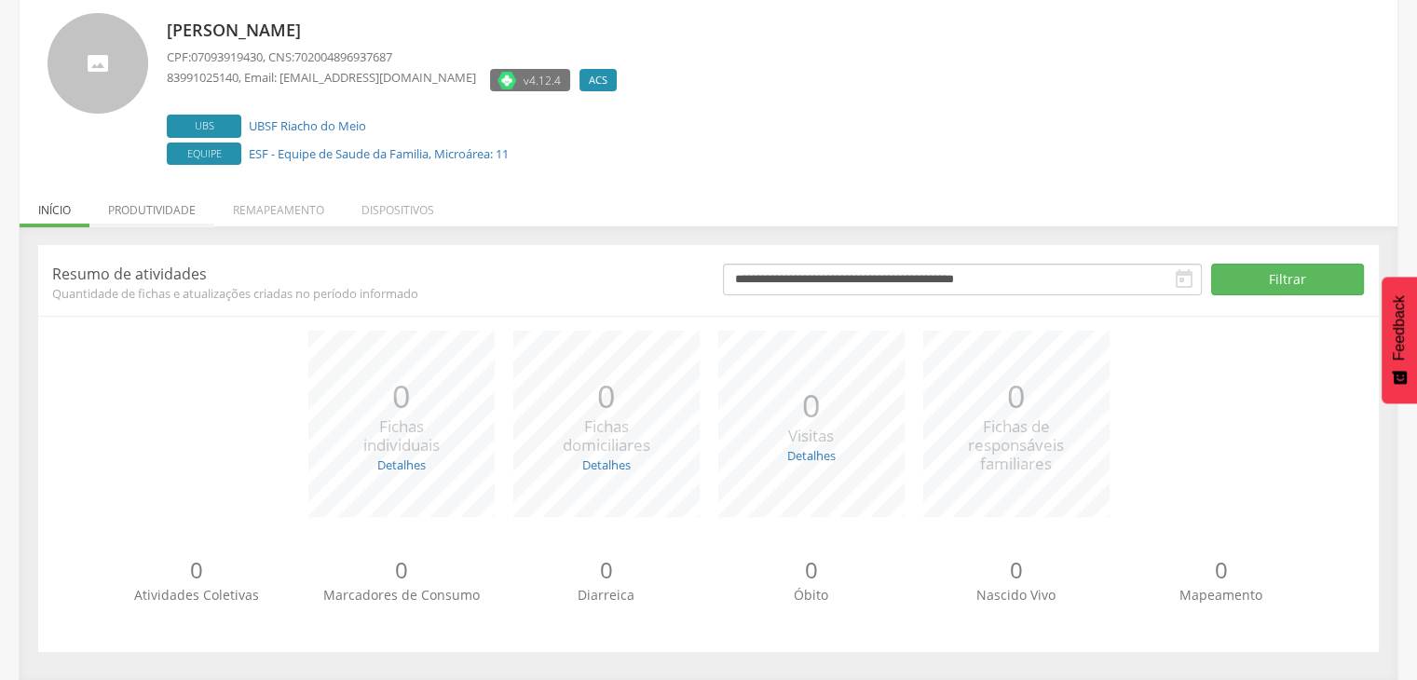
click at [165, 210] on li "Produtividade" at bounding box center [151, 205] width 125 height 44
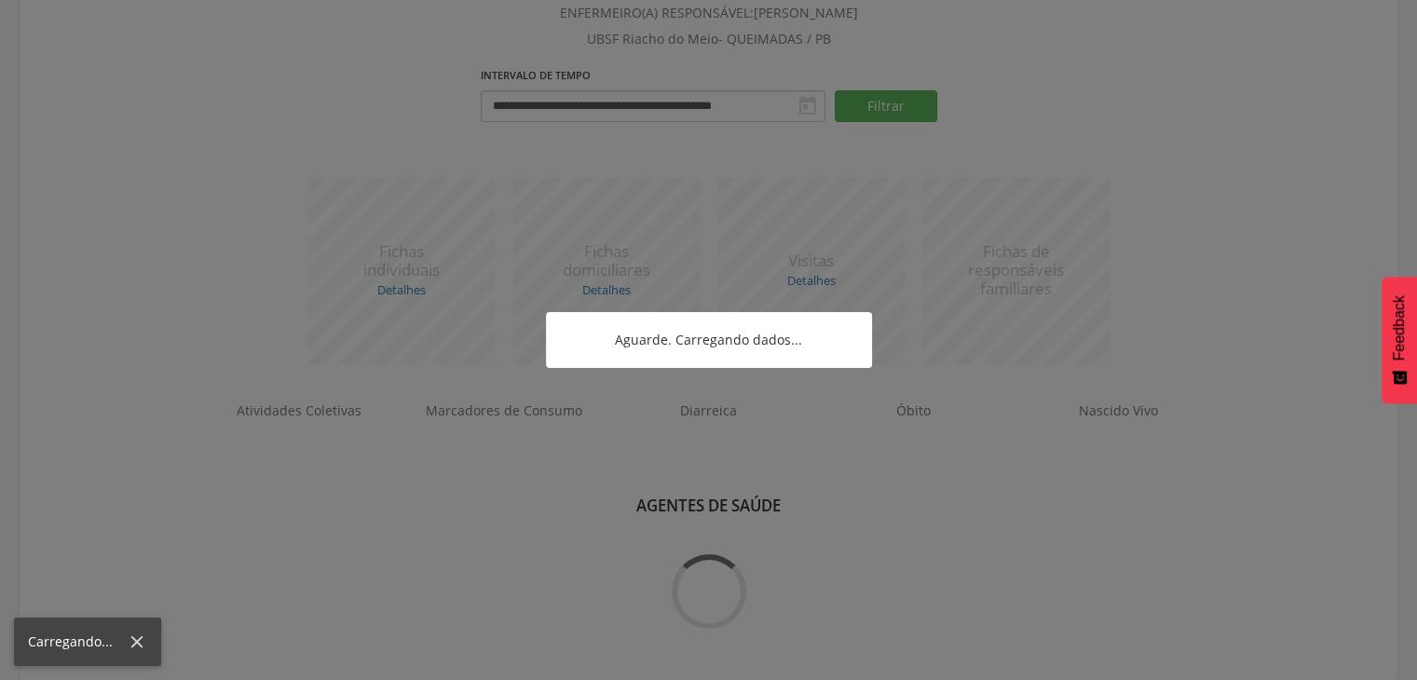
scroll to position [471, 0]
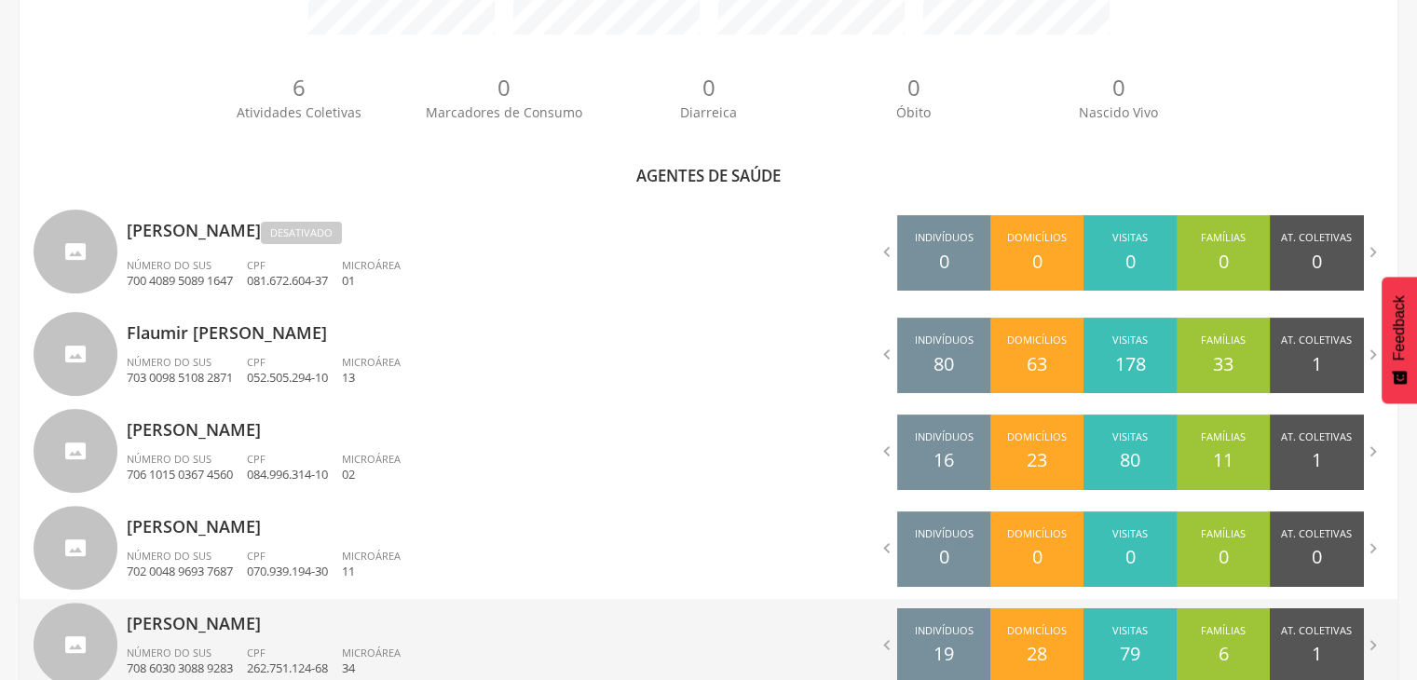
click at [376, 621] on p "[PERSON_NAME]" at bounding box center [411, 617] width 568 height 37
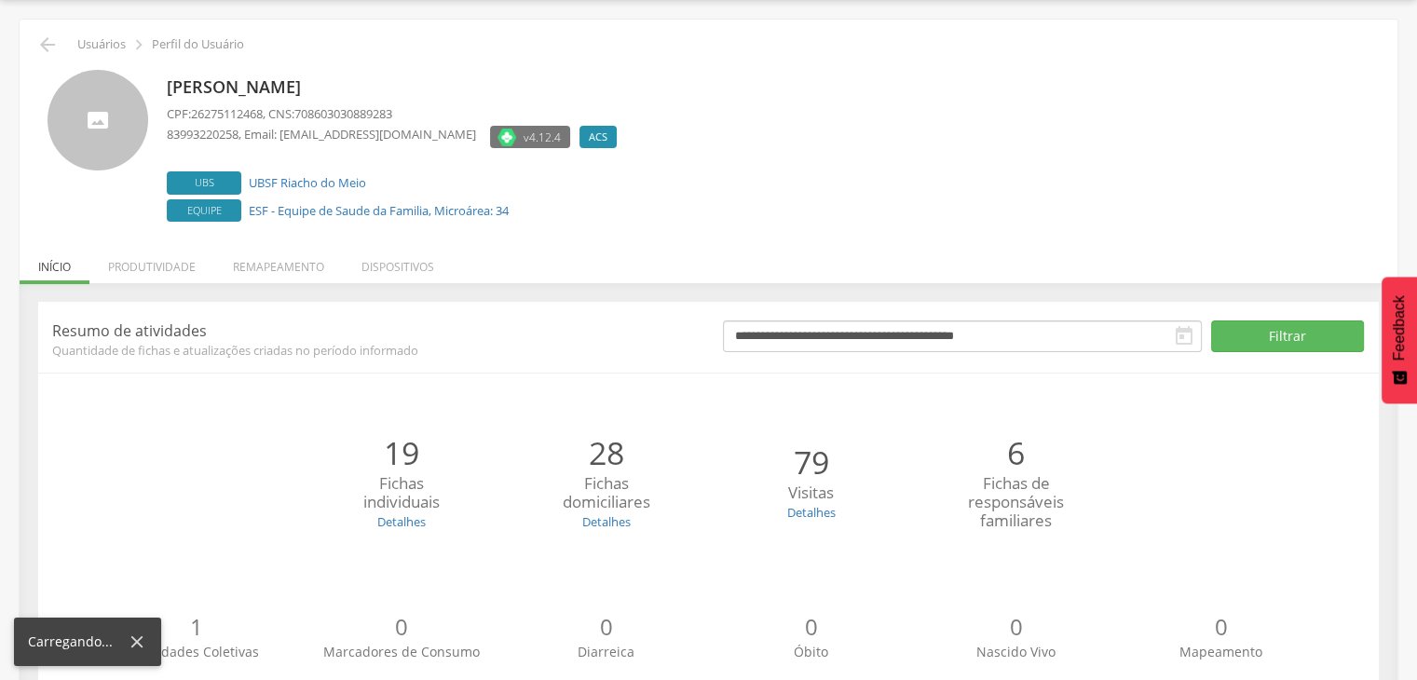
scroll to position [113, 0]
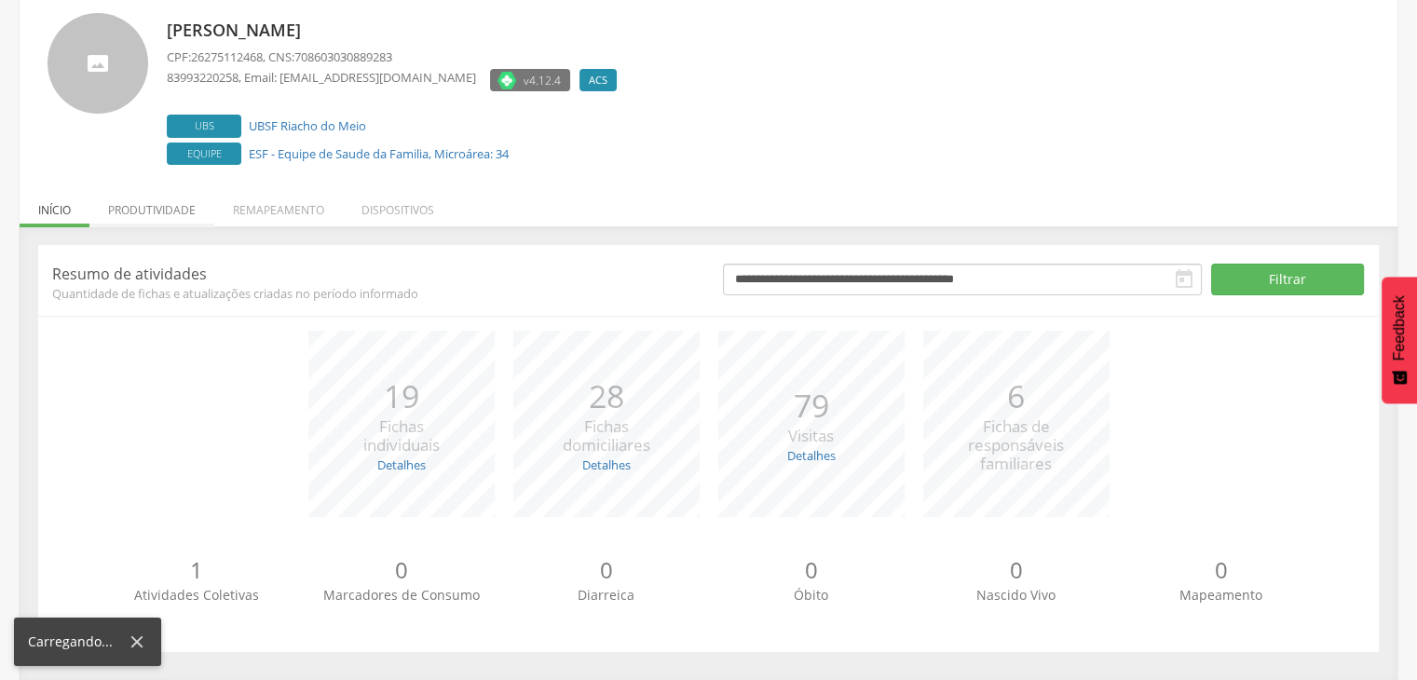
click at [181, 213] on li "Produtividade" at bounding box center [151, 205] width 125 height 44
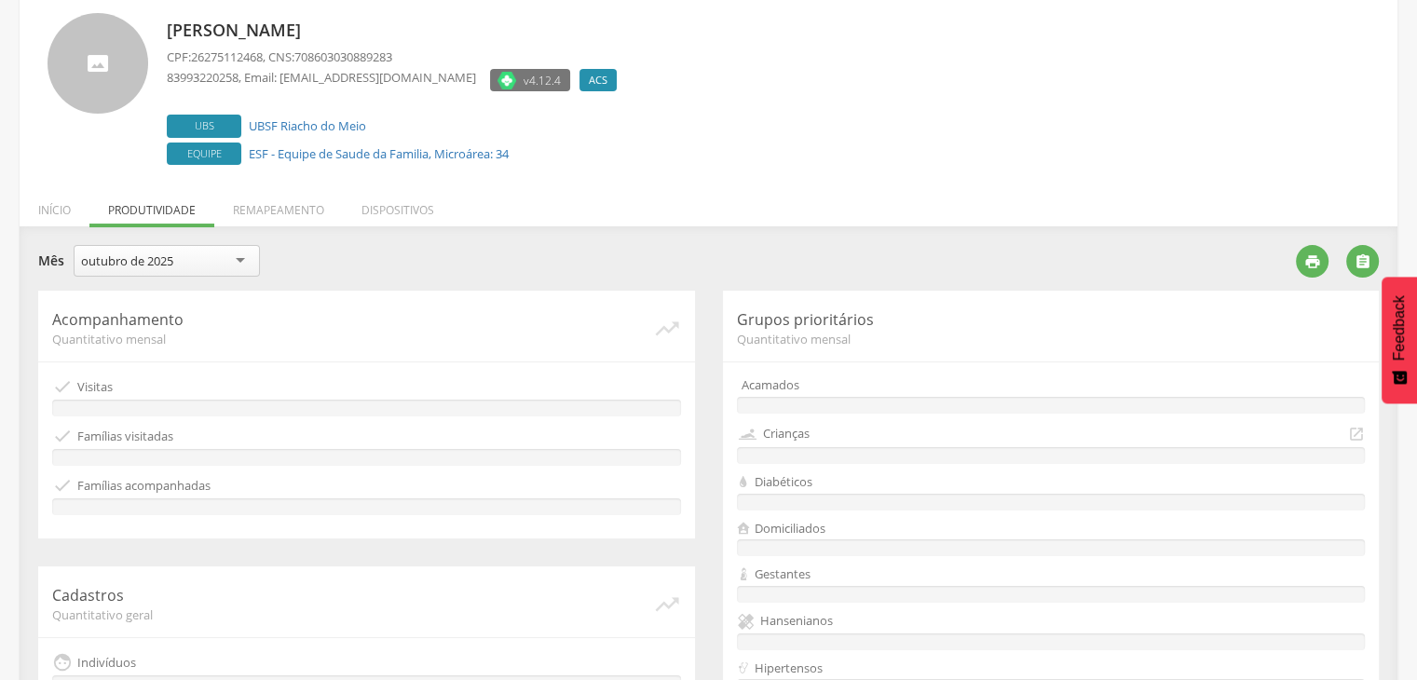
scroll to position [471, 0]
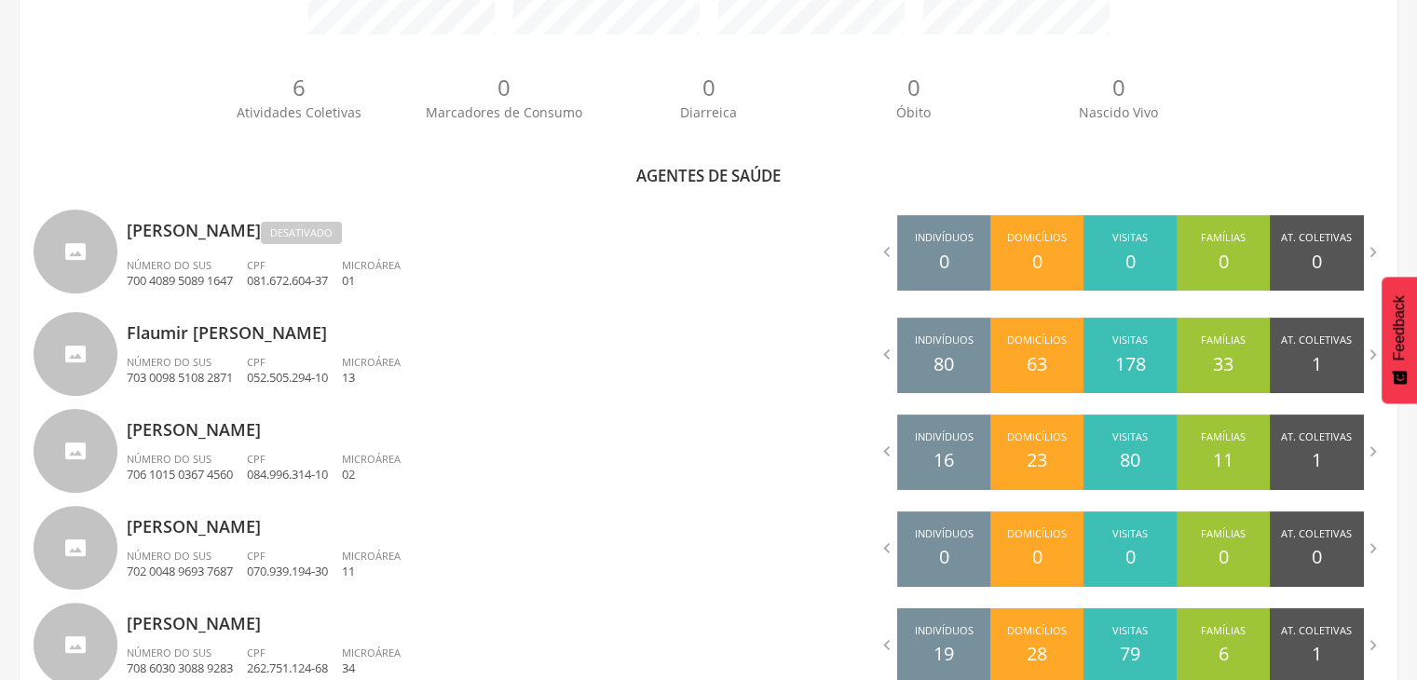
scroll to position [817, 0]
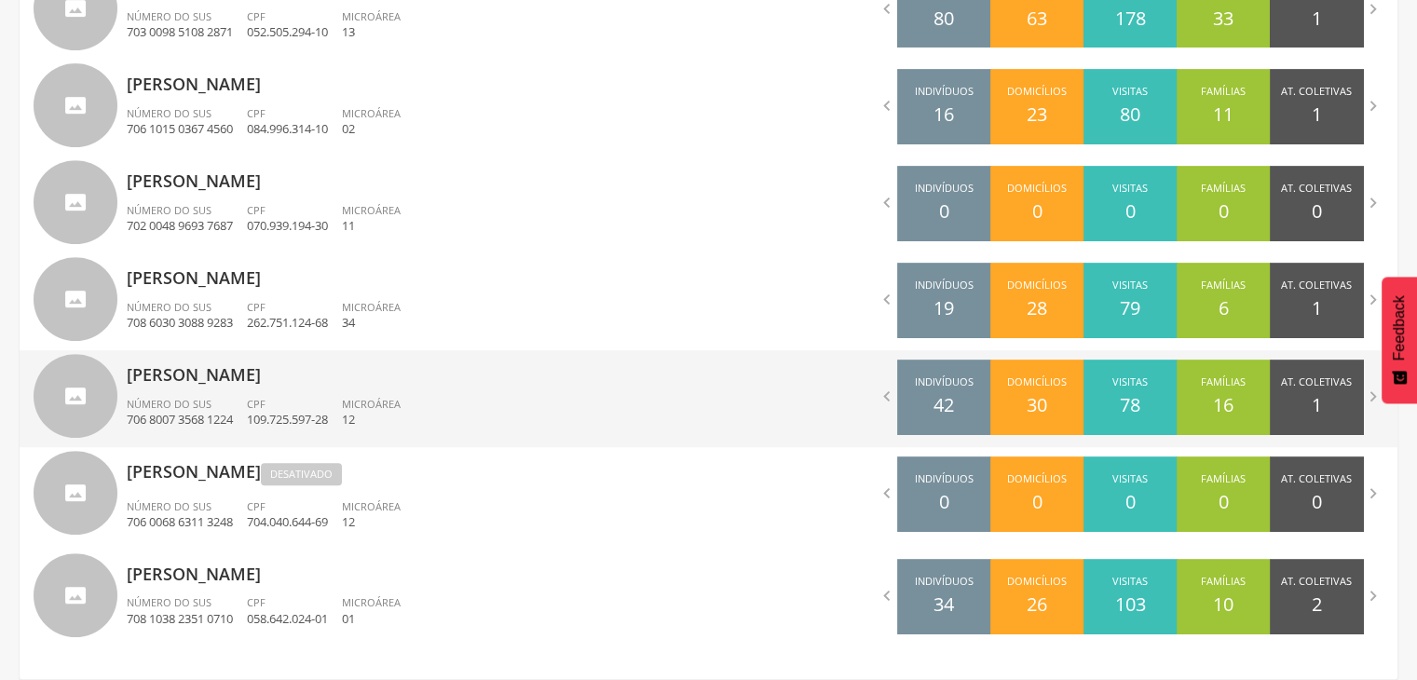
click at [319, 423] on p "109.725.597-28" at bounding box center [287, 420] width 81 height 18
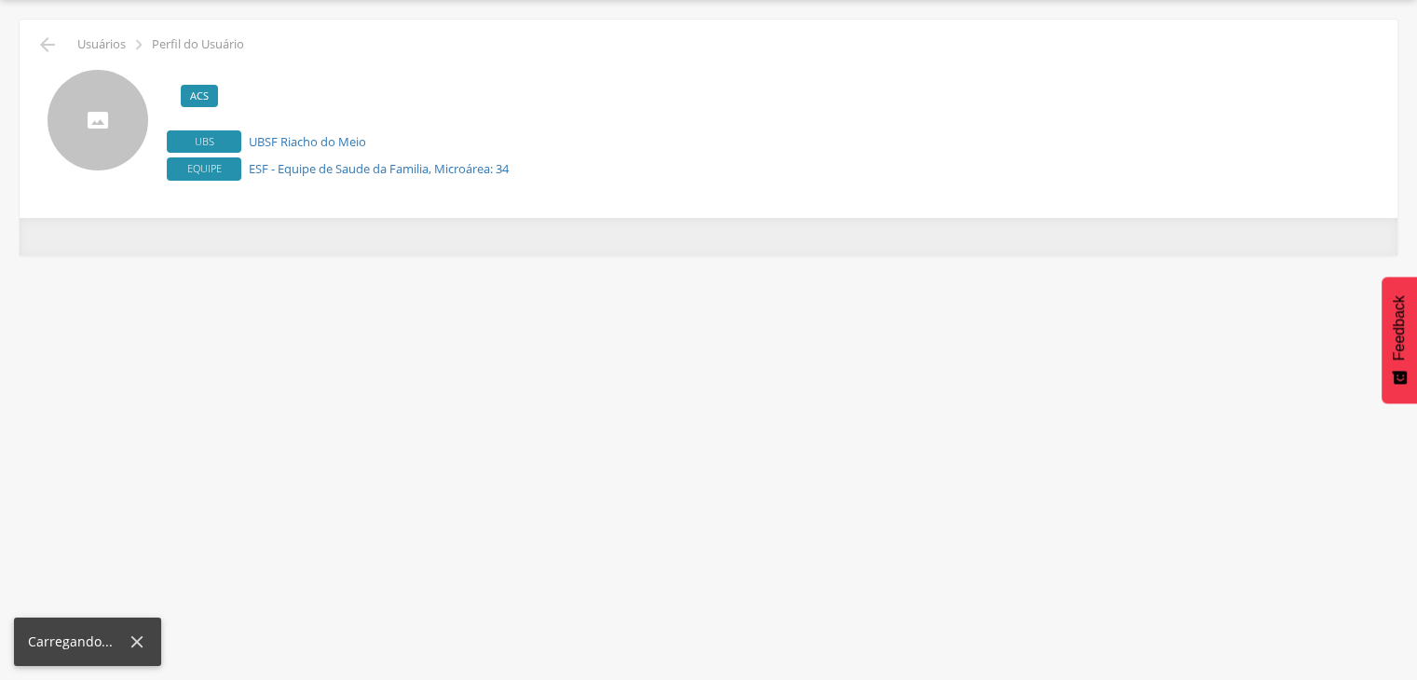
scroll to position [56, 0]
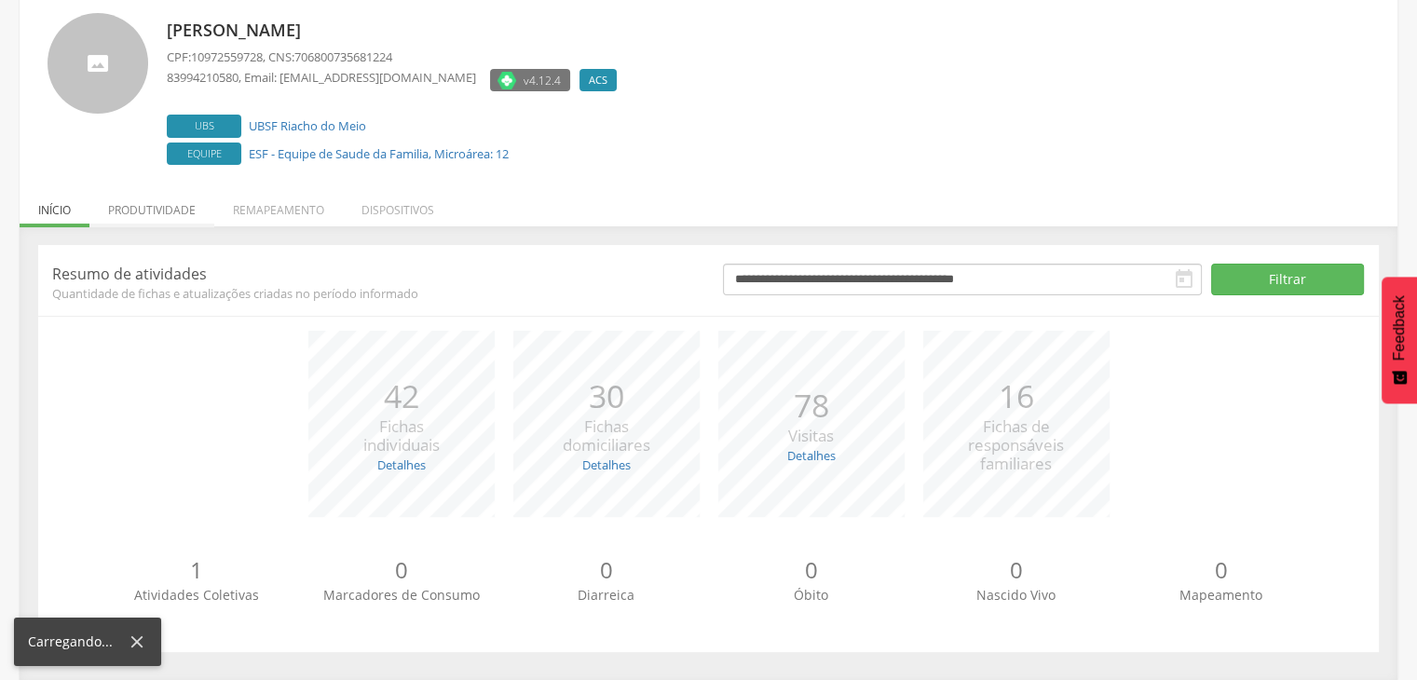
click at [150, 217] on li "Produtividade" at bounding box center [151, 205] width 125 height 44
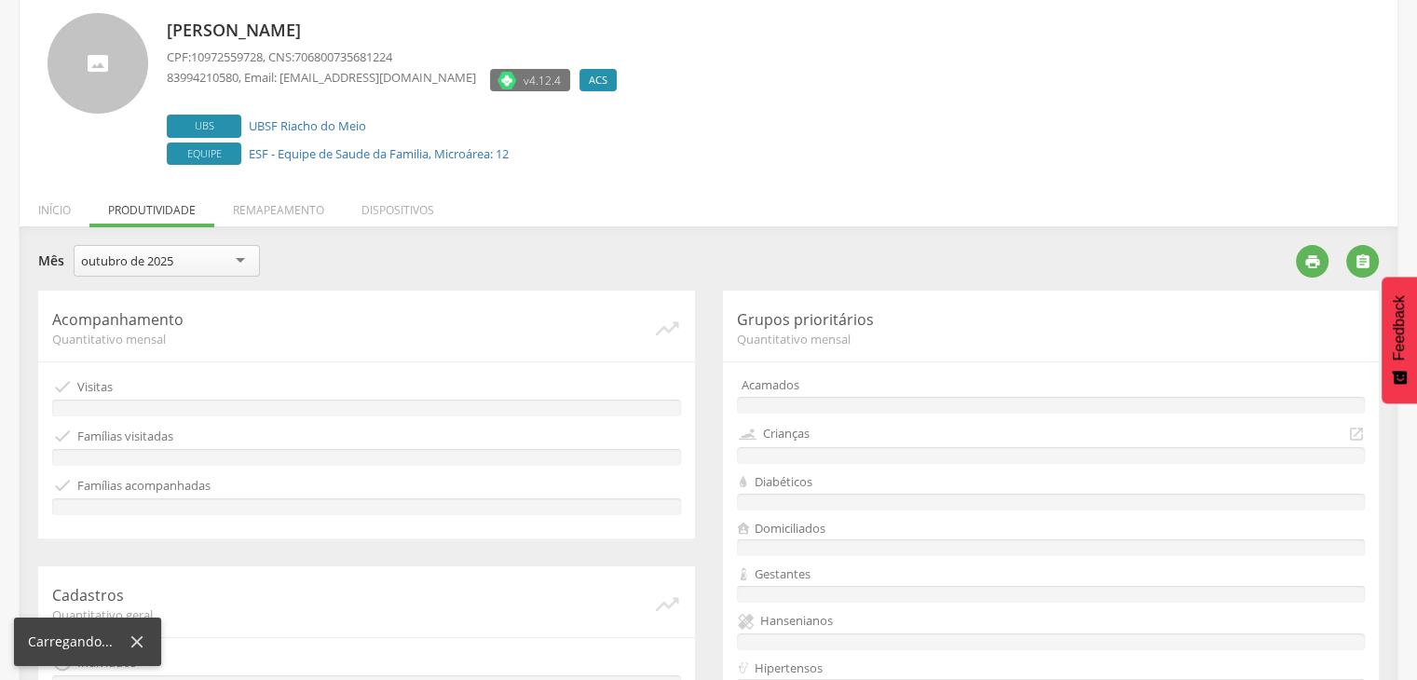
scroll to position [535, 0]
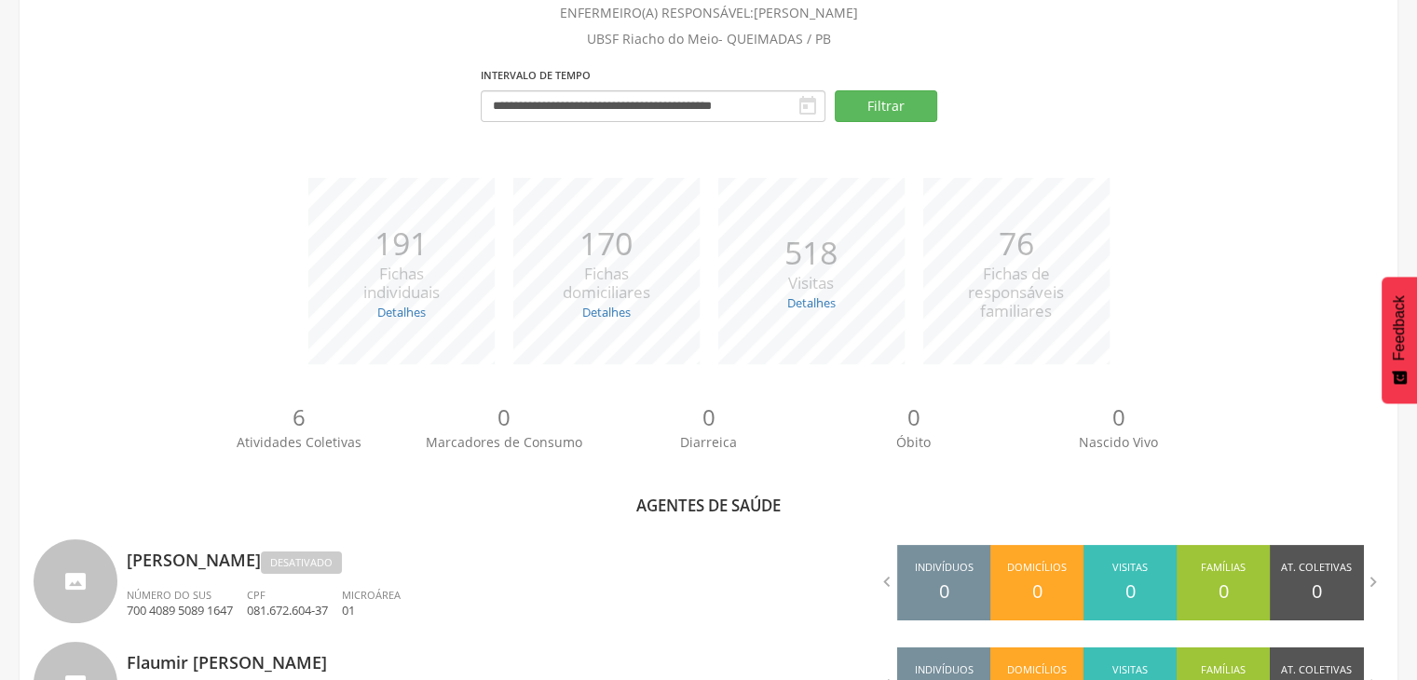
scroll to position [817, 0]
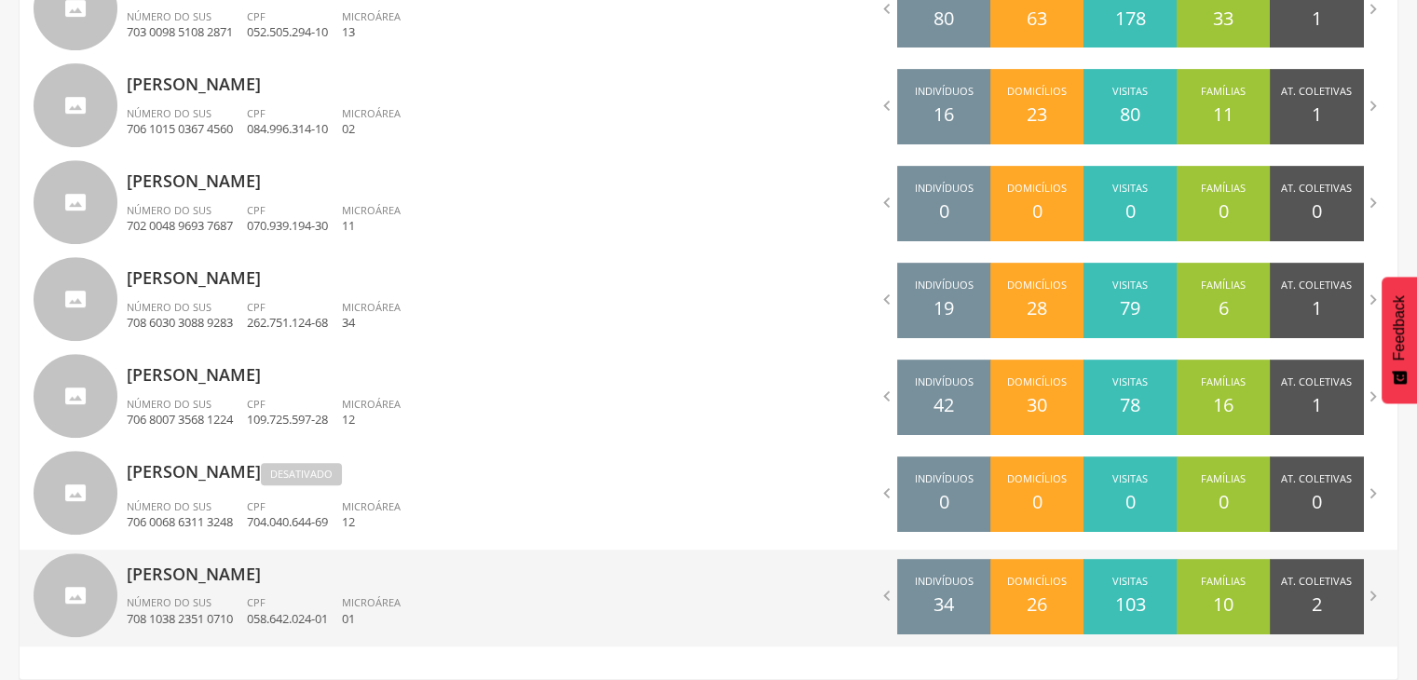
click at [327, 605] on div "CPF 058.642.024-01" at bounding box center [294, 611] width 95 height 32
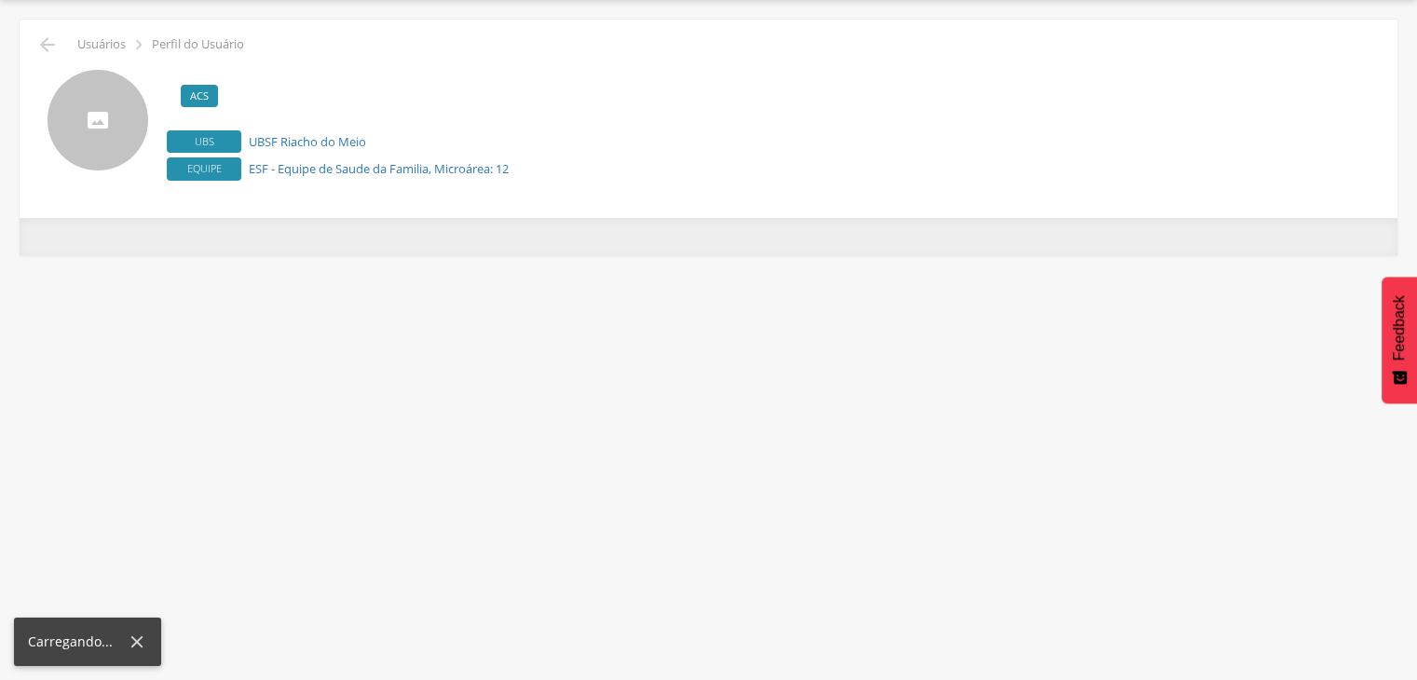
scroll to position [56, 0]
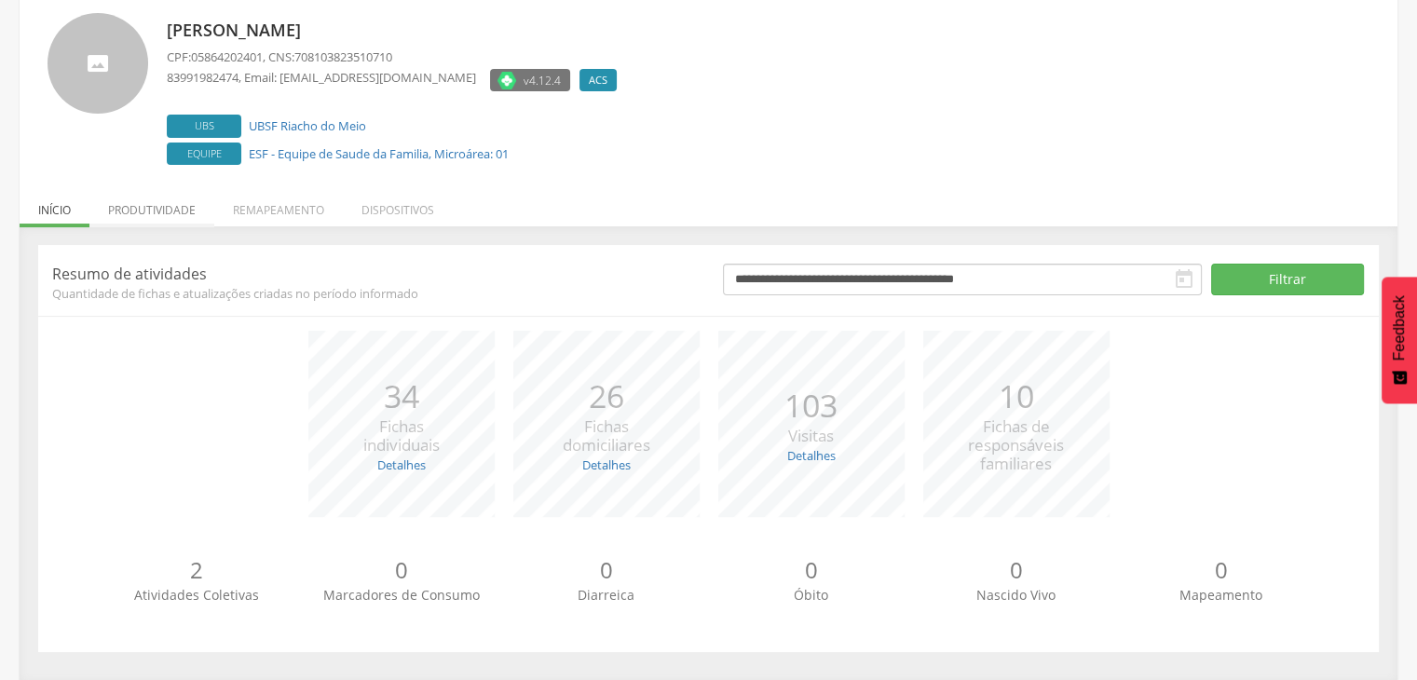
click at [164, 214] on li "Produtividade" at bounding box center [151, 205] width 125 height 44
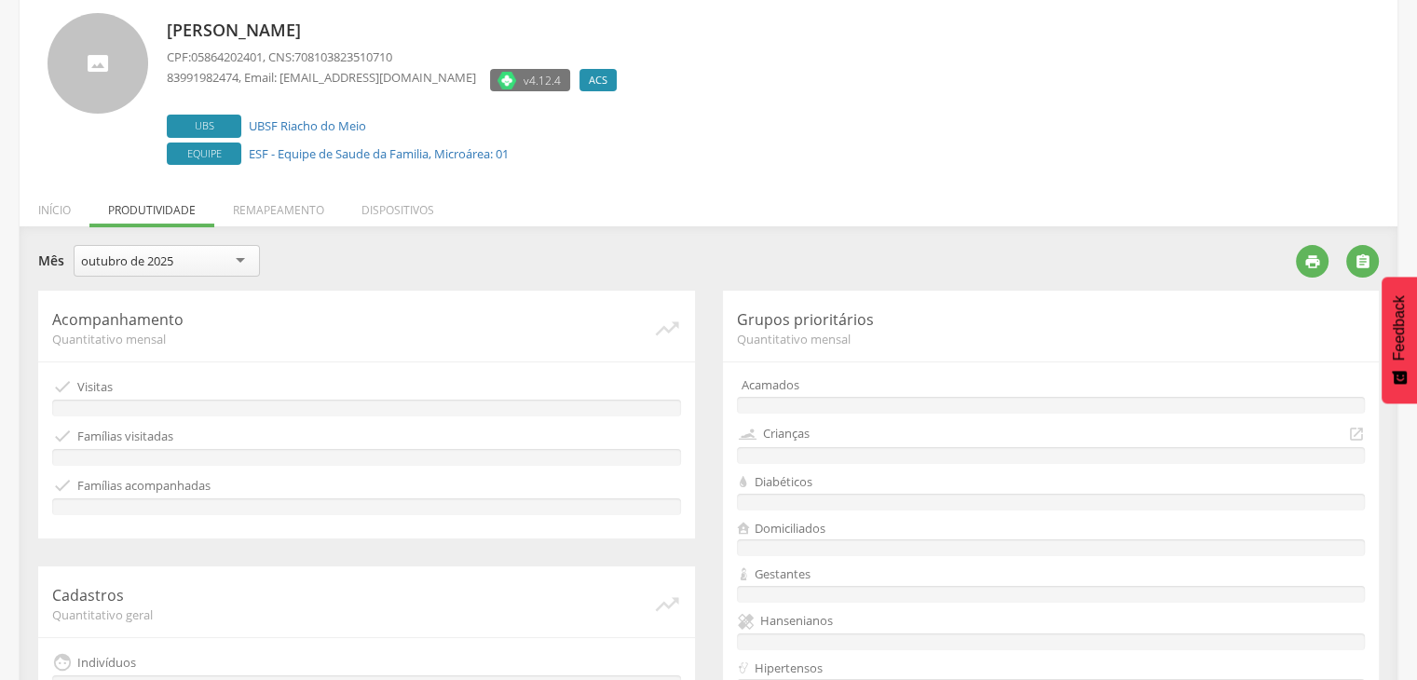
scroll to position [535, 0]
